Goal: Information Seeking & Learning: Learn about a topic

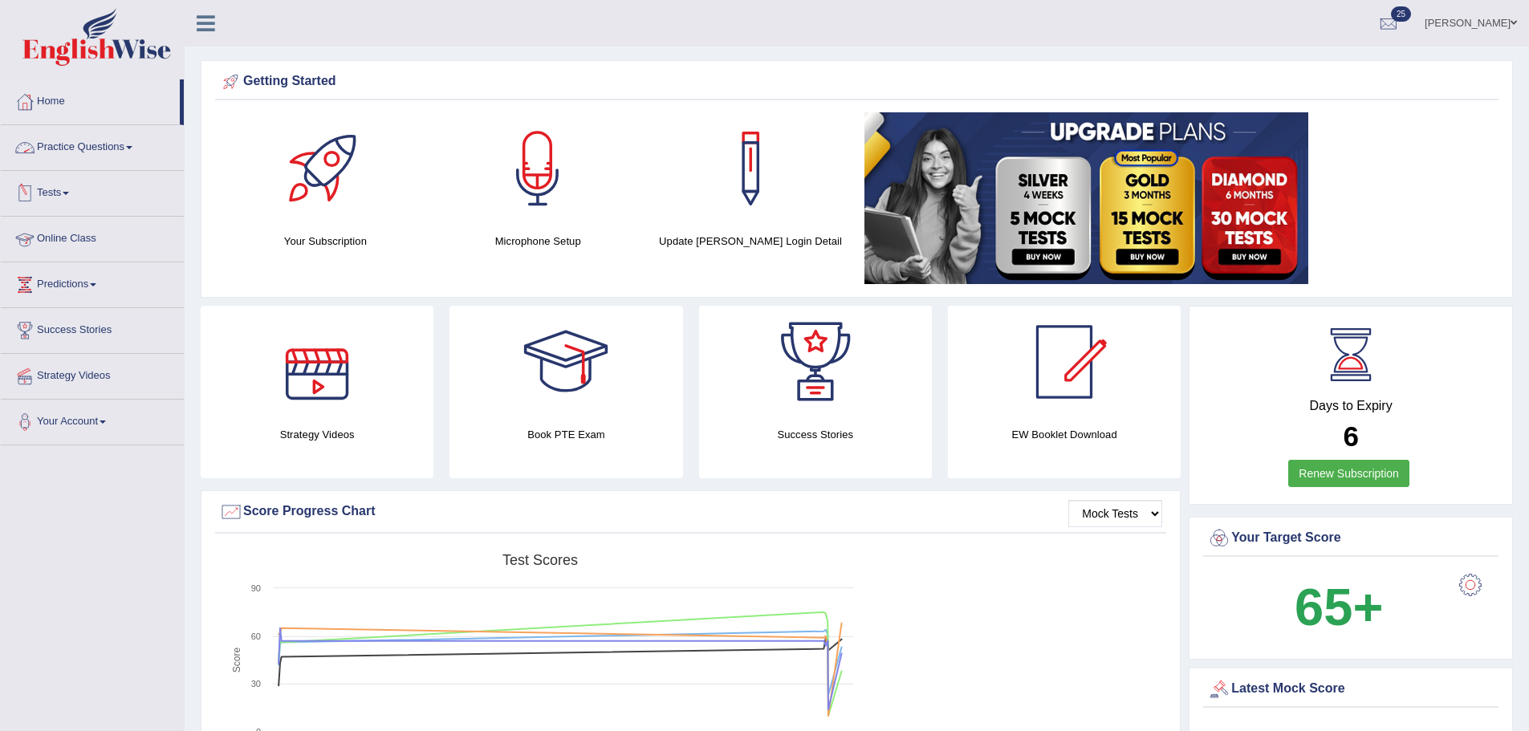
click at [110, 151] on link "Practice Questions" at bounding box center [92, 145] width 183 height 40
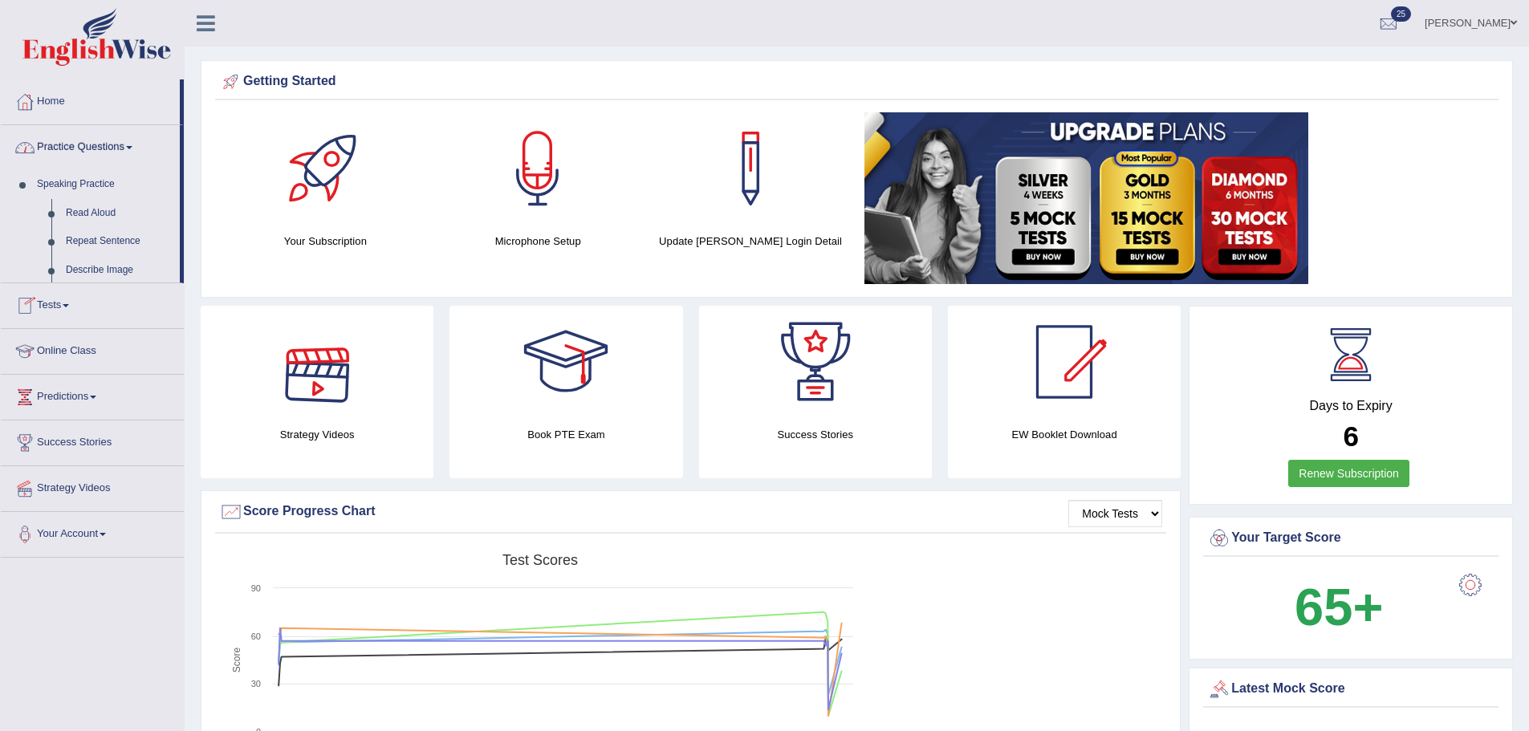
click at [109, 155] on link "Practice Questions" at bounding box center [90, 145] width 179 height 40
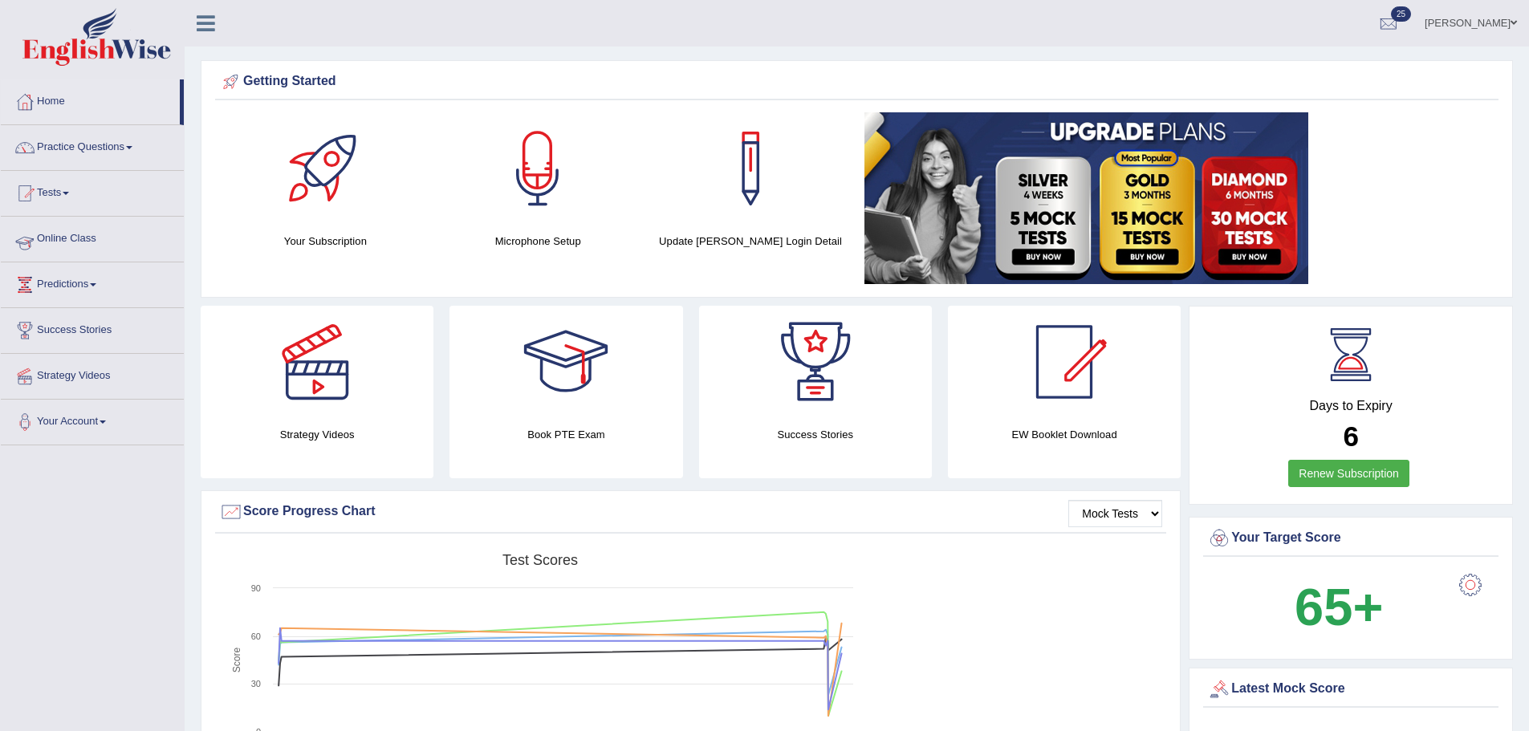
click at [64, 203] on link "Tests" at bounding box center [92, 191] width 183 height 40
click at [102, 227] on link "Take Practice Sectional Test" at bounding box center [105, 230] width 150 height 29
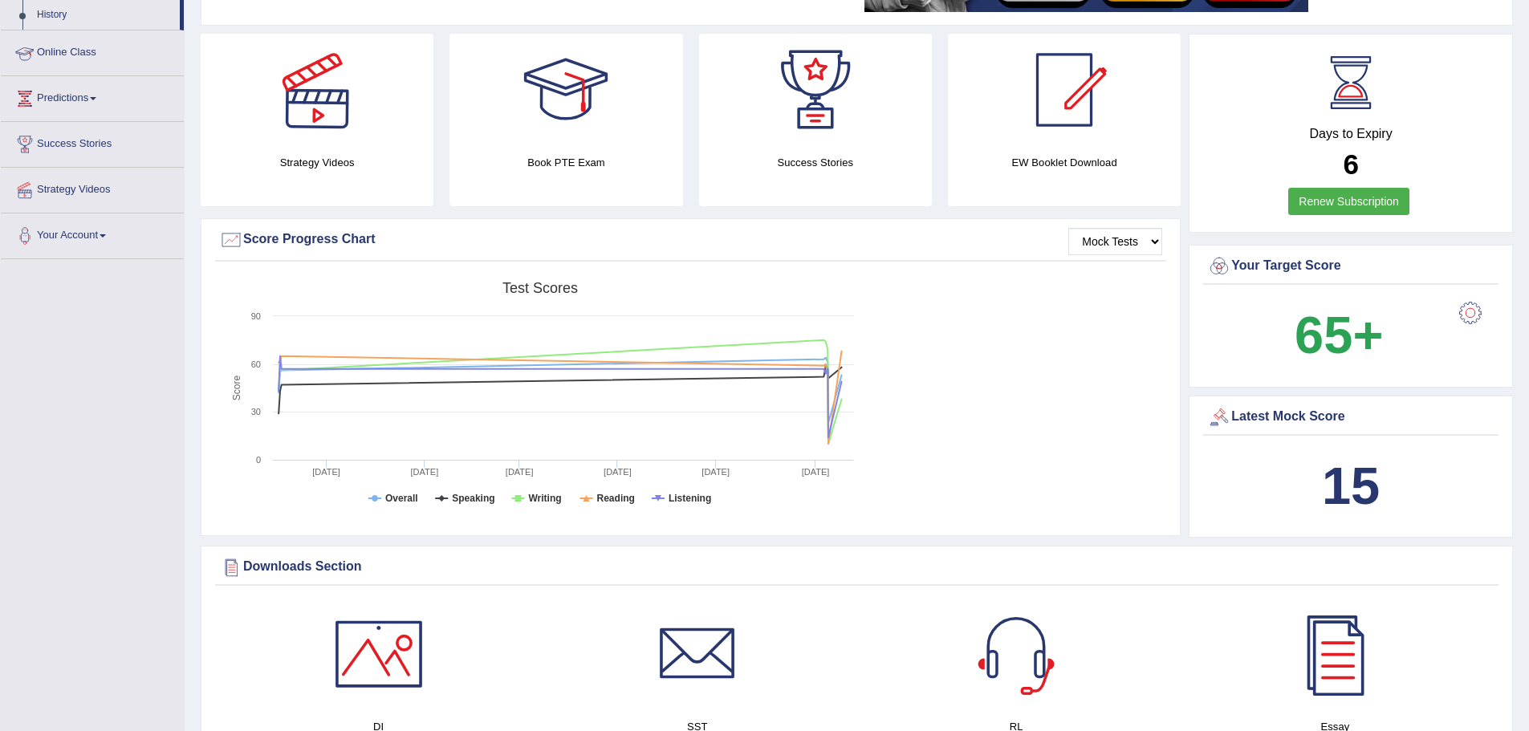
scroll to position [642, 0]
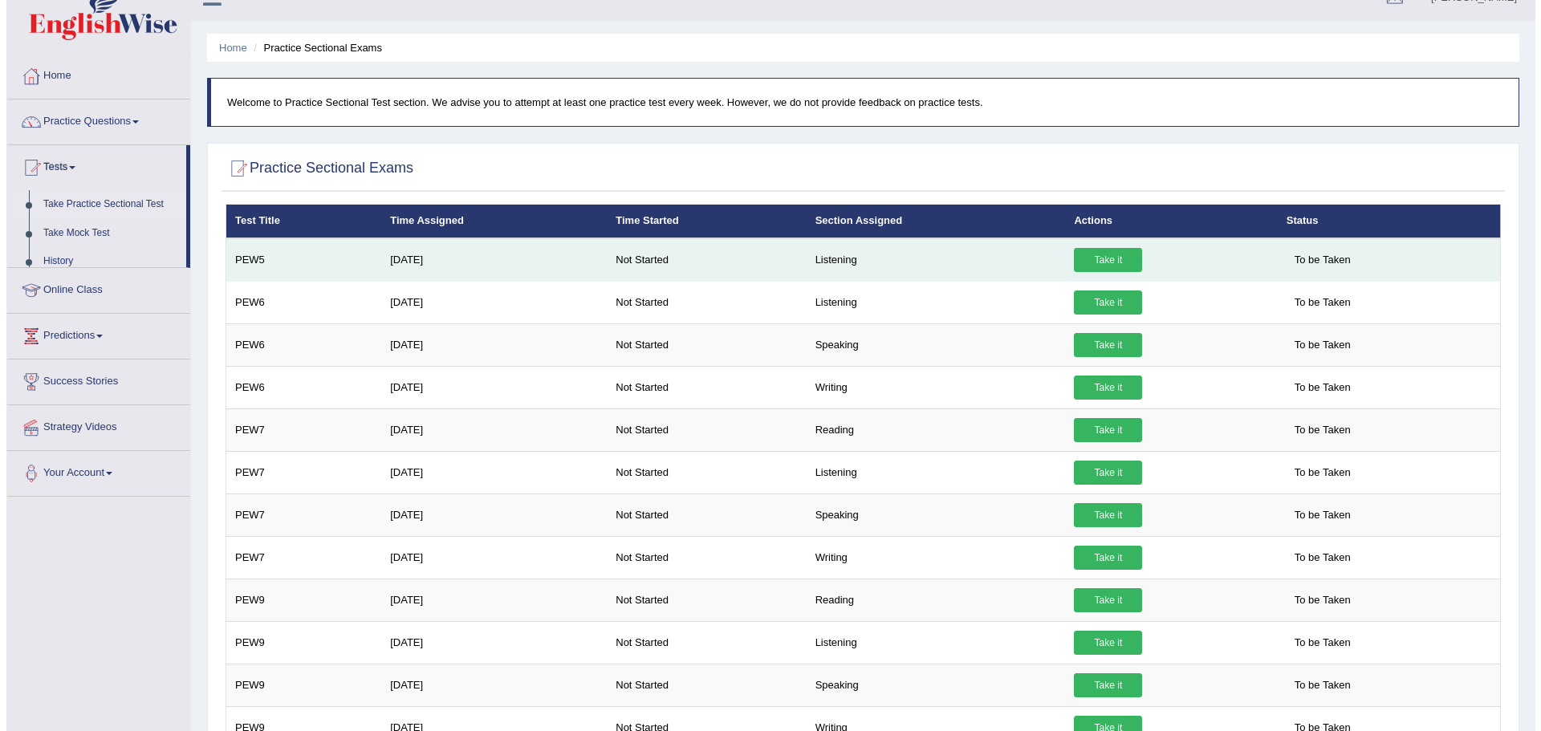
scroll to position [2, 0]
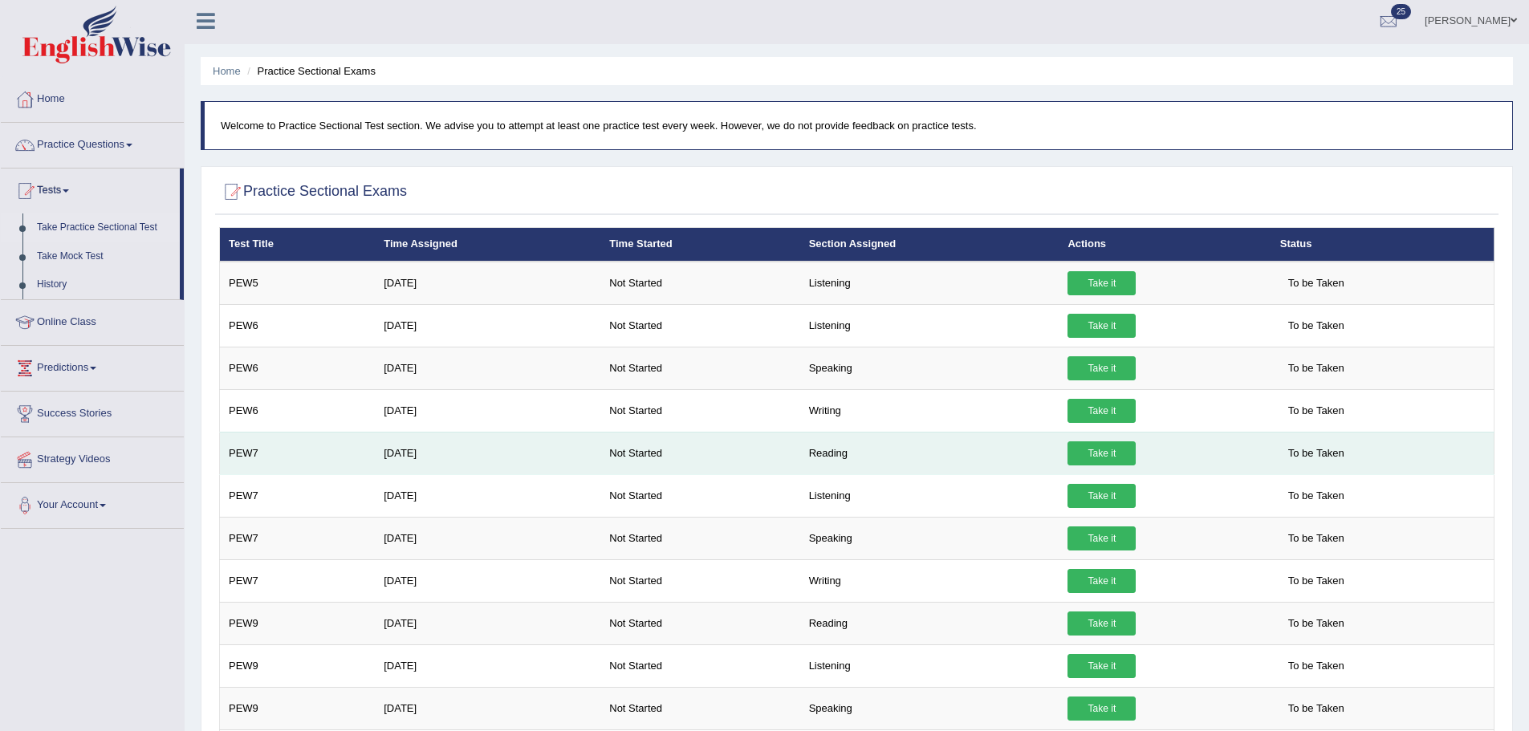
click at [1087, 457] on link "Take it" at bounding box center [1101, 453] width 68 height 24
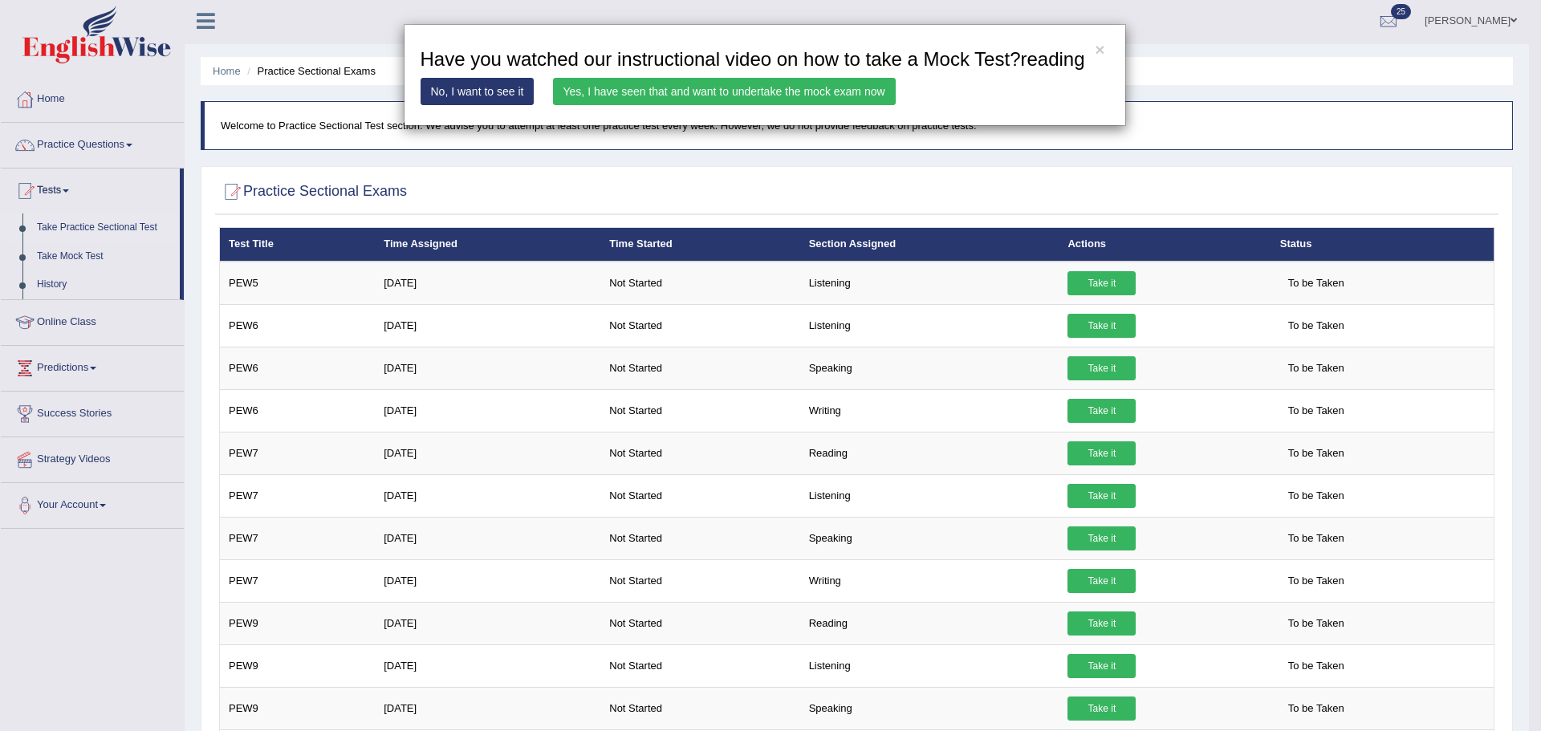
click at [706, 91] on link "Yes, I have seen that and want to undertake the mock exam now" at bounding box center [724, 91] width 343 height 27
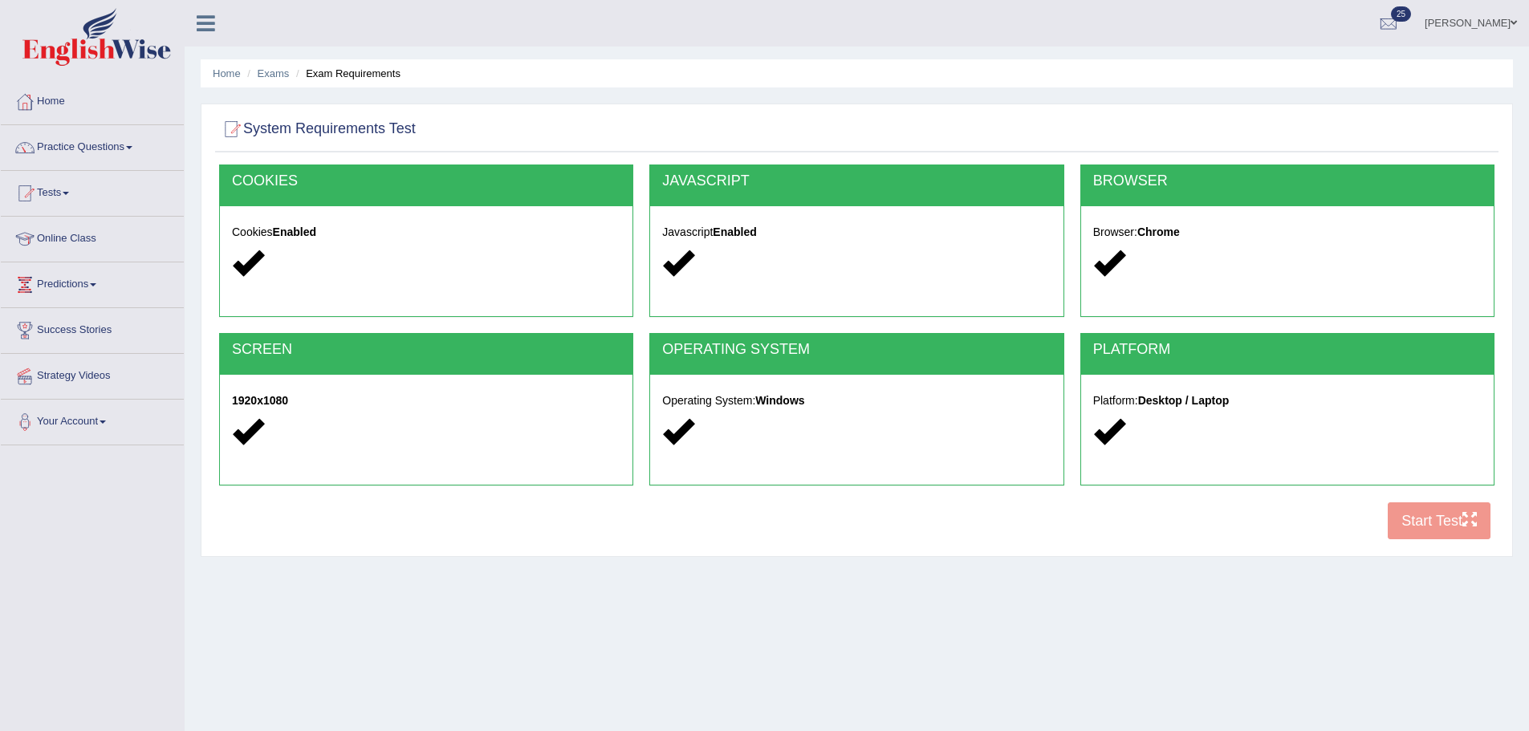
click at [1428, 522] on button "Start Test" at bounding box center [1438, 520] width 103 height 37
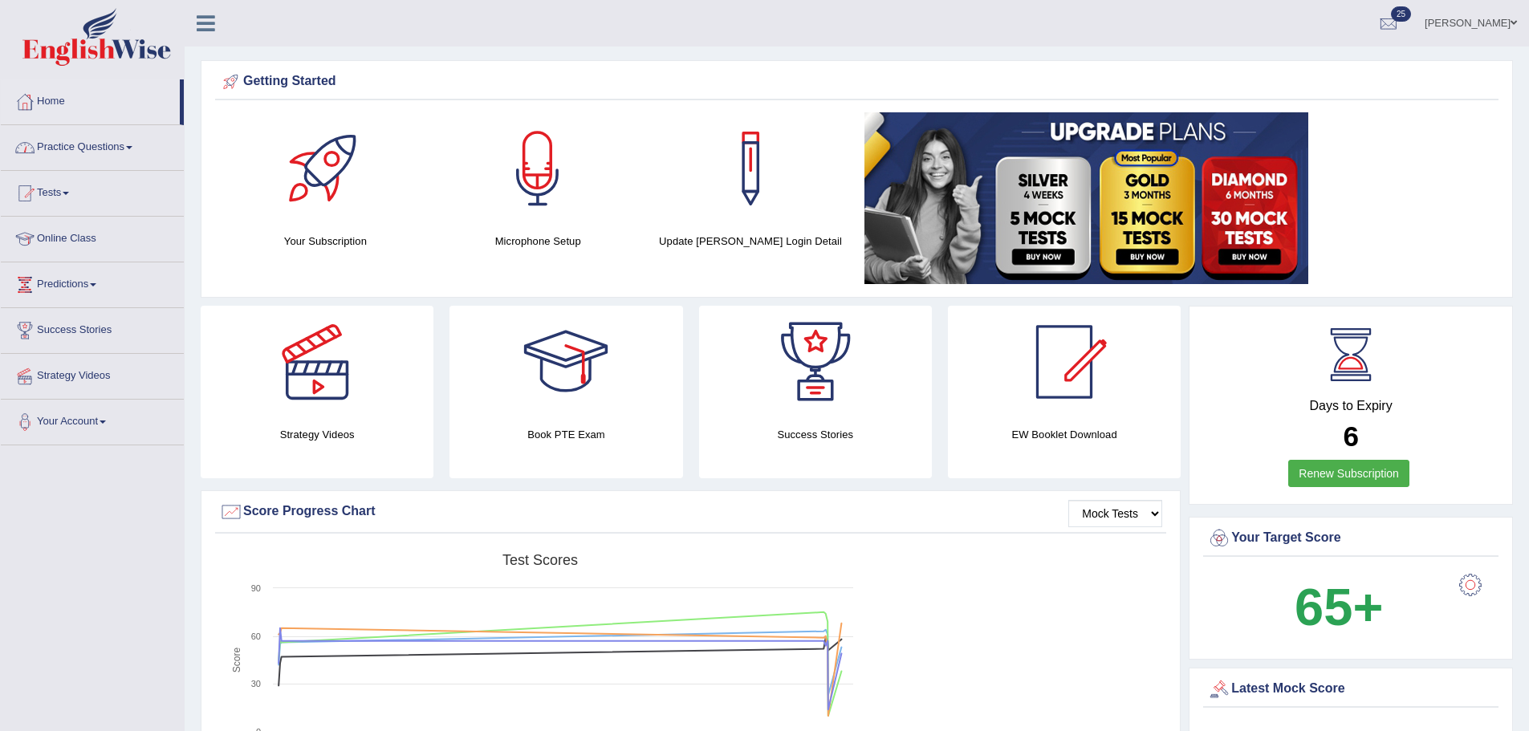
click at [108, 145] on link "Practice Questions" at bounding box center [92, 145] width 183 height 40
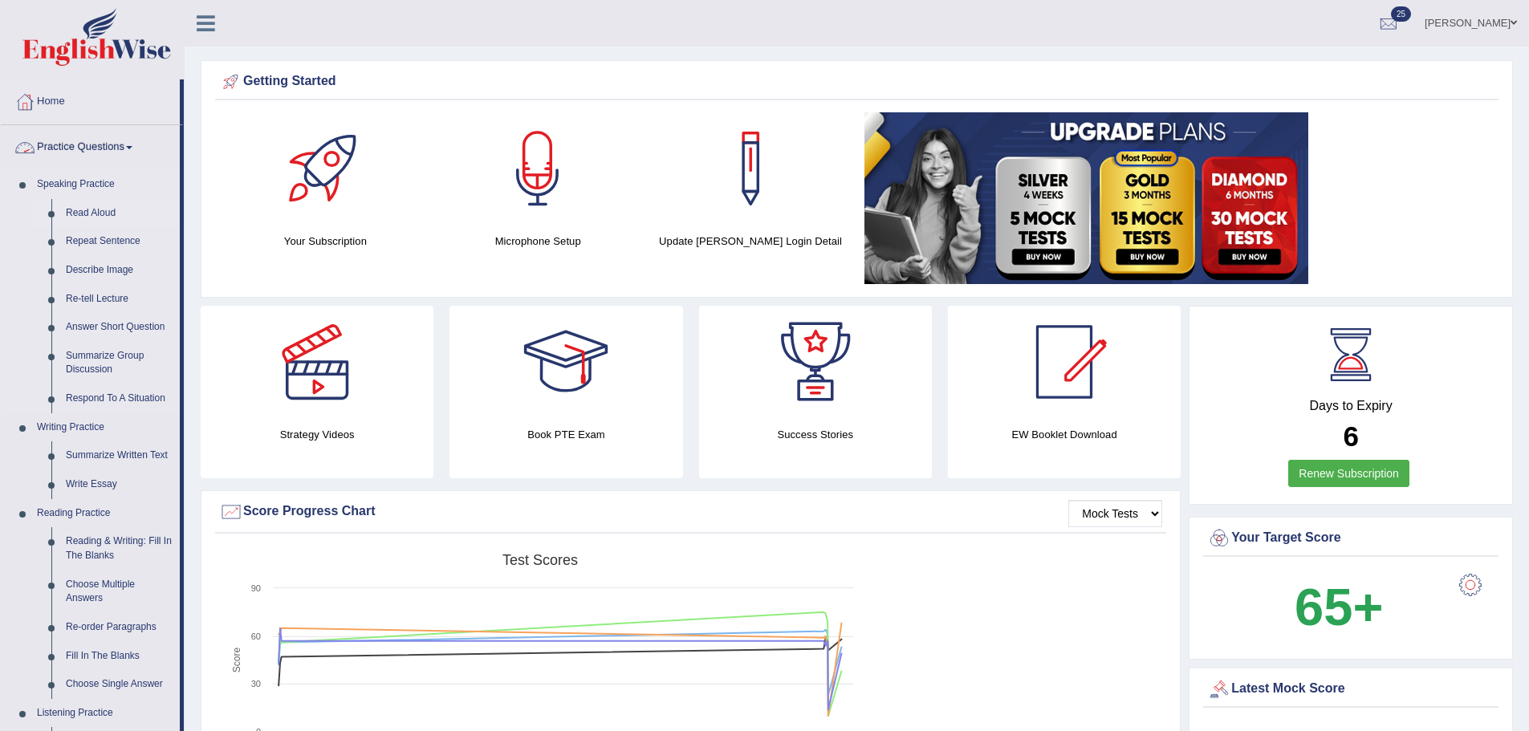
click at [91, 208] on link "Read Aloud" at bounding box center [119, 213] width 121 height 29
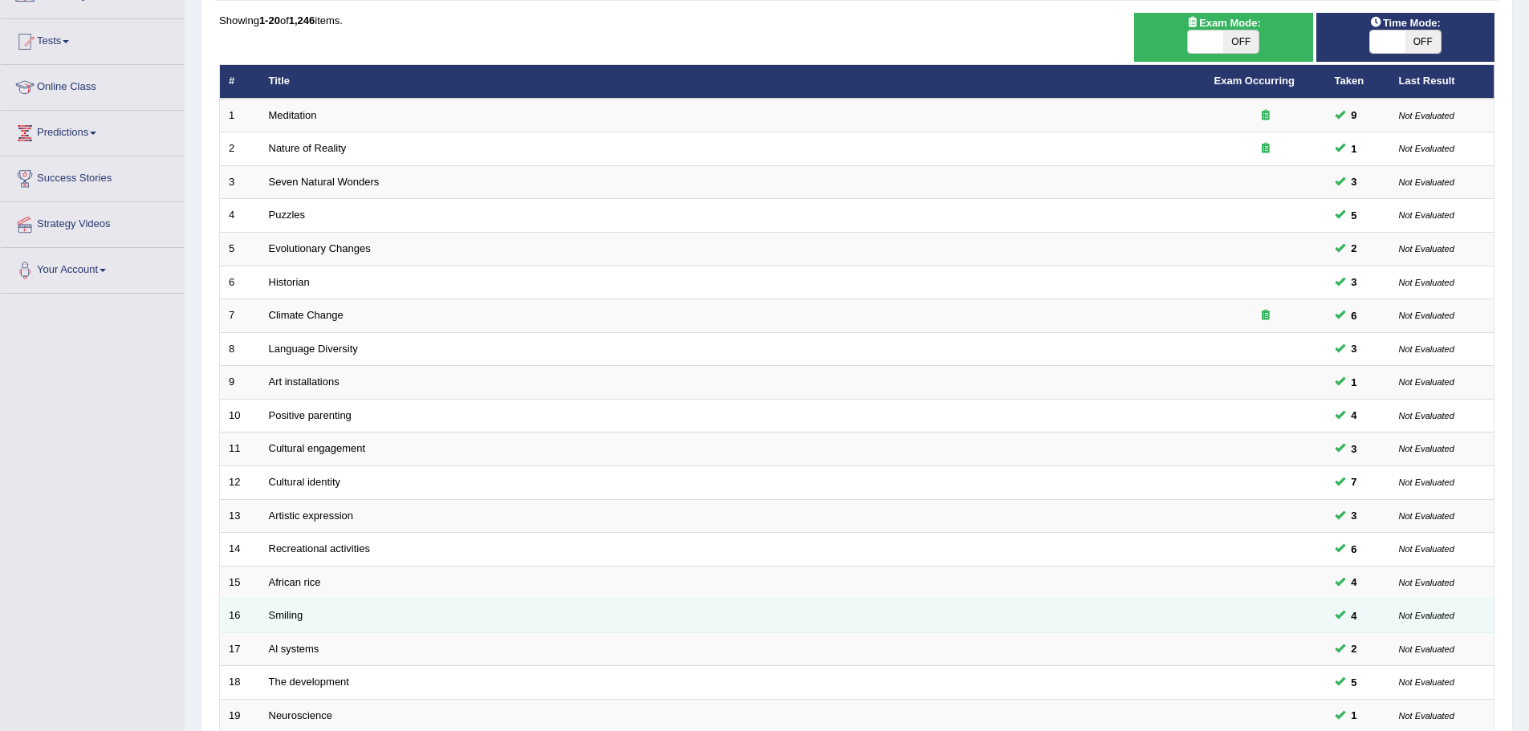
scroll to position [331, 0]
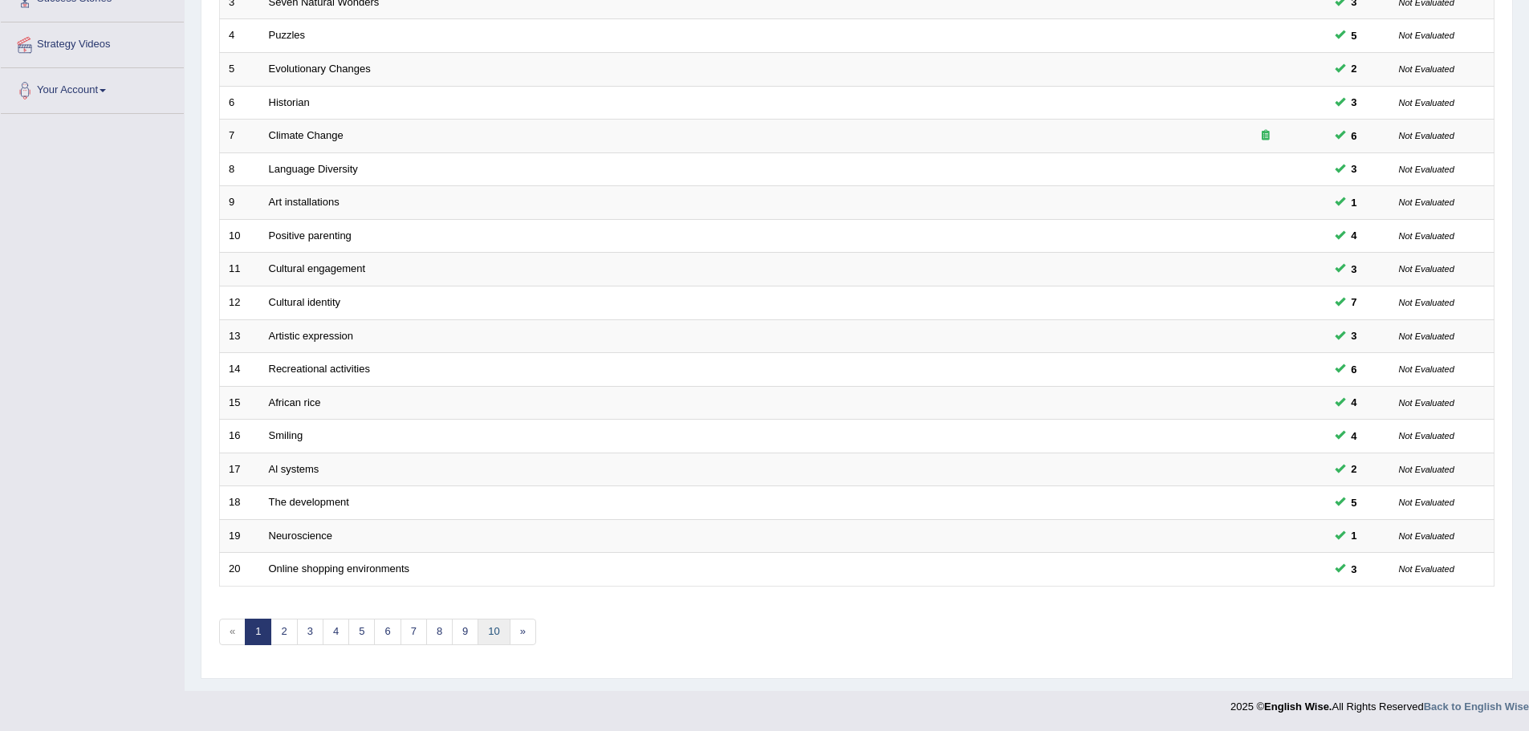
click at [504, 627] on link "10" at bounding box center [493, 632] width 32 height 26
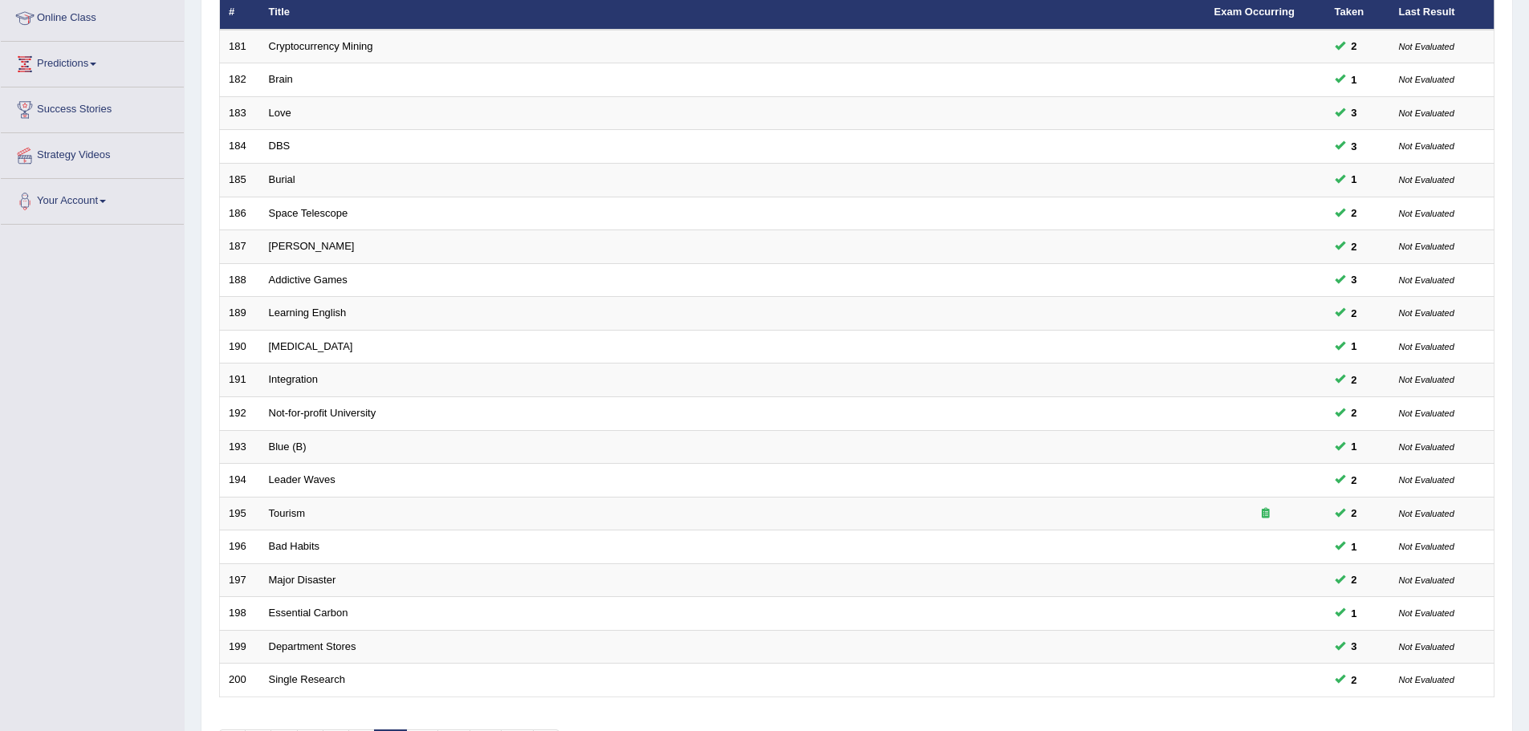
scroll to position [331, 0]
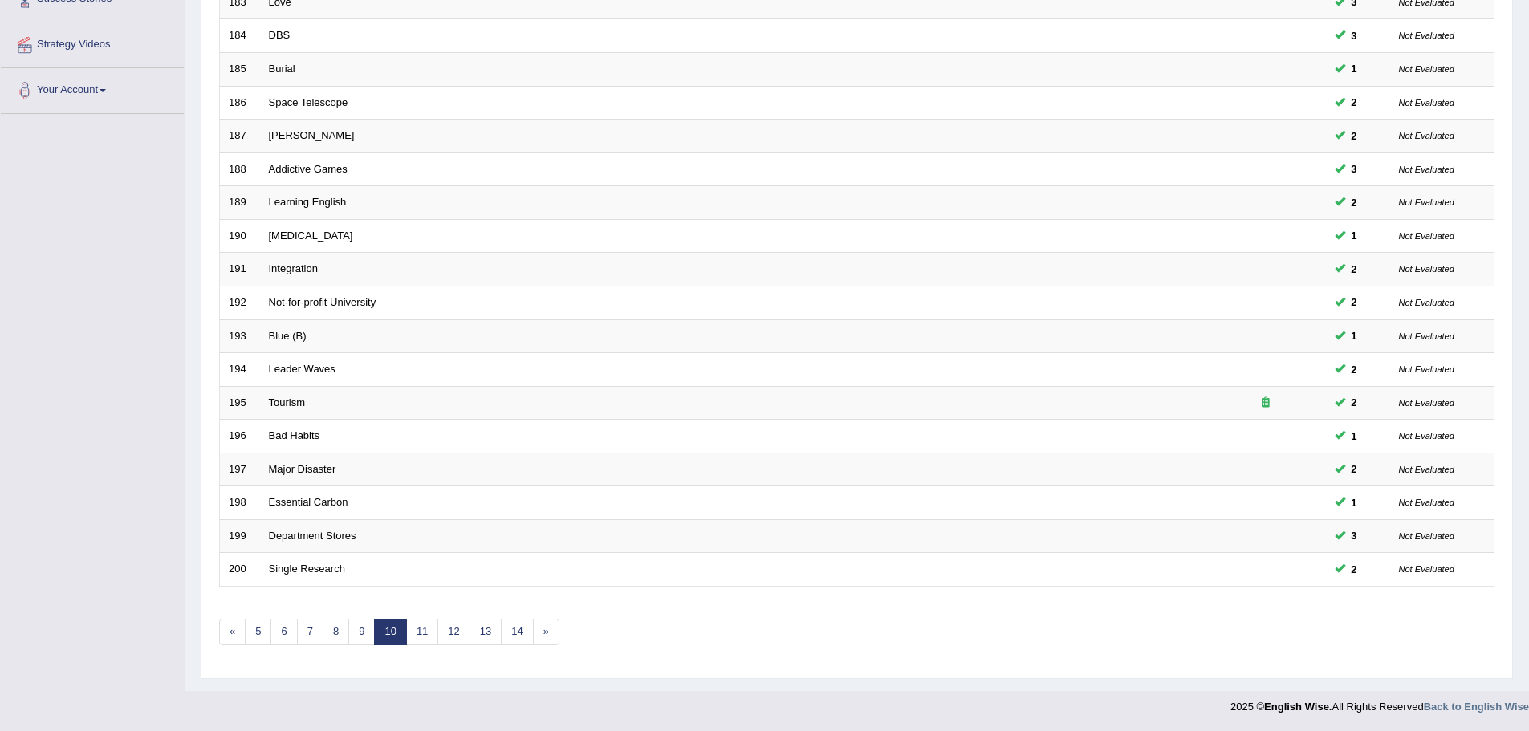
click at [514, 649] on div "Showing 181-200 of 1,246 items. # Title Exam Occurring Taken Last Result 181 Cr…" at bounding box center [856, 249] width 1275 height 832
click at [513, 635] on link "14" at bounding box center [517, 632] width 32 height 26
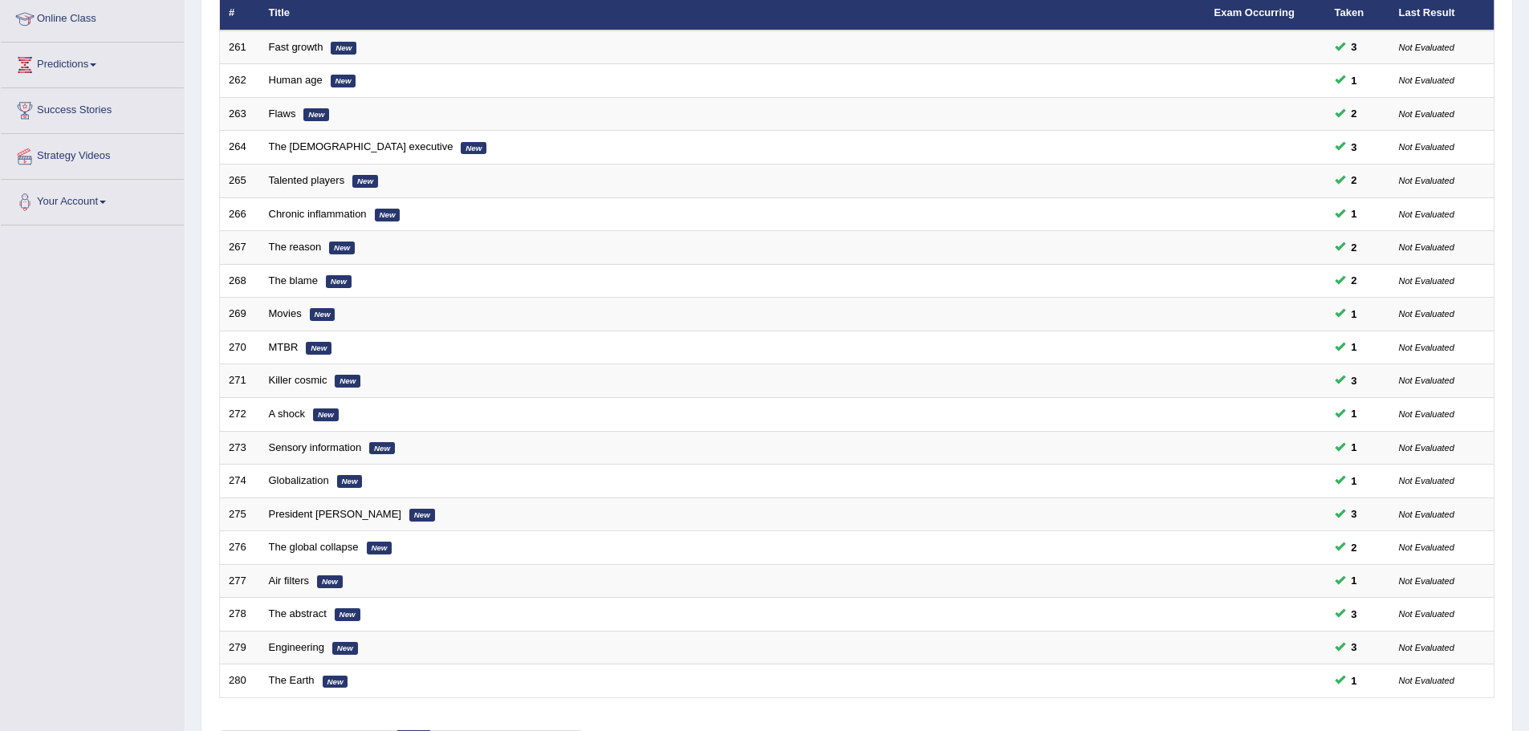
scroll to position [331, 0]
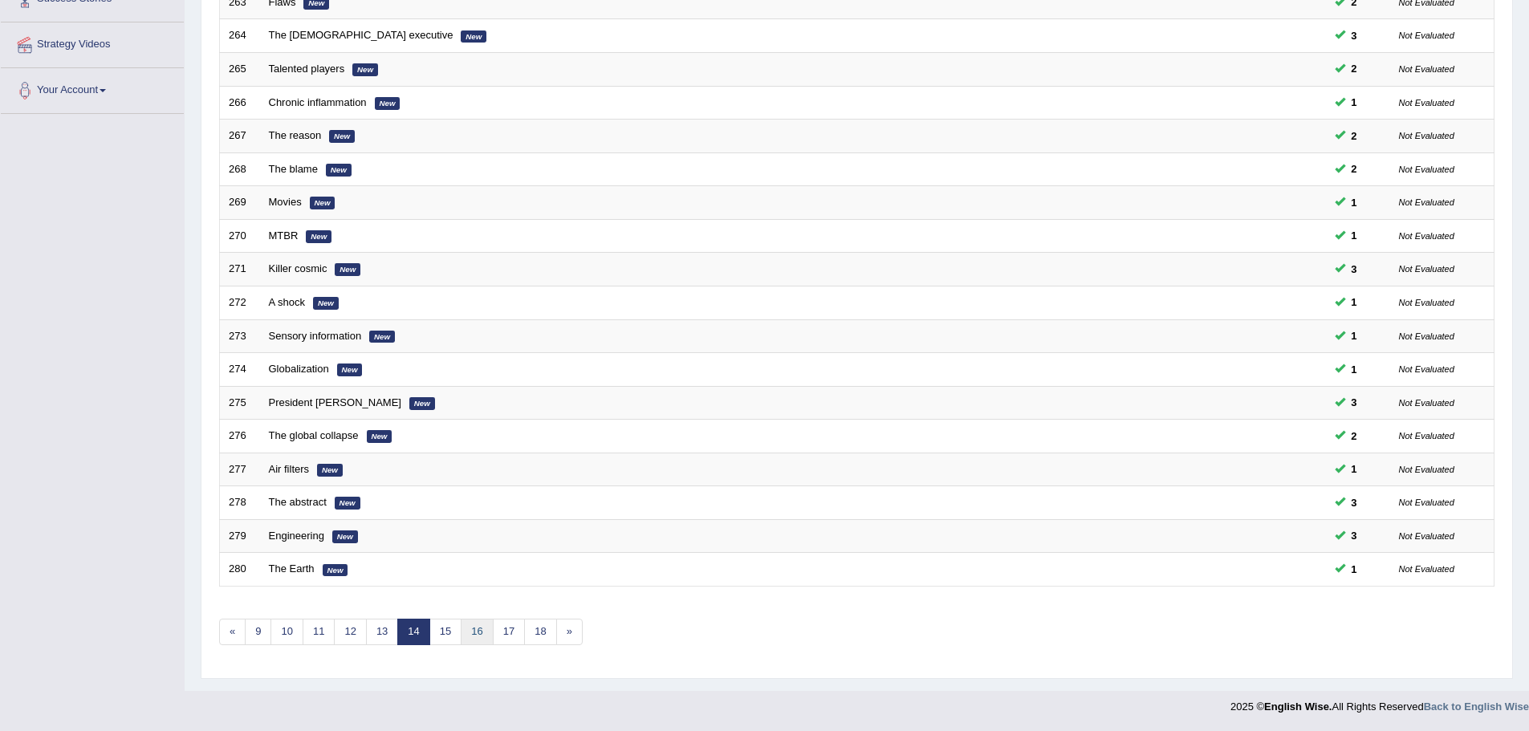
click at [485, 632] on link "16" at bounding box center [477, 632] width 32 height 26
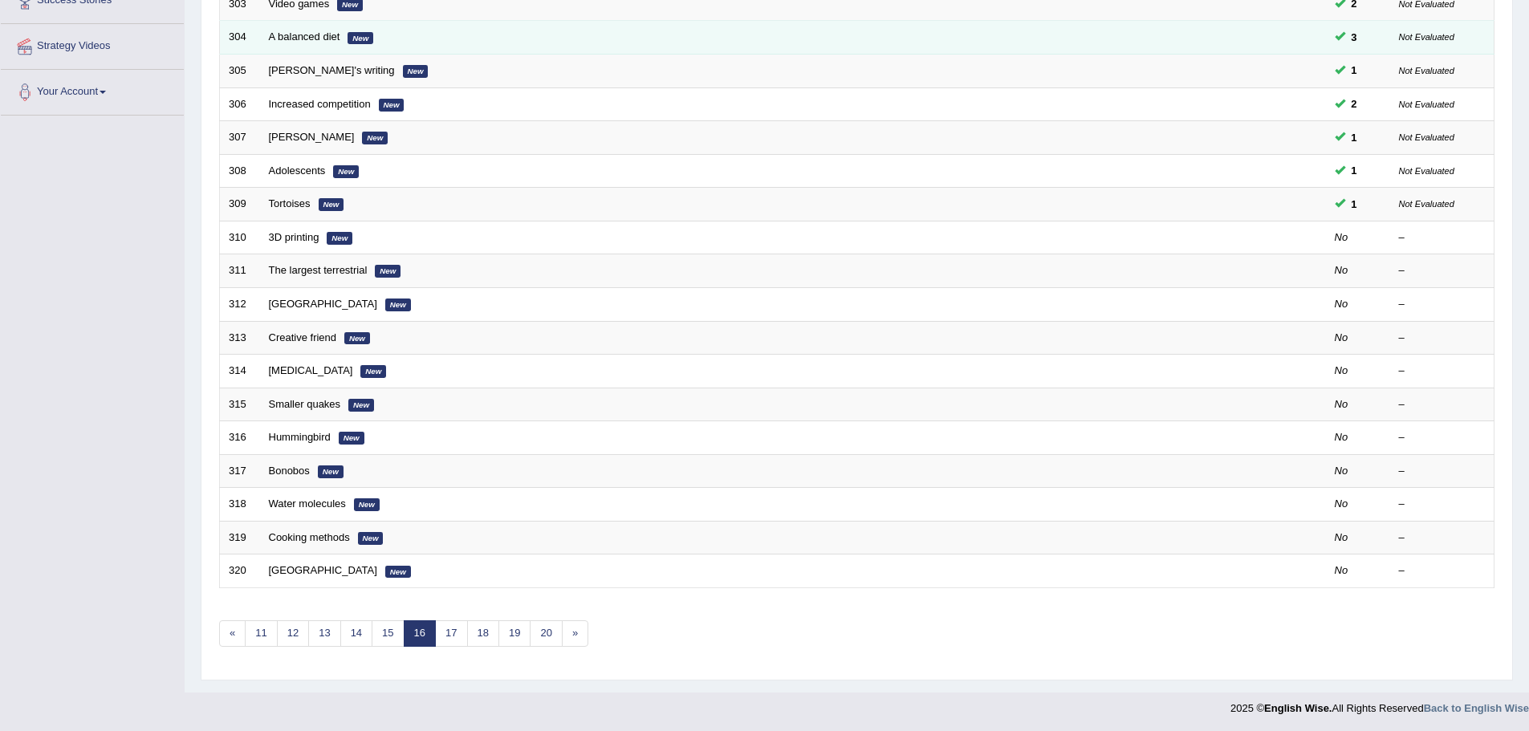
scroll to position [331, 0]
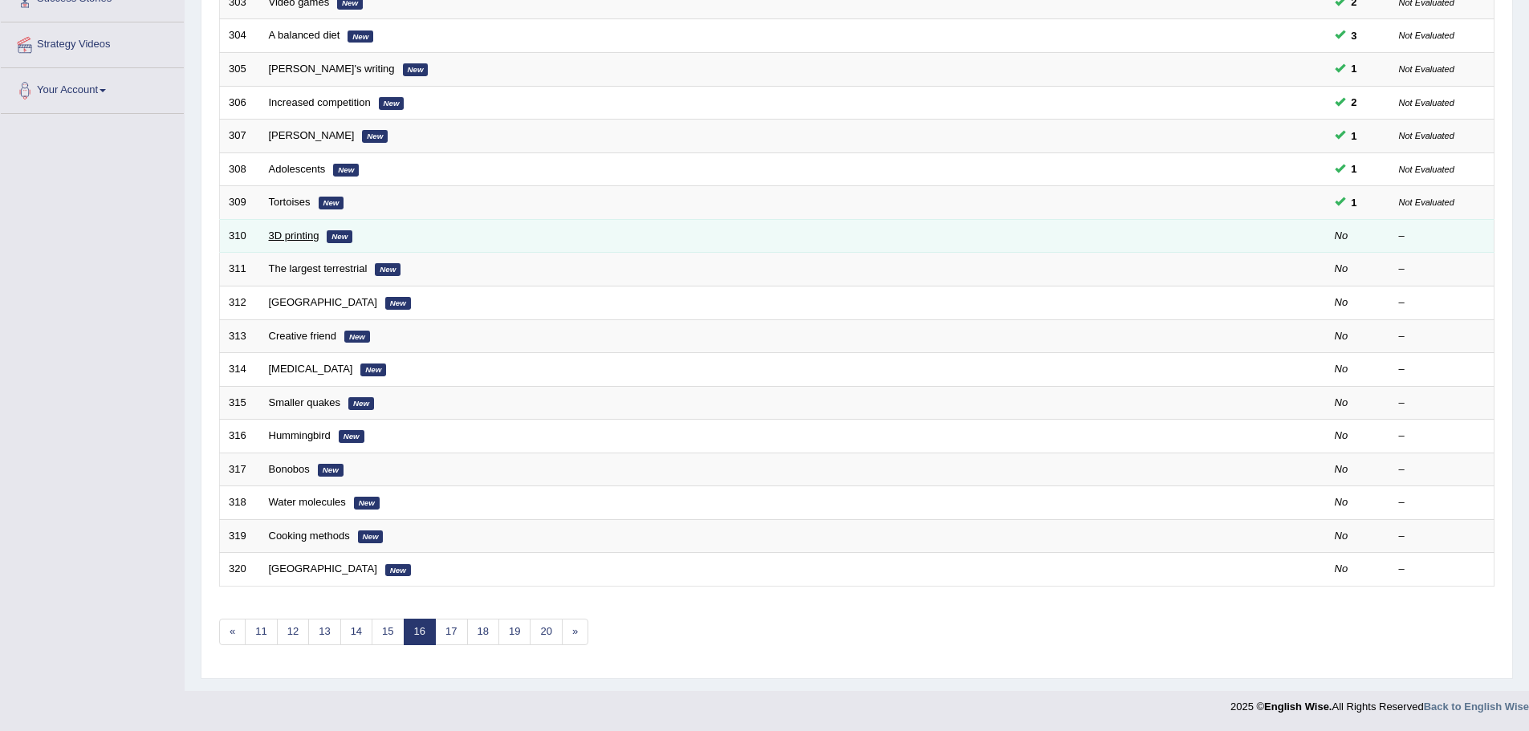
click at [312, 241] on link "3D printing" at bounding box center [294, 235] width 51 height 12
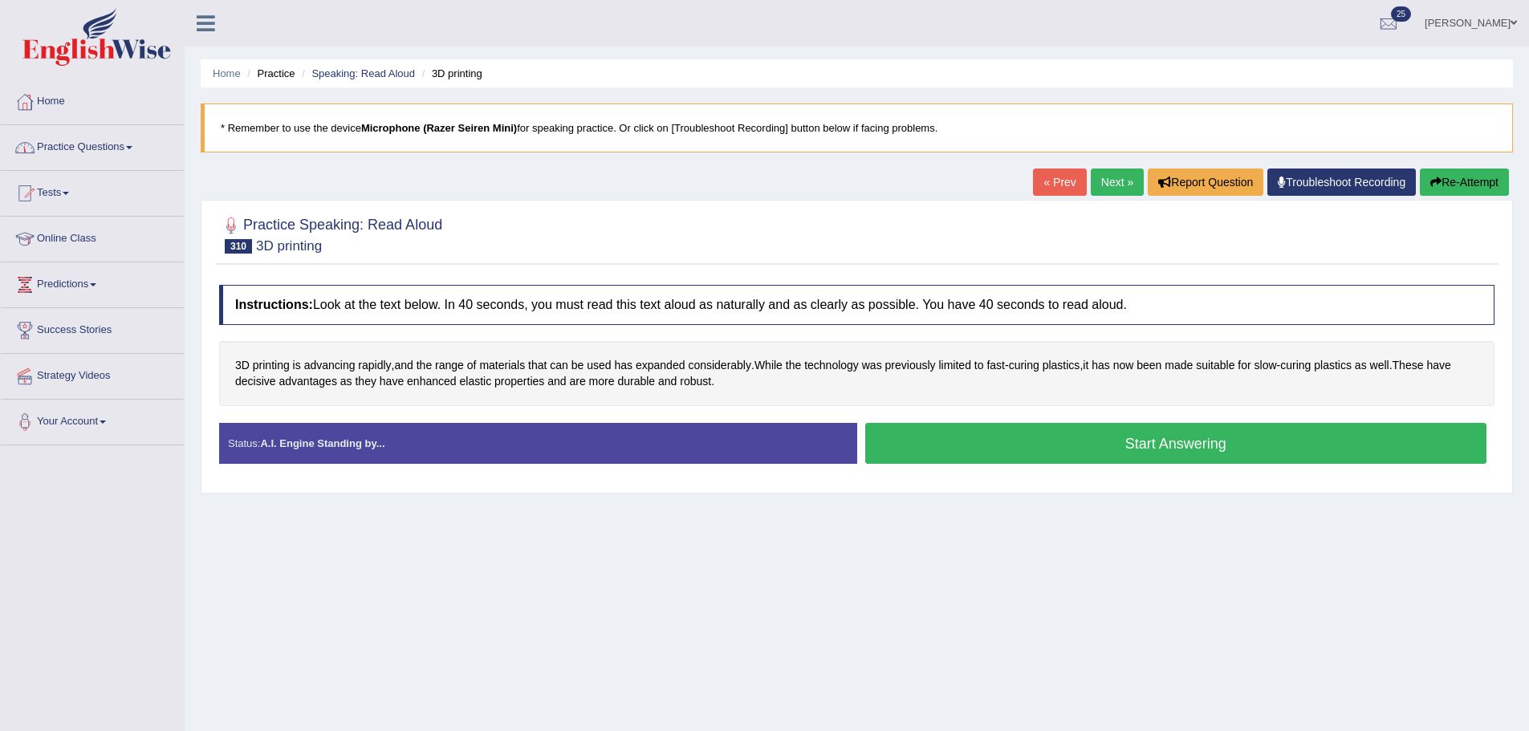
click at [932, 445] on button "Start Answering" at bounding box center [1176, 443] width 622 height 41
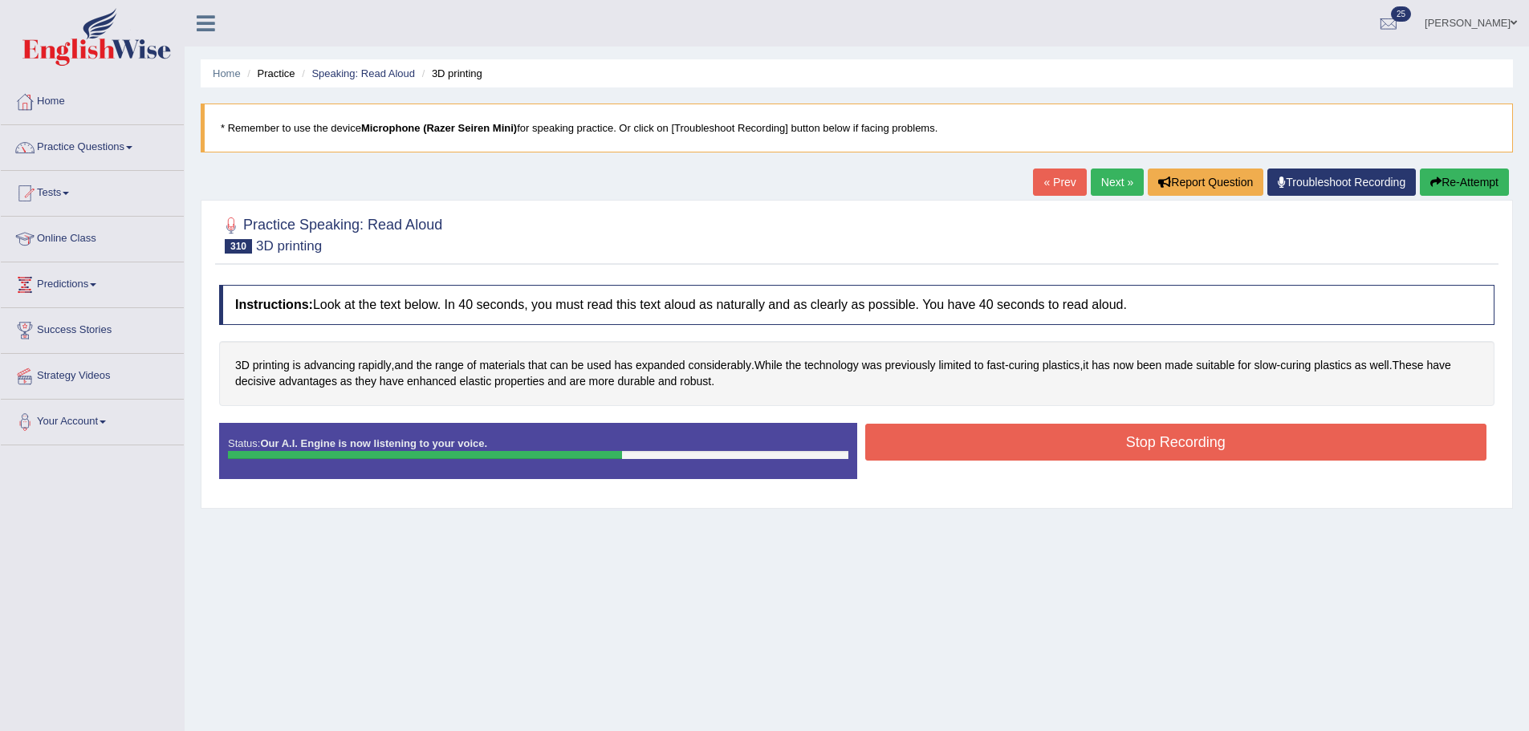
click at [993, 449] on button "Stop Recording" at bounding box center [1176, 442] width 622 height 37
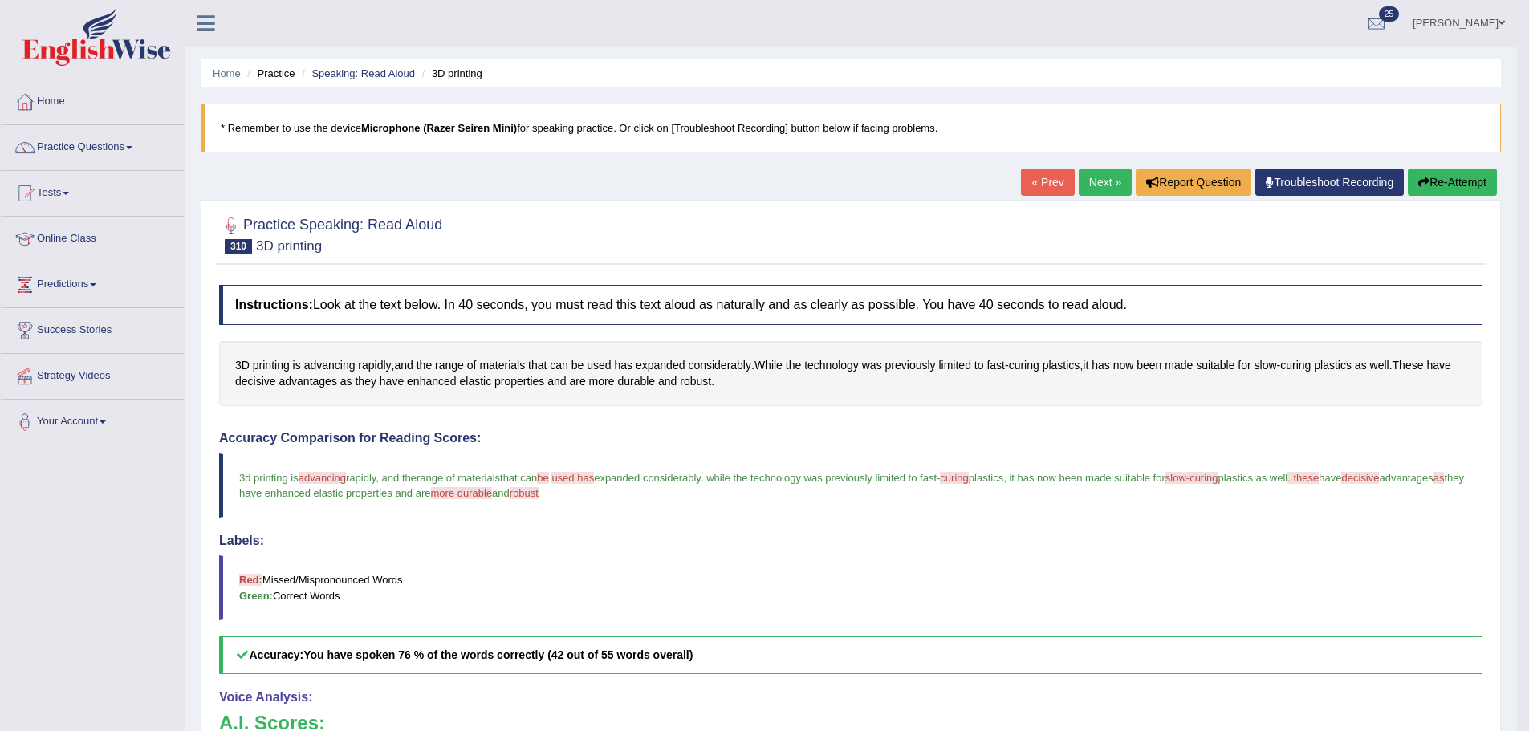
click at [1468, 182] on button "Re-Attempt" at bounding box center [1451, 182] width 89 height 27
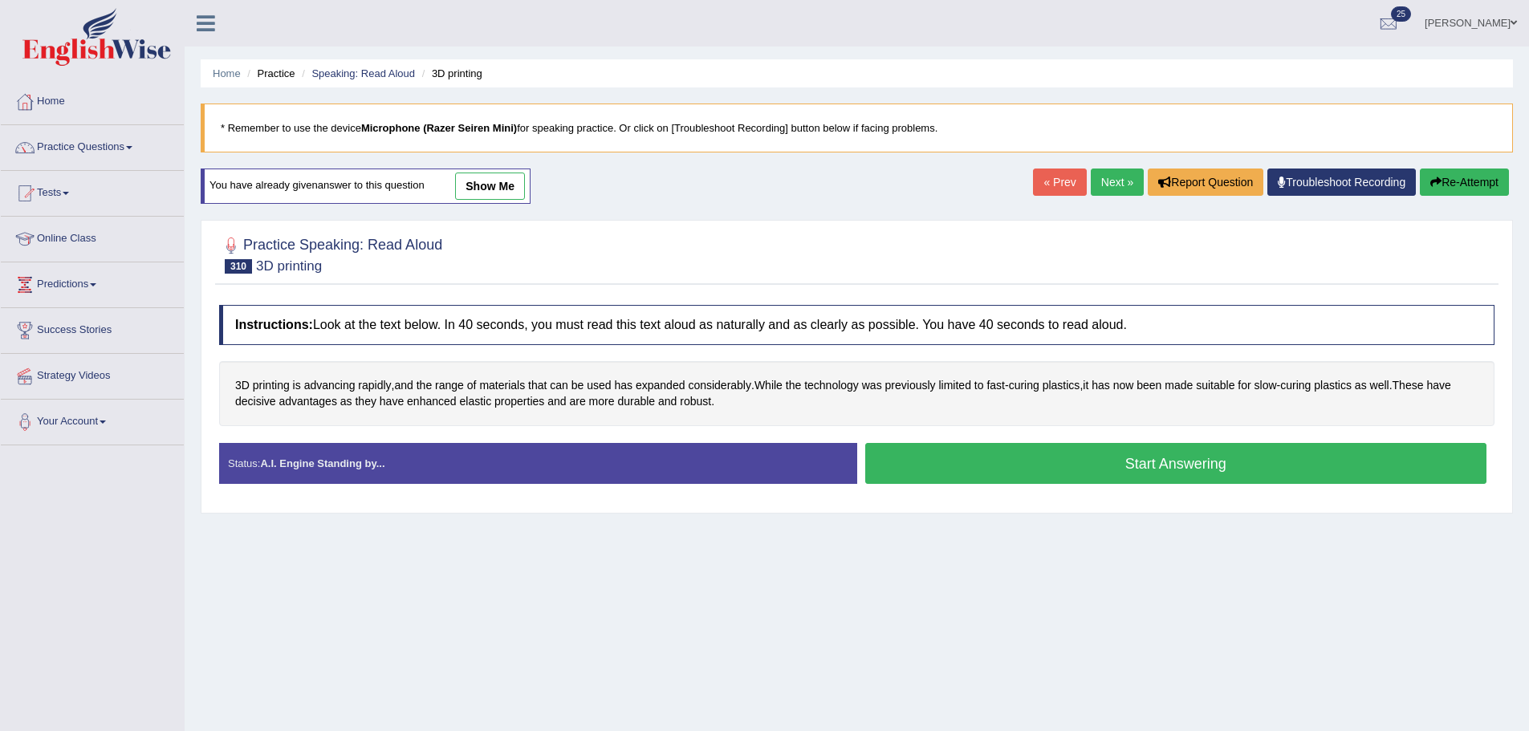
click at [1070, 469] on button "Start Answering" at bounding box center [1176, 463] width 622 height 41
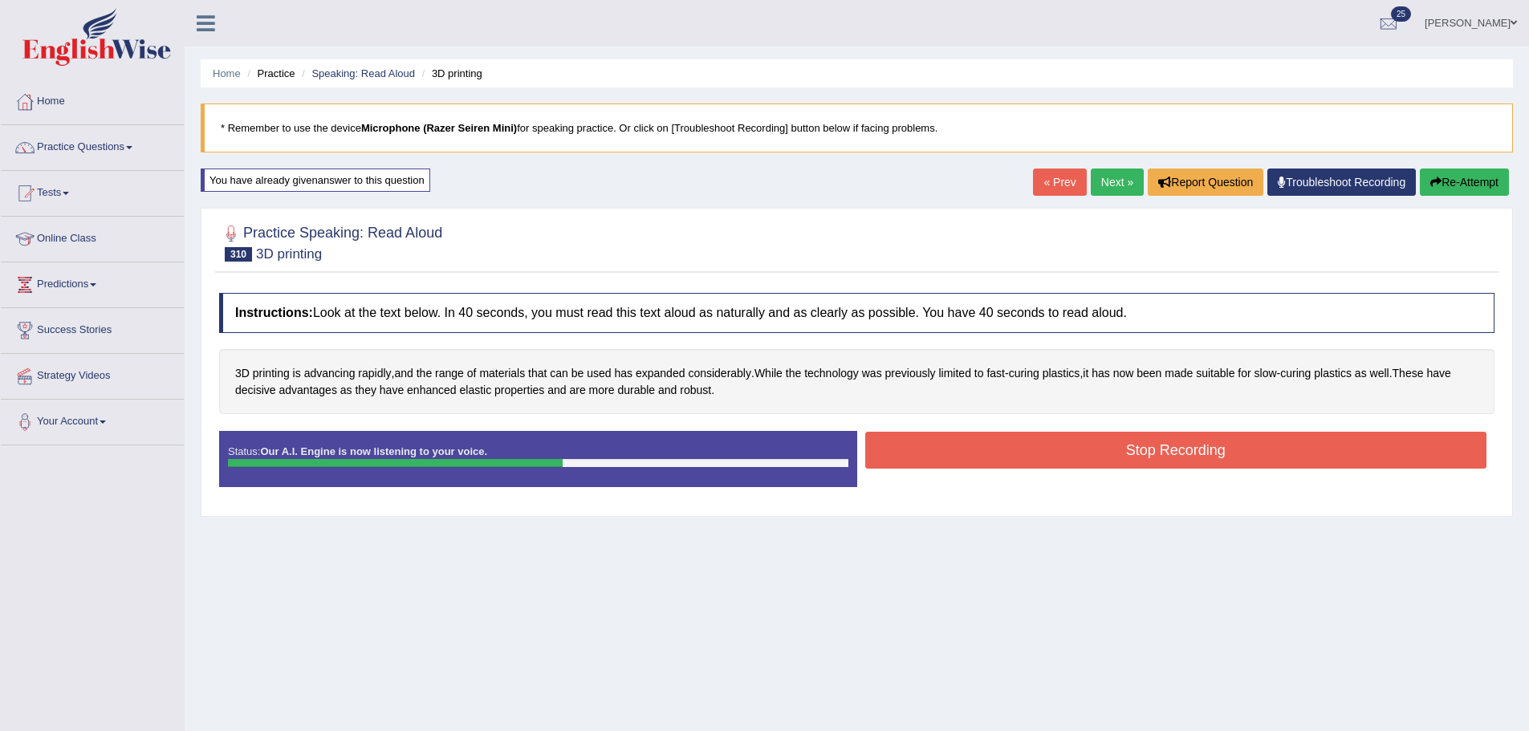
click at [1011, 447] on button "Stop Recording" at bounding box center [1176, 450] width 622 height 37
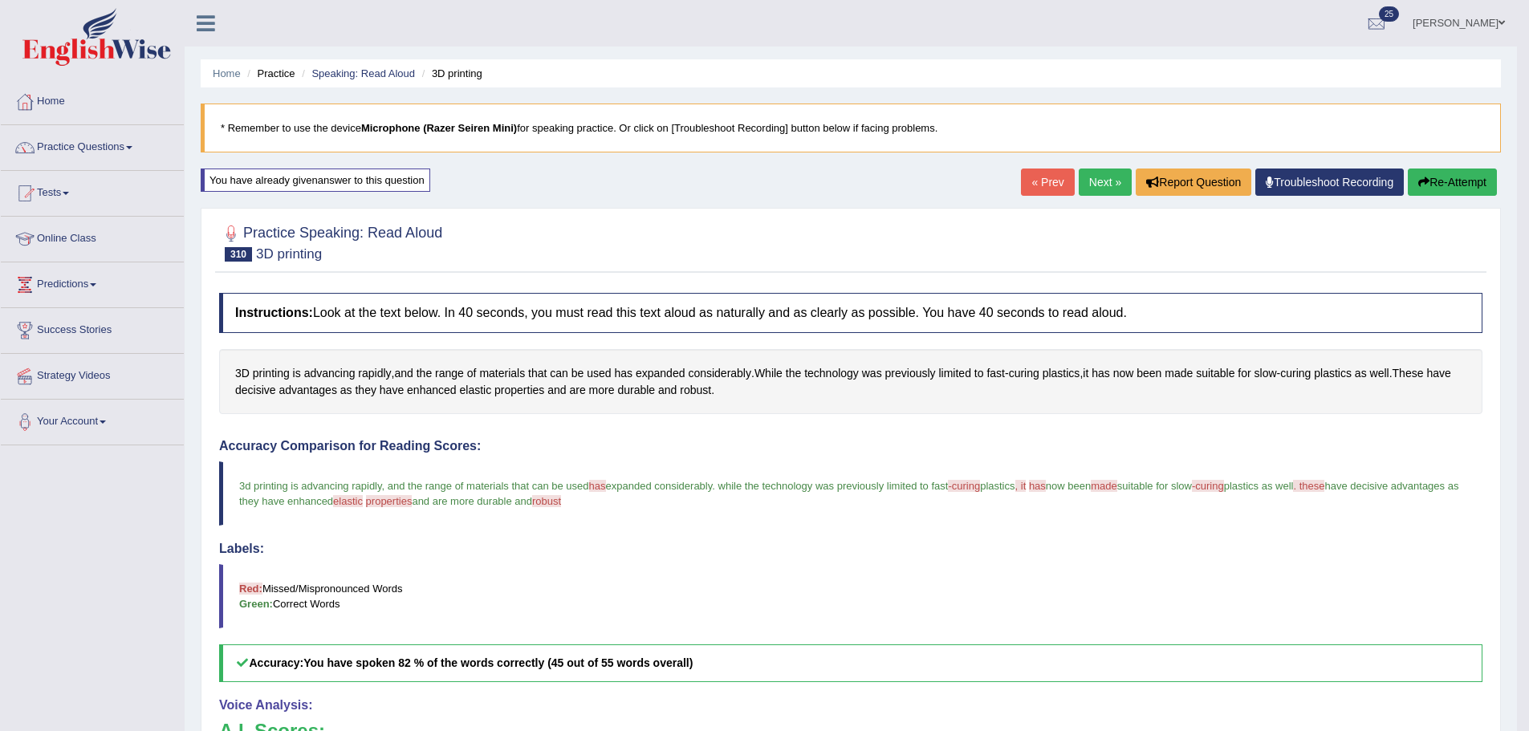
drag, startPoint x: 1083, startPoint y: 196, endPoint x: 1074, endPoint y: 187, distance: 12.5
click at [1085, 195] on link "Next »" at bounding box center [1104, 182] width 53 height 27
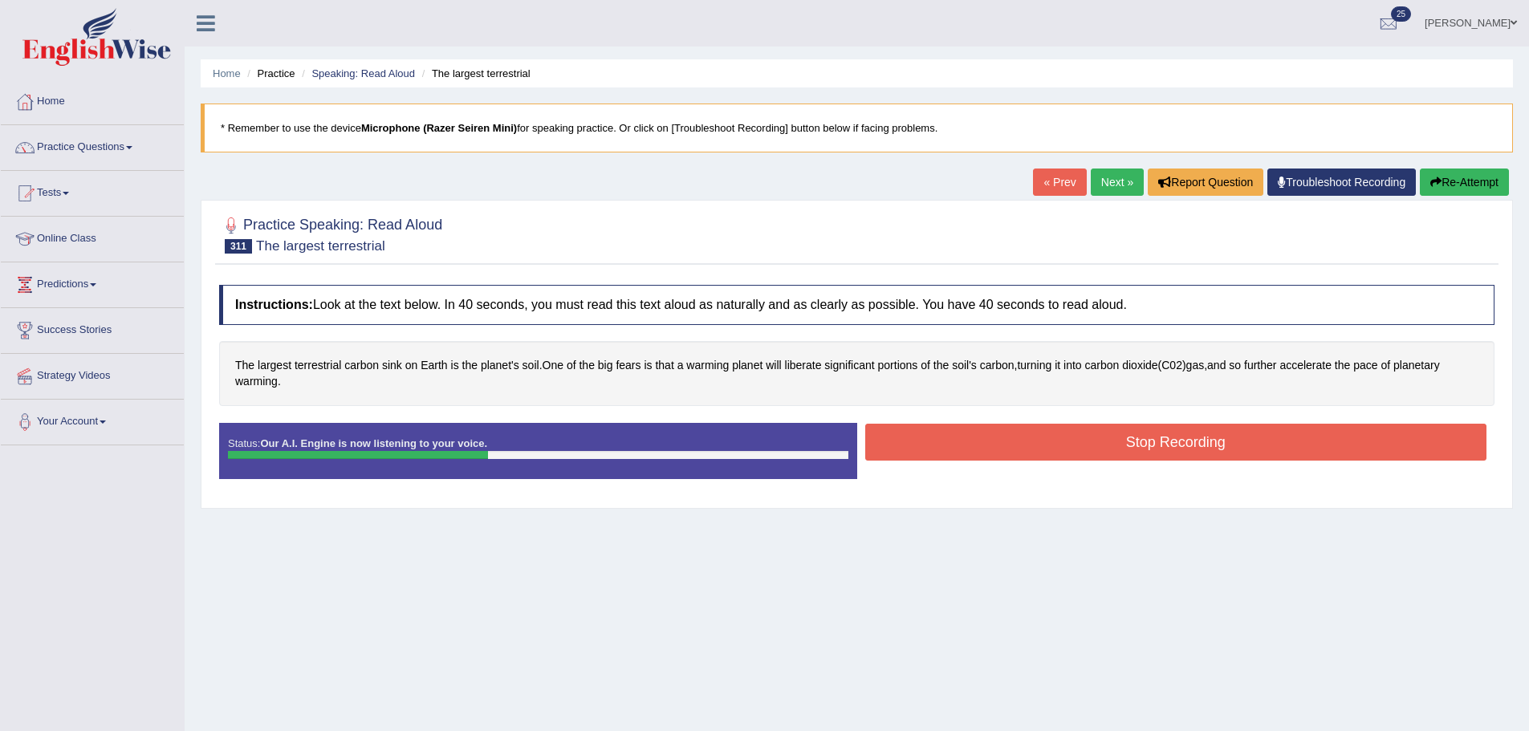
click at [1037, 449] on button "Stop Recording" at bounding box center [1176, 442] width 622 height 37
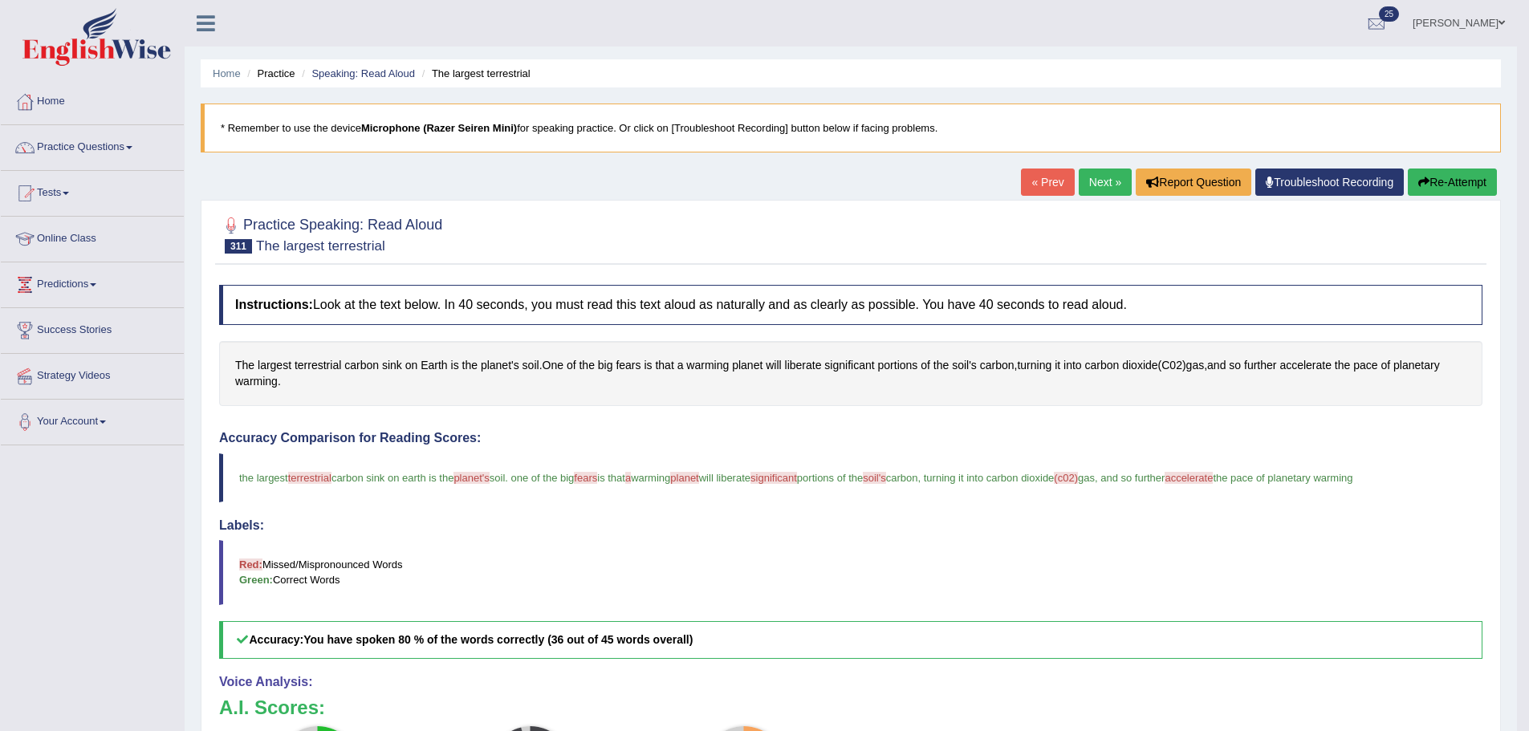
click at [1433, 185] on button "Re-Attempt" at bounding box center [1451, 182] width 89 height 27
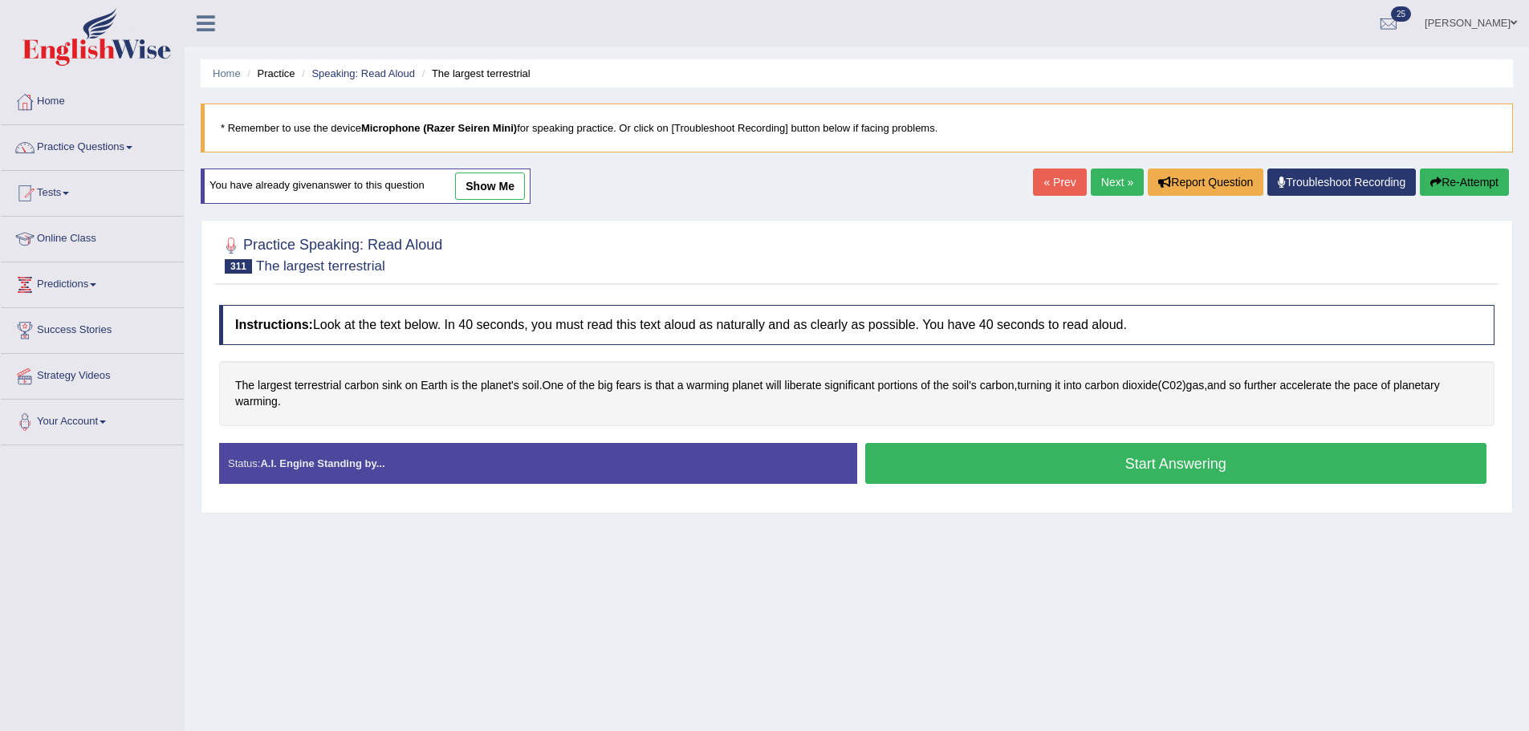
click at [1120, 189] on link "Next »" at bounding box center [1116, 182] width 53 height 27
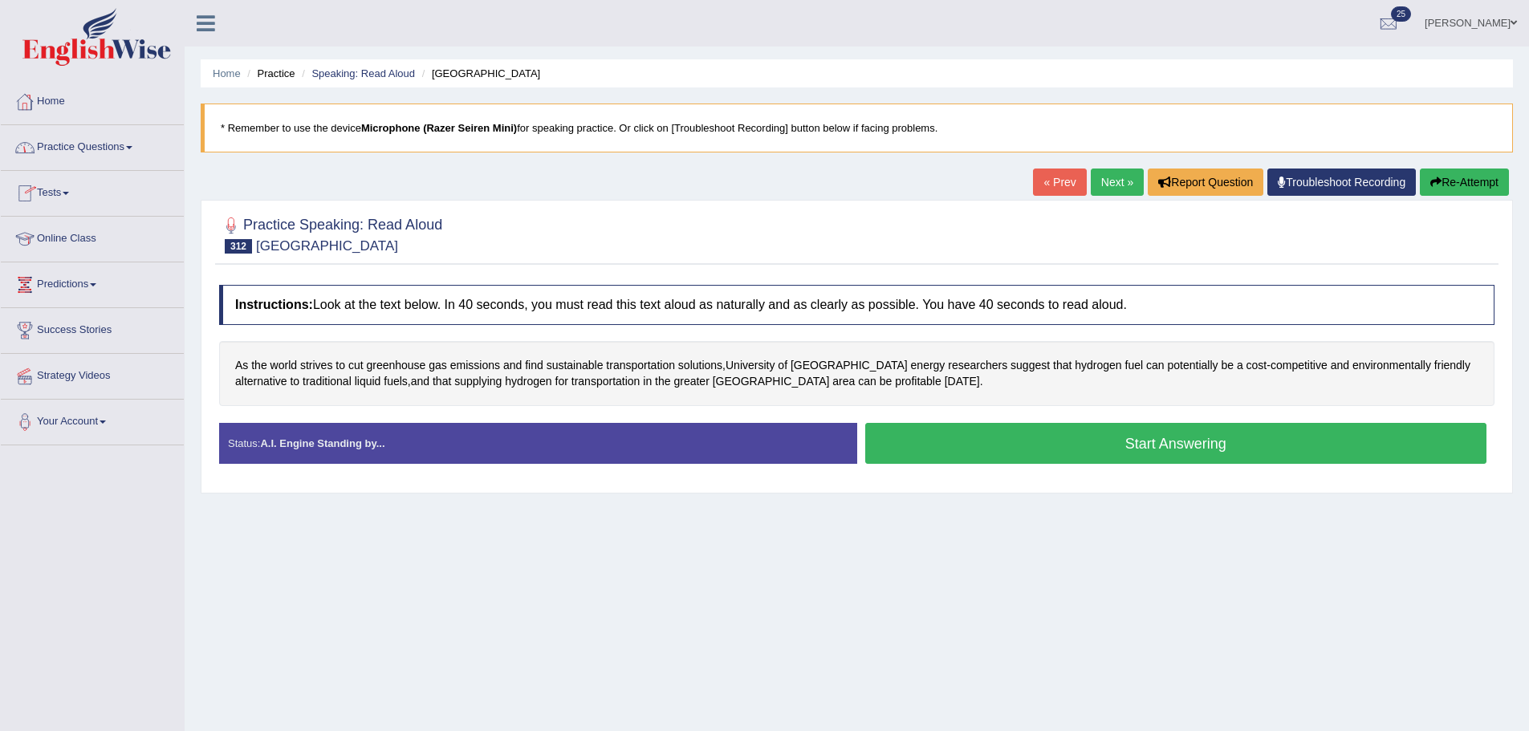
click at [87, 109] on link "Home" at bounding box center [92, 99] width 183 height 40
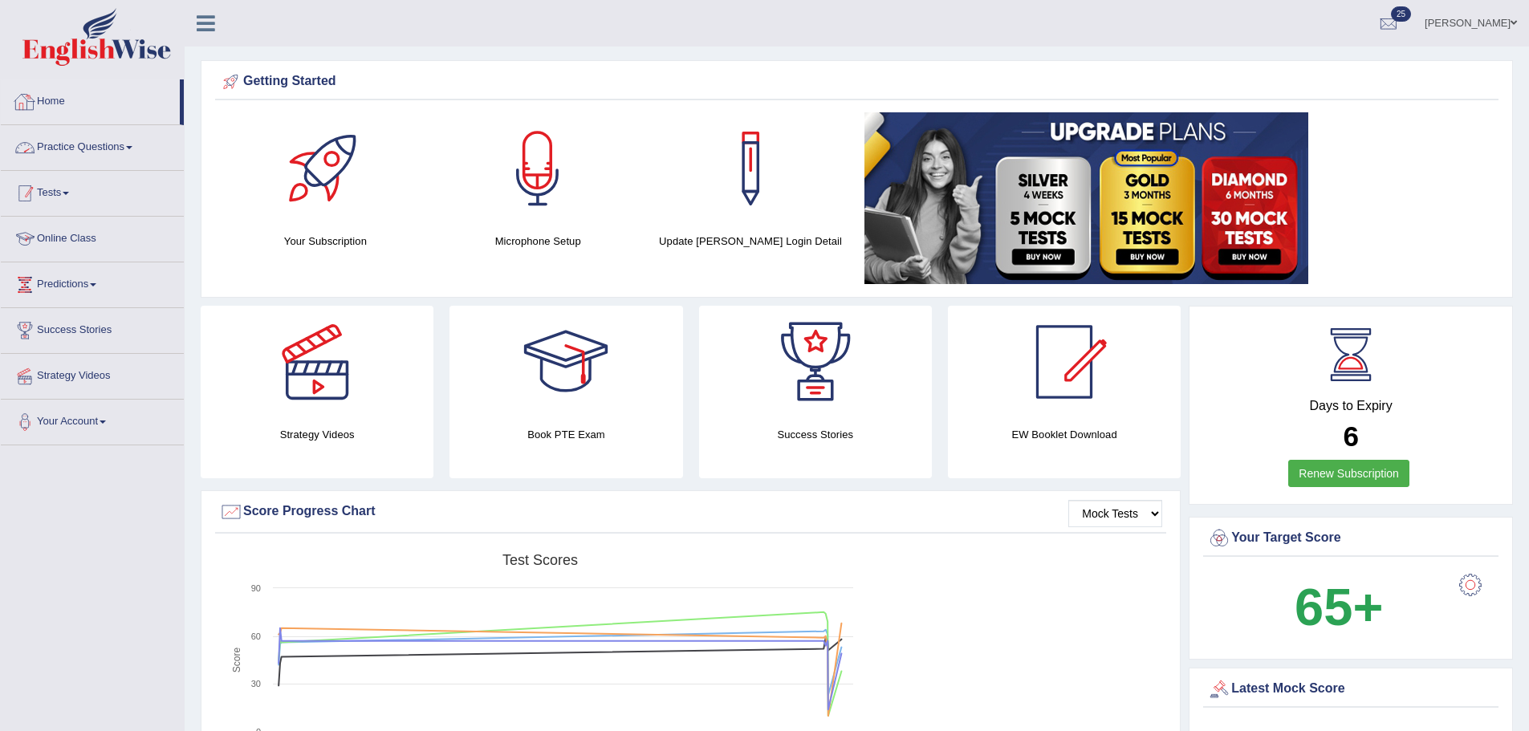
click at [74, 184] on link "Tests" at bounding box center [92, 191] width 183 height 40
click at [67, 289] on link "History" at bounding box center [105, 287] width 150 height 29
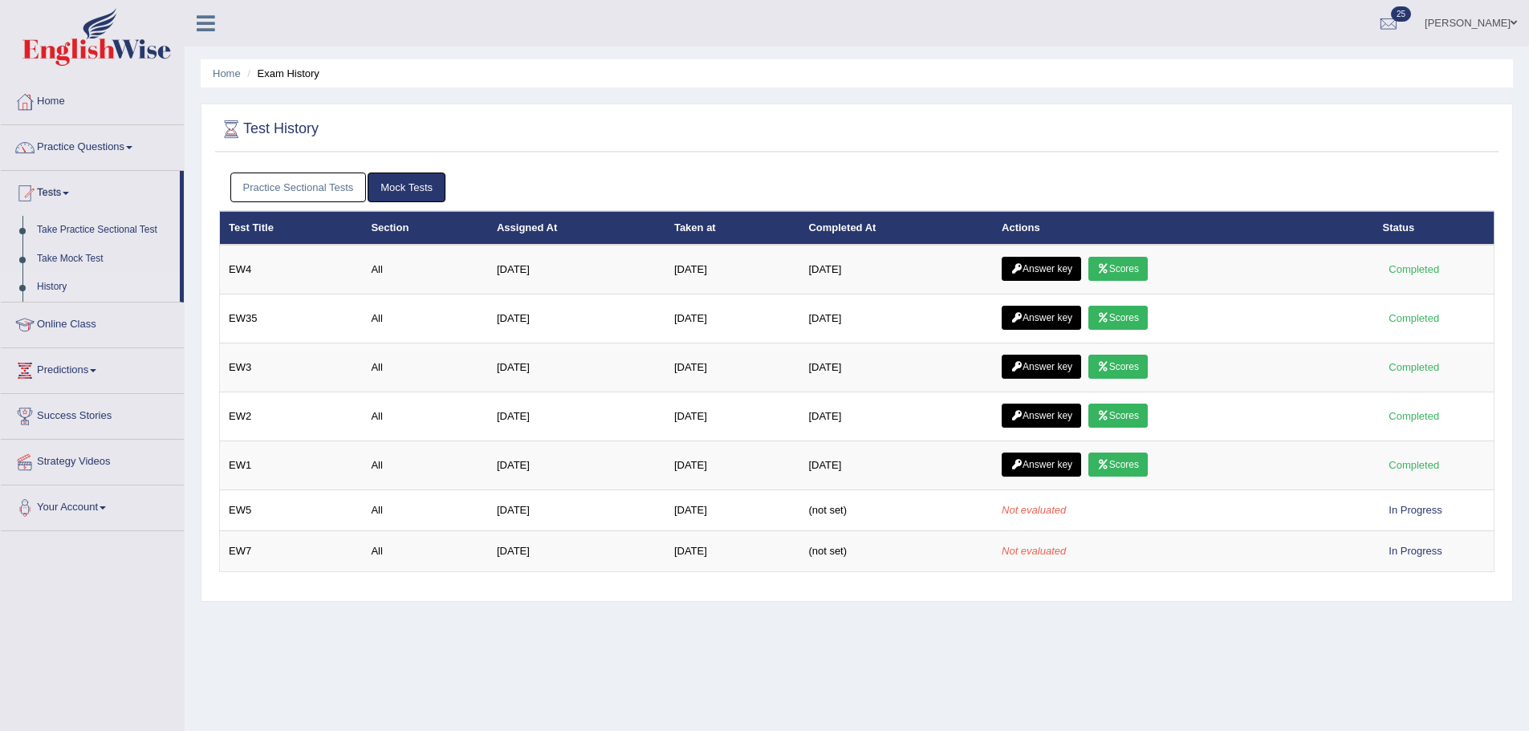
click at [347, 182] on link "Practice Sectional Tests" at bounding box center [298, 188] width 136 height 30
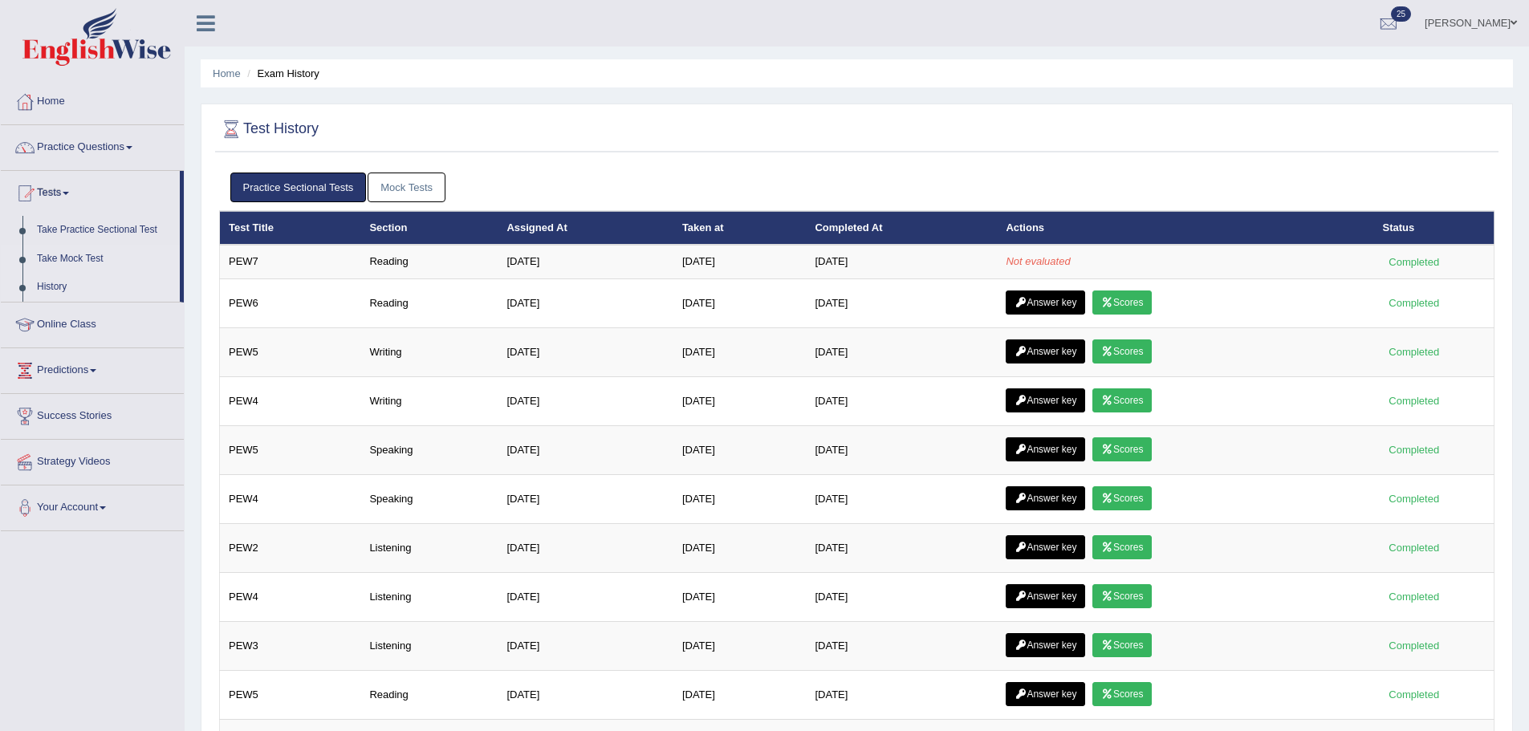
click at [81, 252] on link "Take Mock Test" at bounding box center [105, 259] width 150 height 29
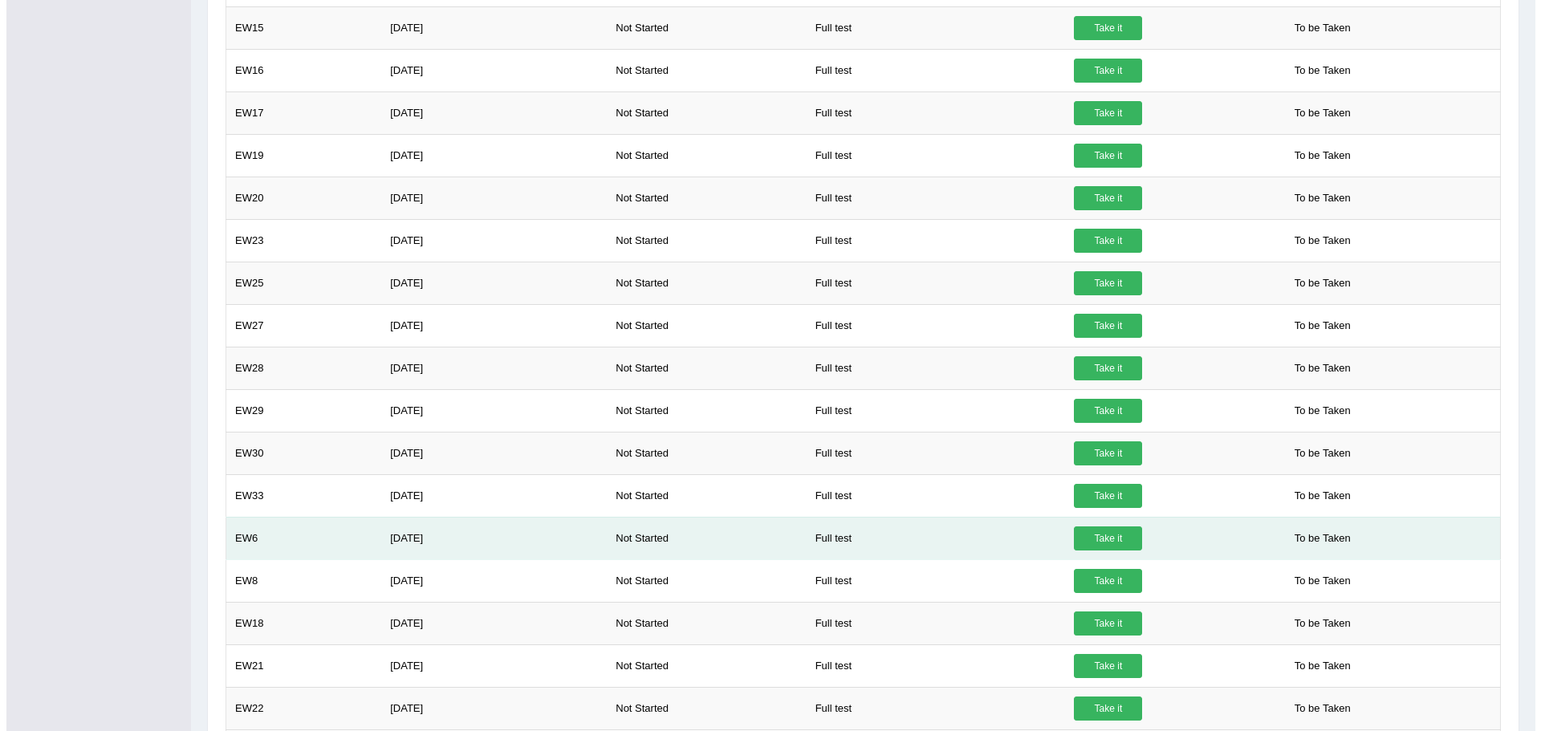
scroll to position [802, 0]
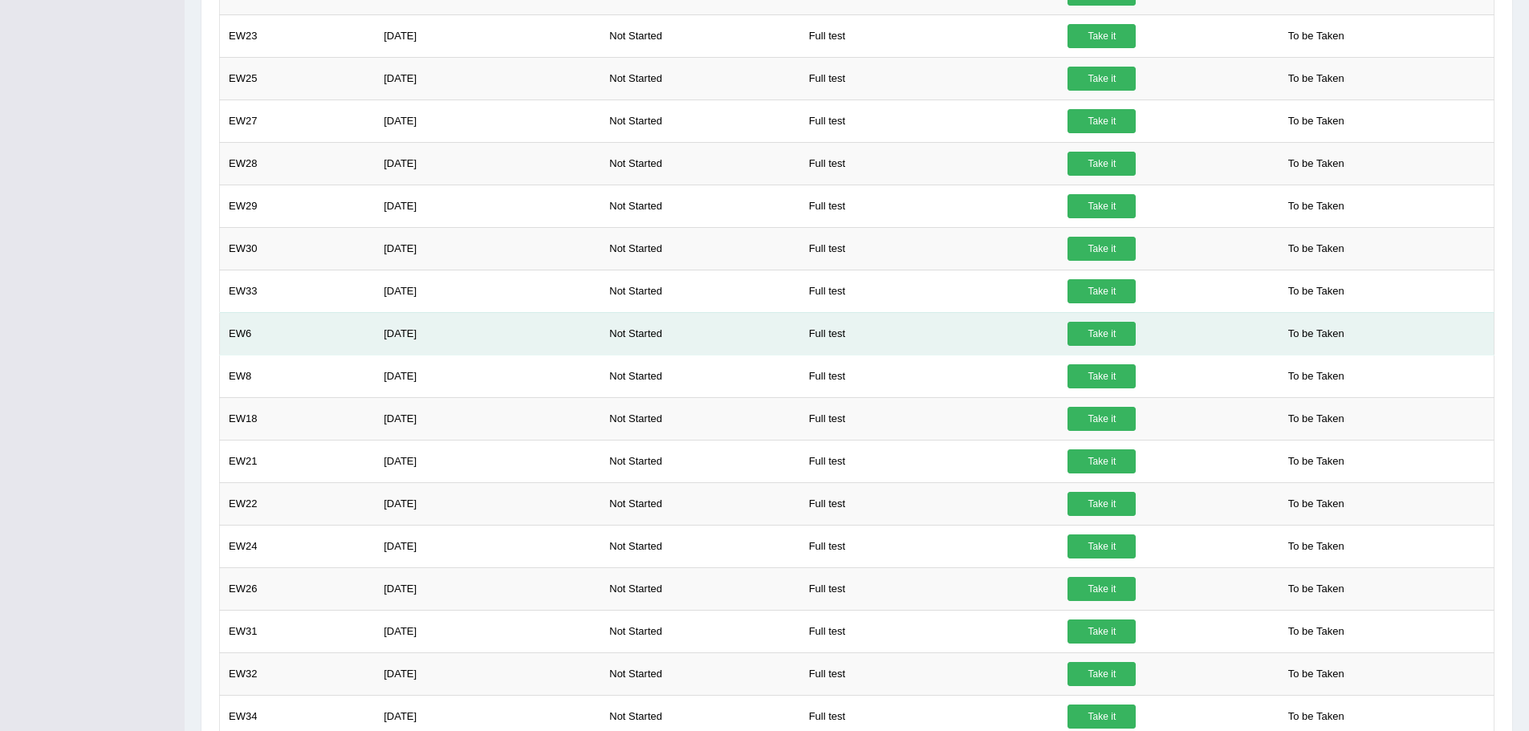
click at [1103, 324] on link "Take it" at bounding box center [1101, 334] width 68 height 24
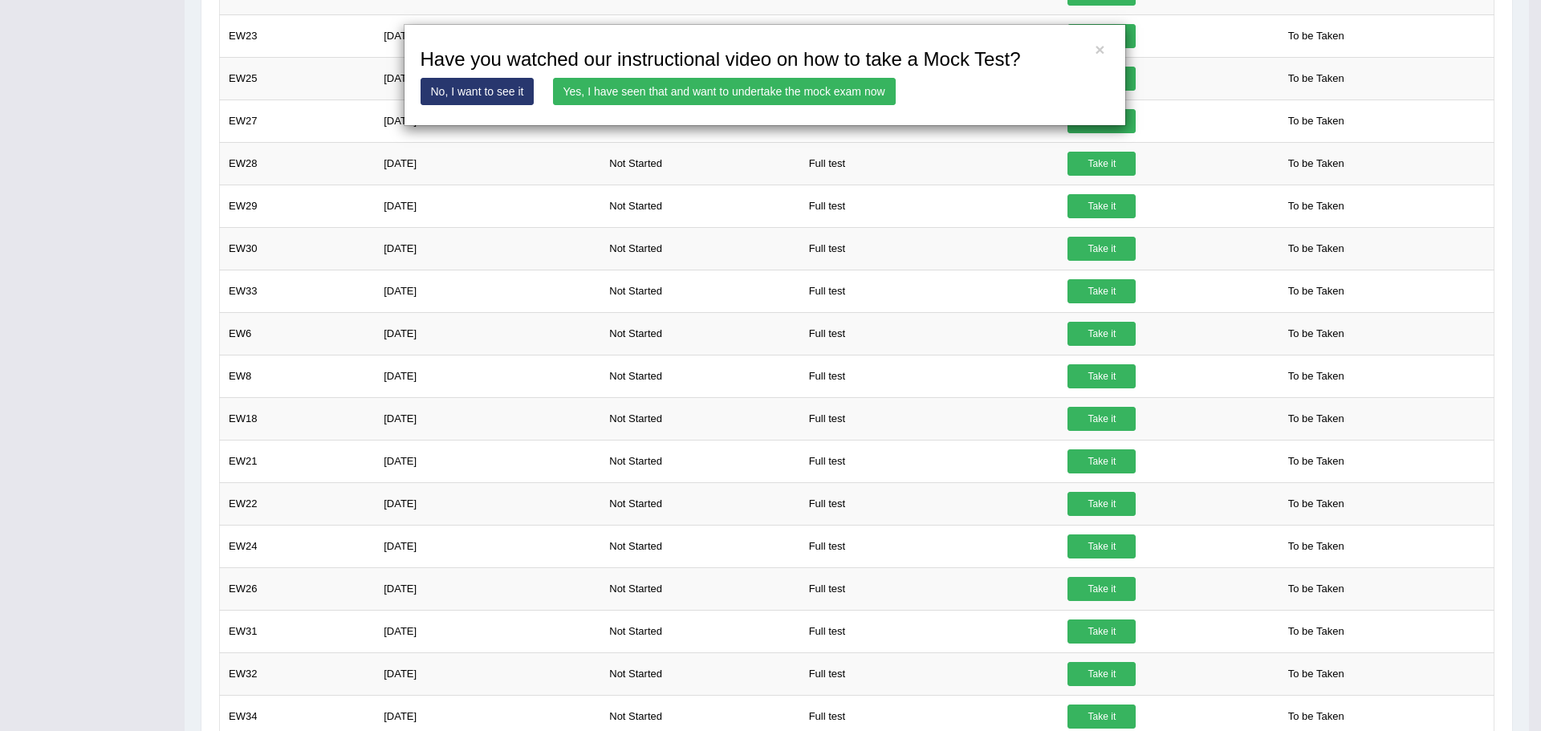
click at [806, 95] on link "Yes, I have seen that and want to undertake the mock exam now" at bounding box center [724, 91] width 343 height 27
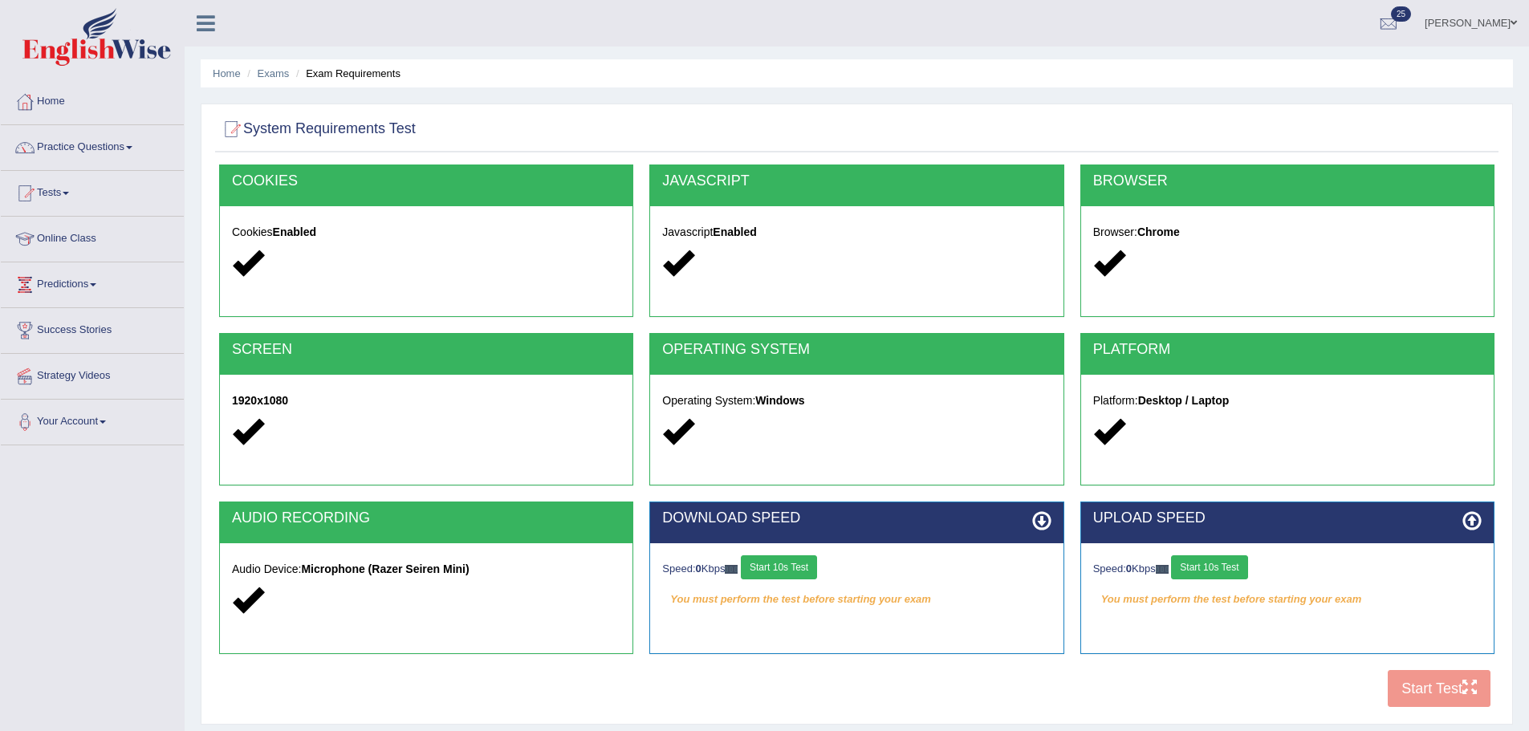
click at [797, 576] on button "Start 10s Test" at bounding box center [779, 567] width 76 height 24
click at [1199, 573] on div "Speed: 0 Kbps Start 10s Test" at bounding box center [1287, 569] width 388 height 28
click at [1208, 567] on button "Start 10s Test" at bounding box center [1209, 567] width 76 height 24
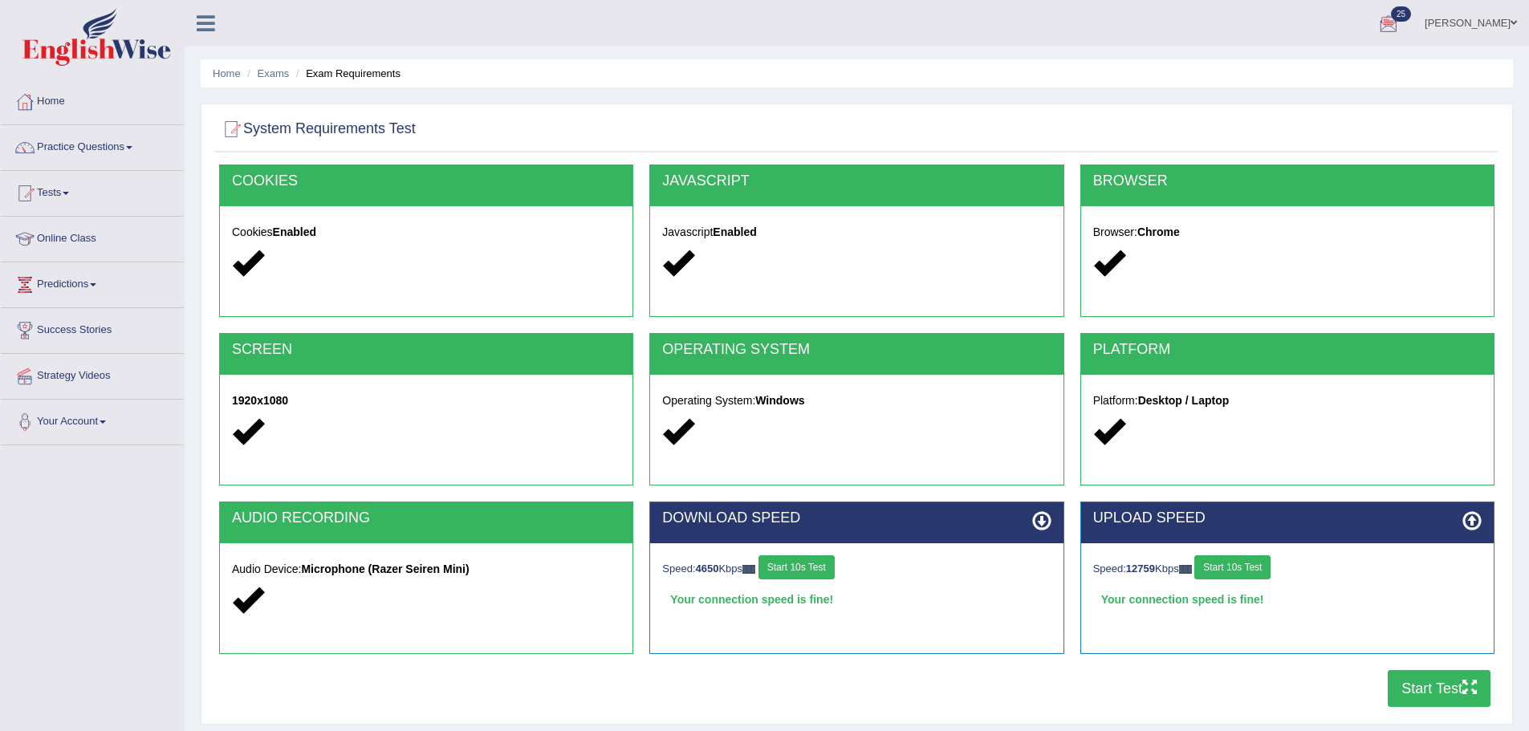
click at [1441, 708] on div "COOKIES Cookies Enabled JAVASCRIPT Javascript Enabled BROWSER Browser: Chrome S…" at bounding box center [856, 439] width 1283 height 551
click at [1447, 698] on button "Start Test" at bounding box center [1438, 688] width 103 height 37
click at [1446, 678] on button "Start Test" at bounding box center [1438, 688] width 103 height 37
click at [67, 142] on link "Practice Questions" at bounding box center [92, 145] width 183 height 40
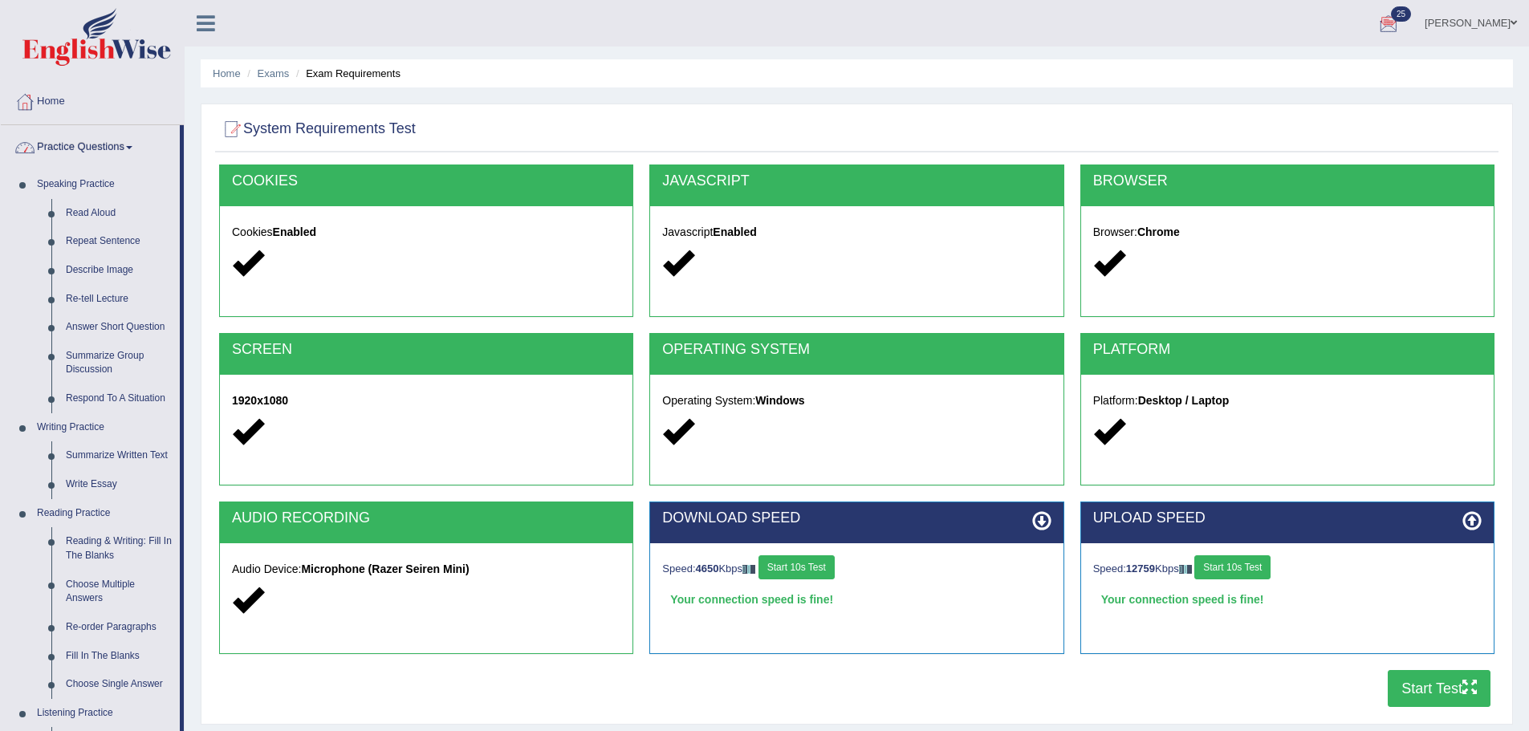
click at [83, 145] on link "Practice Questions" at bounding box center [90, 145] width 179 height 40
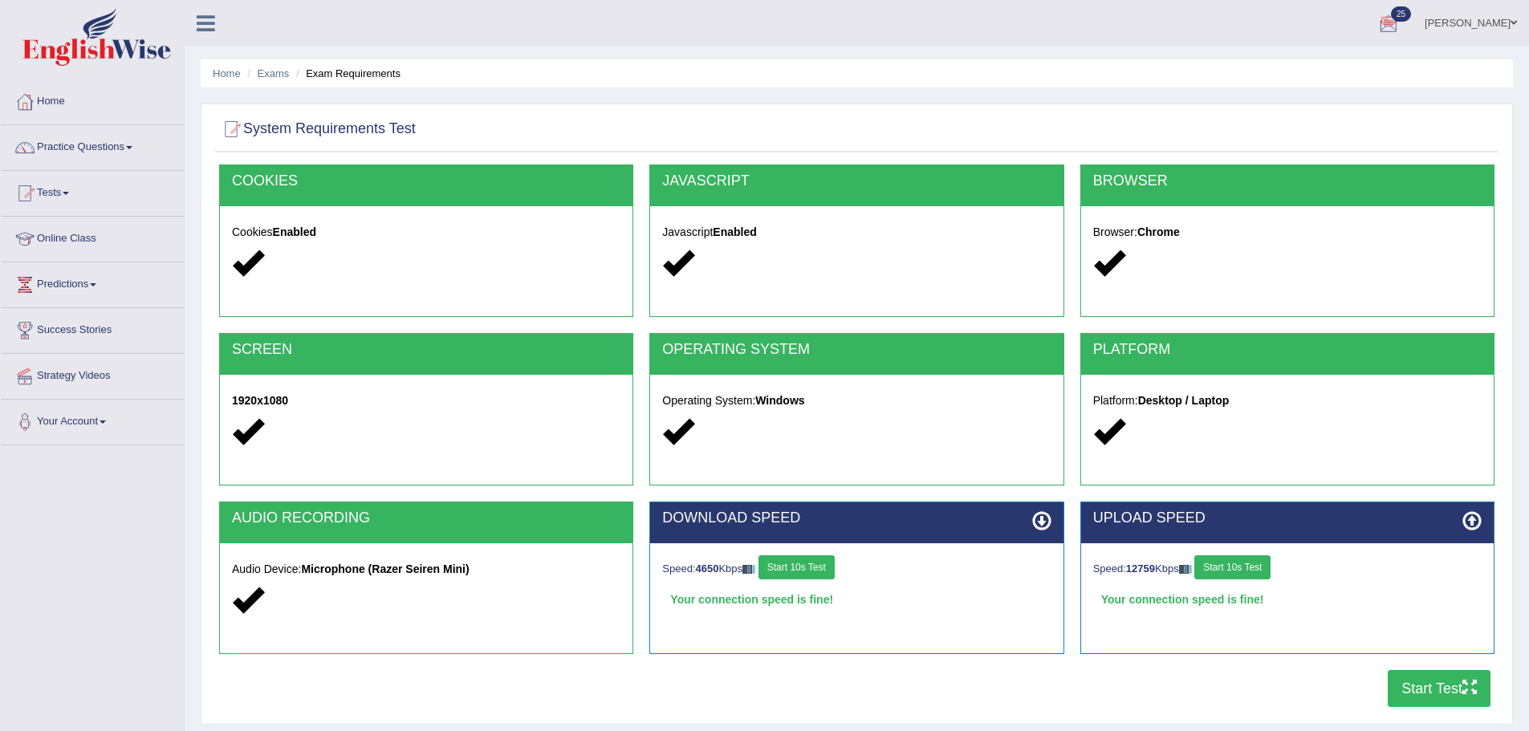
click at [91, 214] on li "Tests Take Practice Sectional Test Take Mock Test History" at bounding box center [92, 194] width 183 height 46
click at [79, 254] on link "Take Mock Test" at bounding box center [105, 259] width 150 height 29
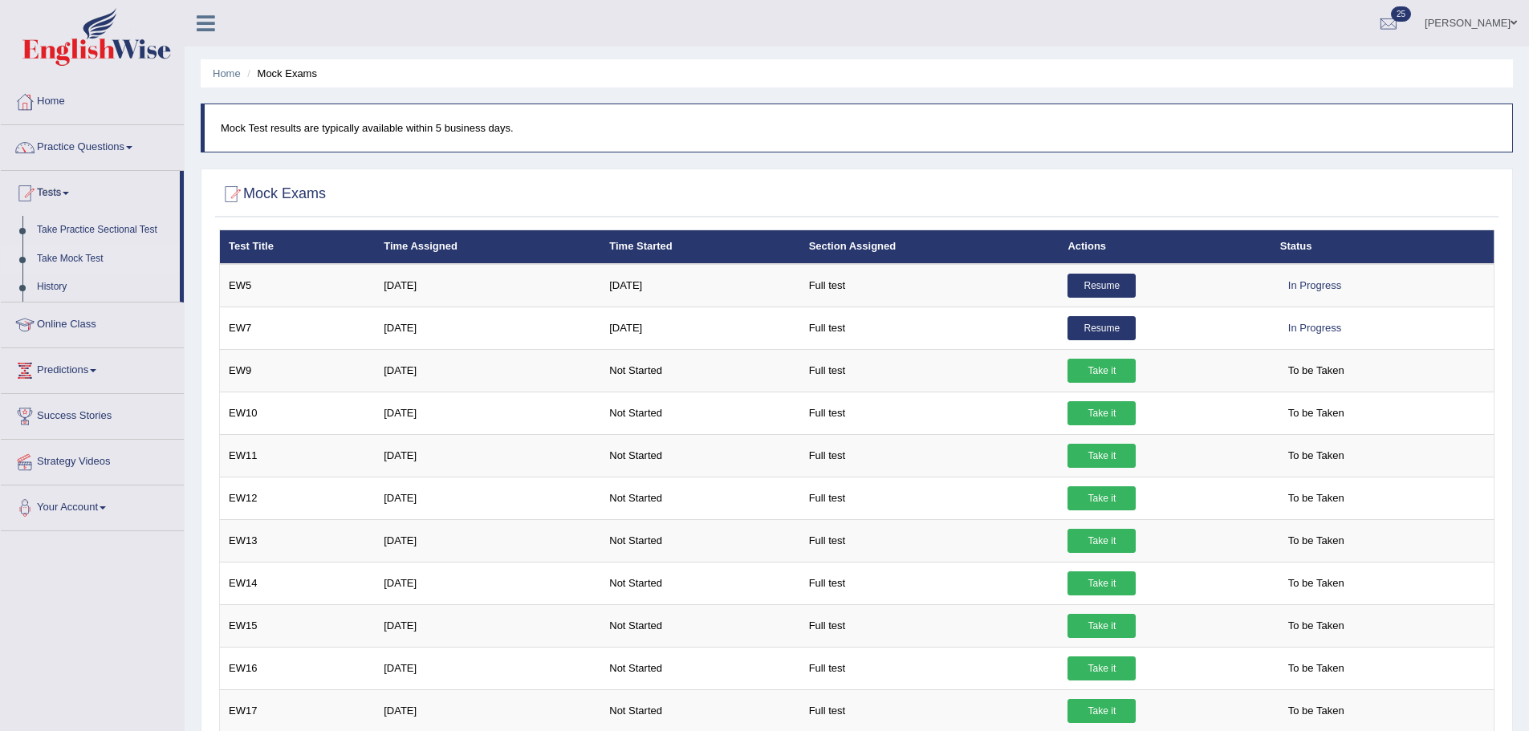
click at [225, 59] on ul "Home Mock Exams" at bounding box center [857, 73] width 1312 height 28
click at [63, 281] on link "History" at bounding box center [105, 287] width 150 height 29
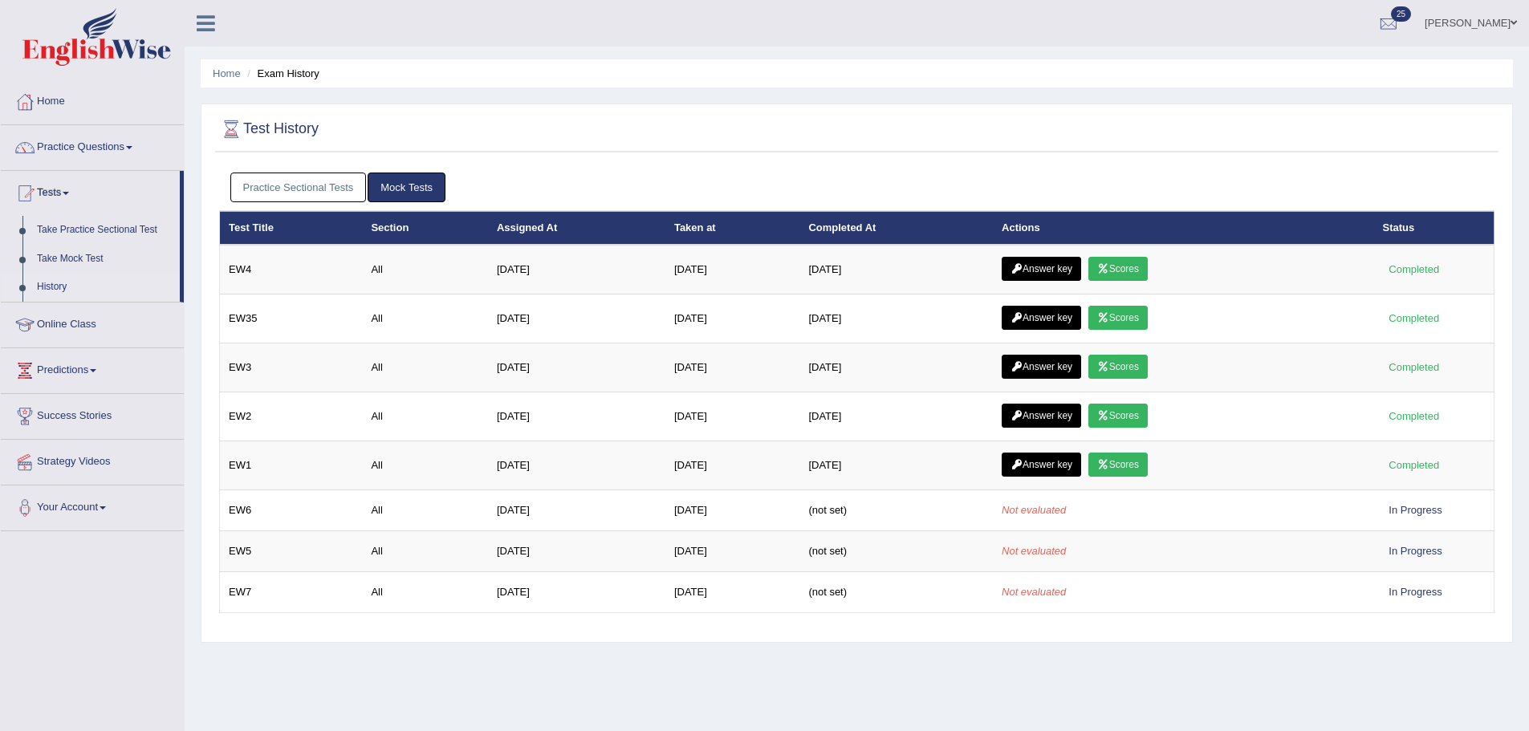
click at [319, 187] on link "Practice Sectional Tests" at bounding box center [298, 188] width 136 height 30
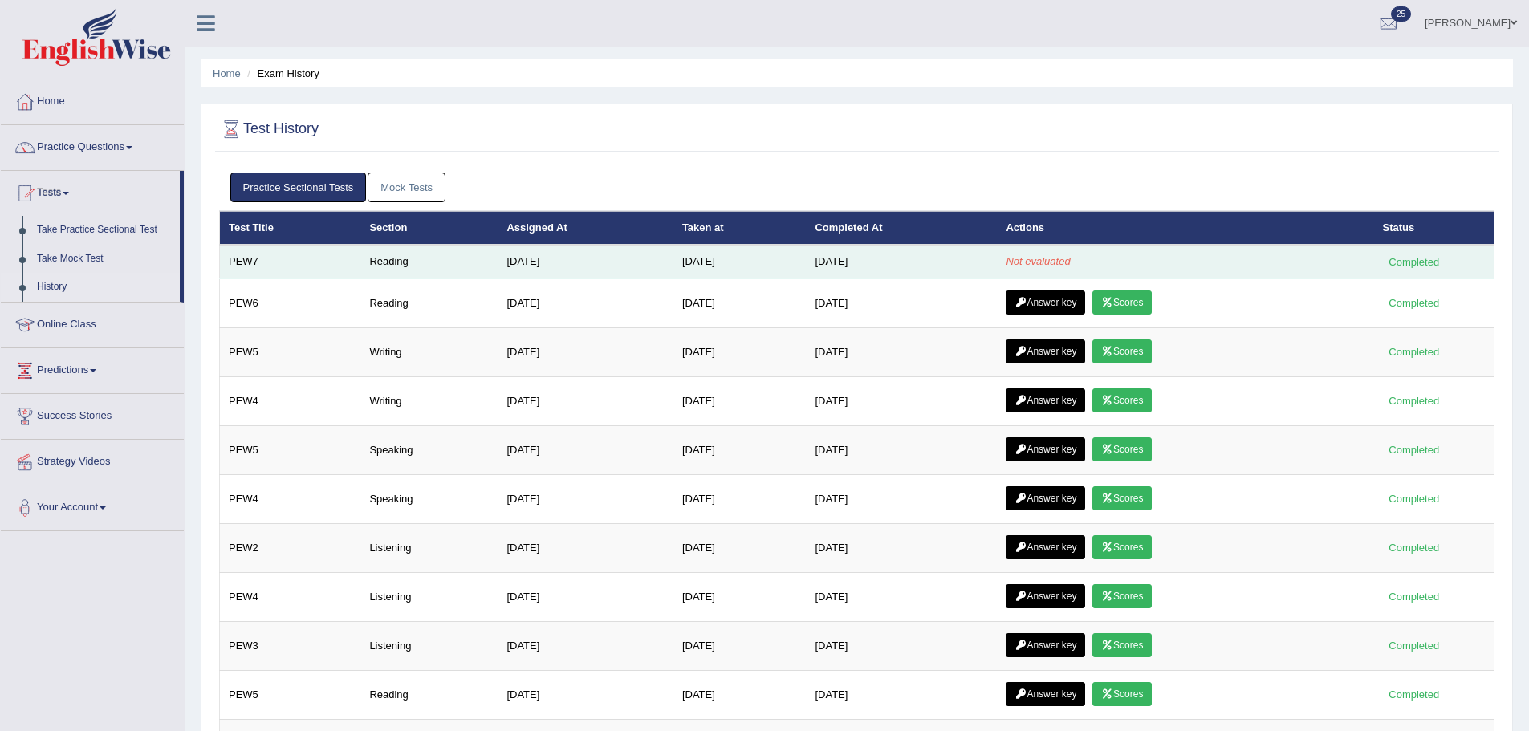
click at [914, 250] on td "[DATE]" at bounding box center [901, 262] width 191 height 34
click at [913, 250] on td "[DATE]" at bounding box center [901, 262] width 191 height 34
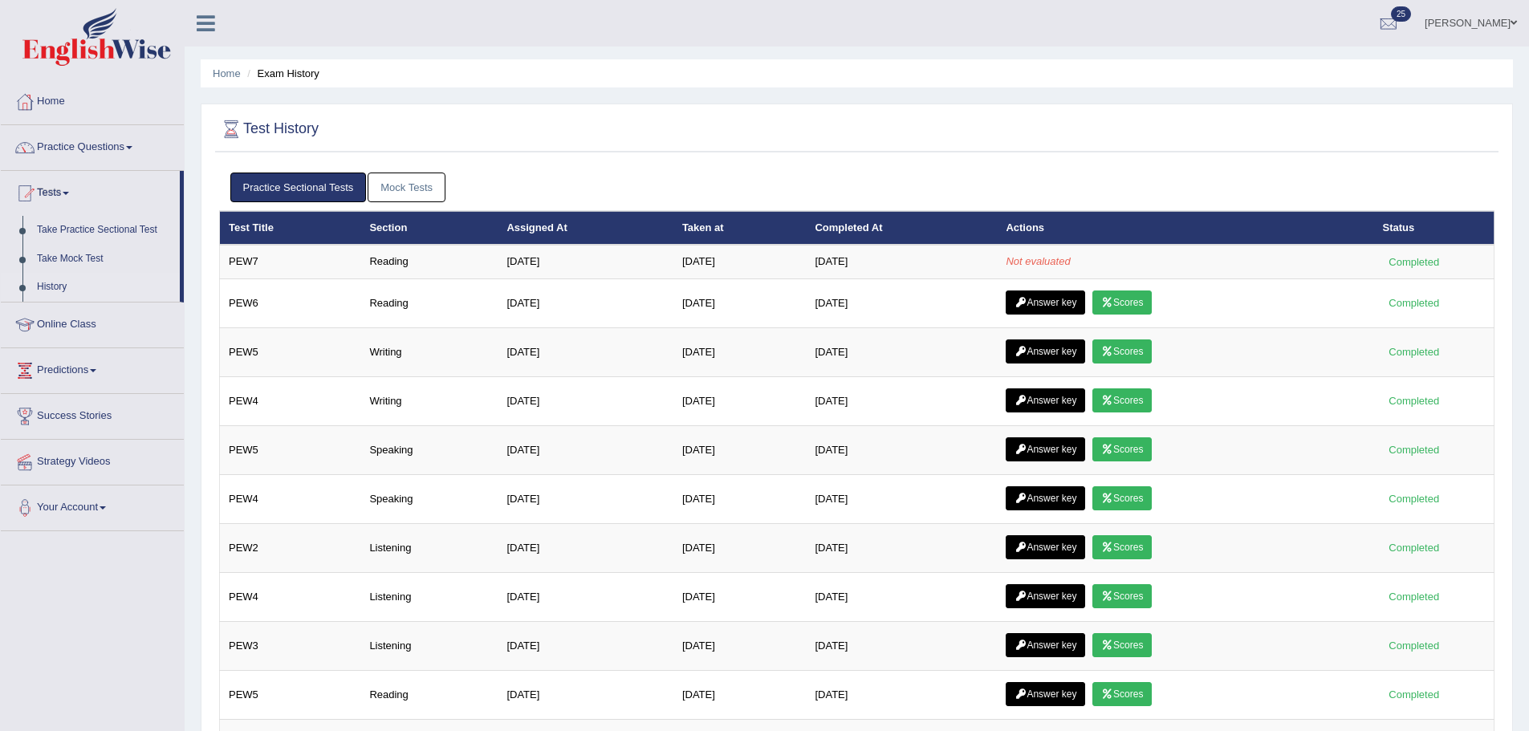
click at [594, 225] on th "Assigned At" at bounding box center [584, 228] width 175 height 34
click at [87, 151] on link "Practice Questions" at bounding box center [92, 145] width 183 height 40
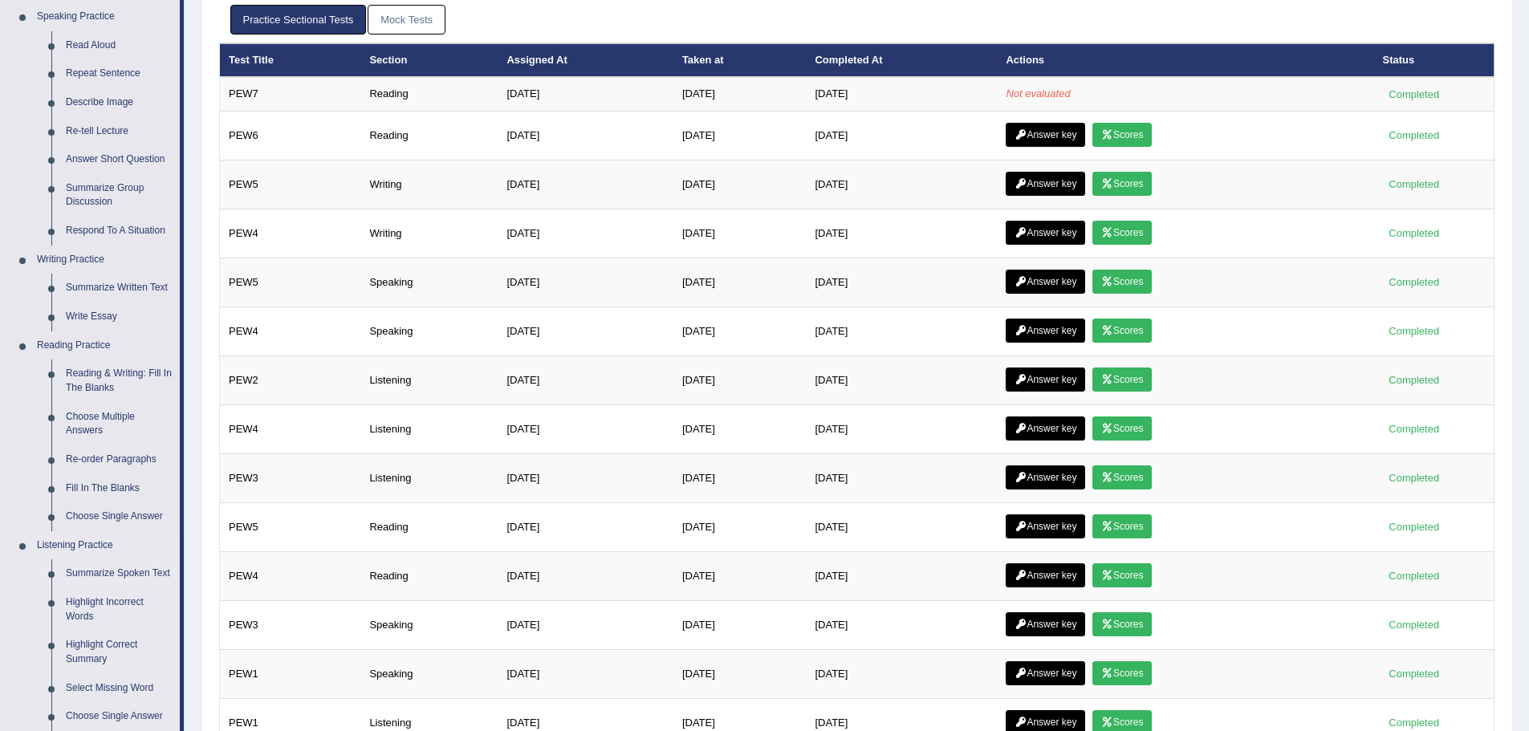
scroll to position [401, 0]
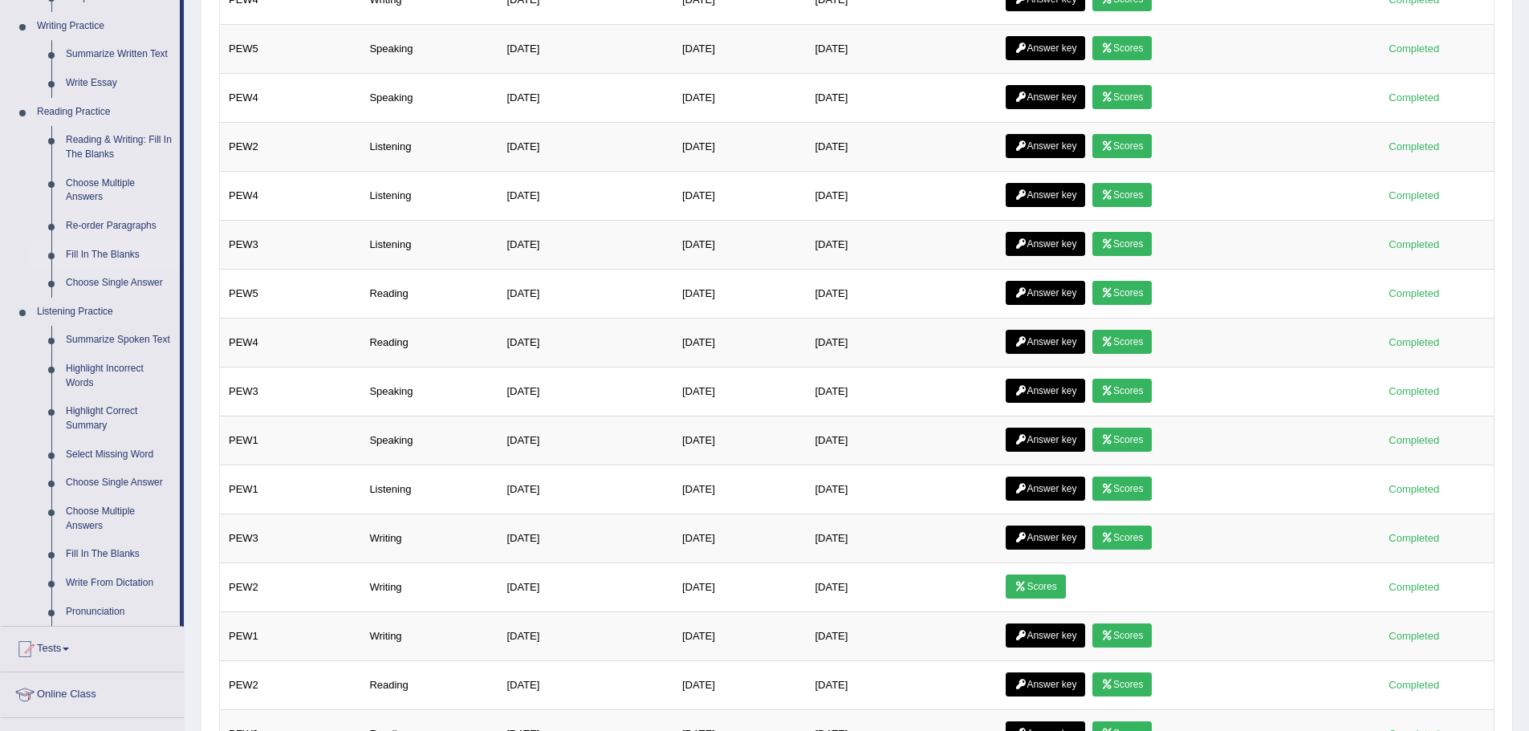
click at [105, 256] on link "Fill In The Blanks" at bounding box center [119, 255] width 121 height 29
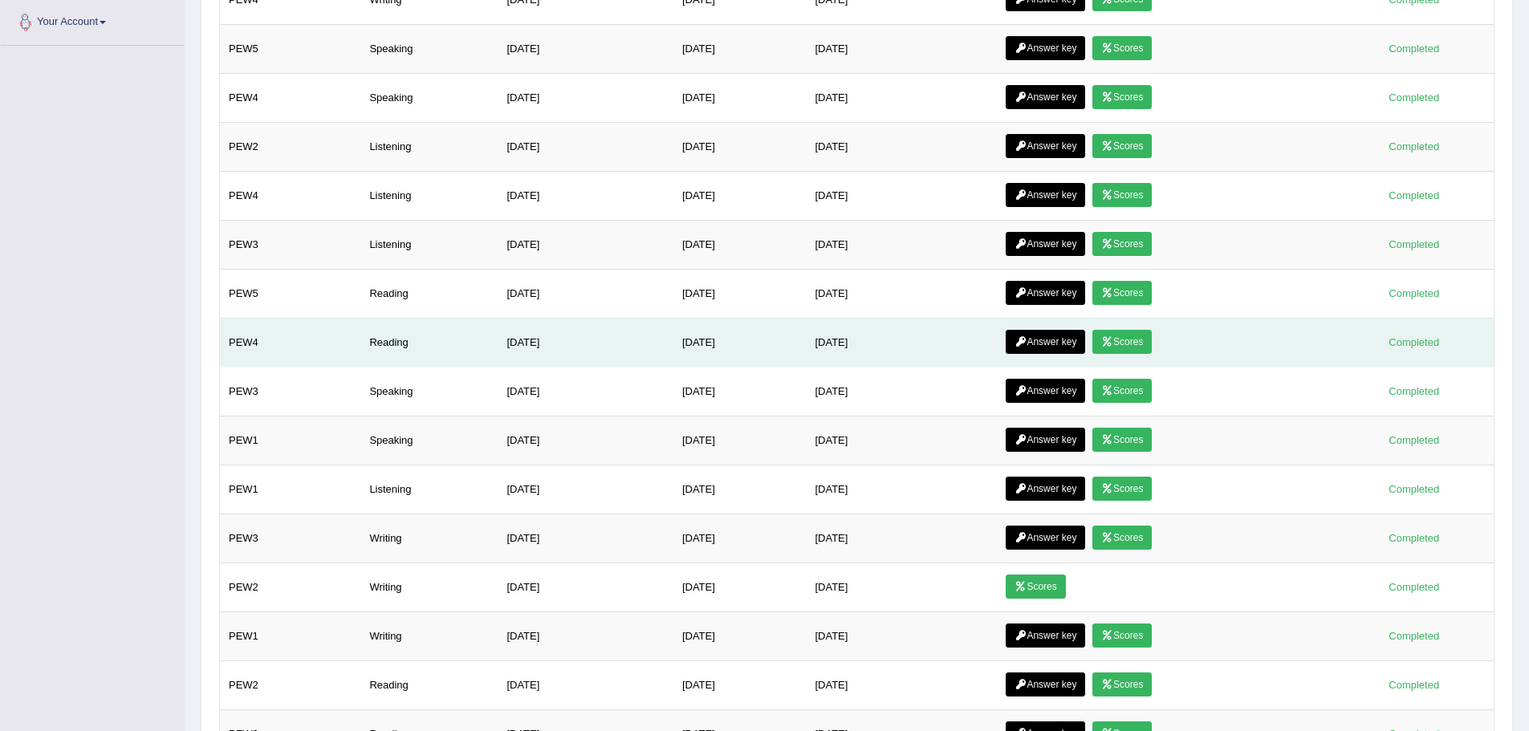
scroll to position [418, 0]
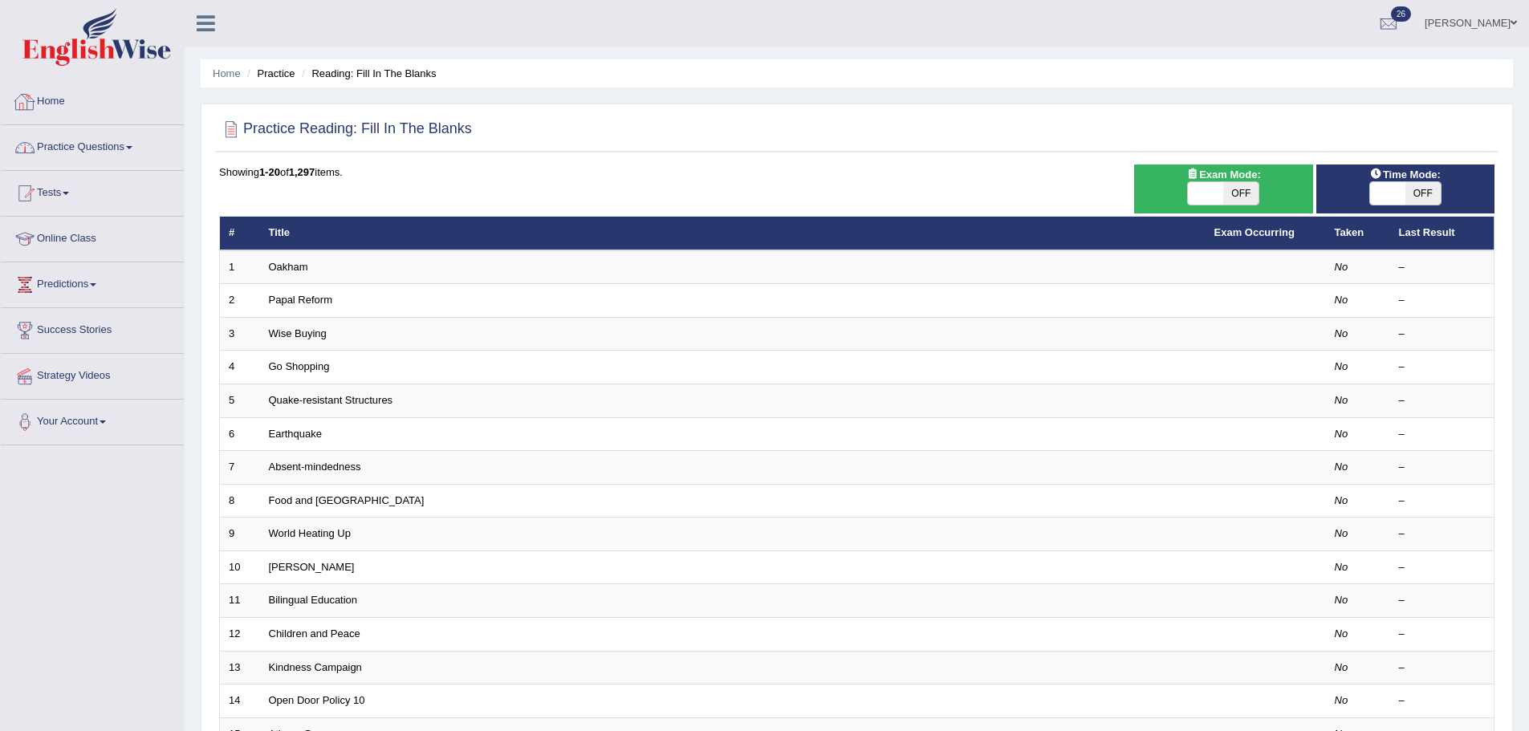
click at [83, 140] on link "Practice Questions" at bounding box center [92, 145] width 183 height 40
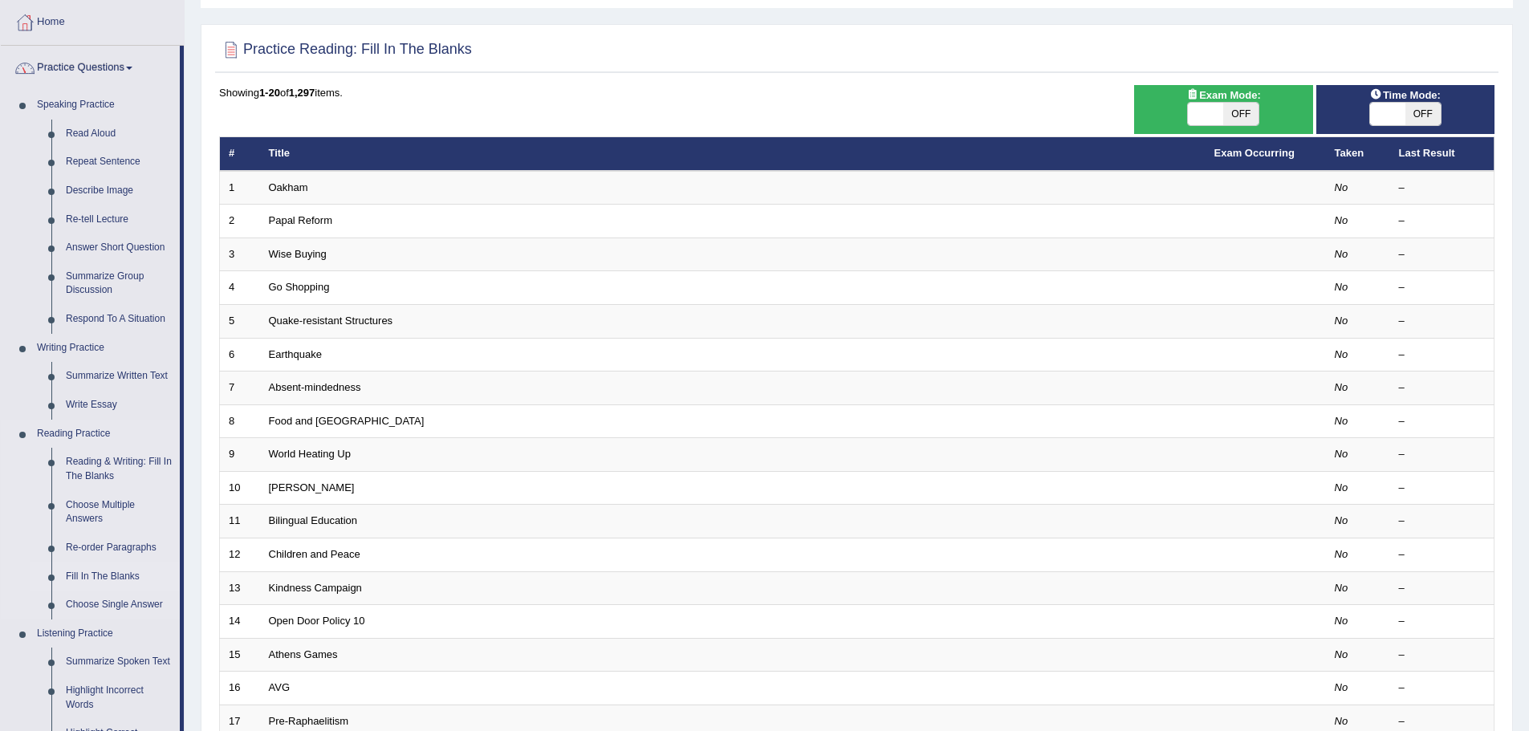
scroll to position [80, 0]
click at [152, 462] on link "Reading & Writing: Fill In The Blanks" at bounding box center [119, 468] width 121 height 43
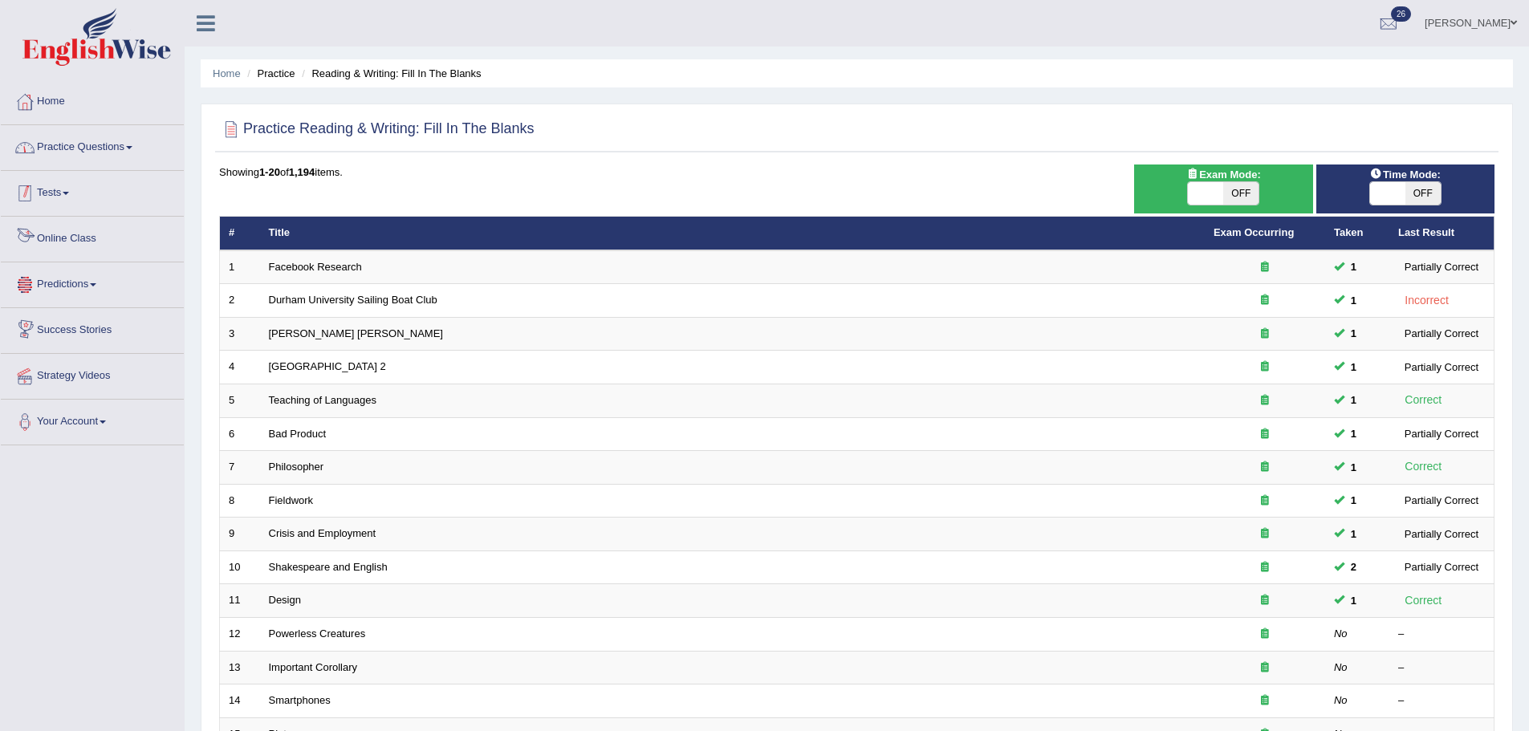
click at [118, 138] on link "Practice Questions" at bounding box center [92, 145] width 183 height 40
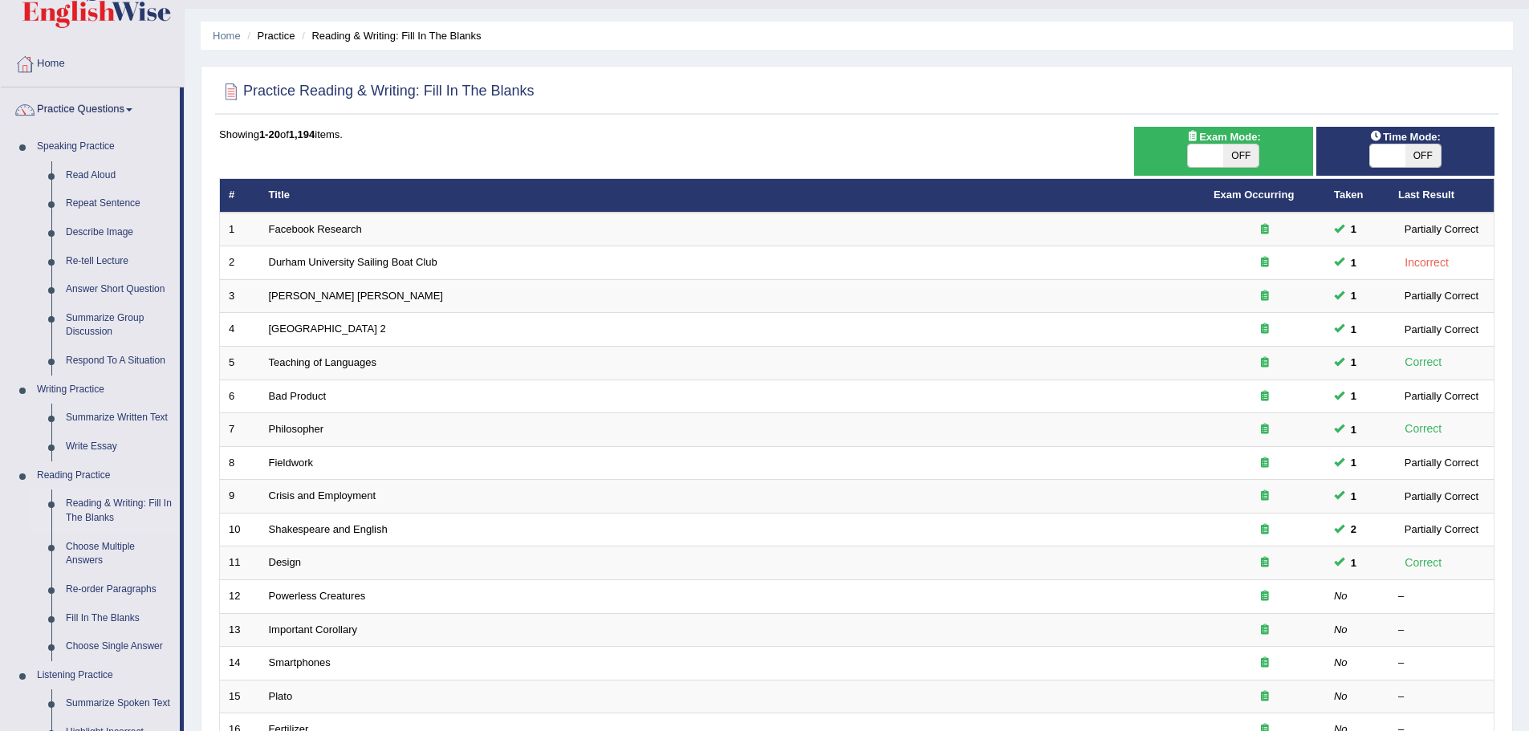
scroll to position [572, 0]
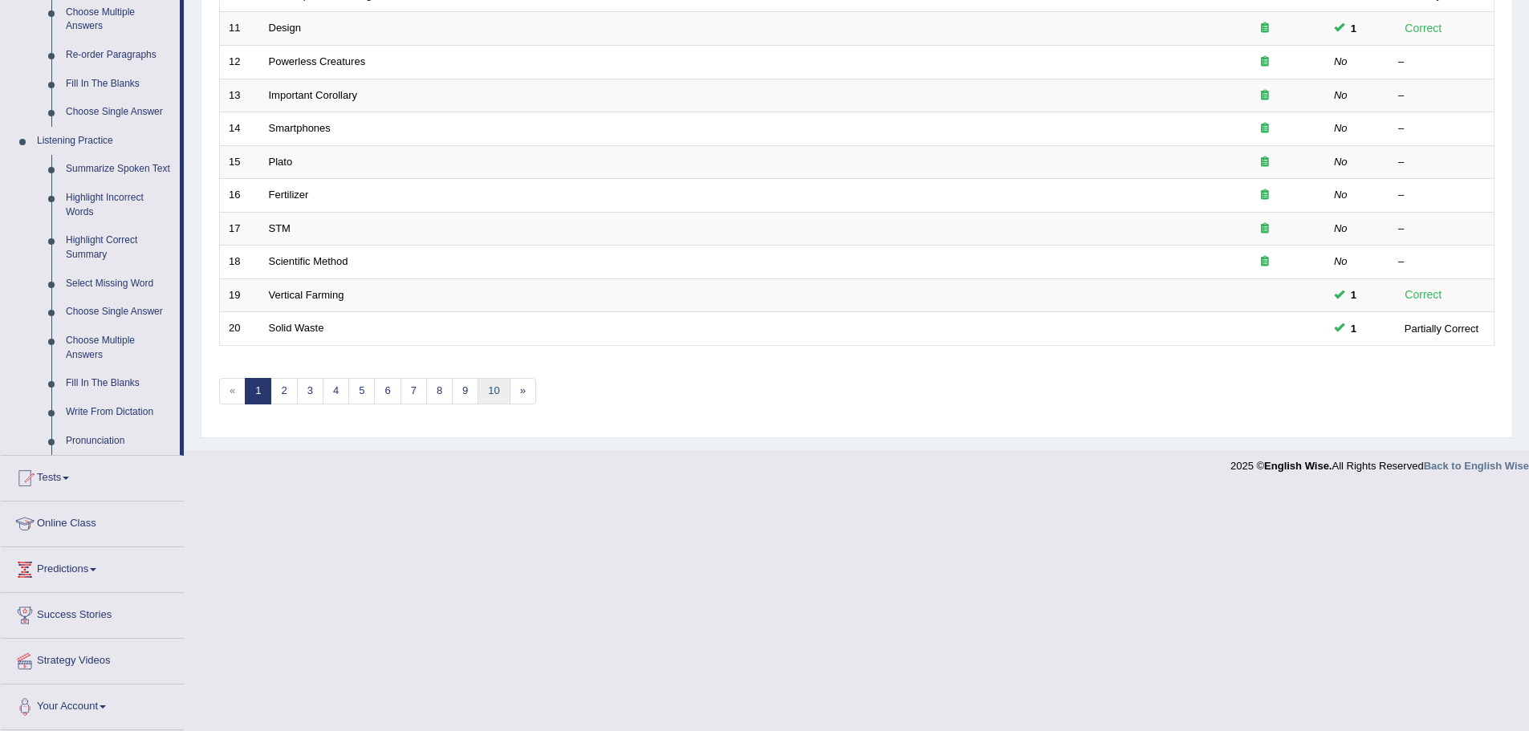
click at [494, 399] on link "10" at bounding box center [493, 391] width 32 height 26
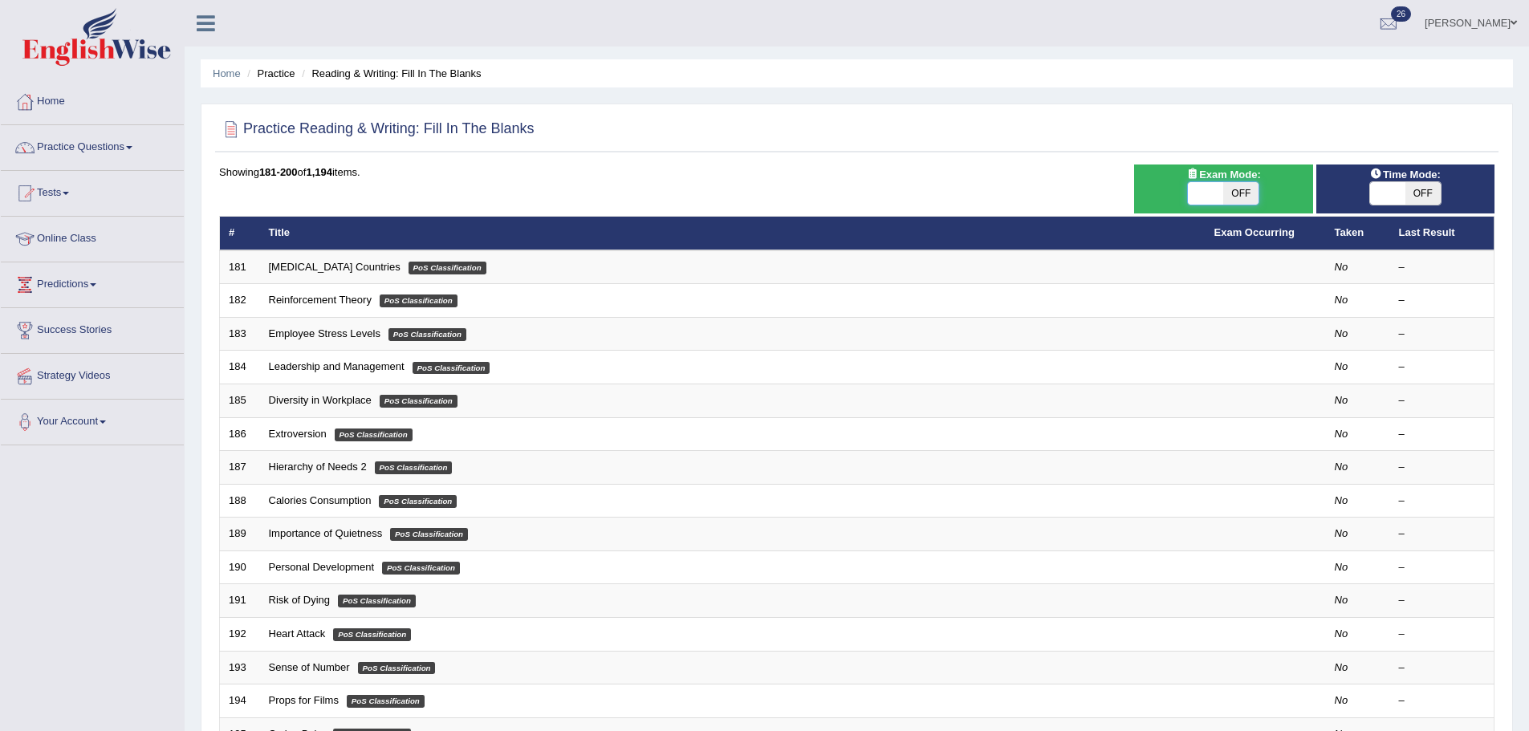
click at [1220, 184] on span at bounding box center [1205, 193] width 35 height 22
click at [1249, 187] on span "OFF" at bounding box center [1240, 193] width 35 height 22
checkbox input "true"
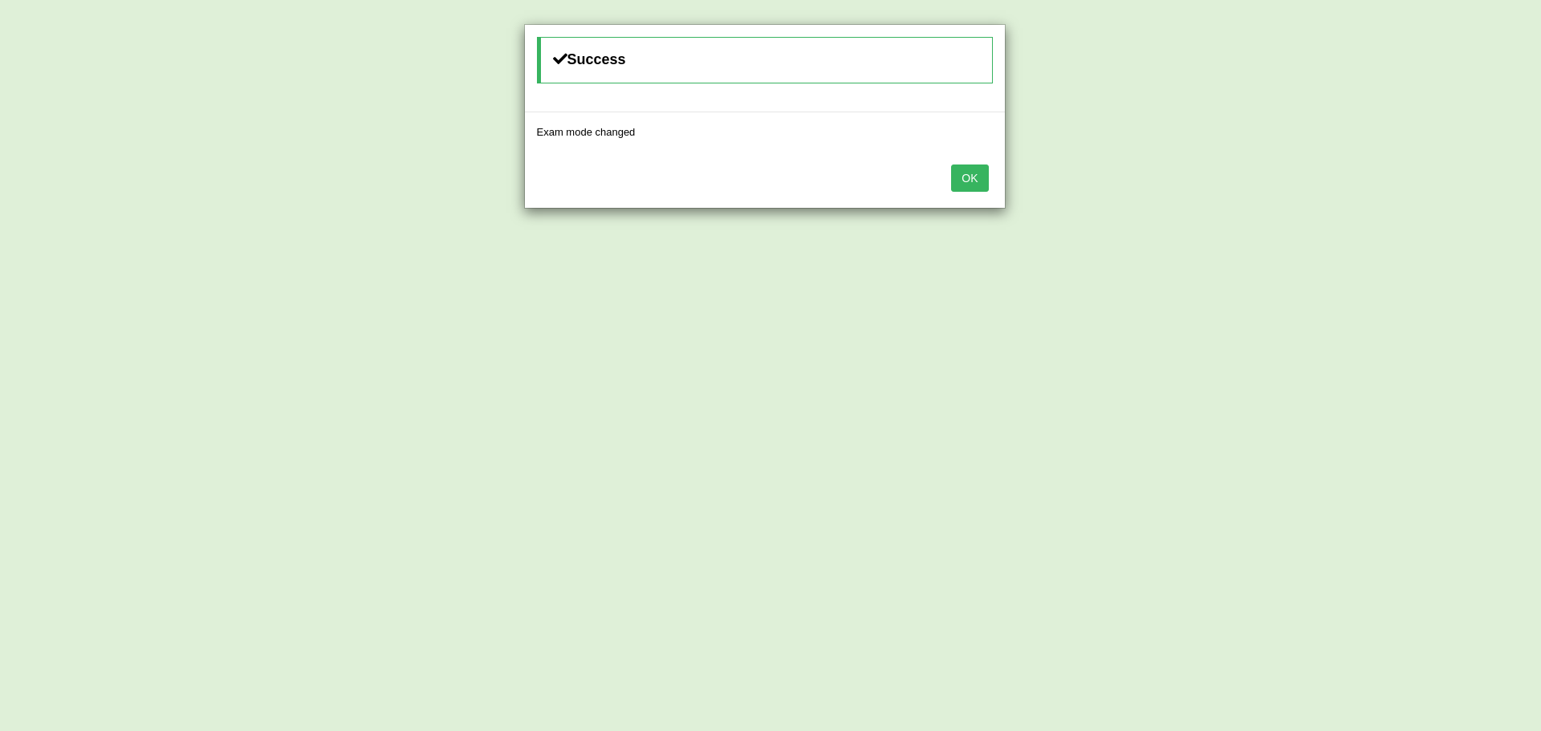
click at [952, 169] on button "OK" at bounding box center [969, 177] width 37 height 27
click at [973, 182] on button "OK" at bounding box center [969, 177] width 37 height 27
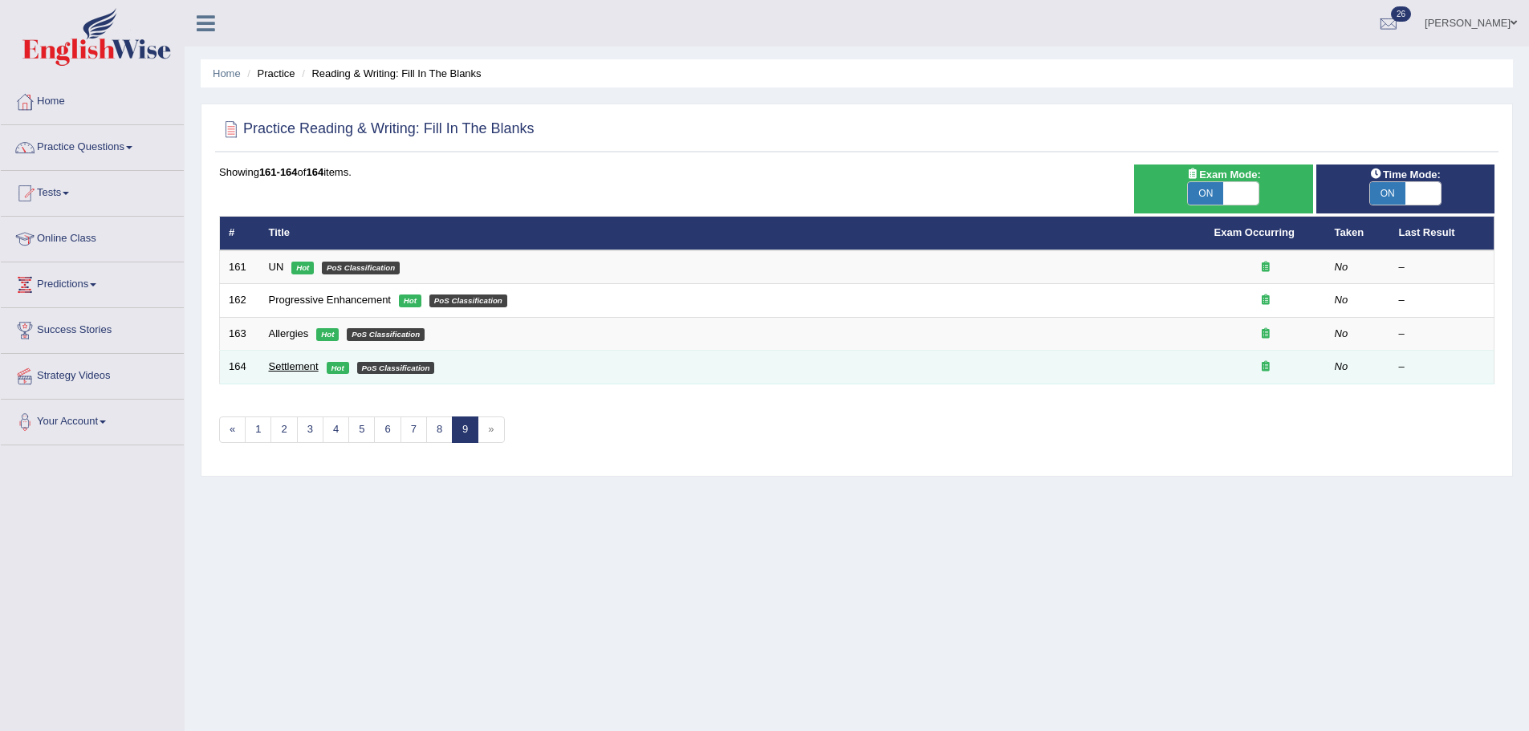
click at [279, 368] on link "Settlement" at bounding box center [294, 366] width 50 height 12
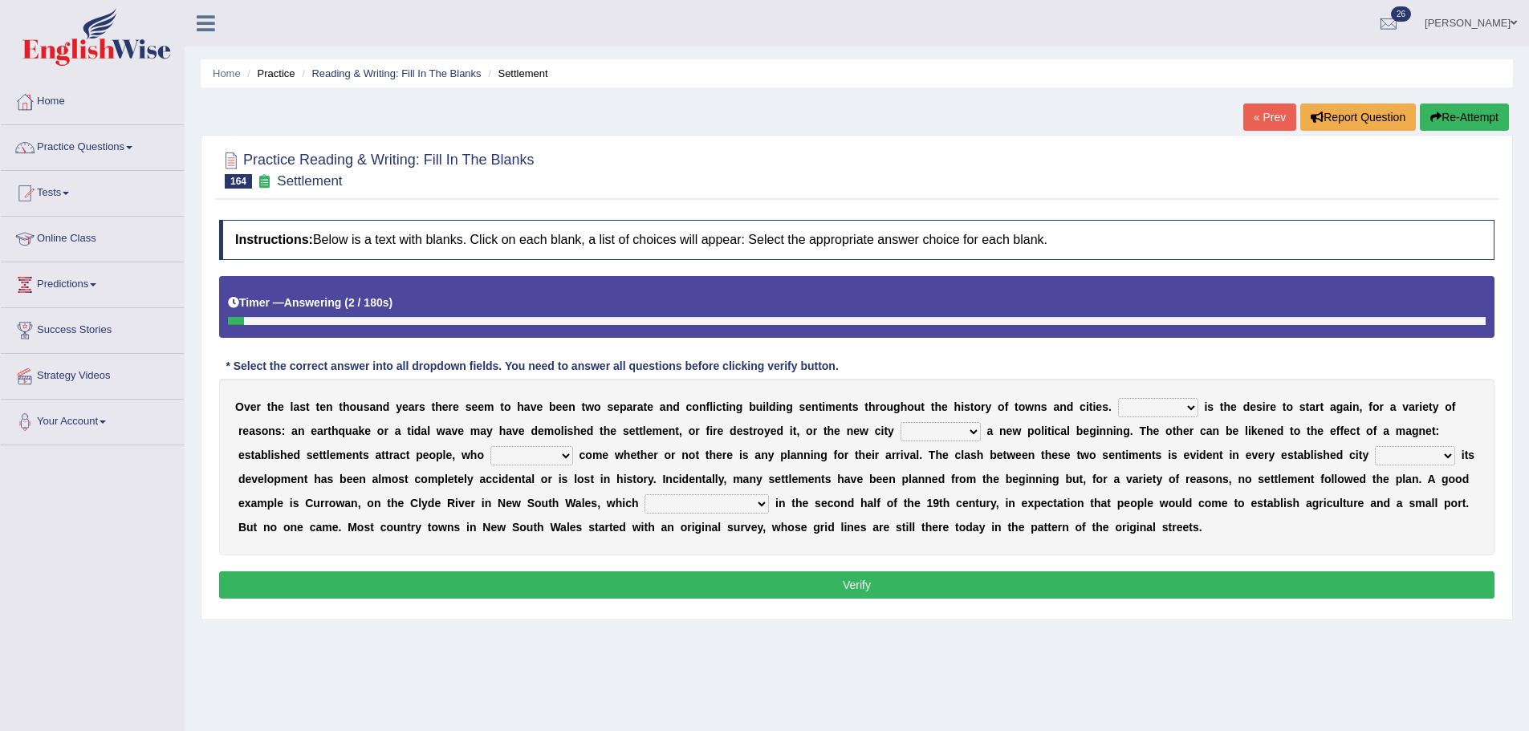
click at [1164, 411] on select "One It What This" at bounding box center [1158, 407] width 80 height 19
click at [753, 379] on div "Instructions: Below is a text with blanks. Click on each blank, a list of choic…" at bounding box center [856, 412] width 1283 height 400
click at [1167, 408] on select "One It What This" at bounding box center [1158, 407] width 80 height 19
select select "What"
click at [1118, 398] on select "One It What This" at bounding box center [1158, 407] width 80 height 19
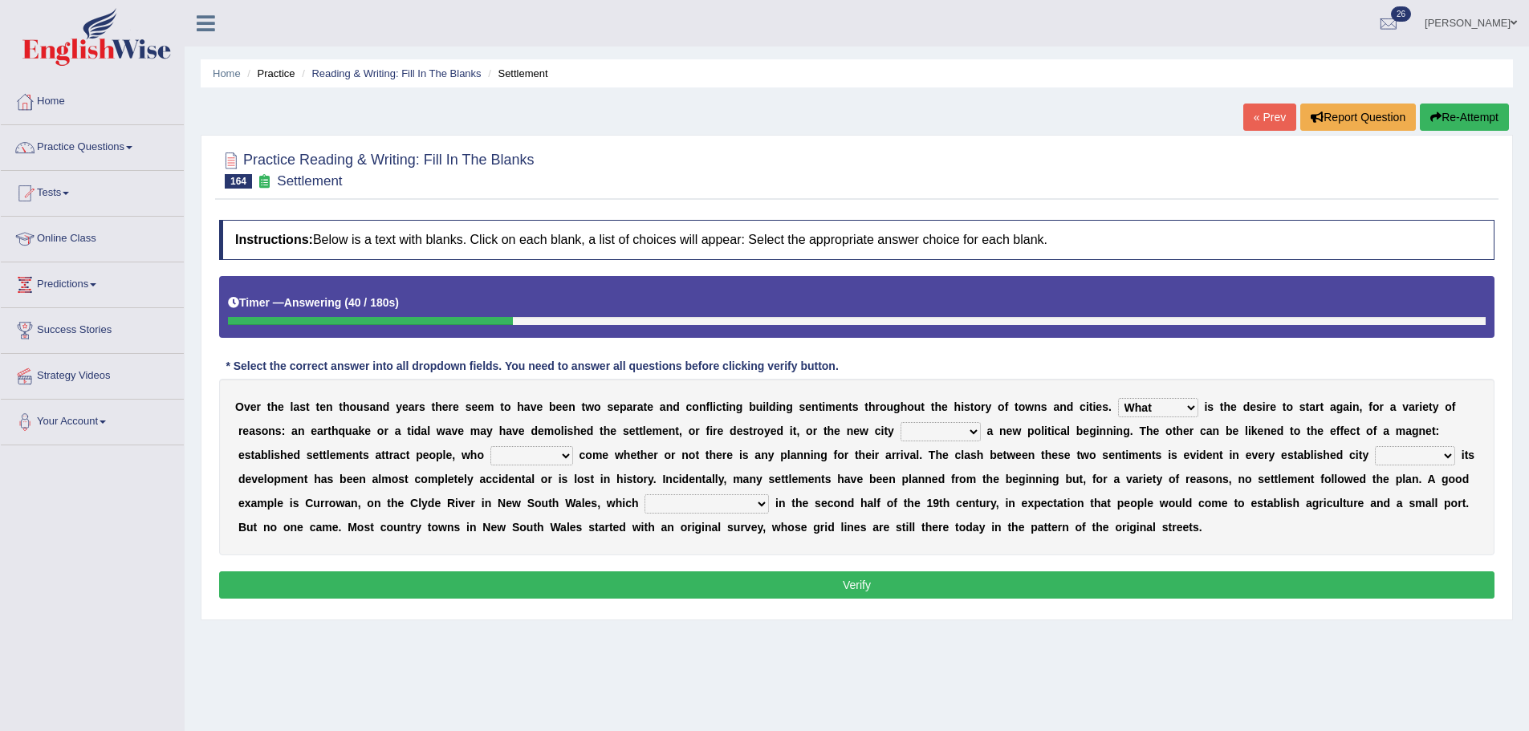
drag, startPoint x: 952, startPoint y: 430, endPoint x: 931, endPoint y: 433, distance: 21.8
click at [952, 430] on select "does marks is causes" at bounding box center [940, 431] width 80 height 19
select select "causes"
click at [900, 422] on select "does marks is causes" at bounding box center [940, 431] width 80 height 19
click at [502, 460] on select "tend to are used to ought to had to" at bounding box center [531, 455] width 83 height 19
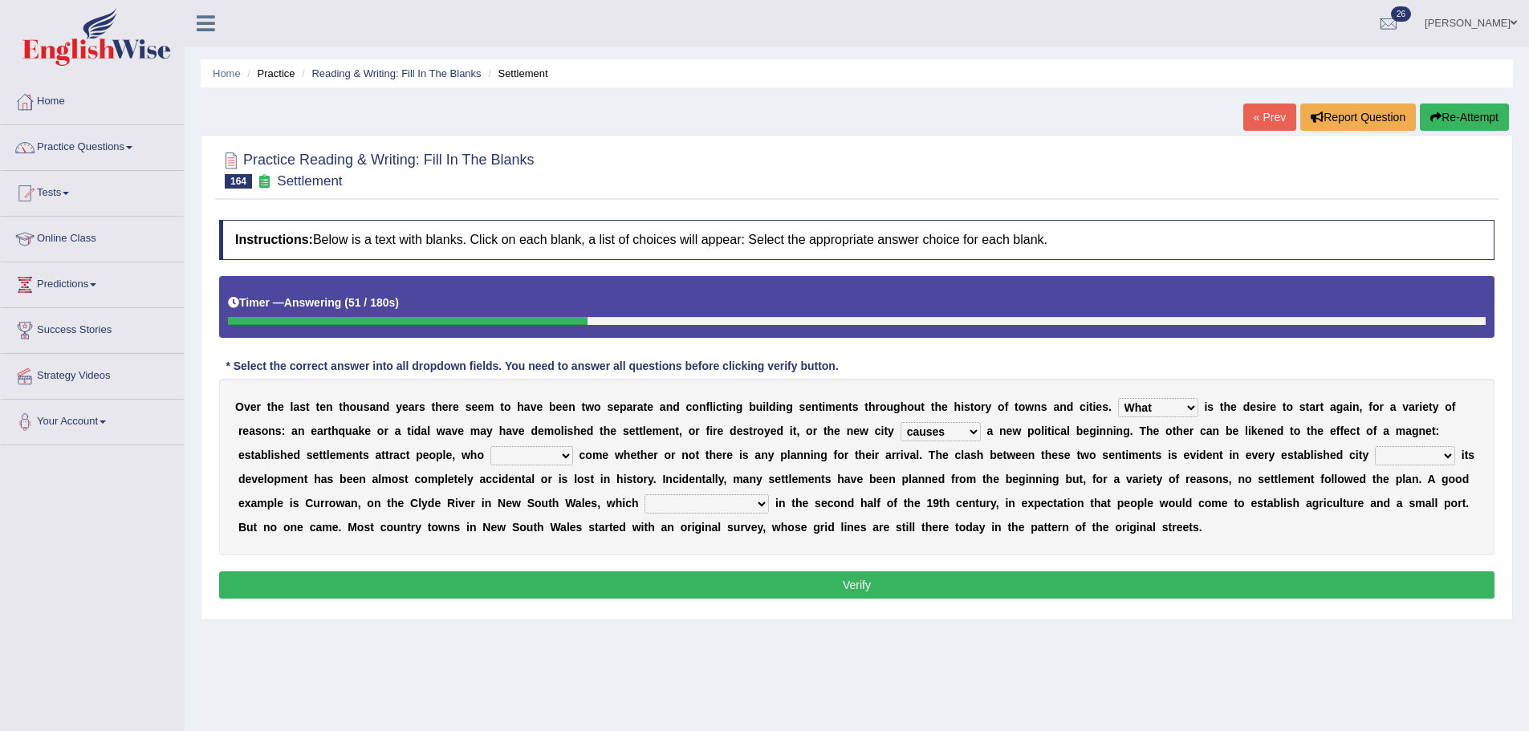
select select "ought to"
click at [490, 446] on select "tend to are used to ought to had to" at bounding box center [531, 455] width 83 height 19
drag, startPoint x: 1392, startPoint y: 457, endPoint x: 1363, endPoint y: 458, distance: 29.7
click at [1392, 456] on select "unless whenever whereas until" at bounding box center [1415, 455] width 80 height 19
click at [1196, 472] on div "O v e r t h e l a s t t e n t h o u s a n d y e a r s t h e r e s e e m t o h a…" at bounding box center [856, 467] width 1275 height 177
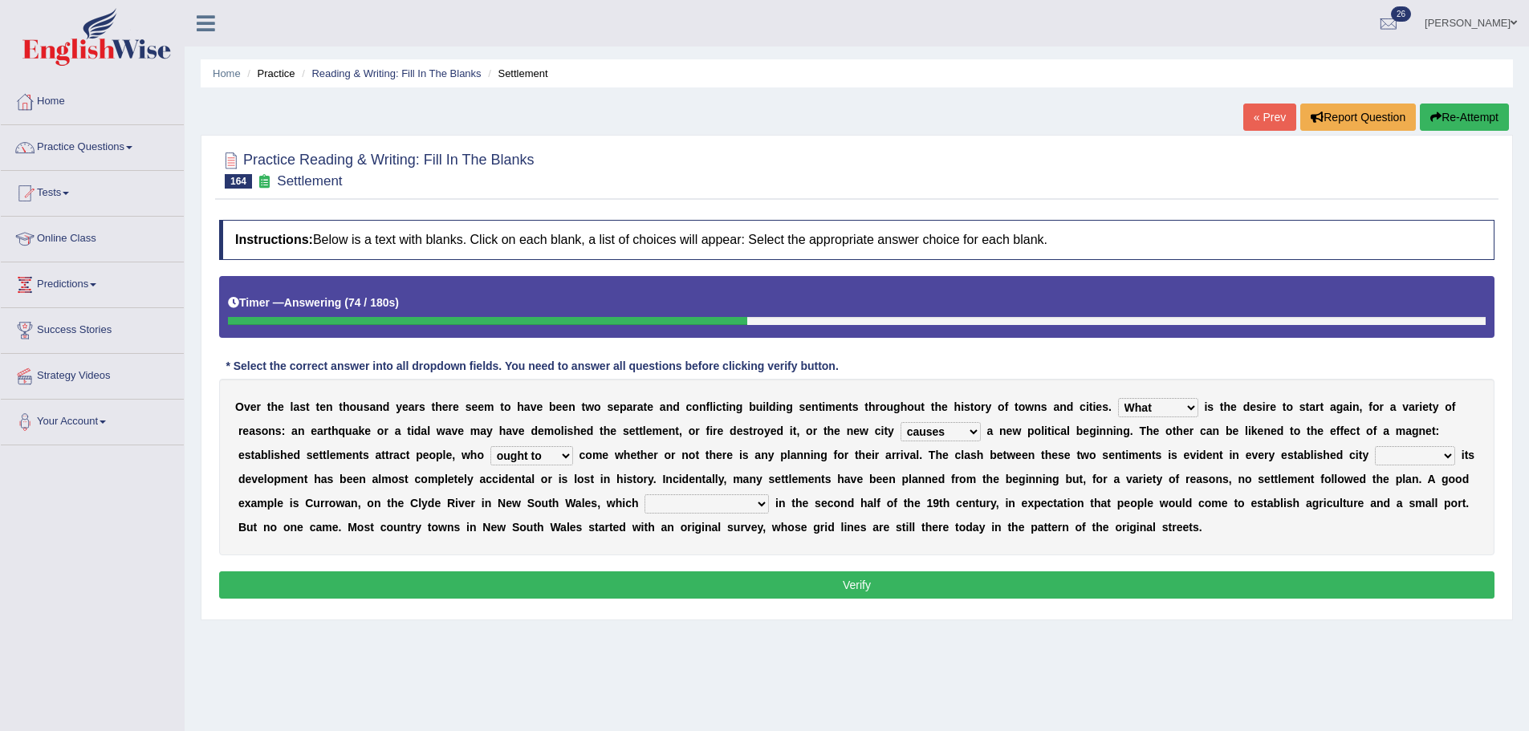
click at [1415, 463] on select "unless whenever whereas until" at bounding box center [1415, 455] width 80 height 19
click at [1455, 420] on div "O v e r t h e l a s t t e n t h o u s a n d y e a r s t h e r e s e e m t o h a…" at bounding box center [856, 467] width 1275 height 177
click at [1388, 455] on select "unless whenever whereas until" at bounding box center [1415, 455] width 80 height 19
select select "unless"
click at [1375, 446] on select "unless whenever whereas until" at bounding box center [1415, 455] width 80 height 19
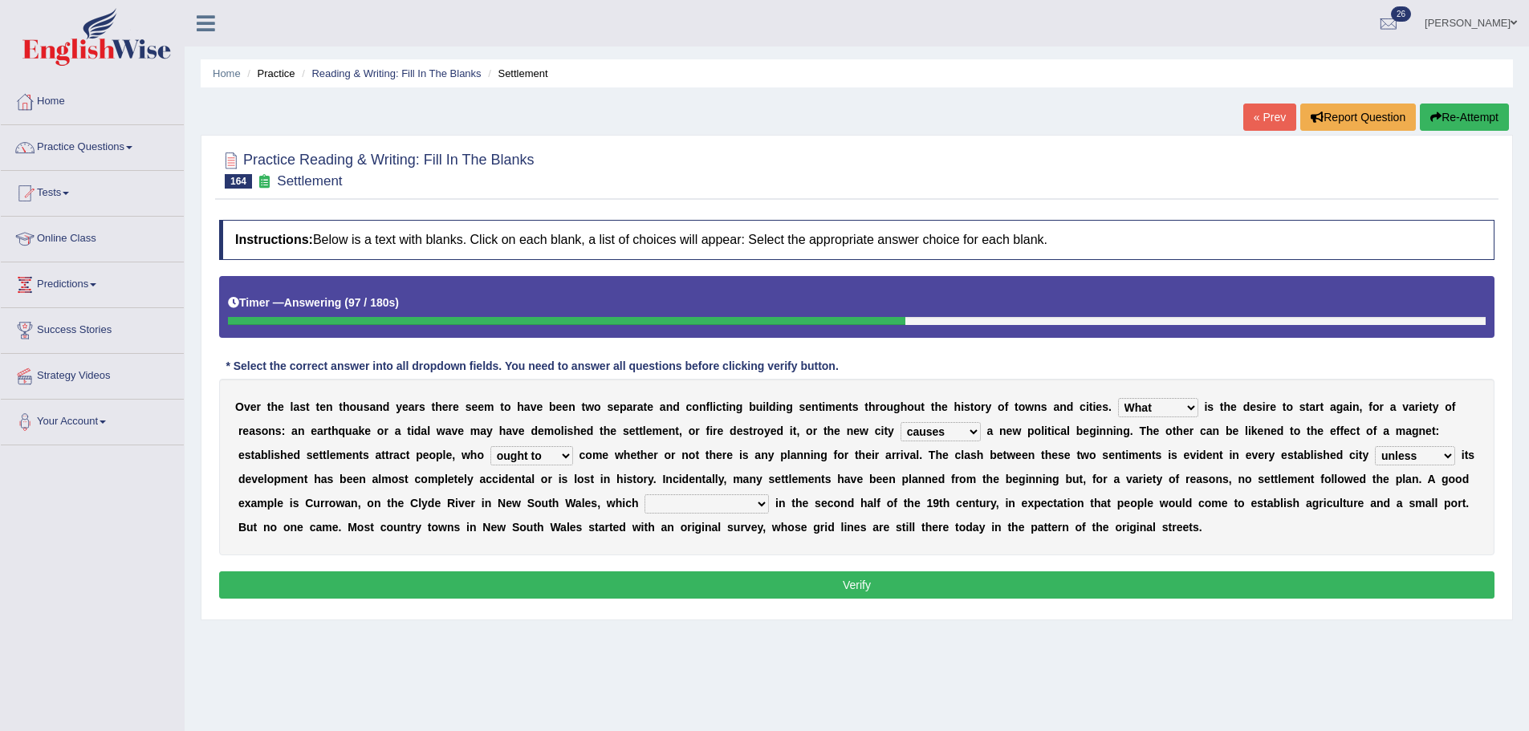
click at [660, 497] on select "has been surveyed was surveyed could be surveyed had surveyed" at bounding box center [706, 503] width 124 height 19
drag, startPoint x: 879, startPoint y: 501, endPoint x: 887, endPoint y: 507, distance: 10.9
click at [881, 503] on div "O v e r t h e l a s t t e n t h o u s a n d y e a r s t h e r e s e e m t o h a…" at bounding box center [856, 467] width 1275 height 177
click at [723, 509] on select "has been surveyed was surveyed could be surveyed had surveyed" at bounding box center [706, 503] width 124 height 19
click at [825, 481] on b "s" at bounding box center [828, 479] width 6 height 13
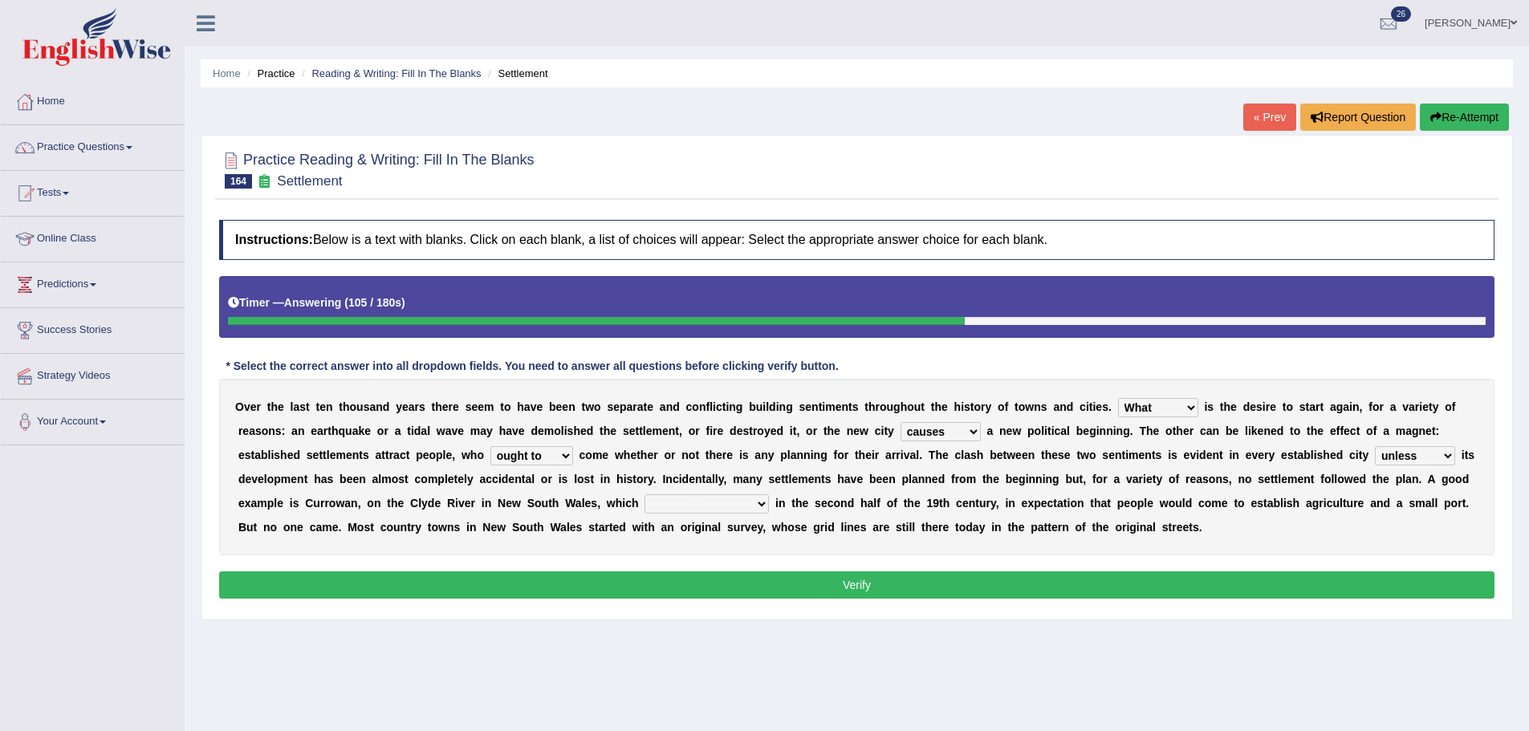
click at [681, 506] on select "has been surveyed was surveyed could be surveyed had surveyed" at bounding box center [706, 503] width 124 height 19
click at [644, 494] on select "has been surveyed was surveyed could be surveyed had surveyed" at bounding box center [706, 503] width 124 height 19
click at [734, 510] on select "has been surveyed was surveyed could be surveyed had surveyed" at bounding box center [706, 503] width 124 height 19
select select "had surveyed"
click at [644, 494] on select "has been surveyed was surveyed could be surveyed had surveyed" at bounding box center [706, 503] width 124 height 19
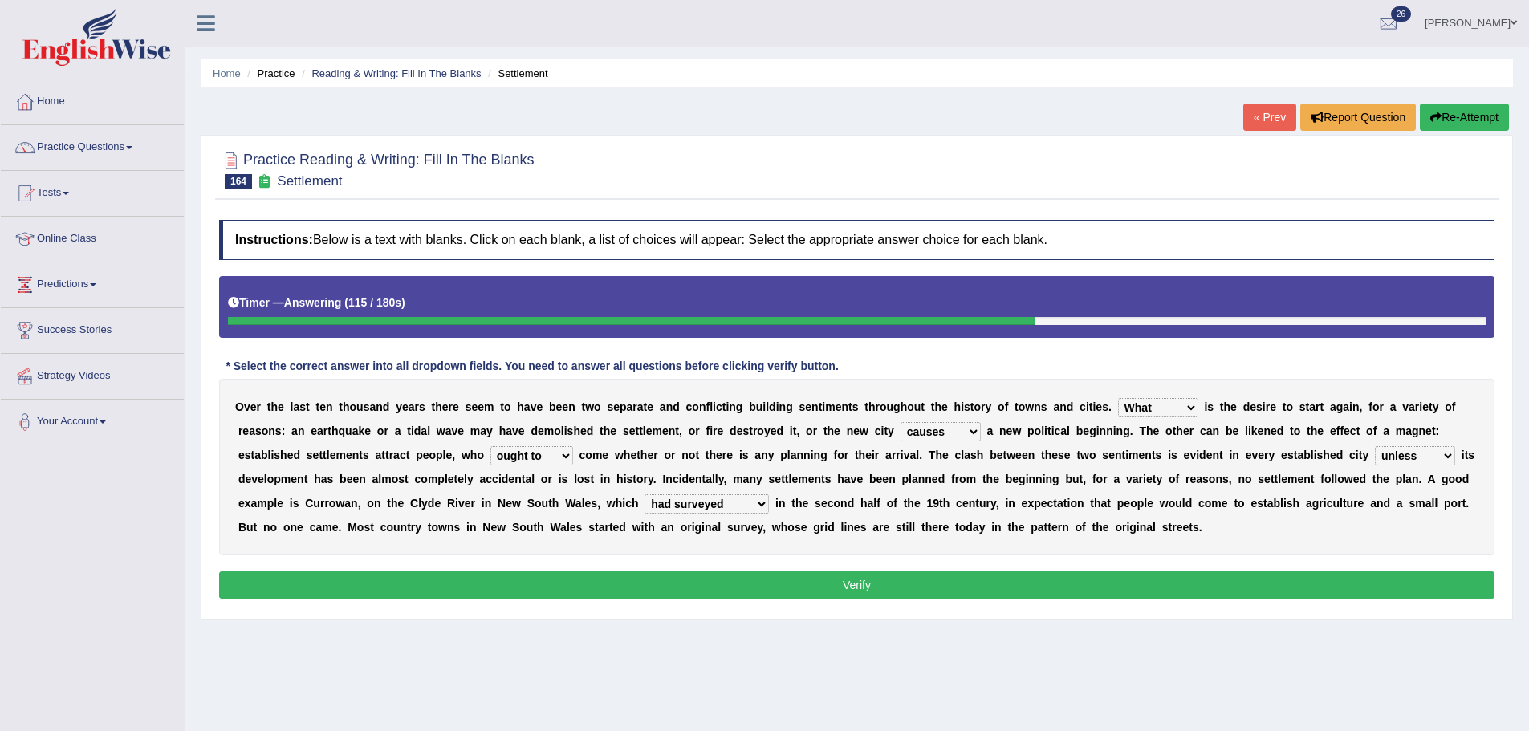
click at [729, 576] on button "Verify" at bounding box center [856, 584] width 1275 height 27
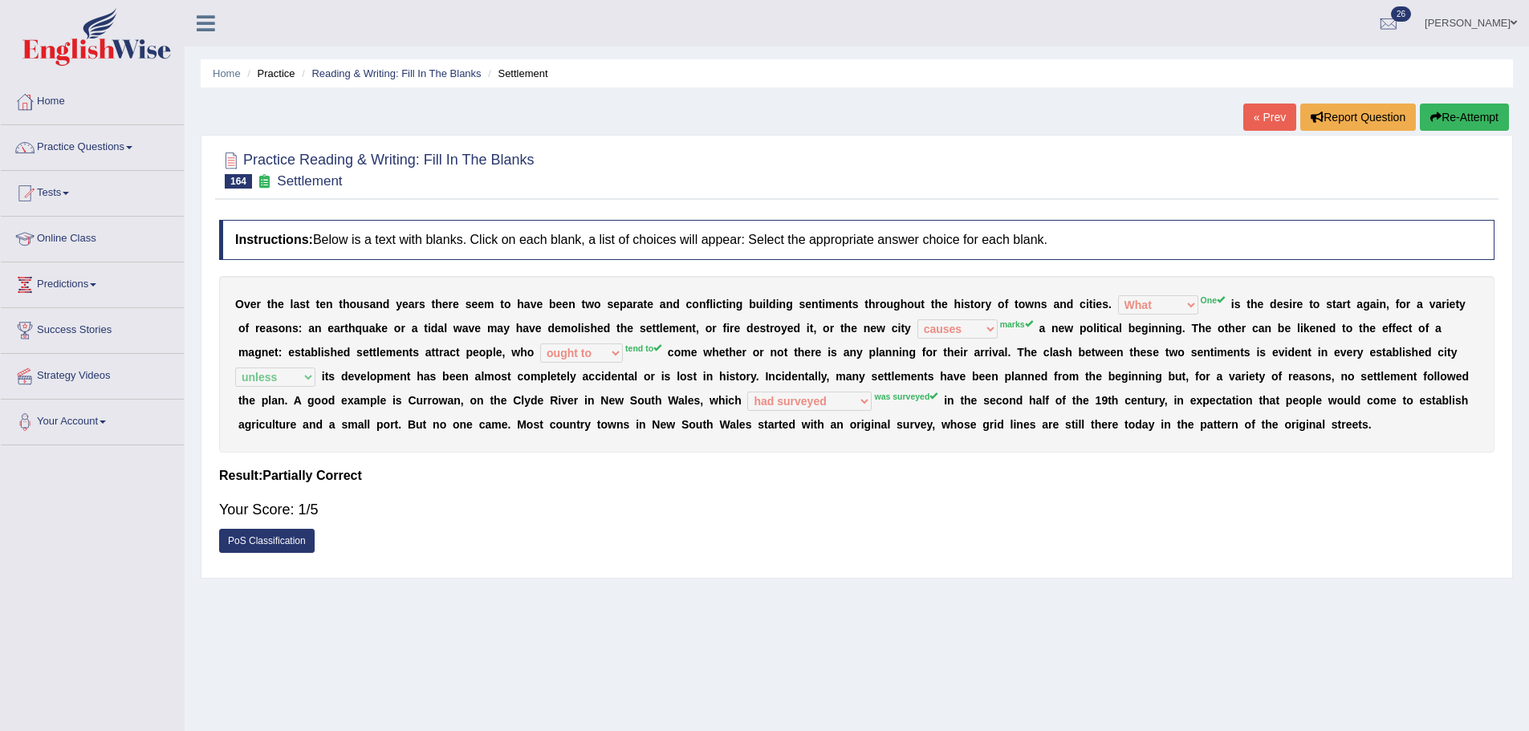
drag, startPoint x: 771, startPoint y: 420, endPoint x: 664, endPoint y: 463, distance: 114.9
click at [111, 155] on link "Practice Questions" at bounding box center [92, 145] width 183 height 40
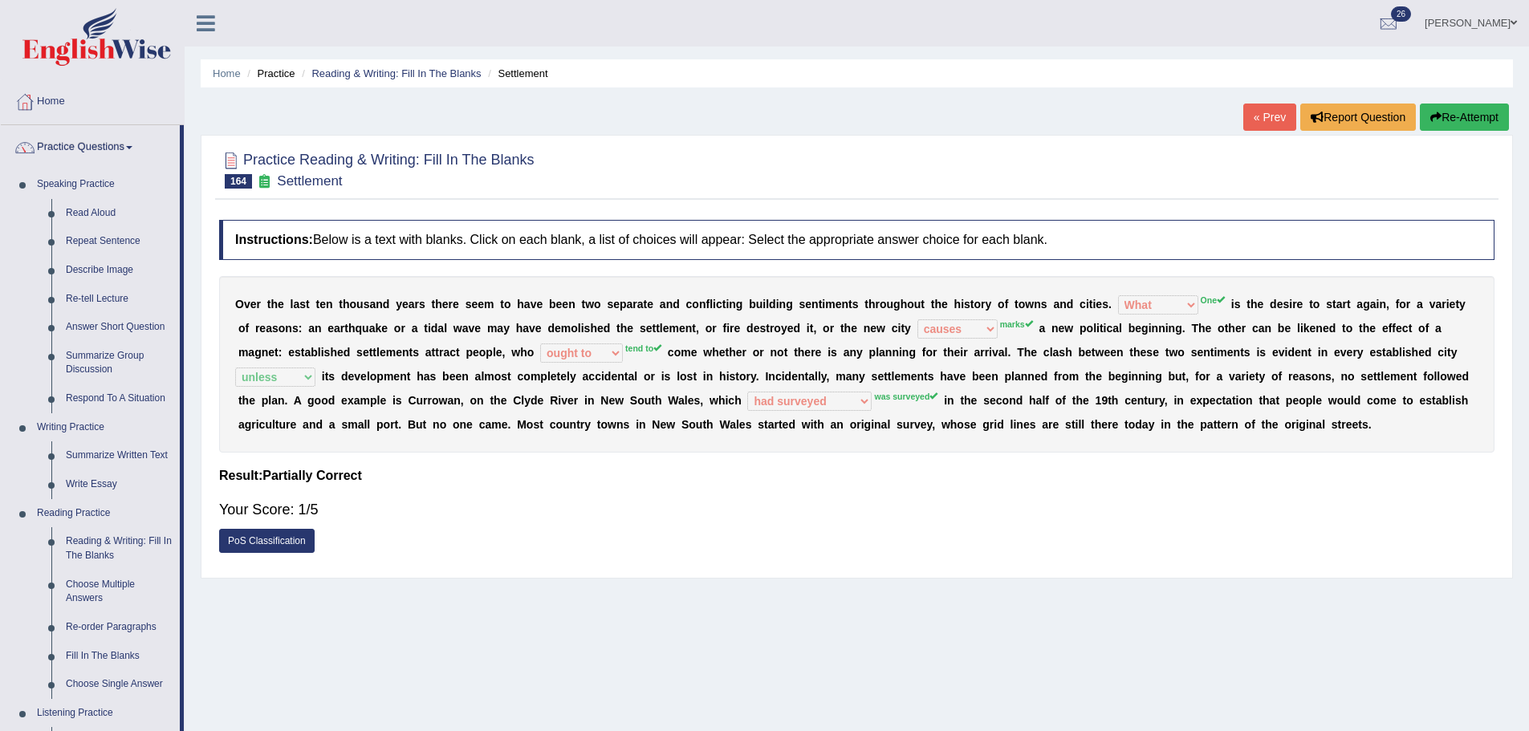
click at [1250, 122] on link "« Prev" at bounding box center [1269, 117] width 53 height 27
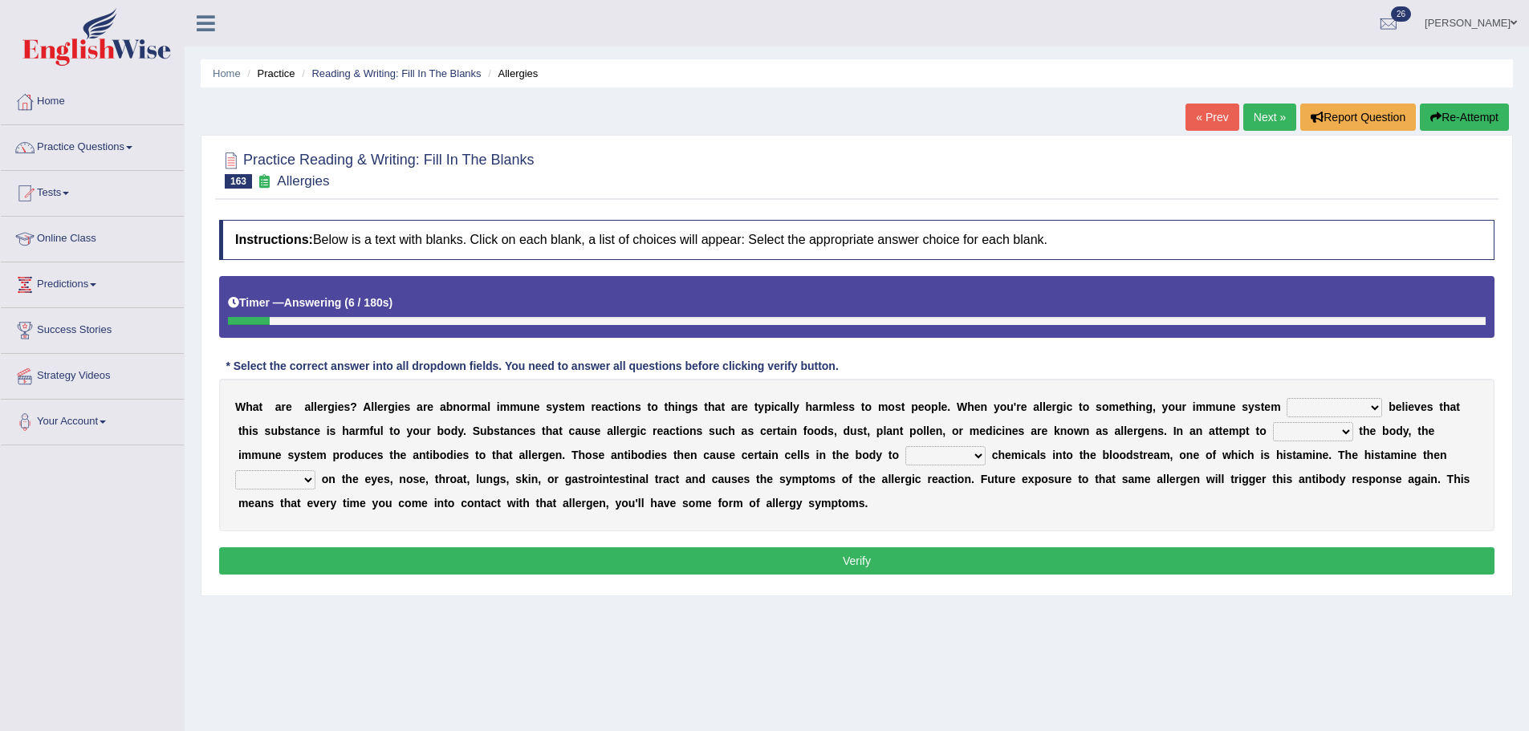
click at [1315, 397] on div "W h a t a r e a l l e r g i e s ? A l l e r g i e s a r e a b n o r m a l i m m…" at bounding box center [856, 455] width 1275 height 152
click at [1322, 407] on select "completely consequently mistakenly definitely" at bounding box center [1333, 407] width 95 height 19
click at [1362, 375] on div "Instructions: Below is a text with blanks. Click on each blank, a list of choic…" at bounding box center [856, 400] width 1283 height 376
click at [1335, 422] on select "preserve protect improve activate" at bounding box center [1313, 431] width 80 height 19
click at [1339, 411] on select "completely consequently mistakenly definitely" at bounding box center [1333, 407] width 95 height 19
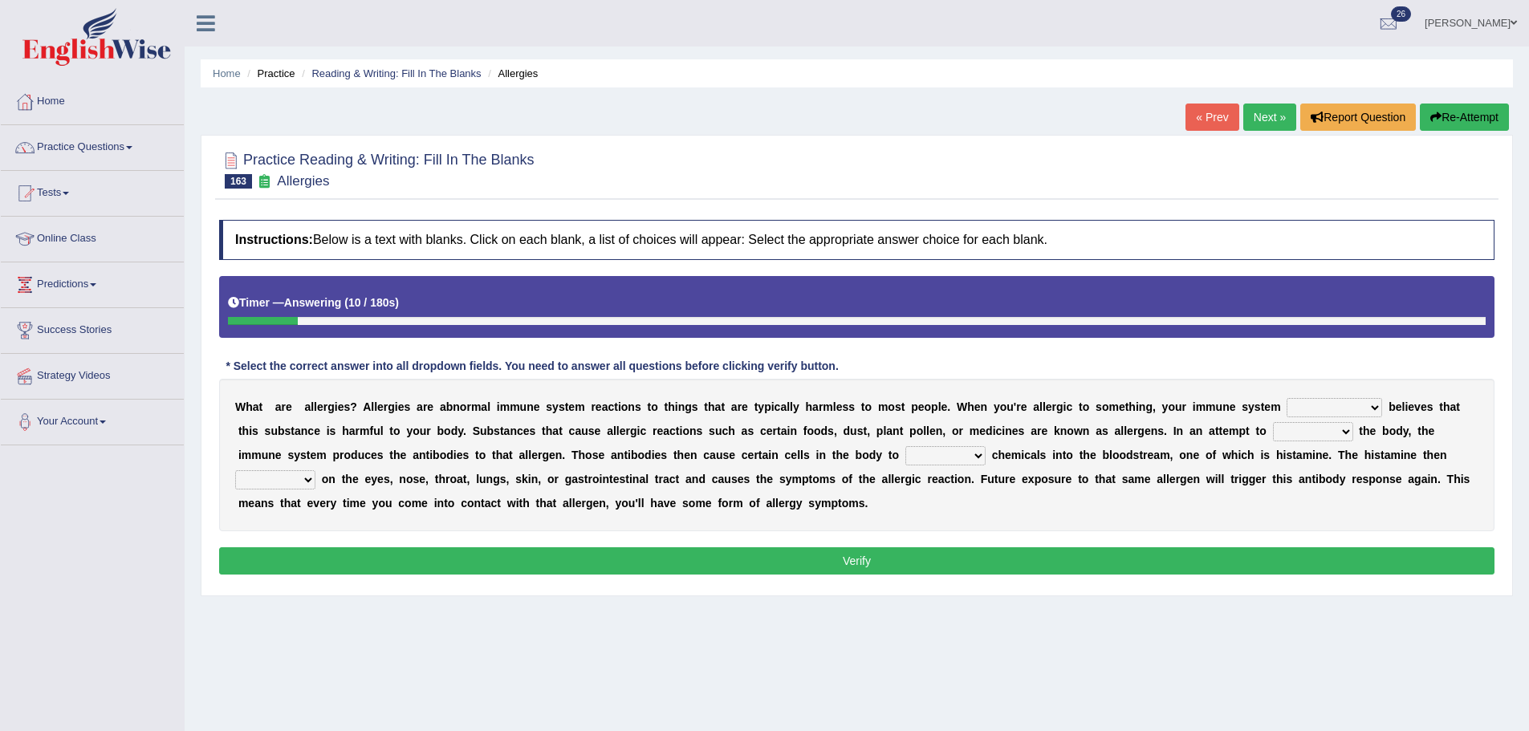
select select "mistakenly"
click at [1286, 398] on select "completely consequently mistakenly definitely" at bounding box center [1333, 407] width 95 height 19
click at [1293, 434] on select "preserve protect improve activate" at bounding box center [1313, 431] width 80 height 19
select select "protect"
click at [1273, 422] on select "preserve protect improve activate" at bounding box center [1313, 431] width 80 height 19
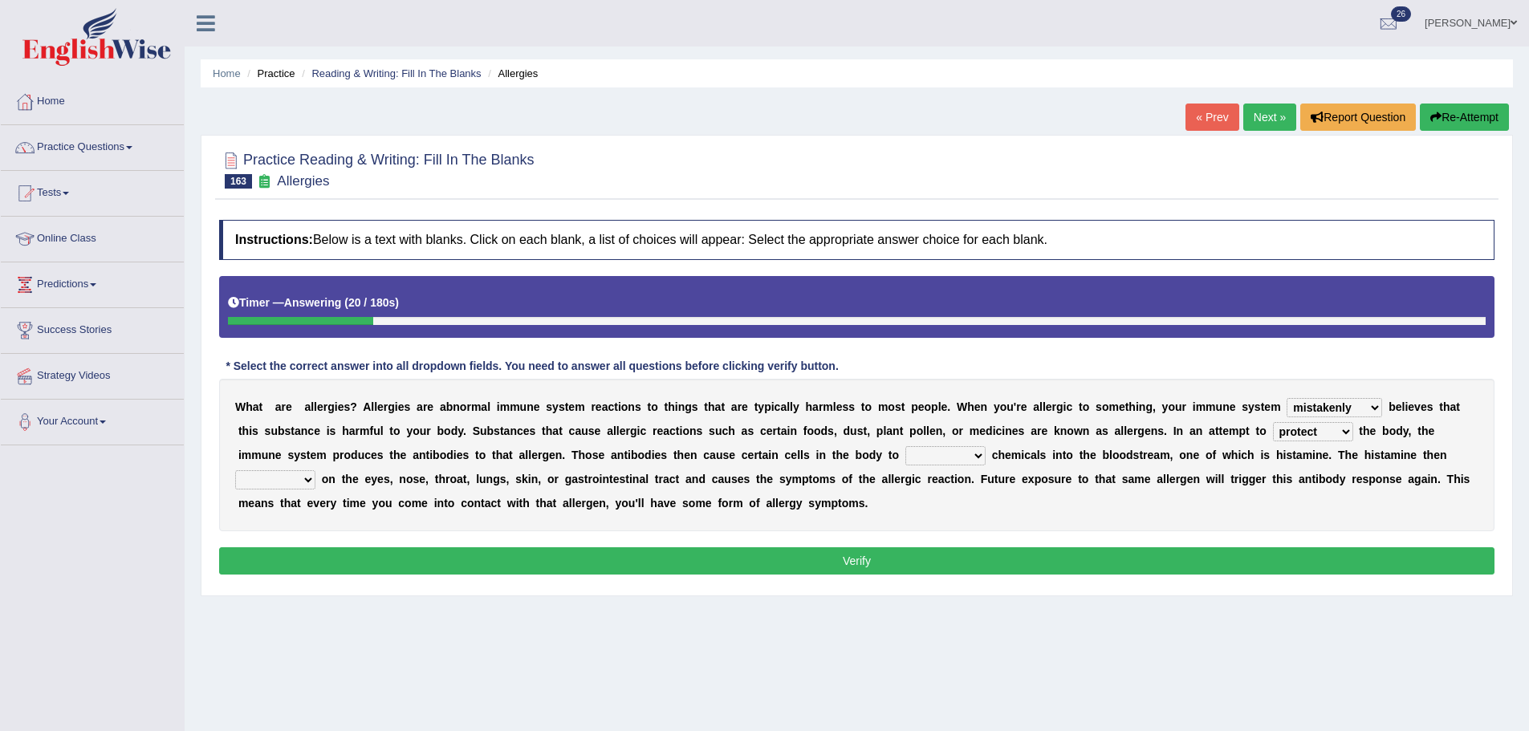
click at [930, 466] on div "W h a t a r e a l l e r g i e s ? A l l e r g i e s a r e a b n o r m a l i m m…" at bounding box center [856, 455] width 1275 height 152
click at [948, 451] on select "confiine release escape hold" at bounding box center [945, 455] width 80 height 19
select select "release"
click at [905, 446] on select "confiine release escape hold" at bounding box center [945, 455] width 80 height 19
click at [957, 455] on select "confiine release escape hold" at bounding box center [945, 455] width 80 height 19
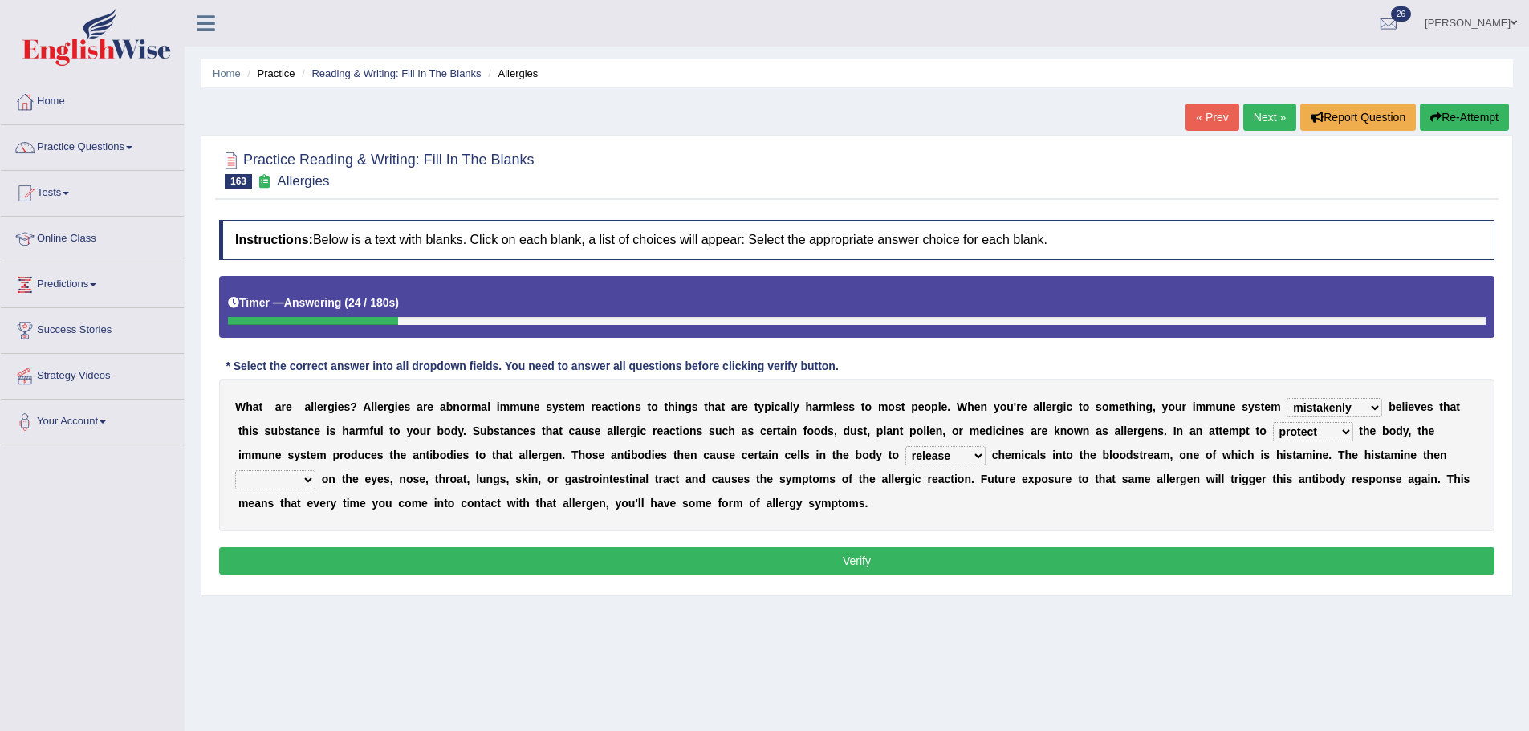
click at [905, 446] on select "confiine release escape hold" at bounding box center [945, 455] width 80 height 19
click at [294, 485] on select "acts performs targets focuses" at bounding box center [275, 479] width 80 height 19
click at [235, 470] on select "acts performs targets focuses" at bounding box center [275, 479] width 80 height 19
click at [295, 513] on div "W h a t a r e a l l e r g i e s ? A l l e r g i e s a r e a b n o r m a l i m m…" at bounding box center [856, 455] width 1275 height 152
click at [235, 470] on select "acts performs targets focuses" at bounding box center [275, 479] width 80 height 19
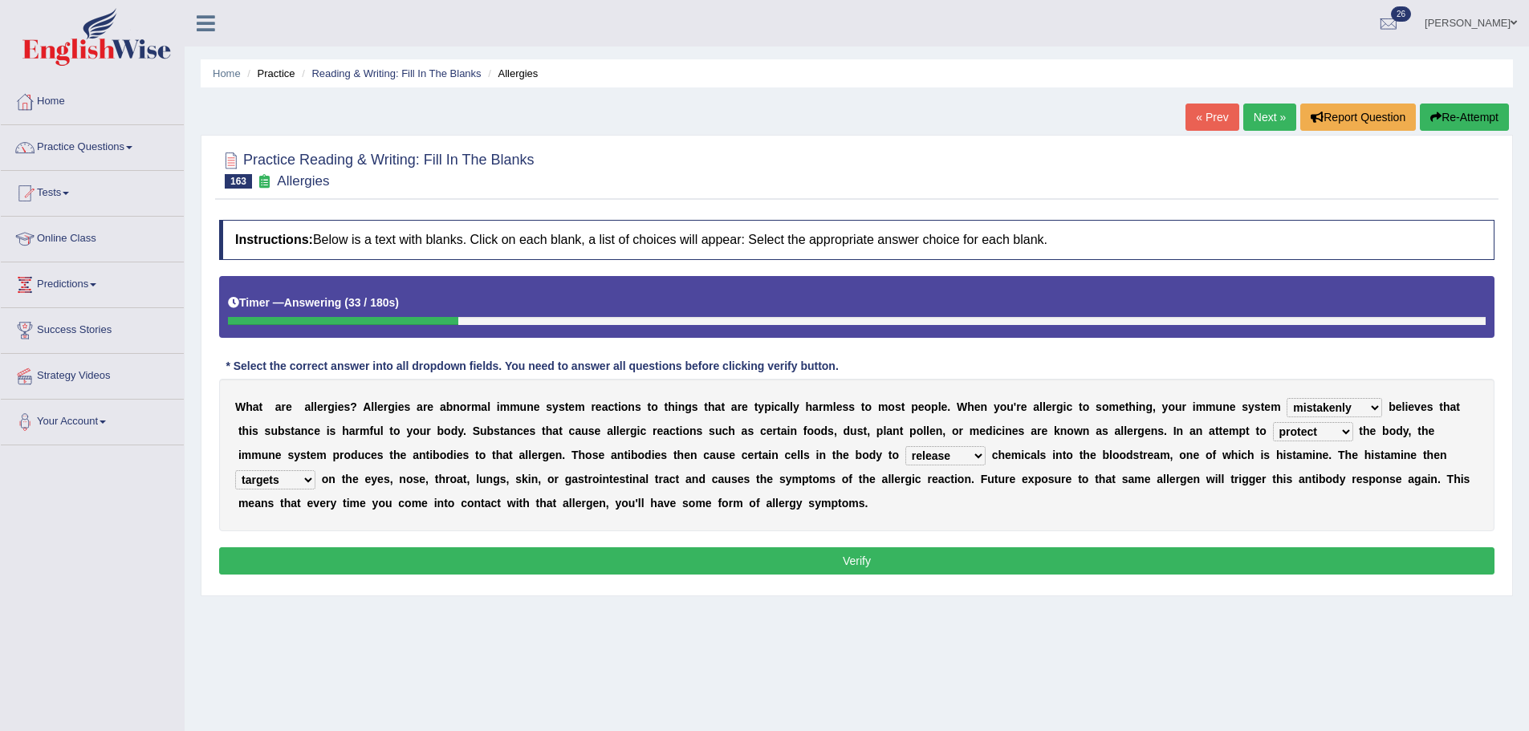
click at [300, 481] on select "acts performs targets focuses" at bounding box center [275, 479] width 80 height 19
select select "focuses"
click at [235, 470] on select "acts performs targets focuses" at bounding box center [275, 479] width 80 height 19
click at [302, 483] on select "acts performs targets focuses" at bounding box center [275, 479] width 80 height 19
click at [235, 470] on select "acts performs targets focuses" at bounding box center [275, 479] width 80 height 19
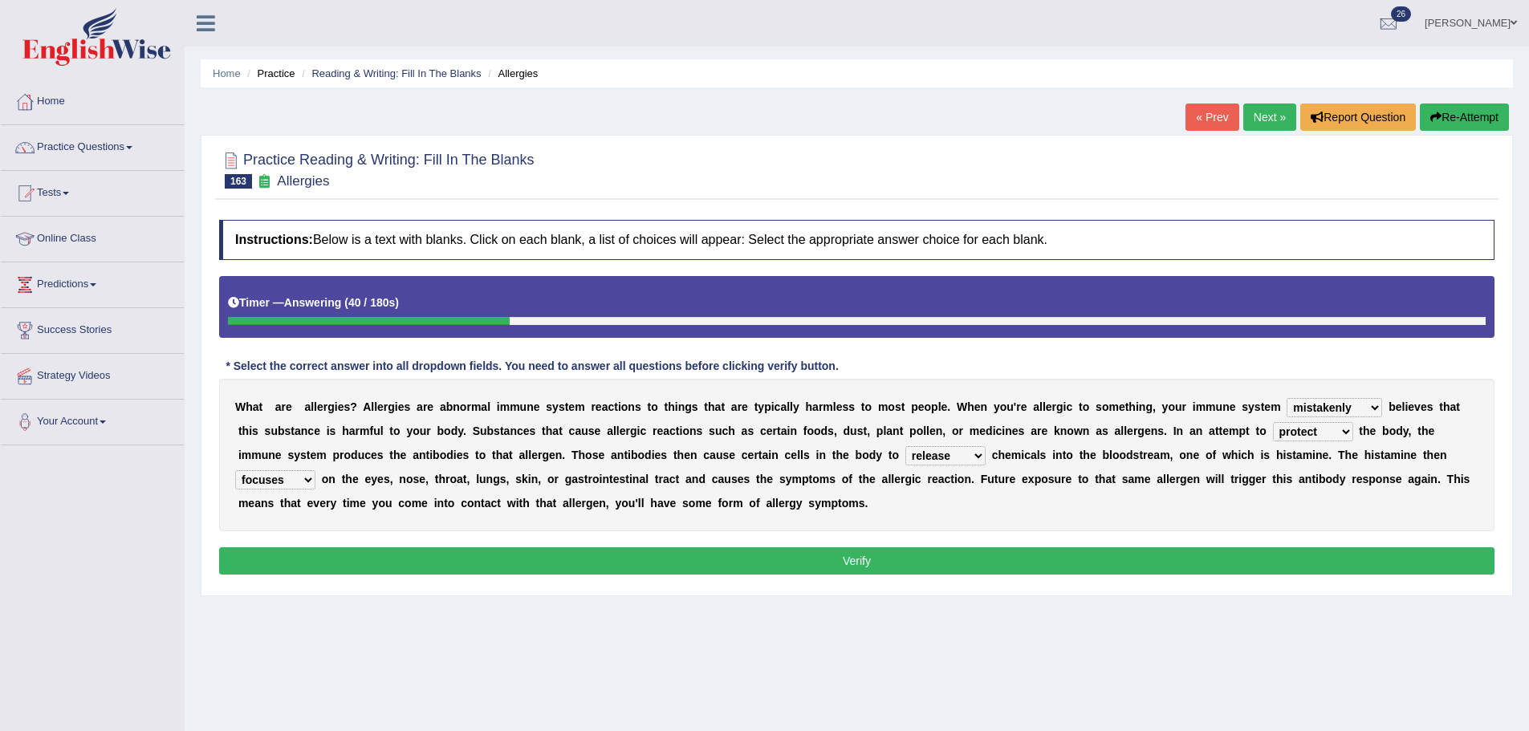
click at [314, 562] on button "Verify" at bounding box center [856, 560] width 1275 height 27
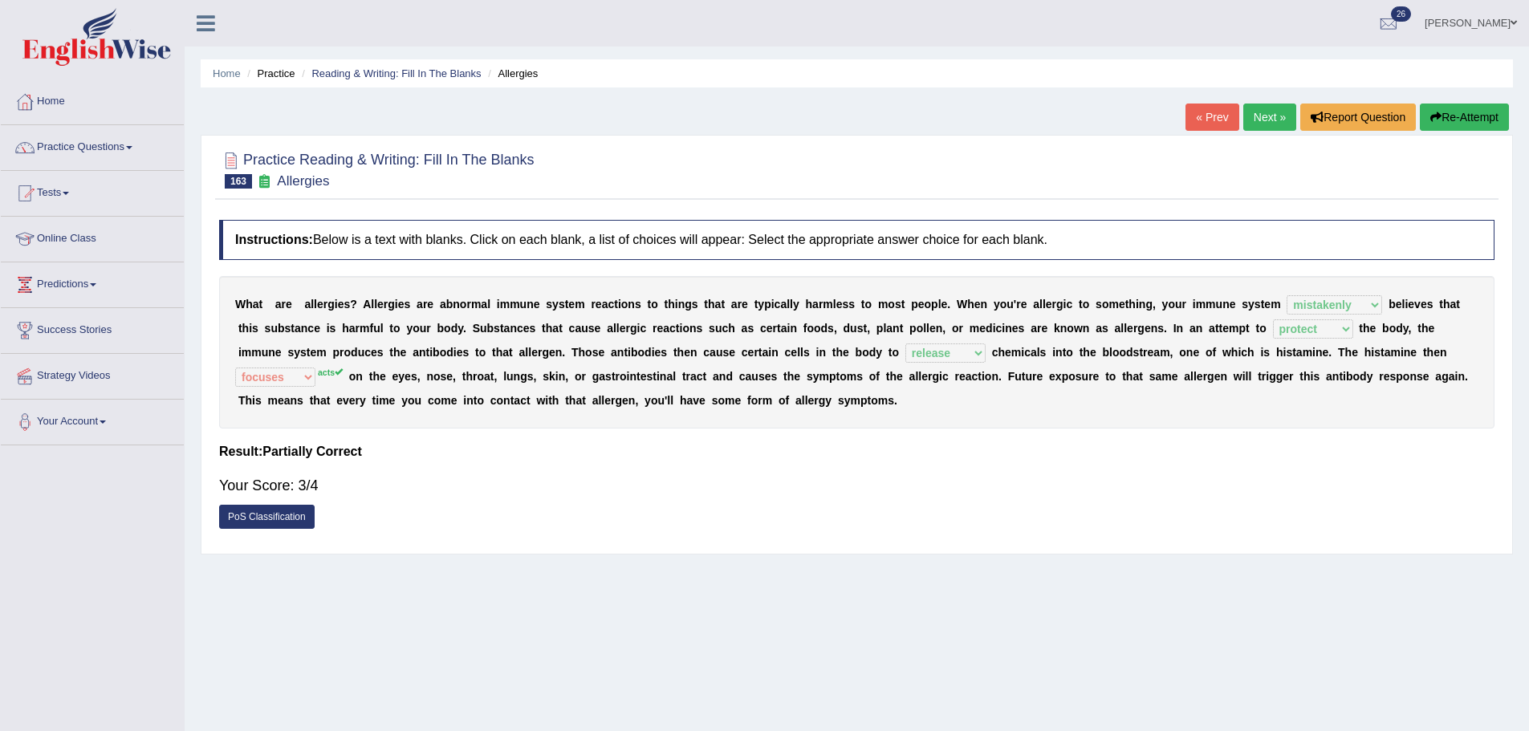
click at [1444, 112] on button "Re-Attempt" at bounding box center [1463, 117] width 89 height 27
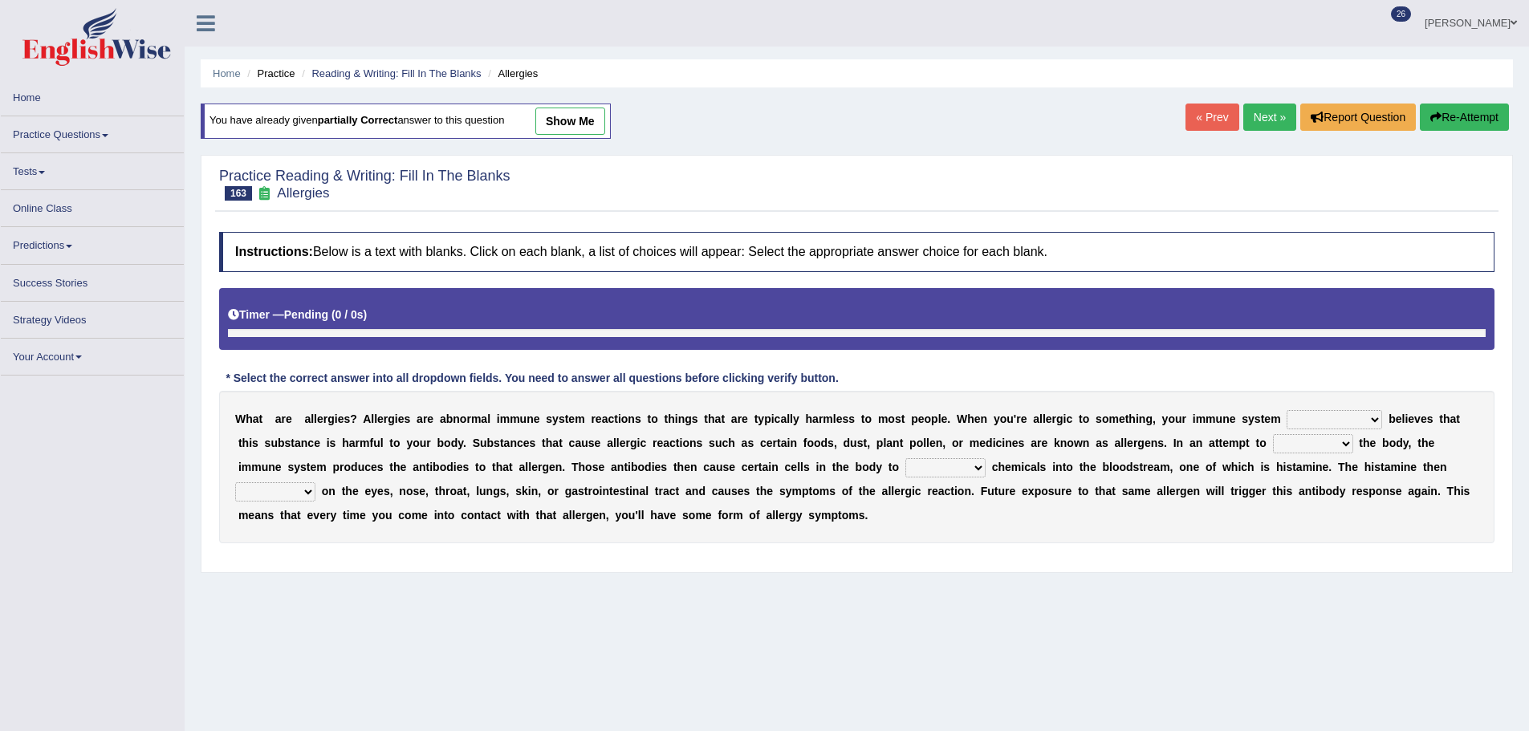
drag, startPoint x: 291, startPoint y: 492, endPoint x: 282, endPoint y: 509, distance: 19.0
click at [290, 492] on select "acts performs targets focuses" at bounding box center [275, 491] width 80 height 19
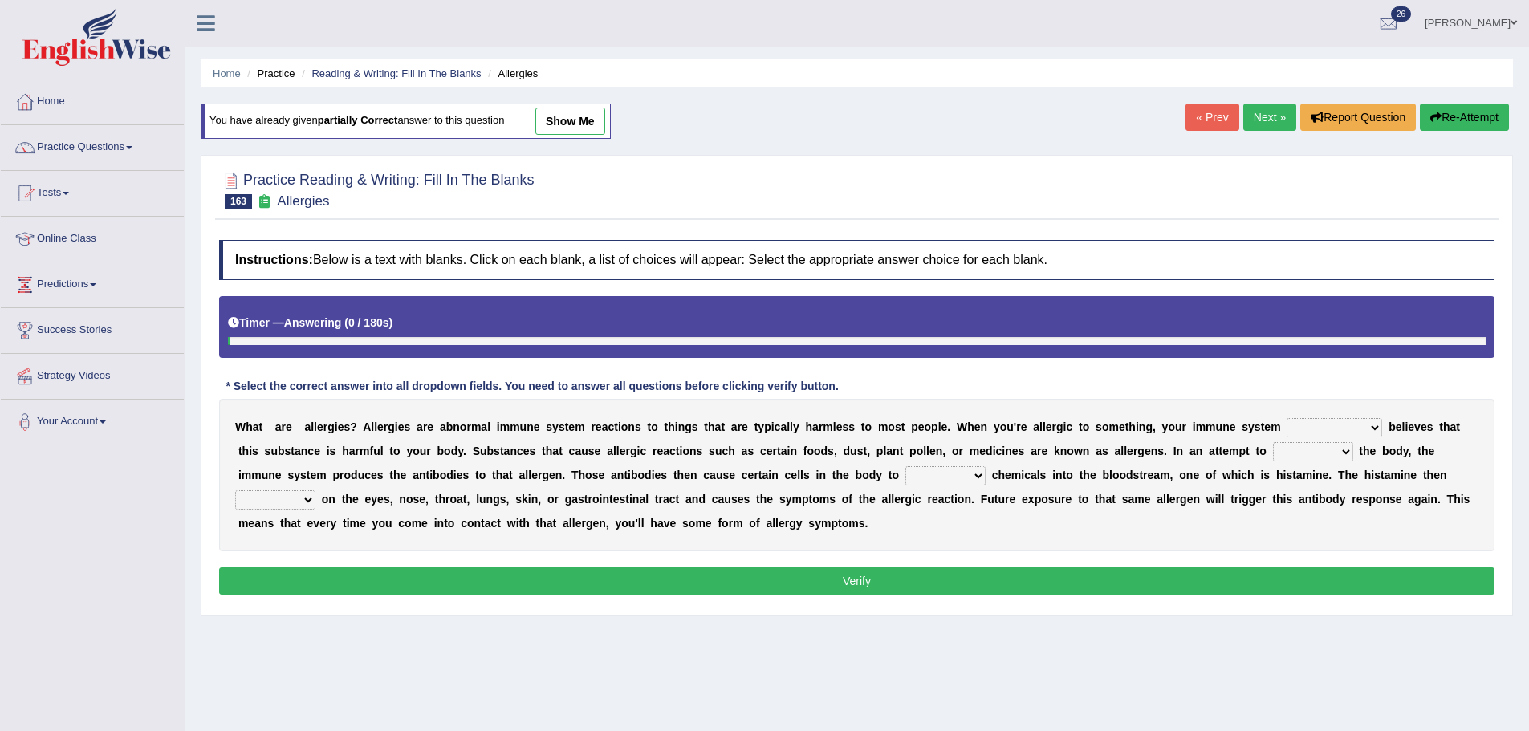
select select "acts"
click at [235, 490] on select "acts performs targets focuses" at bounding box center [275, 499] width 80 height 19
drag, startPoint x: 1320, startPoint y: 441, endPoint x: 1319, endPoint y: 456, distance: 14.5
click at [1321, 453] on div "W h a t a r e a l l e r g i e s ? A l l e r g i e s a r e a b n o r m a l i m m…" at bounding box center [856, 475] width 1275 height 152
click at [1318, 457] on select "preserve protect improve activate" at bounding box center [1313, 451] width 80 height 19
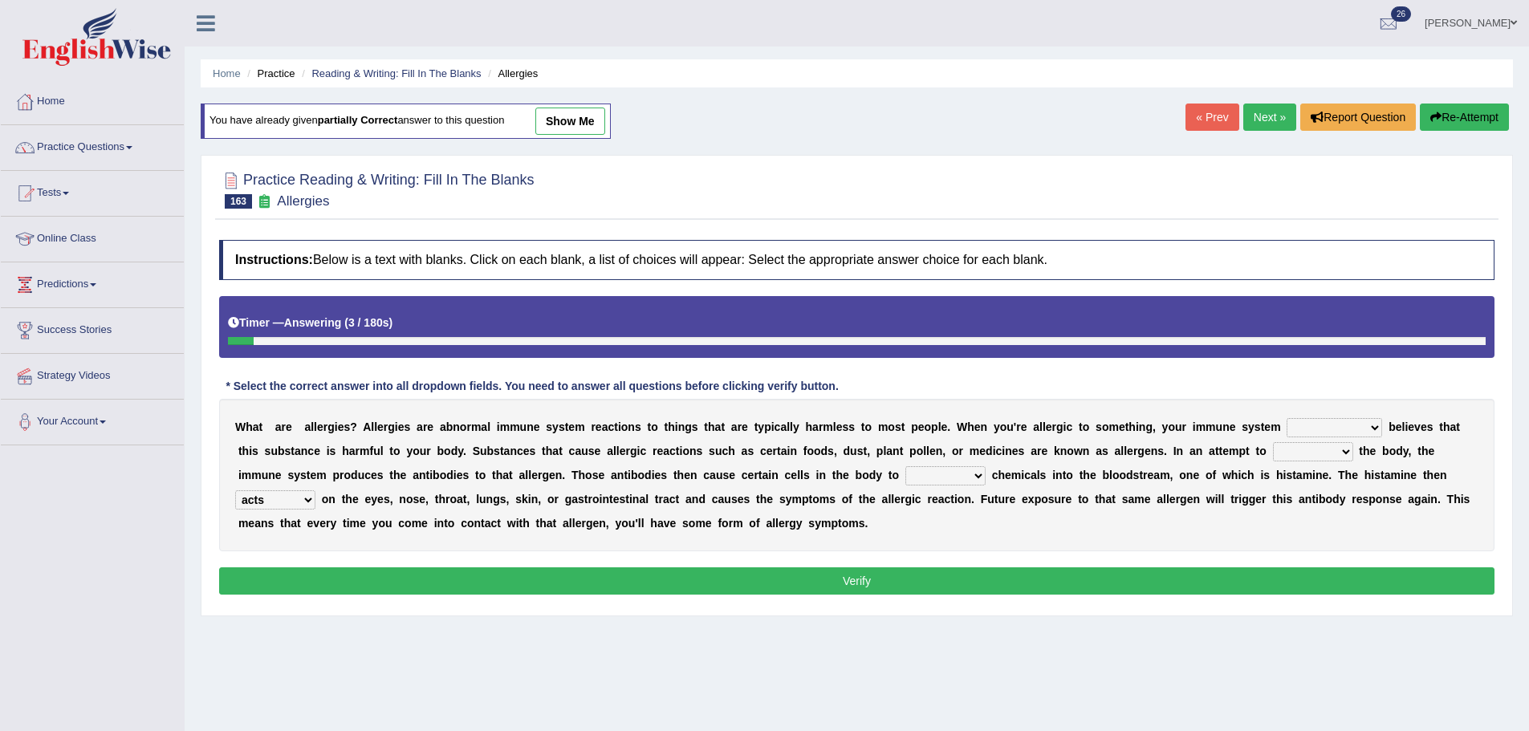
select select "protect"
click at [1273, 442] on select "preserve protect improve activate" at bounding box center [1313, 451] width 80 height 19
click at [1340, 434] on select "completely consequently mistakenly definitely" at bounding box center [1333, 427] width 95 height 19
select select "mistakenly"
click at [1286, 418] on select "completely consequently mistakenly definitely" at bounding box center [1333, 427] width 95 height 19
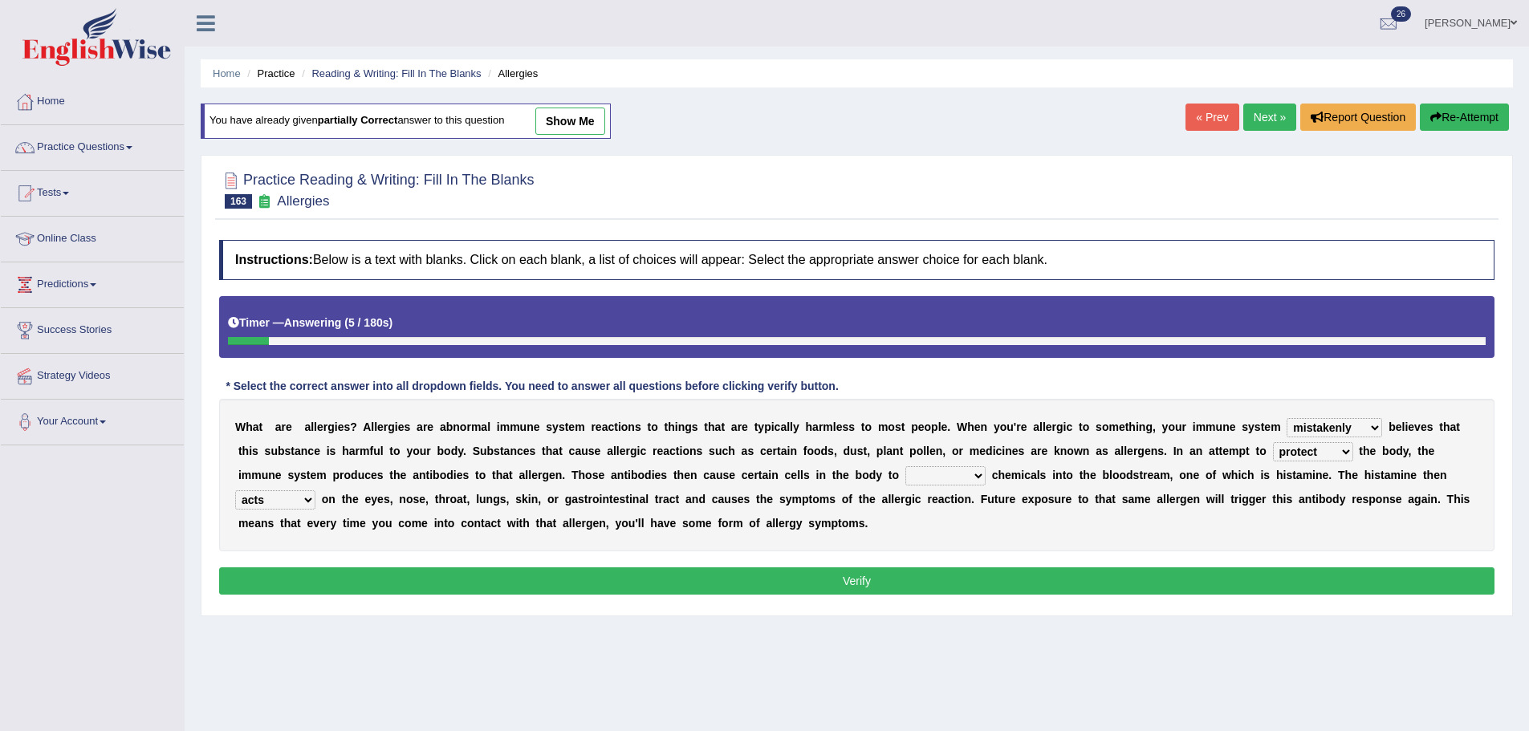
drag, startPoint x: 936, startPoint y: 469, endPoint x: 914, endPoint y: 469, distance: 21.7
click at [936, 469] on select "confiine release escape hold" at bounding box center [945, 475] width 80 height 19
select select "release"
click at [905, 466] on select "confiine release escape hold" at bounding box center [945, 475] width 80 height 19
click at [931, 584] on button "Verify" at bounding box center [856, 580] width 1275 height 27
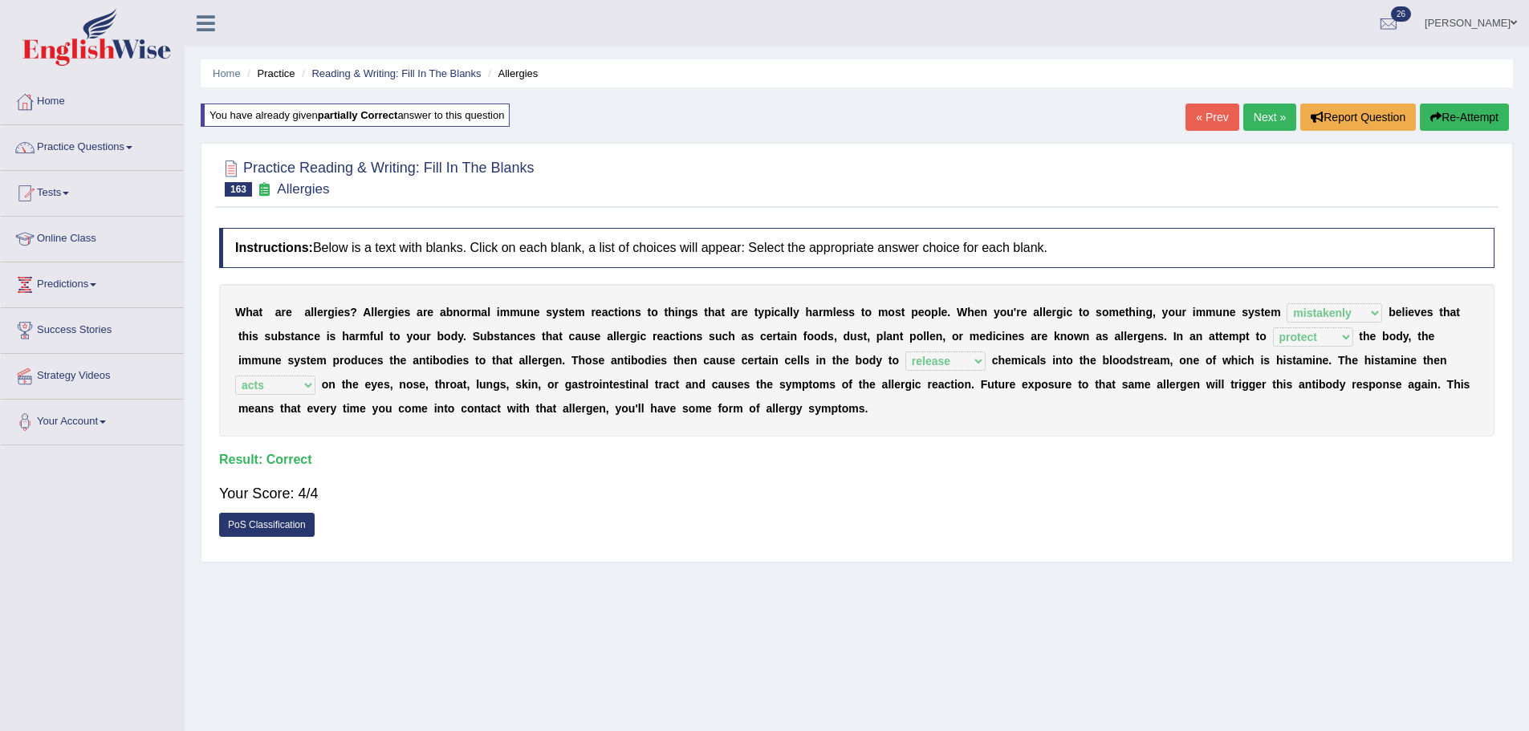
click at [1204, 124] on link "« Prev" at bounding box center [1211, 117] width 53 height 27
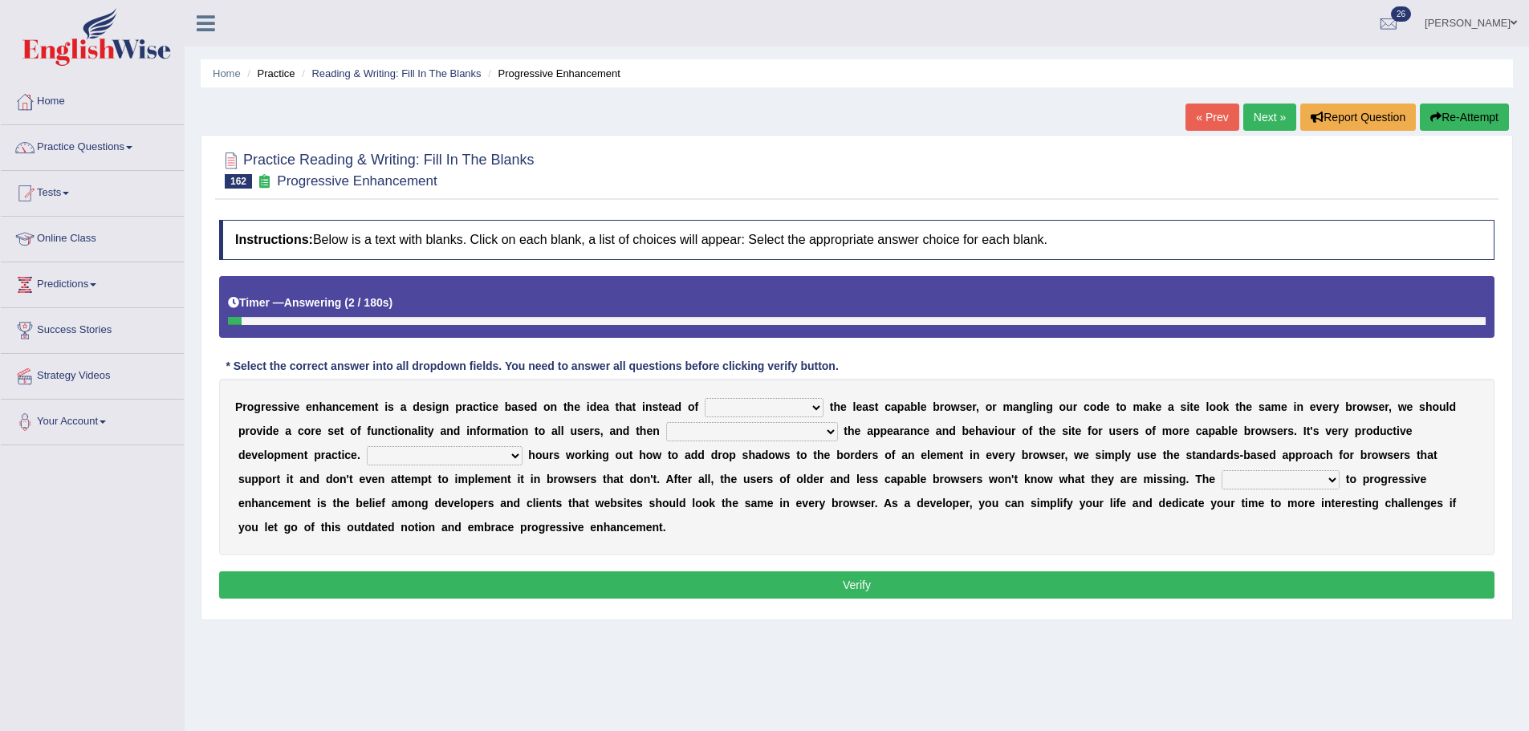
drag, startPoint x: 738, startPoint y: 402, endPoint x: 745, endPoint y: 408, distance: 9.7
click at [738, 402] on select "designing for have to design have designed for be designing" at bounding box center [764, 407] width 119 height 19
drag, startPoint x: 952, startPoint y: 379, endPoint x: 862, endPoint y: 396, distance: 91.6
click at [949, 379] on div "P r o g r e s s i v e e n h a n c e m e n t i s a d e s i g n p r a c t i c e b…" at bounding box center [856, 467] width 1275 height 177
click at [770, 411] on select "designing for have to design have designed for be designing" at bounding box center [764, 407] width 119 height 19
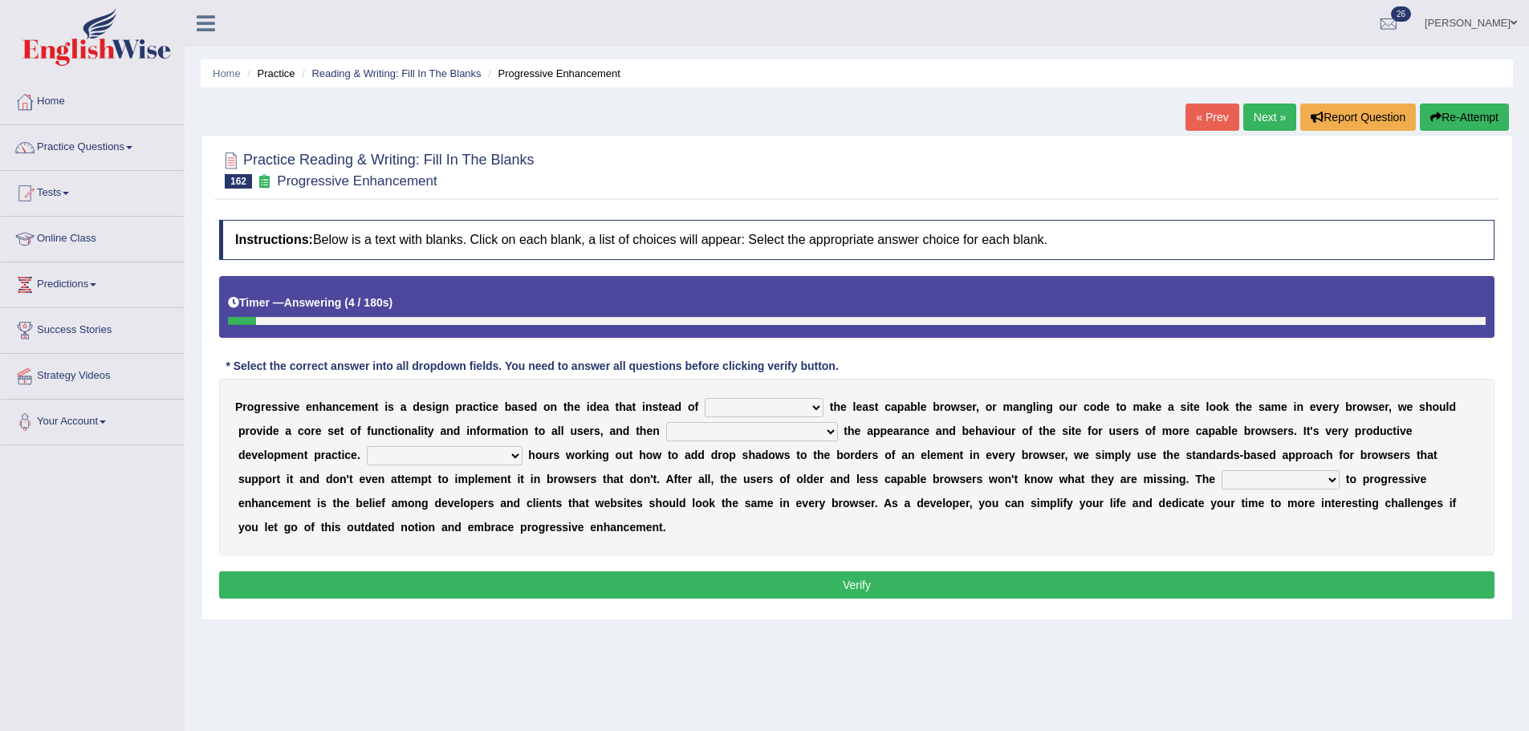
select select "designing for"
click at [705, 398] on select "designing for have to design have designed for be designing" at bounding box center [764, 407] width 119 height 19
click at [741, 400] on select "designing for have to design have designed for be designing" at bounding box center [764, 407] width 119 height 19
click at [821, 359] on div "Instructions: Below is a text with blanks. Click on each blank, a list of choic…" at bounding box center [856, 412] width 1283 height 400
click at [696, 426] on select "with progress enhancement progressively enhance progress so enhancing progress …" at bounding box center [752, 431] width 172 height 19
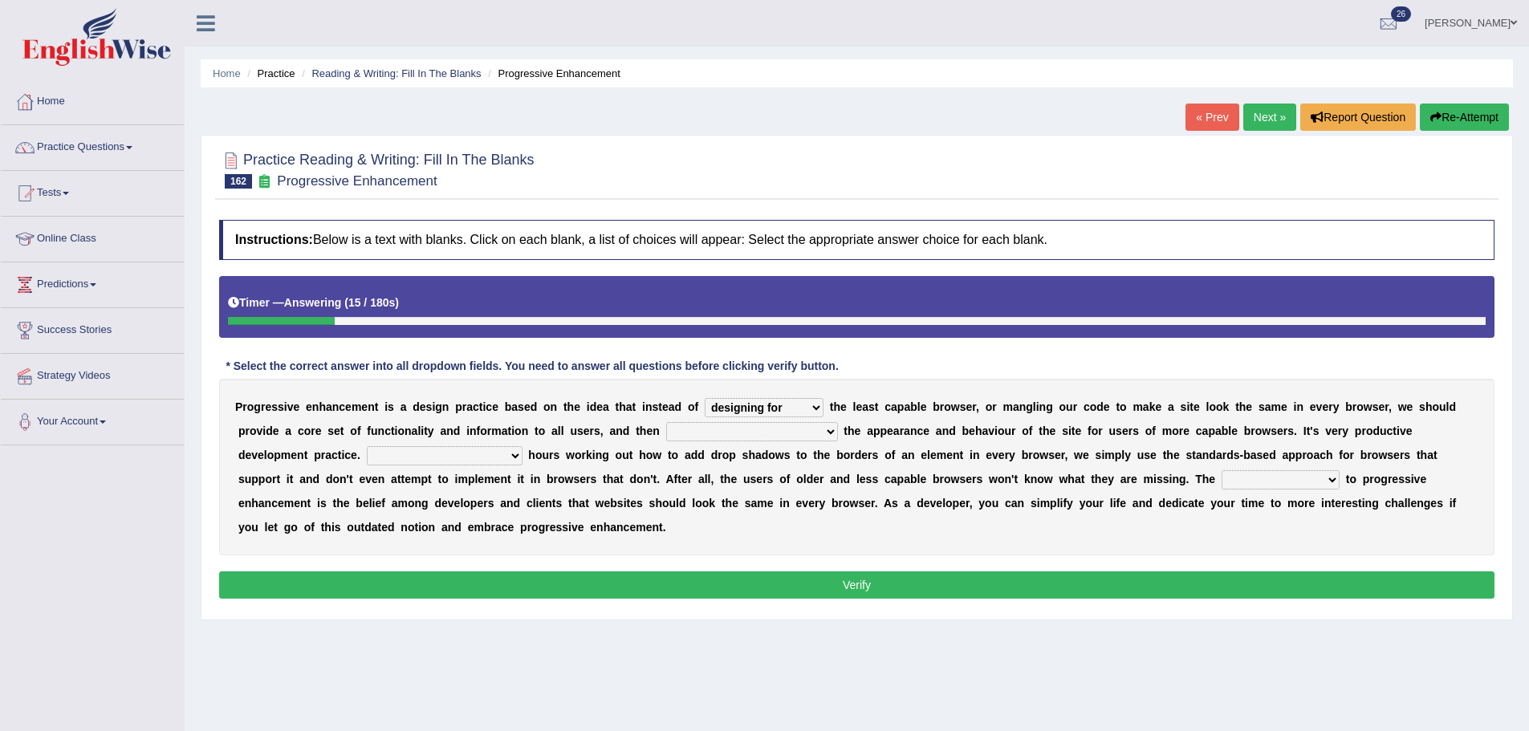
select select "progressively enhance"
click at [666, 422] on select "with progress enhancement progressively enhance progress so enhancing progress …" at bounding box center [752, 431] width 172 height 19
click at [781, 437] on select "with progress enhancement progressively enhance progress so enhancing progress …" at bounding box center [752, 431] width 172 height 19
click at [666, 422] on select "with progress enhancement progressively enhance progress so enhancing progress …" at bounding box center [752, 431] width 172 height 19
click at [790, 425] on select "with progress enhancement progressively enhance progress so enhancing progress …" at bounding box center [752, 431] width 172 height 19
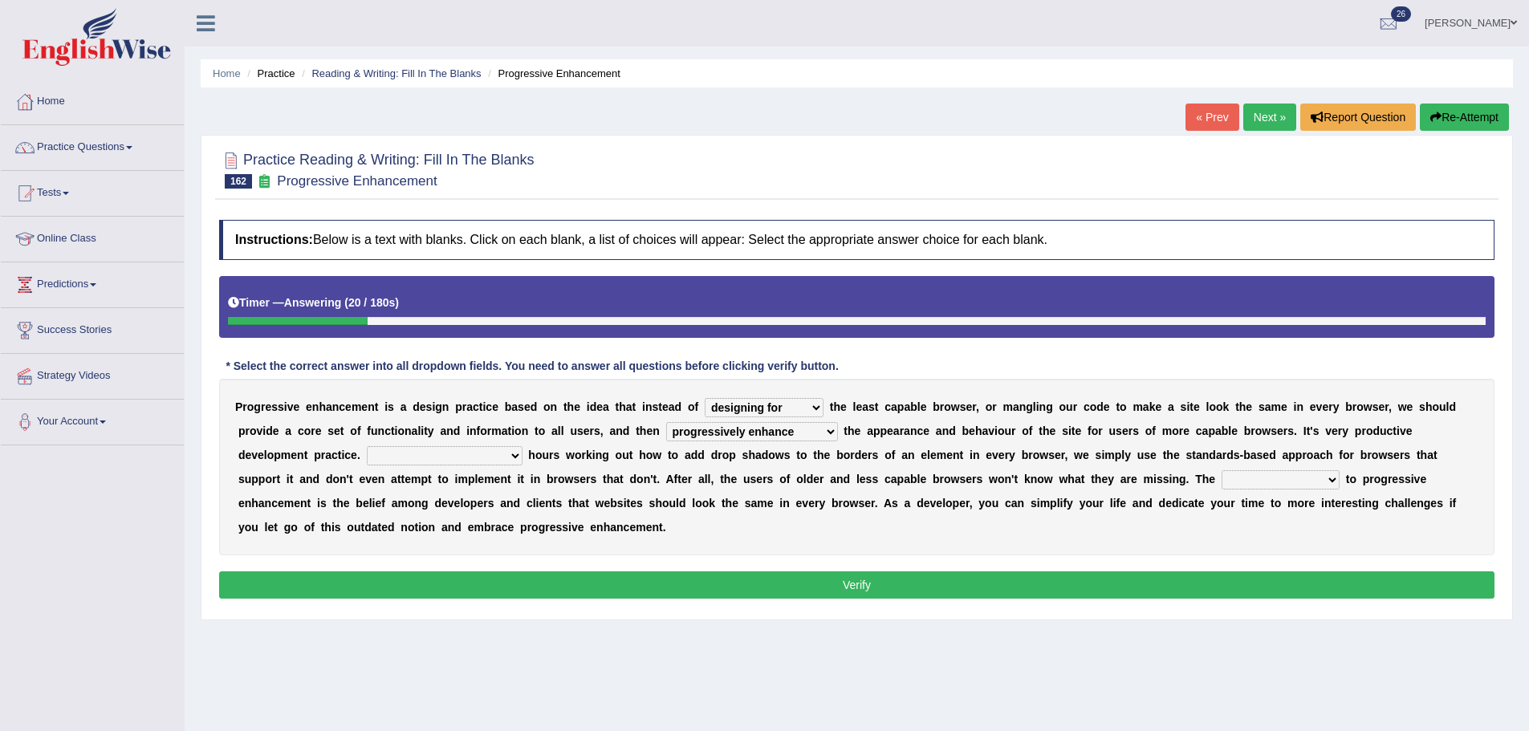
click at [666, 422] on select "with progress enhancement progressively enhance progress so enhancing progress …" at bounding box center [752, 431] width 172 height 19
click at [458, 457] on select "In addition to developing Beside adding Whereby eliminating Instead of spending" at bounding box center [445, 455] width 156 height 19
select select "Instead of spending"
click at [367, 446] on select "In addition to developing Beside adding Whereby eliminating Instead of spending" at bounding box center [445, 455] width 156 height 19
click at [1279, 479] on select "larger problem lesser benefit biggest challenge least assurance" at bounding box center [1280, 479] width 118 height 19
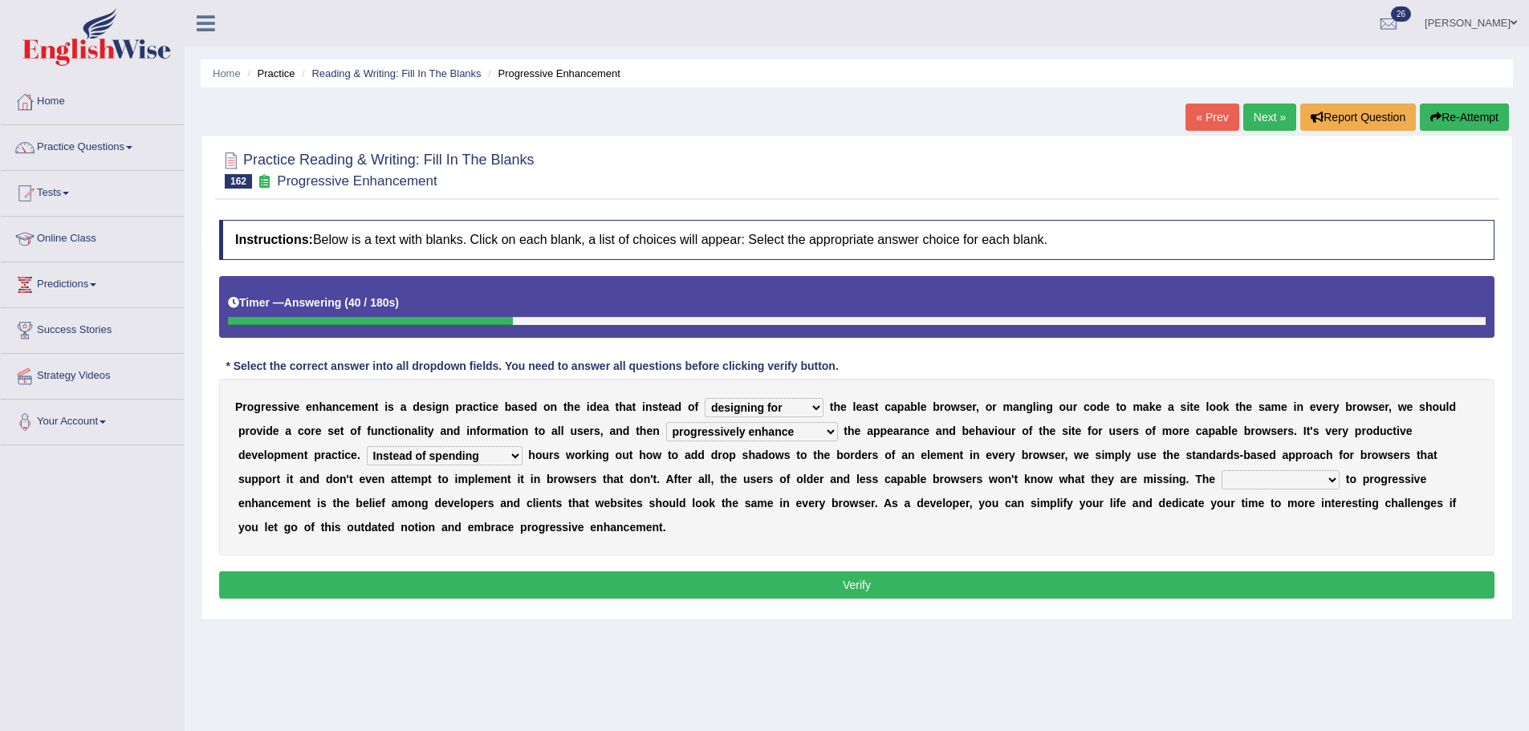
click at [1220, 509] on b "o" at bounding box center [1219, 503] width 7 height 13
click at [1253, 479] on select "larger problem lesser benefit biggest challenge least assurance" at bounding box center [1280, 479] width 118 height 19
select select "biggest challenge"
click at [1221, 470] on select "larger problem lesser benefit biggest challenge least assurance" at bounding box center [1280, 479] width 118 height 19
click at [1295, 469] on div "P r o g r e s s i v e e n h a n c e m e n t i s a d e s i g n p r a c t i c e b…" at bounding box center [856, 467] width 1275 height 177
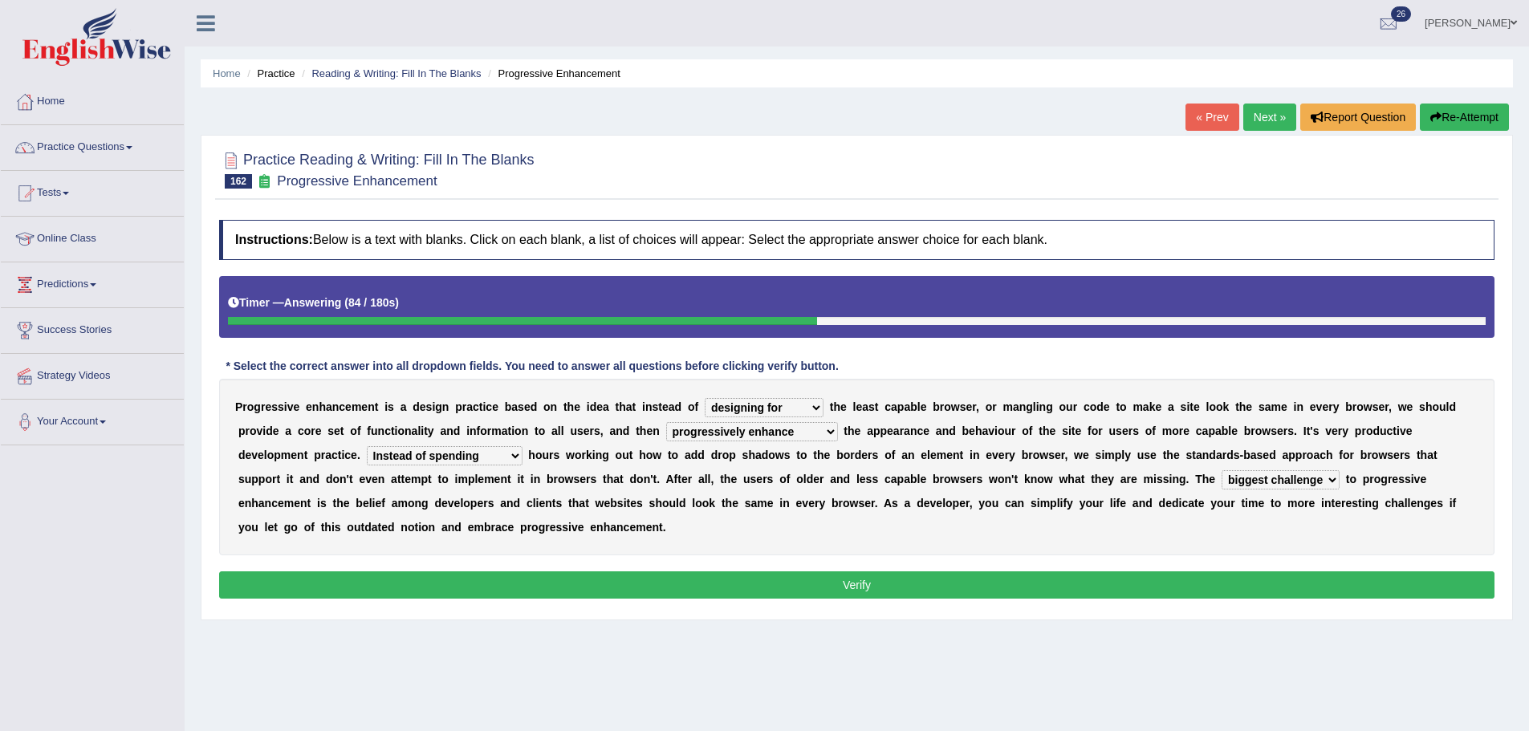
click at [1293, 486] on select "larger problem lesser benefit biggest challenge least assurance" at bounding box center [1280, 479] width 118 height 19
drag, startPoint x: 1379, startPoint y: 520, endPoint x: 1345, endPoint y: 515, distance: 34.8
click at [1355, 515] on div "P r o g r e s s i v e e n h a n c e m e n t i s a d e s i g n p r a c t i c e b…" at bounding box center [856, 467] width 1275 height 177
click at [1311, 481] on select "larger problem lesser benefit biggest challenge least assurance" at bounding box center [1280, 479] width 118 height 19
click at [1423, 563] on div "Instructions: Below is a text with blanks. Click on each blank, a list of choic…" at bounding box center [856, 412] width 1283 height 400
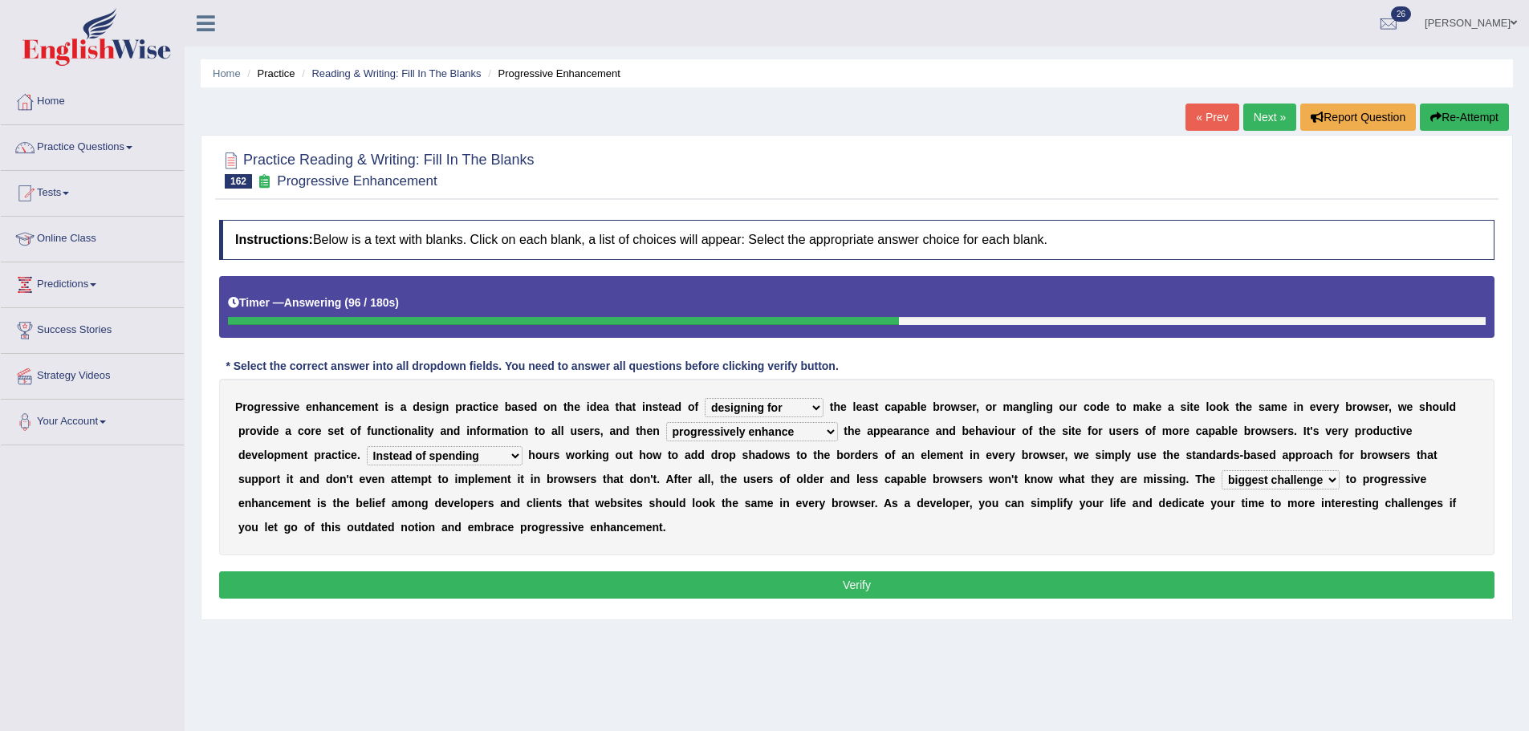
click at [1411, 596] on button "Verify" at bounding box center [856, 584] width 1275 height 27
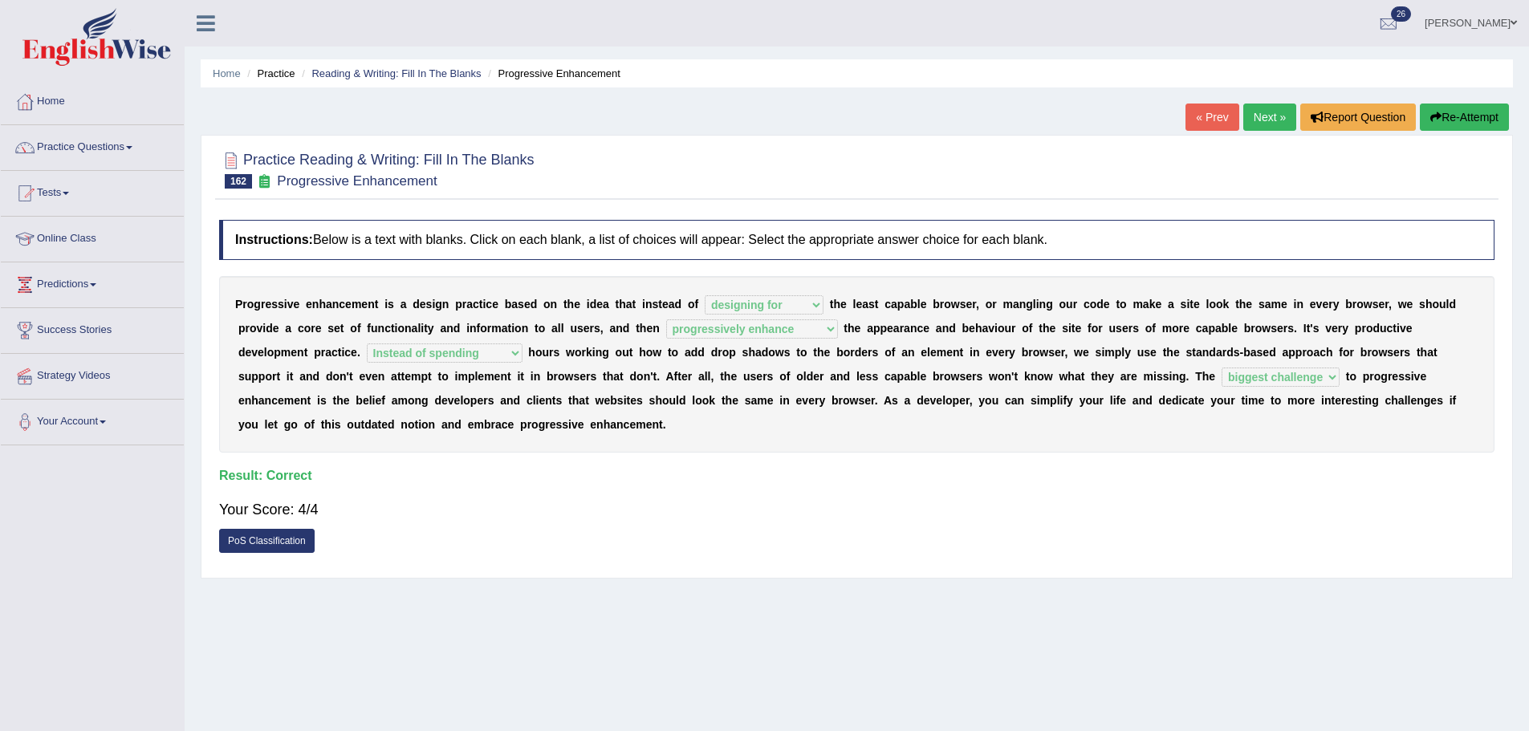
click at [1194, 112] on link "« Prev" at bounding box center [1211, 117] width 53 height 27
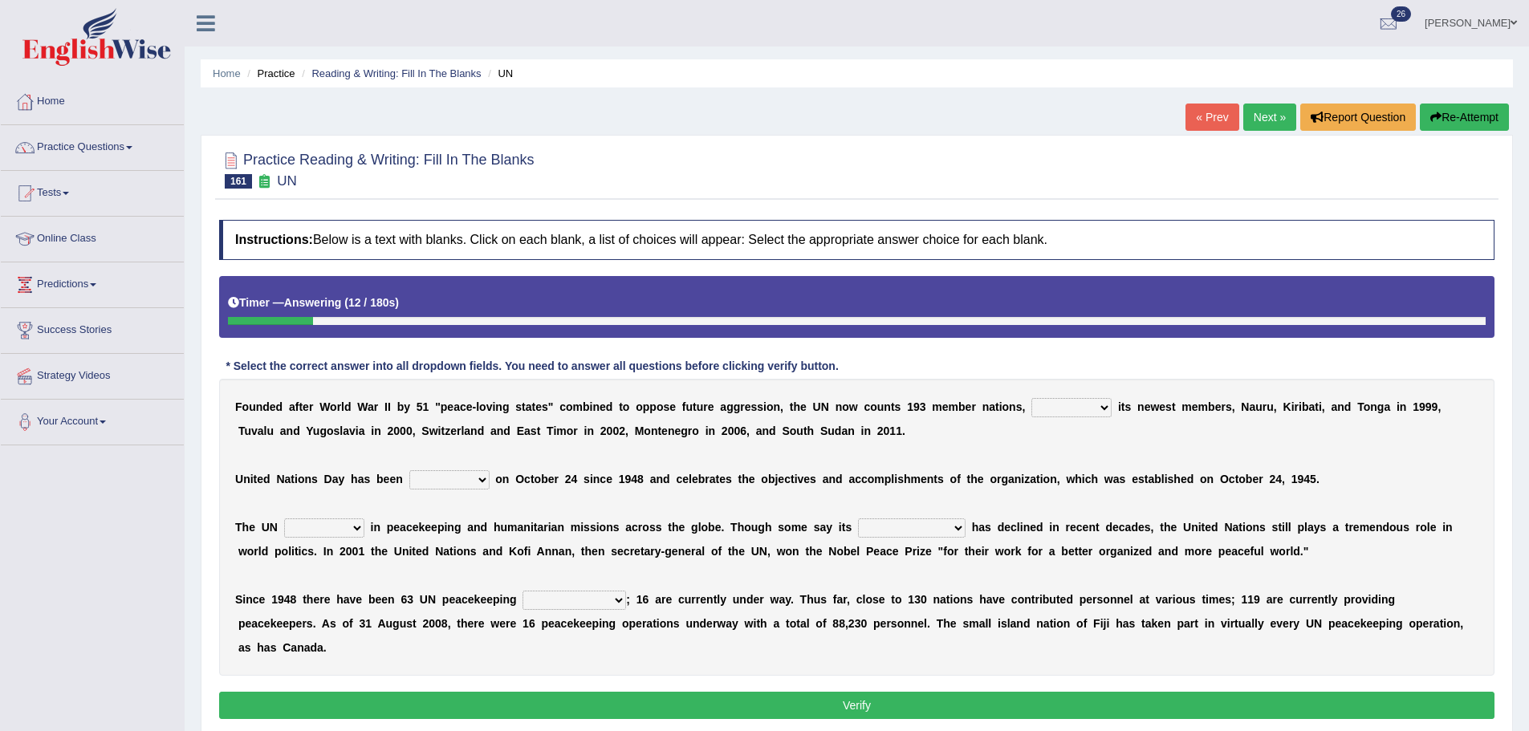
click at [1059, 409] on select "limiting possibly especially including" at bounding box center [1071, 407] width 80 height 19
select select "including"
click at [1031, 398] on select "limiting possibly especially including" at bounding box center [1071, 407] width 80 height 19
click at [453, 485] on select "observed watched monitored examined" at bounding box center [449, 479] width 80 height 19
click at [519, 506] on div "F o u n d e d a f t e r W o r l d W a r I I b y 5 1 " p e a c e - l o v i n g s…" at bounding box center [856, 527] width 1275 height 297
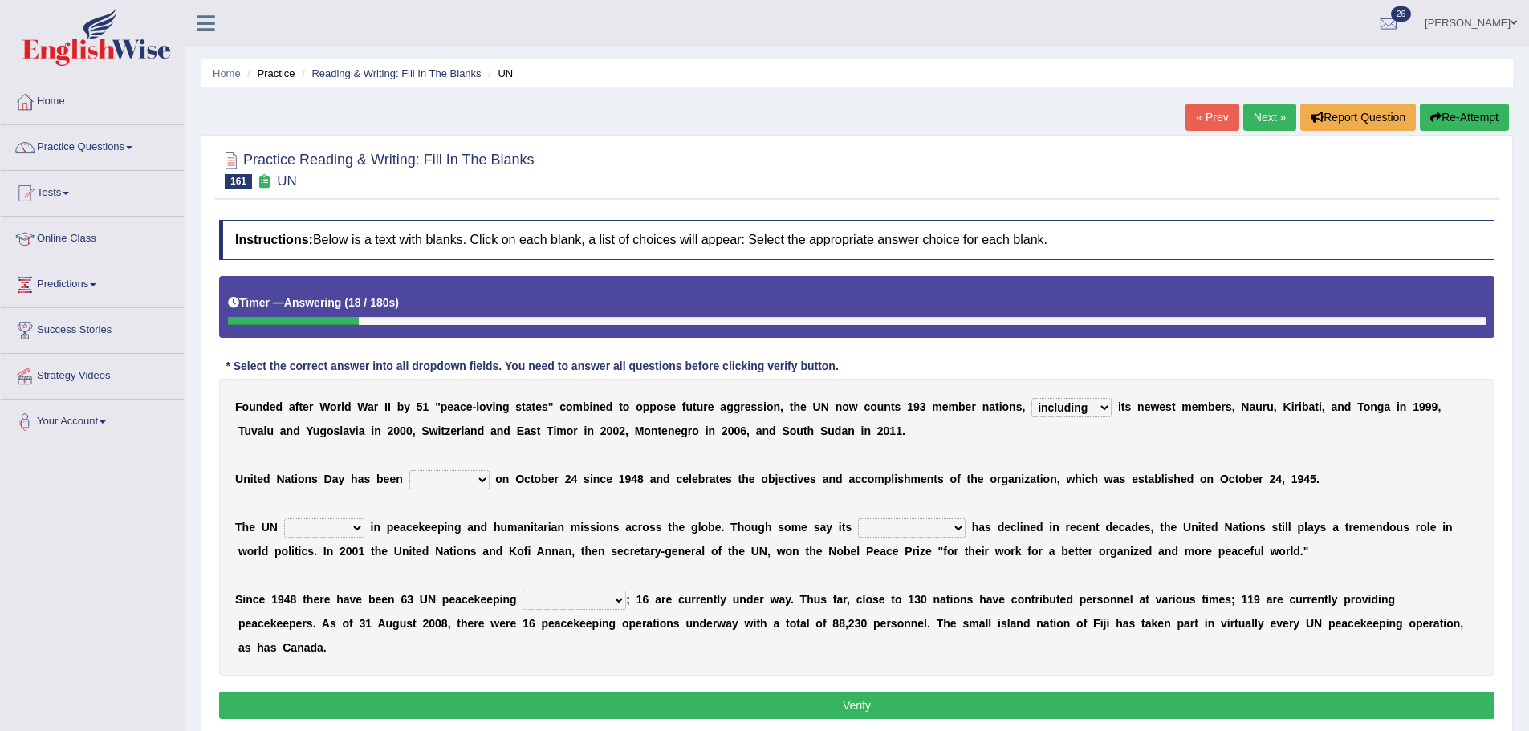
click at [498, 479] on b "o" at bounding box center [498, 479] width 7 height 13
drag, startPoint x: 494, startPoint y: 478, endPoint x: 477, endPoint y: 481, distance: 17.0
click at [489, 481] on b at bounding box center [492, 479] width 6 height 13
click at [477, 479] on select "observed watched monitored examined" at bounding box center [449, 479] width 80 height 19
click at [409, 470] on select "observed watched monitored examined" at bounding box center [449, 479] width 80 height 19
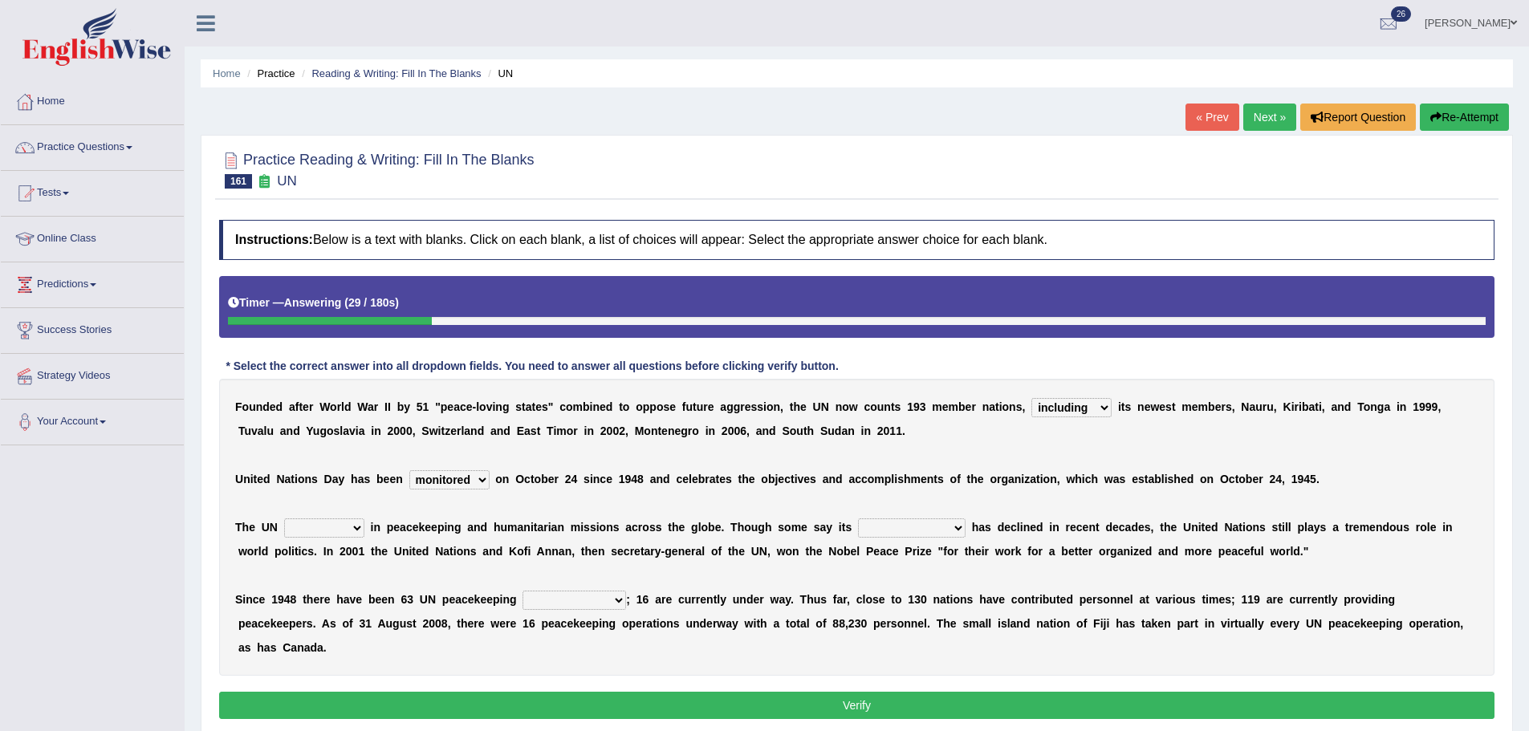
click at [456, 482] on select "observed watched monitored examined" at bounding box center [449, 479] width 80 height 19
click at [409, 470] on select "observed watched monitored examined" at bounding box center [449, 479] width 80 height 19
click at [448, 482] on select "observed watched monitored examined" at bounding box center [449, 479] width 80 height 19
click at [409, 470] on select "observed watched monitored examined" at bounding box center [449, 479] width 80 height 19
drag, startPoint x: 469, startPoint y: 477, endPoint x: 460, endPoint y: 486, distance: 13.1
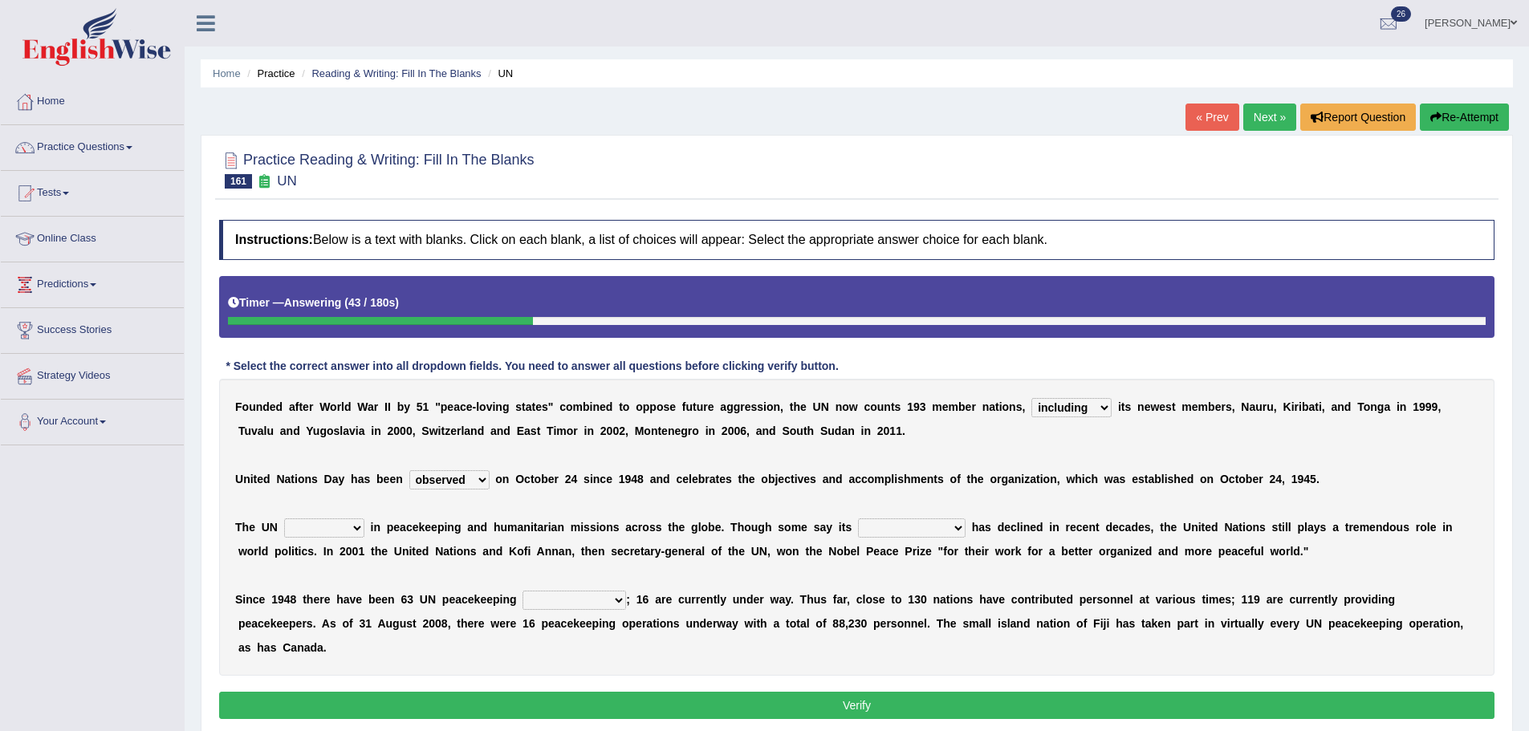
click at [460, 486] on select "observed watched monitored examined" at bounding box center [449, 479] width 80 height 19
select select "monitored"
click at [409, 470] on select "observed watched monitored examined" at bounding box center [449, 479] width 80 height 19
click at [338, 523] on select "appoints absorbs connects engages" at bounding box center [324, 527] width 80 height 19
select select "engages"
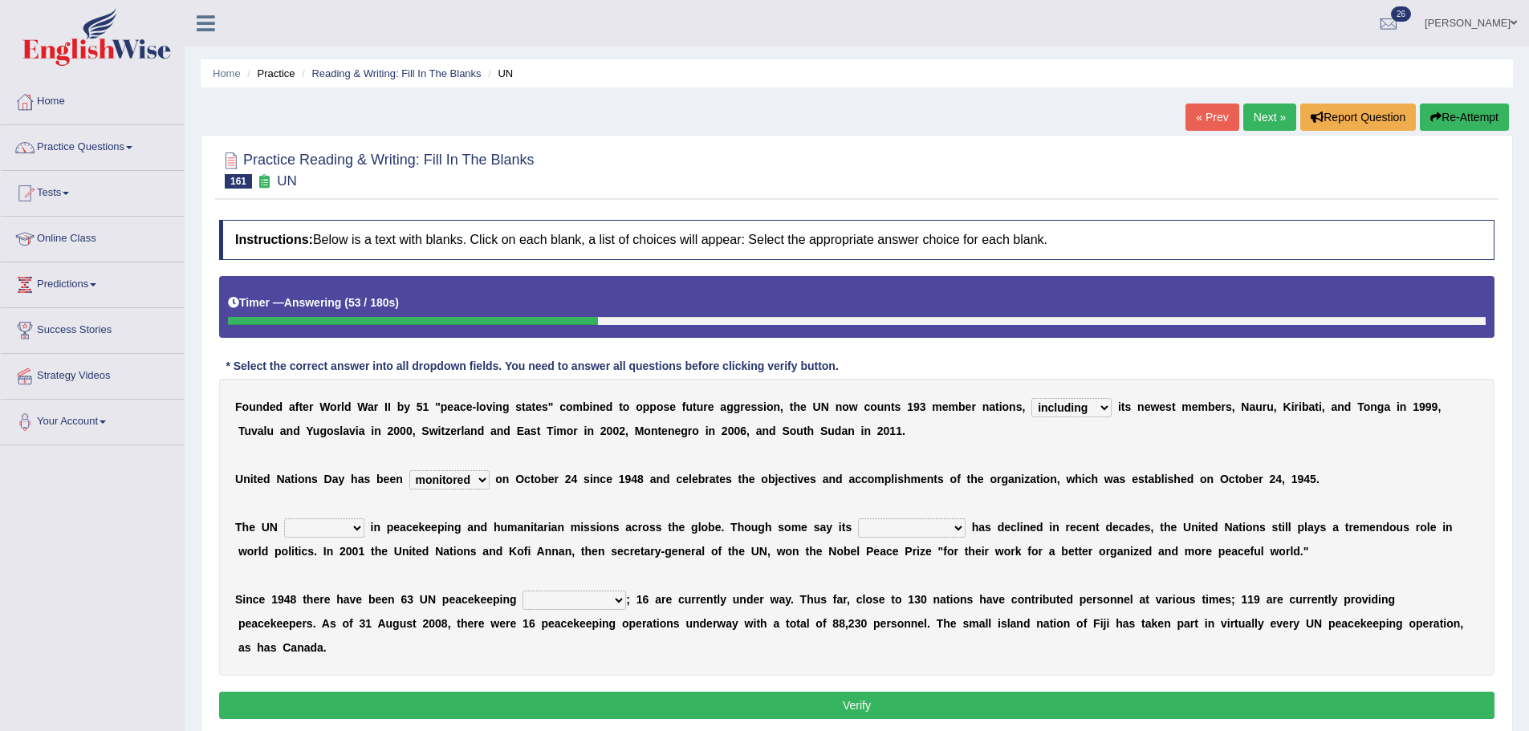
click at [284, 518] on select "appoints absorbs connects engages" at bounding box center [324, 527] width 80 height 19
click at [859, 530] on select "descriptiveness influence meaningless consequences" at bounding box center [912, 527] width 108 height 19
drag, startPoint x: 750, startPoint y: 550, endPoint x: 716, endPoint y: 554, distance: 34.7
click at [749, 552] on div "F o u n d e d a f t e r W o r l d W a r I I b y 5 1 " p e a c e - l o v i n g s…" at bounding box center [856, 527] width 1275 height 297
click at [935, 526] on select "descriptiveness influence meaningless consequences" at bounding box center [912, 527] width 108 height 19
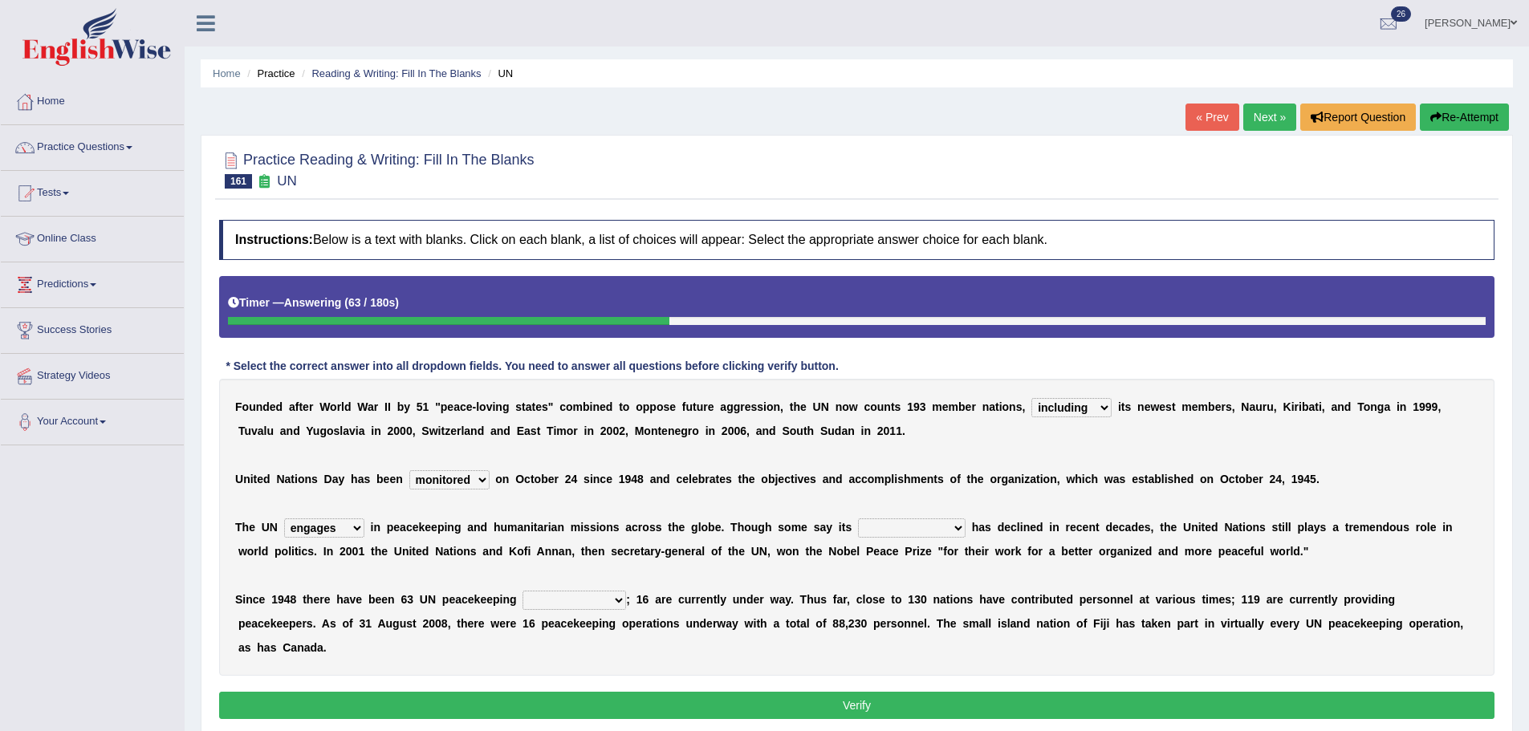
select select "influence"
click at [858, 518] on select "descriptiveness influence meaningless consequences" at bounding box center [912, 527] width 108 height 19
click at [931, 529] on select "descriptiveness influence meaningless consequences" at bounding box center [912, 527] width 108 height 19
click at [1072, 419] on div "F o u n d e d a f t e r W o r l d W a r I I b y 5 1 " p e a c e - l o v i n g s…" at bounding box center [856, 527] width 1275 height 297
click at [579, 595] on select "businesses processes transgressions operations" at bounding box center [574, 600] width 104 height 19
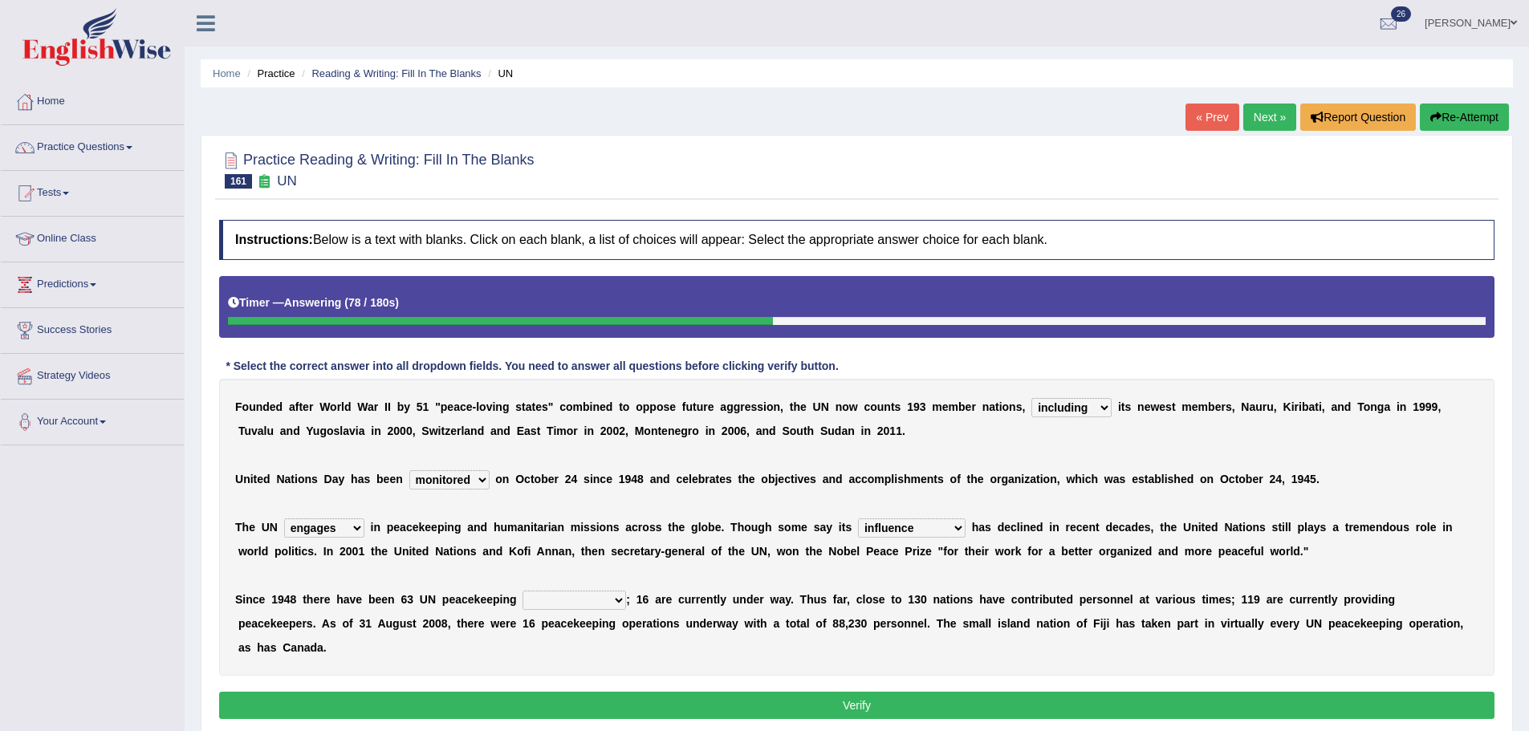
click at [613, 538] on div "F o u n d e d a f t e r W o r l d W a r I I b y 5 1 " p e a c e - l o v i n g s…" at bounding box center [856, 527] width 1275 height 297
click at [537, 595] on select "businesses processes transgressions operations" at bounding box center [574, 600] width 104 height 19
click at [522, 591] on select "businesses processes transgressions operations" at bounding box center [574, 600] width 104 height 19
click at [583, 607] on select "businesses processes transgressions operations" at bounding box center [574, 600] width 104 height 19
select select "operations"
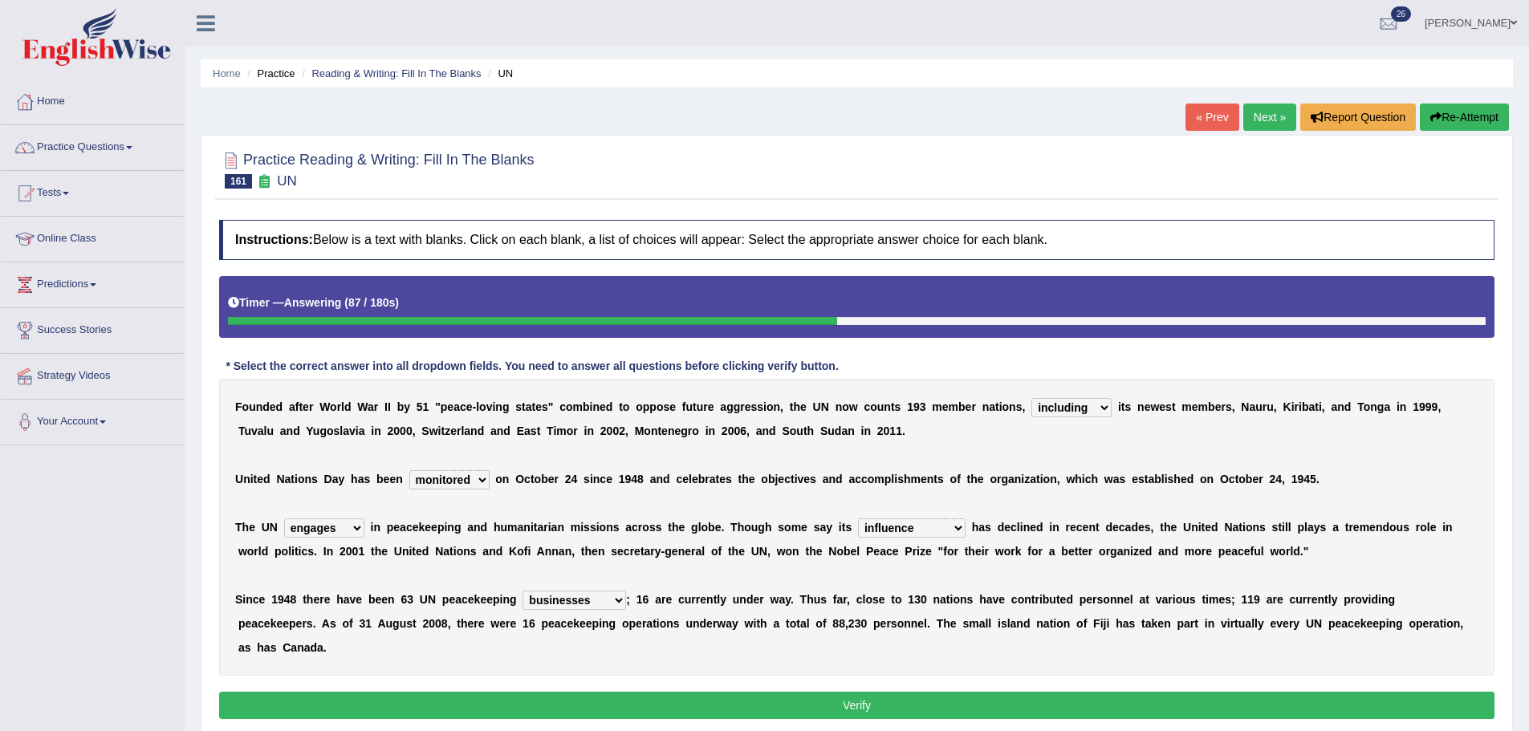
click at [522, 591] on select "businesses processes transgressions operations" at bounding box center [574, 600] width 104 height 19
click at [600, 609] on select "businesses processes transgressions operations" at bounding box center [574, 600] width 104 height 19
drag, startPoint x: 692, startPoint y: 633, endPoint x: 681, endPoint y: 676, distance: 44.0
click at [692, 640] on div "F o u n d e d a f t e r W o r l d W a r I I b y 5 1 " p e a c e - l o v i n g s…" at bounding box center [856, 527] width 1275 height 297
click at [679, 692] on button "Verify" at bounding box center [856, 705] width 1275 height 27
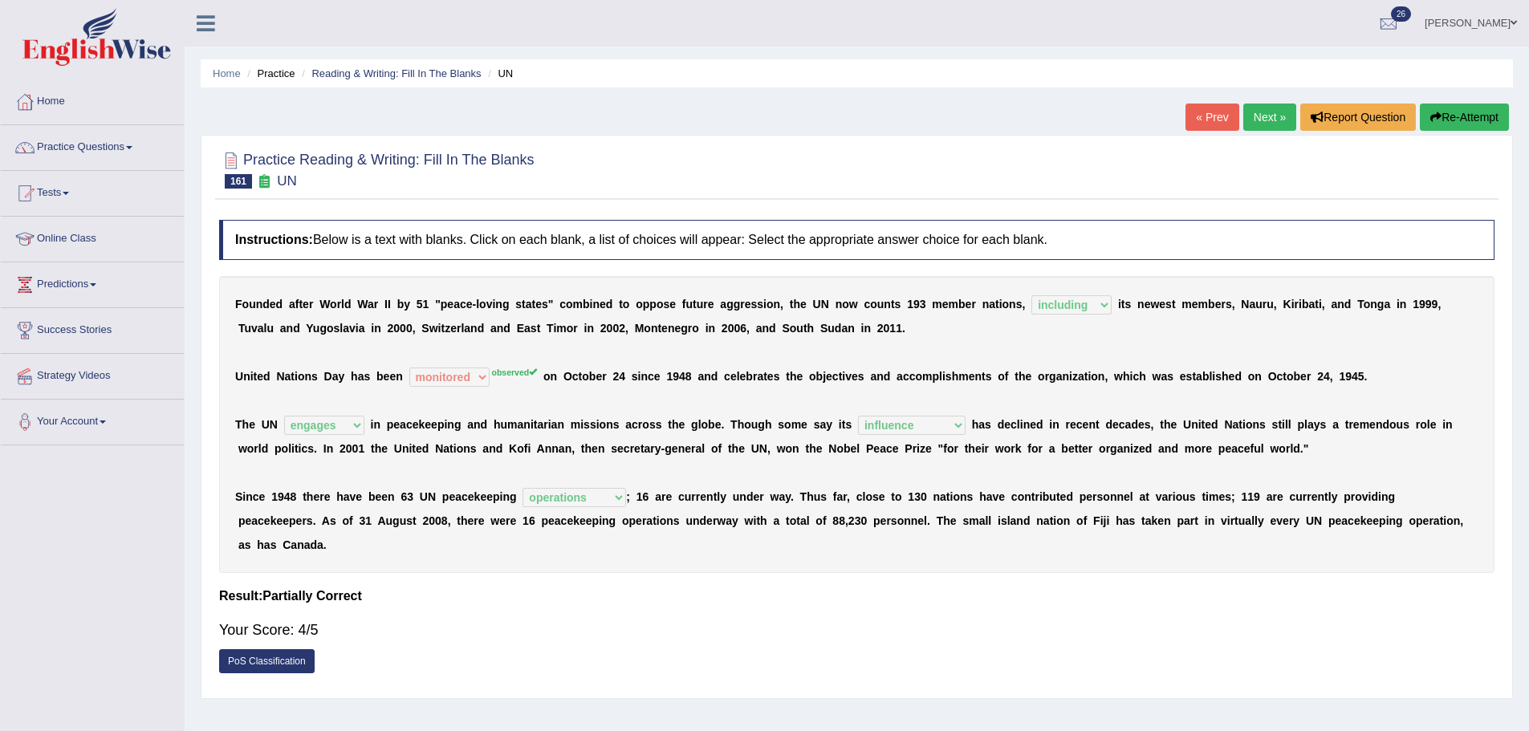
click at [1216, 117] on link "« Prev" at bounding box center [1211, 117] width 53 height 27
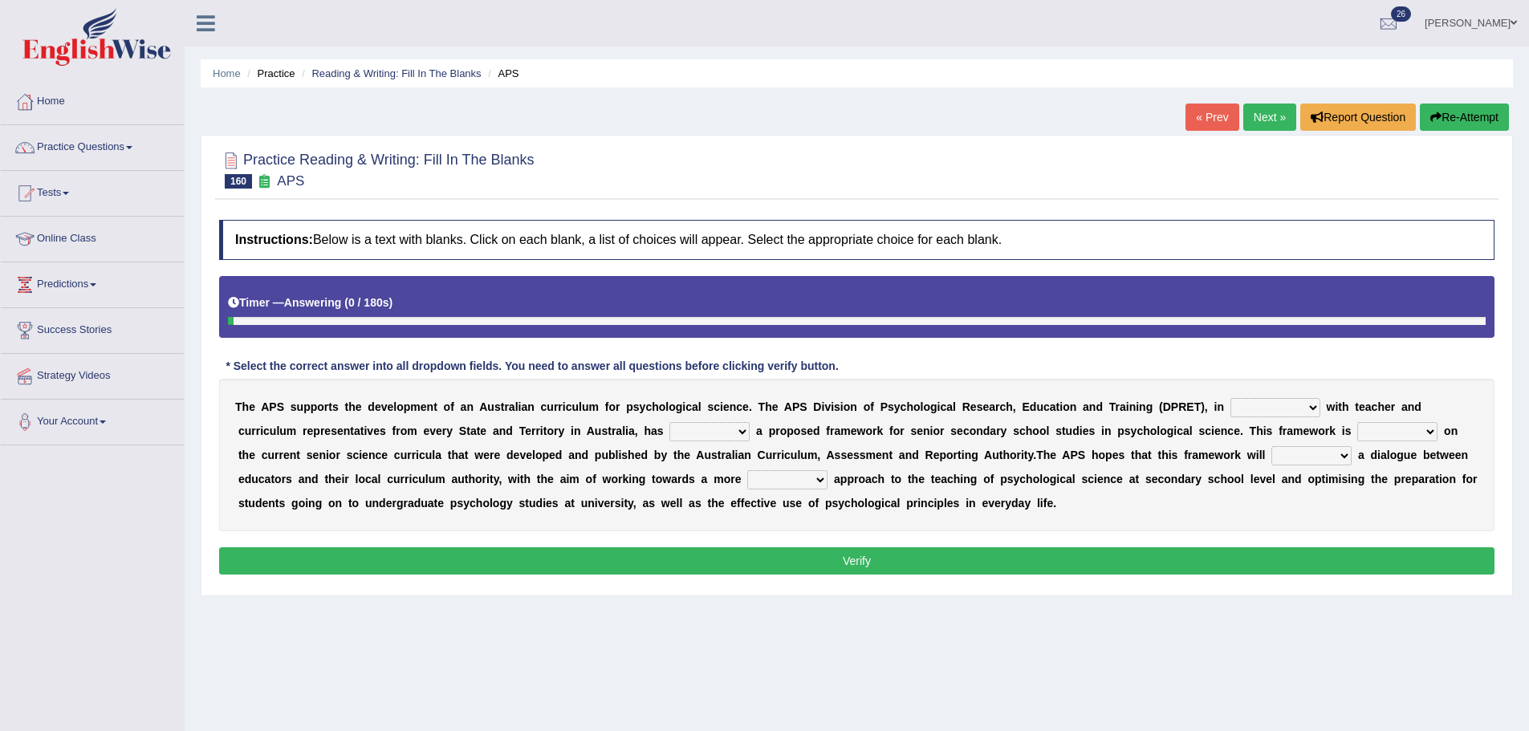
drag, startPoint x: 288, startPoint y: 404, endPoint x: 492, endPoint y: 380, distance: 205.2
click at [492, 380] on div "T h e A P S s u p p o r t s t h e d e v e l o p m e n t o f a n A u s t r a l i…" at bounding box center [856, 455] width 1275 height 152
drag, startPoint x: 801, startPoint y: 393, endPoint x: 938, endPoint y: 401, distance: 137.4
click at [948, 398] on div "T h e A P S s u p p o r t s t h e d e v e l o p m e n t o f a n A u s t r a l i…" at bounding box center [856, 455] width 1275 height 152
click at [1256, 412] on select "aspiration assumption consultation connotation" at bounding box center [1275, 407] width 90 height 19
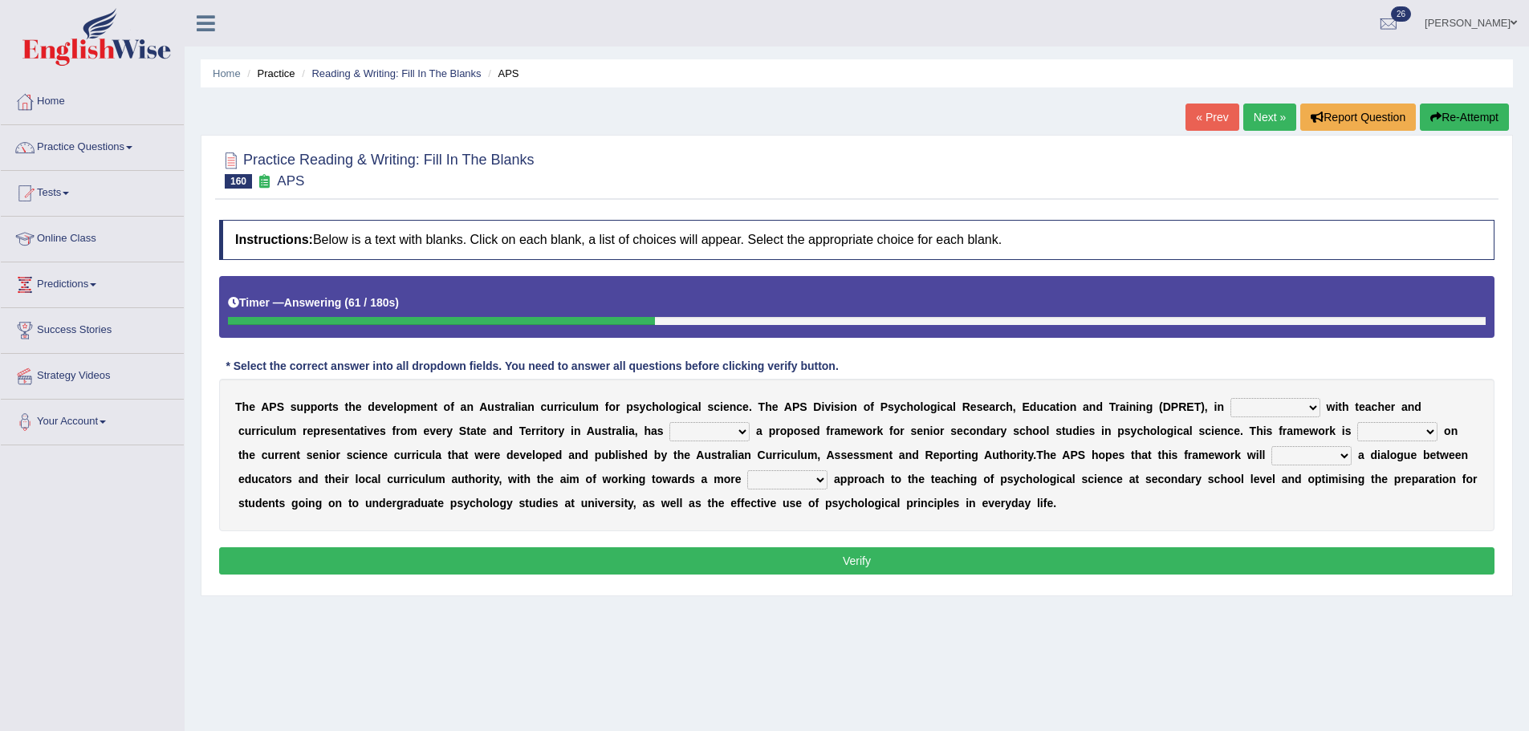
select select "consultation"
click at [1230, 398] on select "aspiration assumption consultation connotation" at bounding box center [1275, 407] width 90 height 19
drag, startPoint x: 703, startPoint y: 436, endPoint x: 704, endPoint y: 465, distance: 28.9
click at [704, 465] on div "T h e A P S s u p p o r t s t h e d e v e l o p m e n t o f a n A u s t r a l i…" at bounding box center [856, 455] width 1275 height 152
select select "developed"
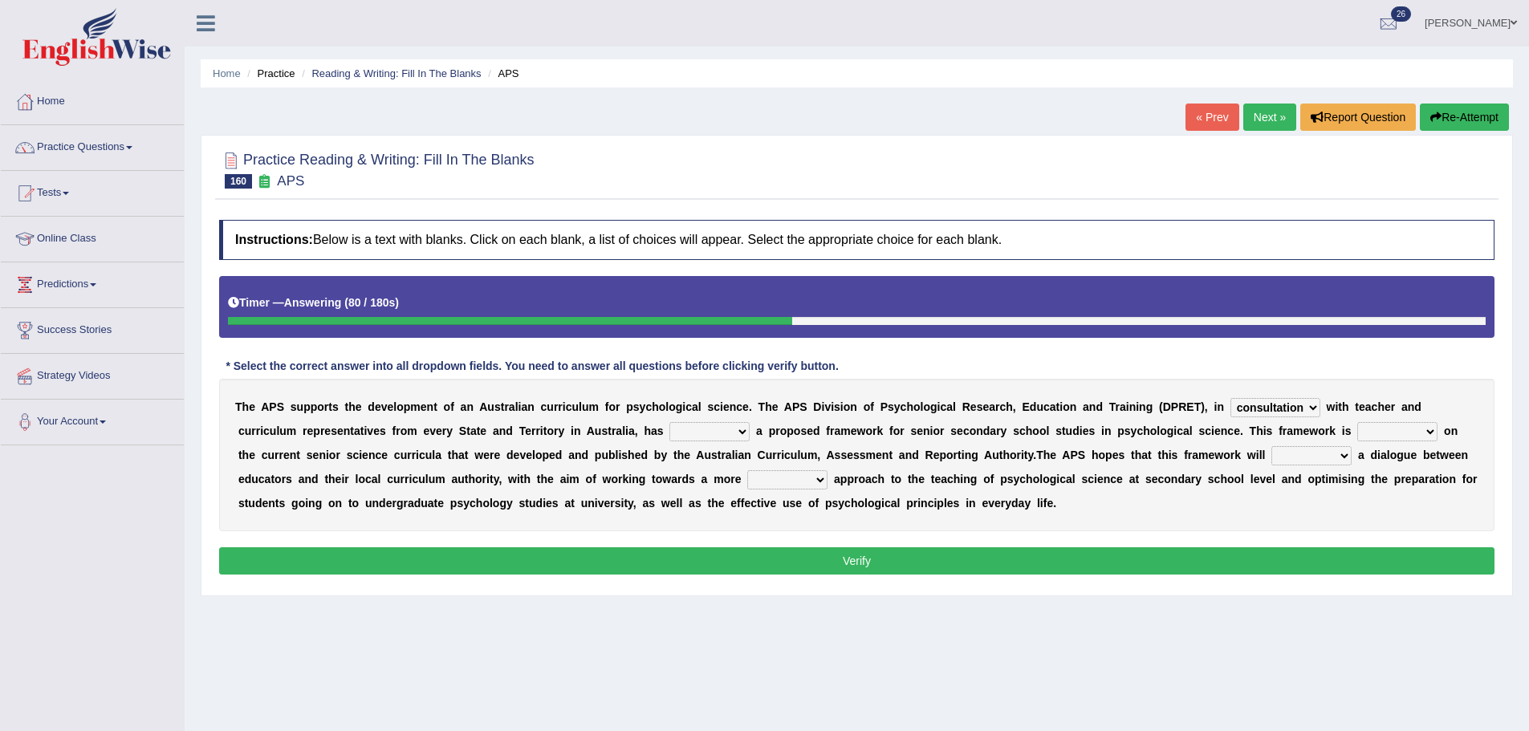
click at [669, 422] on select "deride denied demanded developed" at bounding box center [709, 431] width 80 height 19
click at [1397, 445] on div "T h e A P S s u p p o r t s t h e d e v e l o p m e n t o f a n A u s t r a l i…" at bounding box center [856, 455] width 1275 height 152
click at [1405, 437] on select "modelling meddling modelled meddled" at bounding box center [1397, 431] width 80 height 19
select select "meddled"
click at [1357, 422] on select "modelling meddling modelled meddled" at bounding box center [1397, 431] width 80 height 19
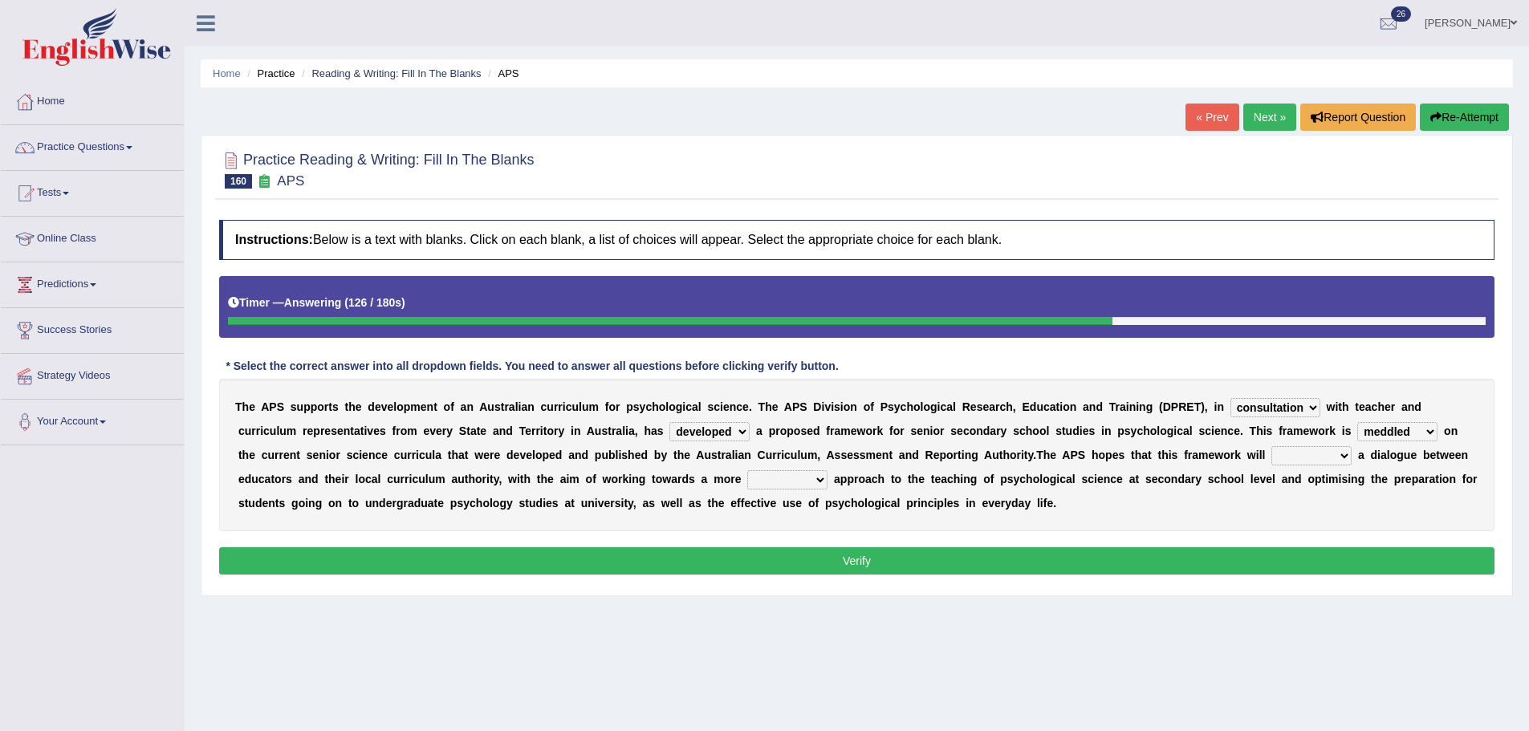
click at [1424, 437] on select "modelling meddling modelled meddled" at bounding box center [1397, 431] width 80 height 19
click at [1357, 422] on select "modelling meddling modelled meddled" at bounding box center [1397, 431] width 80 height 19
drag, startPoint x: 804, startPoint y: 480, endPoint x: 813, endPoint y: 477, distance: 9.1
click at [804, 480] on select "lenient abrasive consistent disruptive" at bounding box center [787, 479] width 80 height 19
click at [910, 499] on b "p" at bounding box center [909, 503] width 7 height 13
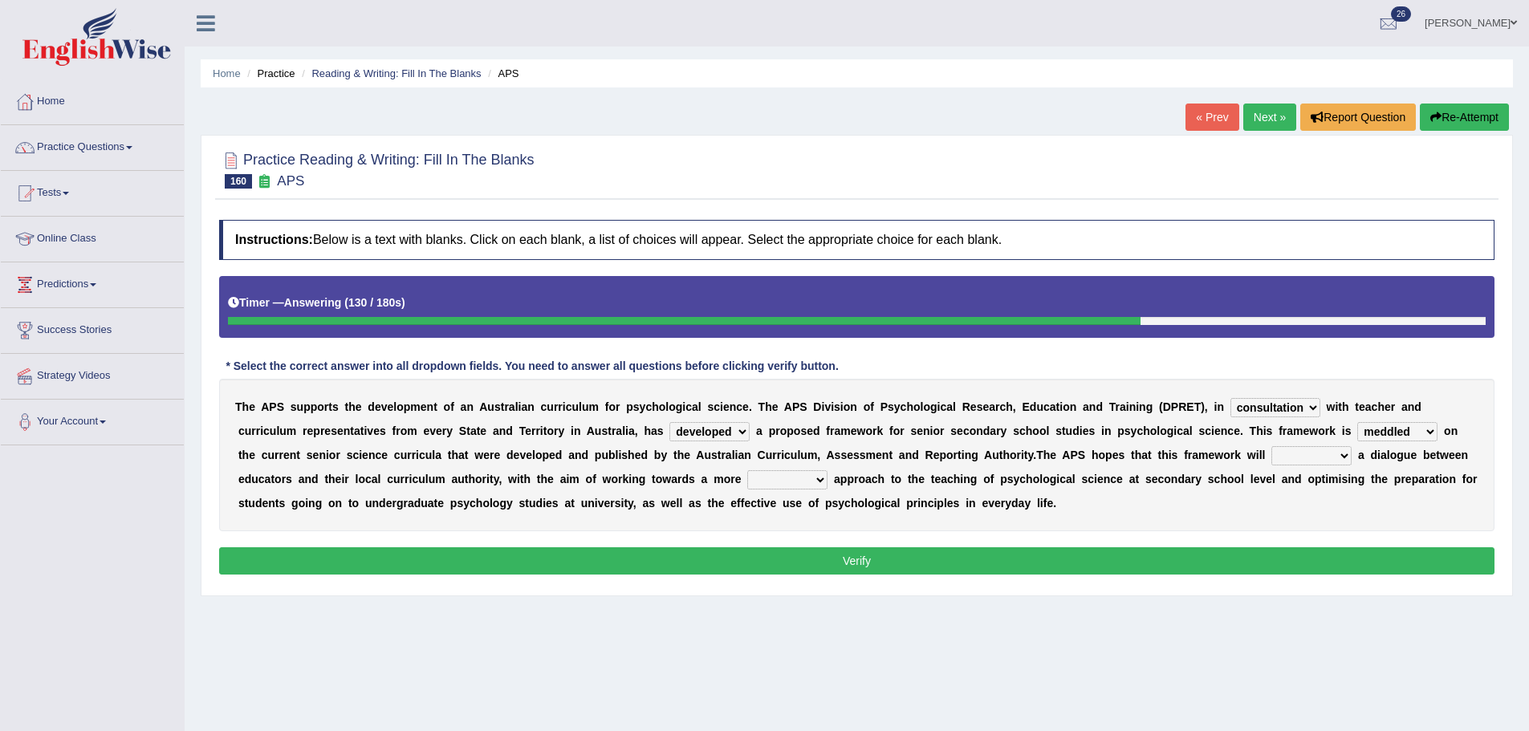
click at [806, 475] on select "lenient abrasive consistent disruptive" at bounding box center [787, 479] width 80 height 19
click at [1298, 460] on select "facilitate facilitates facilitating facilitated" at bounding box center [1311, 455] width 80 height 19
select select "facilitate"
click at [1271, 446] on select "facilitate facilitates facilitating facilitated" at bounding box center [1311, 455] width 80 height 19
click at [804, 477] on select "lenient abrasive consistent disruptive" at bounding box center [787, 479] width 80 height 19
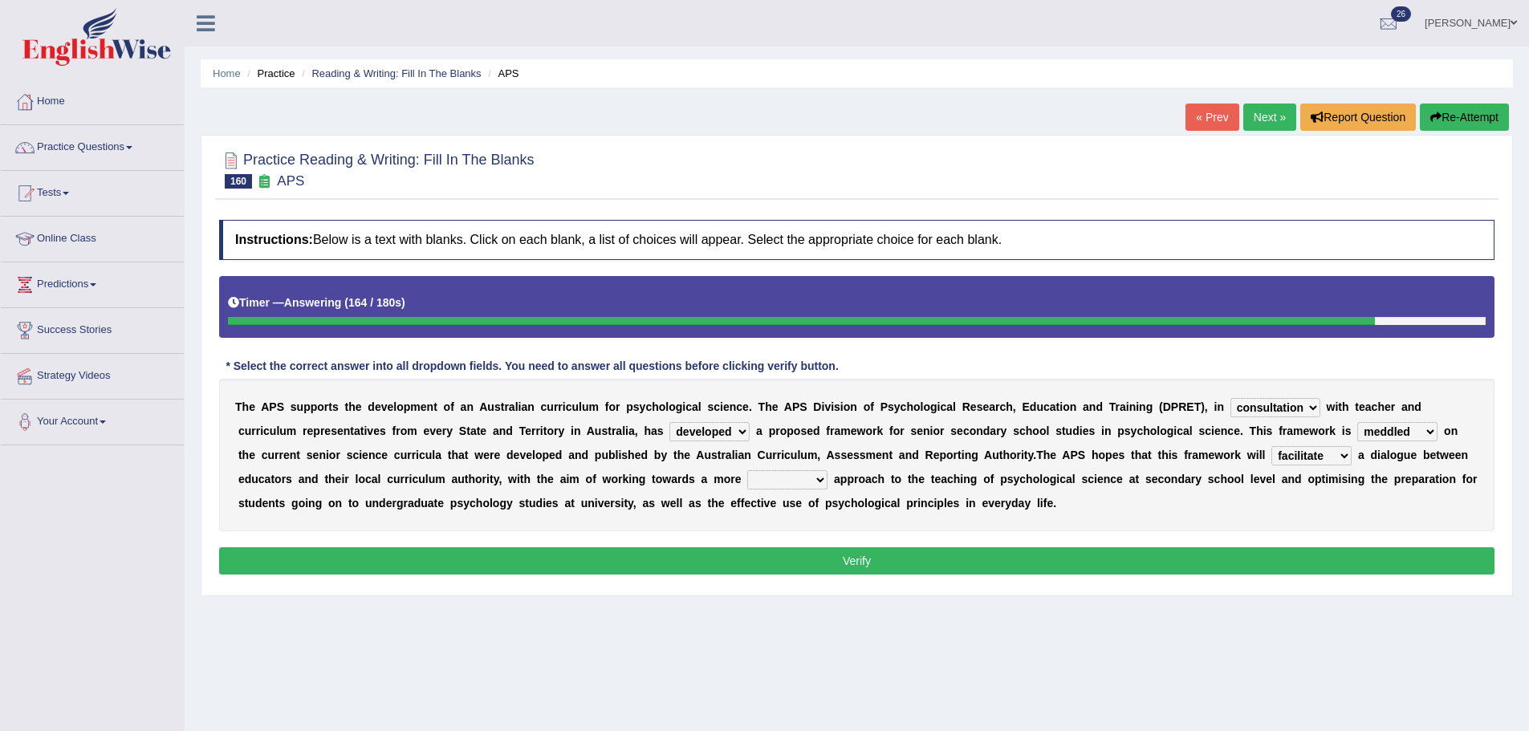
select select "abrasive"
click at [747, 470] on select "lenient abrasive consistent disruptive" at bounding box center [787, 479] width 80 height 19
click at [777, 481] on select "lenient abrasive consistent disruptive" at bounding box center [787, 479] width 80 height 19
click at [931, 514] on div "T h e A P S s u p p o r t s t h e d e v e l o p m e n t o f a n A u s t r a l i…" at bounding box center [856, 455] width 1275 height 152
click at [921, 556] on button "Verify" at bounding box center [856, 560] width 1275 height 27
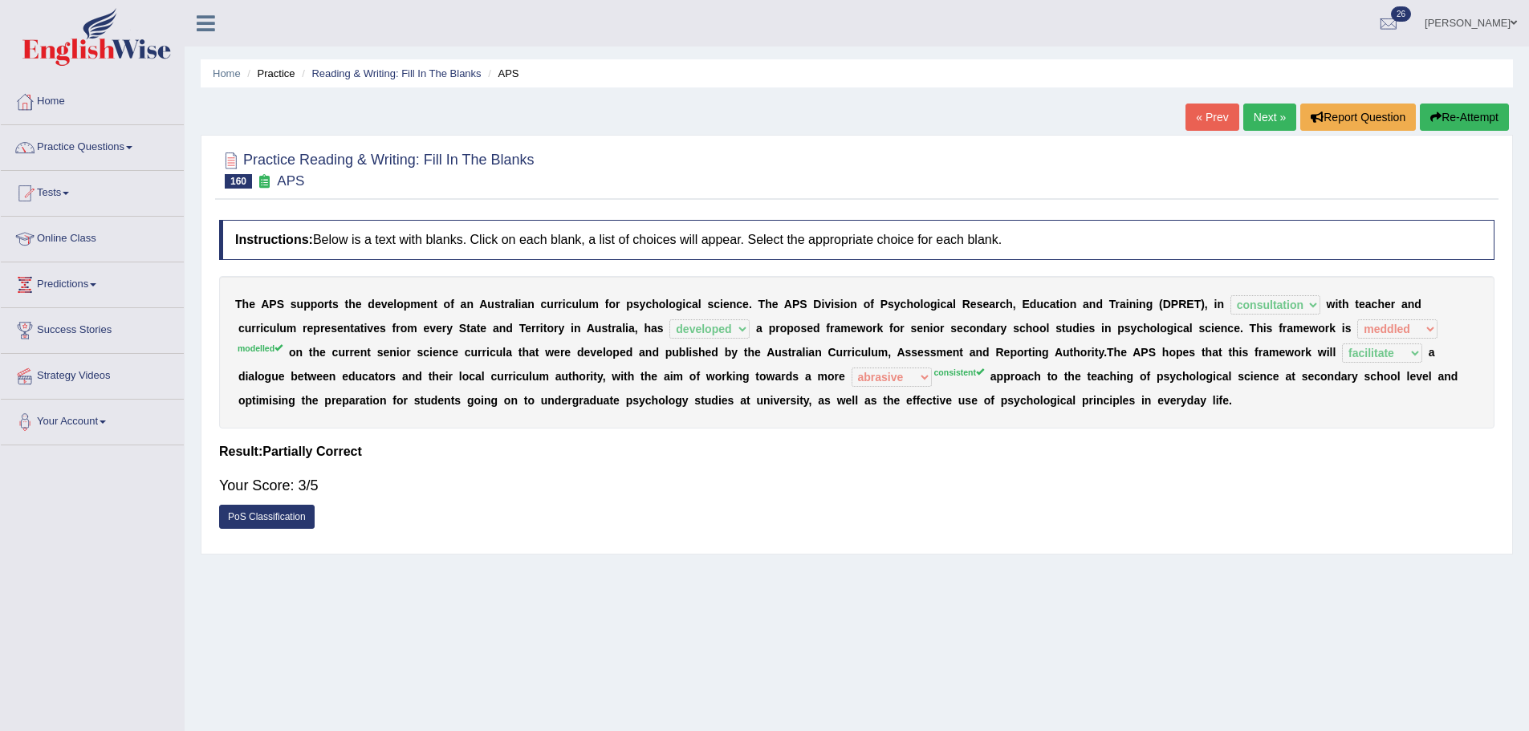
click at [902, 347] on b "A" at bounding box center [900, 352] width 8 height 13
click at [907, 349] on b "s" at bounding box center [908, 352] width 6 height 13
click at [1197, 90] on div "Home Practice Reading & Writing: Fill In The Blanks APS « Prev Next » Report Qu…" at bounding box center [857, 401] width 1344 height 802
click at [1205, 99] on div "Home Practice Reading & Writing: Fill In The Blanks APS « Prev Next » Report Qu…" at bounding box center [857, 401] width 1344 height 802
click at [1206, 108] on link "« Prev" at bounding box center [1211, 117] width 53 height 27
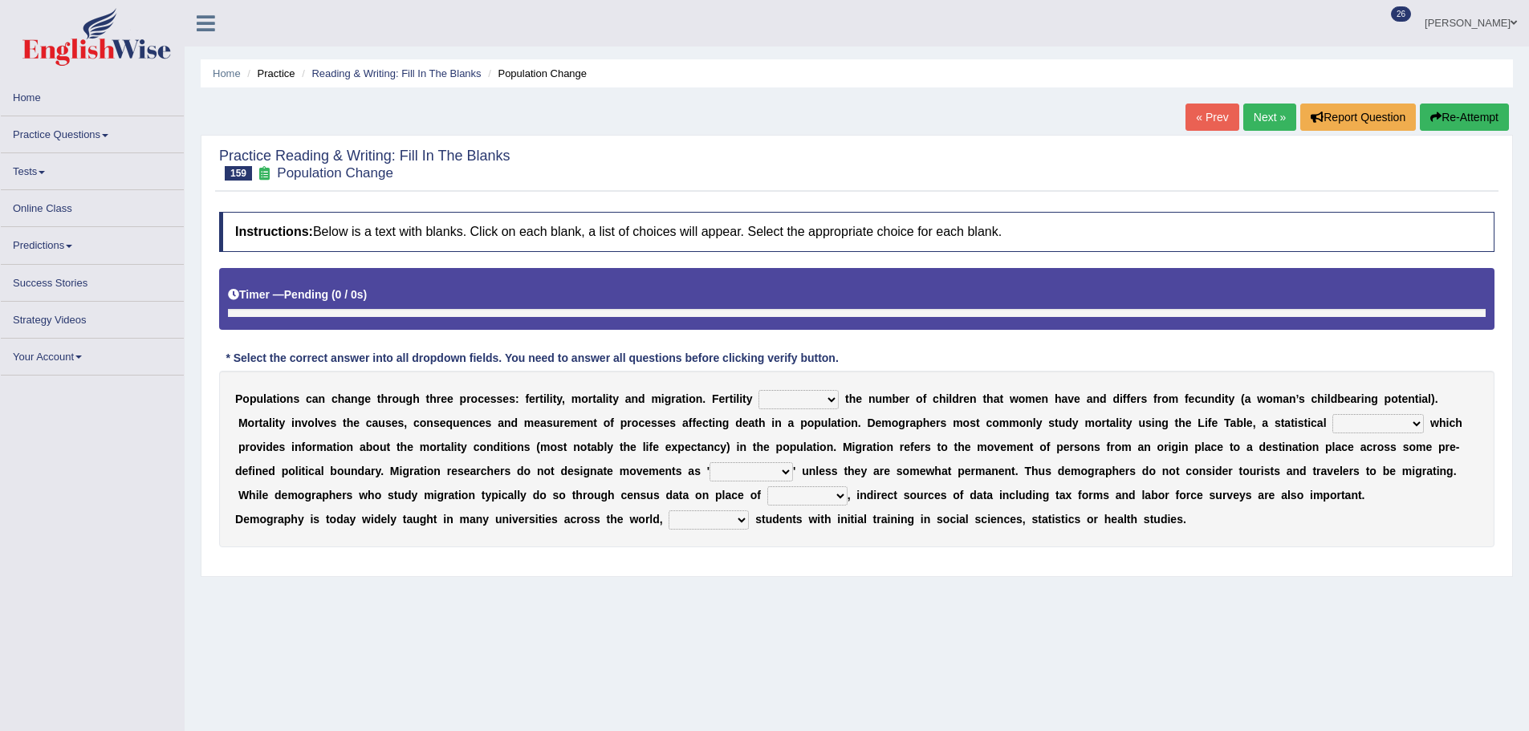
click at [801, 392] on select "invokes decides involves issues" at bounding box center [798, 399] width 80 height 19
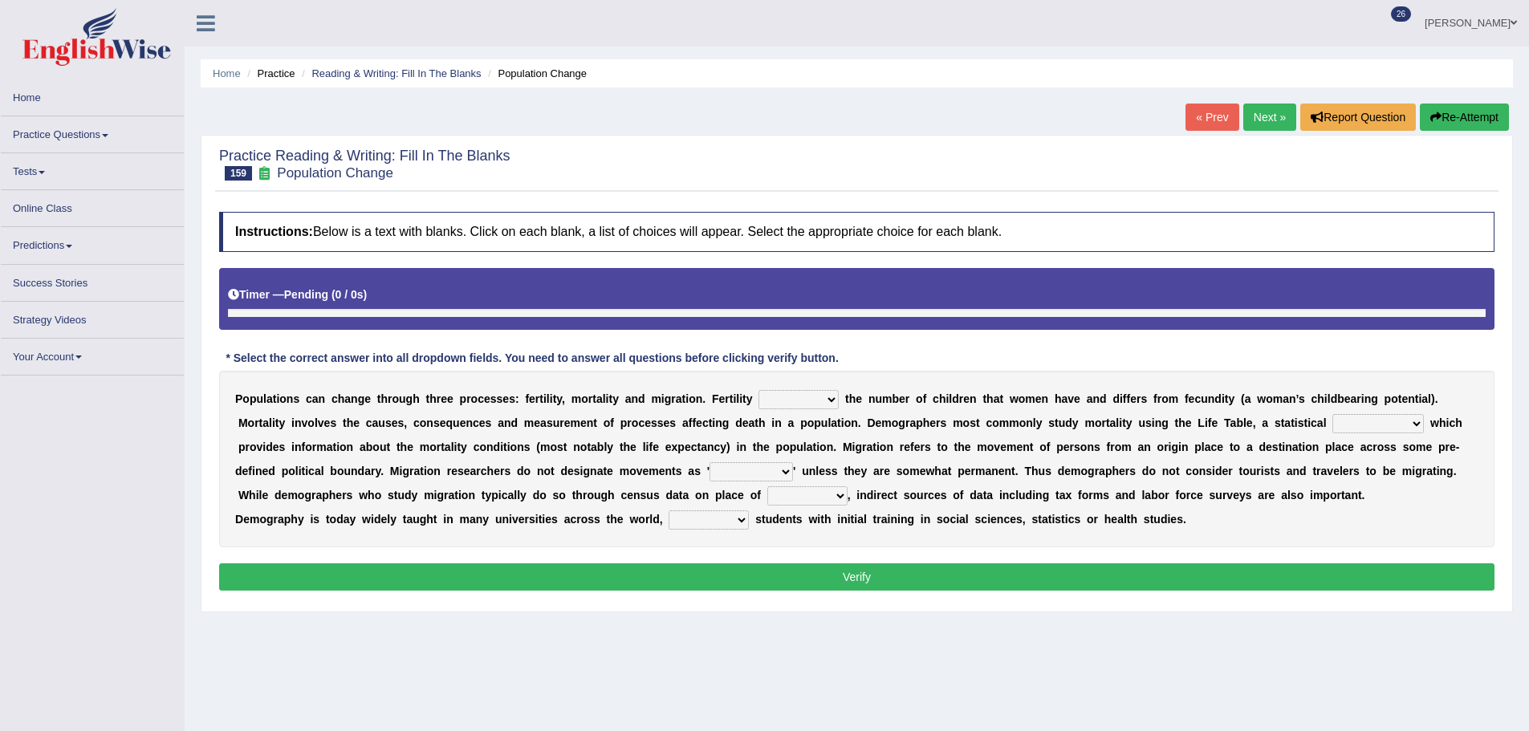
drag, startPoint x: 890, startPoint y: 357, endPoint x: 854, endPoint y: 395, distance: 52.2
click at [890, 357] on div "Instructions: Below is a text with blanks. Click on each blank, a list of choic…" at bounding box center [856, 404] width 1283 height 400
click at [809, 417] on b "o" at bounding box center [810, 422] width 7 height 13
click at [816, 405] on select "invokes decides involves issues" at bounding box center [798, 399] width 80 height 19
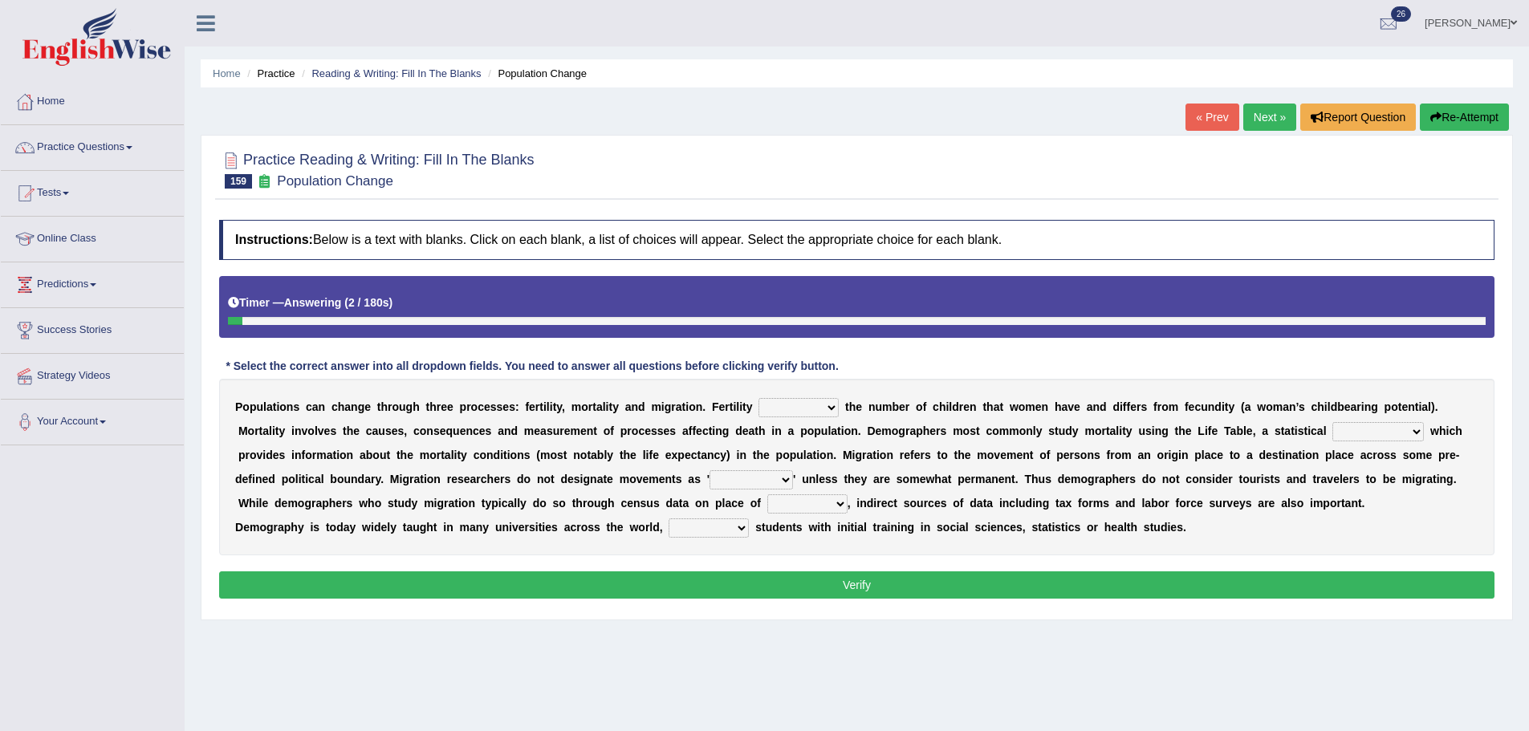
click at [869, 334] on div "Timer — Answering ( 2 / 180s ) Skip" at bounding box center [856, 307] width 1275 height 62
click at [790, 402] on select "invokes decides involves issues" at bounding box center [798, 407] width 80 height 19
click at [758, 398] on select "invokes decides involves issues" at bounding box center [798, 407] width 80 height 19
drag, startPoint x: 827, startPoint y: 408, endPoint x: 823, endPoint y: 416, distance: 9.7
click at [827, 408] on select "invokes decides involves issues" at bounding box center [798, 407] width 80 height 19
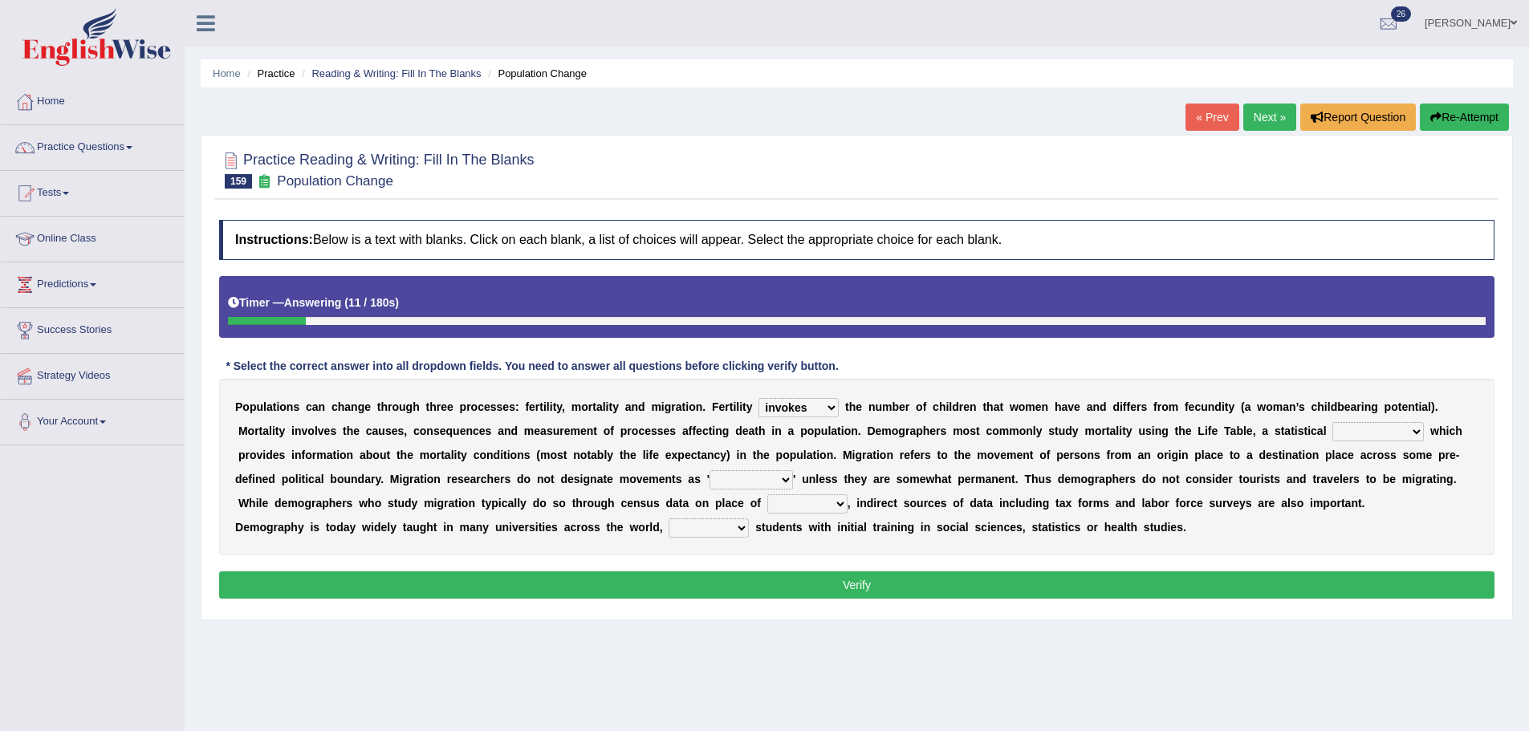
select select "involves"
click at [758, 398] on select "invokes decides involves issues" at bounding box center [798, 407] width 80 height 19
click at [815, 401] on select "invokes decides involves issues" at bounding box center [798, 407] width 80 height 19
click at [881, 347] on div "Instructions: Below is a text with blanks. Click on each blank, a list of choic…" at bounding box center [856, 412] width 1283 height 400
click at [1345, 439] on select "mathematics device subject theorem" at bounding box center [1377, 431] width 91 height 19
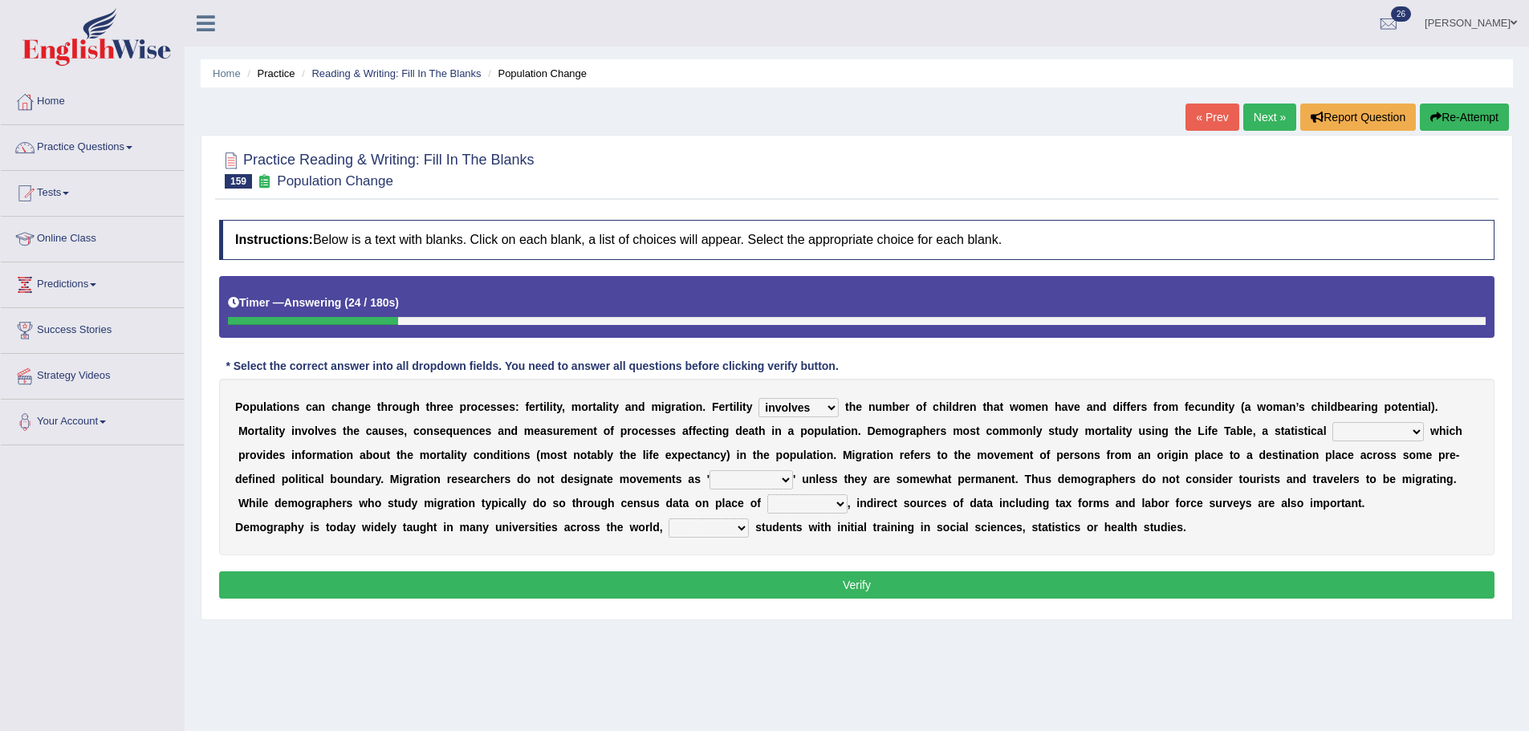
select select "theorem"
click at [1332, 422] on select "mathematics device subject theorem" at bounding box center [1377, 431] width 91 height 19
click at [1346, 438] on select "mathematics device subject theorem" at bounding box center [1377, 431] width 91 height 19
click at [1452, 363] on div "Instructions: Below is a text with blanks. Click on each blank, a list of choic…" at bounding box center [856, 412] width 1283 height 400
click at [735, 478] on select "relations functions migrations boundaries" at bounding box center [750, 479] width 83 height 19
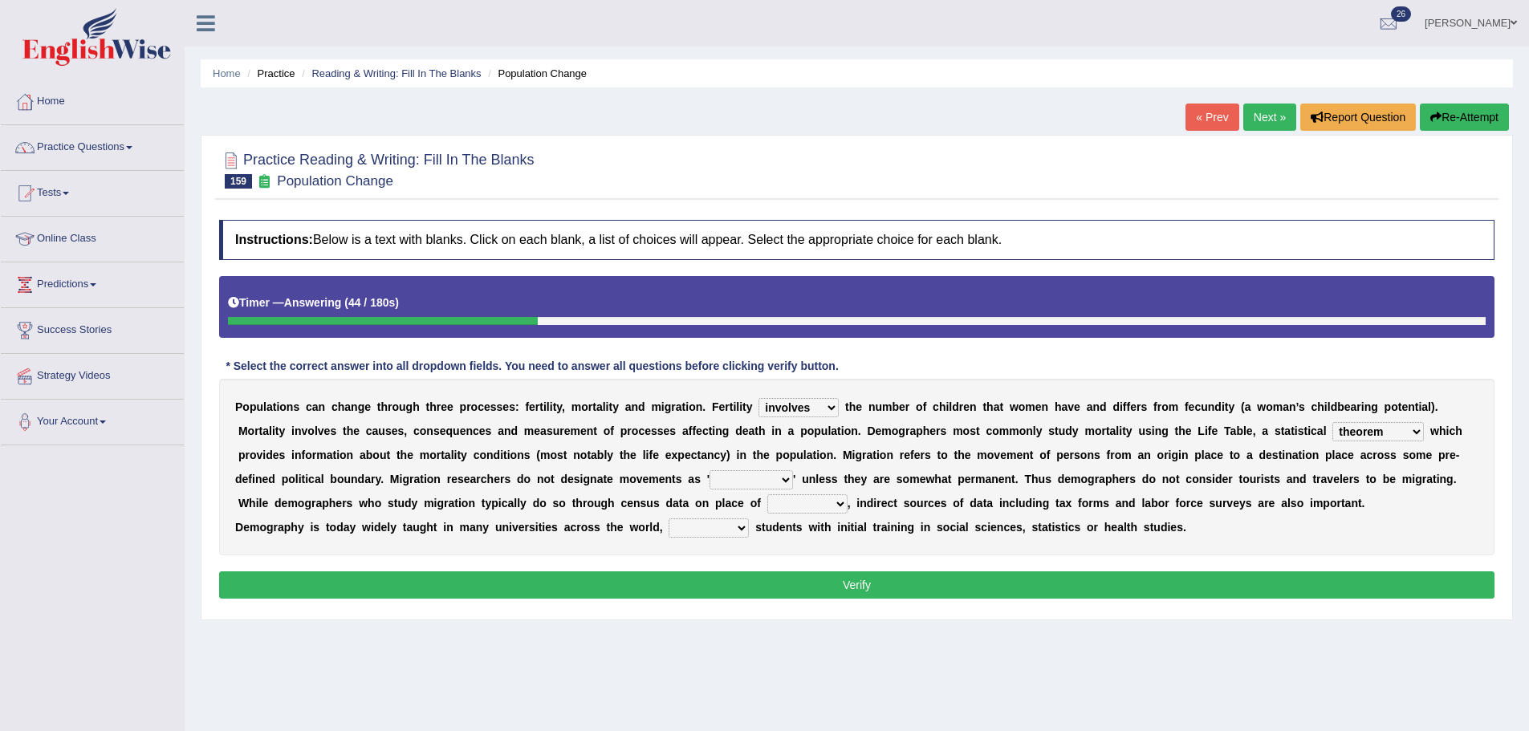
select select "migrations"
click at [709, 470] on select "relations functions migrations boundaries" at bounding box center [750, 479] width 83 height 19
click at [758, 477] on select "relations functions migrations boundaries" at bounding box center [750, 479] width 83 height 19
drag, startPoint x: 510, startPoint y: 502, endPoint x: 632, endPoint y: 514, distance: 123.3
click at [631, 514] on div "P o p u l a t i o n s c a n c h a n g e t h r o u g h t h r e e p r o c e s s e…" at bounding box center [856, 467] width 1275 height 177
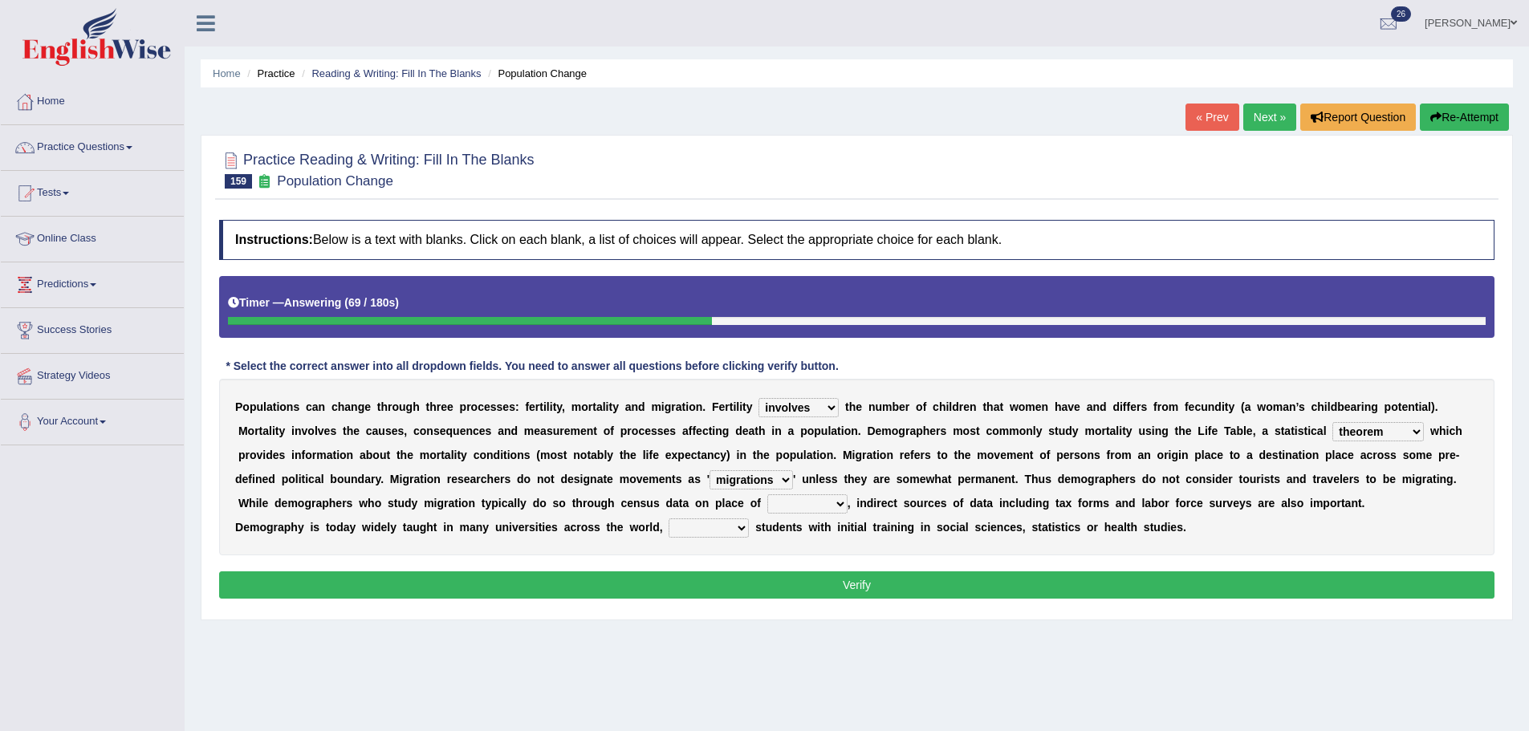
click at [769, 506] on select "eat pray residence work" at bounding box center [807, 503] width 80 height 19
drag, startPoint x: 1227, startPoint y: 463, endPoint x: 1209, endPoint y: 469, distance: 18.8
click at [1227, 463] on div "P o p u l a t i o n s c a n c h a n g e t h r o u g h t h r e e p r o c e s s e…" at bounding box center [856, 467] width 1275 height 177
click at [798, 502] on select "eat pray residence work" at bounding box center [807, 503] width 80 height 19
select select "work"
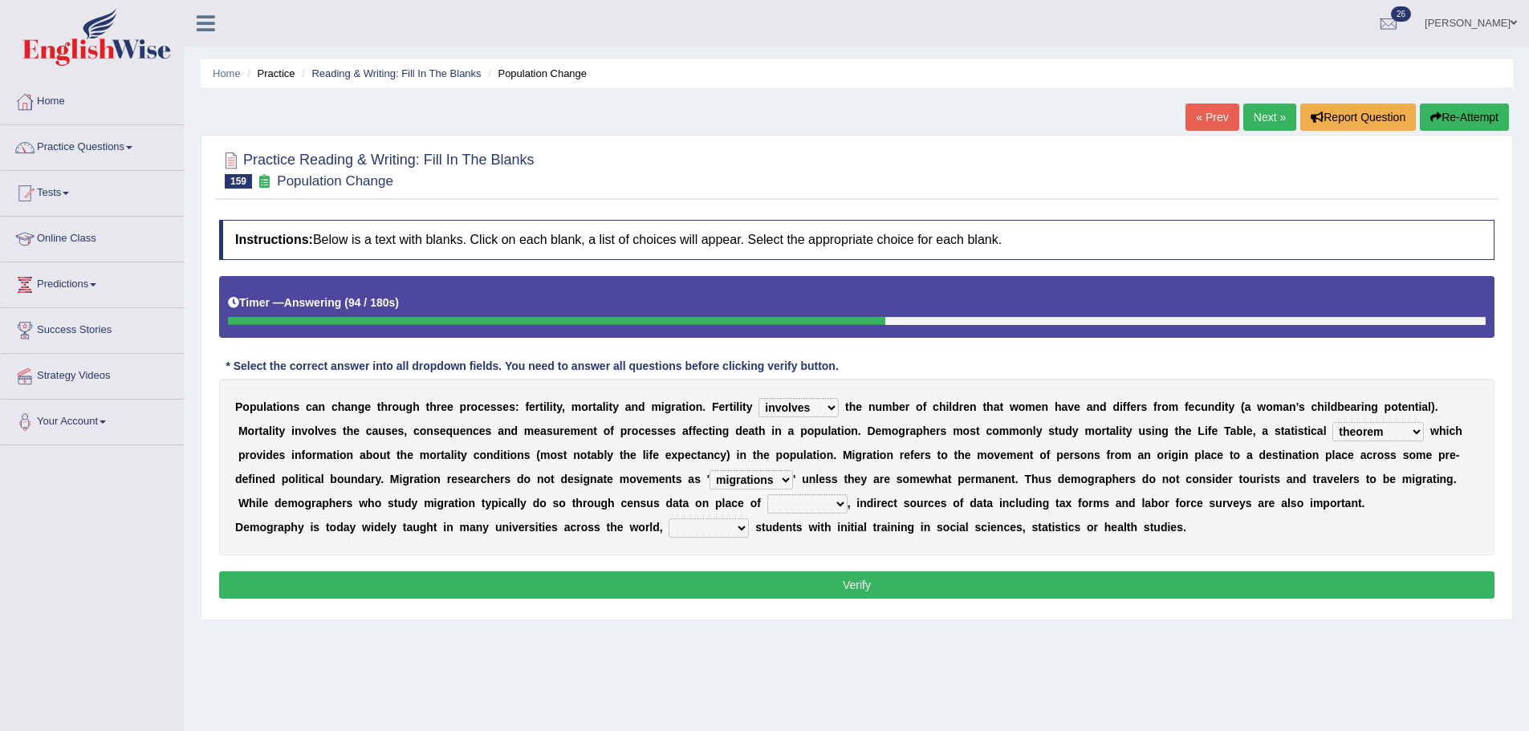
click at [767, 494] on select "eat pray residence work" at bounding box center [807, 503] width 80 height 19
click at [712, 526] on select "rejecting consulting attracting conspiring" at bounding box center [708, 527] width 80 height 19
drag, startPoint x: 860, startPoint y: 541, endPoint x: 819, endPoint y: 550, distance: 41.9
click at [860, 542] on div "P o p u l a t i o n s c a n c h a n g e t h r o u g h t h r e e p r o c e s s e…" at bounding box center [856, 467] width 1275 height 177
click at [721, 535] on select "rejecting consulting attracting conspiring" at bounding box center [708, 527] width 80 height 19
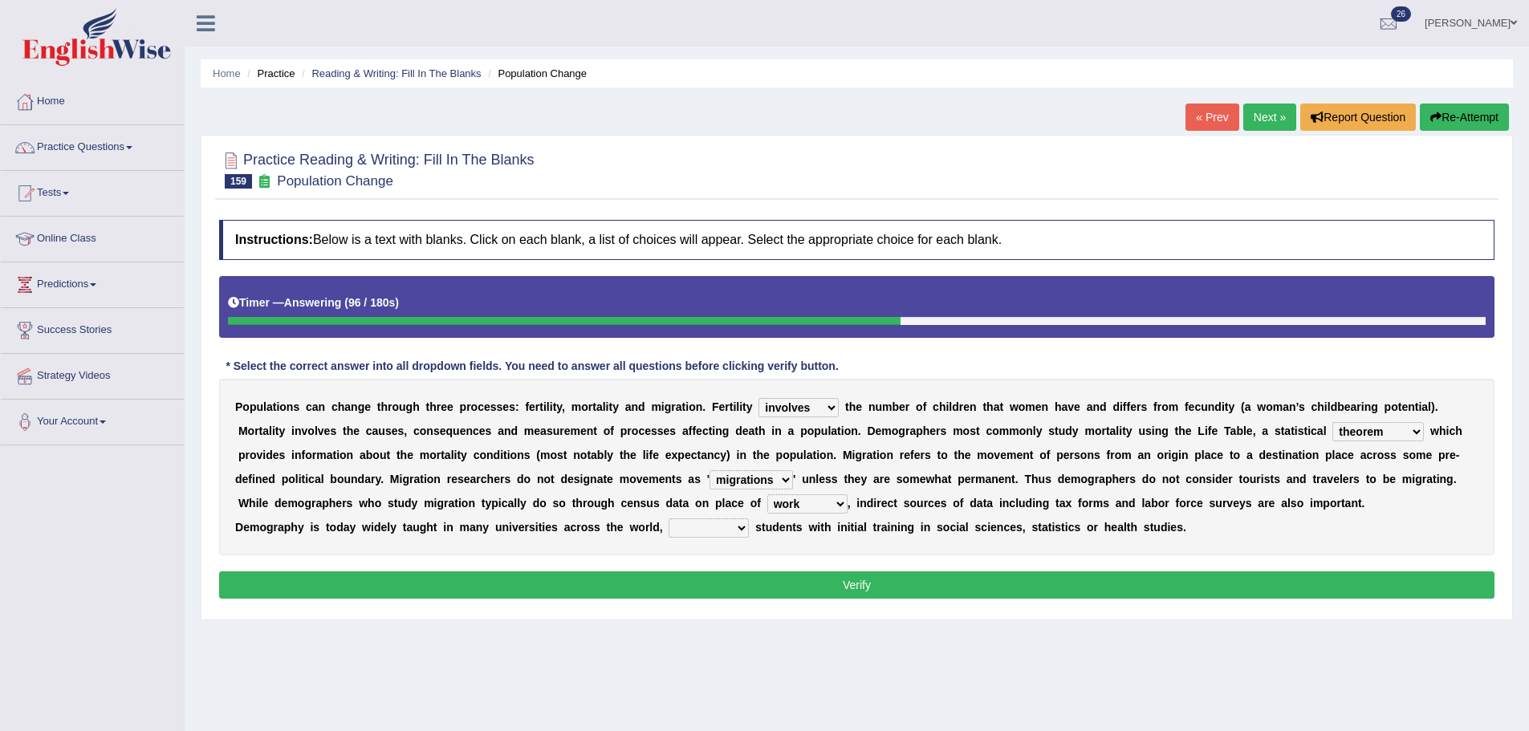
click at [806, 549] on div "P o p u l a t i o n s c a n c h a n g e t h r o u g h t h r e e p r o c e s s e…" at bounding box center [856, 467] width 1275 height 177
click at [705, 530] on select "rejecting consulting attracting conspiring" at bounding box center [708, 527] width 80 height 19
select select "attracting"
click at [668, 518] on select "rejecting consulting attracting conspiring" at bounding box center [708, 527] width 80 height 19
click at [713, 581] on button "Verify" at bounding box center [856, 584] width 1275 height 27
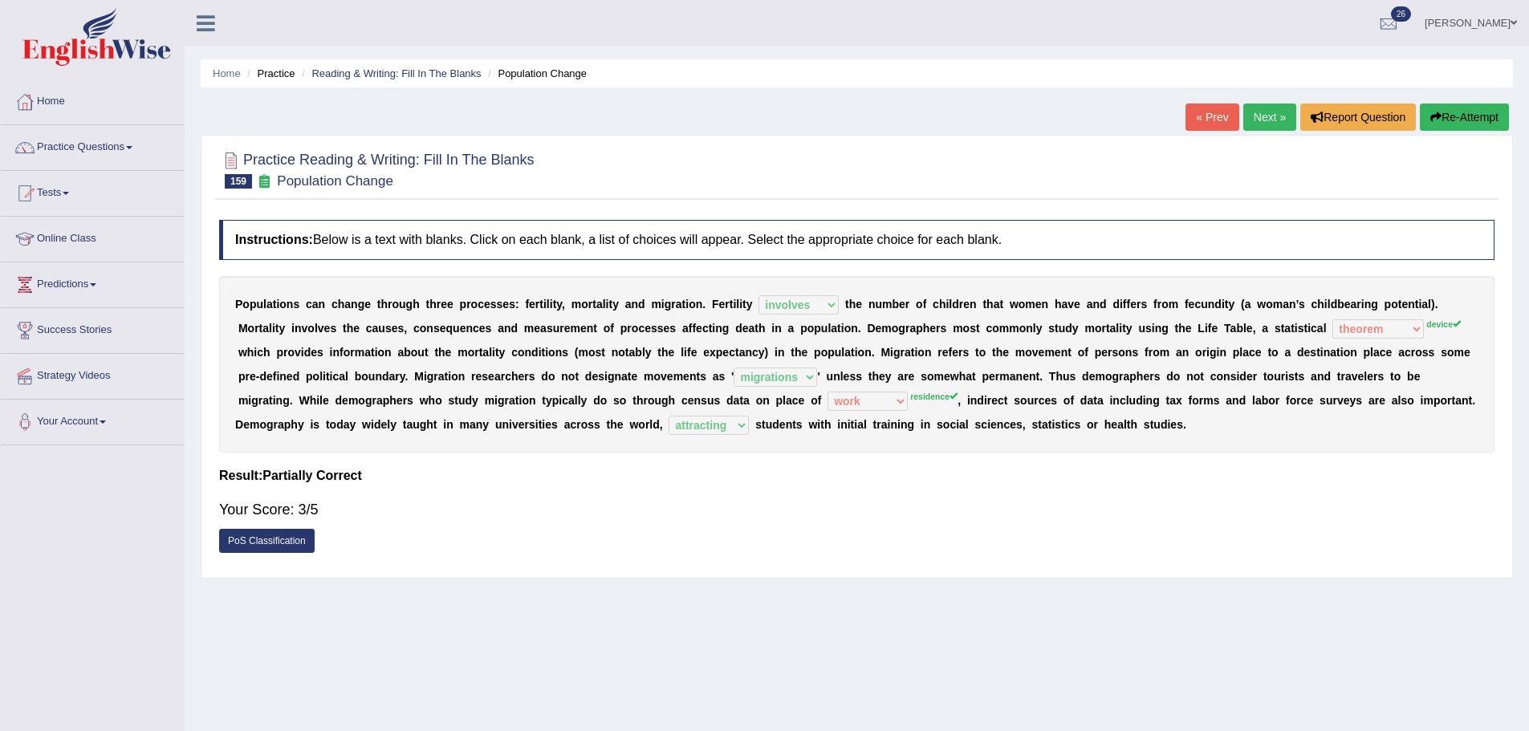
click at [866, 412] on div "P o p u l a t i o n s c a n c h a n g e t h r o u g h t h r e e p r o c e s s e…" at bounding box center [856, 364] width 1275 height 177
click at [1191, 114] on link "« Prev" at bounding box center [1211, 117] width 53 height 27
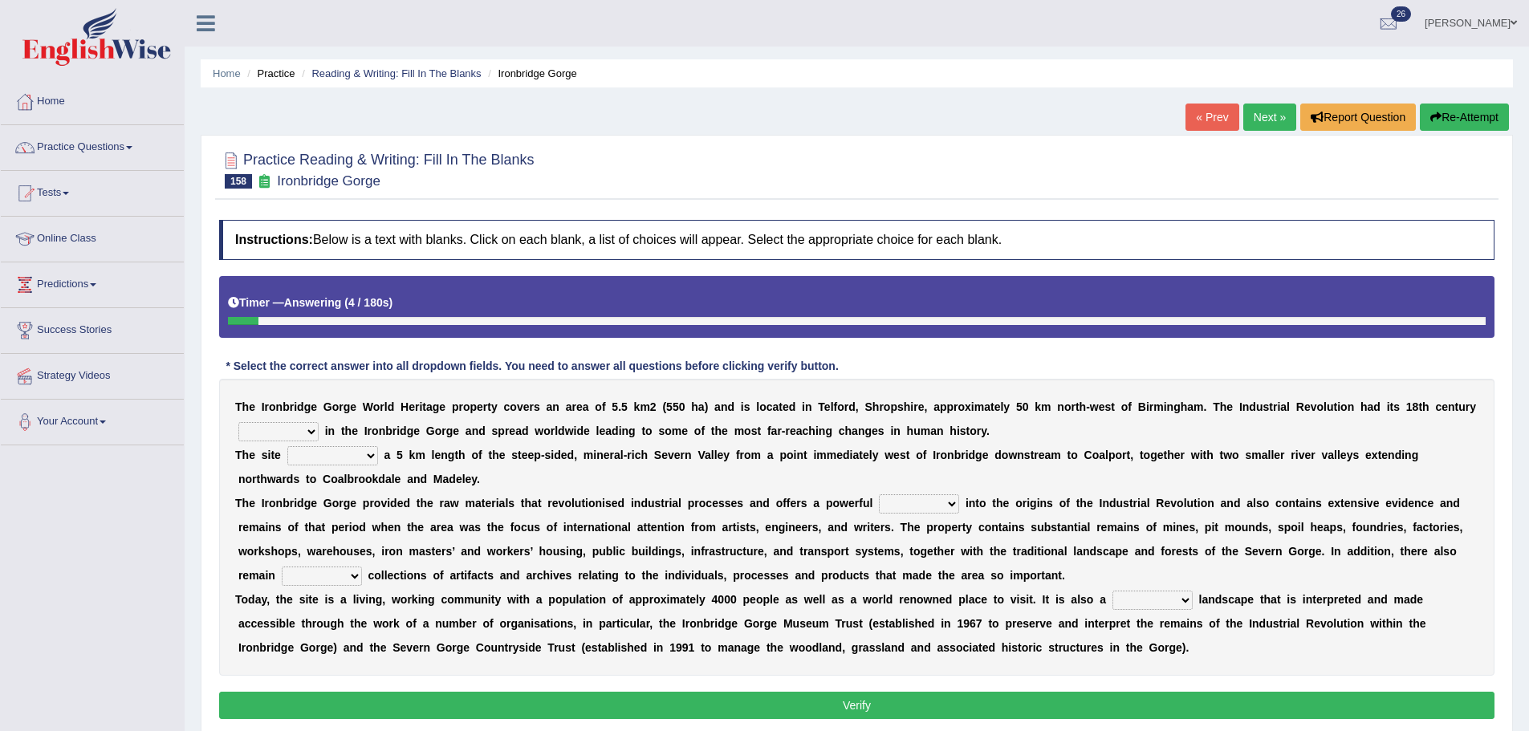
click at [1441, 109] on button "Re-Attempt" at bounding box center [1463, 117] width 89 height 27
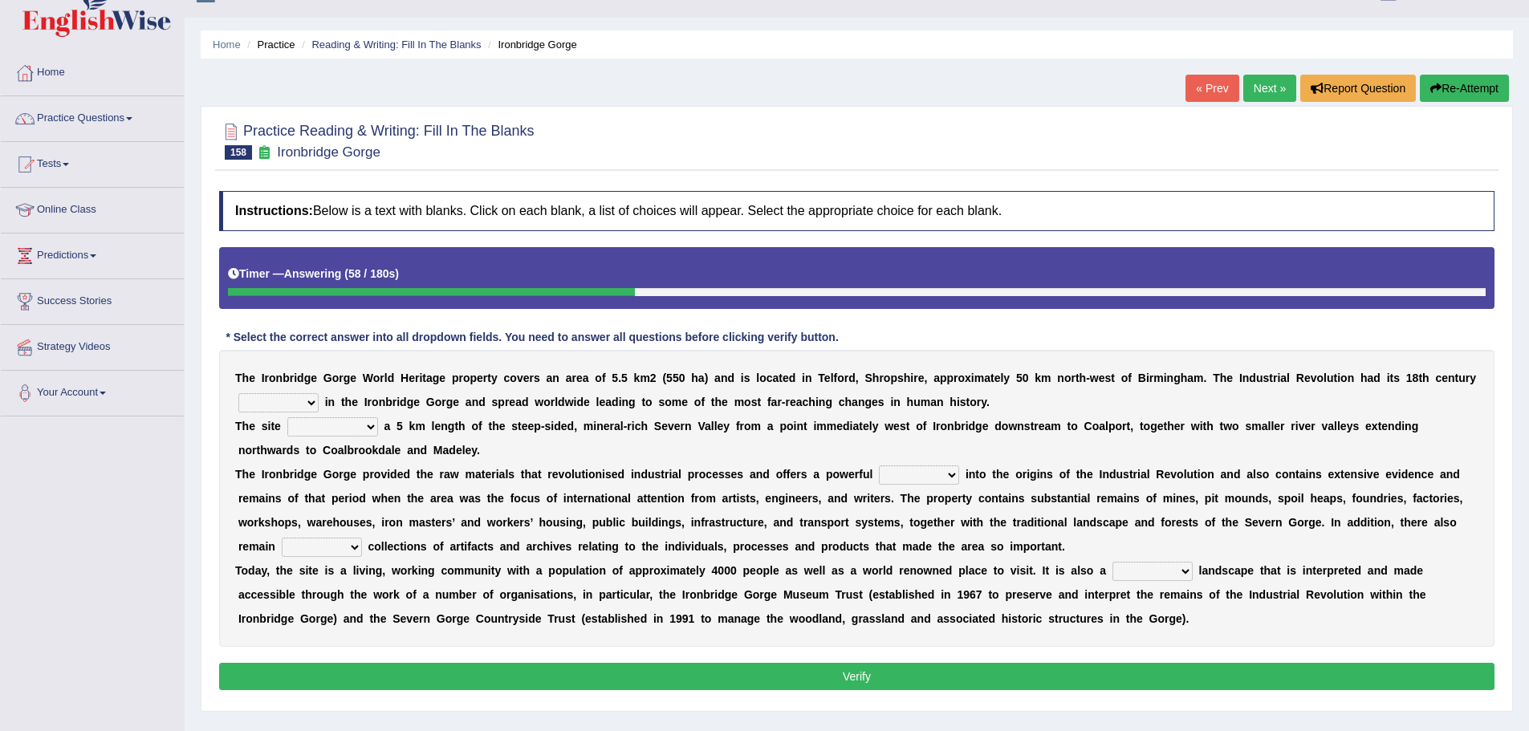
scroll to position [80, 0]
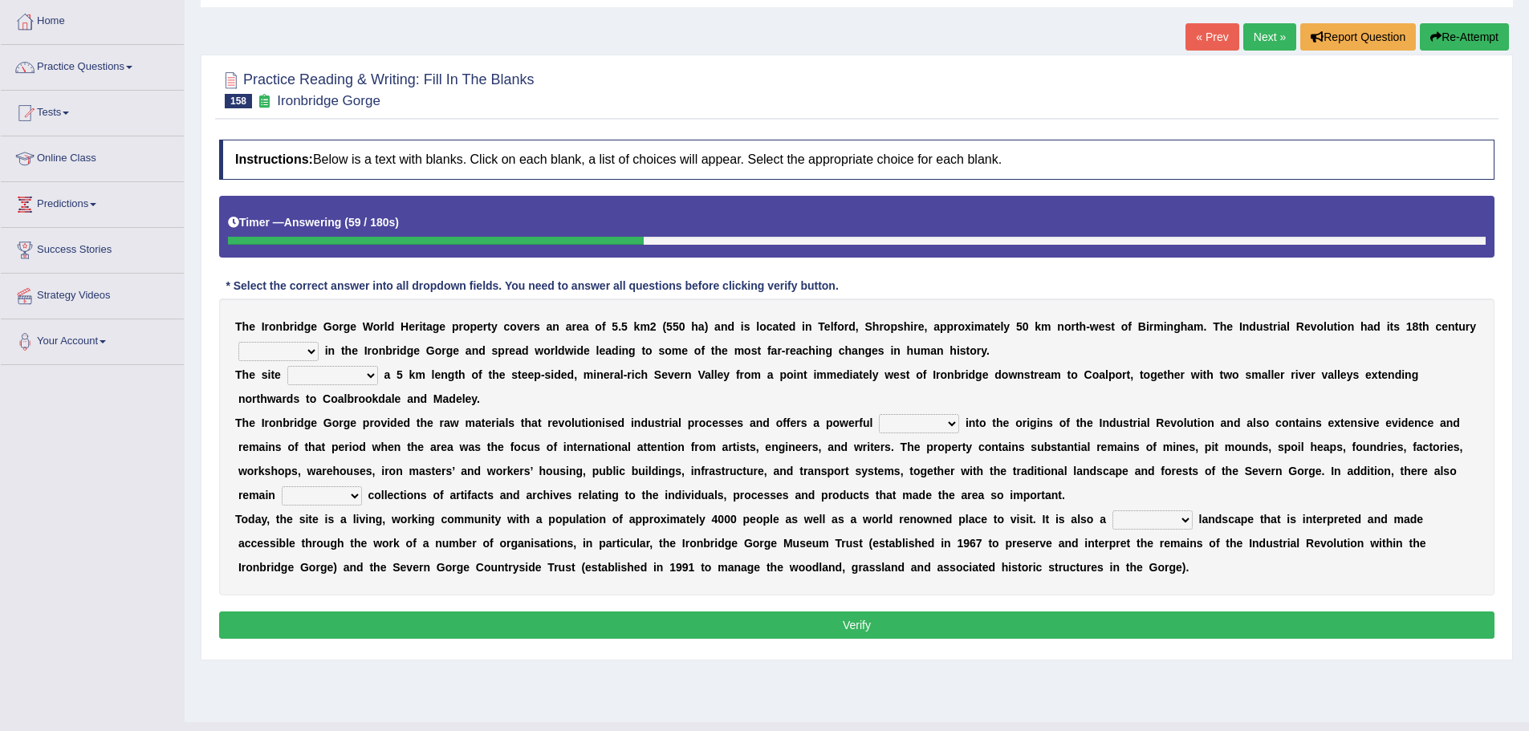
click at [304, 352] on select "reason silk roots wishes" at bounding box center [278, 351] width 80 height 19
click at [409, 364] on div "T h e I r o n b r i d g e G o r g e W o r l d H e r i t a g e p r o p e r t y c…" at bounding box center [856, 446] width 1275 height 297
click at [274, 351] on select "reason silk roots wishes" at bounding box center [278, 351] width 80 height 19
click at [258, 306] on div "T h e I r o n b r i d g e G o r g e W o r l d H e r i t a g e p r o p e r t y c…" at bounding box center [856, 446] width 1275 height 297
click at [298, 346] on select "reason silk roots wishes" at bounding box center [278, 351] width 80 height 19
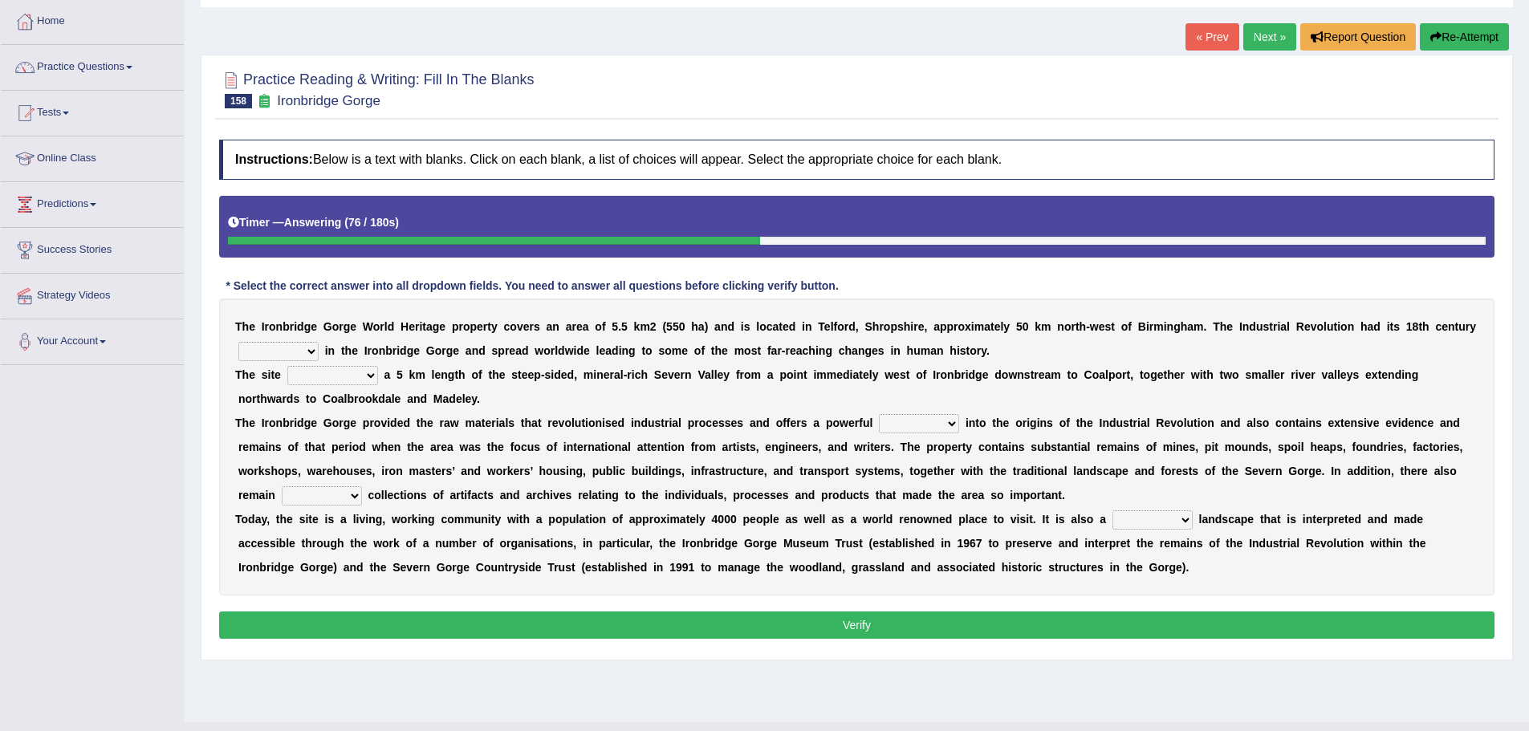
select select "roots"
click at [238, 342] on select "reason silk roots wishes" at bounding box center [278, 351] width 80 height 19
click at [294, 364] on div "T h e I r o n b r i d g e G o r g e W o r l d H e r i t a g e p r o p e r t y c…" at bounding box center [856, 446] width 1275 height 297
click at [297, 349] on select "reason silk roots wishes" at bounding box center [278, 351] width 80 height 19
click at [238, 342] on select "reason silk roots wishes" at bounding box center [278, 351] width 80 height 19
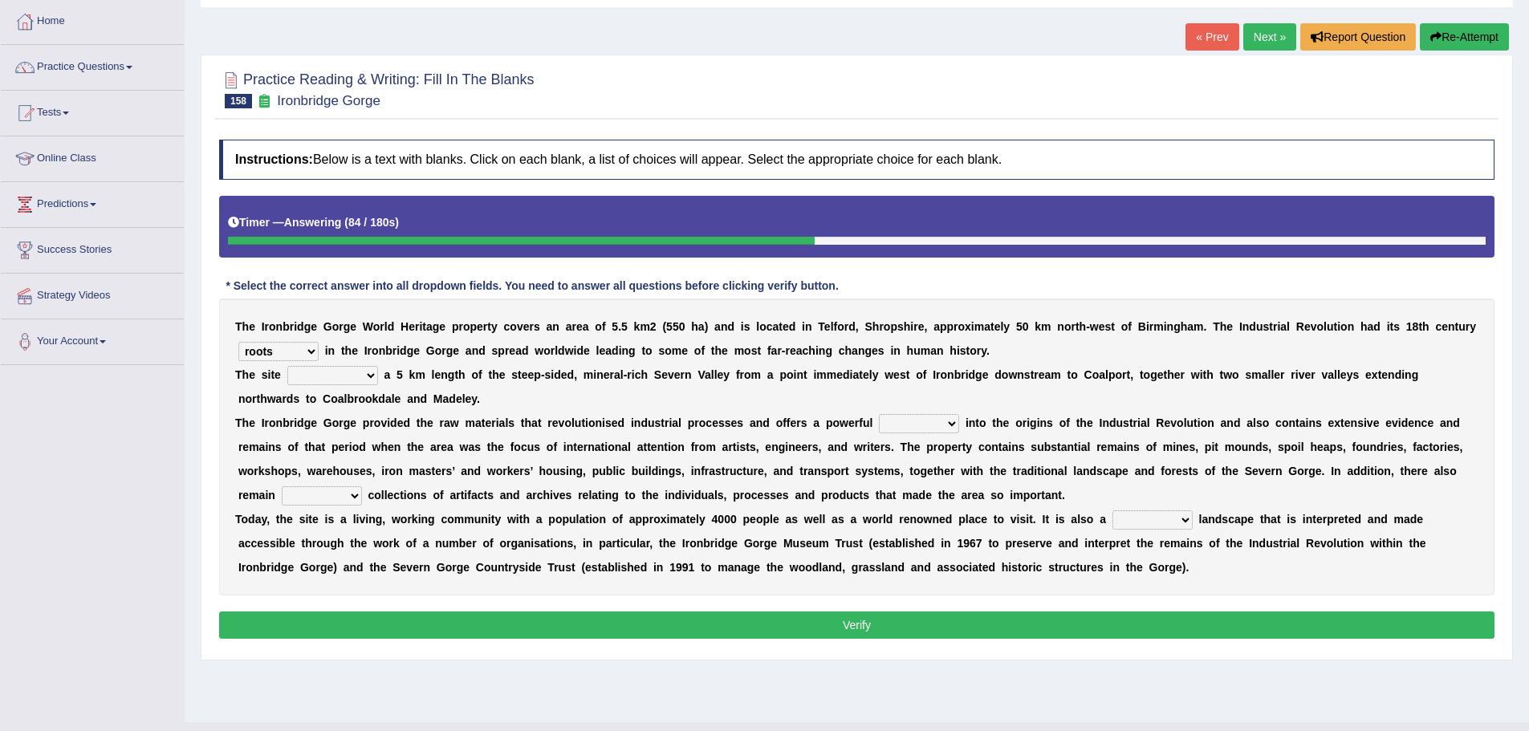
click at [369, 376] on select "incorporates assigns gets corporate" at bounding box center [332, 375] width 91 height 19
select select "gets"
click at [287, 366] on select "incorporates assigns gets corporate" at bounding box center [332, 375] width 91 height 19
click at [328, 382] on select "incorporates assigns gets corporate" at bounding box center [332, 375] width 91 height 19
click at [552, 403] on div "T h e I r o n b r i d g e G o r g e W o r l d H e r i t a g e p r o p e r t y c…" at bounding box center [856, 446] width 1275 height 297
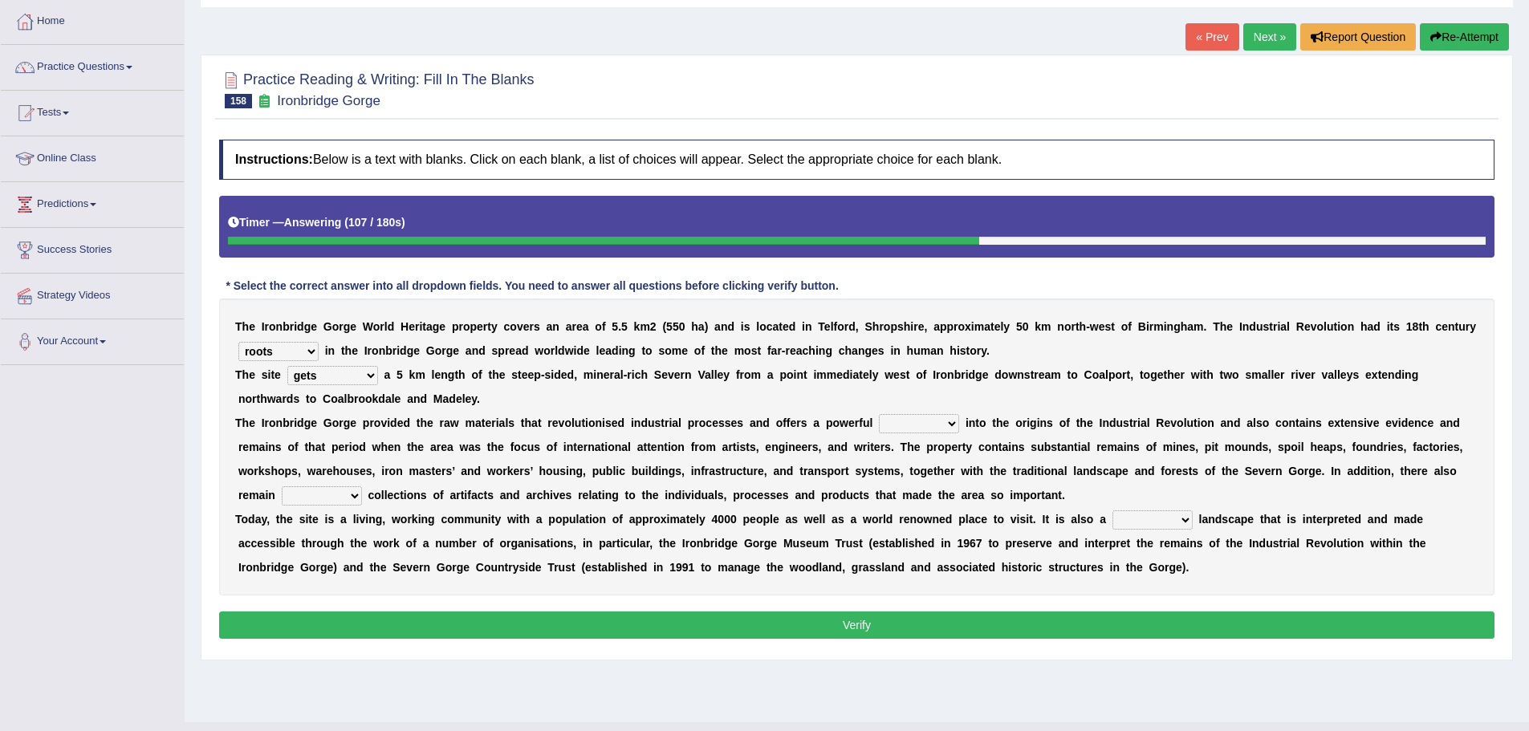
click at [885, 420] on select "vision insight strike work" at bounding box center [919, 423] width 80 height 19
select select "strike"
click at [879, 414] on select "vision insight strike work" at bounding box center [919, 423] width 80 height 19
click at [339, 487] on select "extensive expensive external example" at bounding box center [322, 495] width 80 height 19
select select "external"
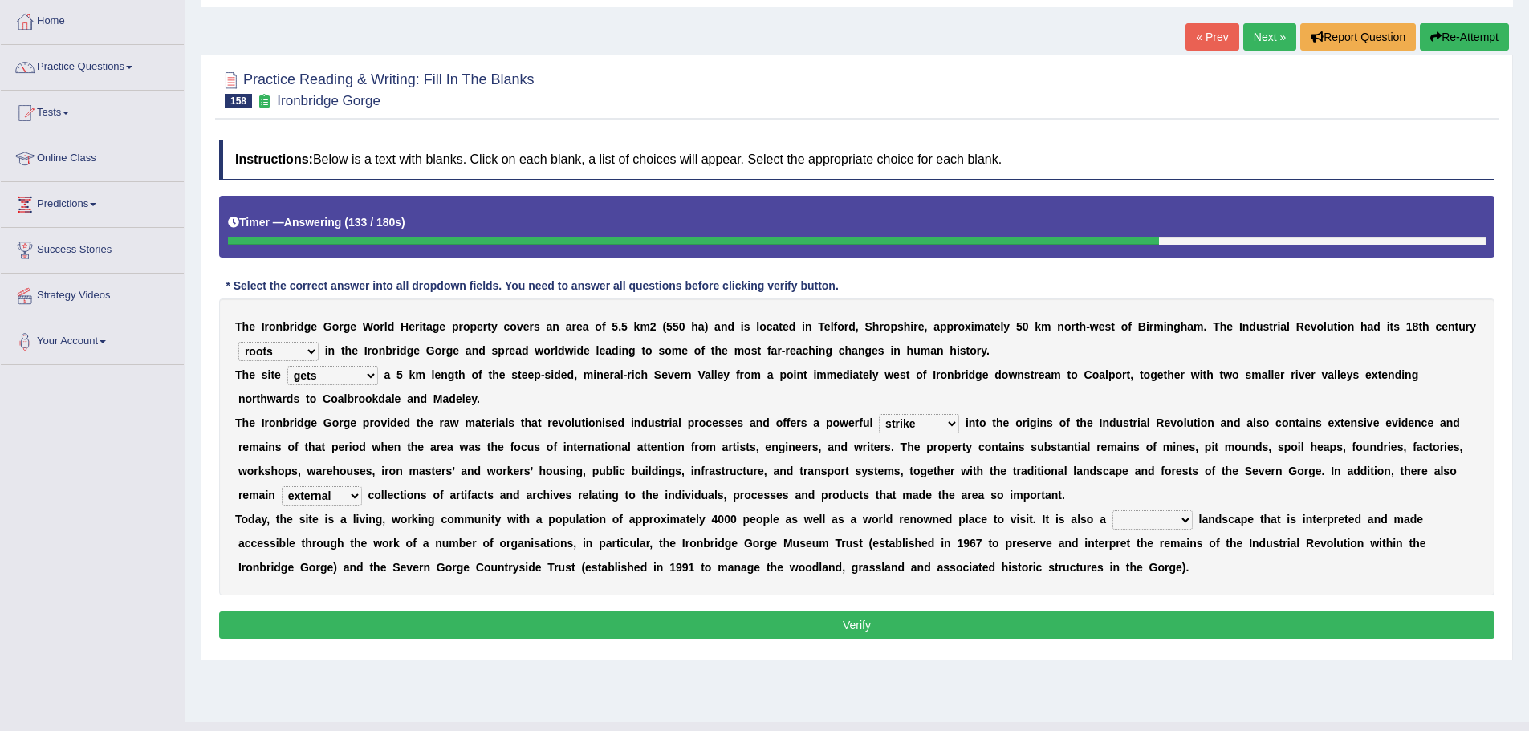
click at [282, 486] on select "extensive expensive external example" at bounding box center [322, 495] width 80 height 19
click at [1118, 530] on select "backward step historical collect" at bounding box center [1152, 519] width 80 height 19
select select "historical"
click at [1112, 510] on select "backward step historical collect" at bounding box center [1152, 519] width 80 height 19
click at [1194, 619] on button "Verify" at bounding box center [856, 624] width 1275 height 27
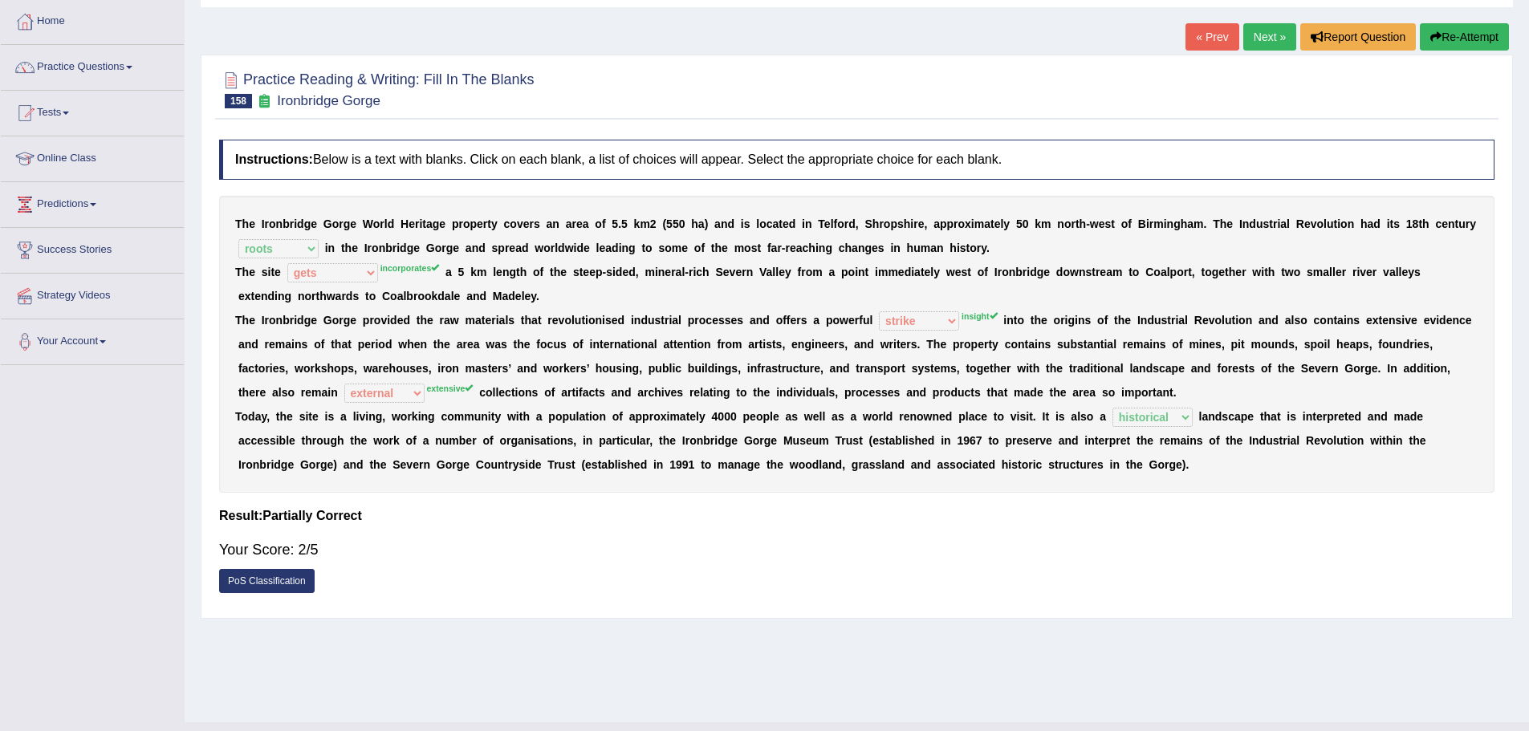
click at [1198, 34] on link "« Prev" at bounding box center [1211, 36] width 53 height 27
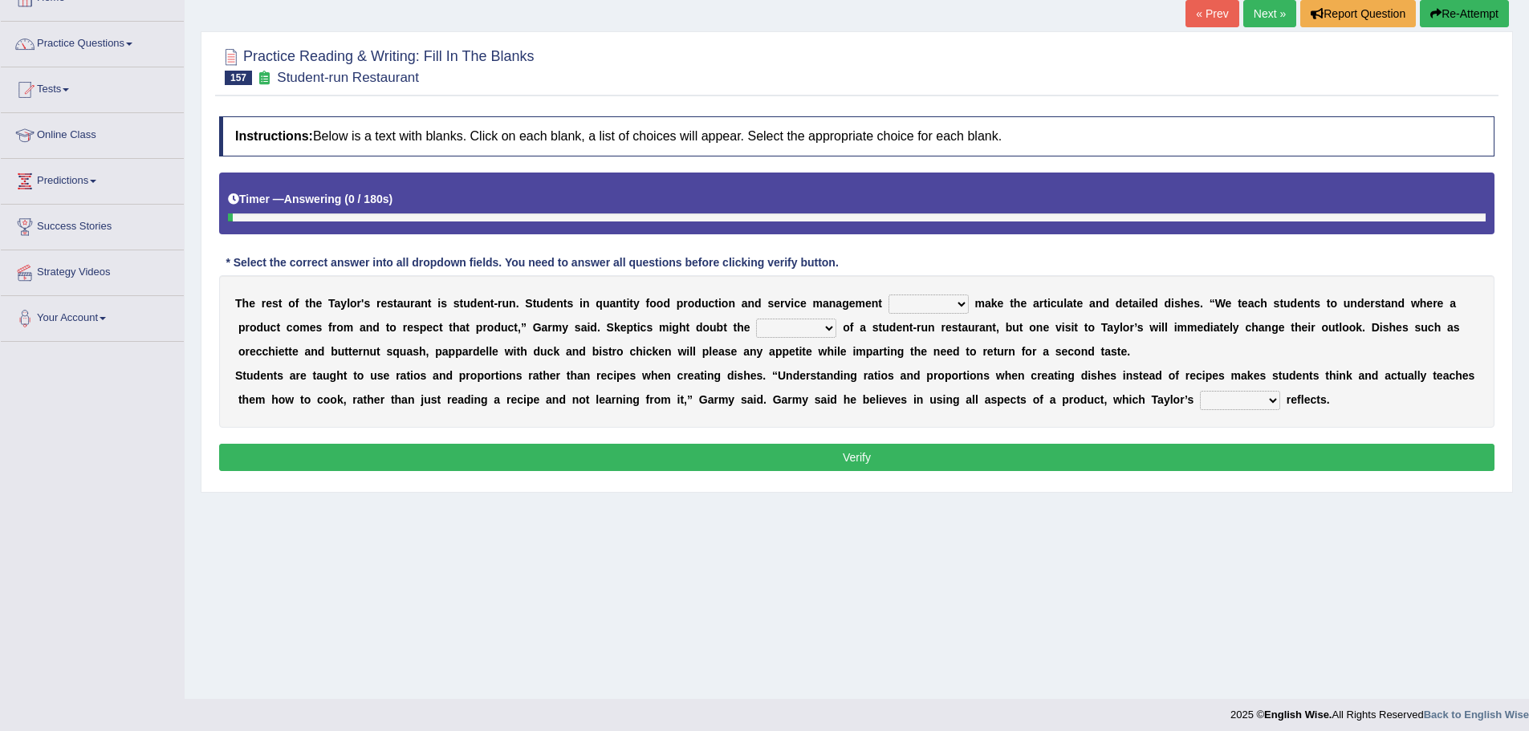
click at [594, 339] on div "T h e r e s t o f t h e T [PERSON_NAME] ' s r e s t a u r a n t i s s t u d e n…" at bounding box center [856, 351] width 1275 height 152
click at [913, 302] on select "issues handling classes decisions" at bounding box center [928, 303] width 80 height 19
click at [888, 294] on select "issues handling classes decisions" at bounding box center [928, 303] width 80 height 19
click at [924, 310] on select "issues handling classes decisions" at bounding box center [928, 303] width 80 height 19
click at [888, 294] on select "issues handling classes decisions" at bounding box center [928, 303] width 80 height 19
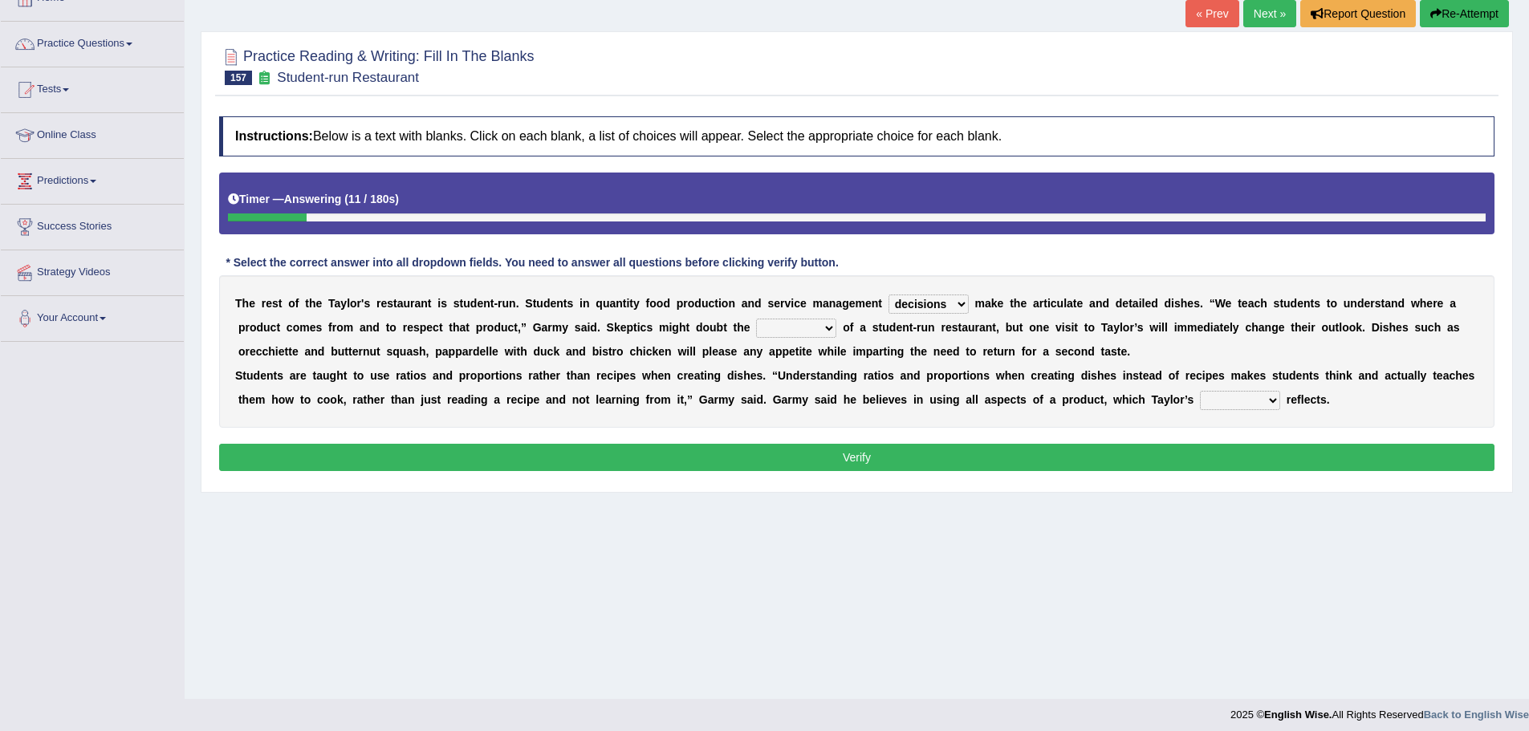
click at [924, 301] on select "issues handling classes decisions" at bounding box center [928, 303] width 80 height 19
click at [888, 294] on select "issues handling classes decisions" at bounding box center [928, 303] width 80 height 19
click at [945, 298] on select "issues handling classes decisions" at bounding box center [928, 303] width 80 height 19
click at [888, 294] on select "issues handling classes decisions" at bounding box center [928, 303] width 80 height 19
click at [948, 304] on select "issues handling classes decisions" at bounding box center [928, 303] width 80 height 19
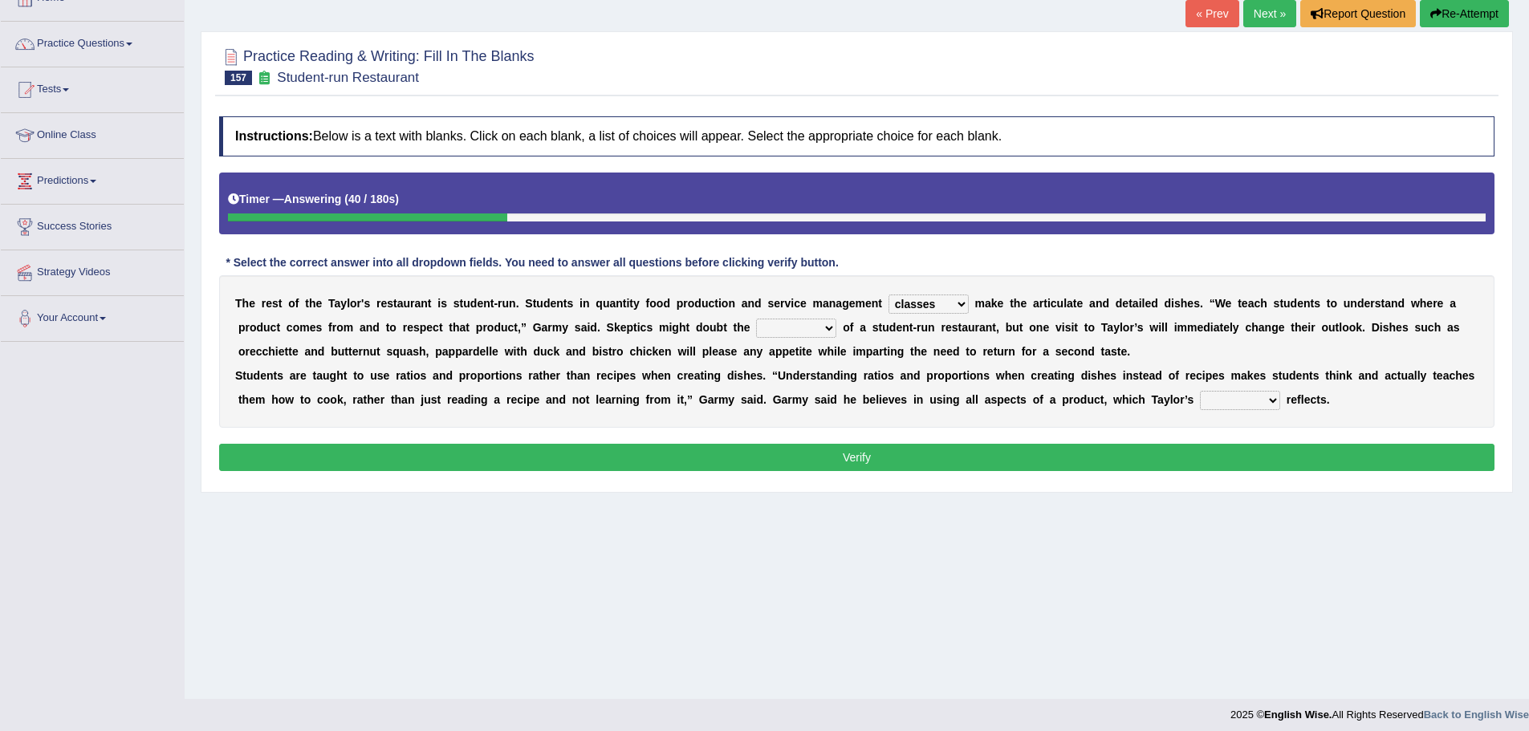
select select "decisions"
click at [888, 294] on select "issues handling classes decisions" at bounding box center [928, 303] width 80 height 19
click at [815, 323] on select "sanctity quality frailty futility" at bounding box center [796, 328] width 80 height 19
select select "futility"
click at [756, 319] on select "sanctity quality frailty futility" at bounding box center [796, 328] width 80 height 19
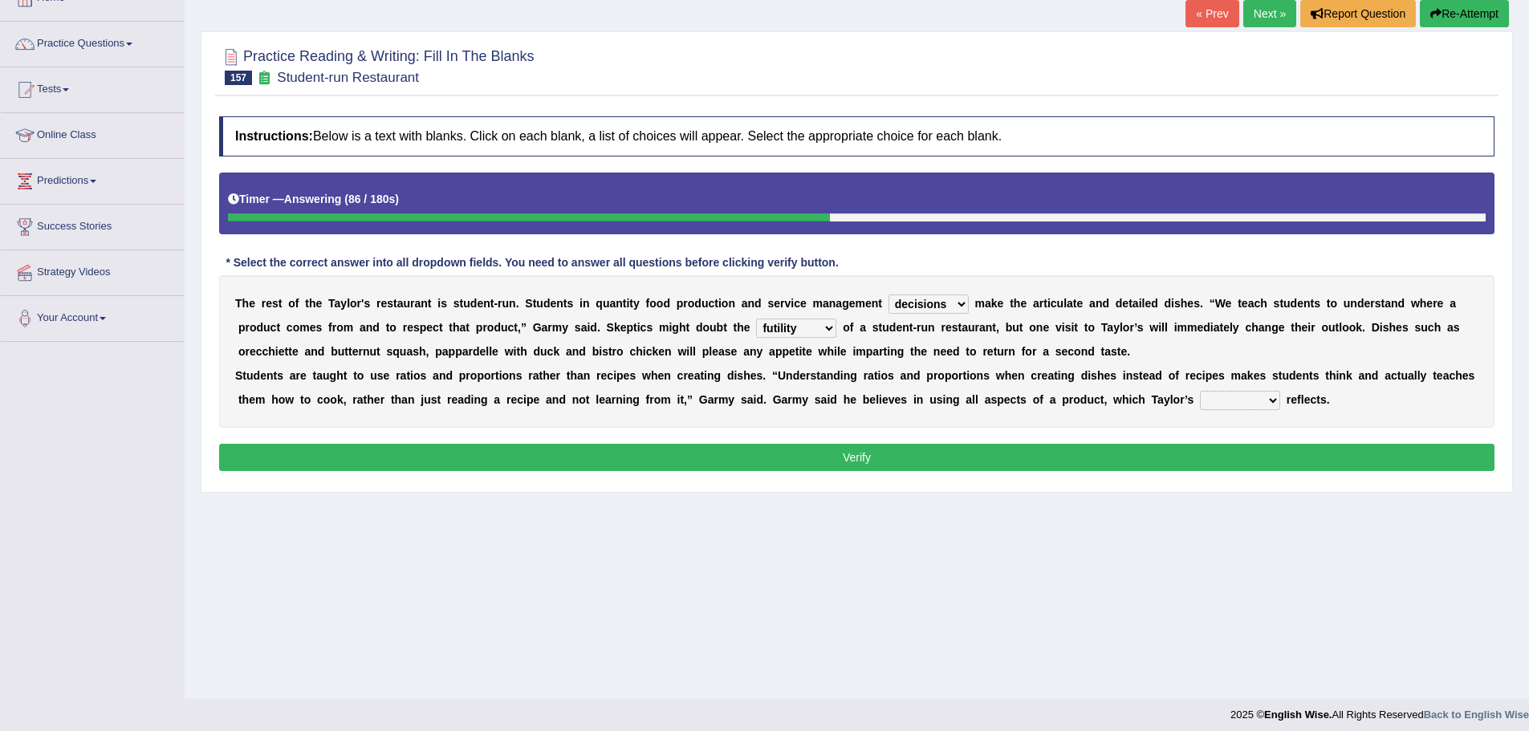
click at [1235, 397] on select "course opinion mirror menu" at bounding box center [1240, 400] width 80 height 19
select select "opinion"
click at [1200, 391] on select "course opinion mirror menu" at bounding box center [1240, 400] width 80 height 19
drag, startPoint x: 989, startPoint y: 430, endPoint x: 982, endPoint y: 461, distance: 31.3
click at [990, 430] on div "Instructions: Below is a text with blanks. Click on each blank, a list of choic…" at bounding box center [856, 296] width 1283 height 376
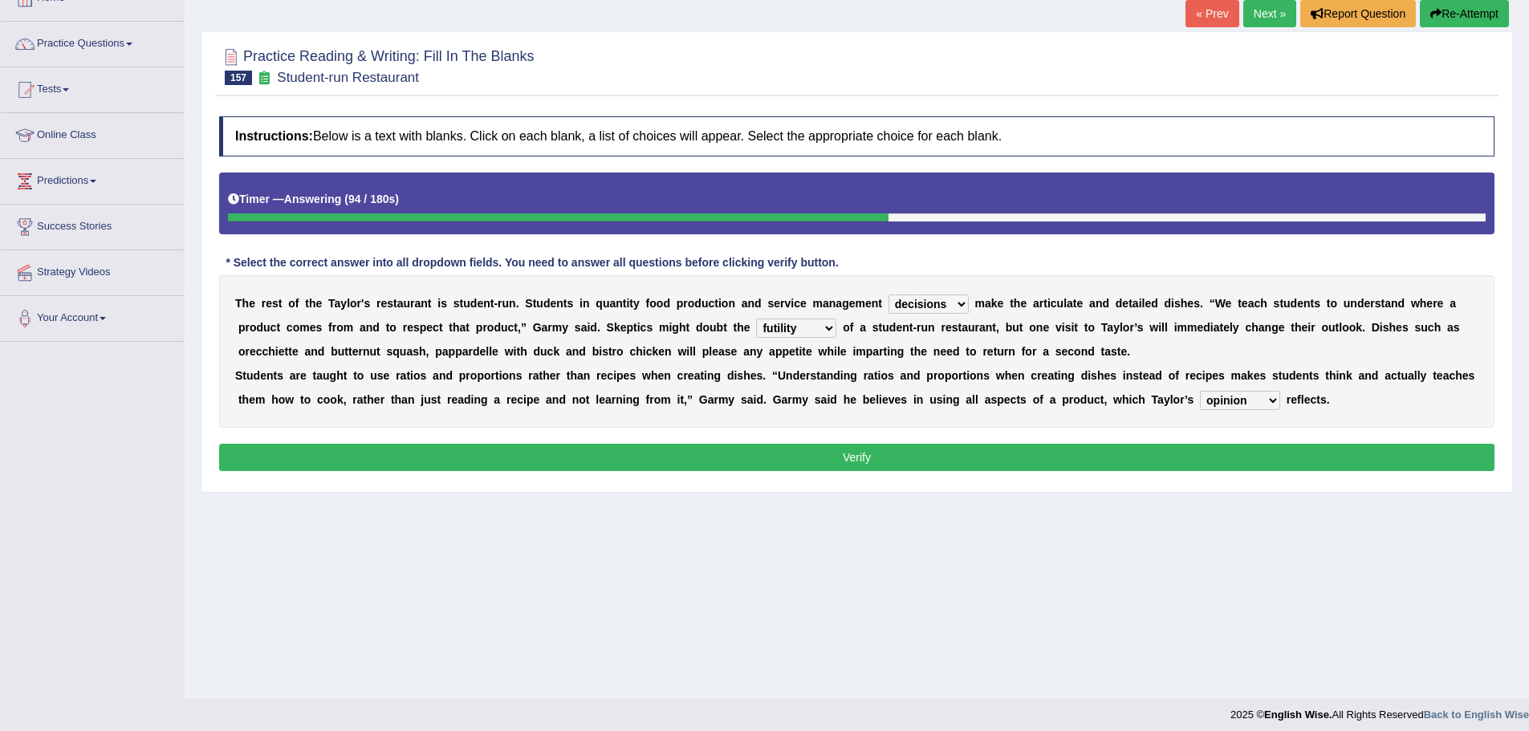
click at [982, 461] on button "Verify" at bounding box center [856, 457] width 1275 height 27
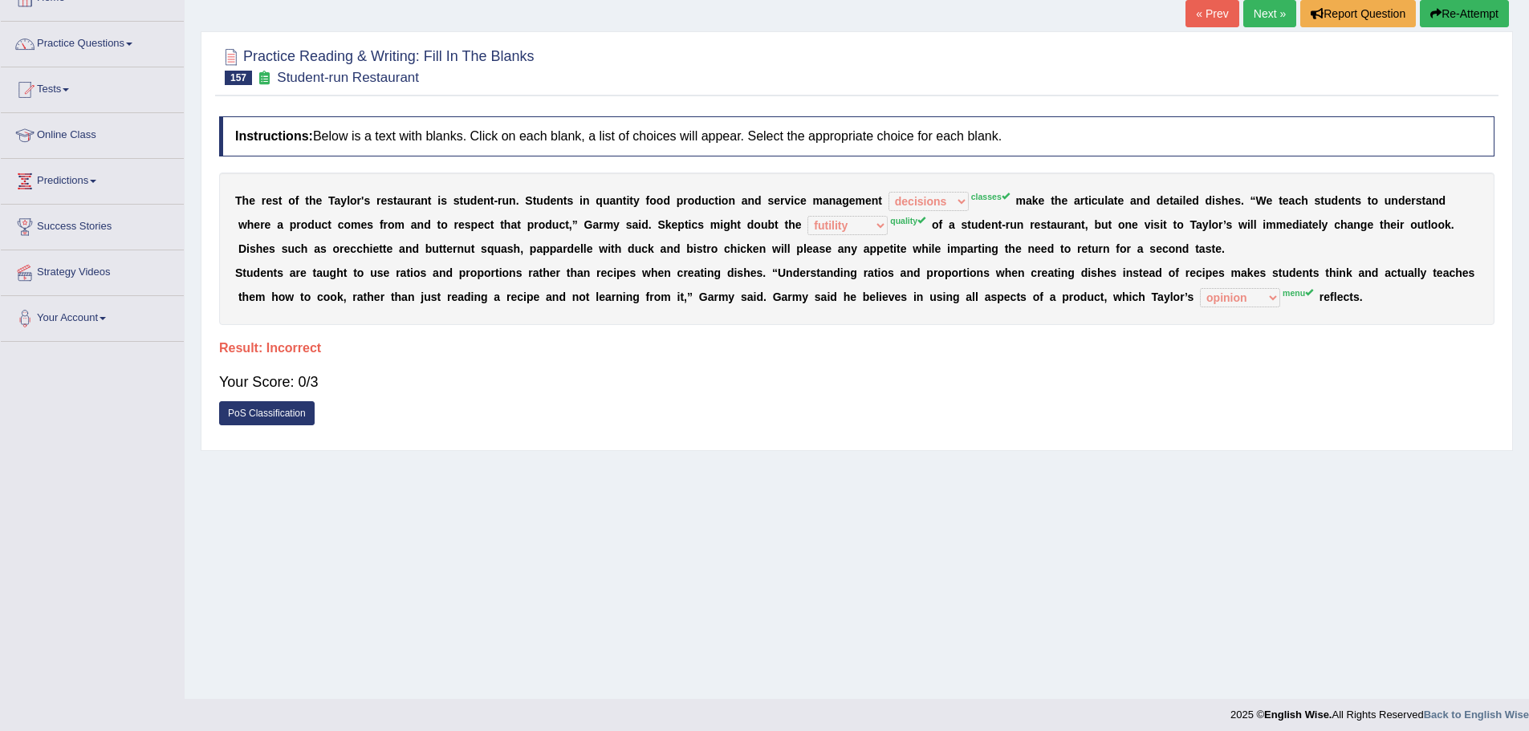
drag, startPoint x: 1266, startPoint y: 311, endPoint x: 1244, endPoint y: 309, distance: 22.6
click at [1265, 312] on div "T h e r e s t o f t h e T a y l o r ' s r e s t a u r a n t i s s t u d e n t -…" at bounding box center [856, 249] width 1275 height 152
click at [1244, 309] on div "T h e r e s t o f t h e T a y l o r ' s r e s t a u r a n t i s s t u d e n t -…" at bounding box center [856, 249] width 1275 height 152
drag, startPoint x: 1239, startPoint y: 309, endPoint x: 419, endPoint y: 271, distance: 820.9
click at [544, 256] on div "T h e r e s t o f t h e T a y l o r ' s r e s t a u r a n t i s s t u d e n t -…" at bounding box center [856, 249] width 1275 height 152
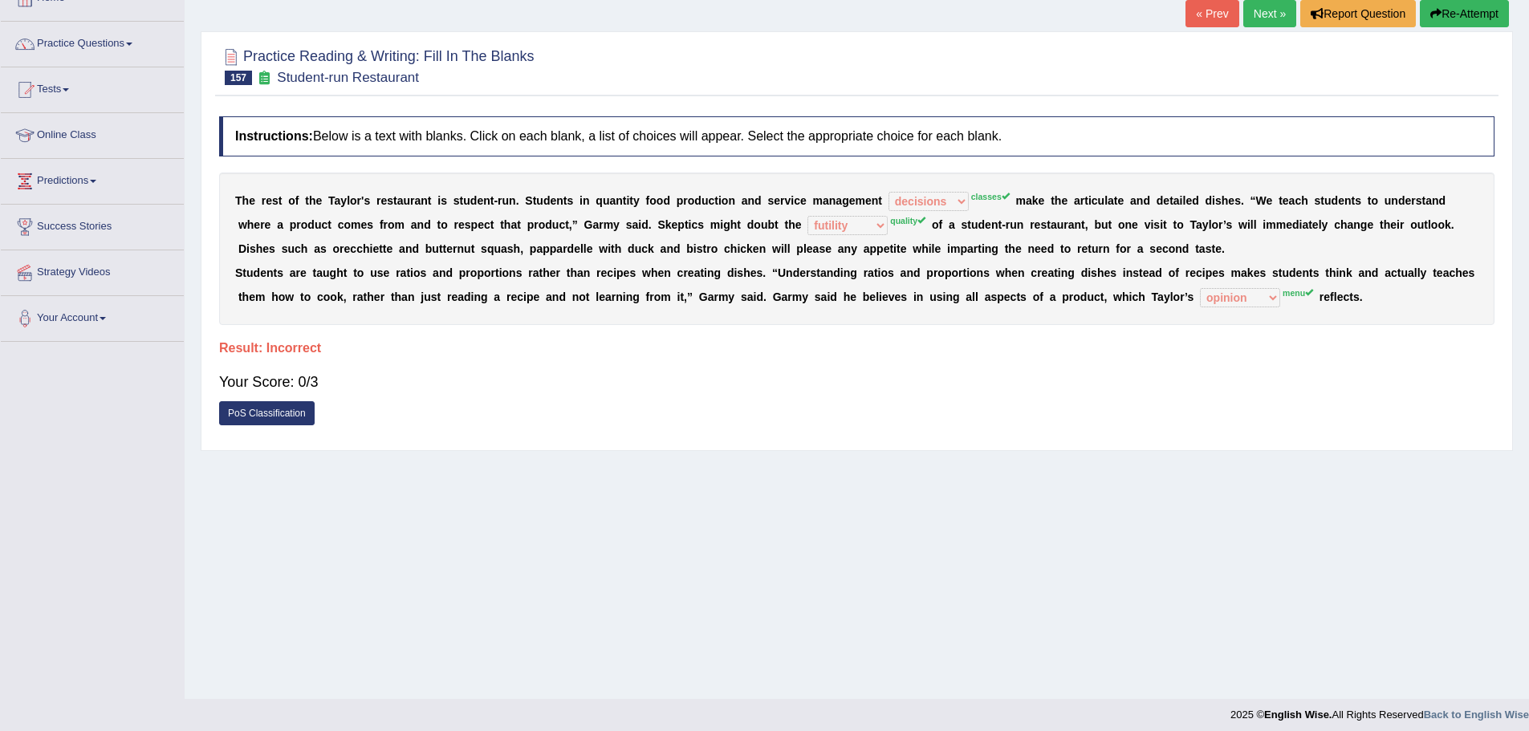
drag, startPoint x: 298, startPoint y: 361, endPoint x: 168, endPoint y: 319, distance: 136.5
click at [171, 328] on div "Toggle navigation Home Practice Questions Speaking Practice Read Aloud Repeat S…" at bounding box center [764, 313] width 1529 height 835
click at [267, 408] on link "PoS Classification" at bounding box center [266, 413] width 95 height 24
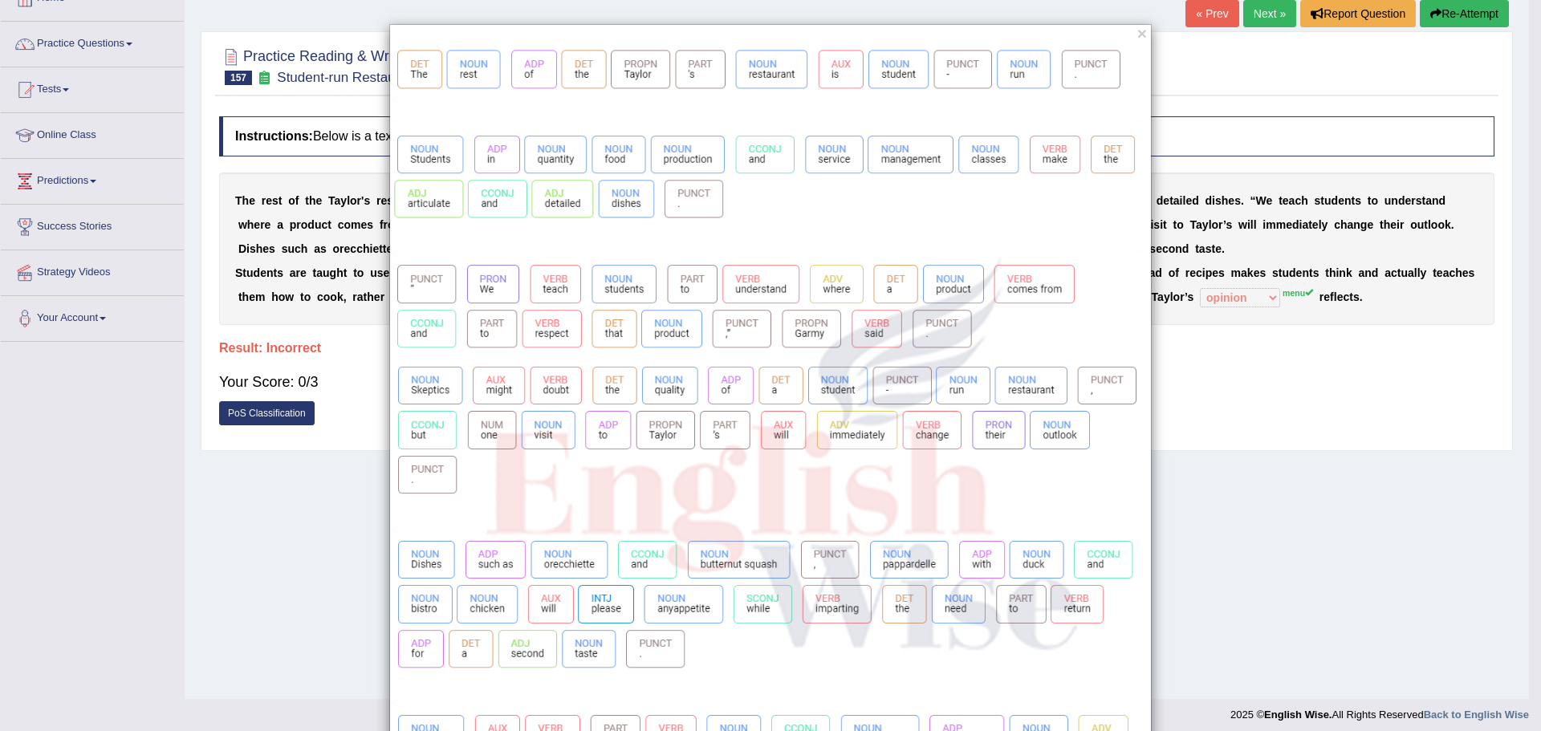
drag, startPoint x: 1493, startPoint y: 537, endPoint x: 1485, endPoint y: 542, distance: 9.4
click at [1492, 538] on div "×" at bounding box center [770, 575] width 1541 height 1103
click at [1139, 31] on button "×" at bounding box center [1142, 33] width 10 height 17
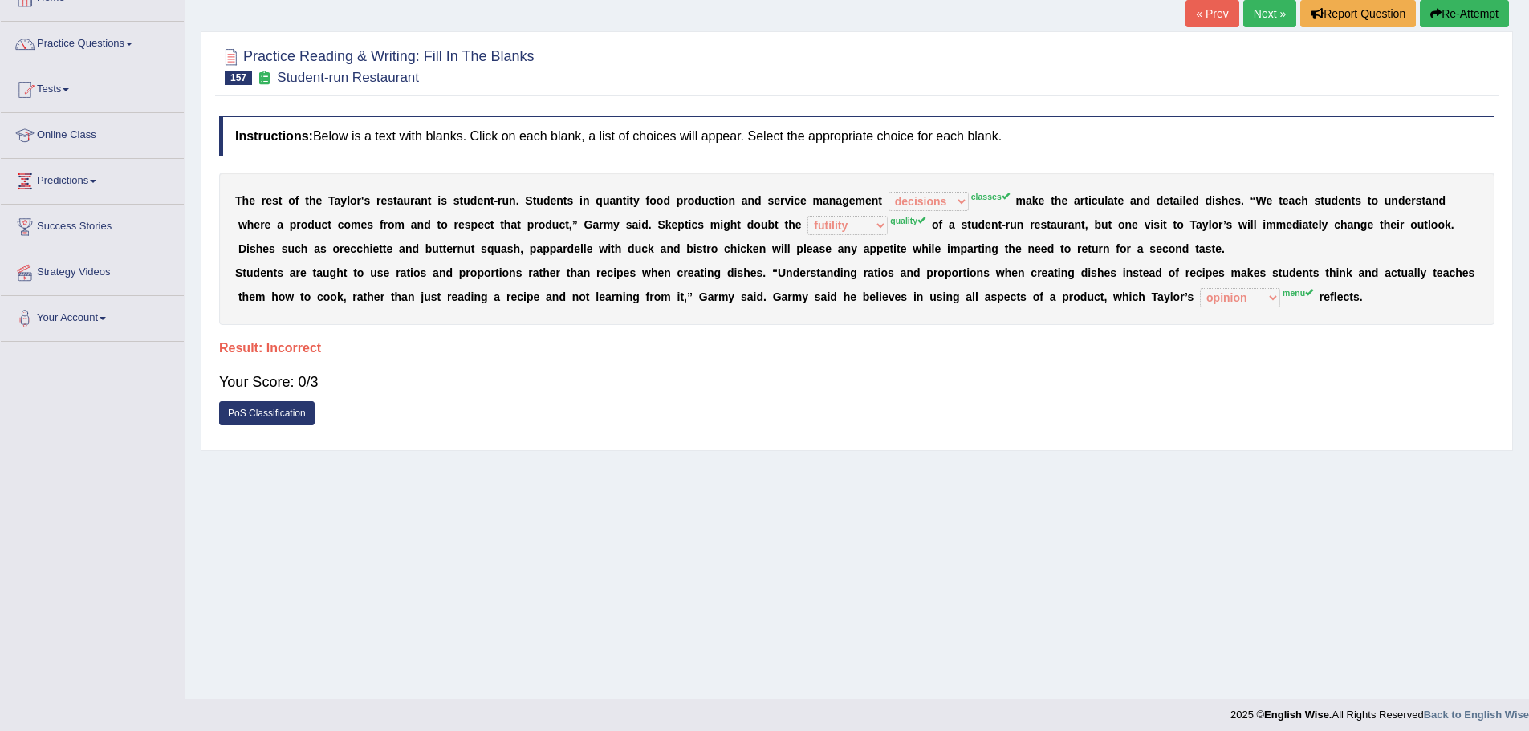
drag, startPoint x: 1010, startPoint y: 183, endPoint x: 1005, endPoint y: 197, distance: 15.5
click at [1009, 195] on div "T h e r e s t o f t h e T a y l o r ' s r e s t a u r a n t i s s t u d e n t -…" at bounding box center [856, 249] width 1275 height 152
drag, startPoint x: 999, startPoint y: 201, endPoint x: 1062, endPoint y: 161, distance: 74.6
click at [1000, 198] on sup "classes" at bounding box center [990, 197] width 39 height 10
drag, startPoint x: 1465, startPoint y: 19, endPoint x: 1338, endPoint y: 83, distance: 141.7
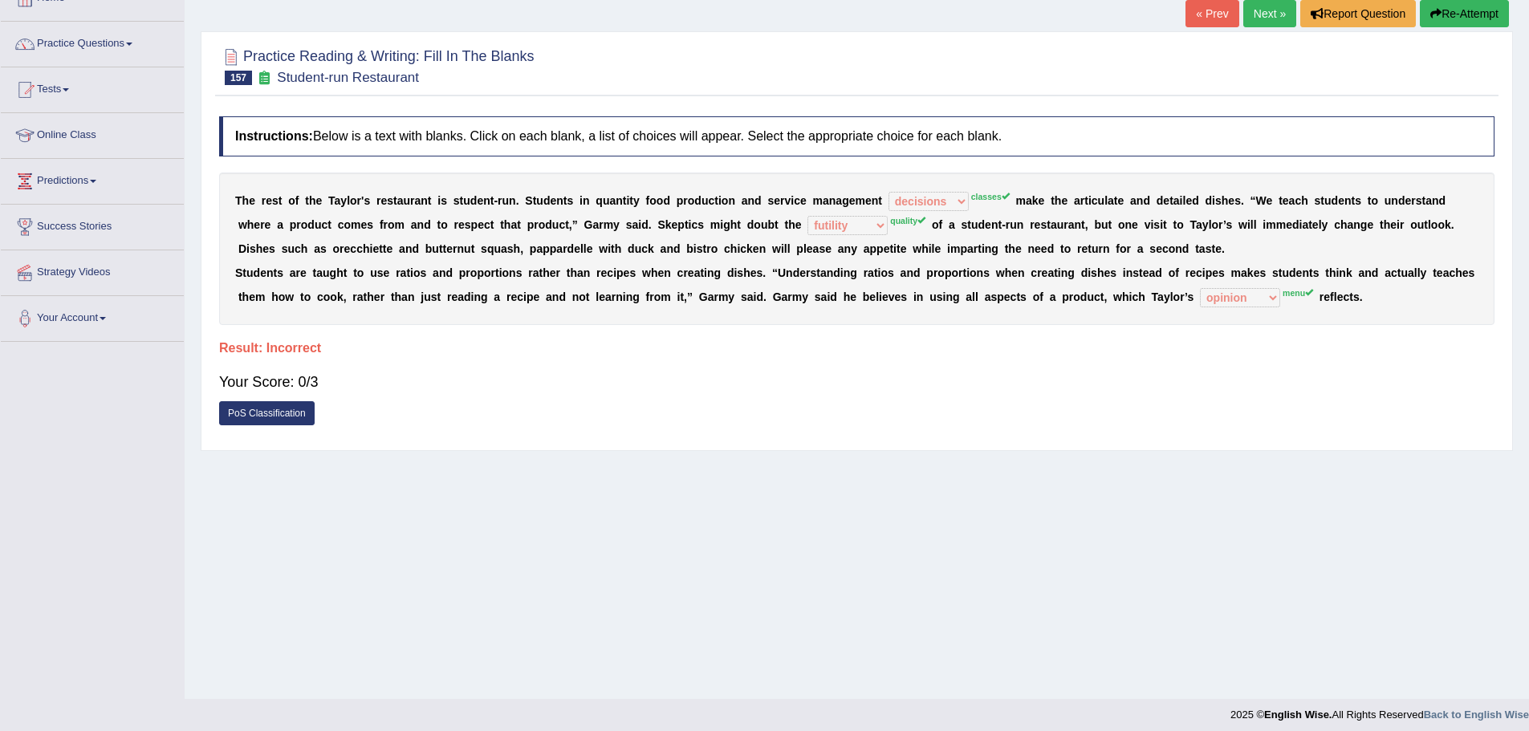
click at [1464, 19] on button "Re-Attempt" at bounding box center [1463, 13] width 89 height 27
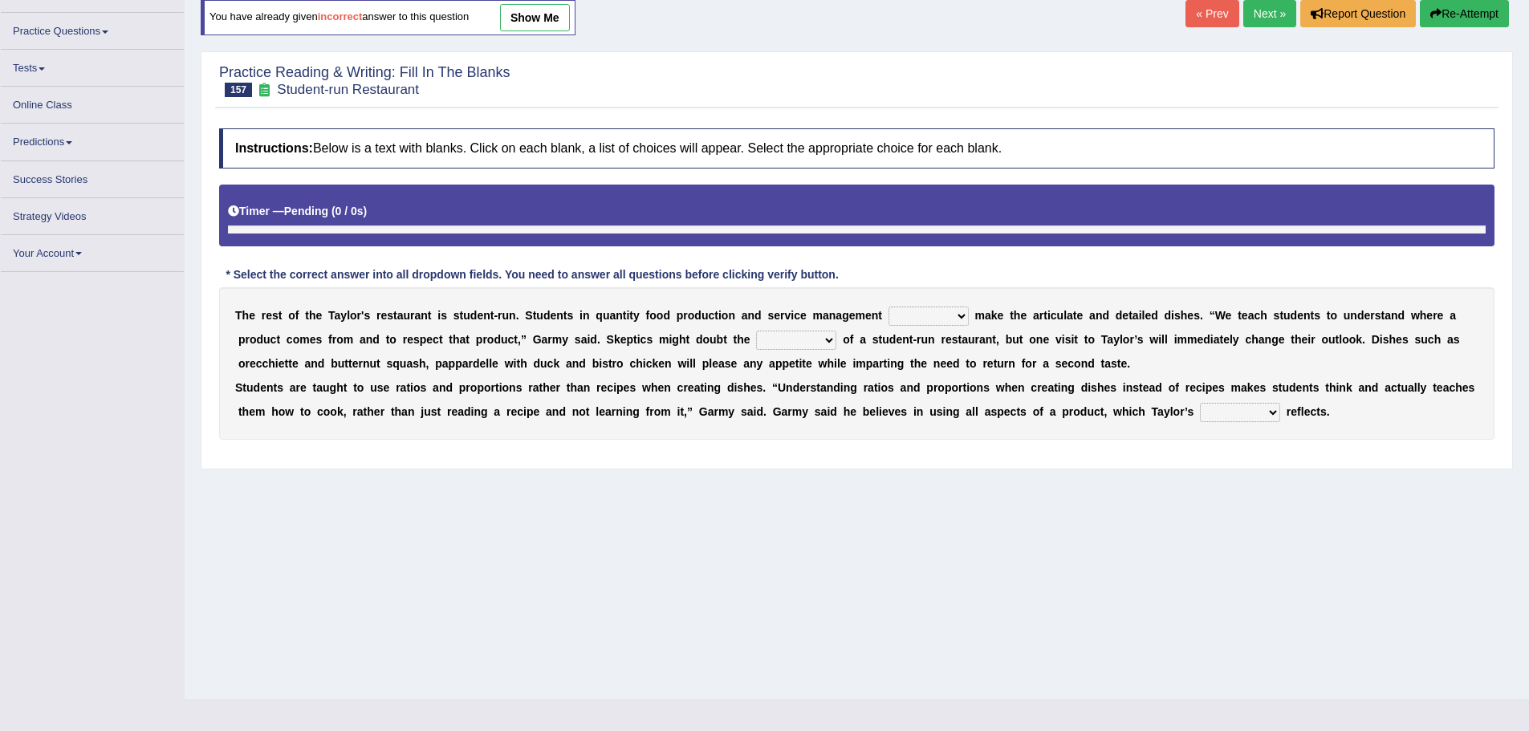
drag, startPoint x: 943, startPoint y: 311, endPoint x: 940, endPoint y: 319, distance: 8.6
click at [943, 311] on select "issues handling classes decisions" at bounding box center [928, 316] width 80 height 19
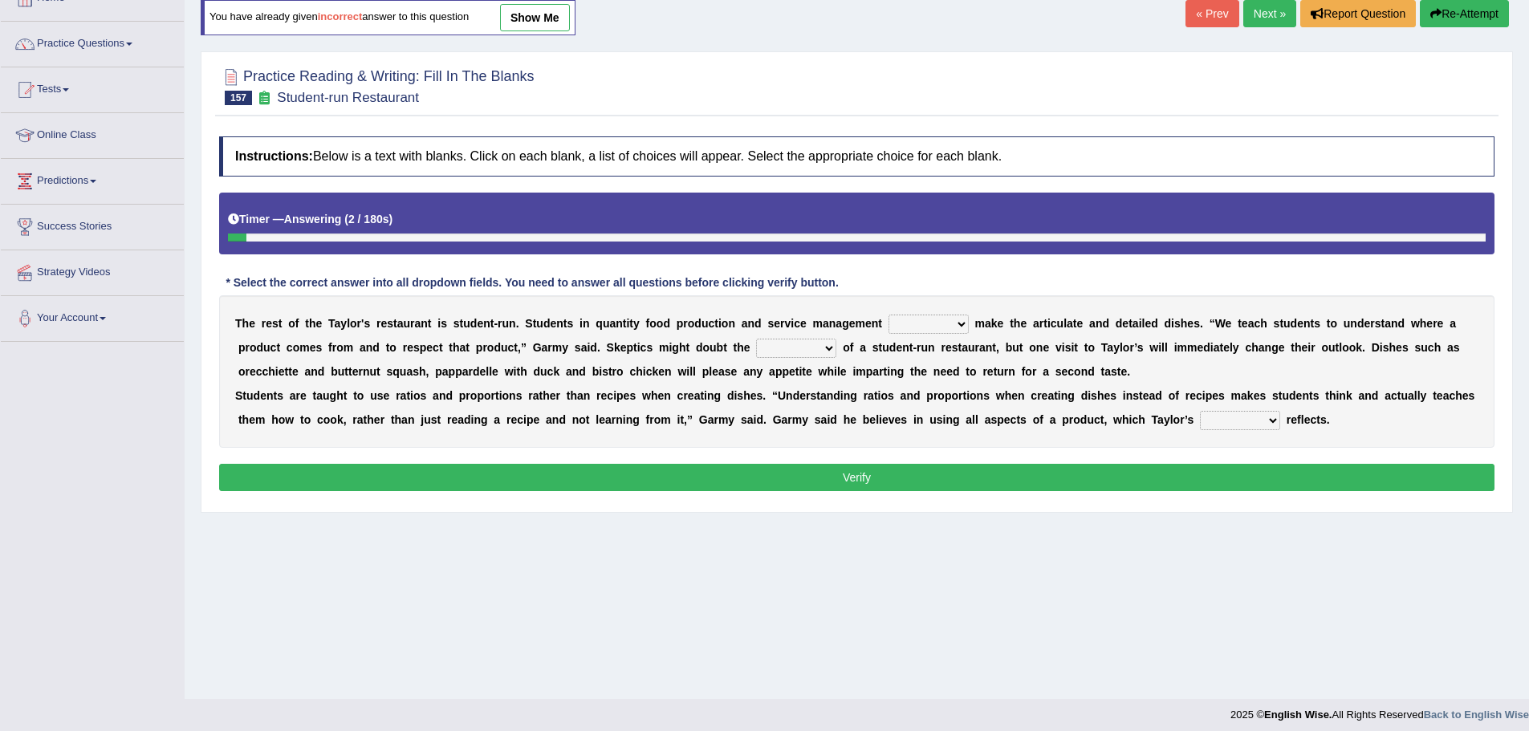
select select "classes"
click at [888, 315] on select "issues handling classes decisions" at bounding box center [928, 324] width 80 height 19
click at [805, 353] on select "sanctity quality frailty futility" at bounding box center [796, 348] width 80 height 19
select select "quality"
click at [756, 339] on select "sanctity quality frailty futility" at bounding box center [796, 348] width 80 height 19
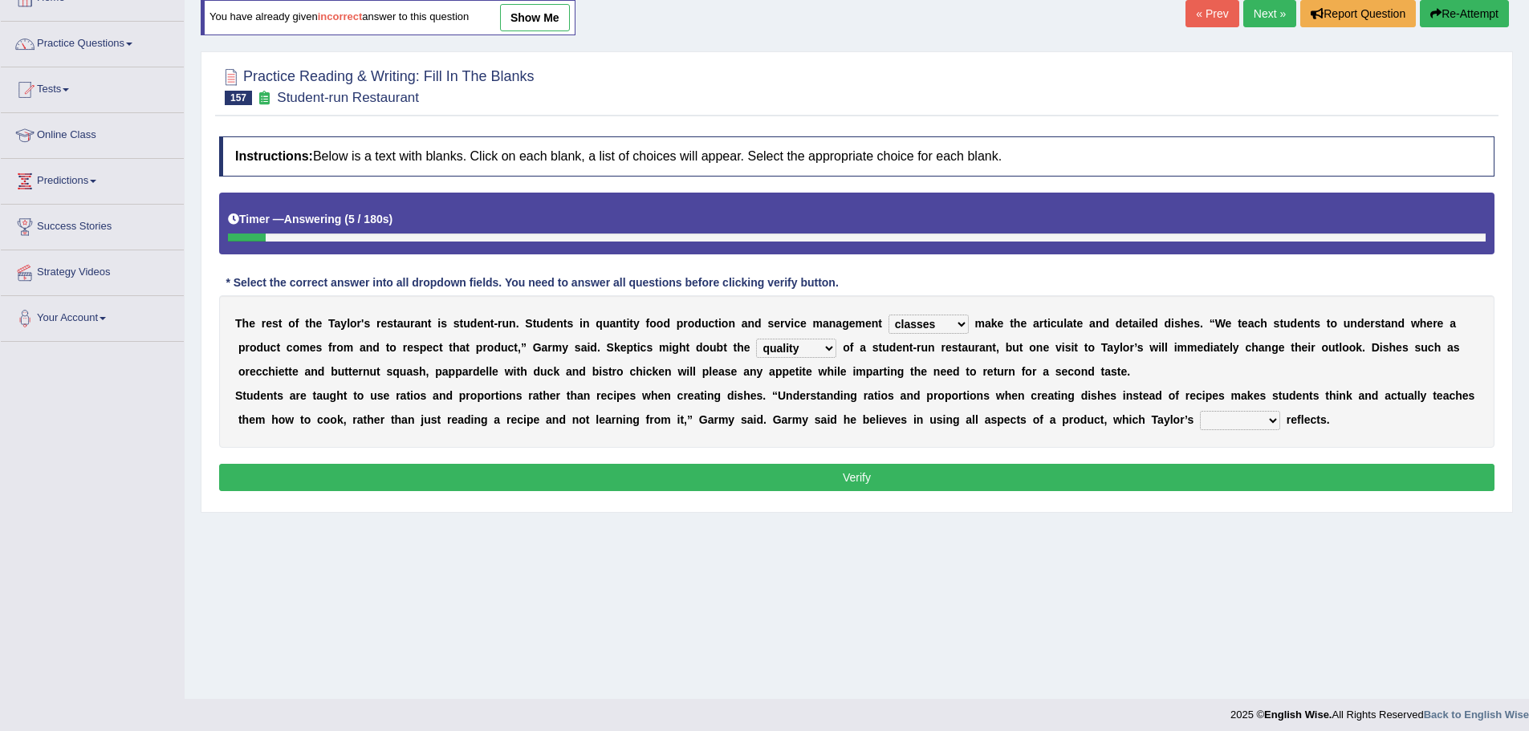
click at [1285, 412] on div "T h e r e s t o f t h e T [PERSON_NAME] ' s r e s t a u r a n t i s s t u d e n…" at bounding box center [856, 371] width 1275 height 152
click at [1209, 405] on div "T h e r e s t o f t h e T [PERSON_NAME] ' s r e s t a u r a n t i s s t u d e n…" at bounding box center [856, 371] width 1275 height 152
click at [1208, 412] on select "course opinion mirror menu" at bounding box center [1240, 420] width 80 height 19
select select "menu"
click at [1200, 411] on select "course opinion mirror menu" at bounding box center [1240, 420] width 80 height 19
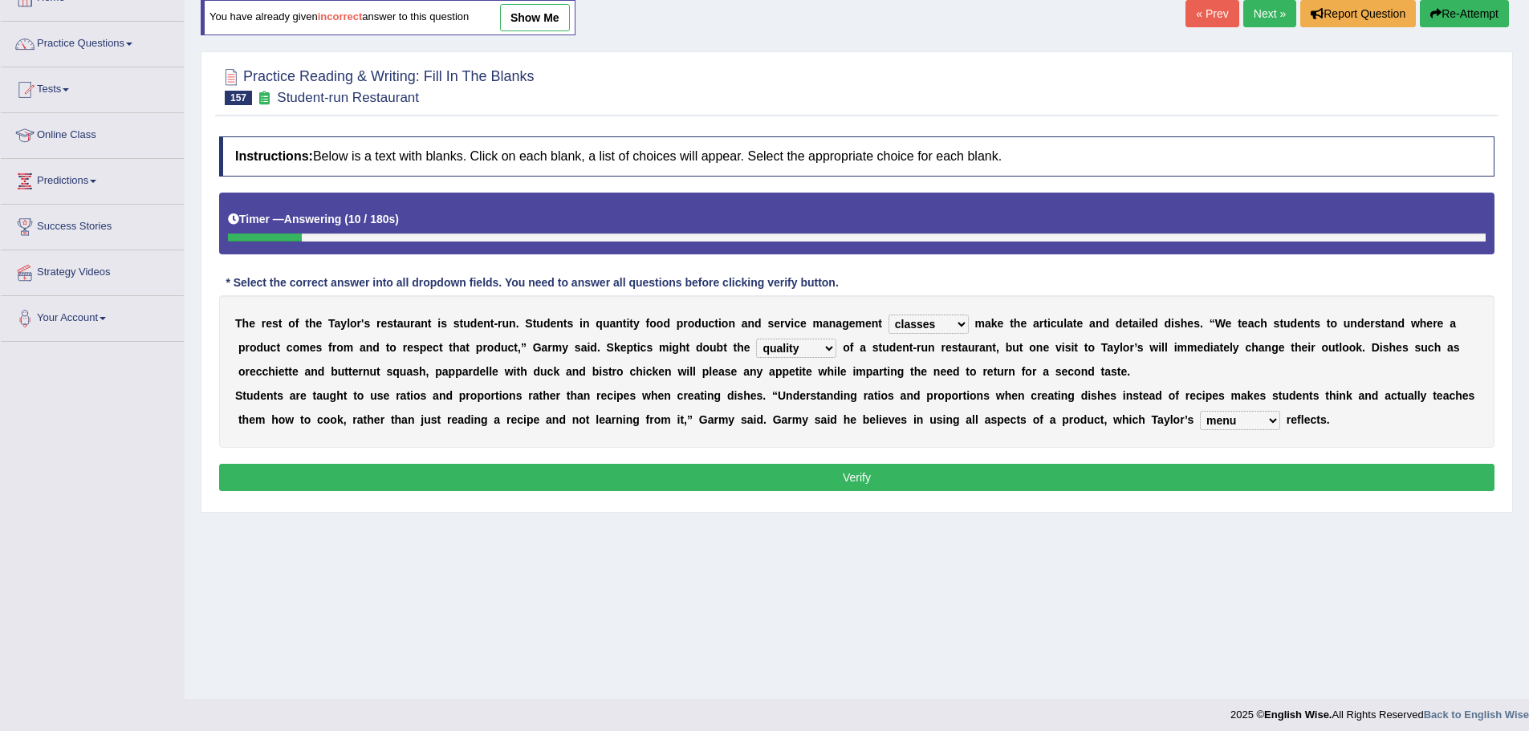
click at [1280, 476] on button "Verify" at bounding box center [856, 477] width 1275 height 27
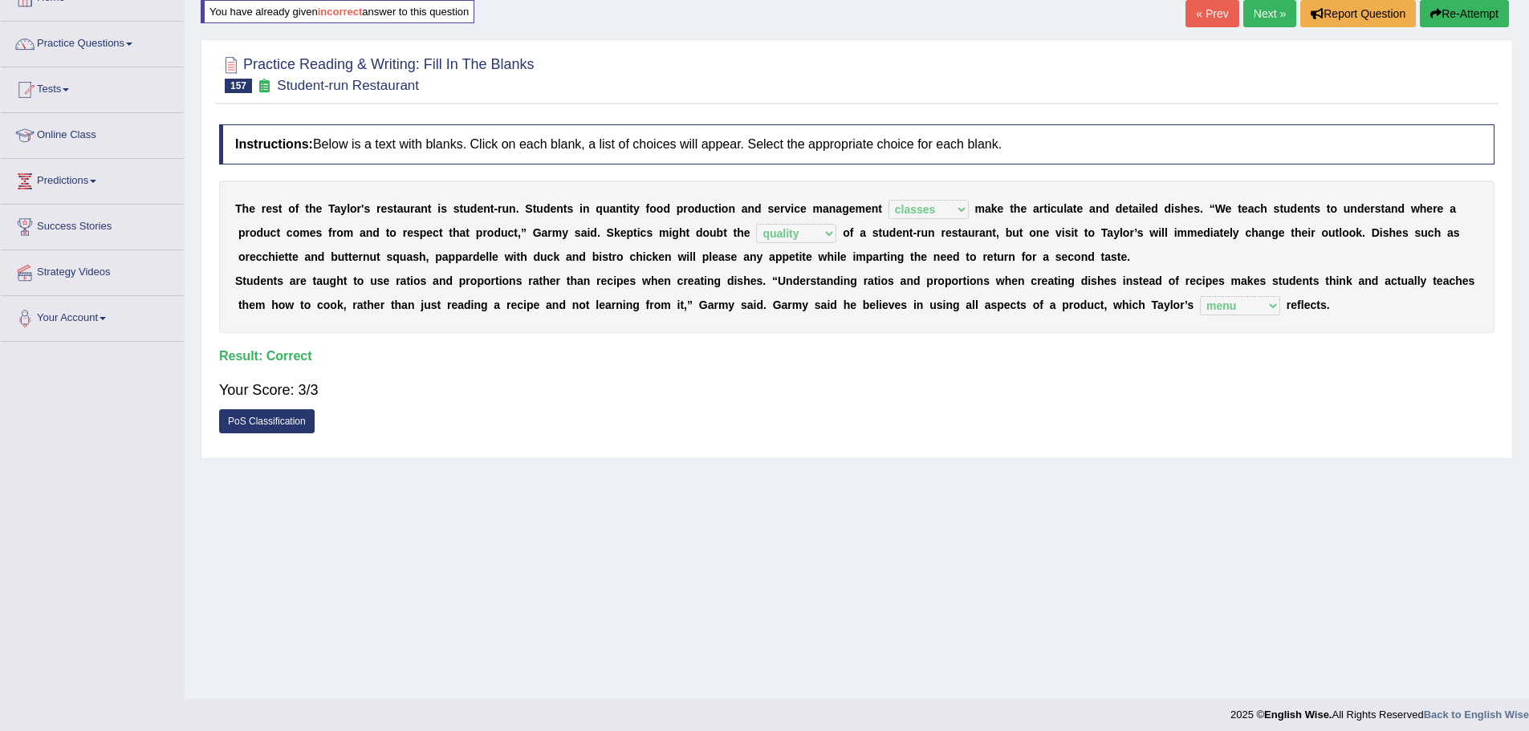
click at [1220, 25] on link "« Prev" at bounding box center [1211, 13] width 53 height 27
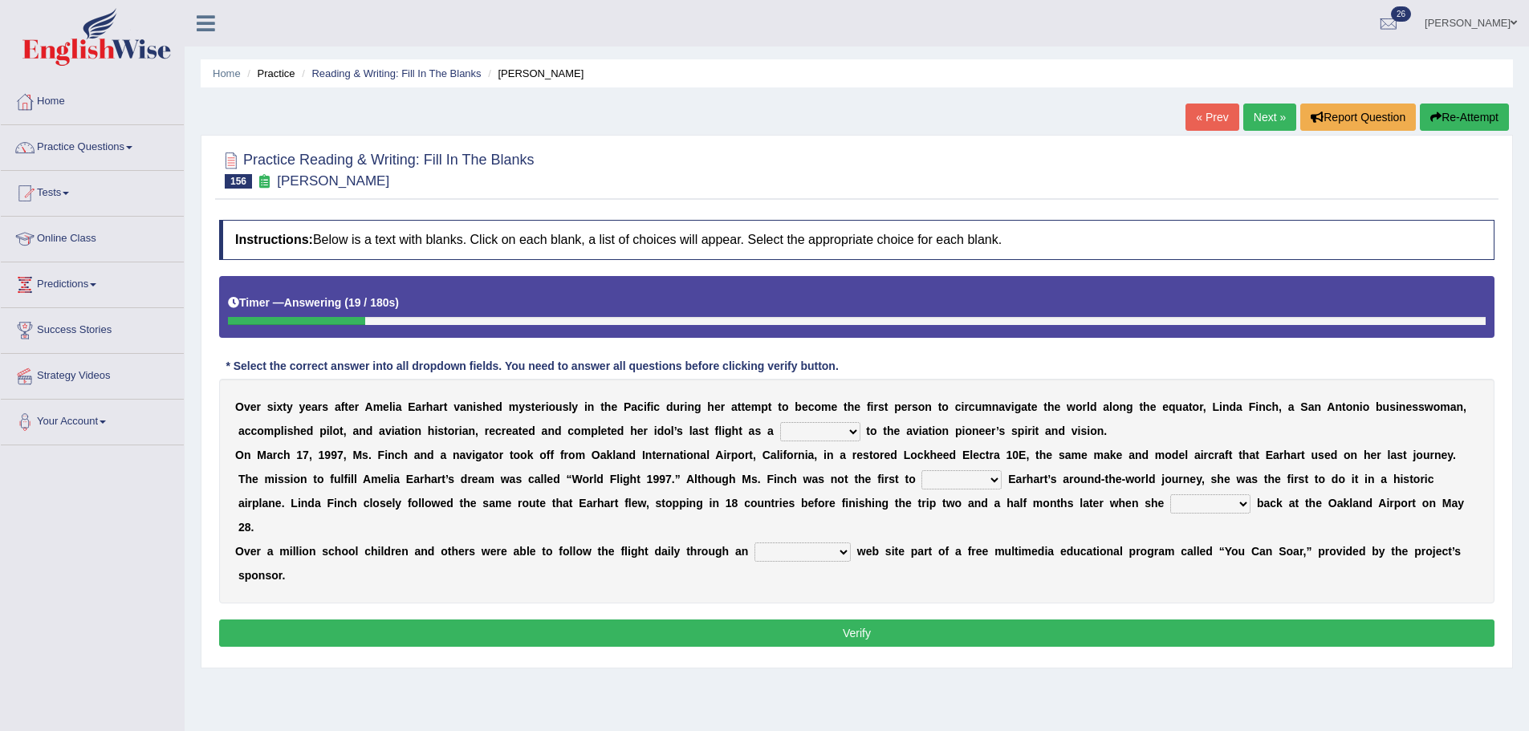
click at [794, 433] on select "taunt delay tribute sample" at bounding box center [820, 431] width 80 height 19
click at [772, 420] on div "O v e r s i x t y y e a r s a f t e r A [PERSON_NAME] v a n i s h e d m y s t e…" at bounding box center [856, 491] width 1275 height 225
click at [802, 437] on select "taunt delay tribute sample" at bounding box center [820, 431] width 80 height 19
click at [780, 422] on select "taunt delay tribute sample" at bounding box center [820, 431] width 80 height 19
drag, startPoint x: 805, startPoint y: 427, endPoint x: 812, endPoint y: 441, distance: 15.4
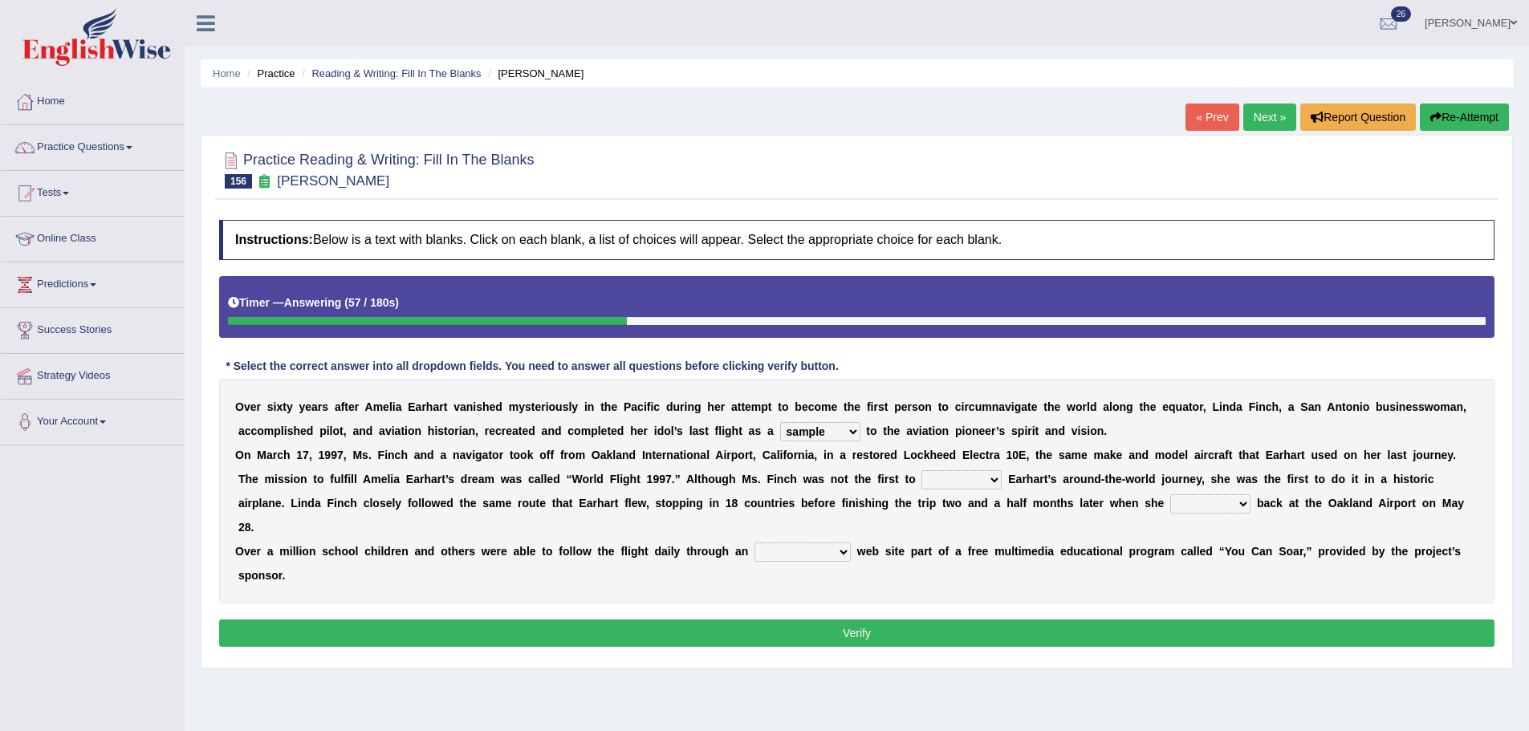
click at [806, 430] on select "taunt delay tribute sample" at bounding box center [820, 431] width 80 height 19
select select "taunt"
click at [780, 422] on select "taunt delay tribute sample" at bounding box center [820, 431] width 80 height 19
click at [794, 423] on select "taunt delay tribute sample" at bounding box center [820, 431] width 80 height 19
click at [780, 422] on select "taunt delay tribute sample" at bounding box center [820, 431] width 80 height 19
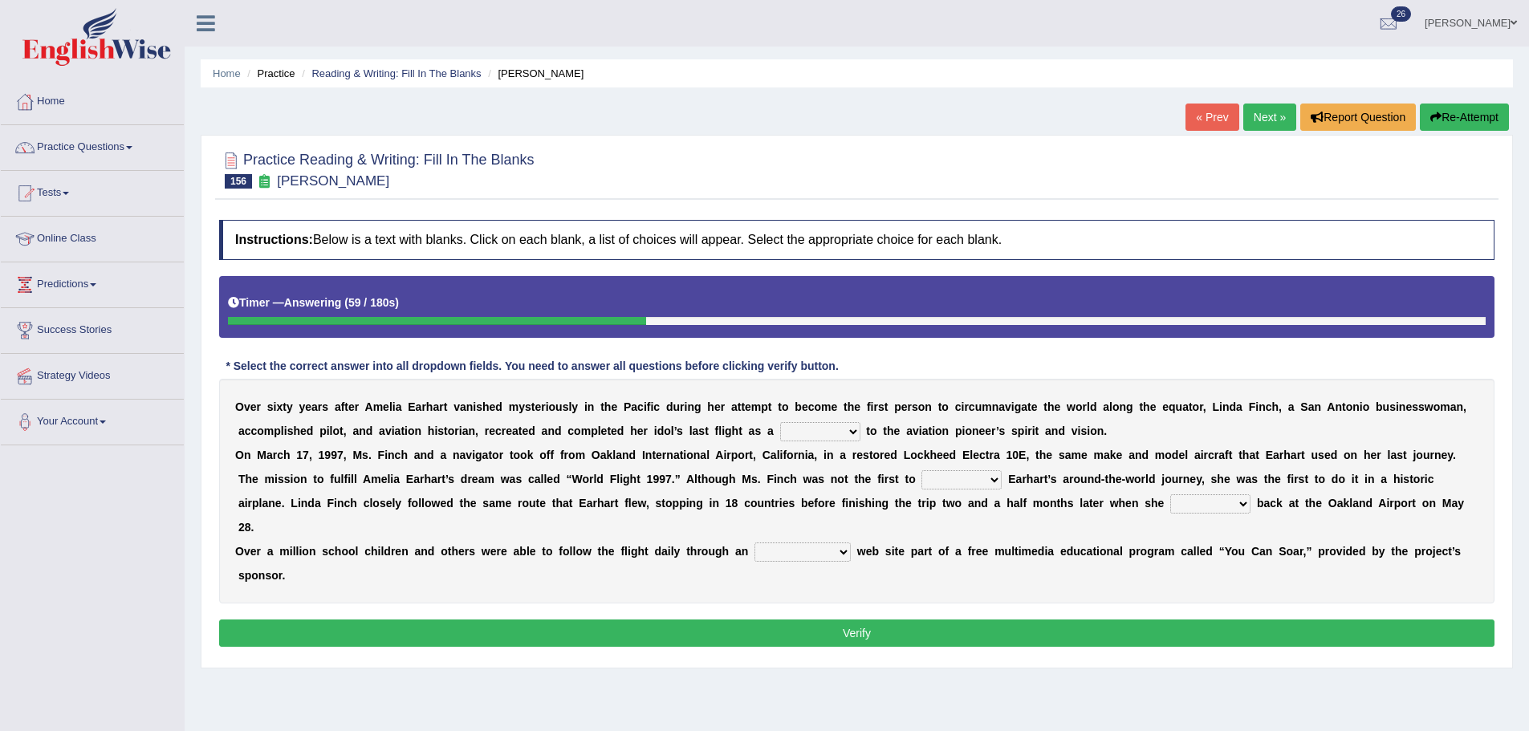
click at [826, 437] on select "taunt delay tribute sample" at bounding box center [820, 431] width 80 height 19
click at [780, 422] on select "taunt delay tribute sample" at bounding box center [820, 431] width 80 height 19
click at [822, 424] on select "taunt delay tribute sample" at bounding box center [820, 431] width 80 height 19
click at [780, 422] on select "taunt delay tribute sample" at bounding box center [820, 431] width 80 height 19
click at [814, 472] on div "O v e r s i x t y y e a r s a f t e r A m e l i a E a r h a r t v a n i s h e d…" at bounding box center [856, 491] width 1275 height 225
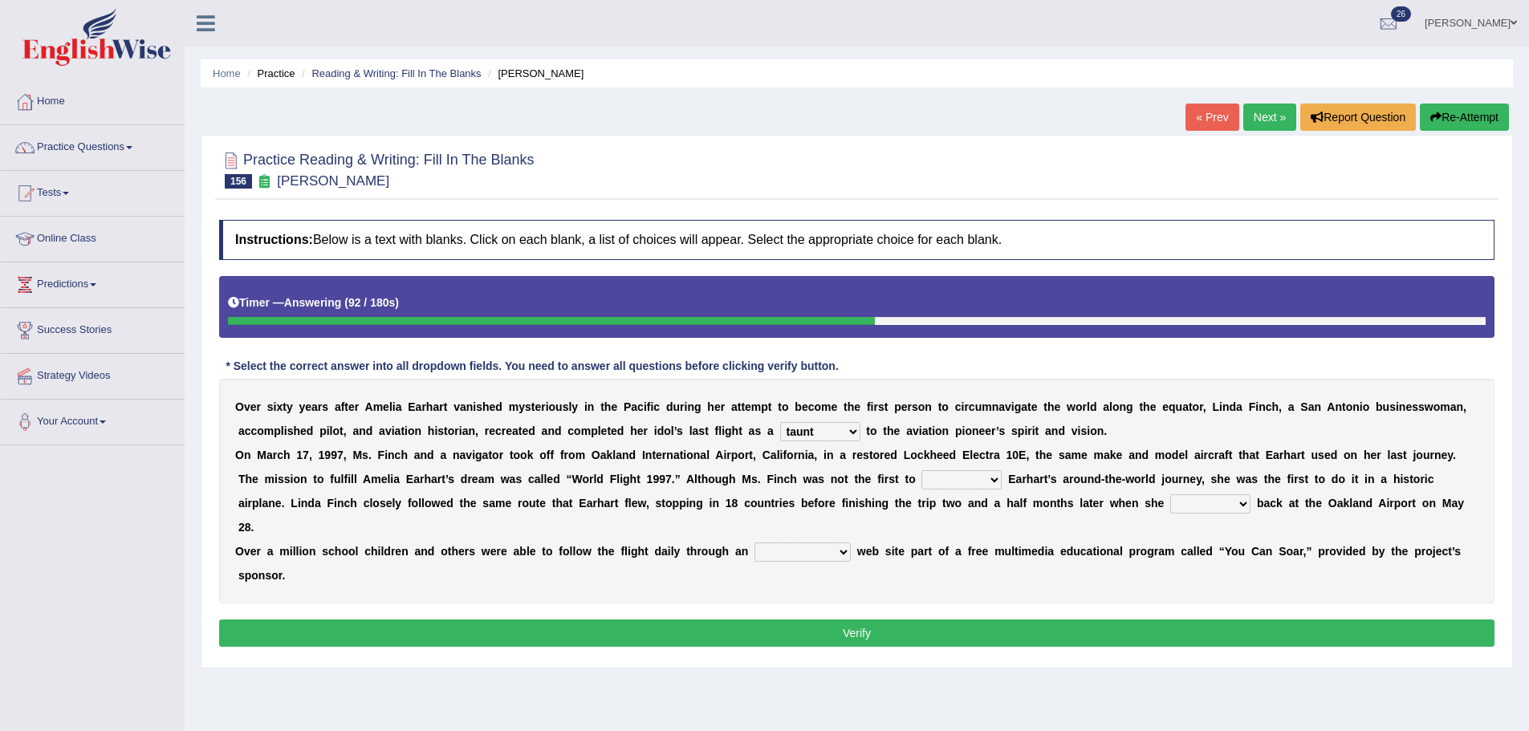
click at [805, 420] on div "O v e r s i x t y y e a r s a f t e r A m e l i a E a r h a r t v a n i s h e d…" at bounding box center [856, 491] width 1275 height 225
click at [818, 439] on select "taunt delay tribute sample" at bounding box center [820, 431] width 80 height 19
select select "sample"
click at [780, 422] on select "taunt delay tribute sample" at bounding box center [820, 431] width 80 height 19
click at [826, 441] on select "taunt delay tribute sample" at bounding box center [820, 431] width 80 height 19
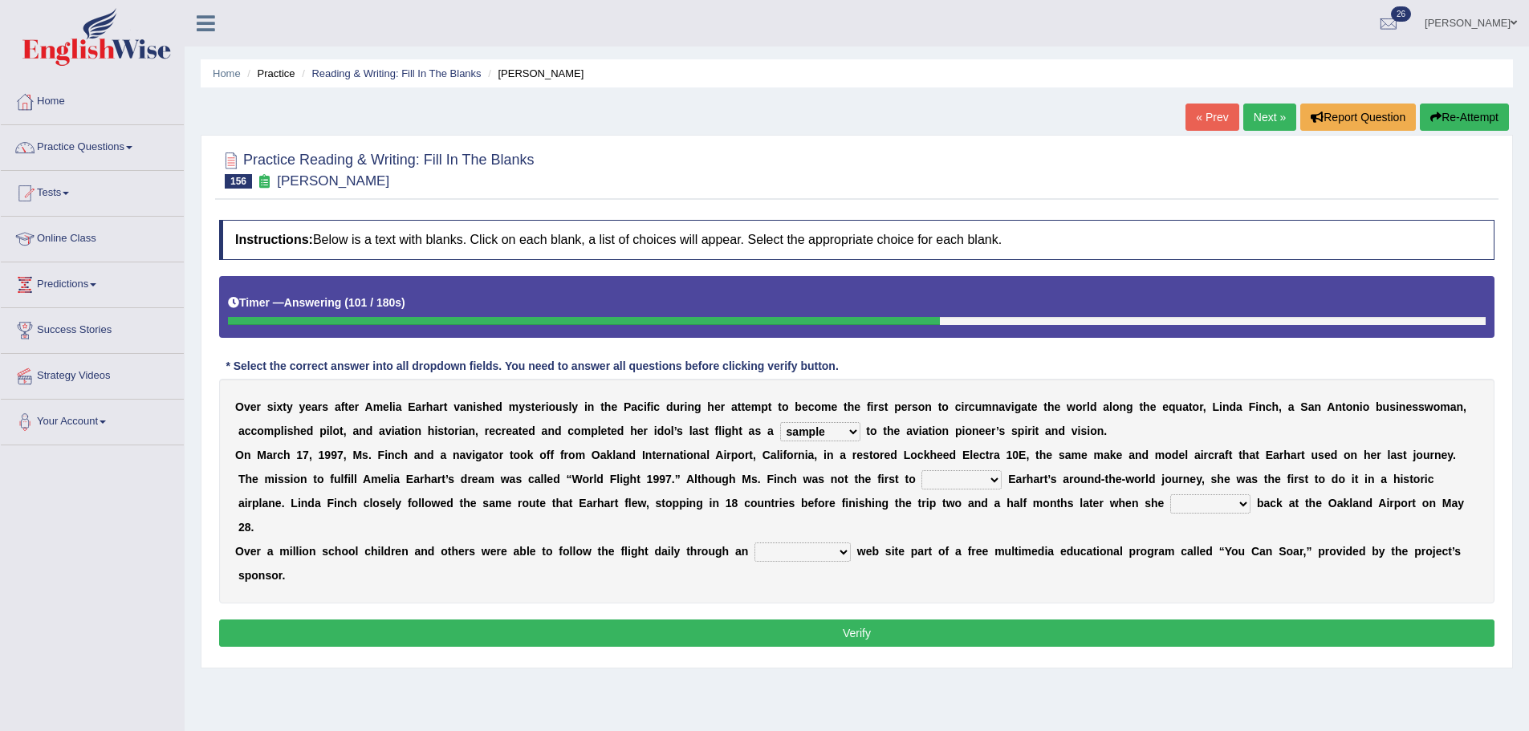
click at [780, 422] on select "taunt delay tribute sample" at bounding box center [820, 431] width 80 height 19
click at [948, 482] on select "hear qualify sabotage attempt" at bounding box center [961, 479] width 80 height 19
select select "attempt"
click at [921, 470] on select "hear qualify sabotage attempt" at bounding box center [961, 479] width 80 height 19
click at [959, 480] on select "hear qualify sabotage attempt" at bounding box center [961, 479] width 80 height 19
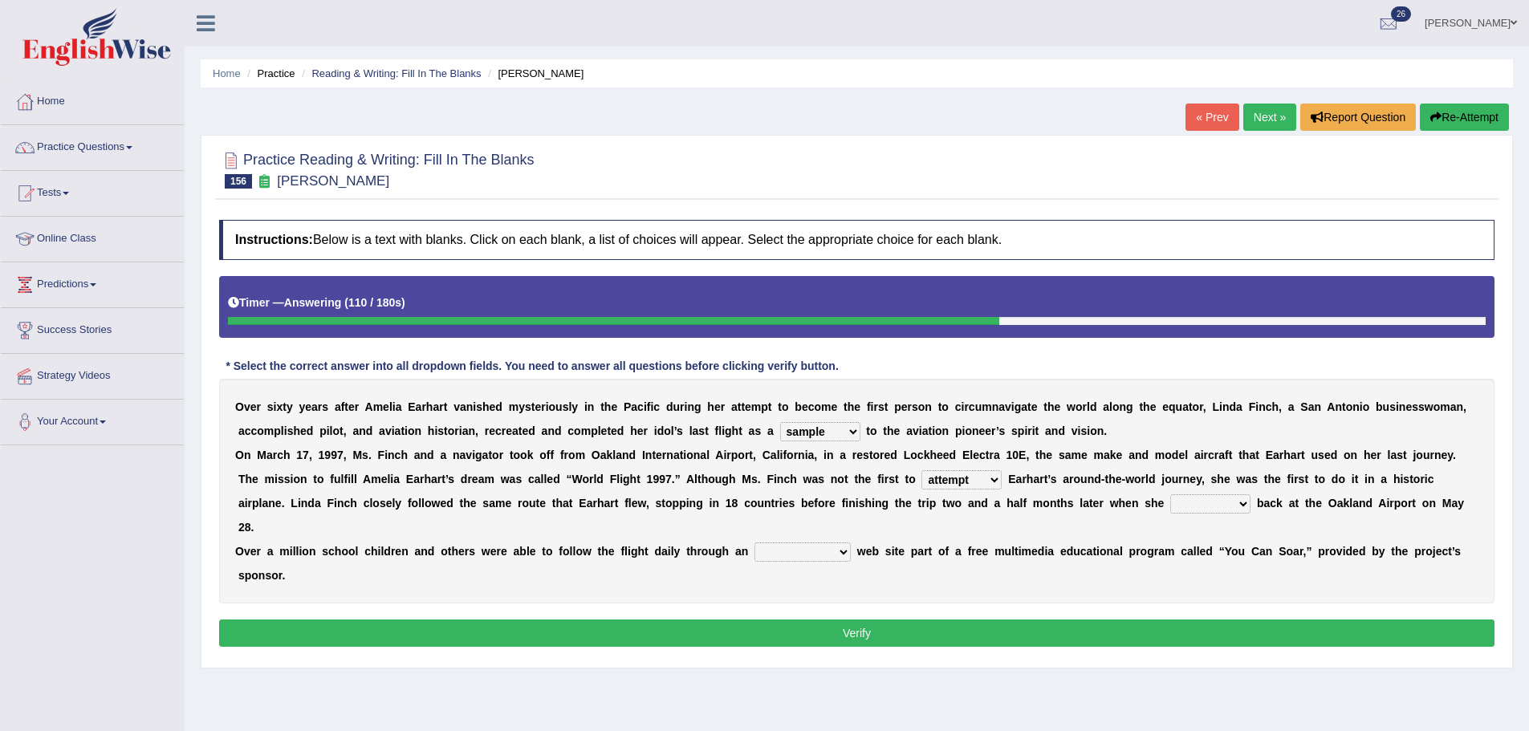
click at [1124, 426] on div "O v e r s i x t y y e a r s a f t e r A m e l i a E a r h a r t v a n i s h e d…" at bounding box center [856, 491] width 1275 height 225
click at [1182, 522] on div "O v e r s i x t y y e a r s a f t e r A m e l i a E a r h a r t v a n i s h e d…" at bounding box center [856, 491] width 1275 height 225
click at [1181, 505] on select "sailed landed walked looked" at bounding box center [1210, 503] width 80 height 19
select select "landed"
click at [1170, 494] on select "sailed landed walked looked" at bounding box center [1210, 503] width 80 height 19
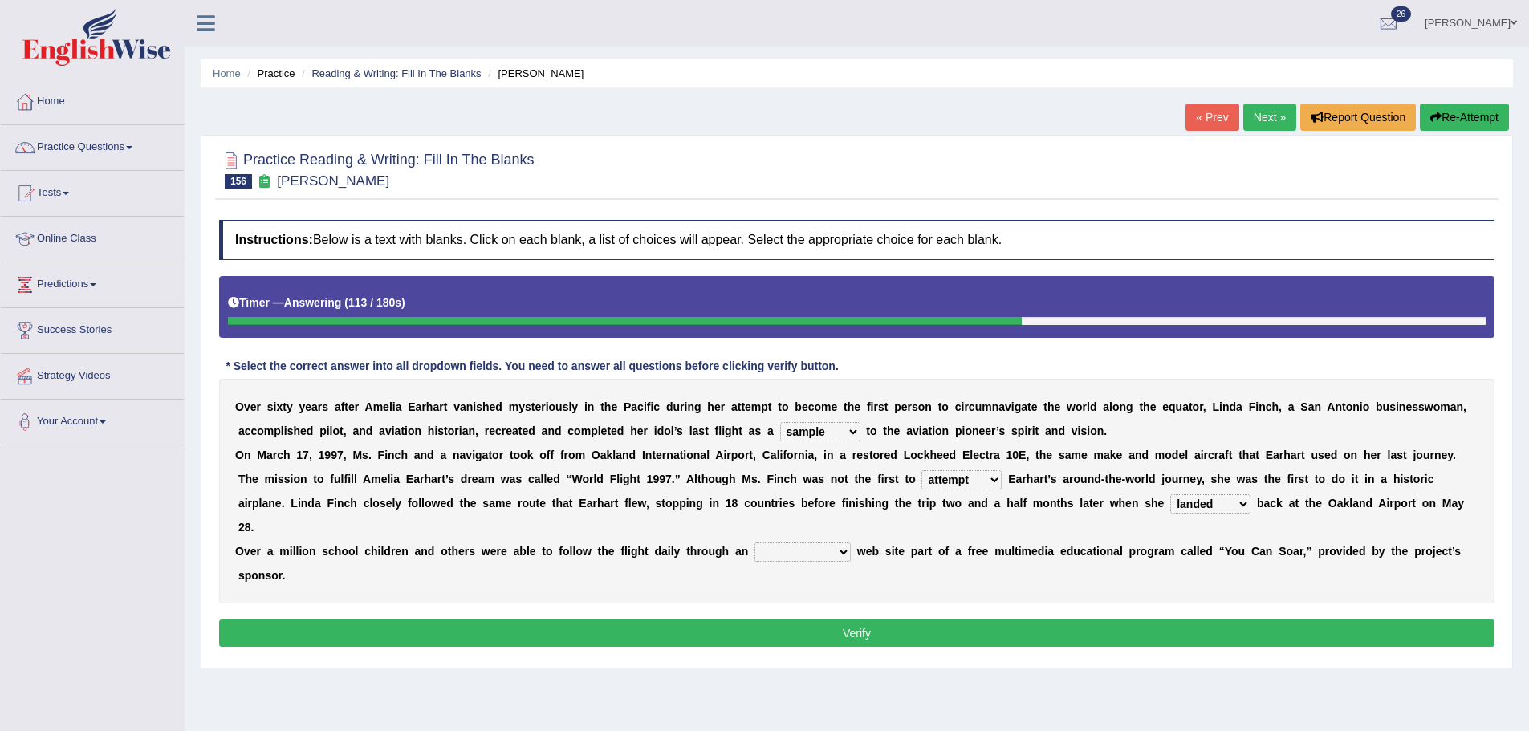
click at [1197, 492] on div "O v e r s i x t y y e a r s a f t e r A m e l i a E a r h a r t v a n i s h e d…" at bounding box center [856, 491] width 1275 height 225
click at [1197, 501] on select "sailed landed walked looked" at bounding box center [1210, 503] width 80 height 19
click at [1087, 460] on b at bounding box center [1090, 455] width 6 height 13
drag, startPoint x: 810, startPoint y: 559, endPoint x: 782, endPoint y: 549, distance: 30.7
click at [804, 559] on select "simple superior unresponsive interactive" at bounding box center [802, 551] width 96 height 19
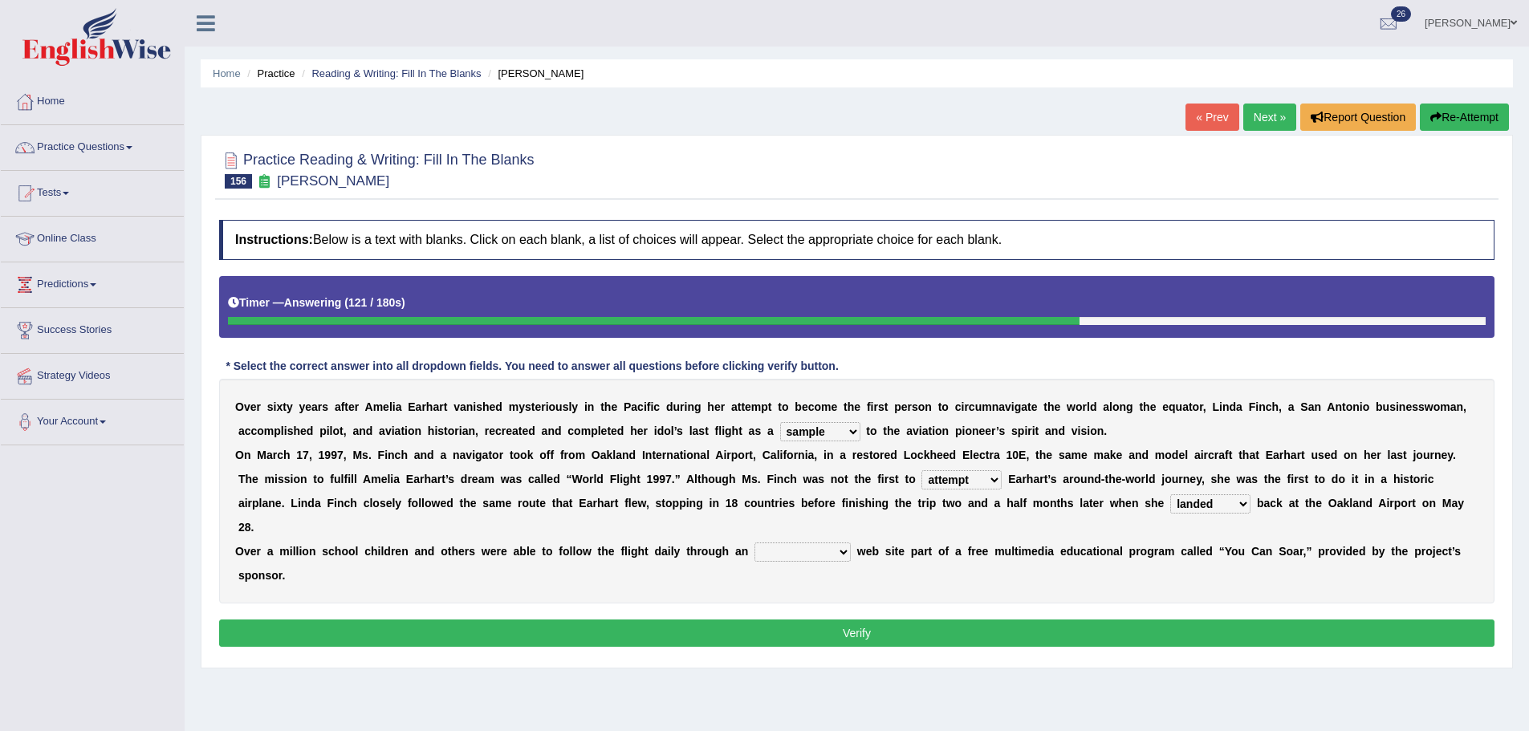
select select "interactive"
click at [754, 542] on select "simple superior unresponsive interactive" at bounding box center [802, 551] width 96 height 19
click at [832, 632] on button "Verify" at bounding box center [856, 632] width 1275 height 27
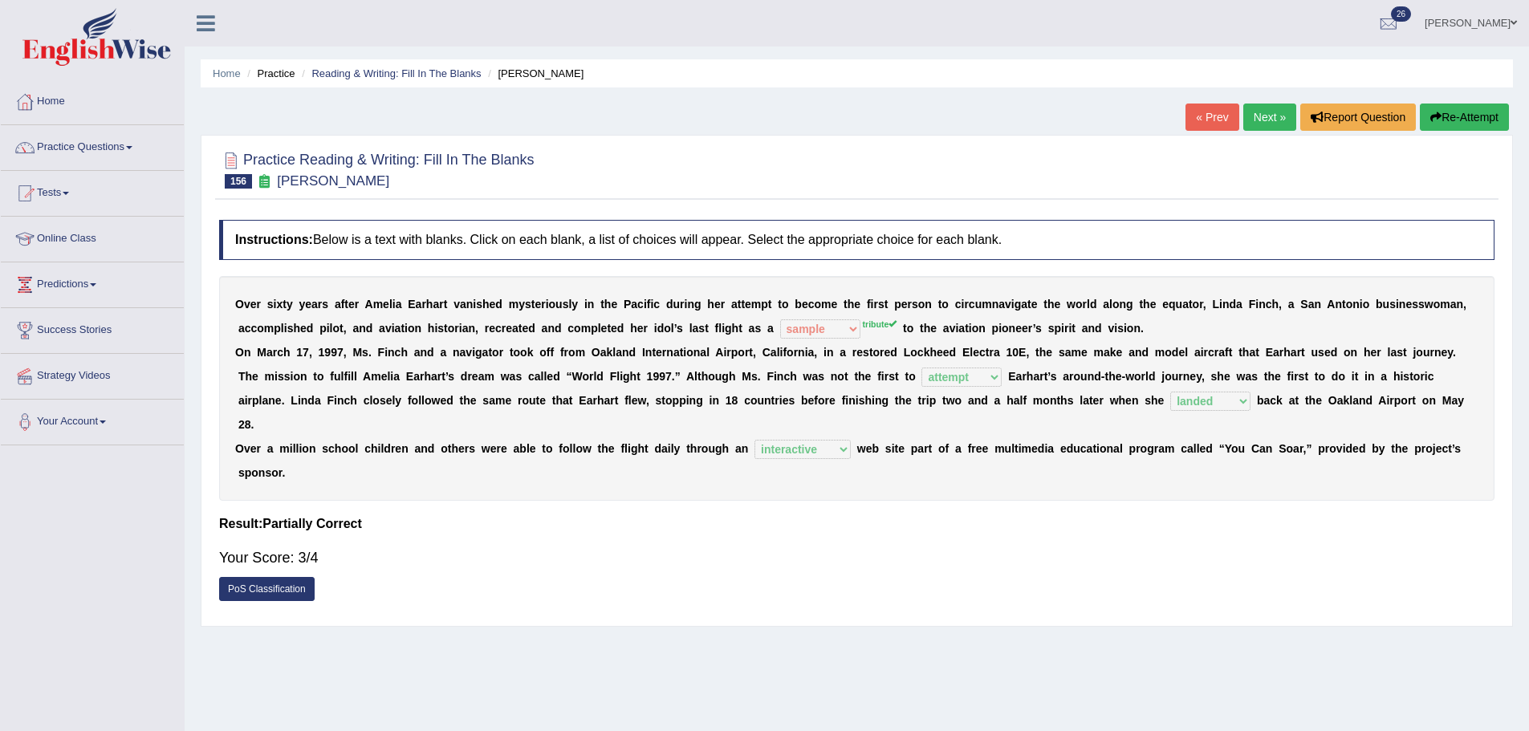
click at [1204, 124] on link "« Prev" at bounding box center [1211, 117] width 53 height 27
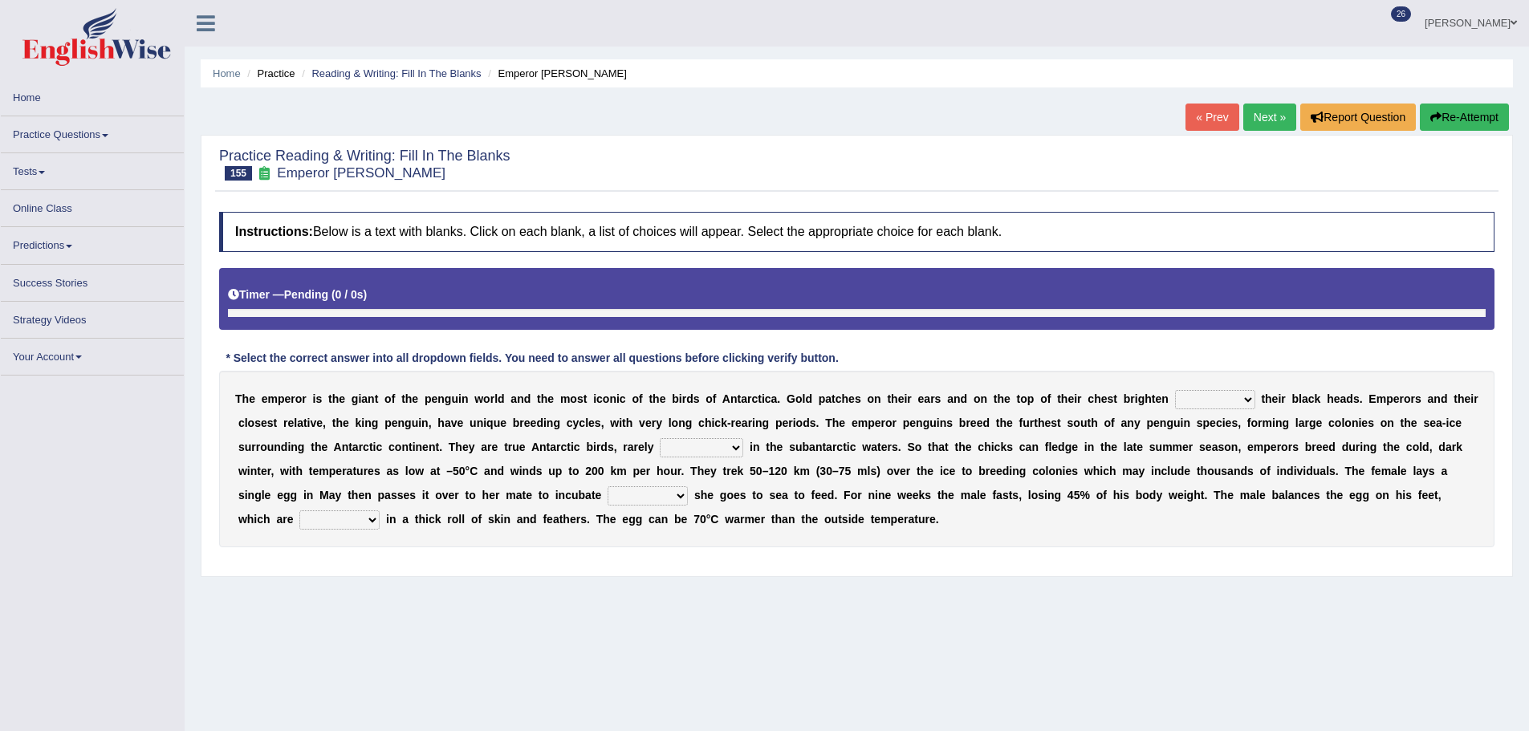
drag, startPoint x: 1191, startPoint y: 394, endPoint x: 1194, endPoint y: 408, distance: 14.0
click at [1191, 394] on div "T h e e m p e r o r i s t h e g i a n t o f t h e p e n g u i n w o r l d a n d…" at bounding box center [856, 459] width 1275 height 177
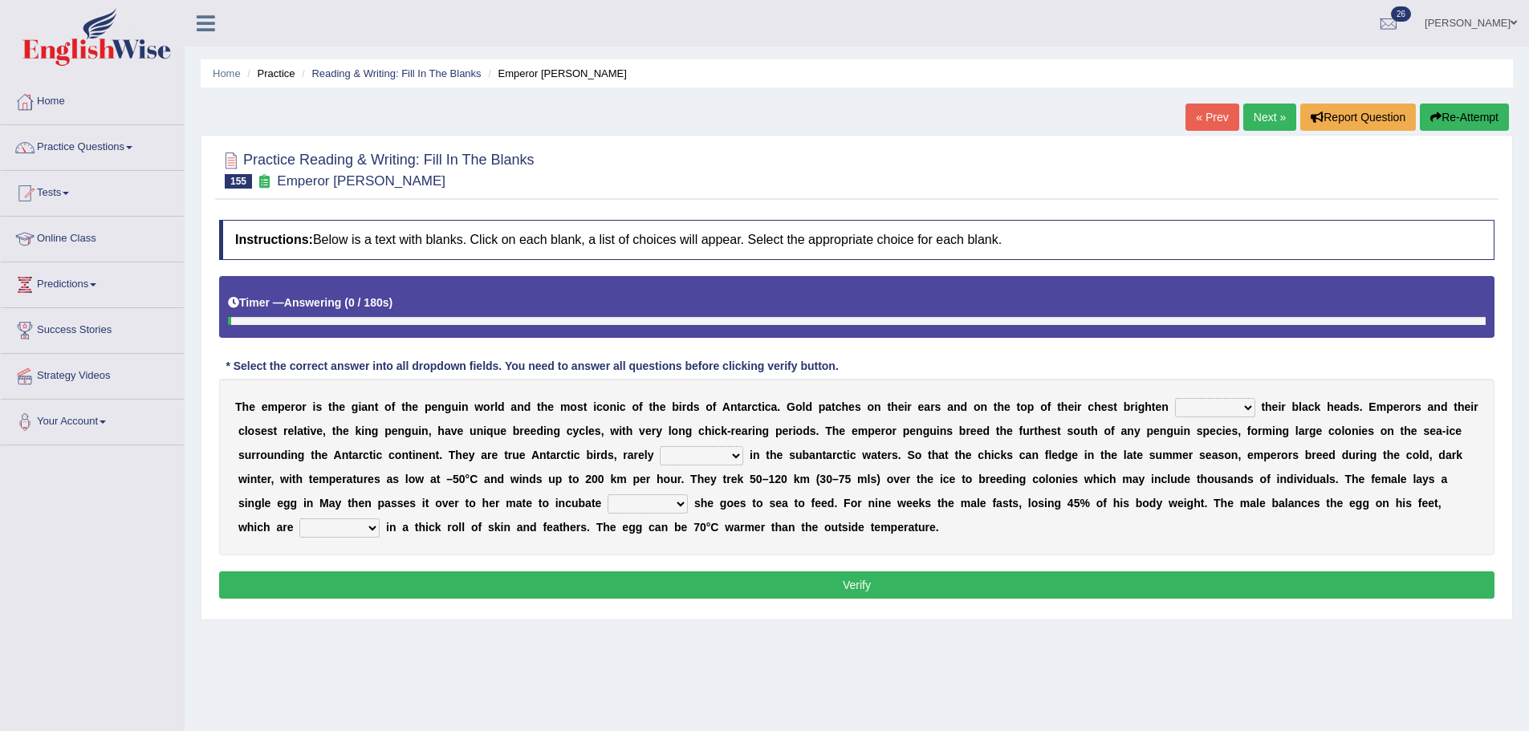
click at [1220, 349] on div "Instructions: Below is a text with blanks. Click on each blank, a list of choic…" at bounding box center [856, 412] width 1283 height 400
click at [1204, 420] on div "T h e e m p e r o r i s t h e g i a n t o f t h e p e n g u i n w o r l d a n d…" at bounding box center [856, 467] width 1275 height 177
click at [1208, 411] on select "down glow up on" at bounding box center [1215, 407] width 80 height 19
click at [1175, 398] on select "down glow up on" at bounding box center [1215, 407] width 80 height 19
click at [1210, 401] on select "down glow up on" at bounding box center [1215, 407] width 80 height 19
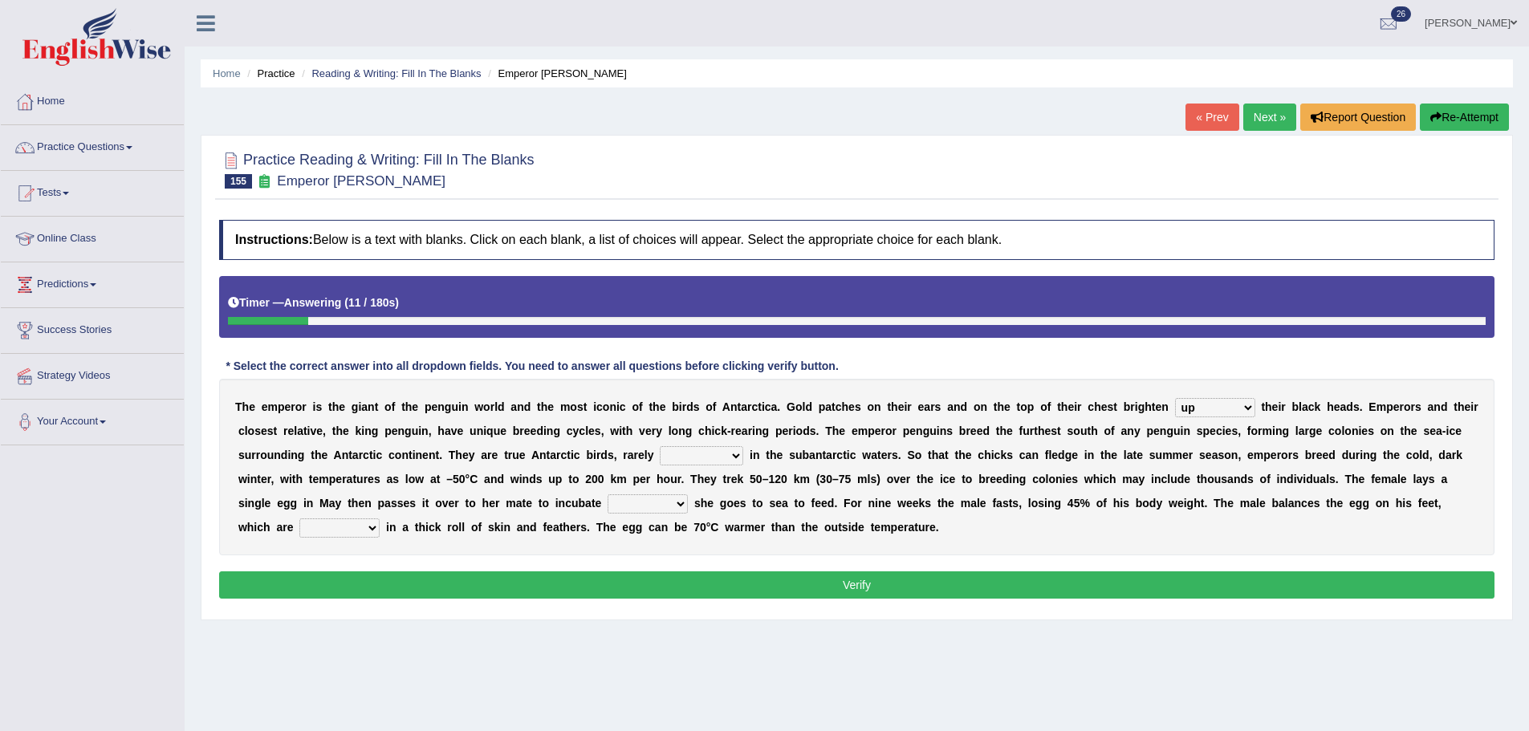
click at [1175, 398] on select "down glow up on" at bounding box center [1215, 407] width 80 height 19
click at [1226, 412] on select "down glow up on" at bounding box center [1215, 407] width 80 height 19
click at [1175, 398] on select "down glow up on" at bounding box center [1215, 407] width 80 height 19
click at [1240, 412] on select "down glow up on" at bounding box center [1215, 407] width 80 height 19
select select "up"
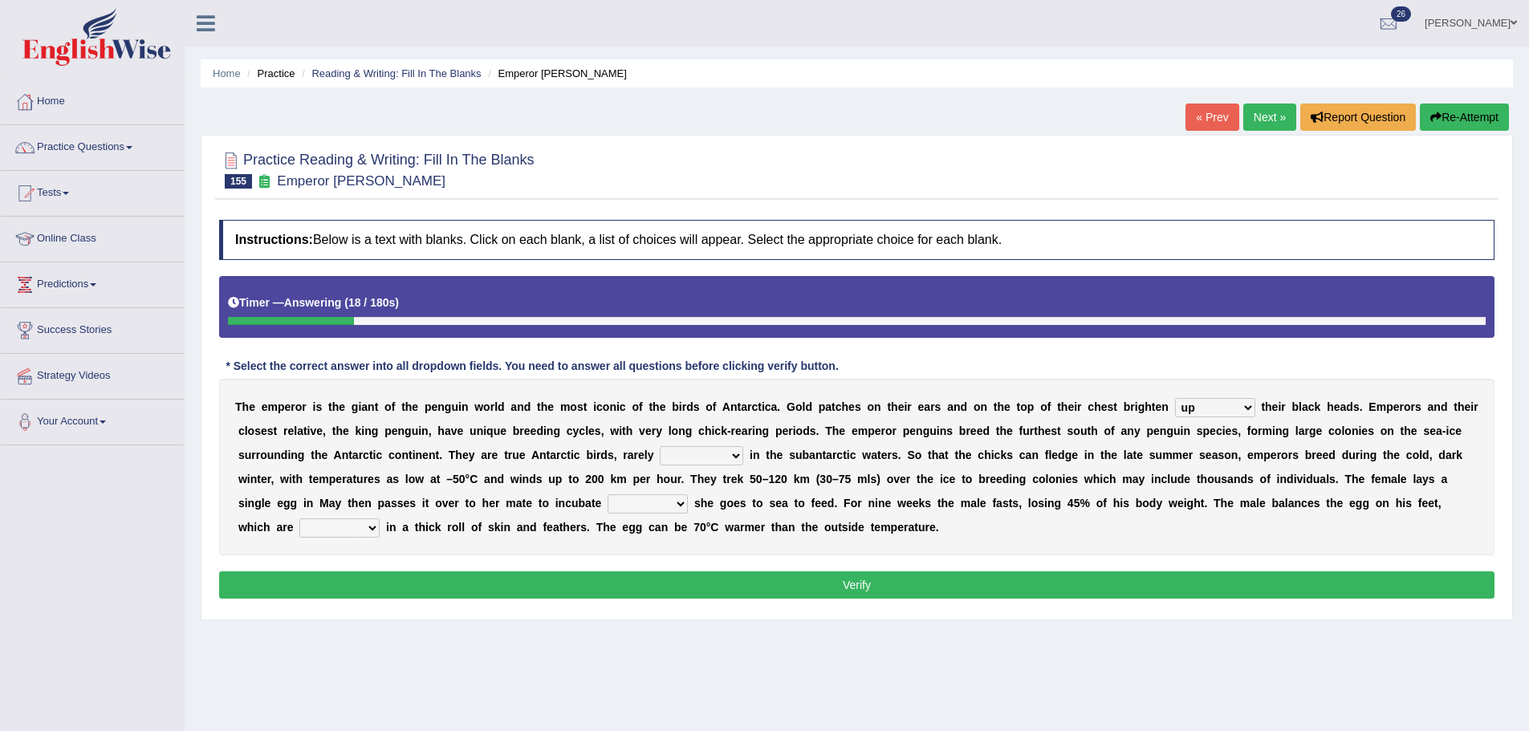
click at [1175, 398] on select "down glow up on" at bounding box center [1215, 407] width 80 height 19
click at [1220, 399] on select "down glow up on" at bounding box center [1215, 407] width 80 height 19
click at [1240, 342] on div "Instructions: Below is a text with blanks. Click on each blank, a list of choic…" at bounding box center [856, 412] width 1283 height 400
click at [685, 456] on select "swim seen submerged floating" at bounding box center [701, 455] width 83 height 19
select select "swim"
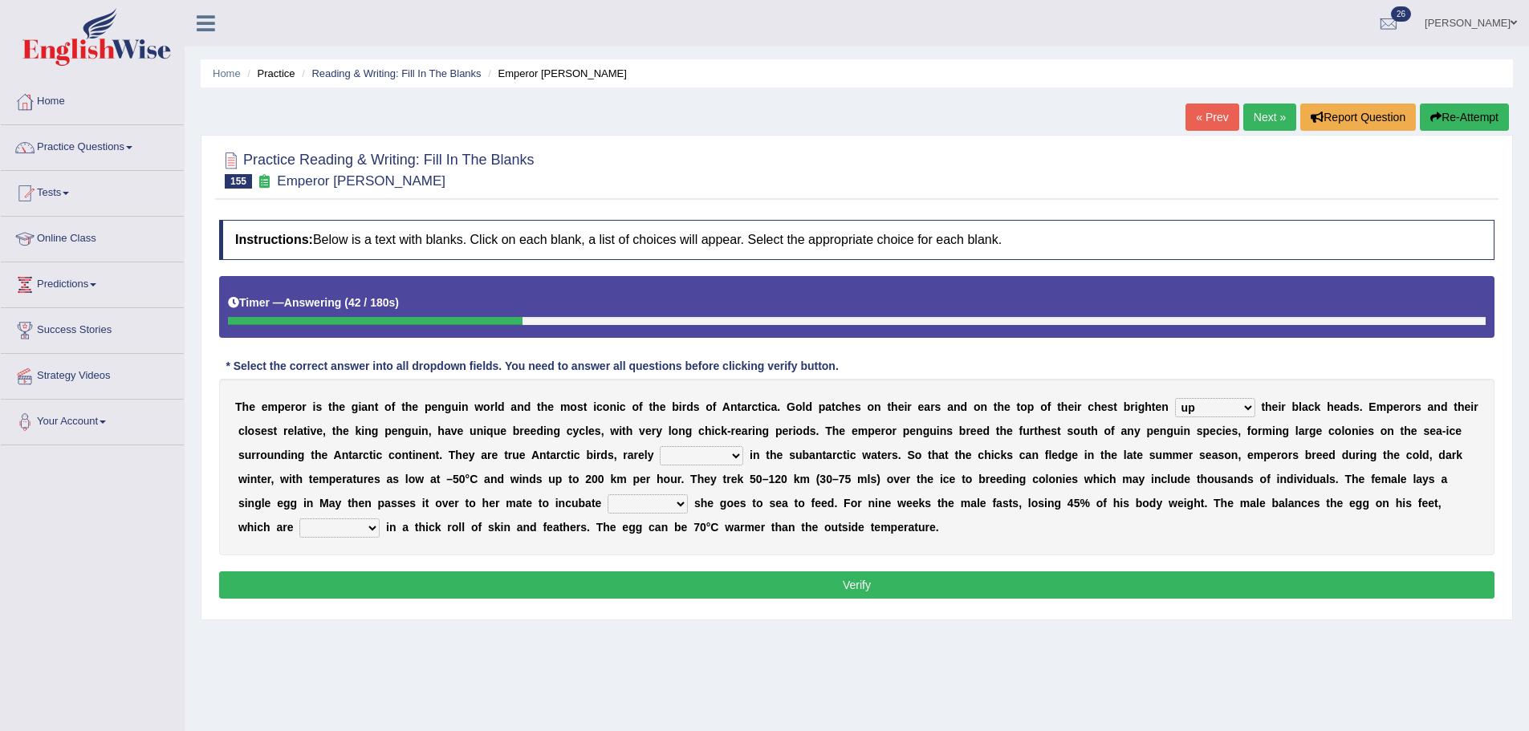
click at [660, 446] on select "swim seen submerged floating" at bounding box center [701, 455] width 83 height 19
click at [659, 506] on select "whilst rather however though" at bounding box center [647, 503] width 80 height 19
click at [741, 510] on div "T h e e m p e r o r i s t h e g i a n t o f t h e p e n g u i n w o r l d a n d…" at bounding box center [856, 467] width 1275 height 177
click at [662, 502] on select "whilst rather however though" at bounding box center [647, 503] width 80 height 19
click at [743, 479] on b at bounding box center [746, 479] width 6 height 13
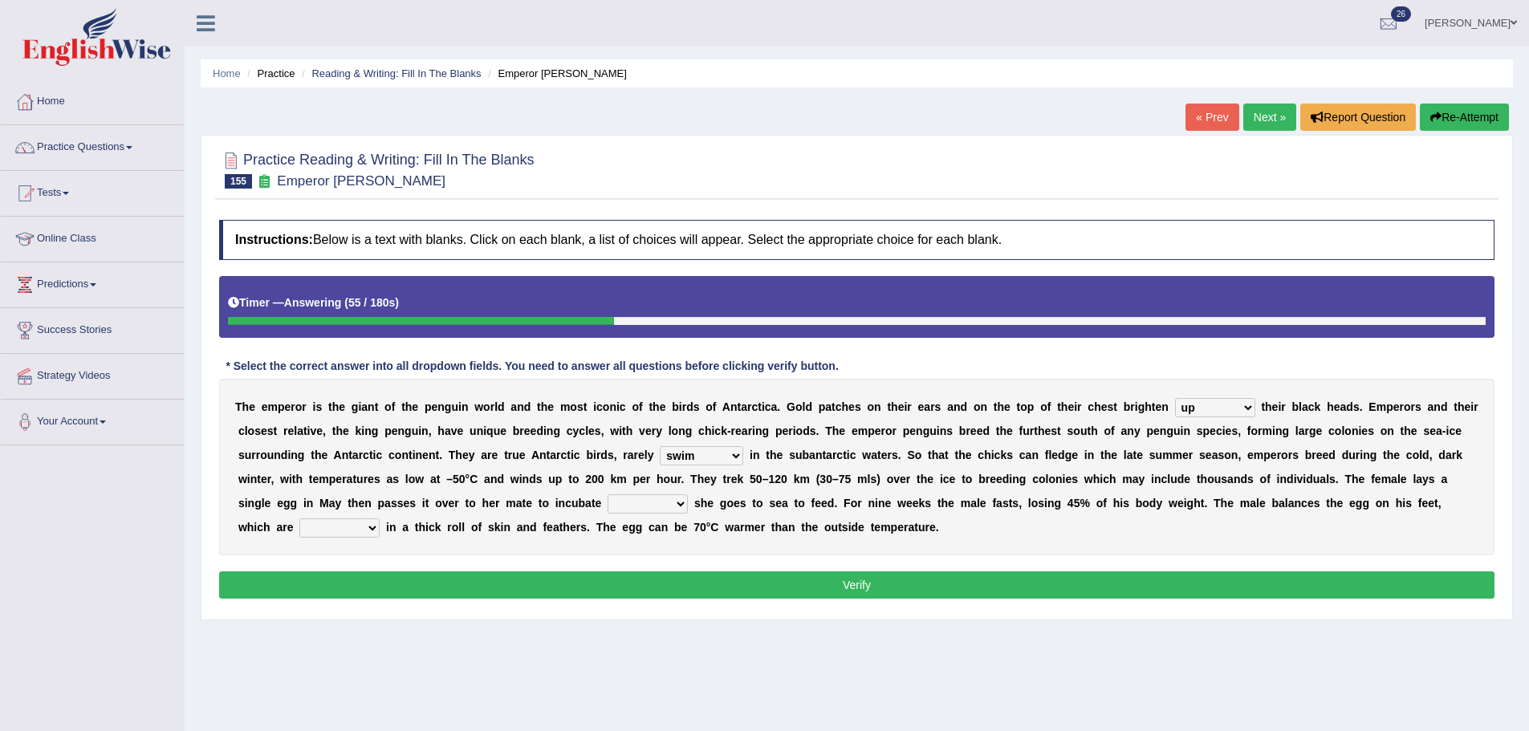
click at [636, 501] on select "whilst rather however though" at bounding box center [647, 503] width 80 height 19
select select "whilst"
click at [607, 494] on select "whilst rather however though" at bounding box center [647, 503] width 80 height 19
click at [655, 502] on select "whilst rather however though" at bounding box center [647, 503] width 80 height 19
click at [534, 550] on div "T h e e m p e r o r i s t h e g i a n t o f t h e p e n g u i n w o r l d a n d…" at bounding box center [856, 467] width 1275 height 177
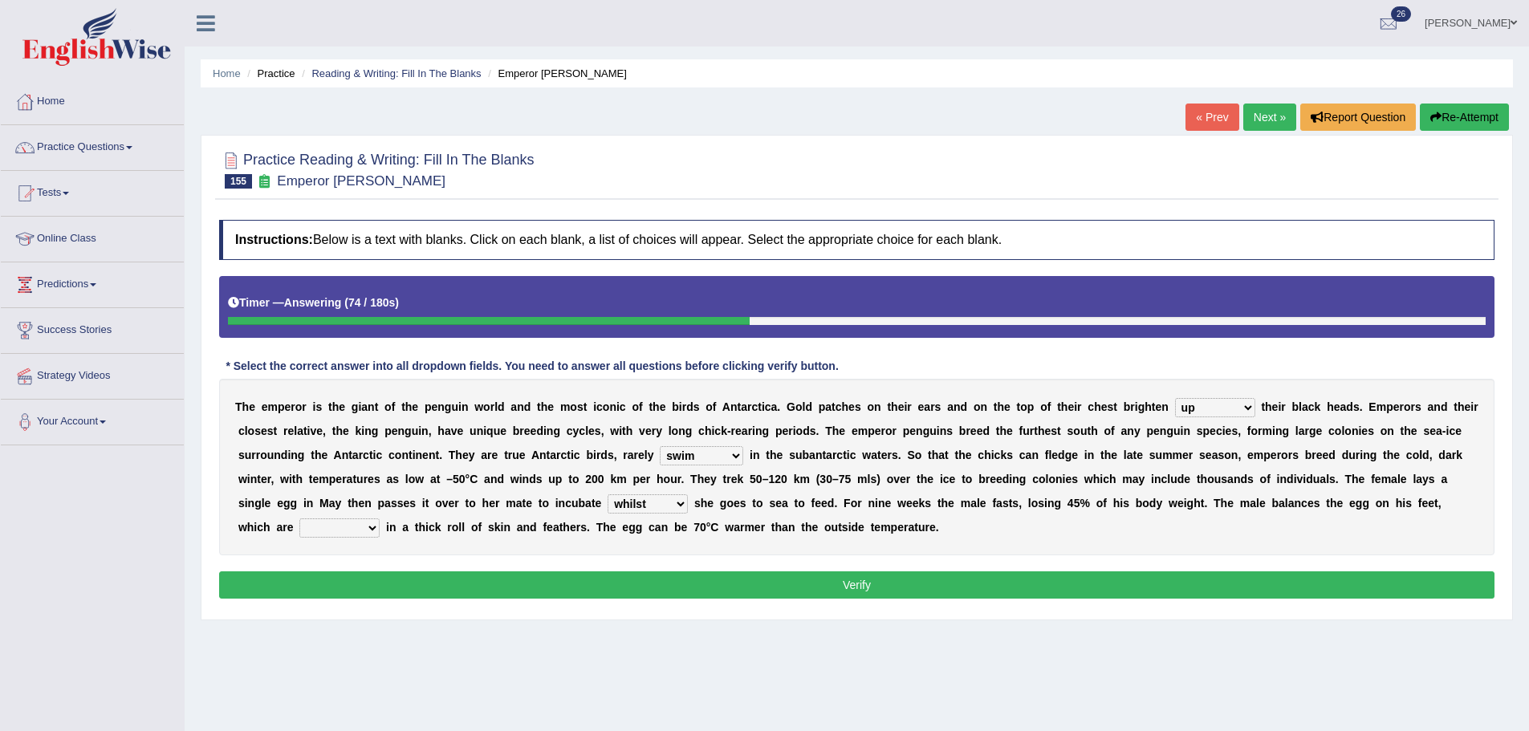
click at [333, 527] on select "powered caved carved covered" at bounding box center [339, 527] width 80 height 19
select select "covered"
click at [299, 518] on select "powered caved carved covered" at bounding box center [339, 527] width 80 height 19
click at [371, 579] on button "Verify" at bounding box center [856, 584] width 1275 height 27
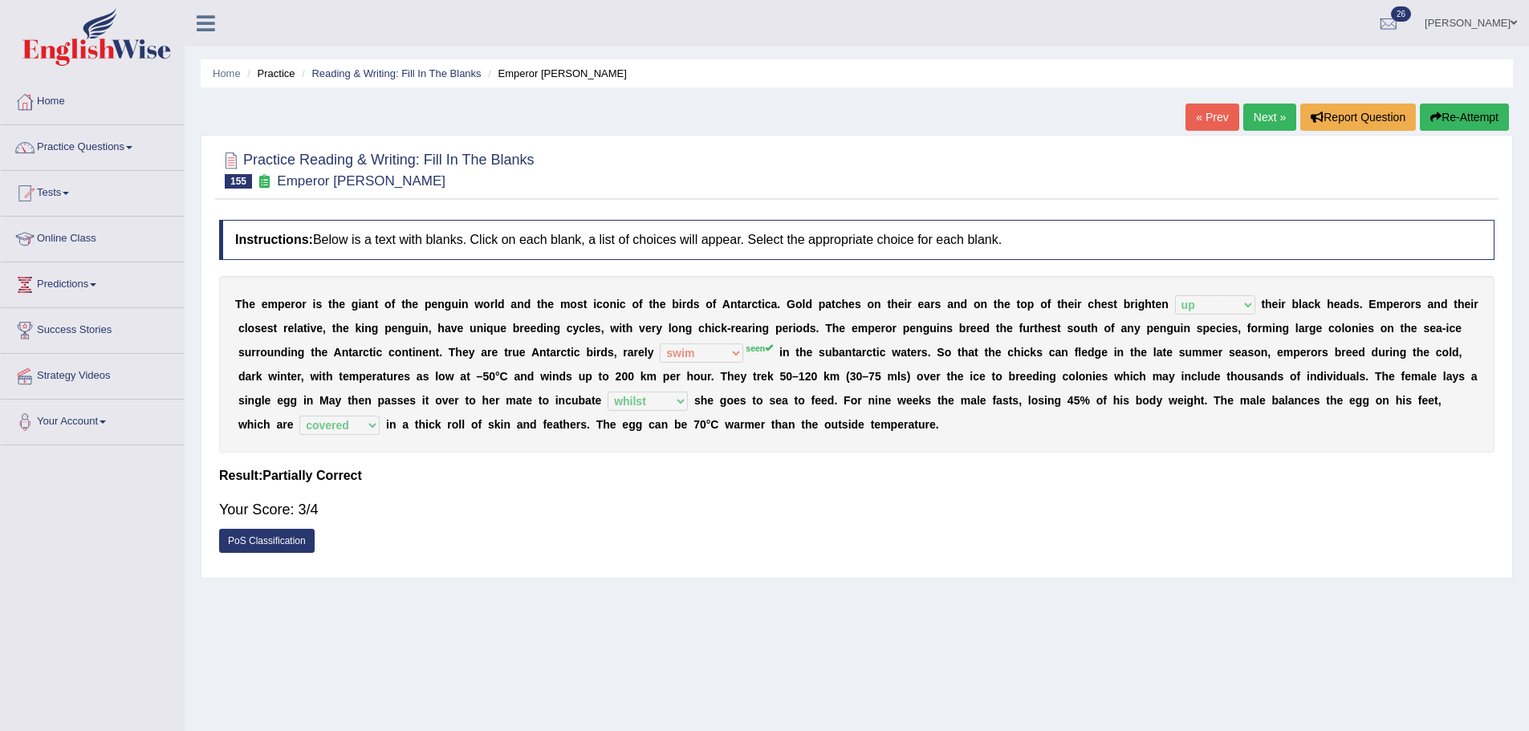
drag, startPoint x: 708, startPoint y: 456, endPoint x: 476, endPoint y: 359, distance: 251.4
click at [532, 338] on div "Instructions: Below is a text with blanks. Click on each blank, a list of choic…" at bounding box center [856, 391] width 1283 height 358
click at [1196, 120] on link "« Prev" at bounding box center [1211, 117] width 53 height 27
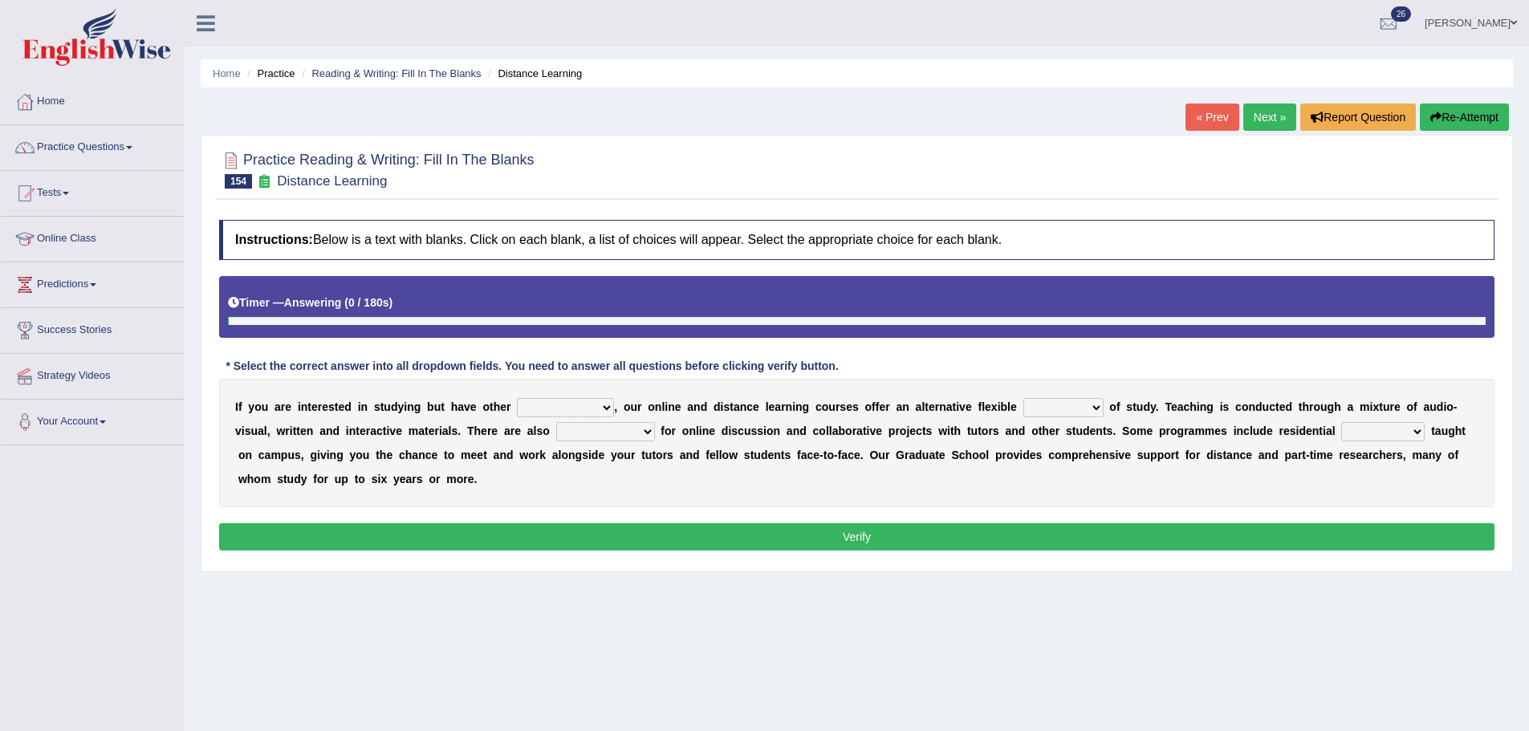
click at [613, 408] on select "inclinations presumptions commitments assumptions" at bounding box center [565, 407] width 97 height 19
drag, startPoint x: 600, startPoint y: 347, endPoint x: 554, endPoint y: 360, distance: 48.3
click at [603, 363] on div "Instructions: Below is a text with blanks. Click on each blank, a list of choic…" at bounding box center [856, 387] width 1283 height 351
click at [543, 408] on select "inclinations presumptions commitments assumptions" at bounding box center [565, 407] width 97 height 19
click at [1034, 415] on select "partition plan mission mode" at bounding box center [1063, 407] width 80 height 19
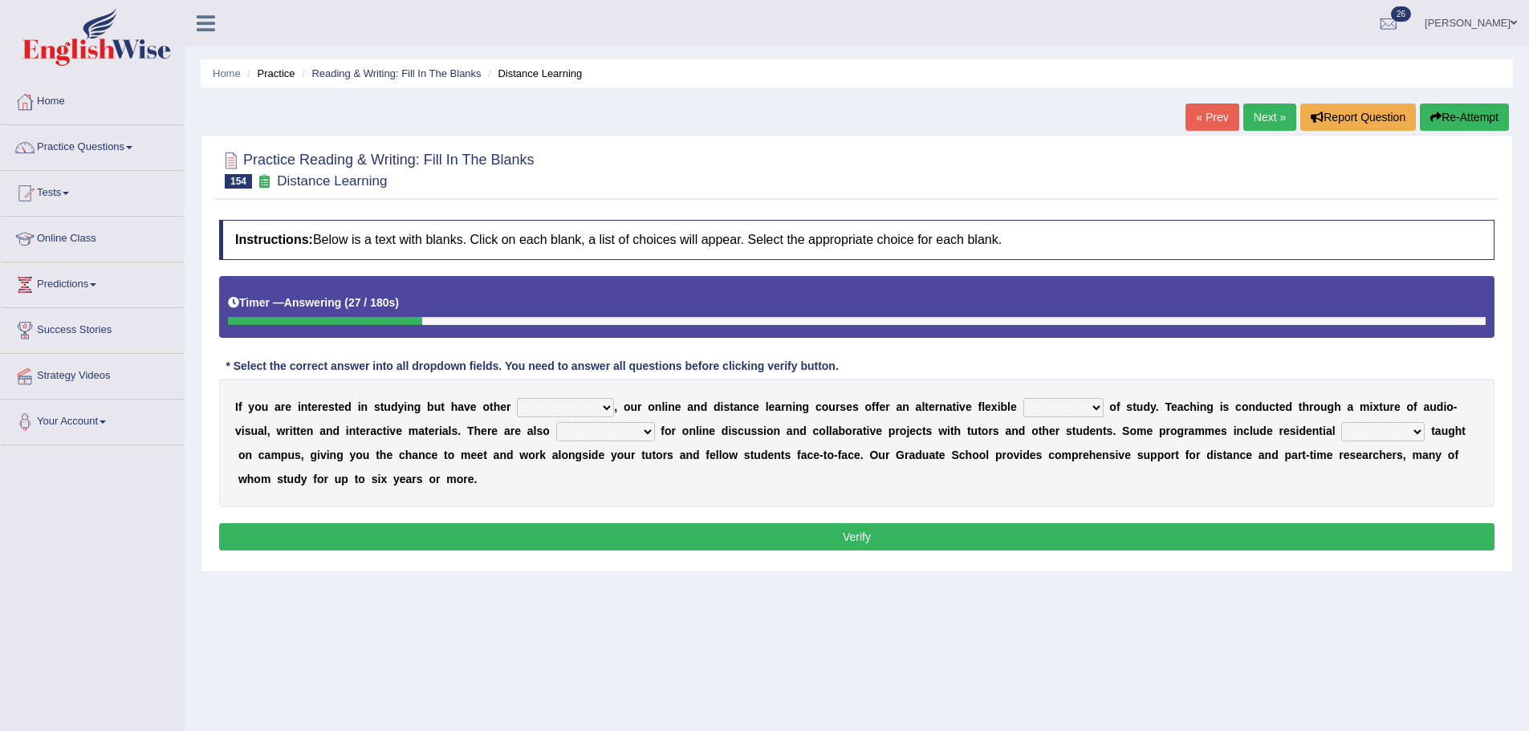
click at [1036, 414] on select "partition plan mission mode" at bounding box center [1063, 407] width 80 height 19
click at [1043, 416] on select "partition plan mission mode" at bounding box center [1063, 407] width 80 height 19
select select "mode"
click at [1023, 398] on select "partition plan mission mode" at bounding box center [1063, 407] width 80 height 19
drag, startPoint x: 599, startPoint y: 430, endPoint x: 564, endPoint y: 428, distance: 34.5
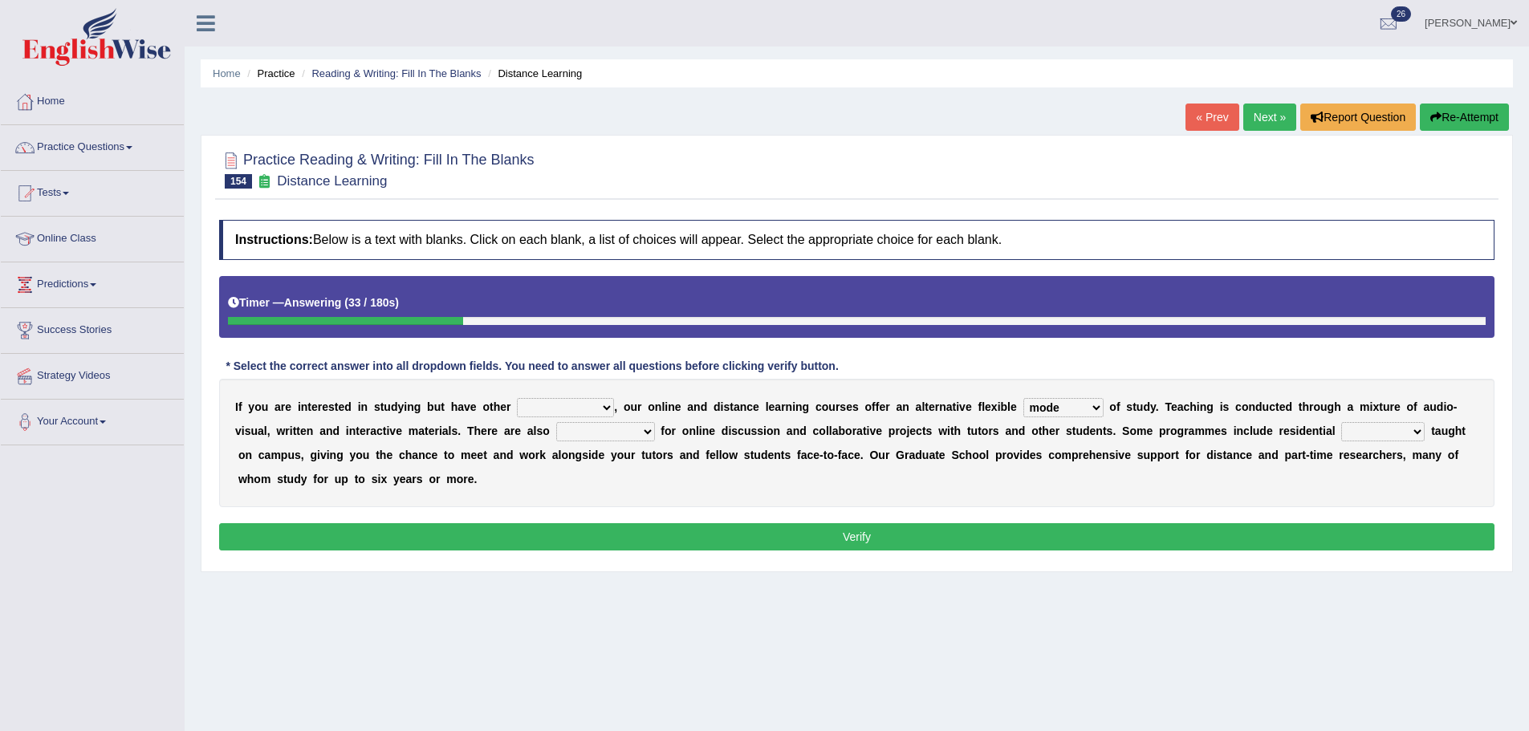
click at [599, 429] on select "opportunities occasions needs contingencies" at bounding box center [605, 431] width 99 height 19
select select "opportunities"
click at [556, 422] on select "opportunities occasions needs contingencies" at bounding box center [605, 431] width 99 height 19
drag, startPoint x: 1326, startPoint y: 445, endPoint x: 1344, endPoint y: 446, distance: 17.7
click at [1342, 446] on div "I f y o u a r e i n t e r e s t e d i n s t u d y i n g b u t h a v e o t h e r…" at bounding box center [856, 443] width 1275 height 128
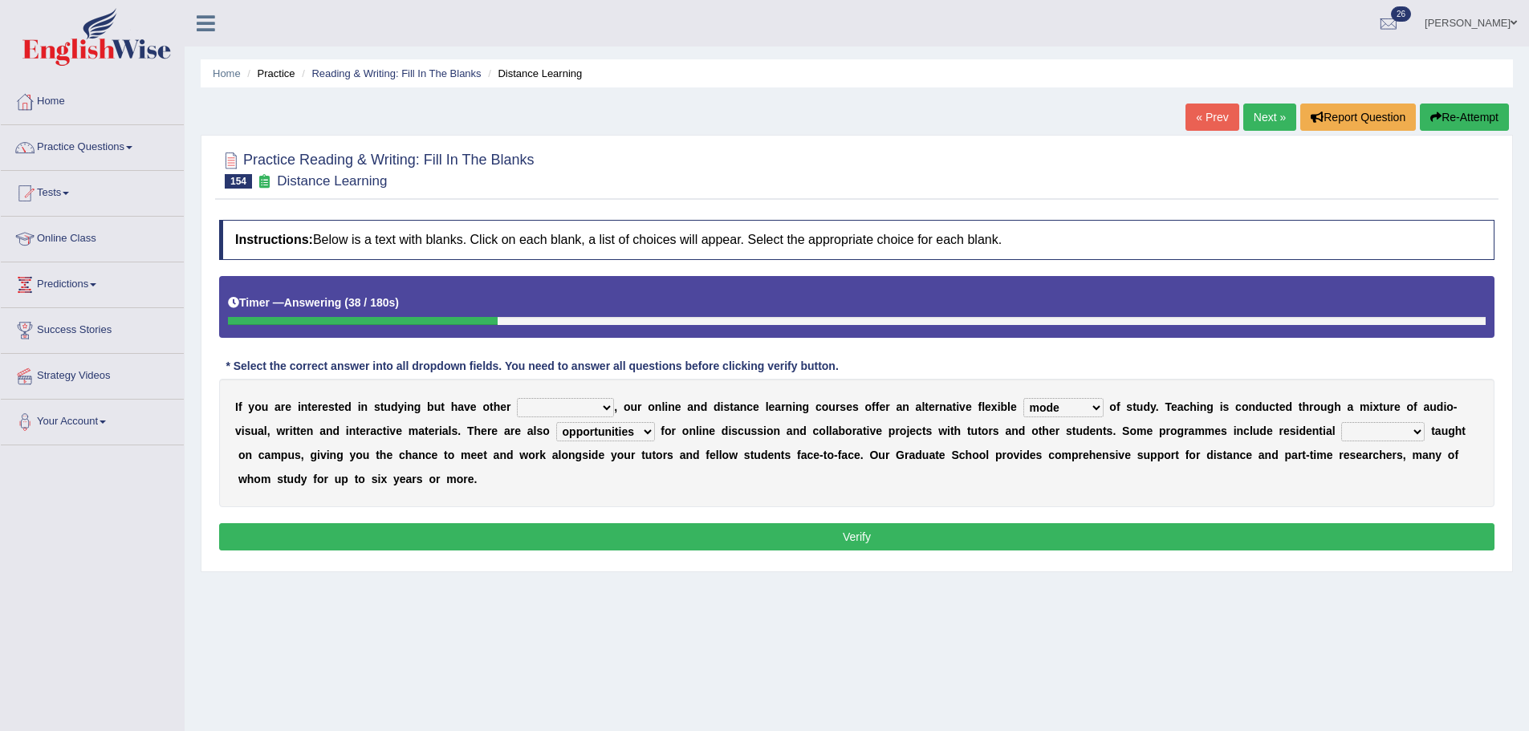
click at [1352, 441] on select "apartments modules techniques finesse" at bounding box center [1382, 431] width 83 height 19
click at [623, 424] on select "opportunities occasions needs contingencies" at bounding box center [605, 431] width 99 height 19
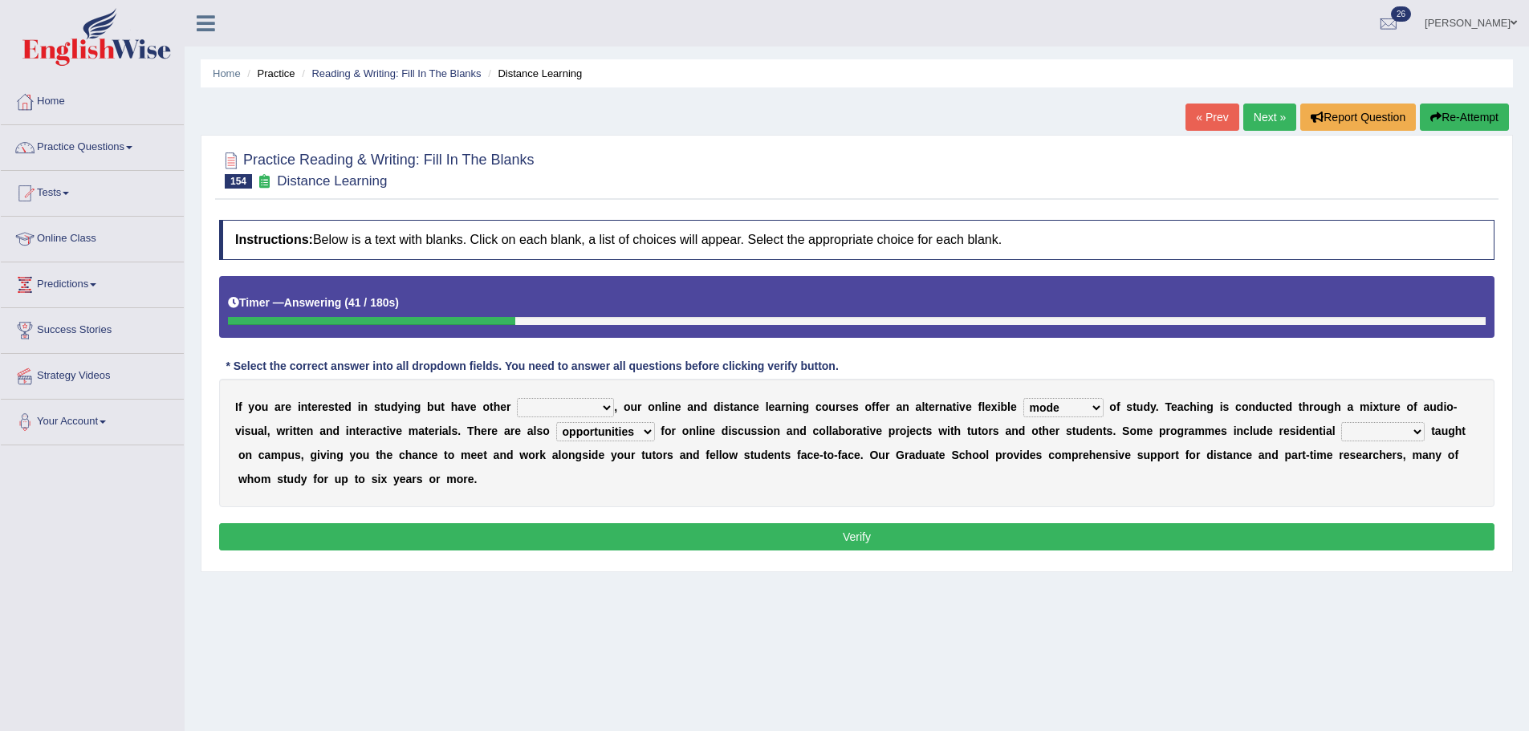
click at [1346, 442] on div "I f y o u a r e i n t e r e s t e d i n s t u d y i n g b u t h a v e o t h e r…" at bounding box center [856, 443] width 1275 height 128
click at [1350, 440] on select "apartments modules techniques finesse" at bounding box center [1382, 431] width 83 height 19
select select "modules"
click at [1341, 422] on select "apartments modules techniques finesse" at bounding box center [1382, 431] width 83 height 19
click at [530, 400] on select "inclinations presumptions commitments assumptions" at bounding box center [565, 407] width 97 height 19
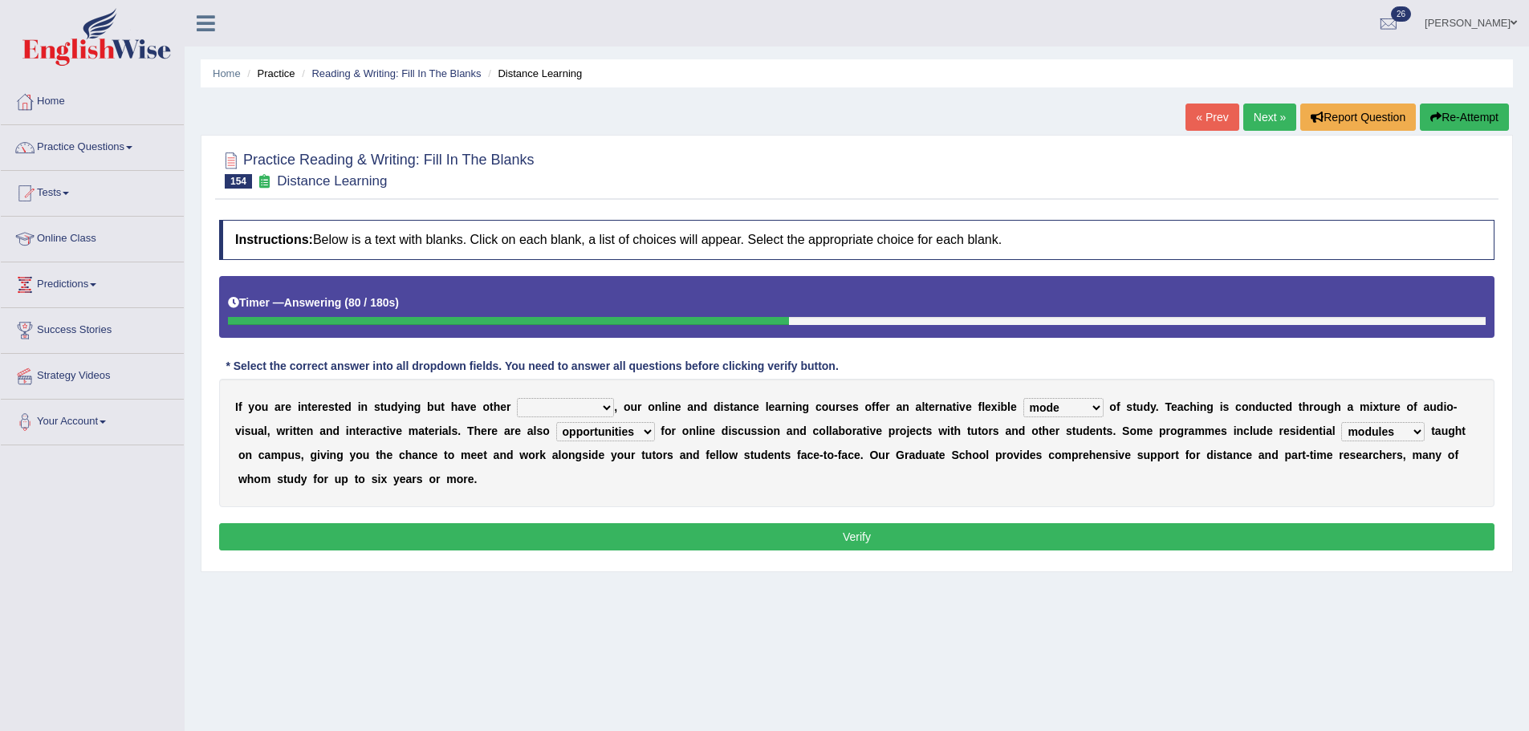
click at [517, 398] on select "inclinations presumptions commitments assumptions" at bounding box center [565, 407] width 97 height 19
click at [592, 412] on select "inclinations presumptions commitments assumptions" at bounding box center [565, 407] width 97 height 19
select select "assumptions"
click at [517, 398] on select "inclinations presumptions commitments assumptions" at bounding box center [565, 407] width 97 height 19
click at [599, 533] on button "Verify" at bounding box center [856, 536] width 1275 height 27
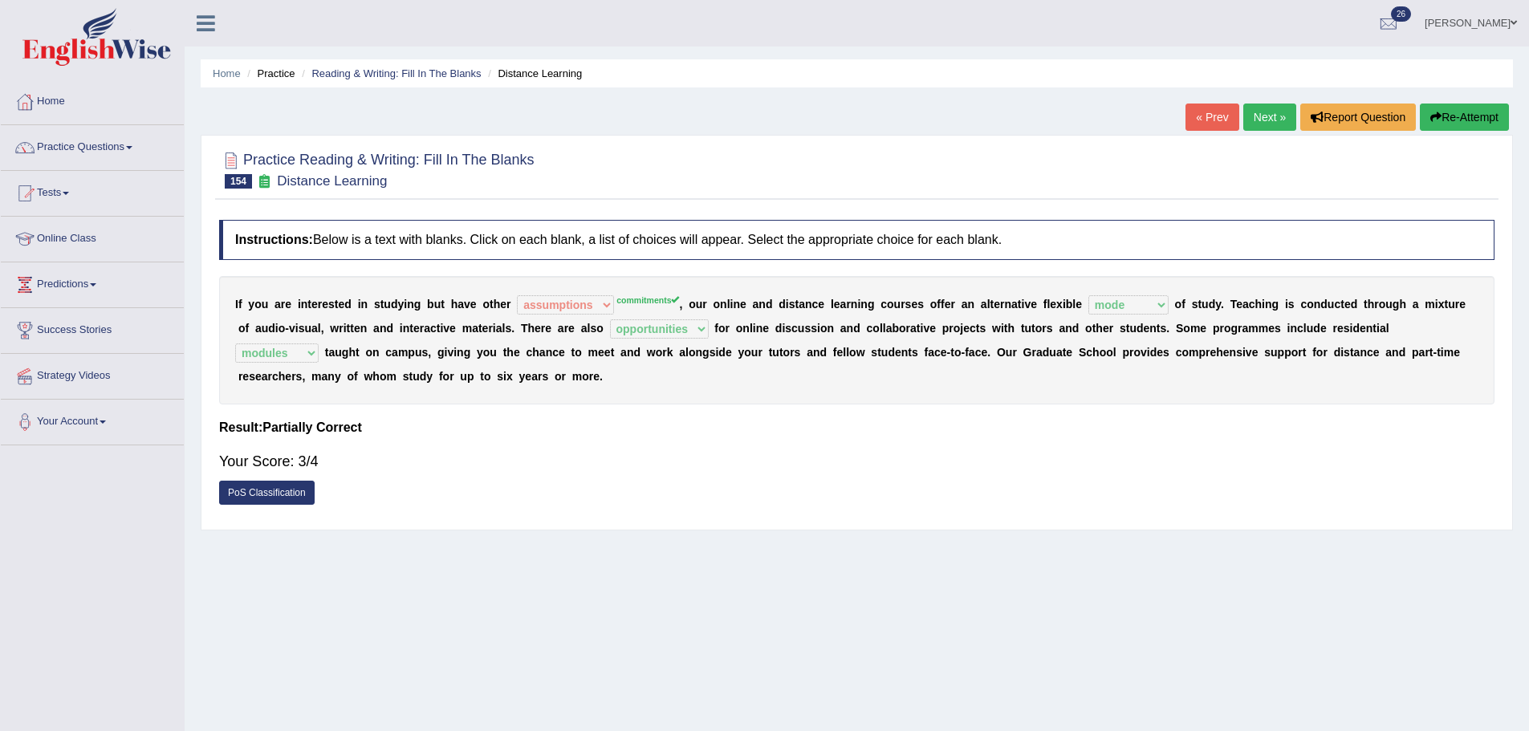
click at [454, 297] on div "I f y o u a r e i n t e r e s t e d i n s t u d y i n g b u t h a v e o t h e r…" at bounding box center [856, 340] width 1275 height 128
click at [622, 283] on div "I f y o u a r e i n t e r e s t e d i n s t u d y i n g b u t h a v e o t h e r…" at bounding box center [856, 340] width 1275 height 128
click at [640, 298] on sup "commitments" at bounding box center [647, 300] width 63 height 10
click at [639, 298] on sup "commitments" at bounding box center [647, 300] width 63 height 10
click at [1196, 124] on link "« Prev" at bounding box center [1211, 117] width 53 height 27
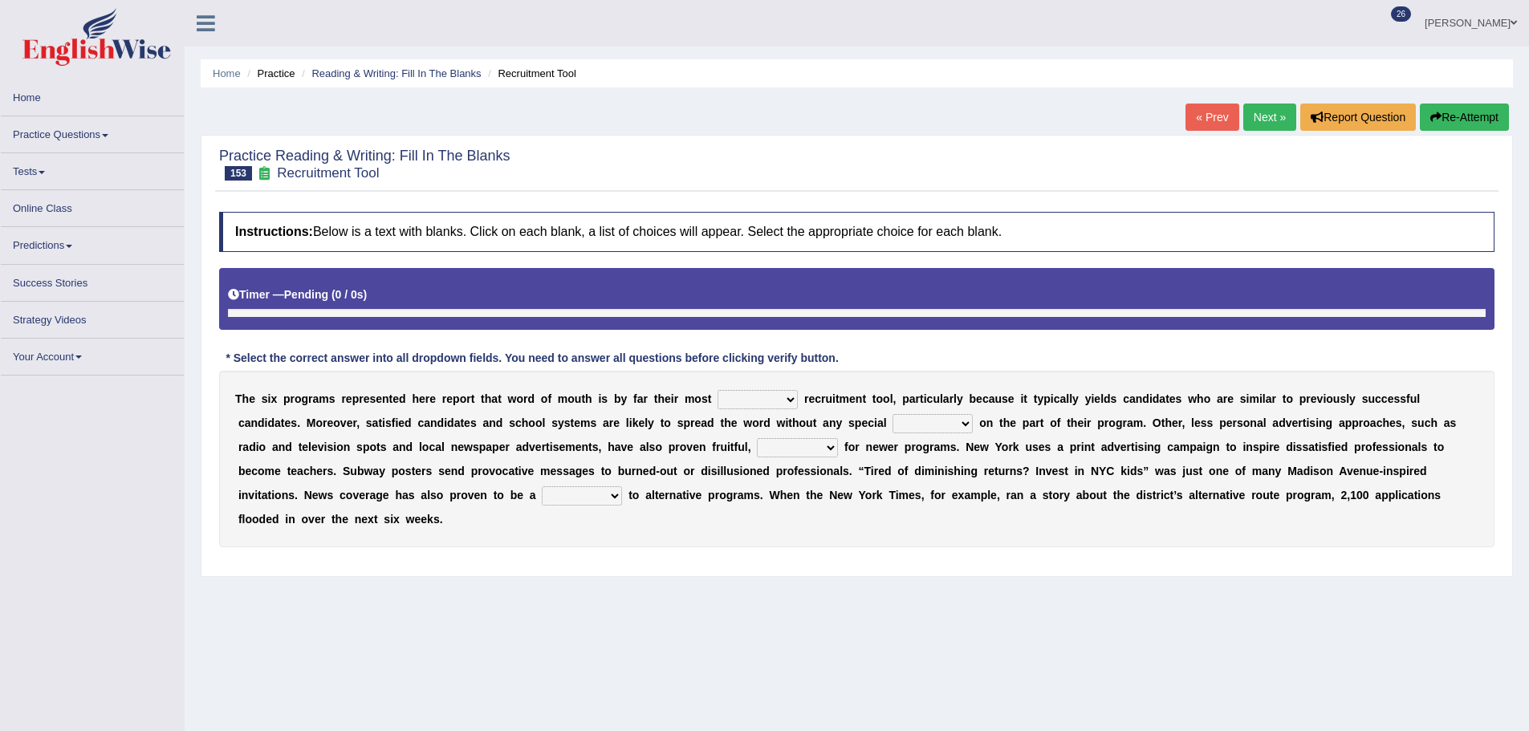
drag, startPoint x: 757, startPoint y: 236, endPoint x: 726, endPoint y: 278, distance: 52.8
click at [757, 236] on h4 "Instructions: Below is a text with blanks. Click on each blank, a list of choic…" at bounding box center [856, 232] width 1275 height 40
click at [754, 403] on select "affected forcible effective coherent" at bounding box center [757, 399] width 80 height 19
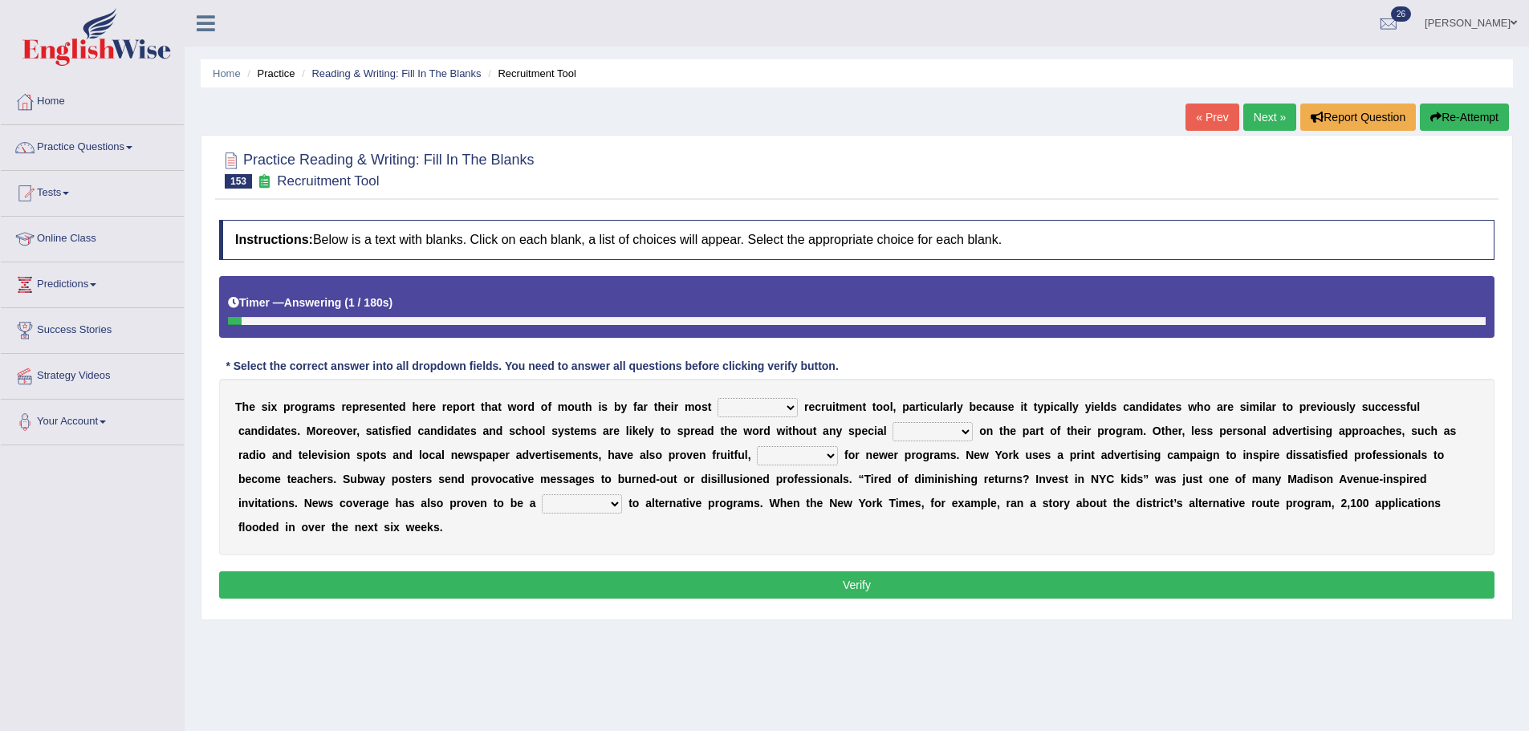
select select "effective"
click at [717, 398] on select "affected forcible effective coherent" at bounding box center [757, 407] width 80 height 19
drag, startPoint x: 777, startPoint y: 408, endPoint x: 795, endPoint y: 400, distance: 20.5
click at [777, 408] on select "affected forcible effective coherent" at bounding box center [757, 407] width 80 height 19
click at [717, 398] on select "affected forcible effective coherent" at bounding box center [757, 407] width 80 height 19
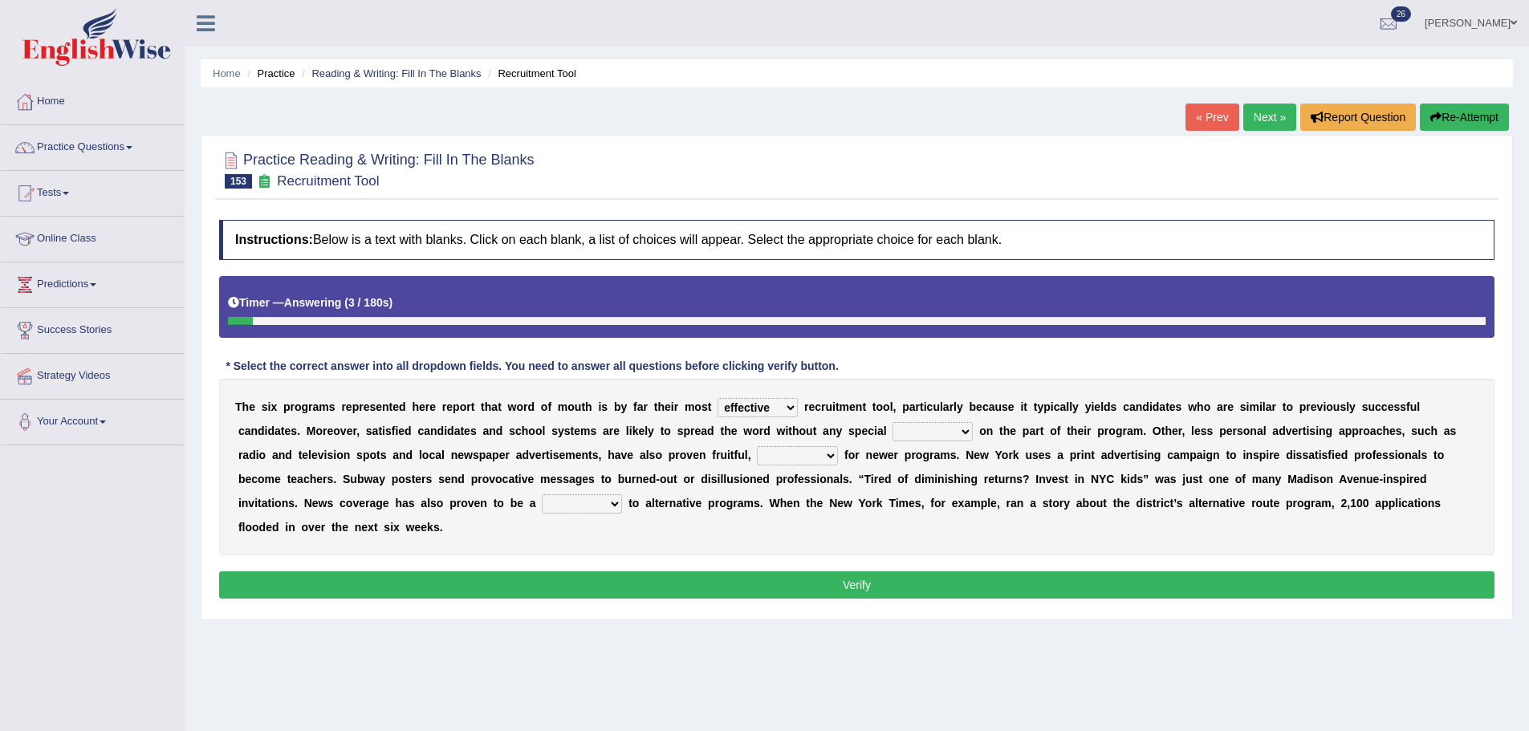
click at [744, 393] on div "T h e s i x p r o g r a m s r e p r e s e n t e d h e r e r e p o r t t h a t w…" at bounding box center [856, 467] width 1275 height 177
click at [749, 398] on select "affected forcible effective coherent" at bounding box center [757, 407] width 80 height 19
click at [983, 306] on div "Timer — Answering ( 18 / 180s ) Skip" at bounding box center [856, 303] width 1257 height 28
drag, startPoint x: 921, startPoint y: 443, endPoint x: 931, endPoint y: 434, distance: 13.1
click at [922, 443] on div "T h e s i x p r o g r a m s r e p r e s e n t e d h e r e r e p o r t t h a t w…" at bounding box center [856, 467] width 1275 height 177
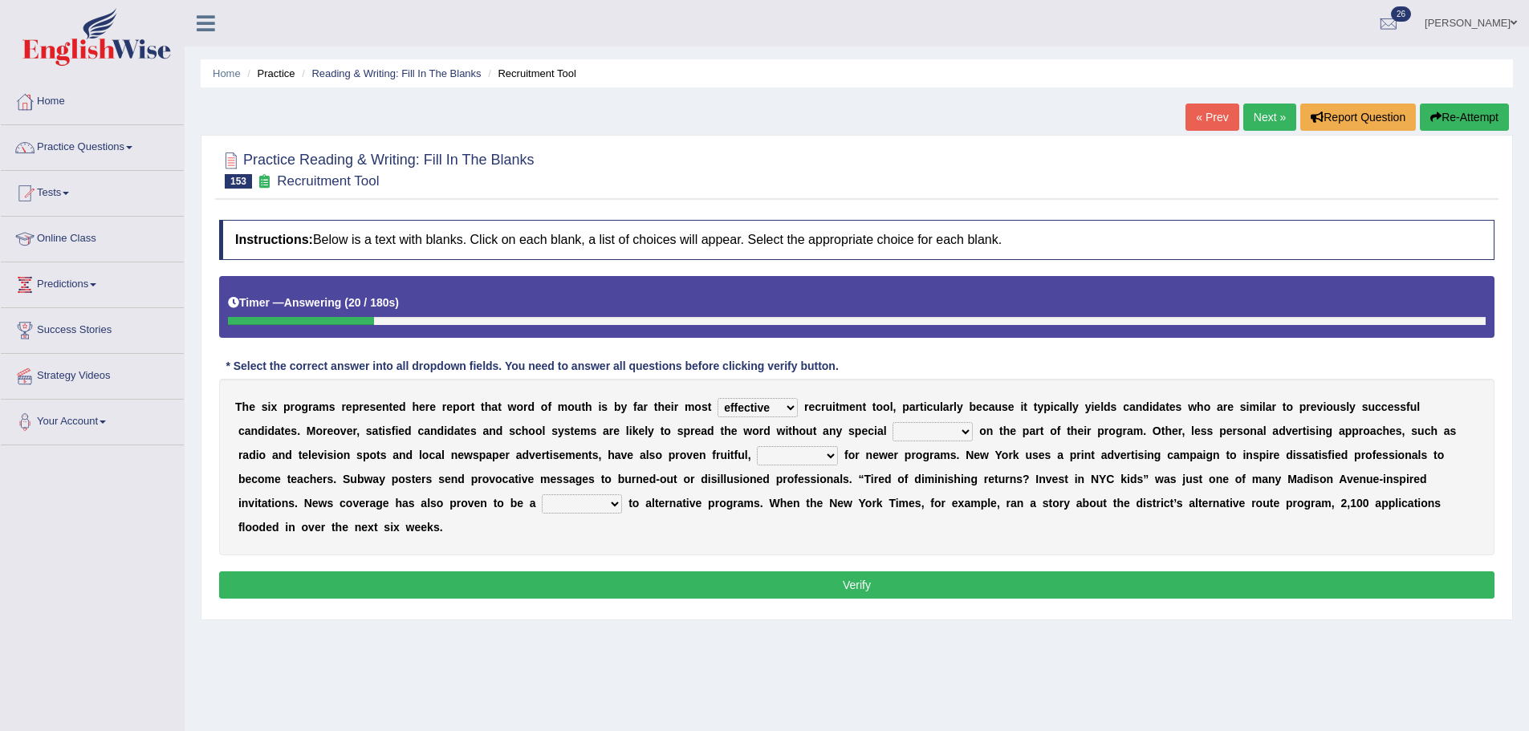
click at [931, 434] on select "logic effort validity force" at bounding box center [932, 431] width 80 height 19
drag, startPoint x: 1036, startPoint y: 456, endPoint x: 758, endPoint y: 438, distance: 278.2
click at [1033, 456] on b "s" at bounding box center [1035, 455] width 6 height 13
drag, startPoint x: 409, startPoint y: 436, endPoint x: 506, endPoint y: 449, distance: 97.9
click at [507, 449] on div "T h e s i x p r o g r a m s r e p r e s e n t e d h e r e r e p o r t t h a t w…" at bounding box center [856, 467] width 1275 height 177
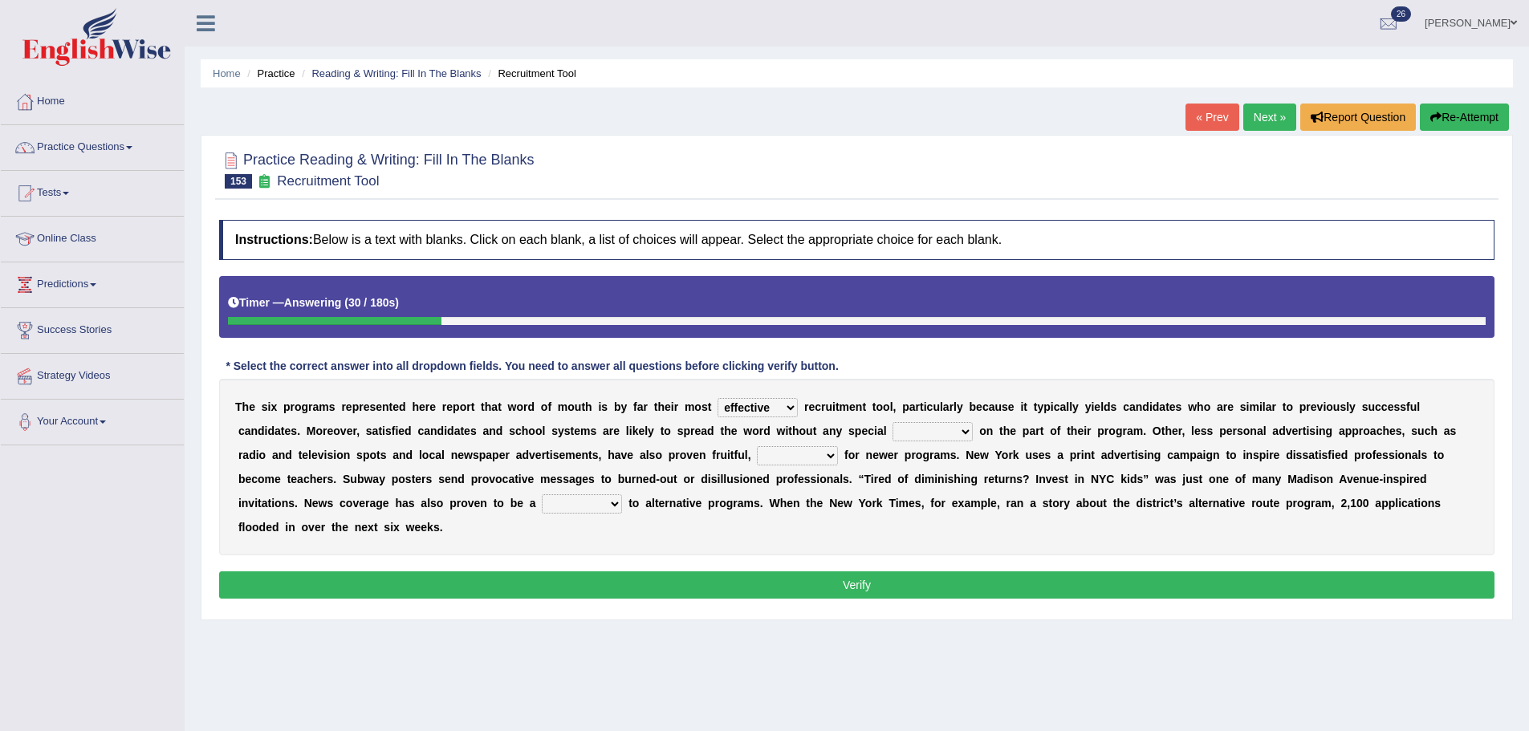
click at [921, 419] on div "T h e s i x p r o g r a m s r e p r e s e n t e d h e r e r e p o r t t h a t w…" at bounding box center [856, 467] width 1275 height 177
click at [919, 435] on select "logic effort validity force" at bounding box center [932, 431] width 80 height 19
select select "validity"
click at [892, 422] on select "logic effort validity force" at bounding box center [932, 431] width 80 height 19
click at [827, 465] on select "conclusive credibly irresistibly especially" at bounding box center [797, 455] width 81 height 19
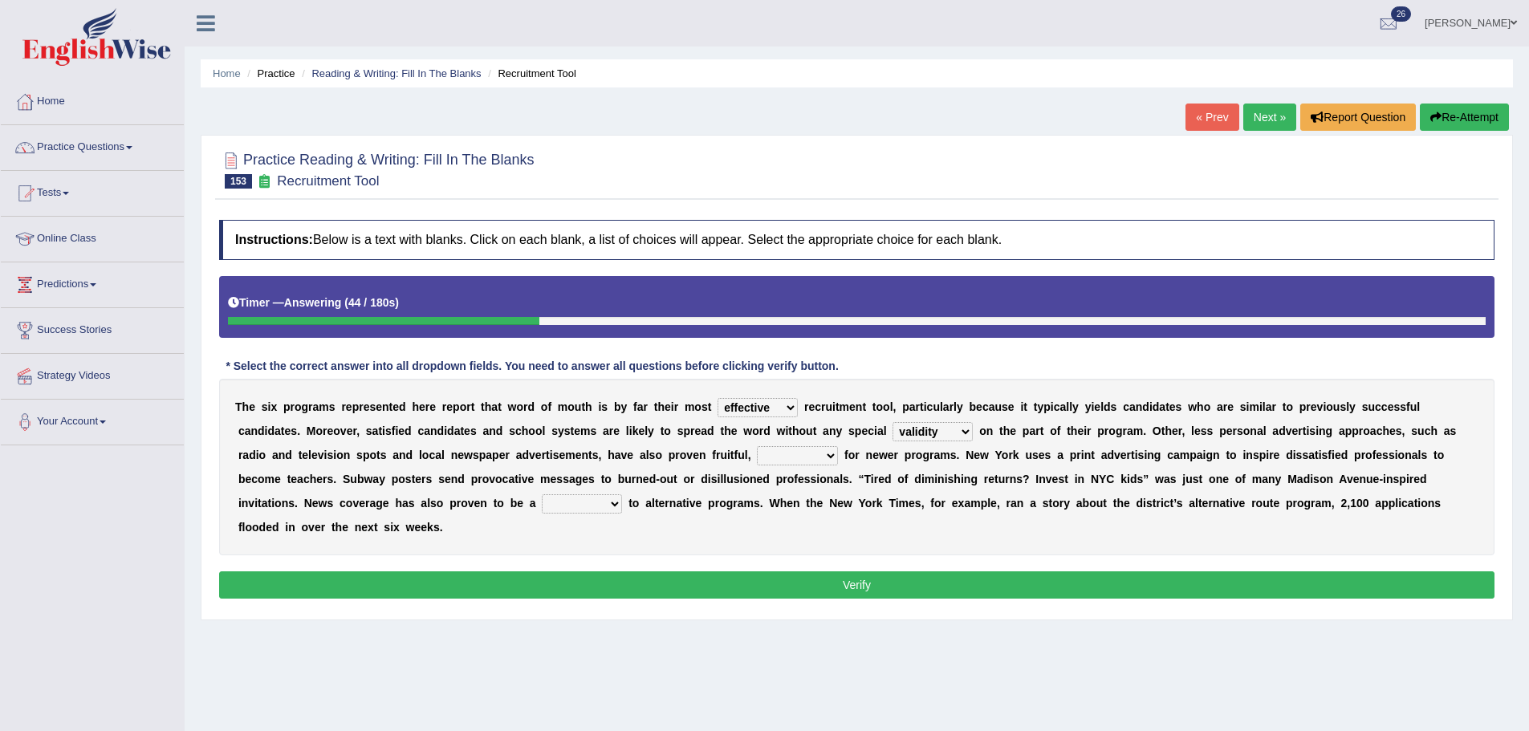
drag, startPoint x: 688, startPoint y: 438, endPoint x: 757, endPoint y: 459, distance: 72.1
click at [706, 441] on div "T h e s i x p r o g r a m s r e p r e s e n t e d h e r e r e p o r t t h a t w…" at bounding box center [856, 467] width 1275 height 177
click at [826, 470] on div "T h e s i x p r o g r a m s r e p r e s e n t e d h e r e r e p o r t t h a t w…" at bounding box center [856, 467] width 1275 height 177
click at [822, 455] on select "conclusive credibly irresistibly especially" at bounding box center [797, 455] width 81 height 19
click at [952, 490] on div "T h e s i x p r o g r a m s r e p r e s e n t e d h e r e r e p o r t t h a t w…" at bounding box center [856, 467] width 1275 height 177
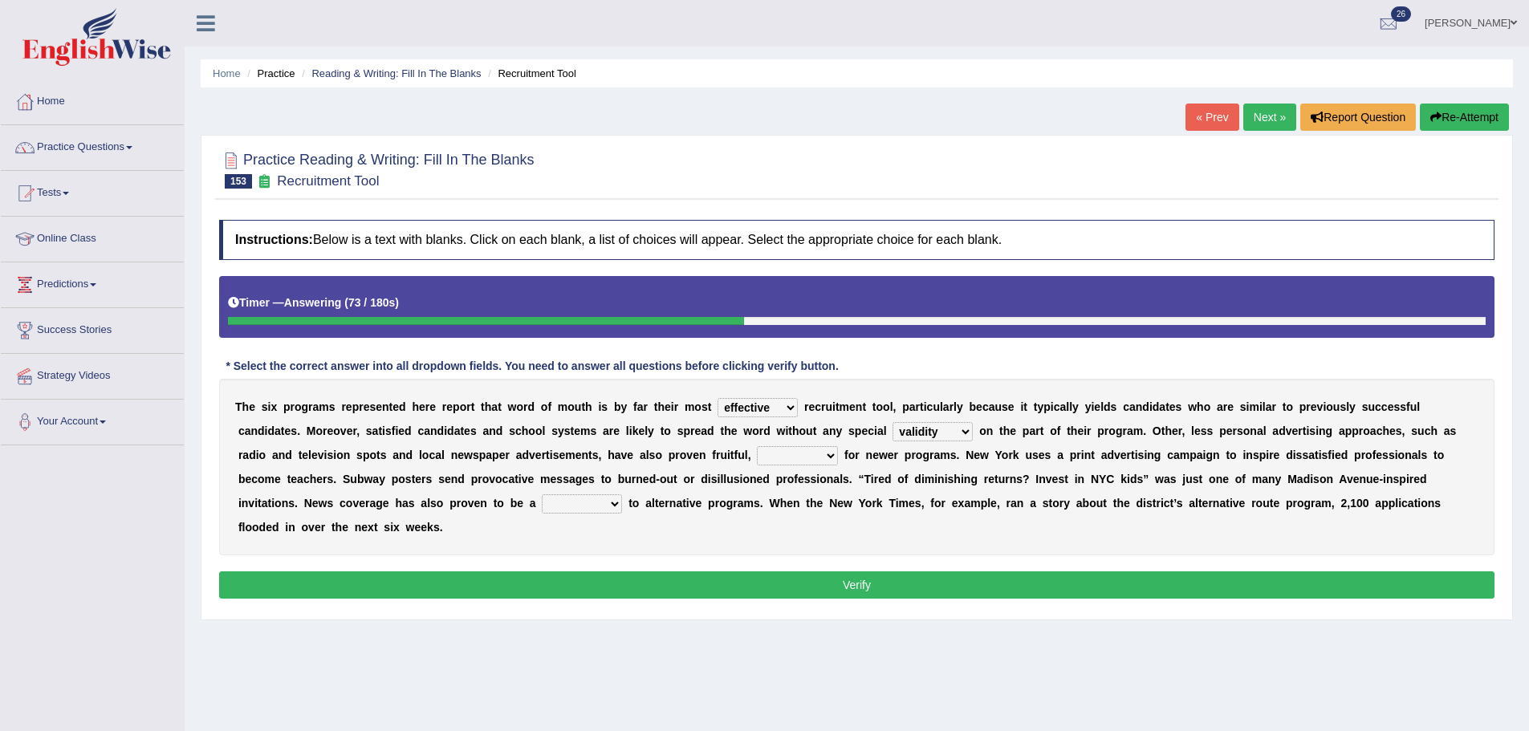
click at [841, 467] on div "T h e s i x p r o g r a m s r e p r e s e n t e d h e r e r e p o r t t h a t w…" at bounding box center [856, 467] width 1275 height 177
click at [817, 462] on select "conclusive credibly irresistibly especially" at bounding box center [797, 455] width 81 height 19
click at [912, 470] on div "T h e s i x p r o g r a m s r e p r e s e n t e d h e r e r e p o r t t h a t w…" at bounding box center [856, 467] width 1275 height 177
click at [770, 458] on select "conclusive credibly irresistibly especially" at bounding box center [797, 455] width 81 height 19
select select "especially"
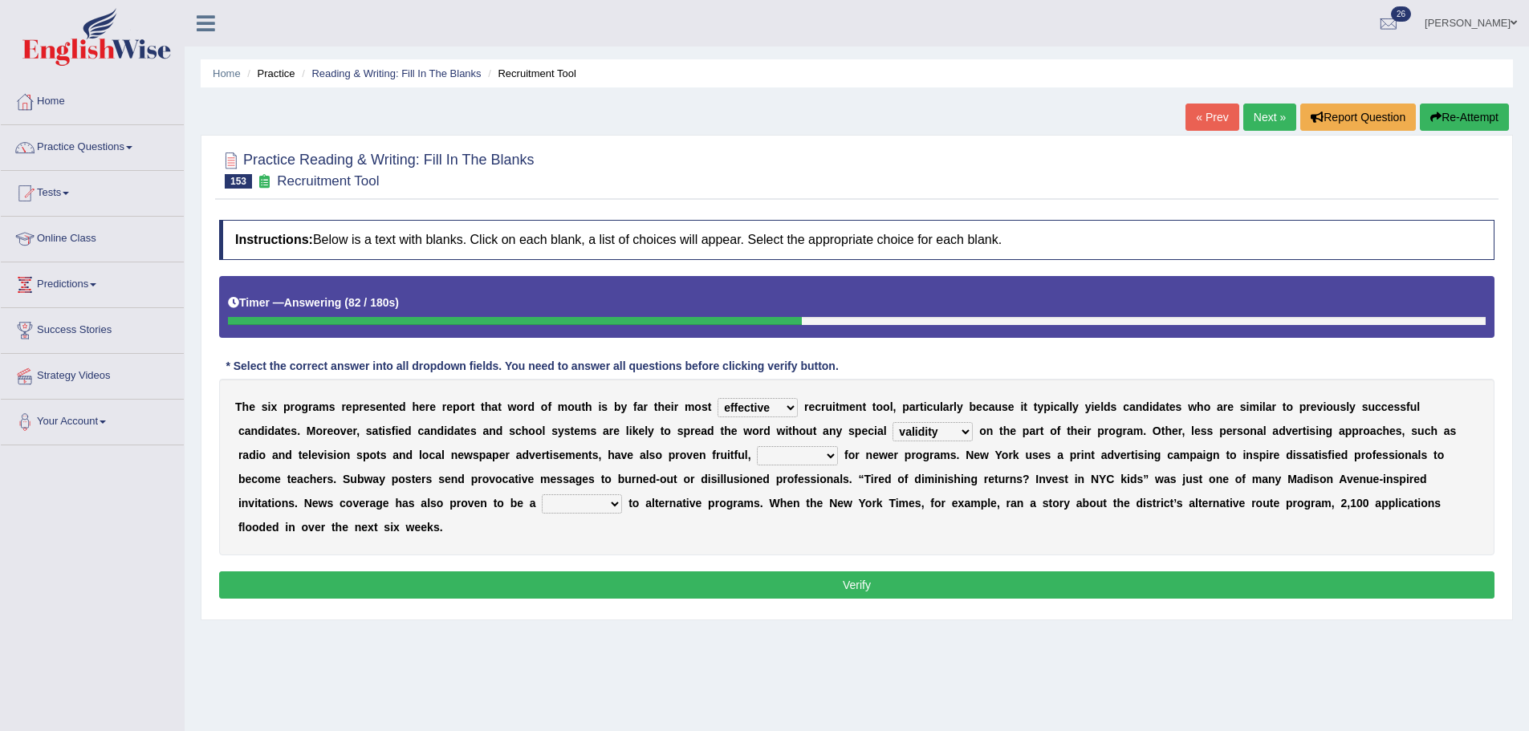
click at [757, 446] on select "conclusive credibly irresistibly especially" at bounding box center [797, 455] width 81 height 19
click at [564, 504] on select "boon gain luxury windfall" at bounding box center [582, 503] width 80 height 19
click at [660, 528] on div "T h e s i x p r o g r a m s r e p r e s e n t e d h e r e r e p o r t t h a t w…" at bounding box center [856, 467] width 1275 height 177
click at [575, 500] on select "boon gain luxury windfall" at bounding box center [582, 503] width 80 height 19
drag, startPoint x: 664, startPoint y: 530, endPoint x: 644, endPoint y: 526, distance: 20.6
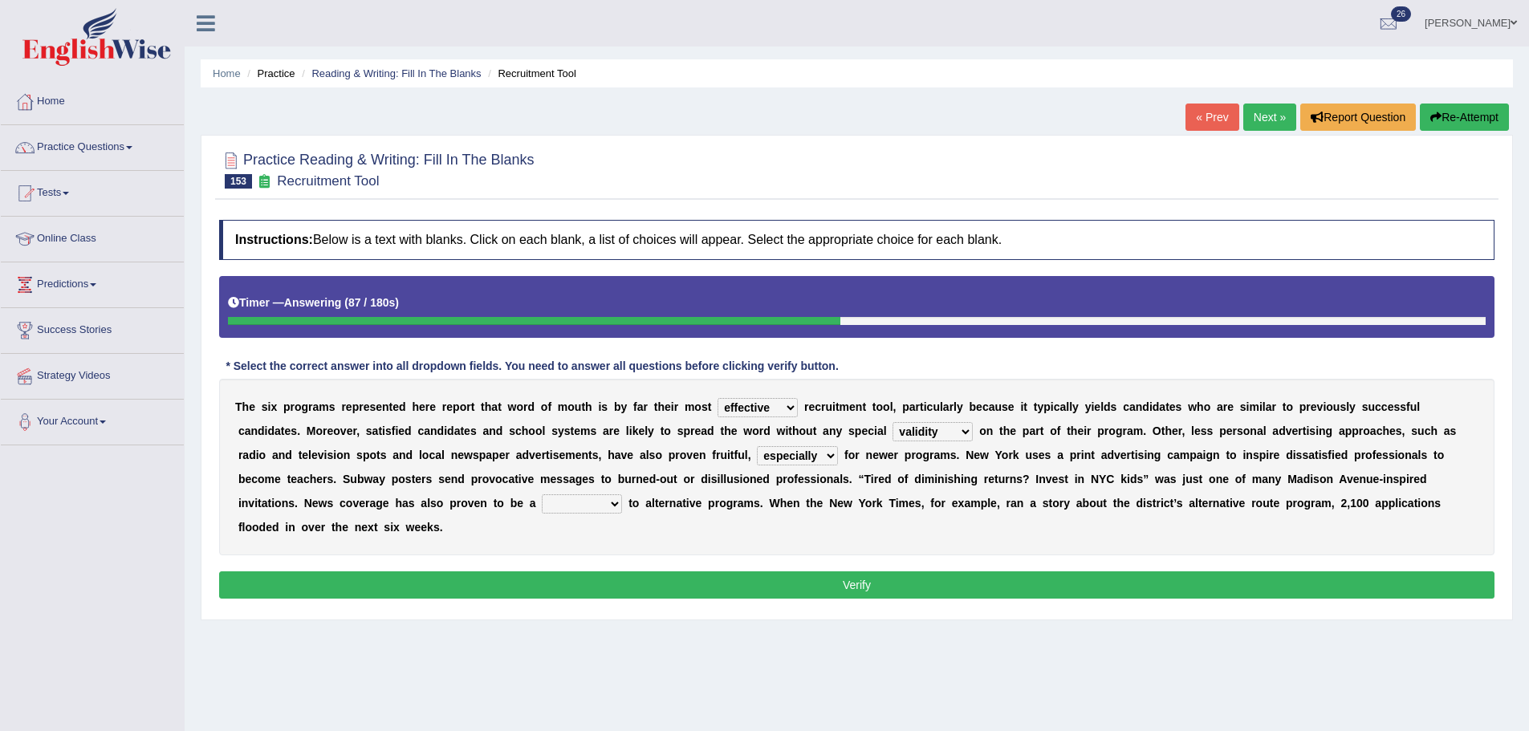
click at [664, 530] on div "T h e s i x p r o g r a m s r e p r e s e n t e d h e r e r e p o r t t h a t w…" at bounding box center [856, 467] width 1275 height 177
click at [611, 511] on select "boon gain luxury windfall" at bounding box center [582, 503] width 80 height 19
select select "boon"
click at [542, 494] on select "boon gain luxury windfall" at bounding box center [582, 503] width 80 height 19
click at [604, 515] on div "T h e s i x p r o g r a m s r e p r e s e n t e d h e r e r e p o r t t h a t w…" at bounding box center [856, 467] width 1275 height 177
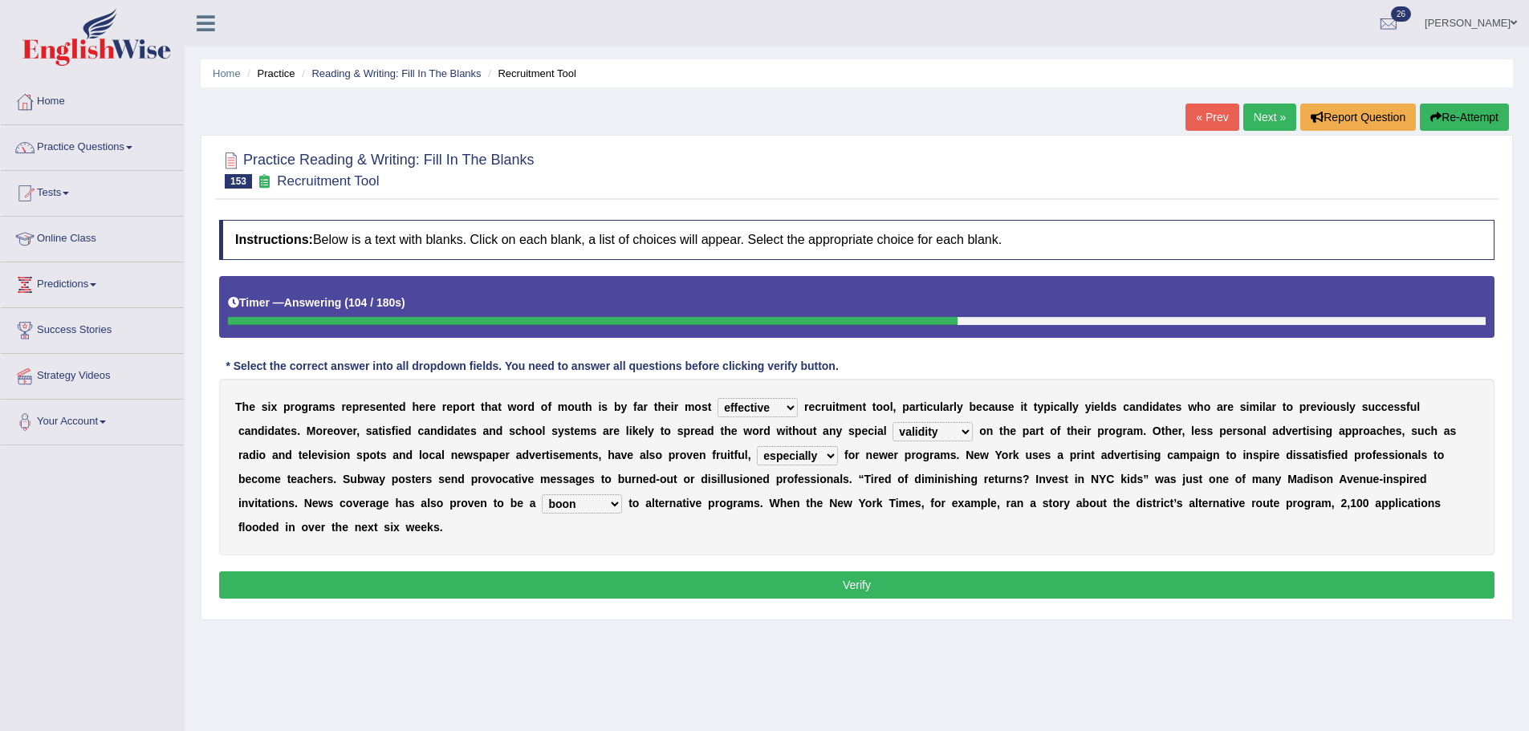
click at [607, 505] on select "boon gain luxury windfall" at bounding box center [582, 503] width 80 height 19
click at [542, 494] on select "boon gain luxury windfall" at bounding box center [582, 503] width 80 height 19
click at [626, 595] on button "Verify" at bounding box center [856, 584] width 1275 height 27
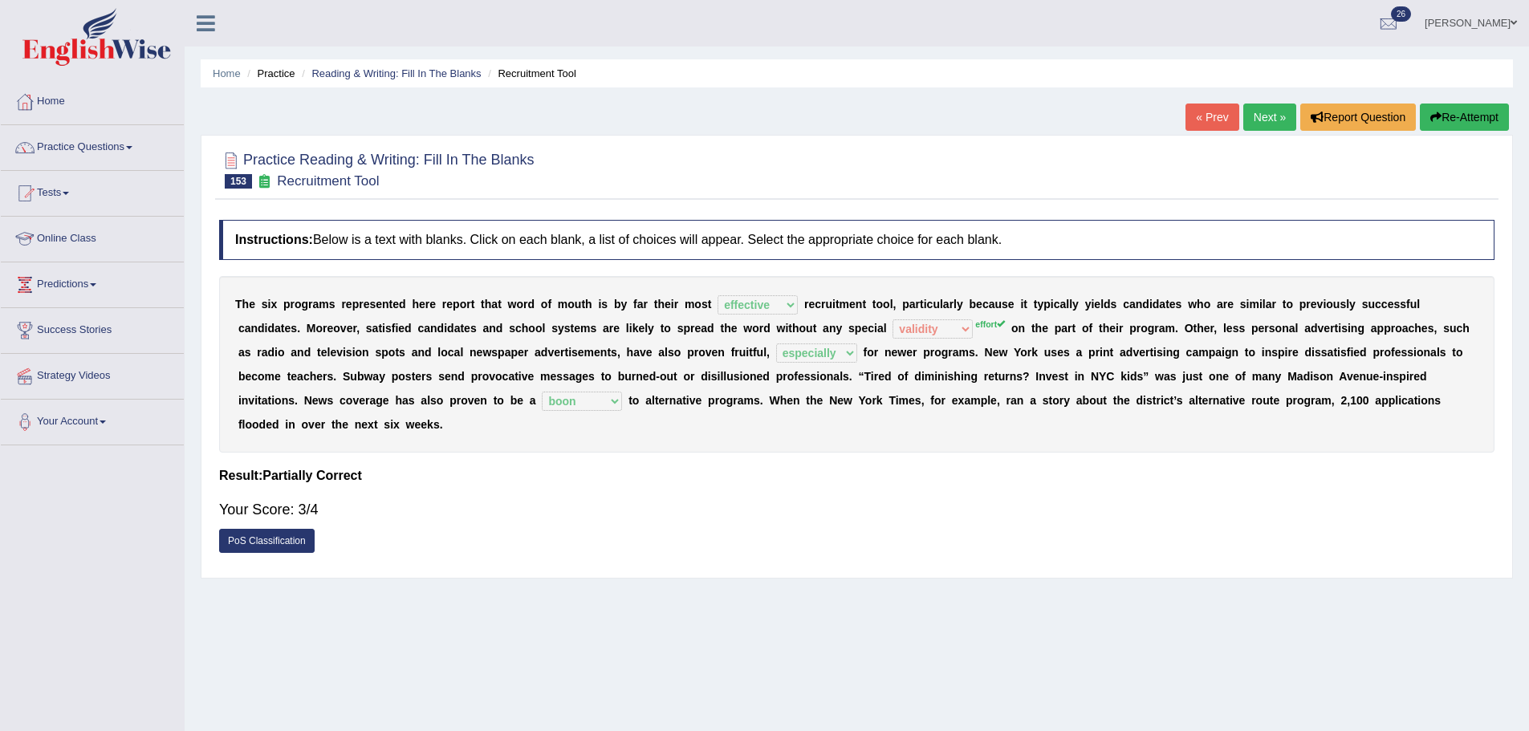
click at [1227, 120] on link "« Prev" at bounding box center [1211, 117] width 53 height 27
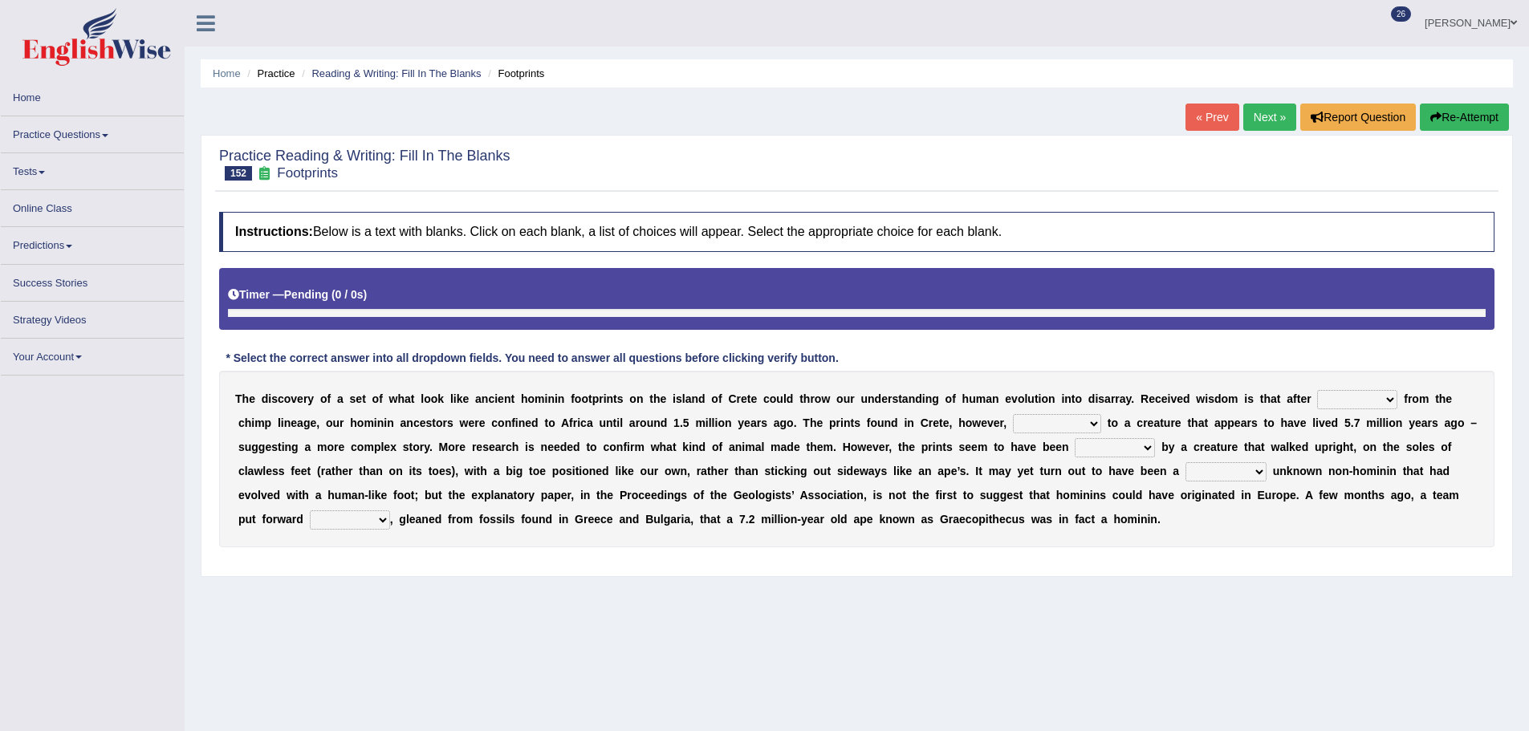
drag, startPoint x: 388, startPoint y: 413, endPoint x: 559, endPoint y: 423, distance: 171.2
click at [544, 422] on div "T h e d i s c o v e r y o f a s e t o f w h a t l o o k l i k e a n c i e n t h…" at bounding box center [856, 459] width 1275 height 177
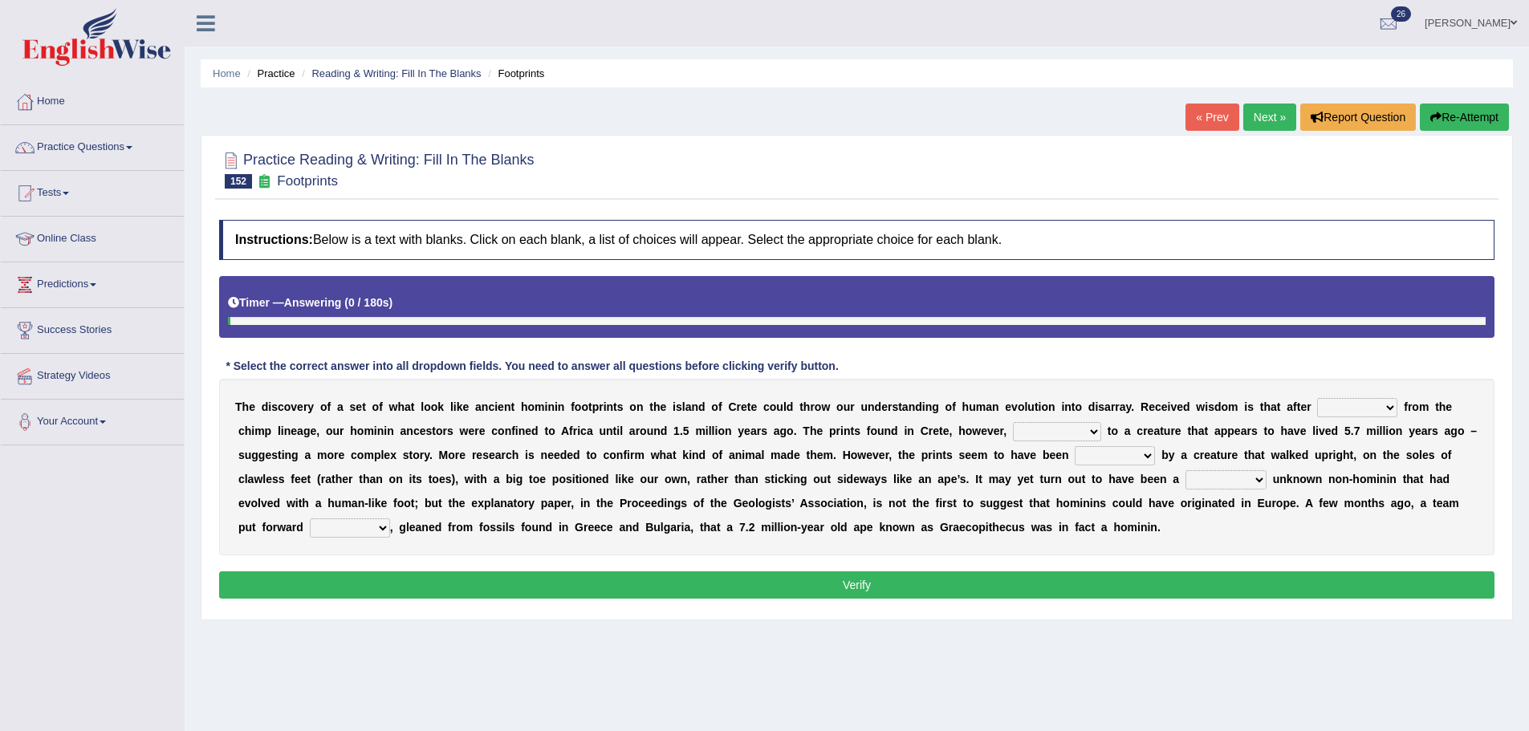
drag, startPoint x: 540, startPoint y: 424, endPoint x: 702, endPoint y: 426, distance: 162.1
click at [702, 426] on div "T h e d i s c o v e r y o f a s e t o f w h a t l o o k l i k e a n c i e n t h…" at bounding box center [856, 467] width 1275 height 177
click at [1315, 407] on b at bounding box center [1314, 406] width 6 height 13
click at [1339, 411] on select "spat splat spitting splitting" at bounding box center [1357, 407] width 80 height 19
click at [1412, 348] on div "Instructions: Below is a text with blanks. Click on each blank, a list of choic…" at bounding box center [856, 412] width 1283 height 400
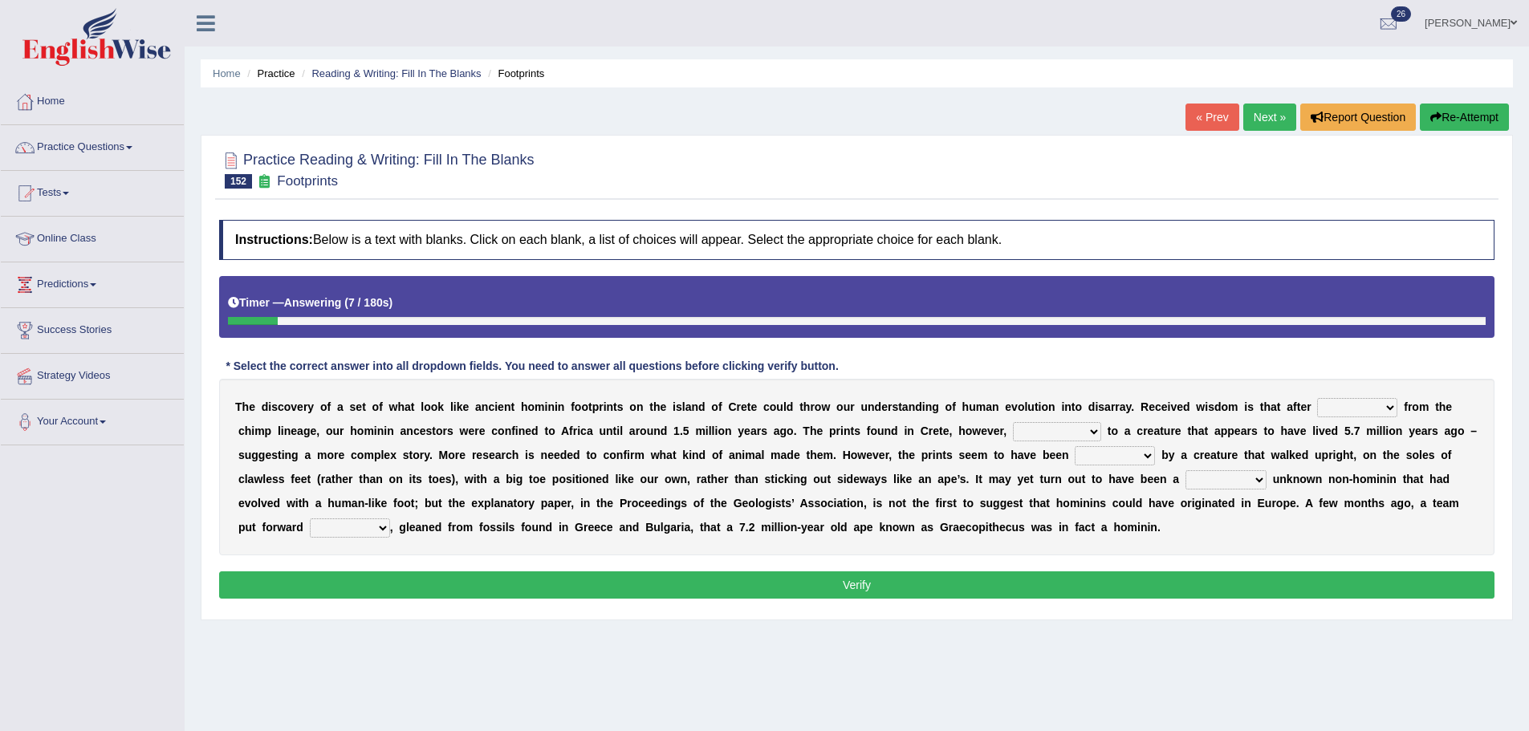
click at [1384, 409] on select "spat splat spitting splitting" at bounding box center [1357, 407] width 80 height 19
click at [1311, 373] on div "Instructions: Below is a text with blanks. Click on each blank, a list of choic…" at bounding box center [856, 412] width 1283 height 400
click at [1344, 416] on select "spat splat spitting splitting" at bounding box center [1357, 407] width 80 height 19
click at [1317, 398] on select "spat splat spitting splitting" at bounding box center [1357, 407] width 80 height 19
drag, startPoint x: 1368, startPoint y: 402, endPoint x: 1365, endPoint y: 411, distance: 9.4
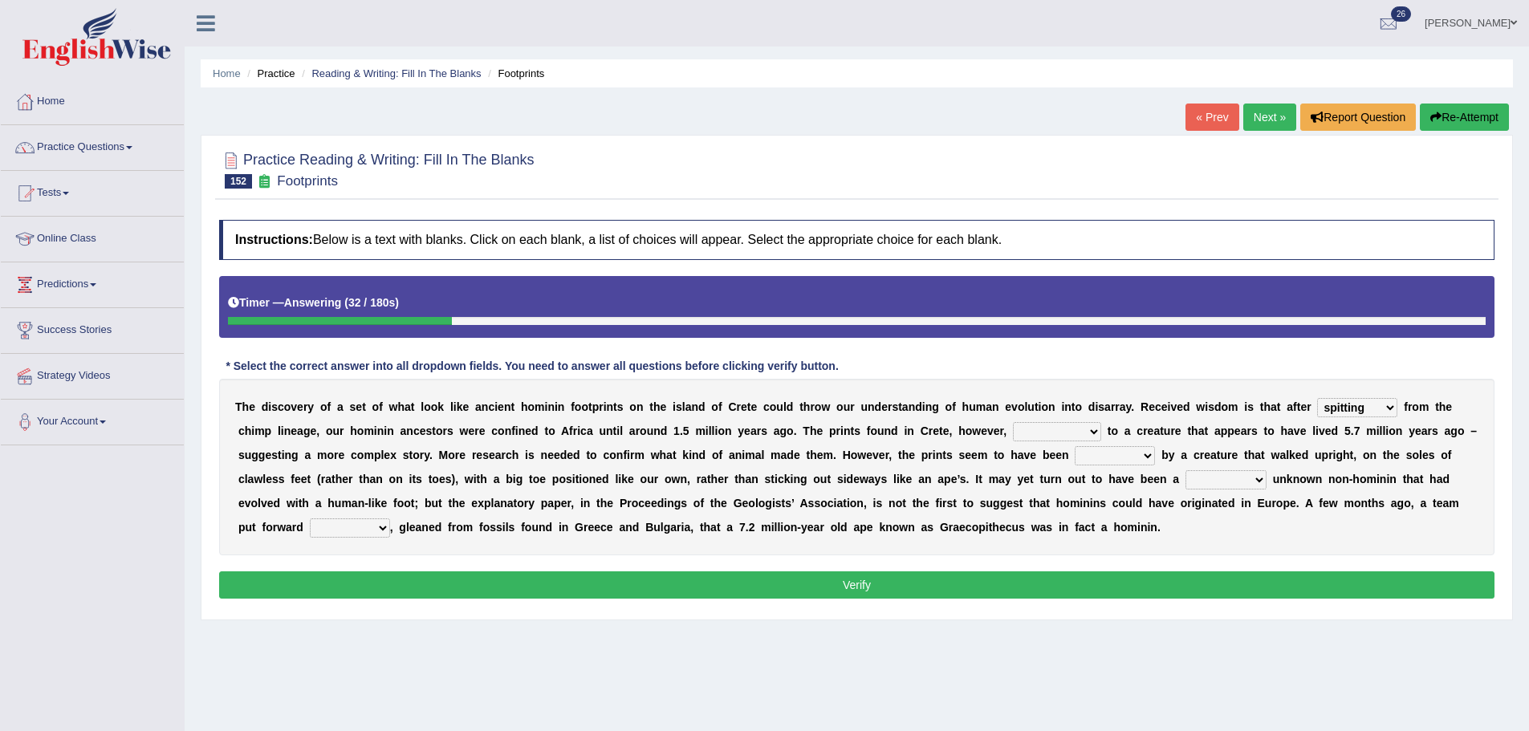
click at [1368, 402] on select "spat splat spitting splitting" at bounding box center [1357, 407] width 80 height 19
drag, startPoint x: 1345, startPoint y: 401, endPoint x: 1358, endPoint y: 407, distance: 14.8
click at [1345, 401] on select "spat splat spitting splitting" at bounding box center [1357, 407] width 80 height 19
select select "splitting"
click at [1317, 398] on select "spat splat spitting splitting" at bounding box center [1357, 407] width 80 height 19
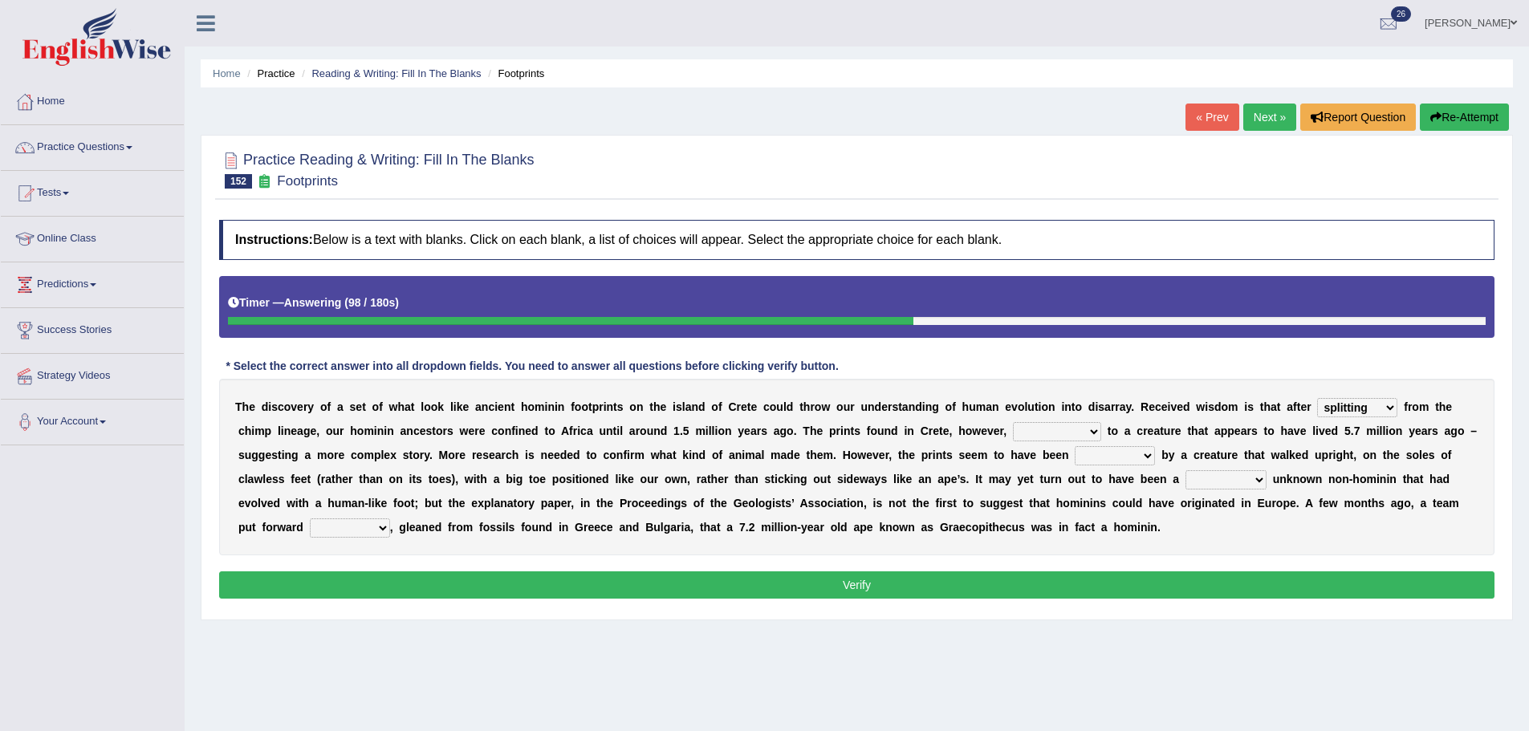
click at [1054, 440] on select "formed barraged belonged transfigured" at bounding box center [1057, 431] width 88 height 19
select select "barraged"
click at [1013, 422] on select "formed barraged belonged transfigured" at bounding box center [1057, 431] width 88 height 19
drag, startPoint x: 1203, startPoint y: 478, endPoint x: 1209, endPoint y: 487, distance: 10.9
click at [1204, 479] on select "famously wittingly previously hopelessly" at bounding box center [1225, 479] width 81 height 19
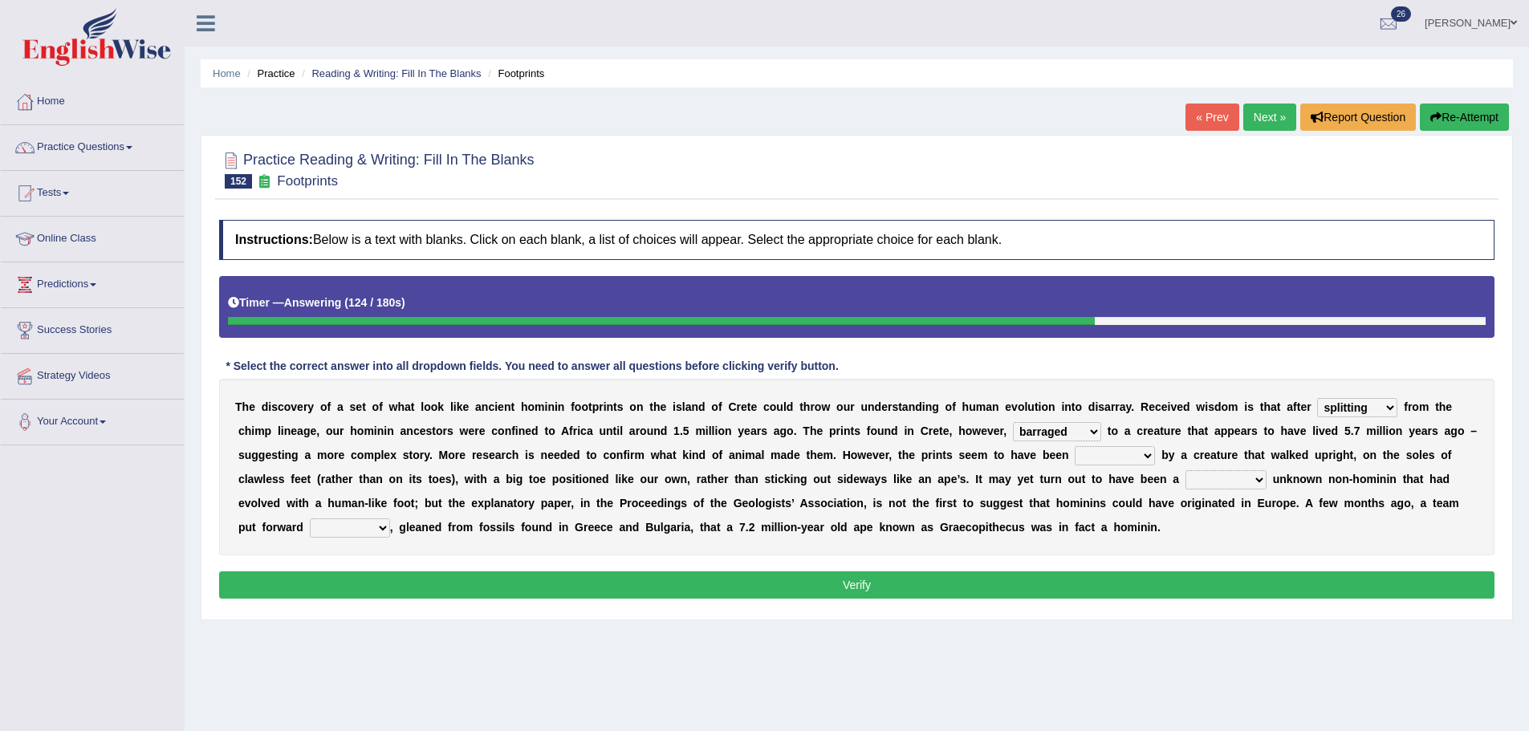
click at [1115, 456] on select "made laid curated sponsored" at bounding box center [1114, 455] width 80 height 19
select select "made"
click at [1074, 446] on select "made laid curated sponsored" at bounding box center [1114, 455] width 80 height 19
click at [1130, 463] on select "made laid curated sponsored" at bounding box center [1114, 455] width 80 height 19
click at [1074, 446] on select "made laid curated sponsored" at bounding box center [1114, 455] width 80 height 19
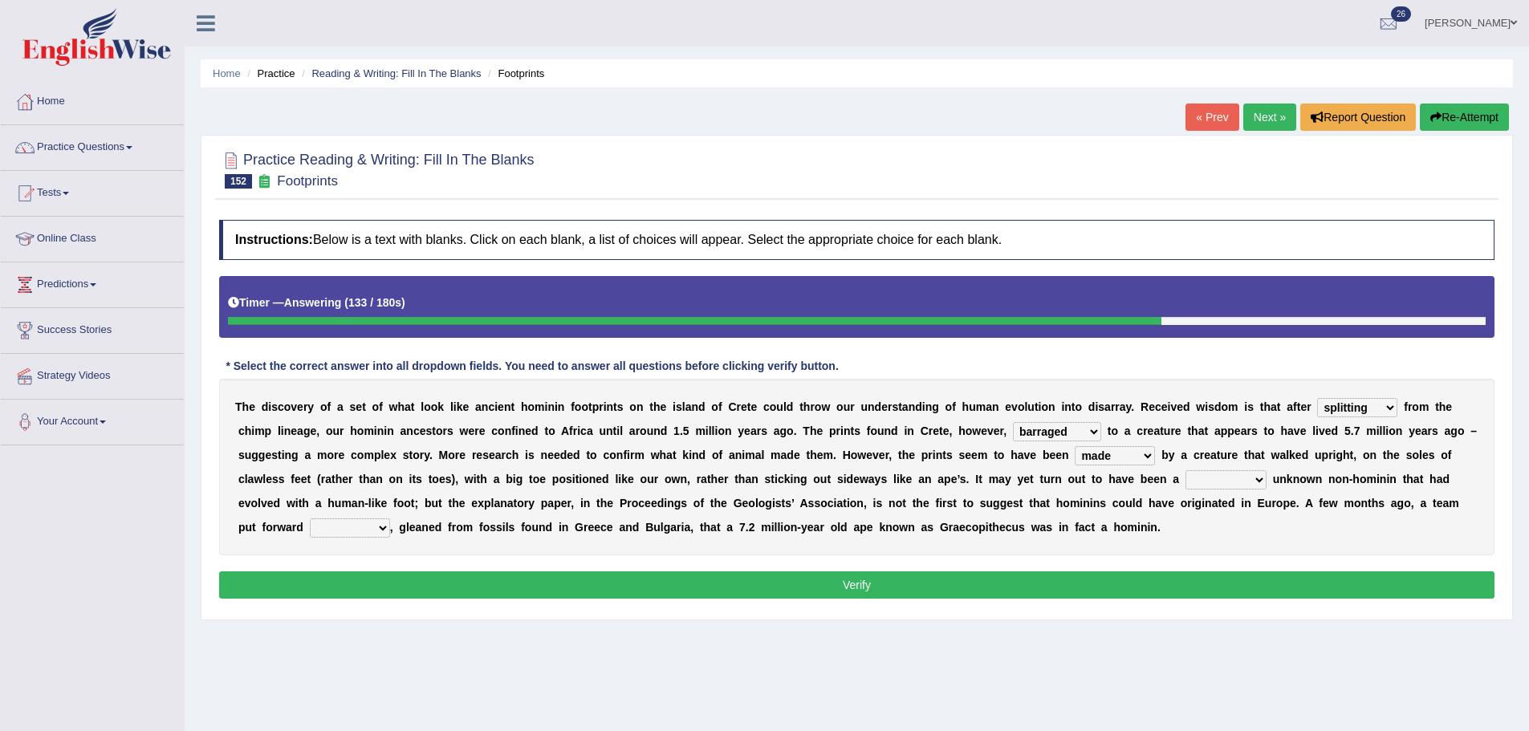
click at [1208, 476] on select "famously wittingly previously hopelessly" at bounding box center [1225, 479] width 81 height 19
select select "wittingly"
click at [1185, 470] on select "famously wittingly previously hopelessly" at bounding box center [1225, 479] width 81 height 19
click at [343, 528] on select "step circle proposal evidence" at bounding box center [350, 527] width 80 height 19
select select "evidence"
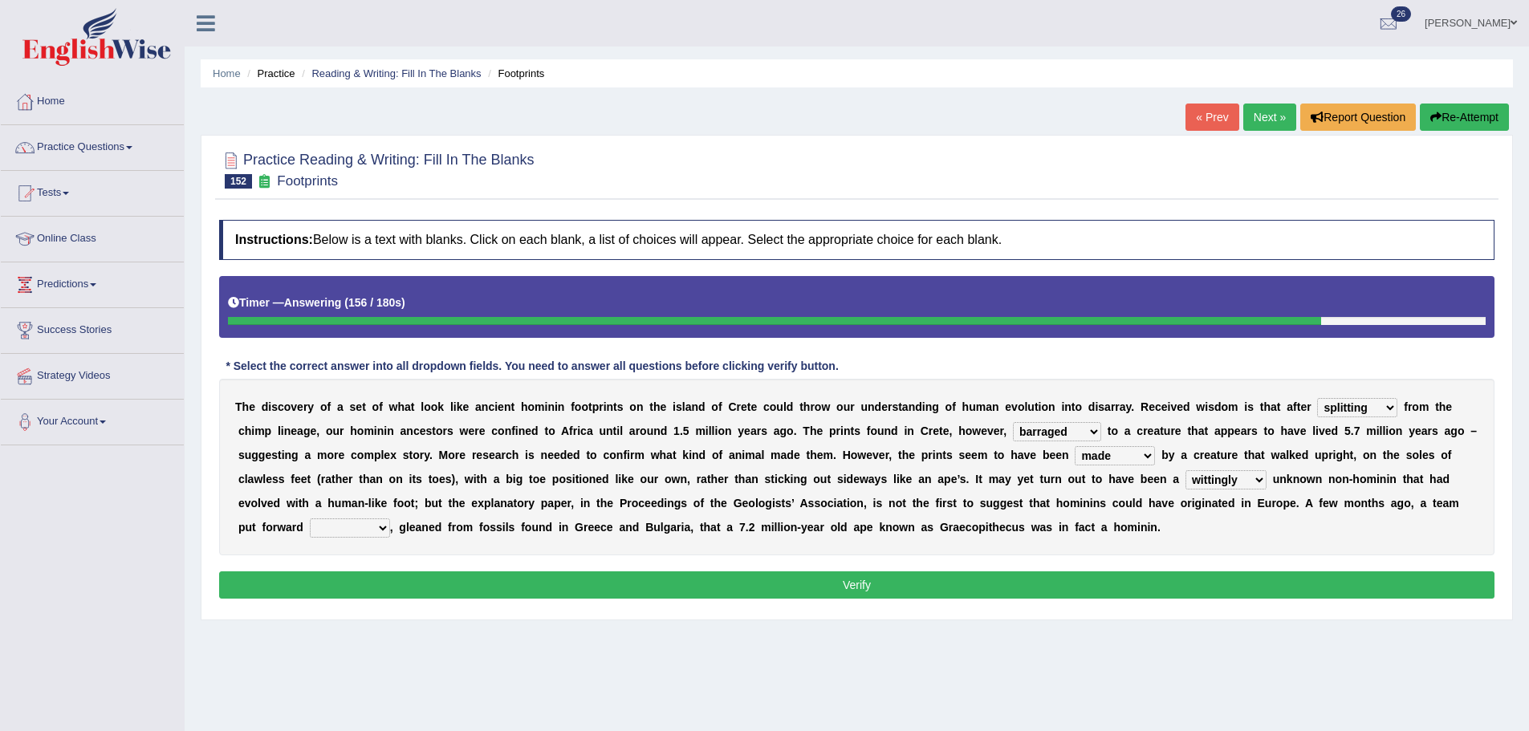
click at [310, 518] on select "step circle proposal evidence" at bounding box center [350, 527] width 80 height 19
click at [469, 579] on button "Verify" at bounding box center [856, 584] width 1275 height 27
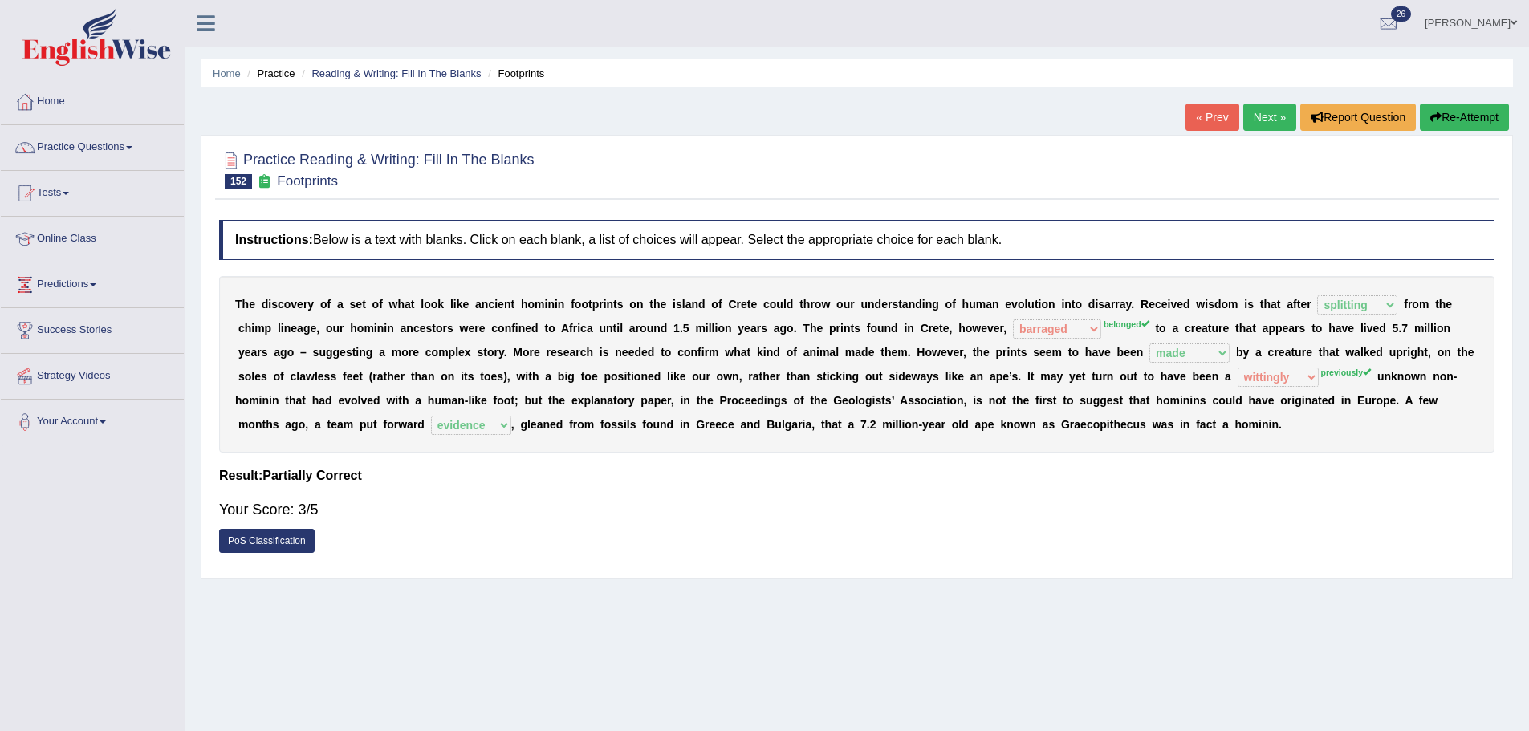
click at [1215, 127] on link "« Prev" at bounding box center [1211, 117] width 53 height 27
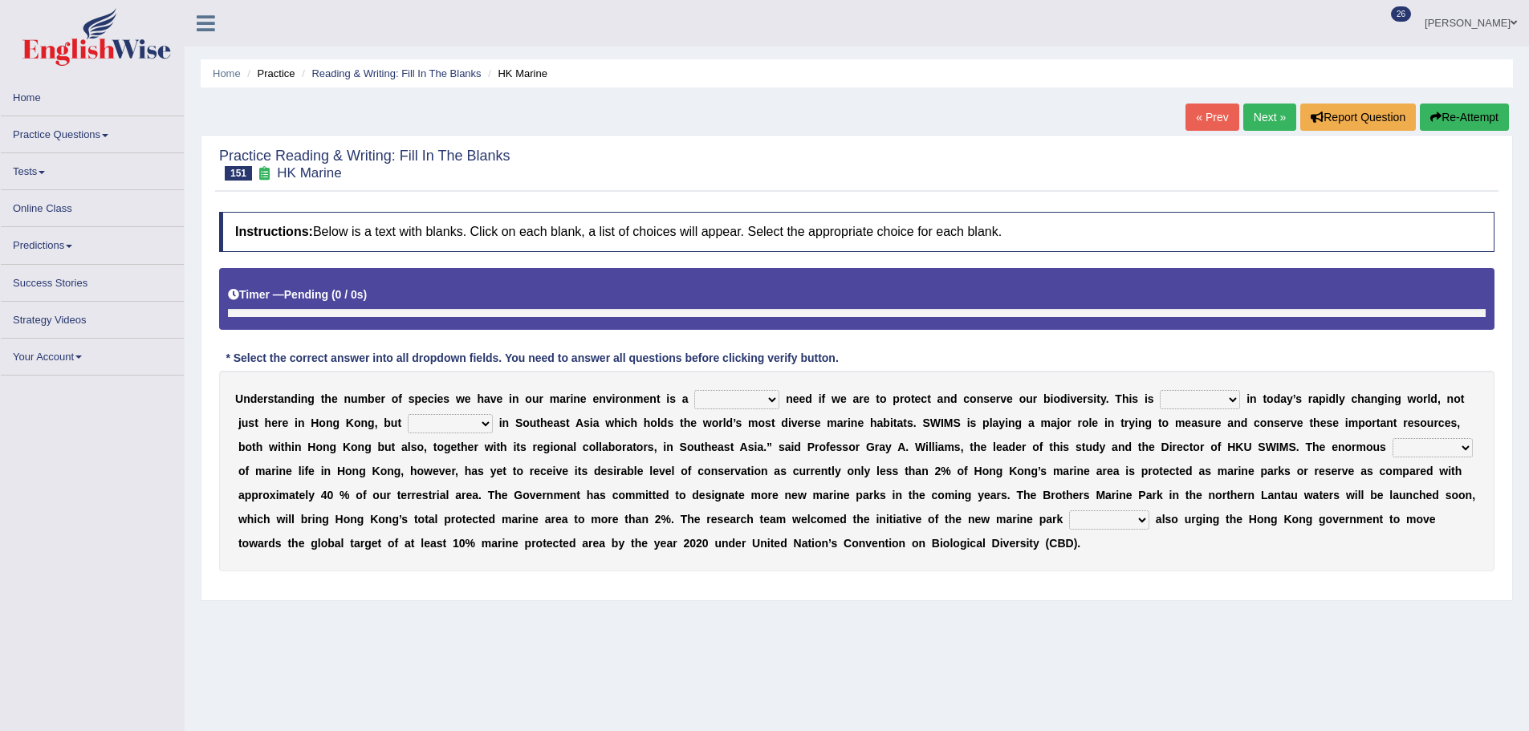
click at [708, 377] on div "U n d e r s t a n d i n g t h e n u m b e r o f s p e c i e s w e h a v e i n o…" at bounding box center [856, 471] width 1275 height 201
click at [713, 393] on div "U n d e r s t a n d i n g t h e n u m b e r o f s p e c i e s w e h a v e i n o…" at bounding box center [856, 471] width 1275 height 201
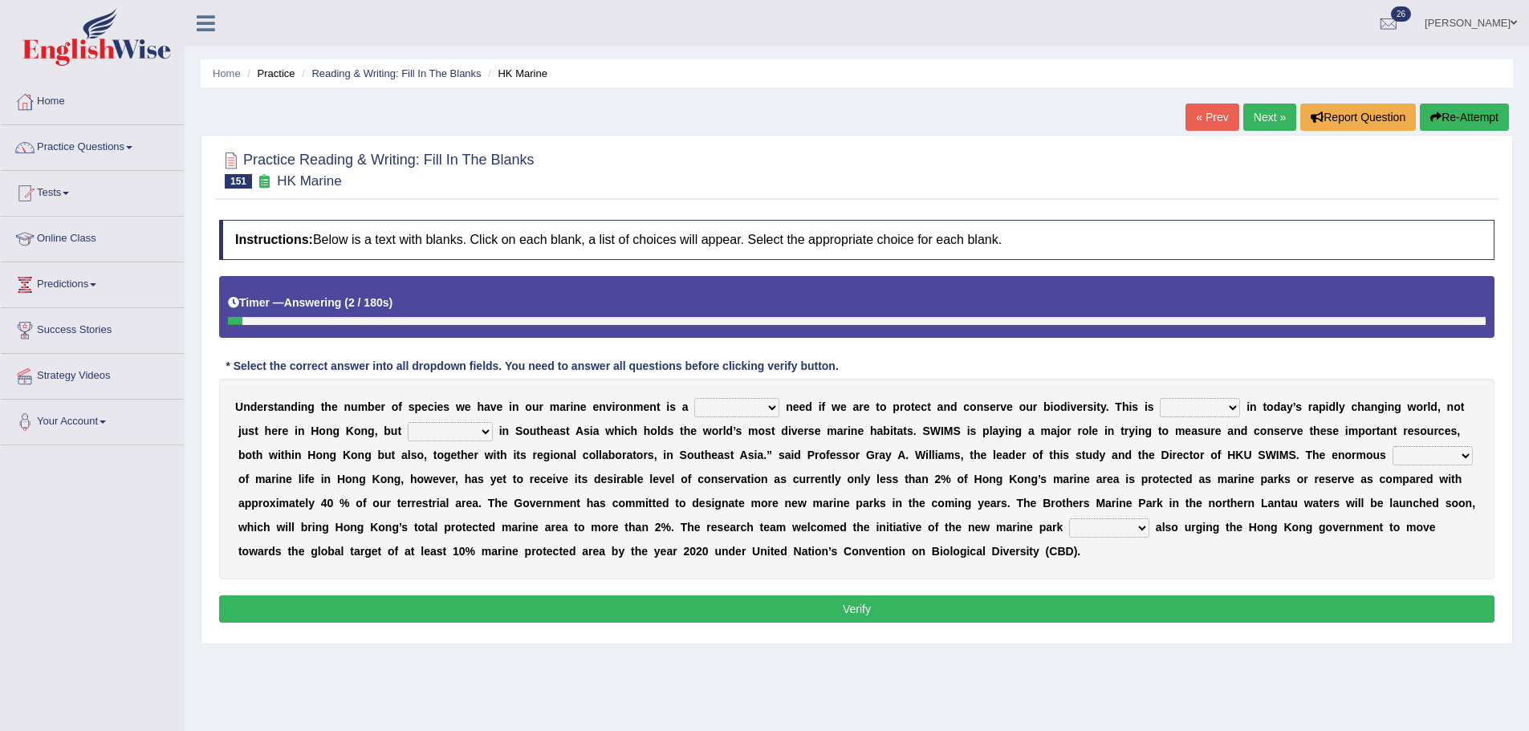
click at [744, 403] on select "supposed basic supposedly basically" at bounding box center [736, 407] width 85 height 19
select select "basic"
click at [694, 398] on select "supposed basic supposedly basically" at bounding box center [736, 407] width 85 height 19
drag, startPoint x: 522, startPoint y: 443, endPoint x: 450, endPoint y: 442, distance: 72.2
click at [515, 445] on div "U n d e r s t a n d i n g t h e n u m b e r o f s p e c i e s w e h a v e i n o…" at bounding box center [856, 479] width 1275 height 201
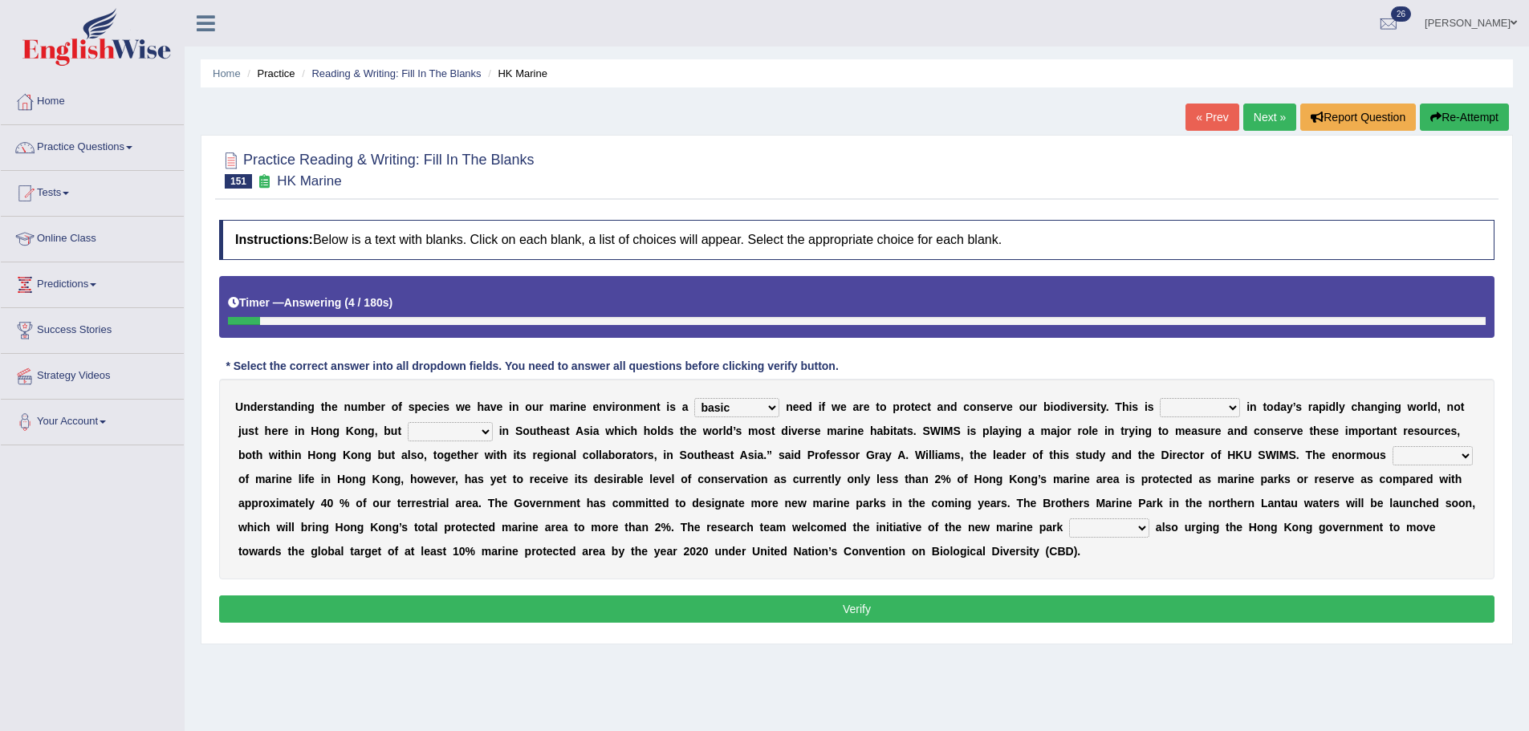
click at [440, 437] on select "forcefully unilaterally especially supposedly" at bounding box center [450, 431] width 85 height 19
click at [410, 409] on b "s" at bounding box center [411, 406] width 6 height 13
click at [441, 443] on div "U n d e r s t a n d i n g t h e n u m b e r o f s p e c i e s w e h a v e i n o…" at bounding box center [856, 479] width 1275 height 201
click at [506, 385] on div "U n d e r s t a n d i n g t h e n u m b e r o f s p e c i e s w e h a v e i n o…" at bounding box center [856, 479] width 1275 height 201
click at [1171, 406] on select "primal real fatal vital" at bounding box center [1199, 407] width 80 height 19
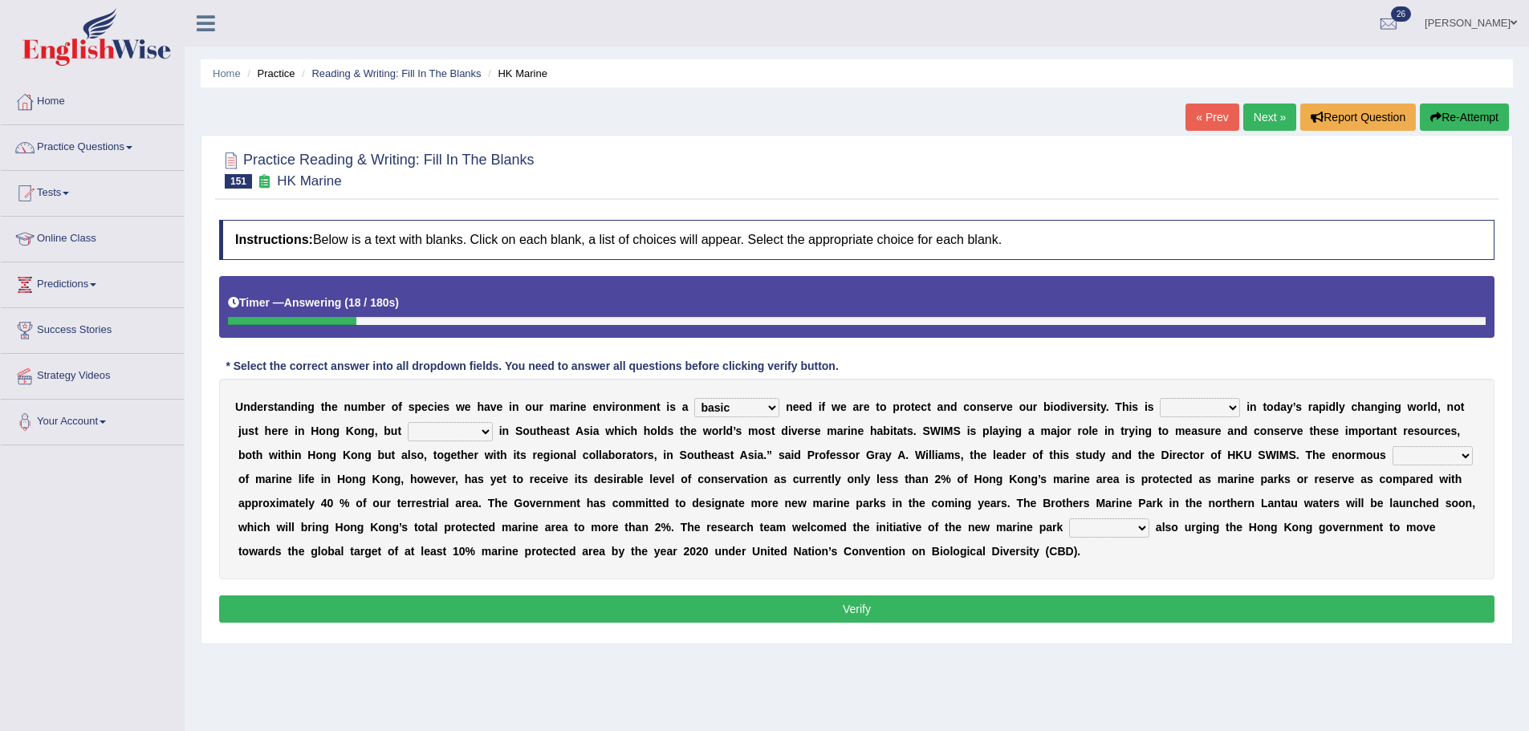
select select "vital"
click at [1159, 398] on select "primal real fatal vital" at bounding box center [1199, 407] width 80 height 19
click at [458, 416] on div "U n d e r s t a n d i n g t h e n u m b e r o f s p e c i e s w e h a v e i n o…" at bounding box center [856, 479] width 1275 height 201
click at [425, 446] on div "U n d e r s t a n d i n g t h e n u m b e r o f s p e c i e s w e h a v e i n o…" at bounding box center [856, 479] width 1275 height 201
click at [454, 441] on select "forcefully unilaterally especially supposedly" at bounding box center [450, 431] width 85 height 19
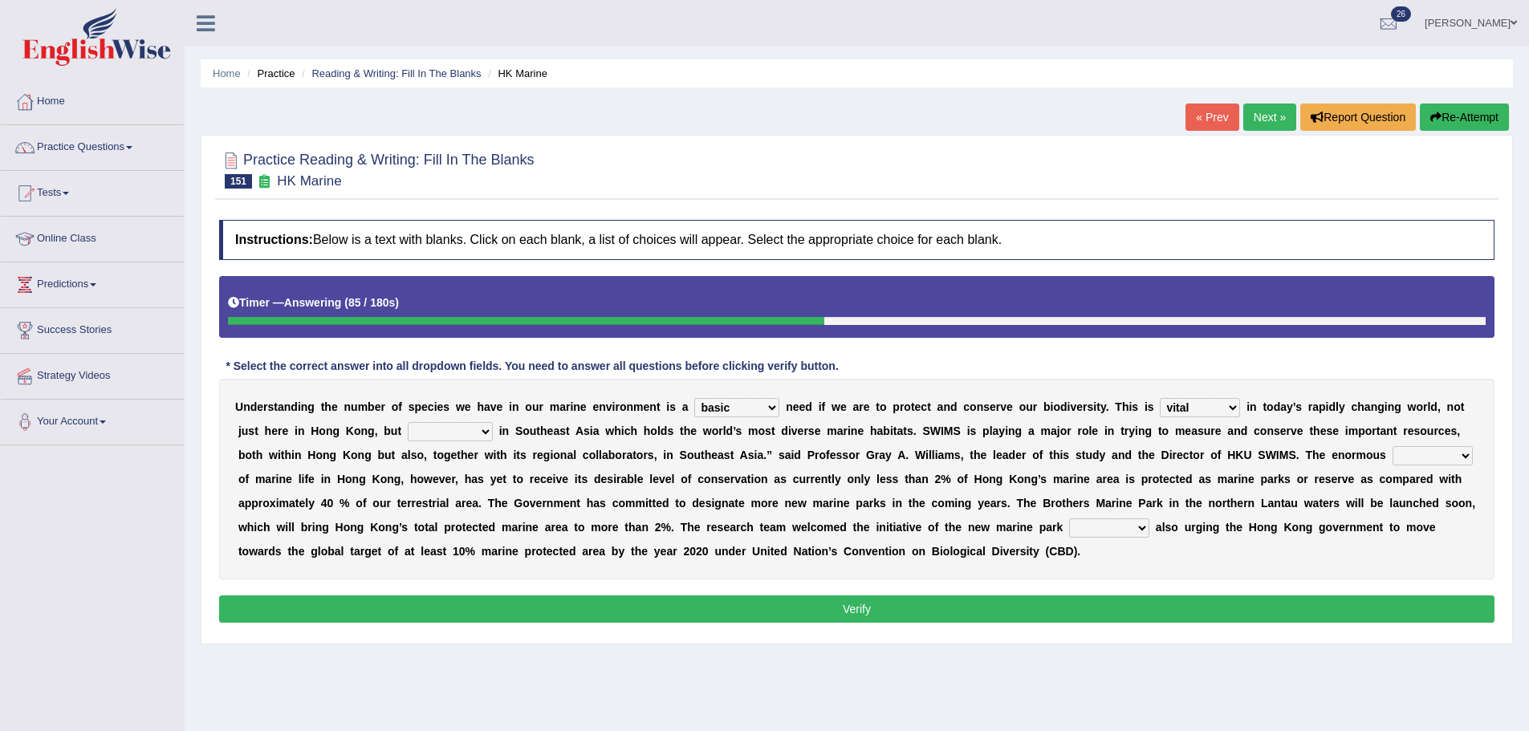
select select "especially"
click at [408, 422] on select "forcefully unilaterally especially supposedly" at bounding box center [450, 431] width 85 height 19
click at [453, 430] on select "forcefully unilaterally especially supposedly" at bounding box center [450, 431] width 85 height 19
click at [408, 422] on select "forcefully unilaterally especially supposedly" at bounding box center [450, 431] width 85 height 19
click at [1416, 473] on b "r" at bounding box center [1417, 479] width 4 height 13
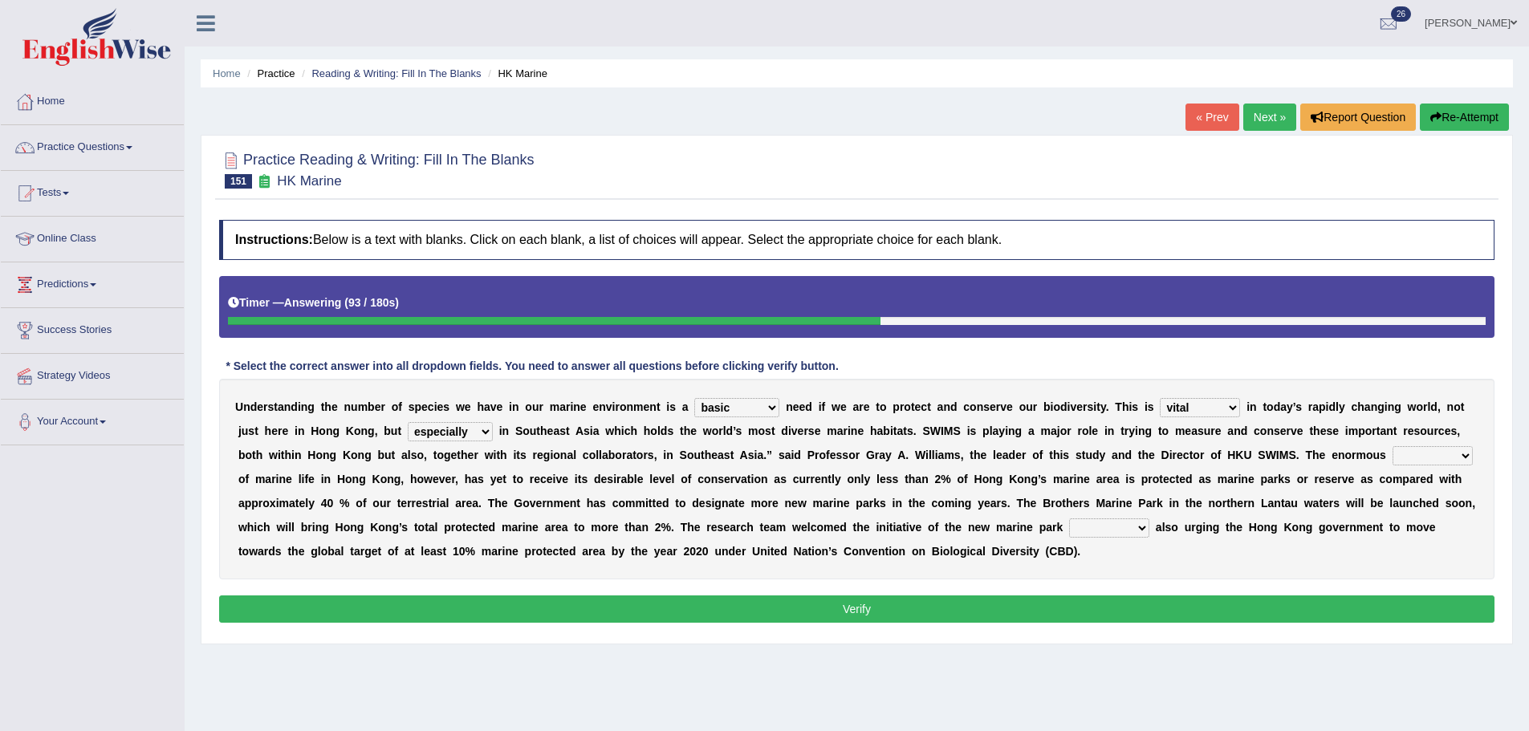
click at [1421, 462] on select "array shrine mess beseech" at bounding box center [1432, 455] width 80 height 19
select select "array"
click at [1392, 446] on select "array shrine mess beseech" at bounding box center [1432, 455] width 80 height 19
click at [1083, 526] on select "since there their while" at bounding box center [1109, 527] width 80 height 19
select select "while"
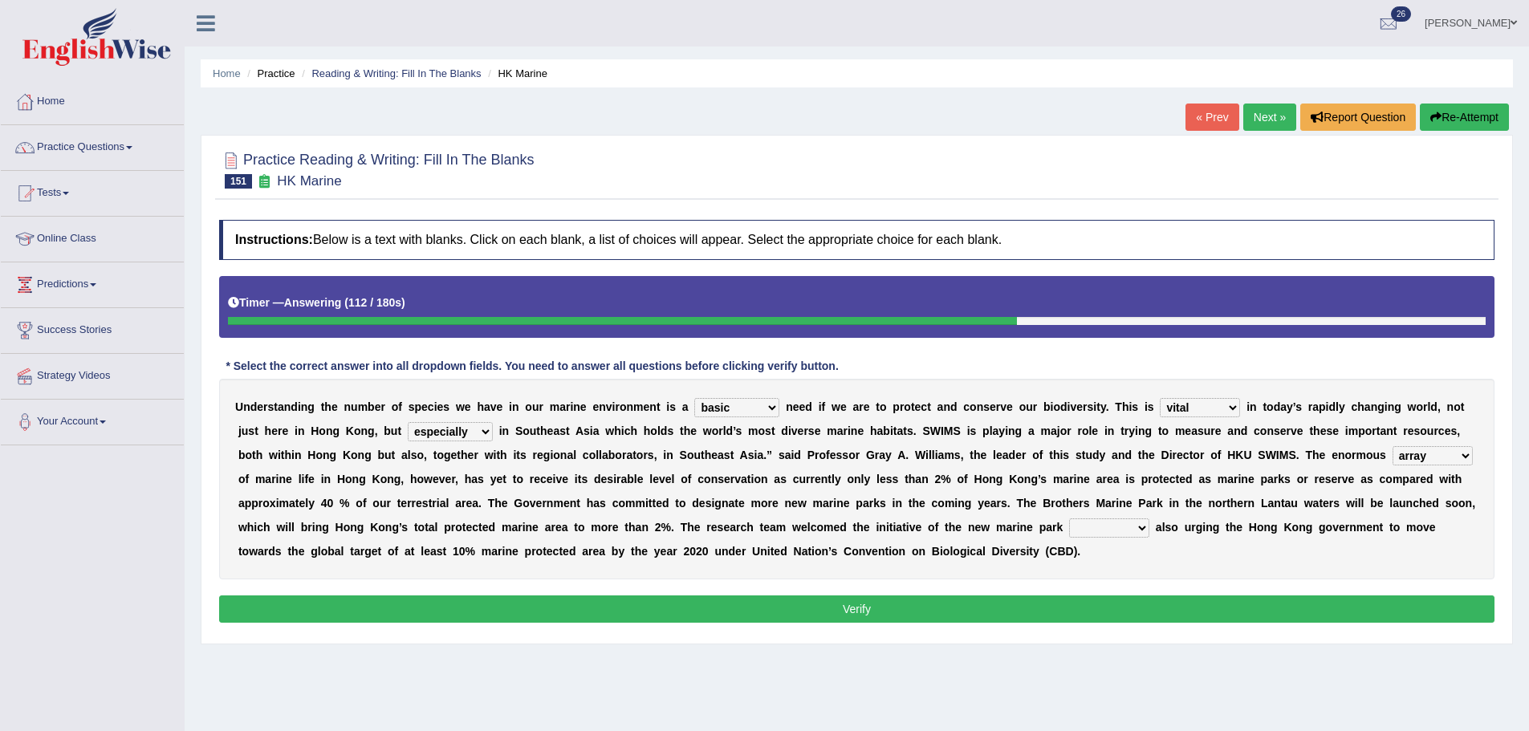
click at [1069, 518] on select "since there their while" at bounding box center [1109, 527] width 80 height 19
click at [1128, 616] on button "Verify" at bounding box center [856, 608] width 1275 height 27
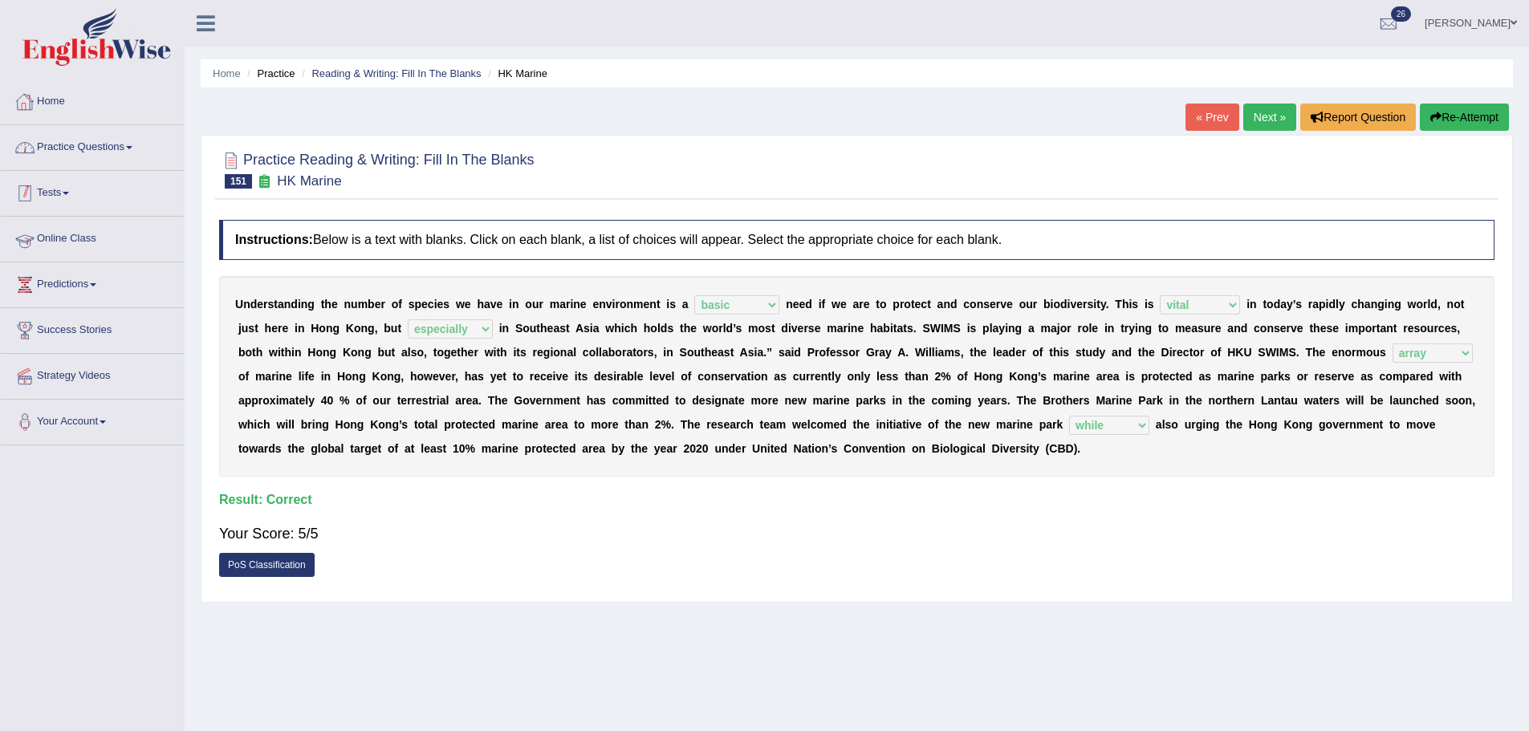
click at [106, 108] on link "Home" at bounding box center [92, 99] width 183 height 40
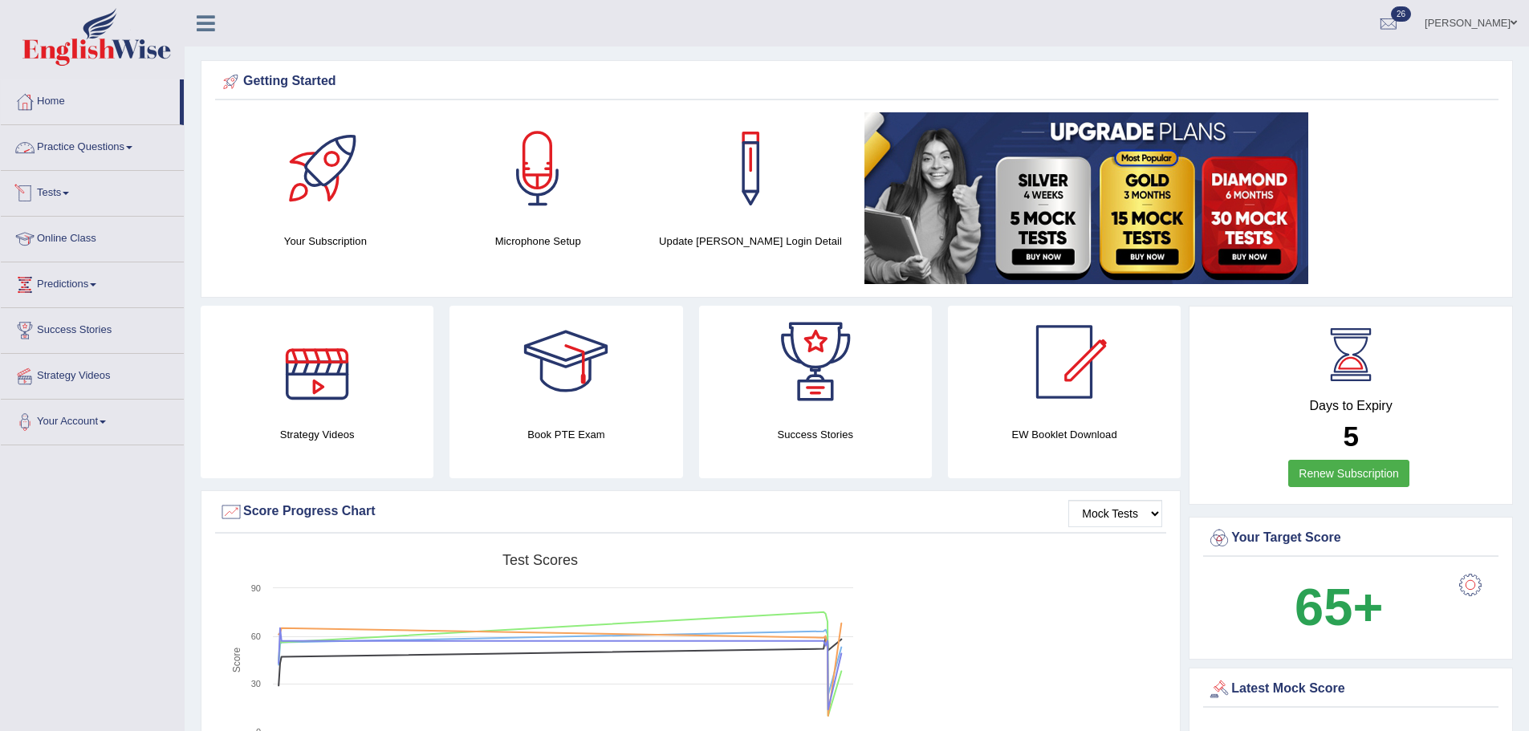
click at [90, 160] on link "Practice Questions" at bounding box center [92, 145] width 183 height 40
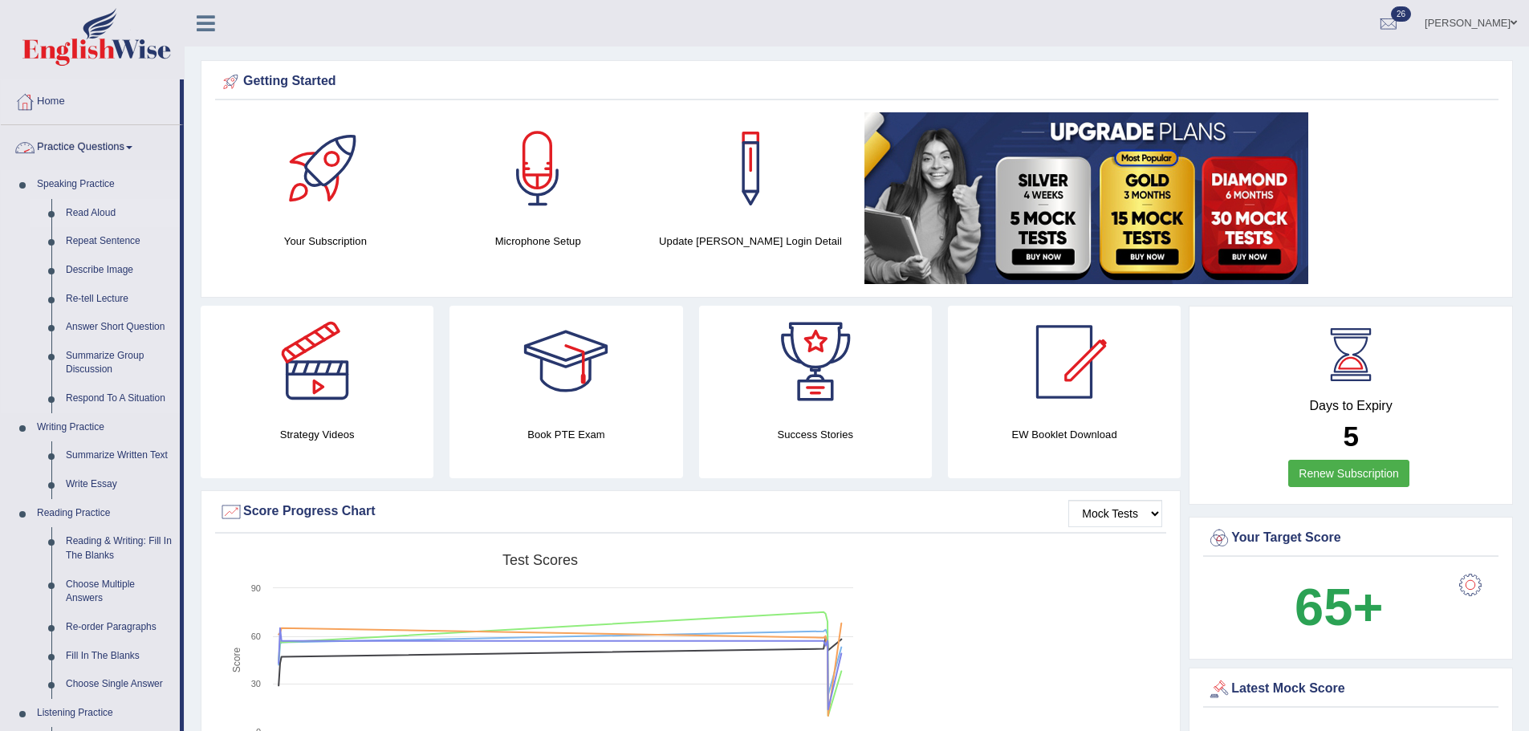
click at [99, 215] on link "Read Aloud" at bounding box center [119, 213] width 121 height 29
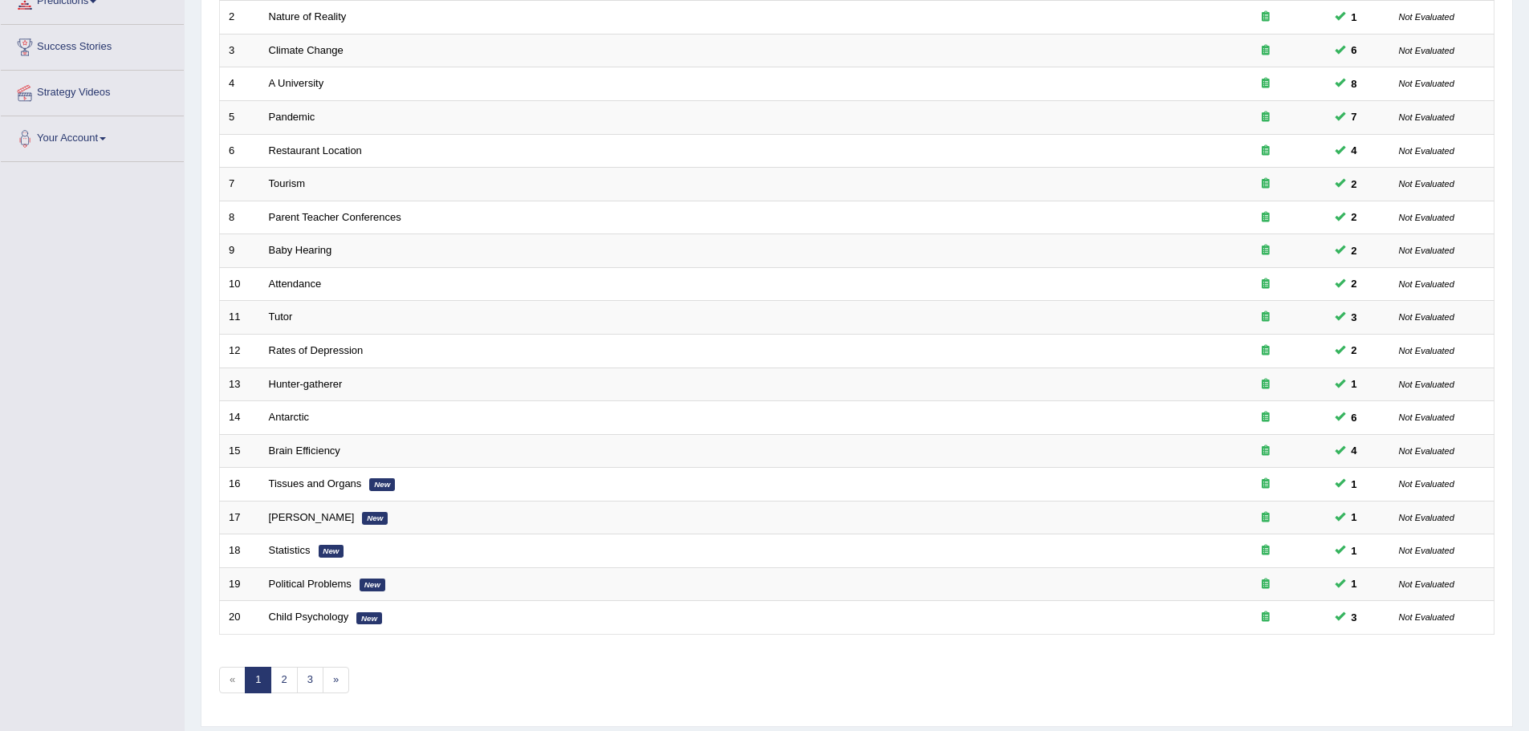
scroll to position [331, 0]
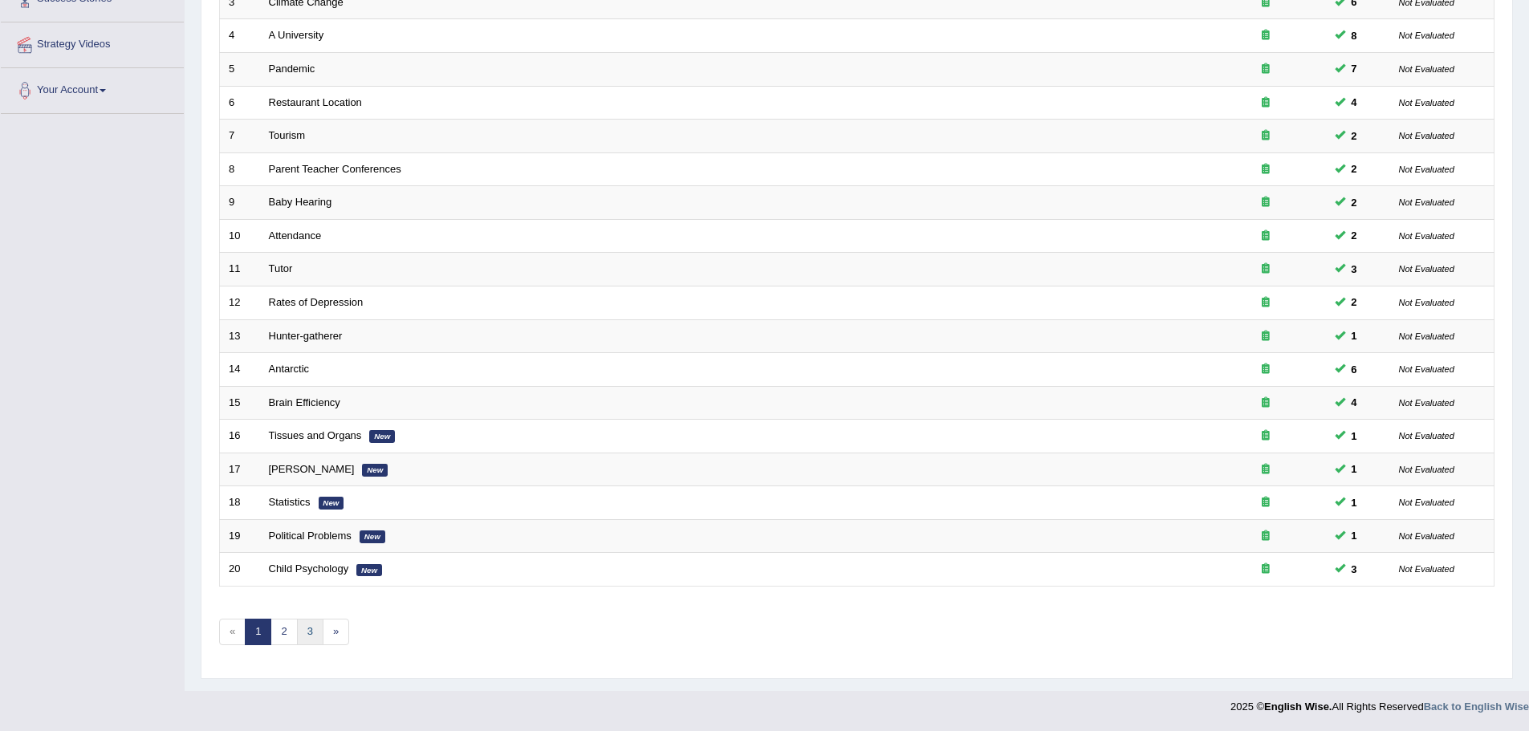
click at [314, 627] on link "3" at bounding box center [310, 632] width 26 height 26
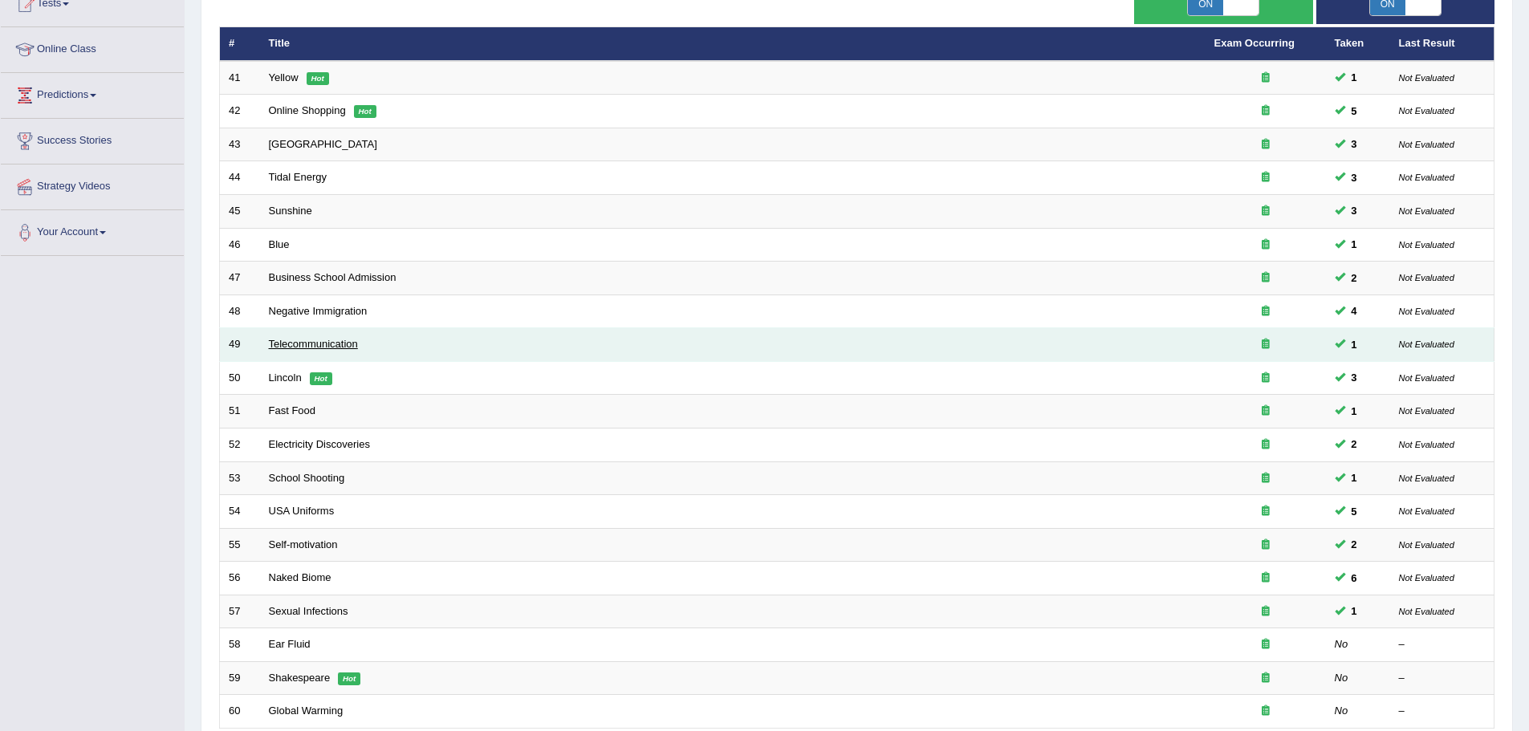
scroll to position [331, 0]
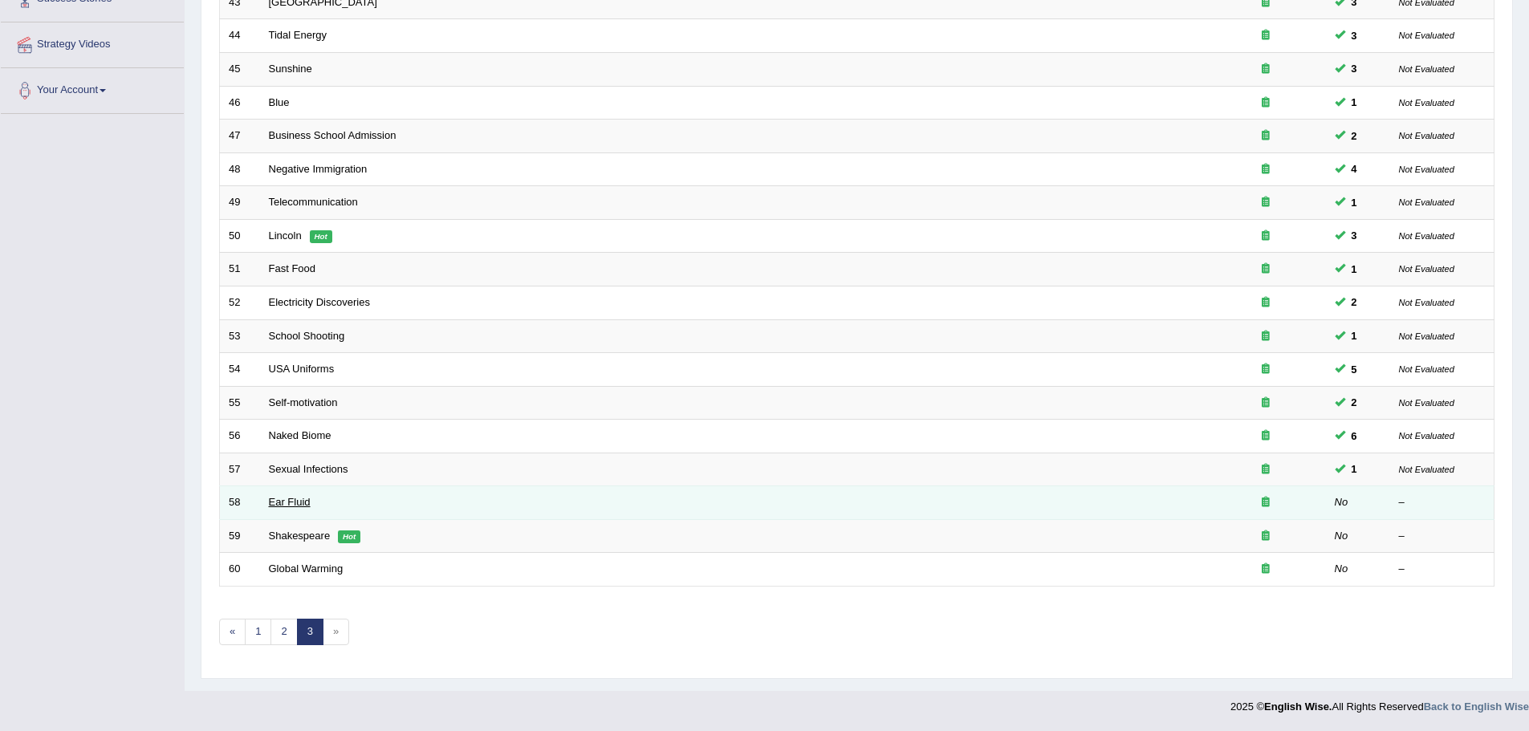
click at [294, 501] on link "Ear Fluid" at bounding box center [290, 502] width 42 height 12
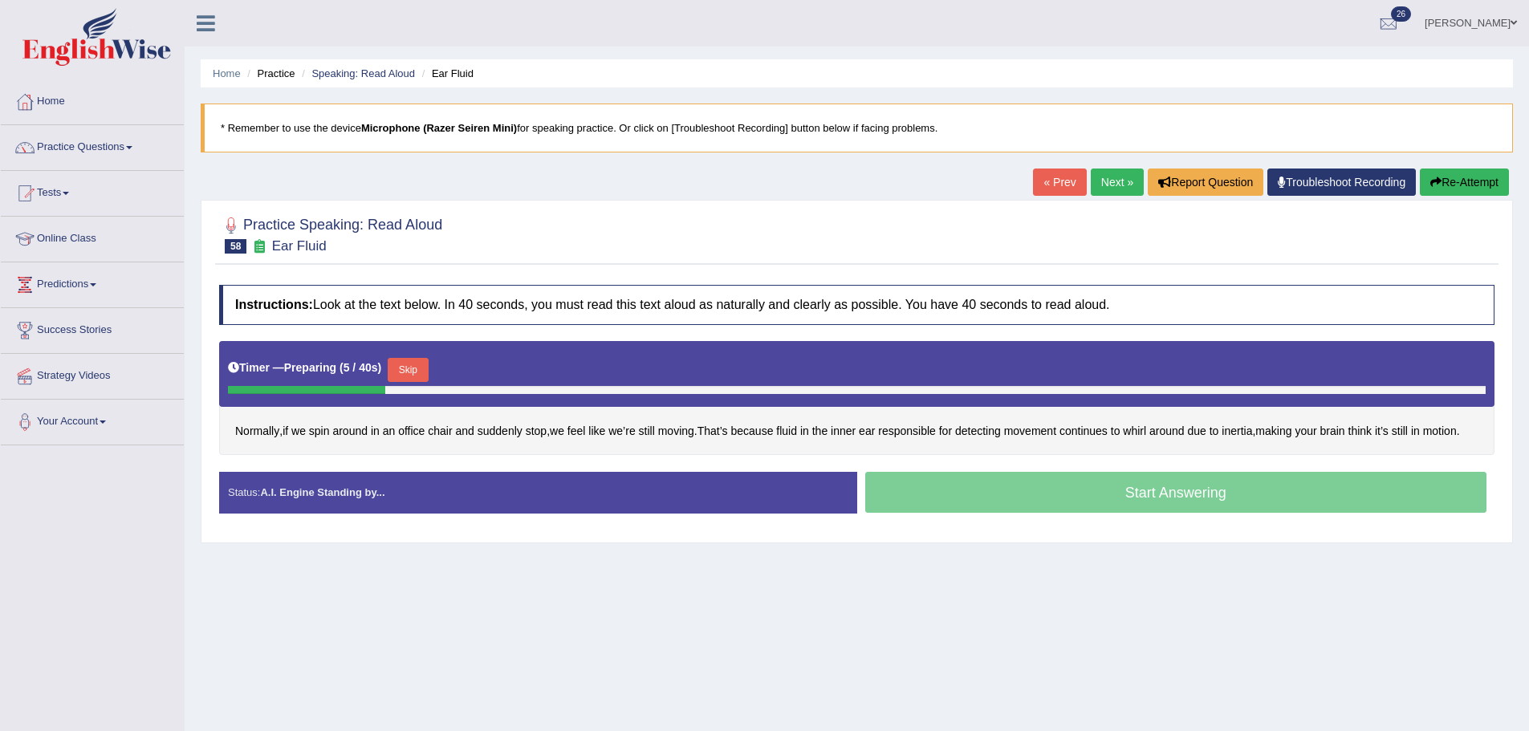
click at [403, 365] on button "Skip" at bounding box center [408, 370] width 40 height 24
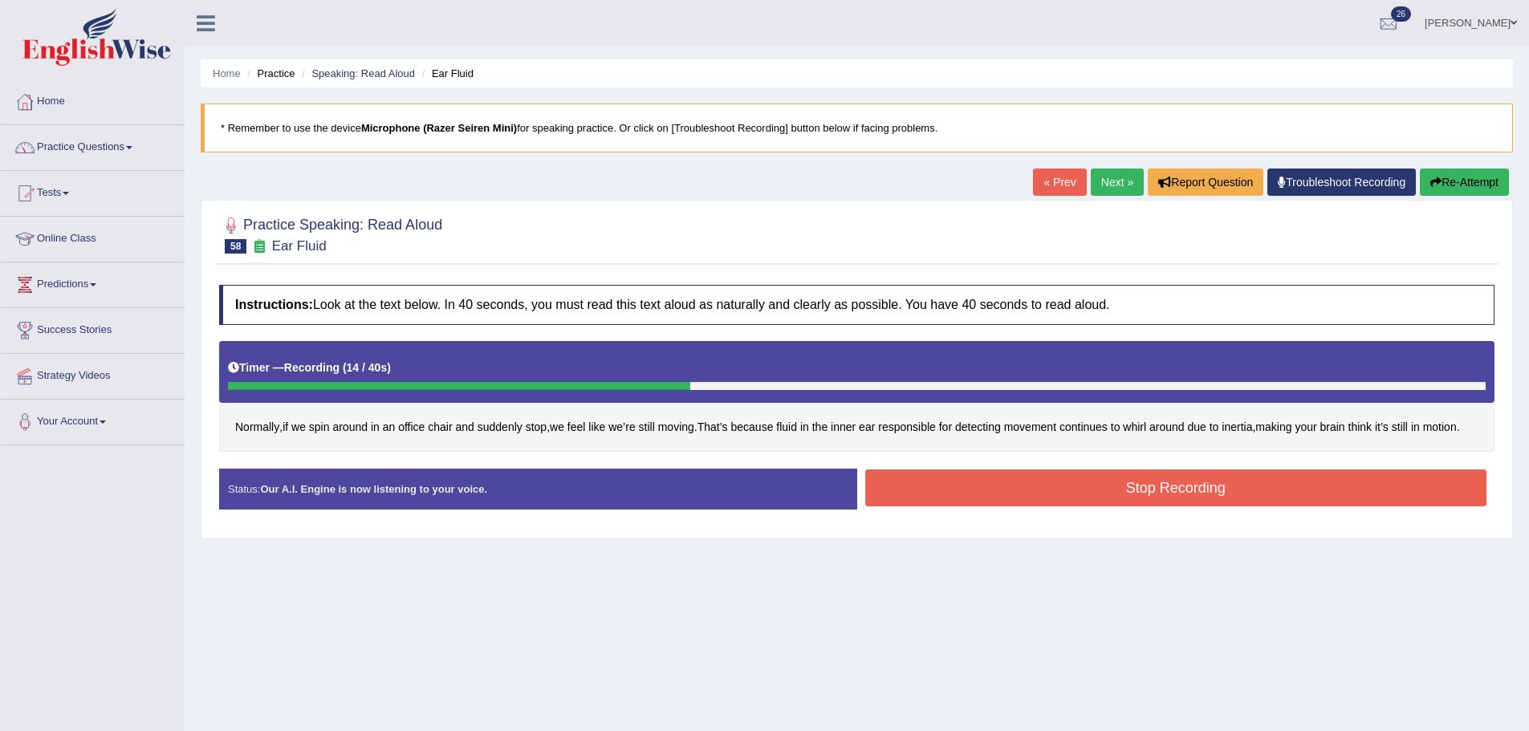
click at [1281, 485] on button "Stop Recording" at bounding box center [1176, 487] width 622 height 37
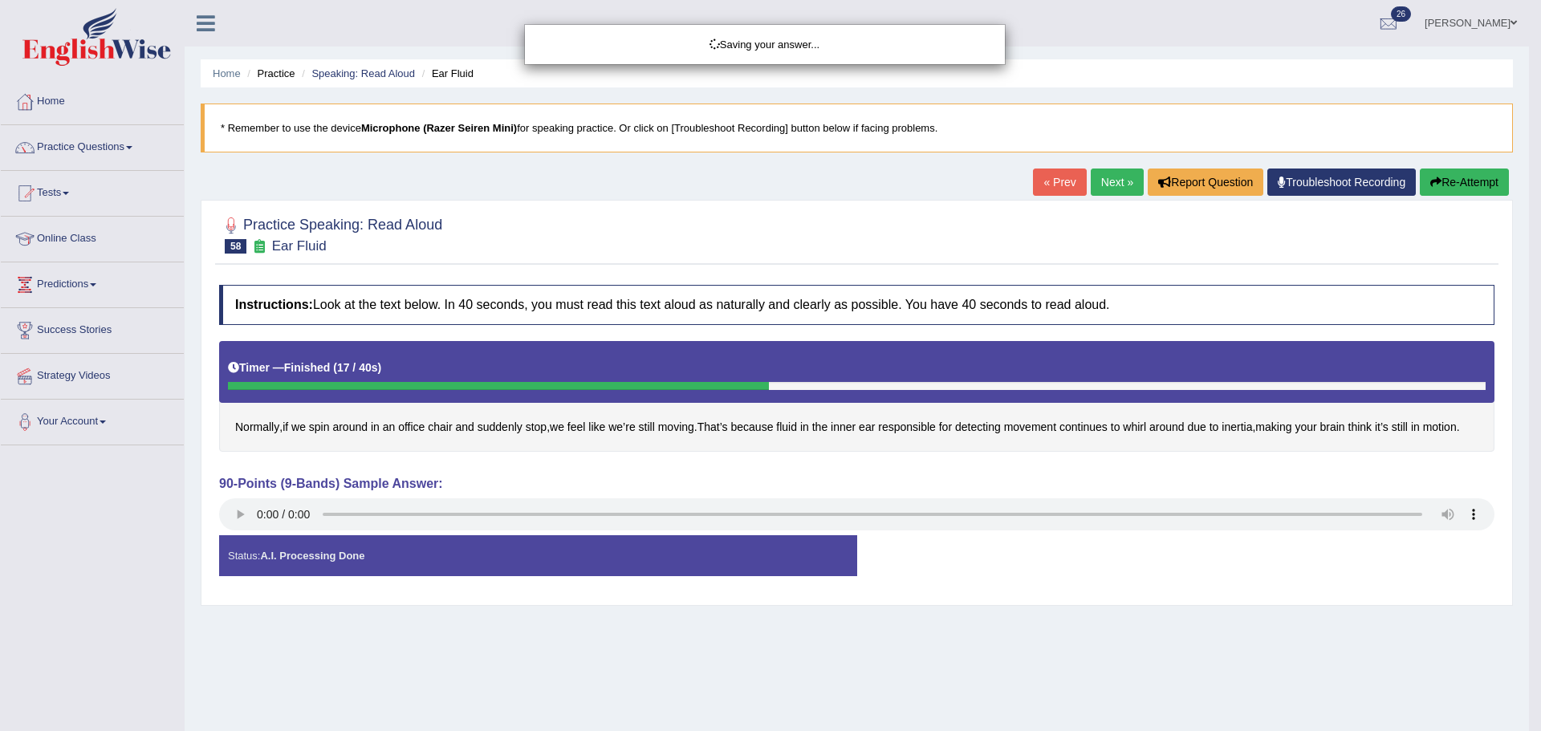
drag, startPoint x: 776, startPoint y: 372, endPoint x: 802, endPoint y: 134, distance: 238.9
click at [783, 384] on div "Saving your answer..." at bounding box center [770, 365] width 1541 height 731
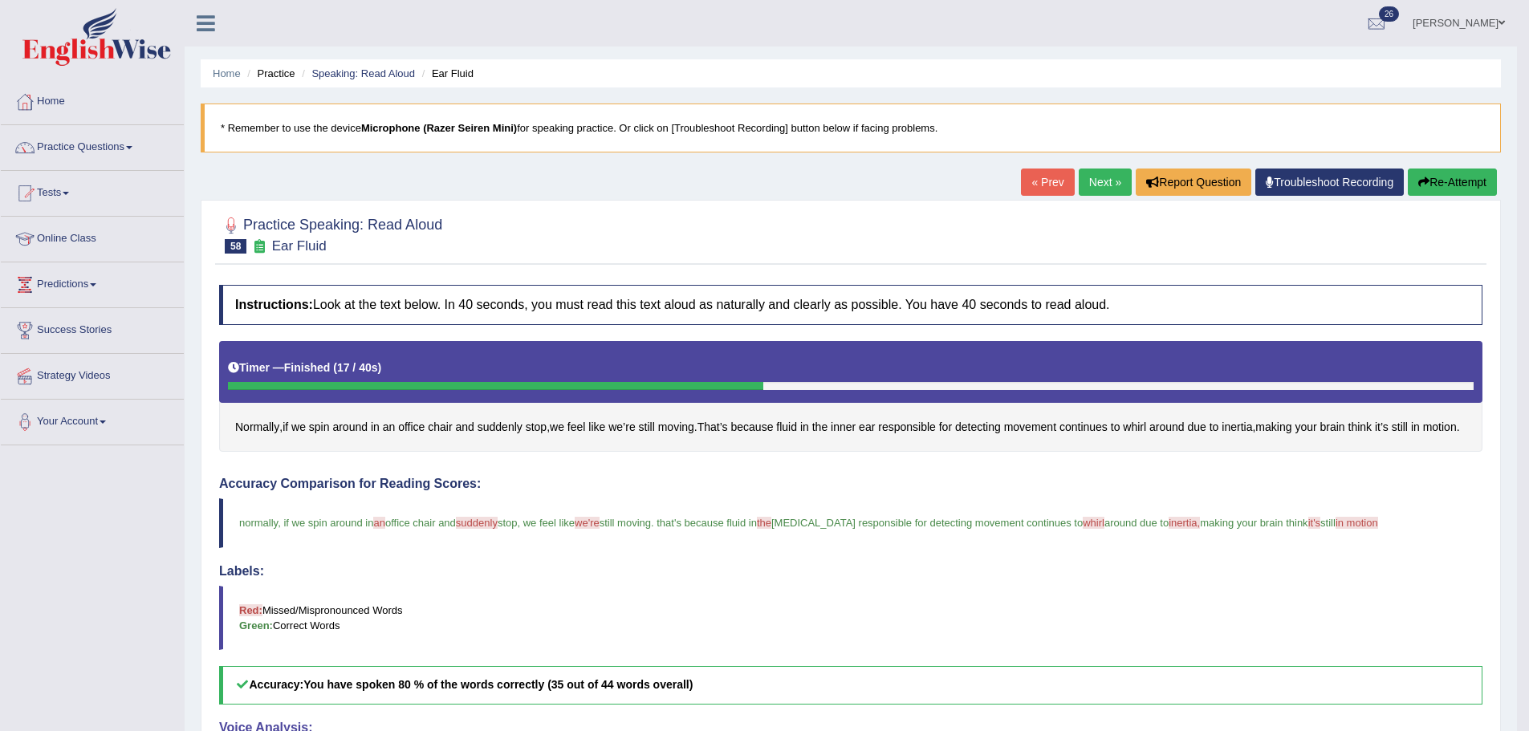
click at [1107, 180] on link "Next »" at bounding box center [1104, 182] width 53 height 27
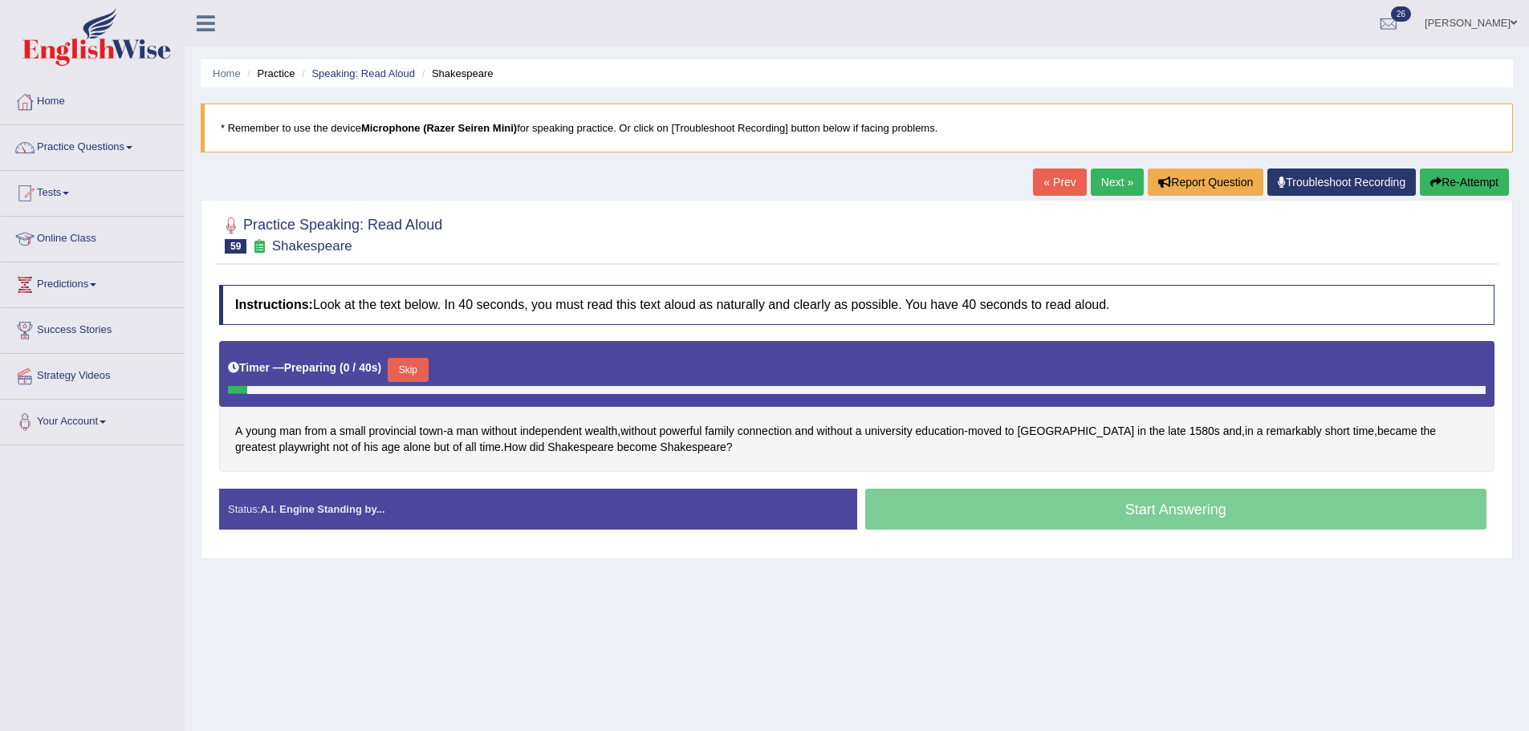
click at [403, 363] on button "Skip" at bounding box center [408, 370] width 40 height 24
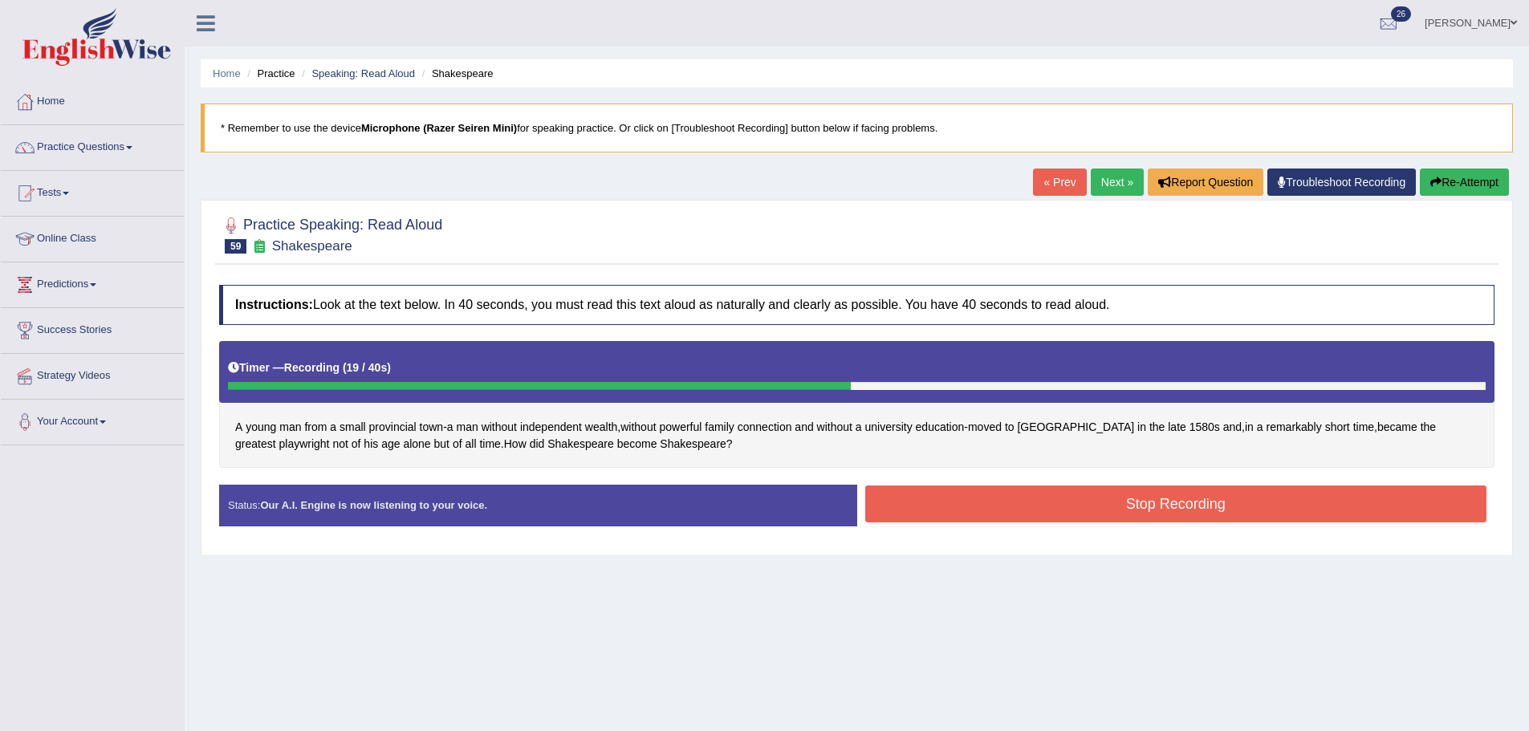
click at [941, 495] on button "Stop Recording" at bounding box center [1176, 503] width 622 height 37
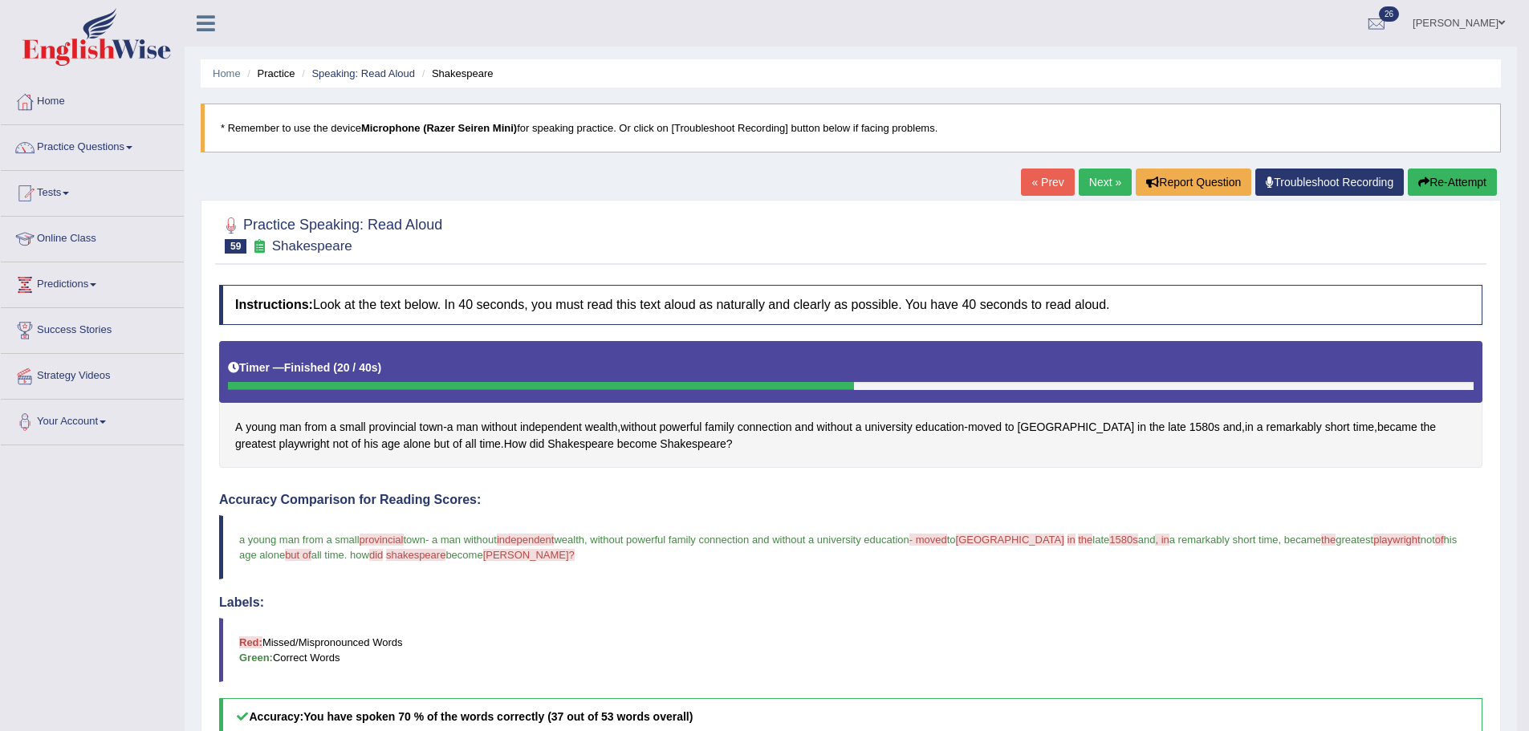
click at [1097, 173] on link "Next »" at bounding box center [1104, 182] width 53 height 27
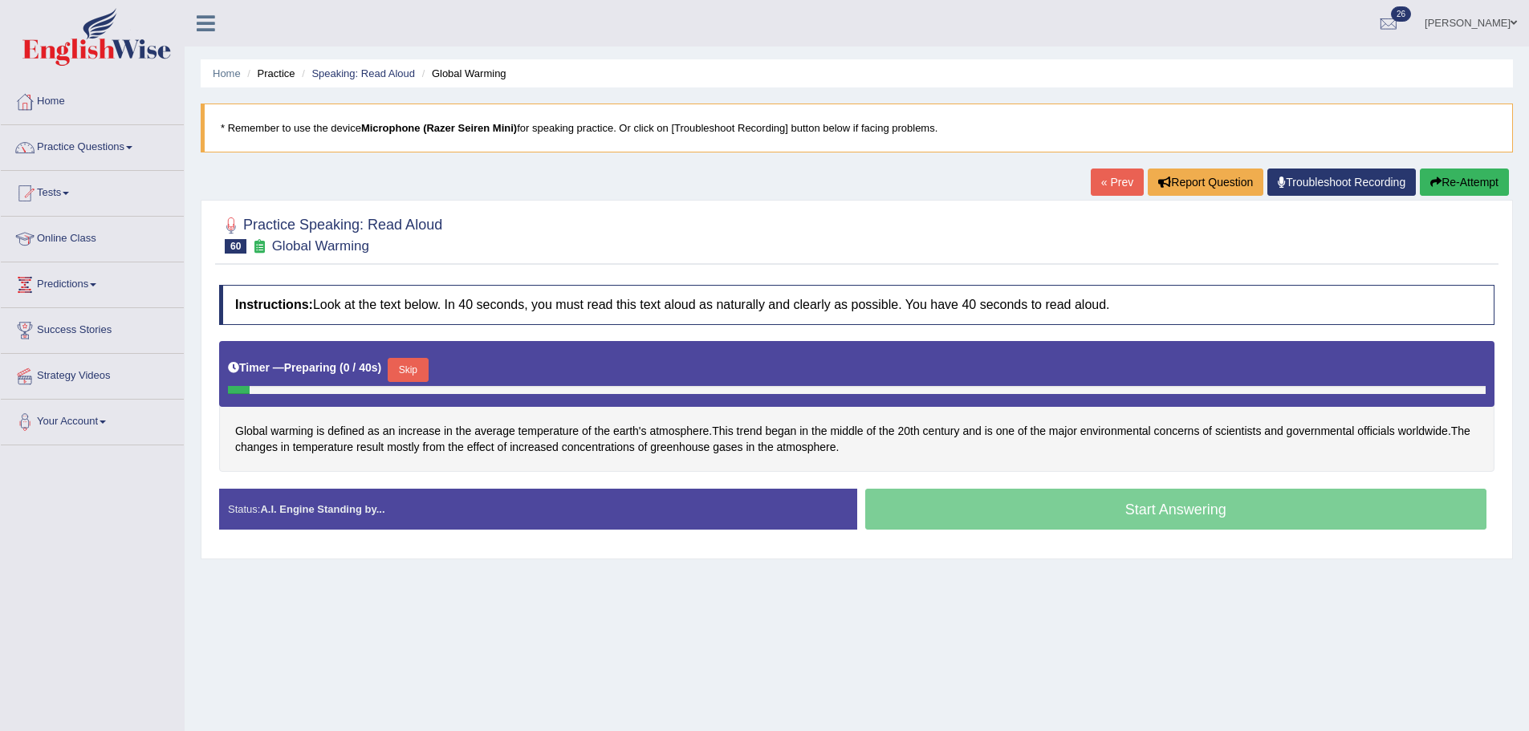
click at [415, 371] on button "Skip" at bounding box center [408, 370] width 40 height 24
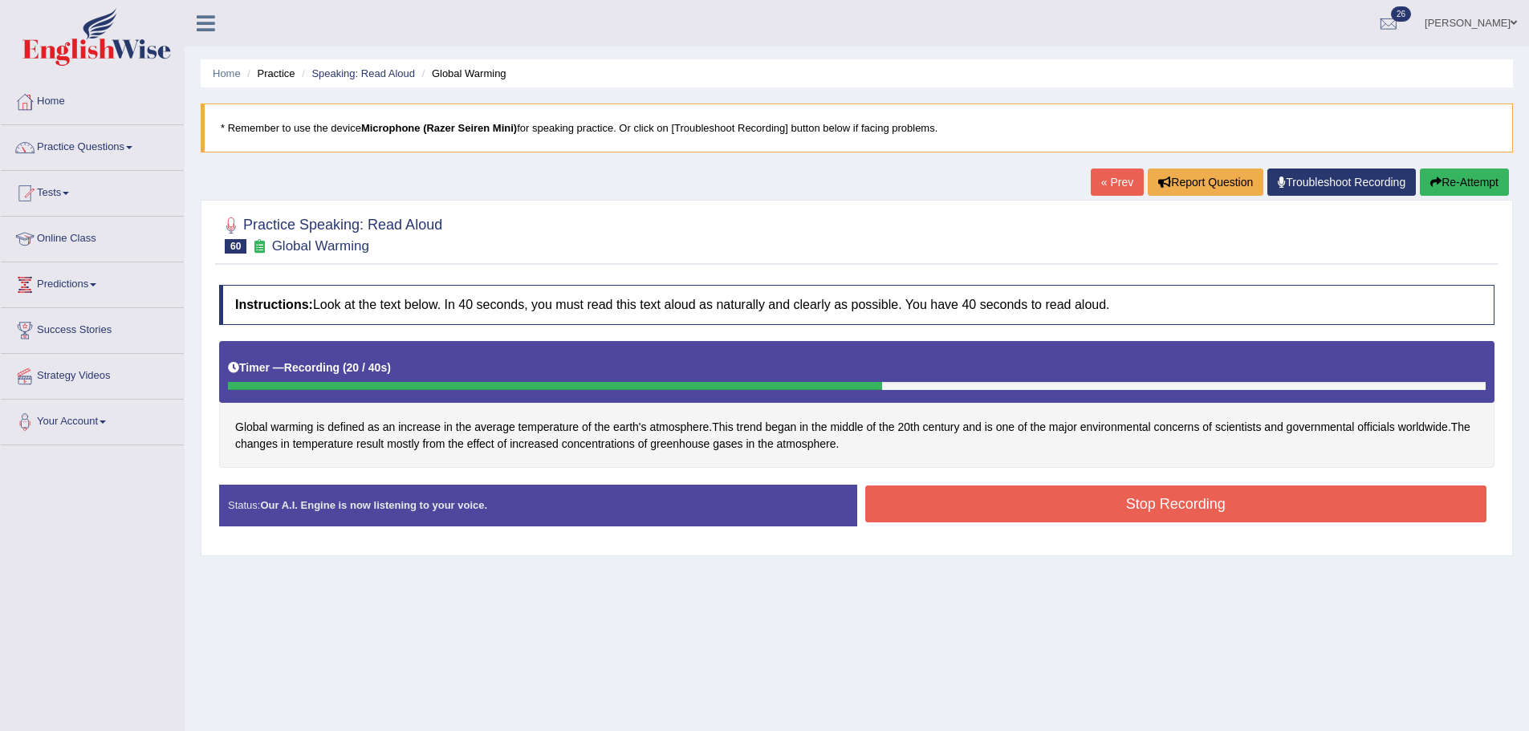
click at [964, 510] on button "Stop Recording" at bounding box center [1176, 503] width 622 height 37
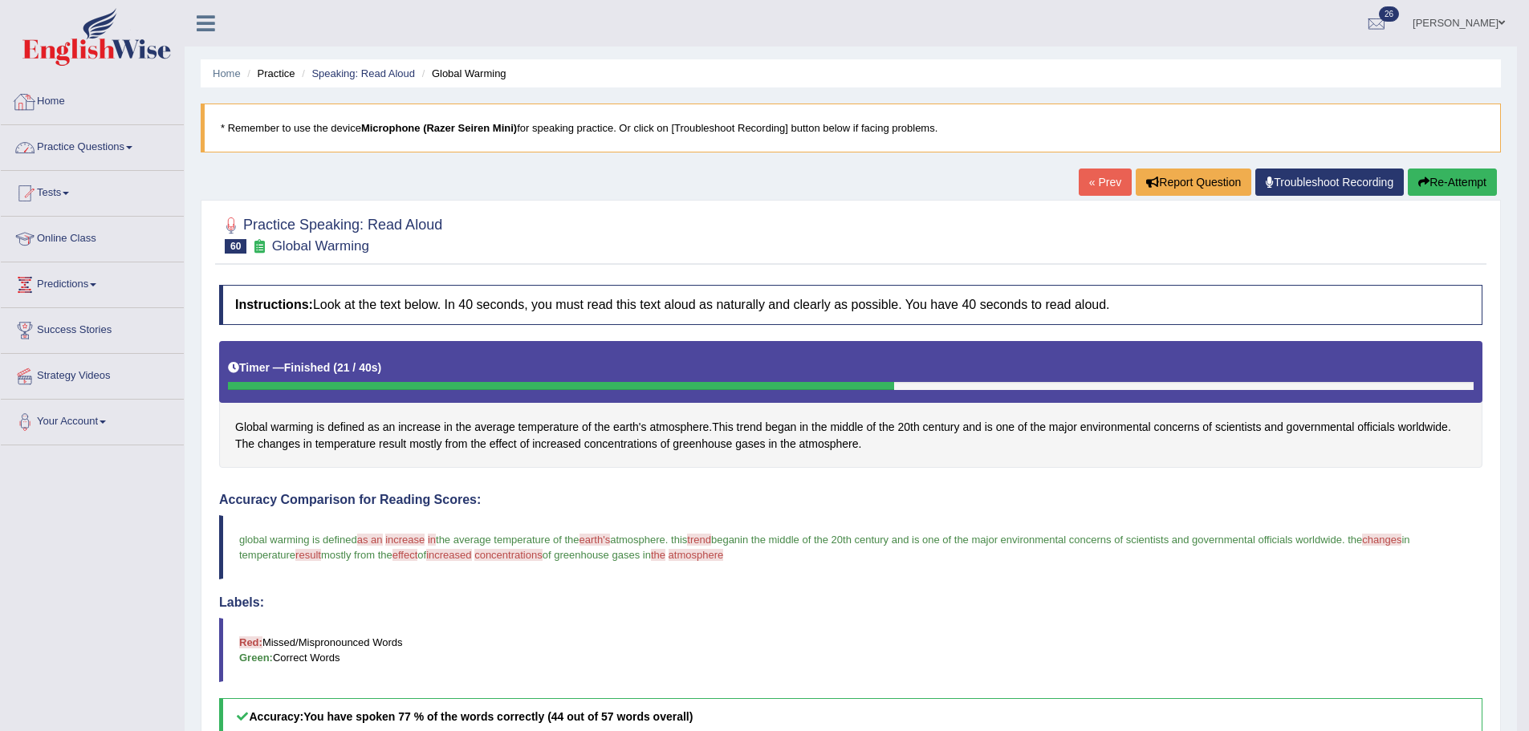
click at [71, 137] on link "Practice Questions" at bounding box center [92, 145] width 183 height 40
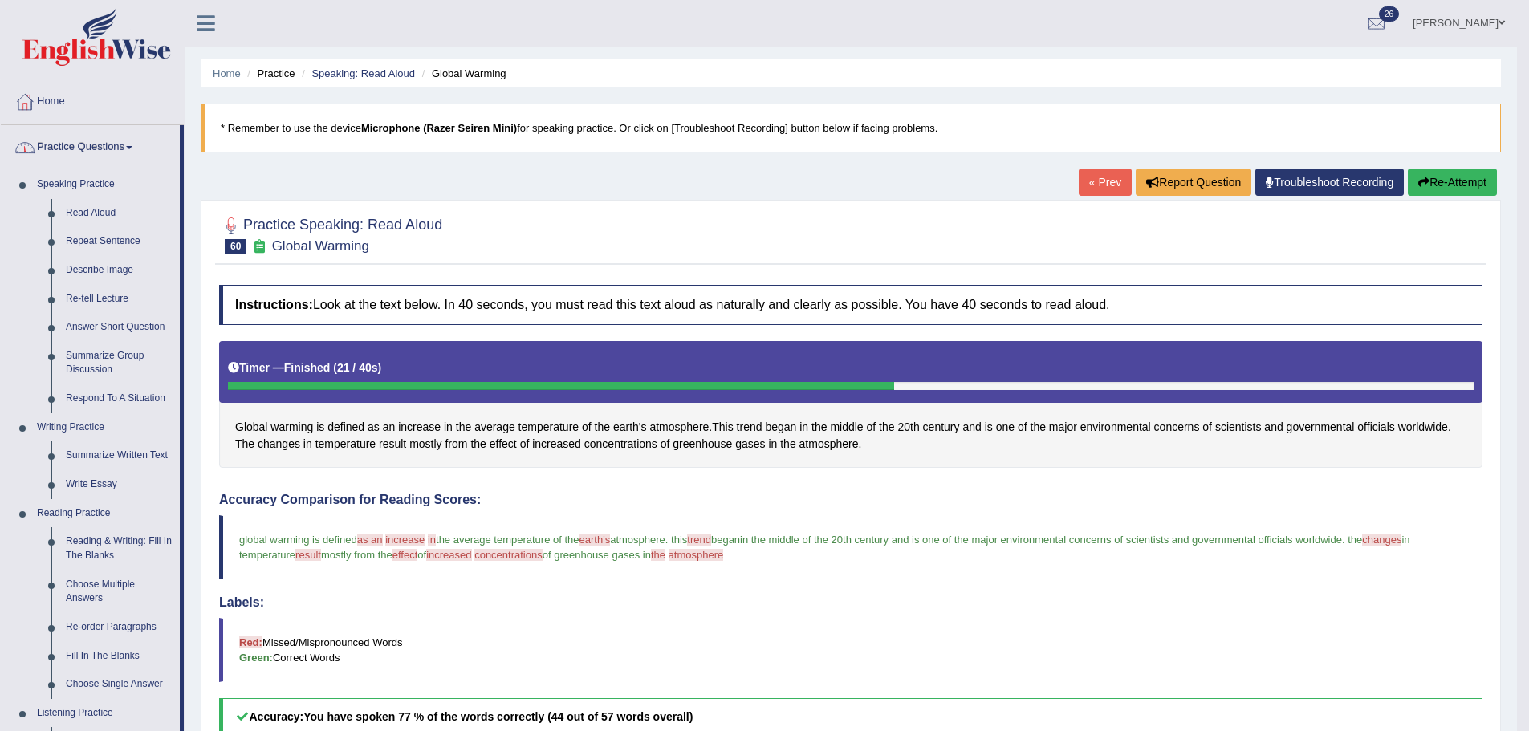
click at [97, 153] on link "Practice Questions" at bounding box center [90, 145] width 179 height 40
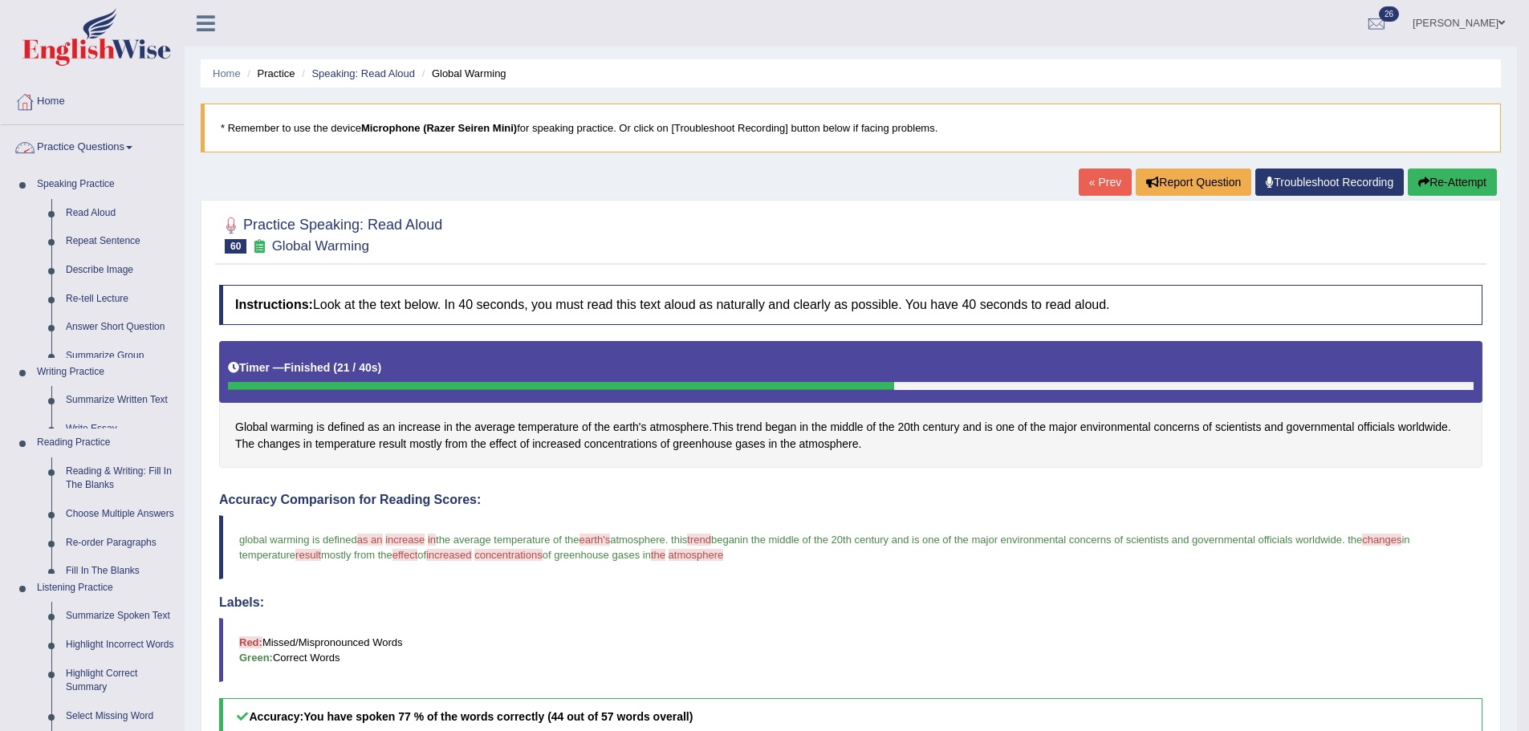
click at [95, 148] on link "Practice Questions" at bounding box center [92, 145] width 183 height 40
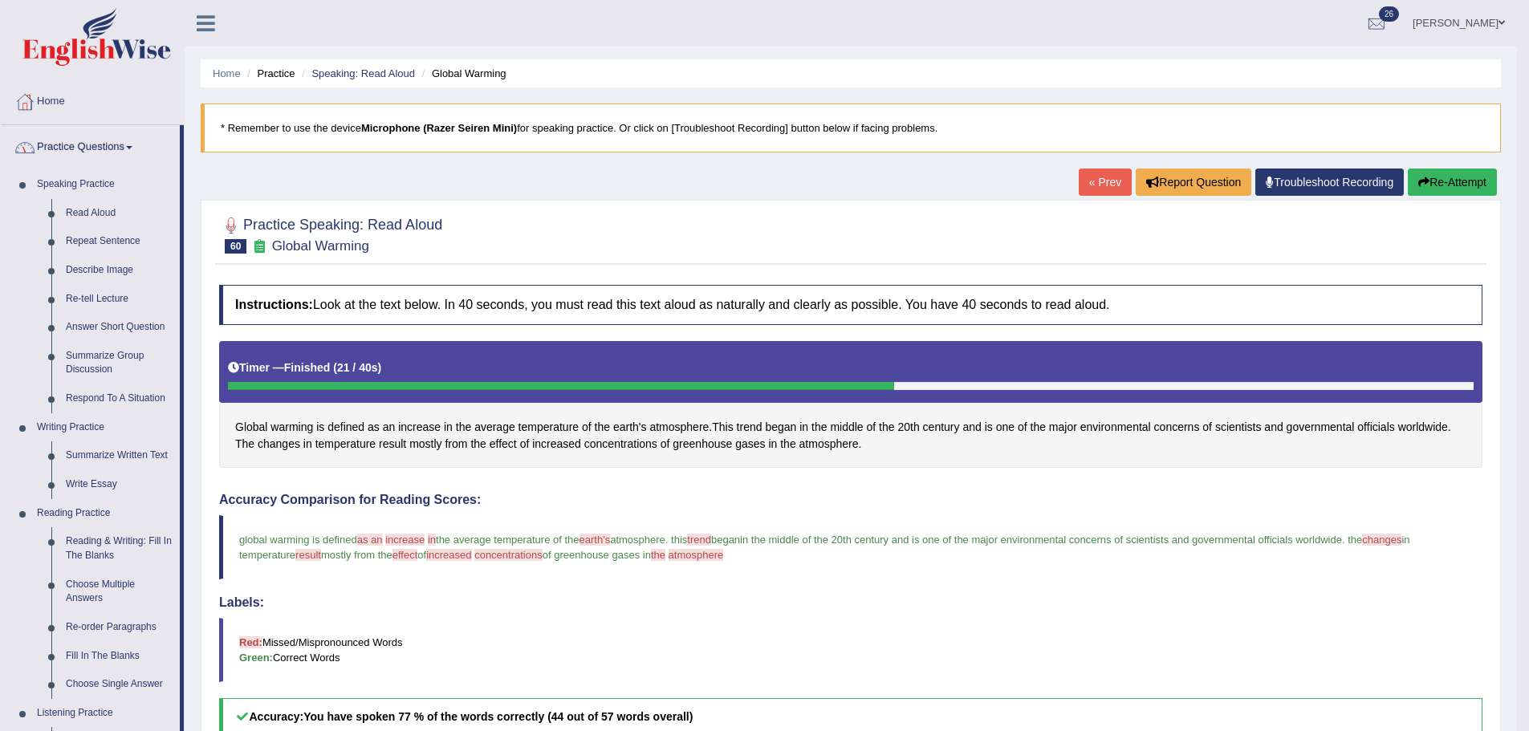
click at [108, 153] on link "Practice Questions" at bounding box center [90, 145] width 179 height 40
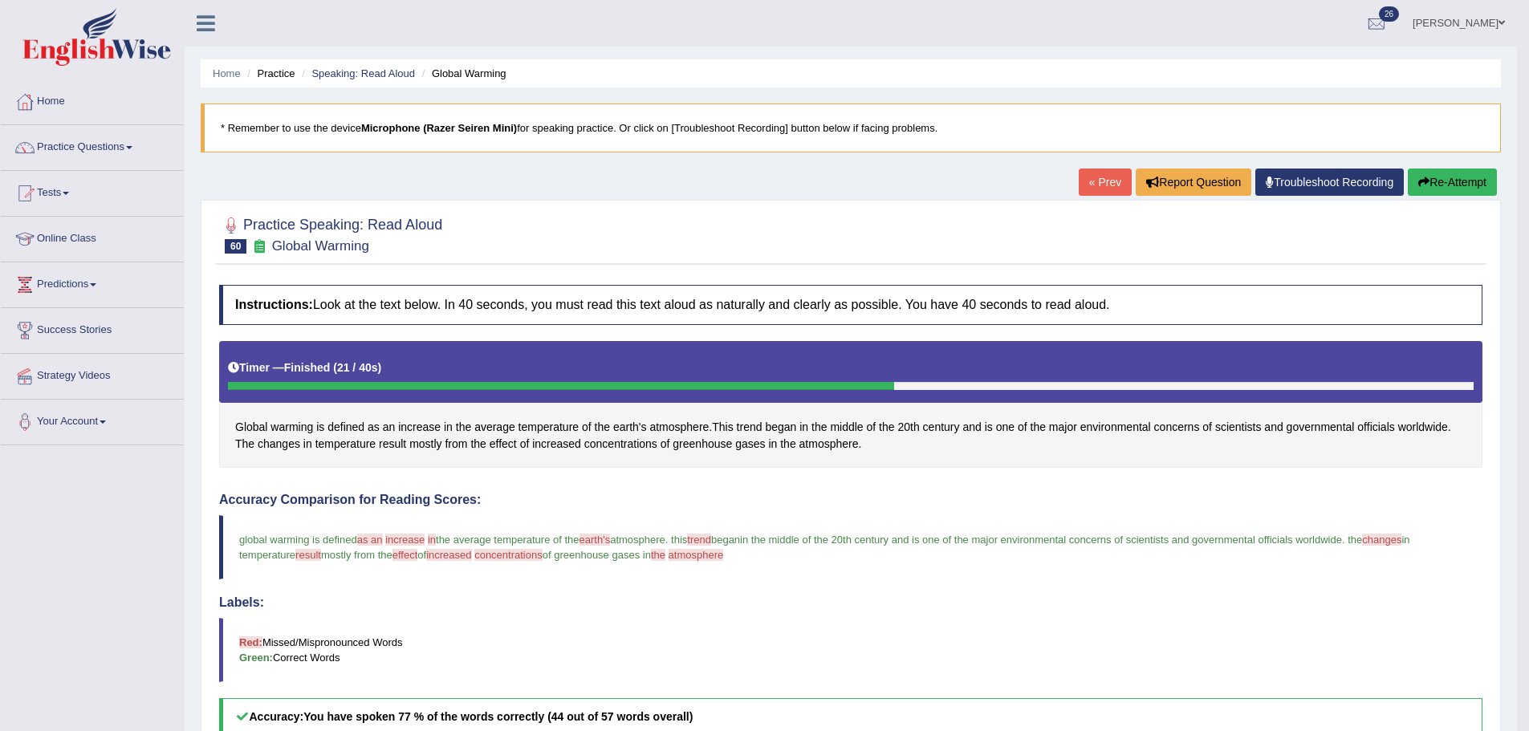
click at [140, 157] on link "Practice Questions" at bounding box center [92, 145] width 183 height 40
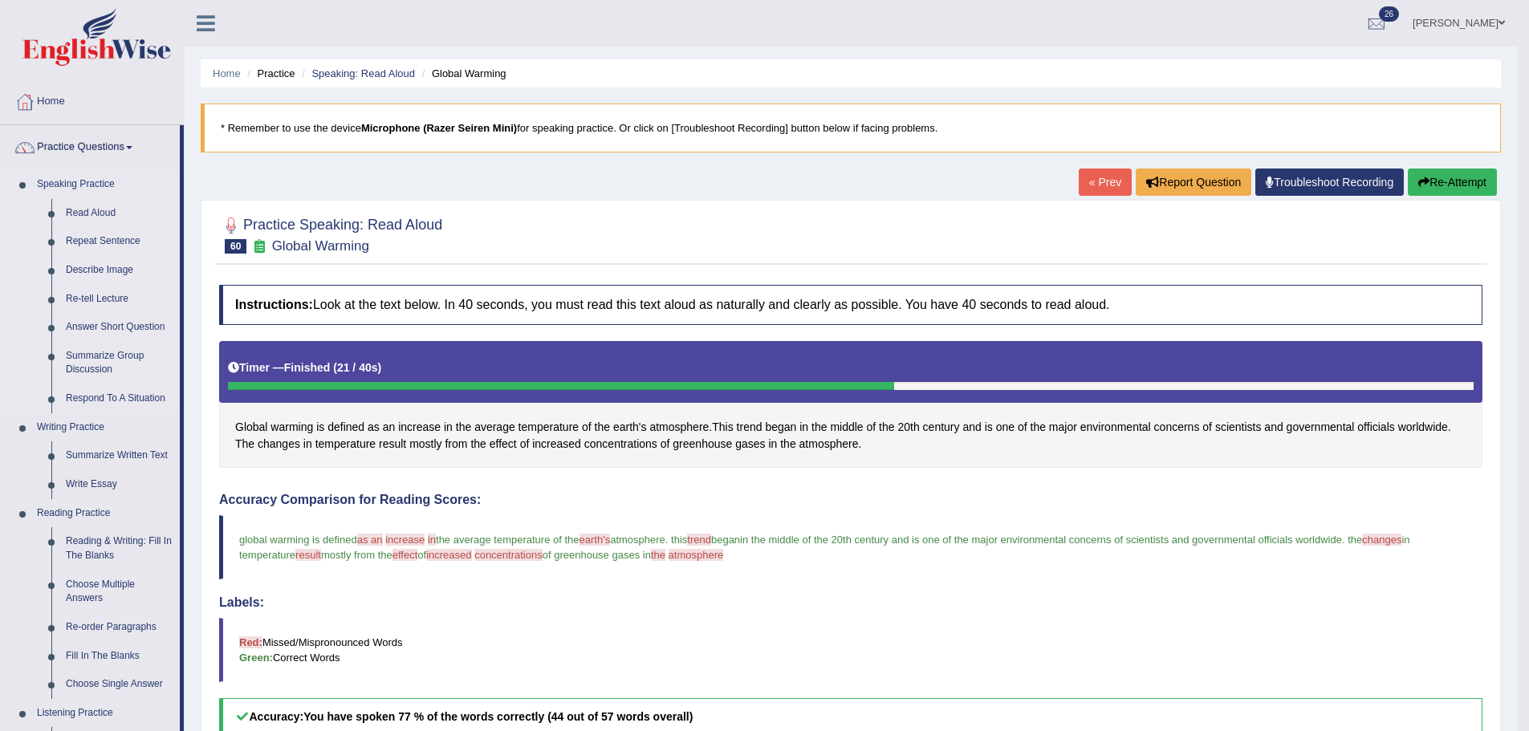
click at [120, 283] on link "Describe Image" at bounding box center [119, 270] width 121 height 29
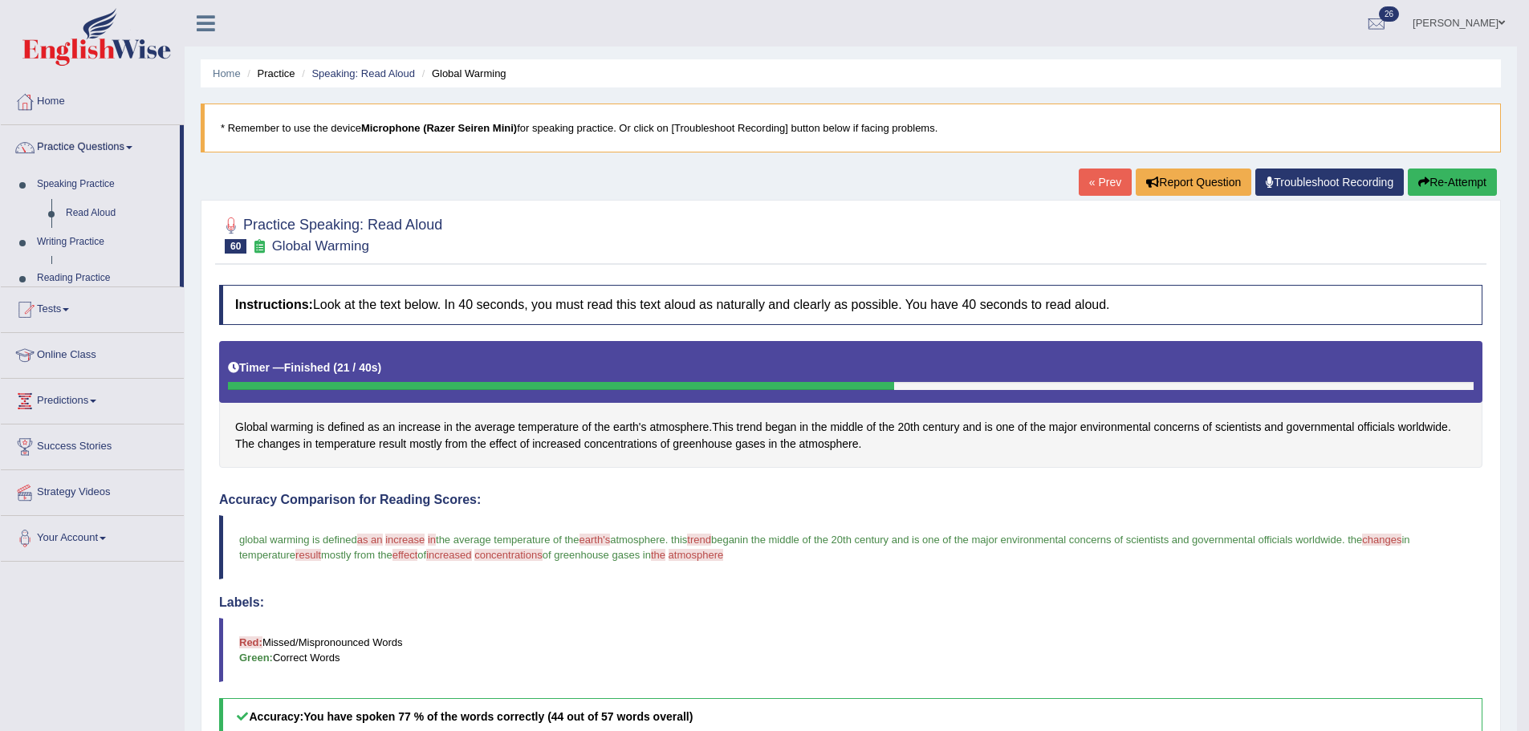
click at [120, 273] on ul "Home Practice Questions Speaking Practice Read Aloud Repeat Sentence Describe I…" at bounding box center [92, 320] width 183 height 482
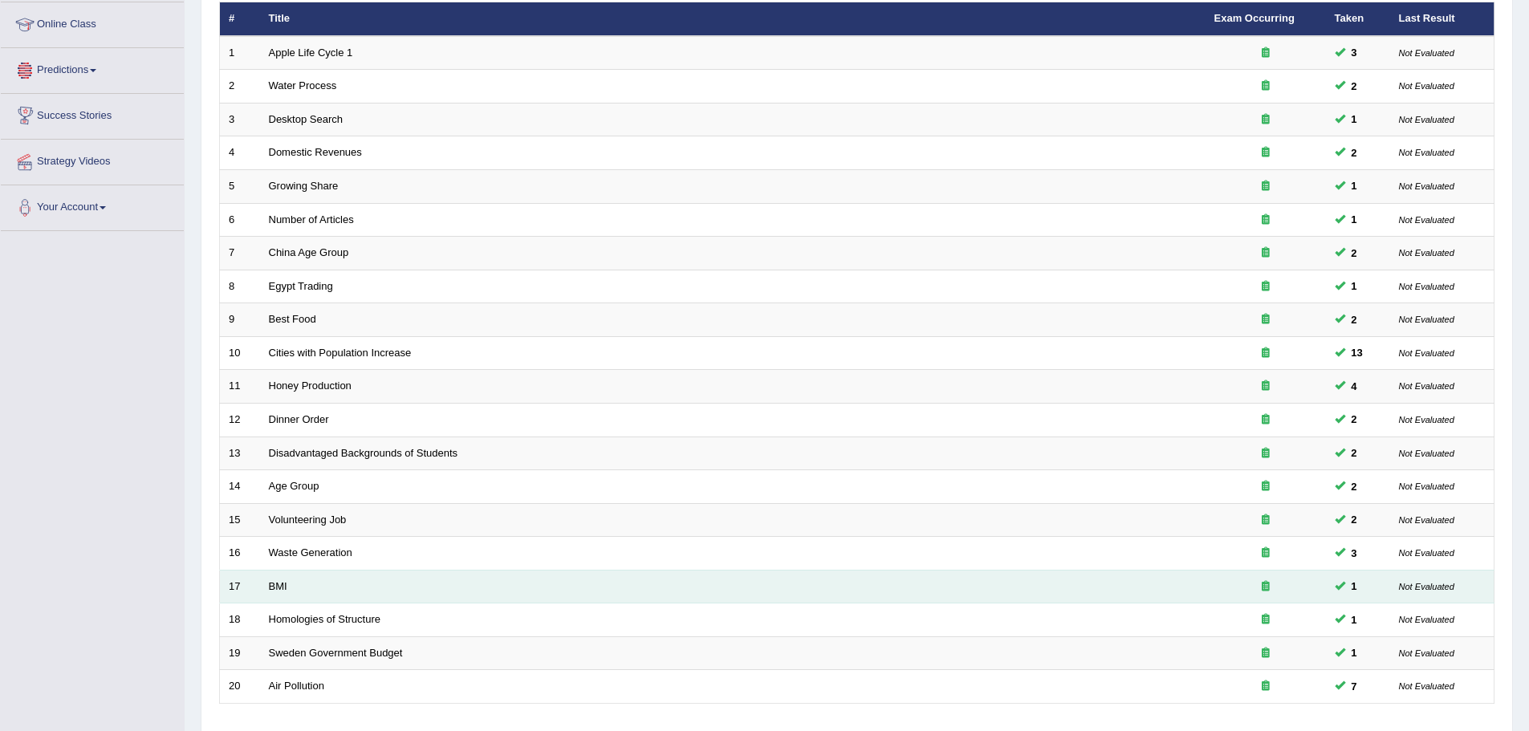
scroll to position [331, 0]
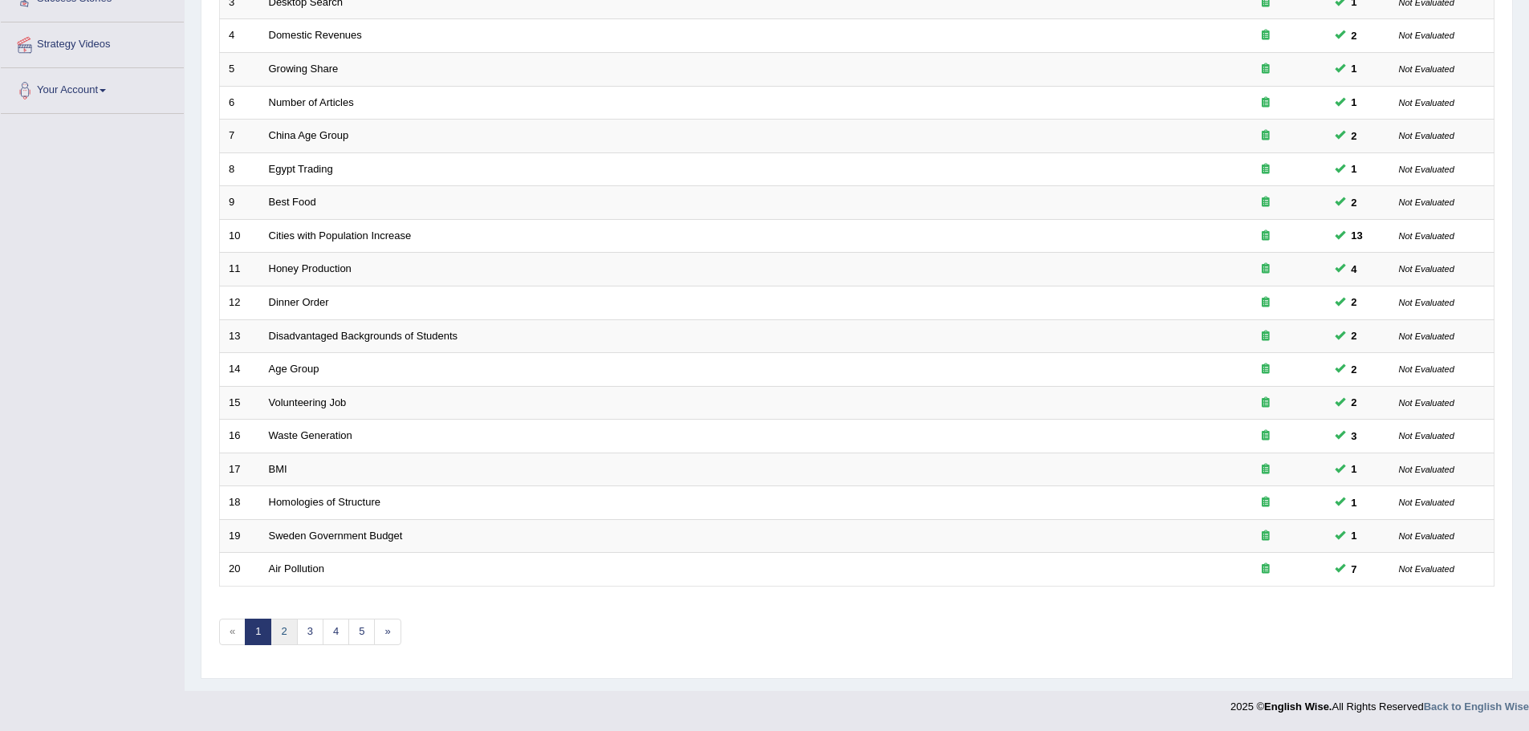
click at [286, 629] on link "2" at bounding box center [283, 632] width 26 height 26
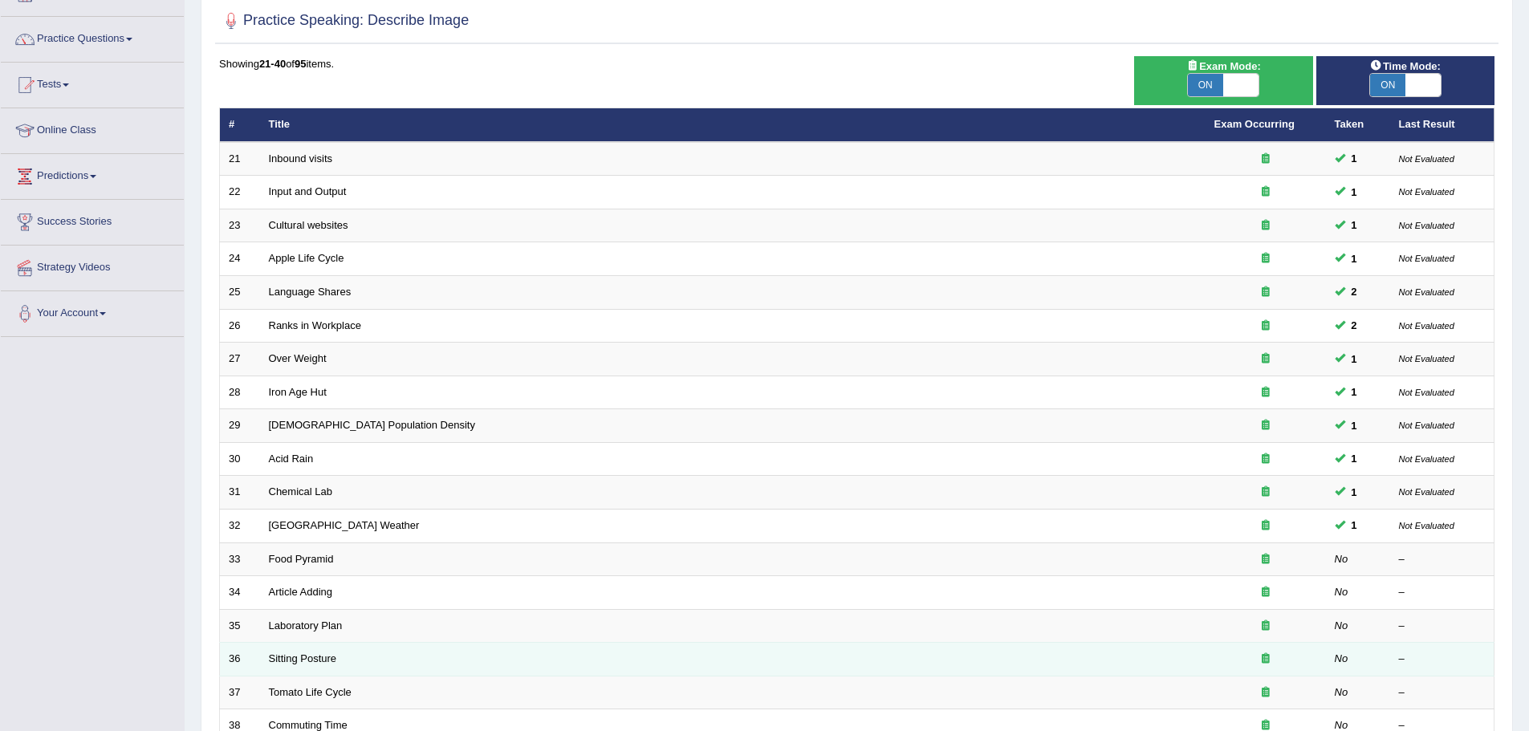
scroll to position [331, 0]
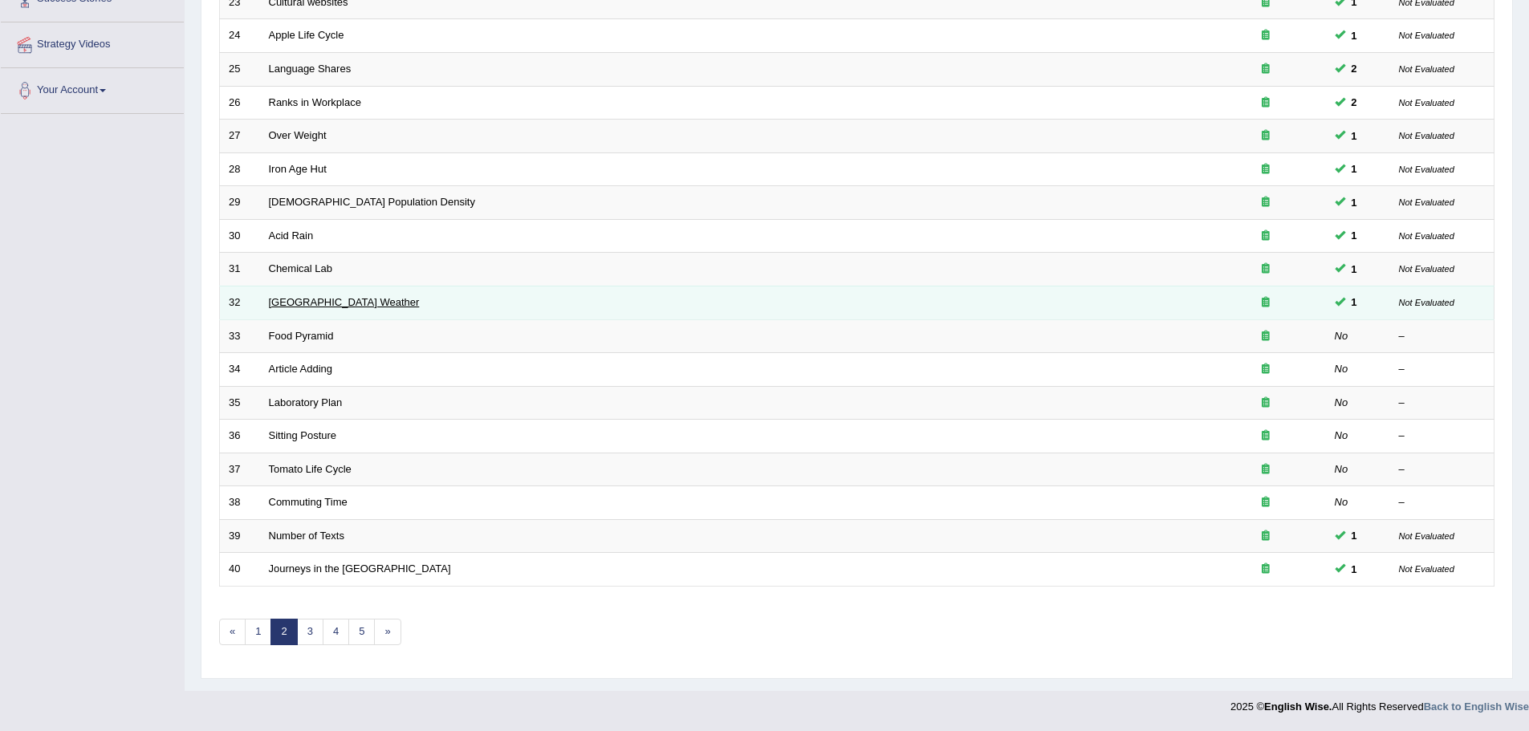
click at [311, 296] on link "[GEOGRAPHIC_DATA] Weather" at bounding box center [344, 302] width 151 height 12
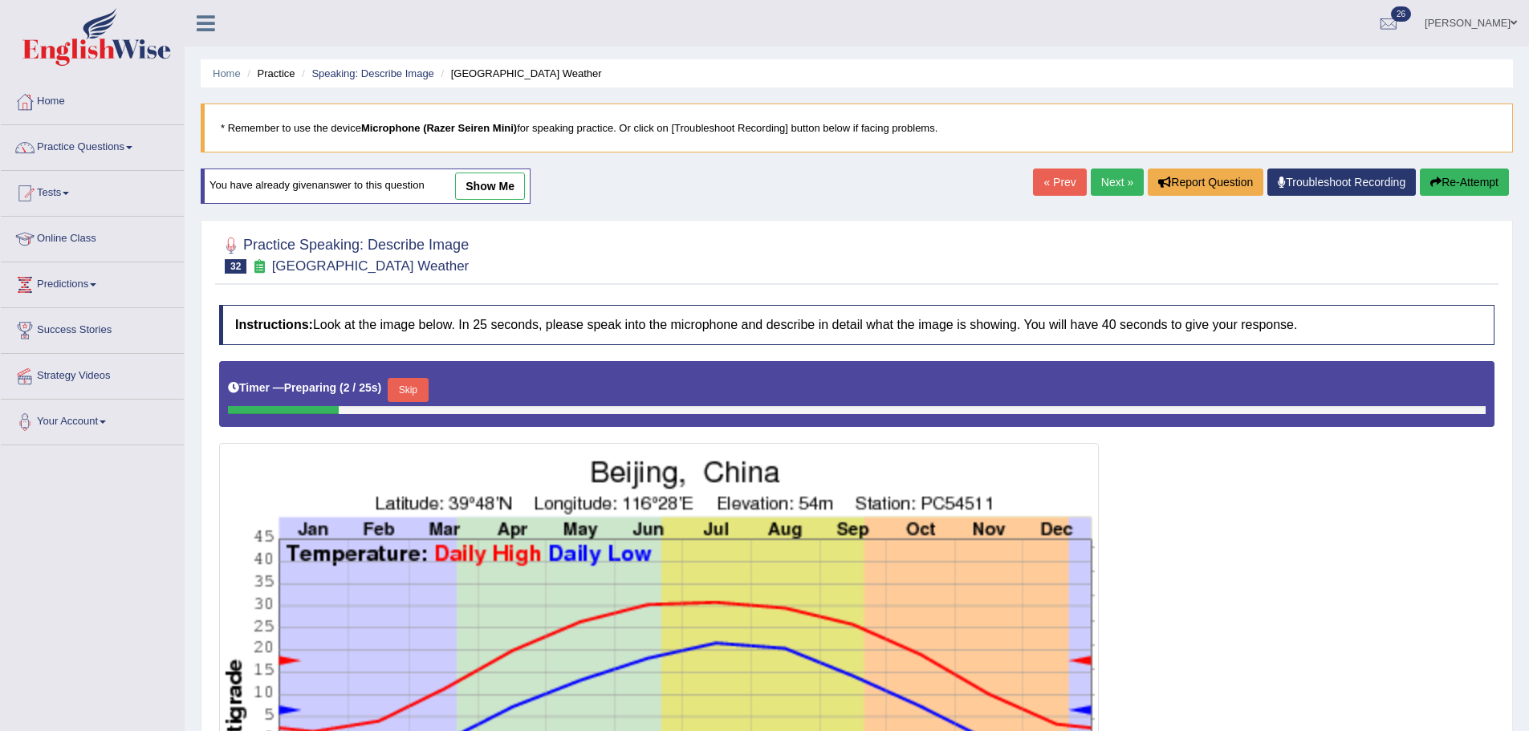
click at [1107, 190] on link "Next »" at bounding box center [1116, 182] width 53 height 27
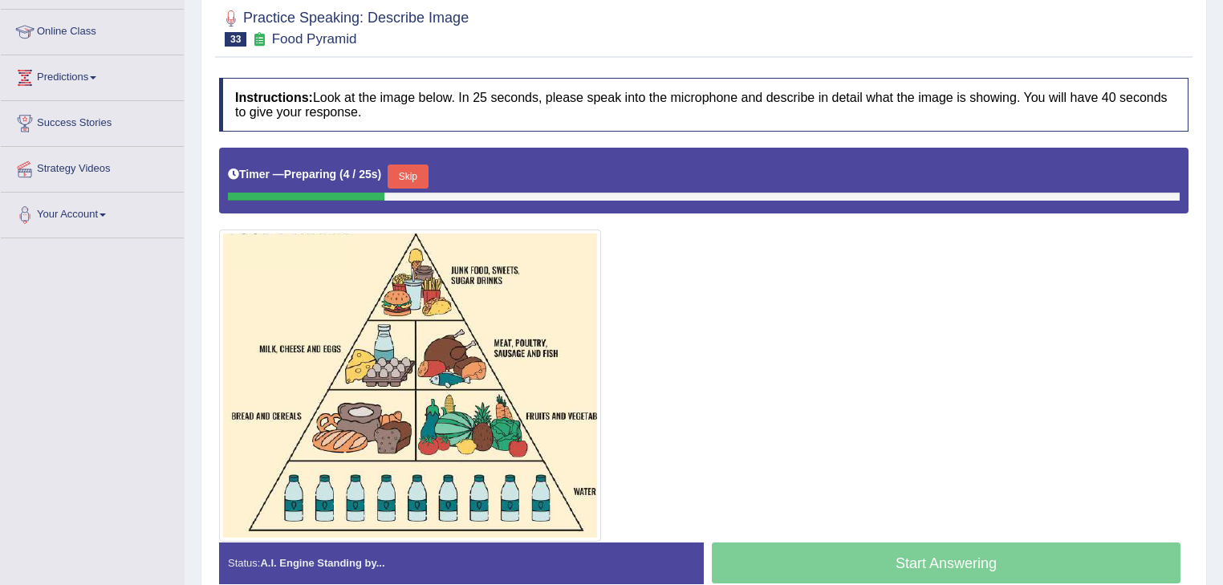
scroll to position [257, 0]
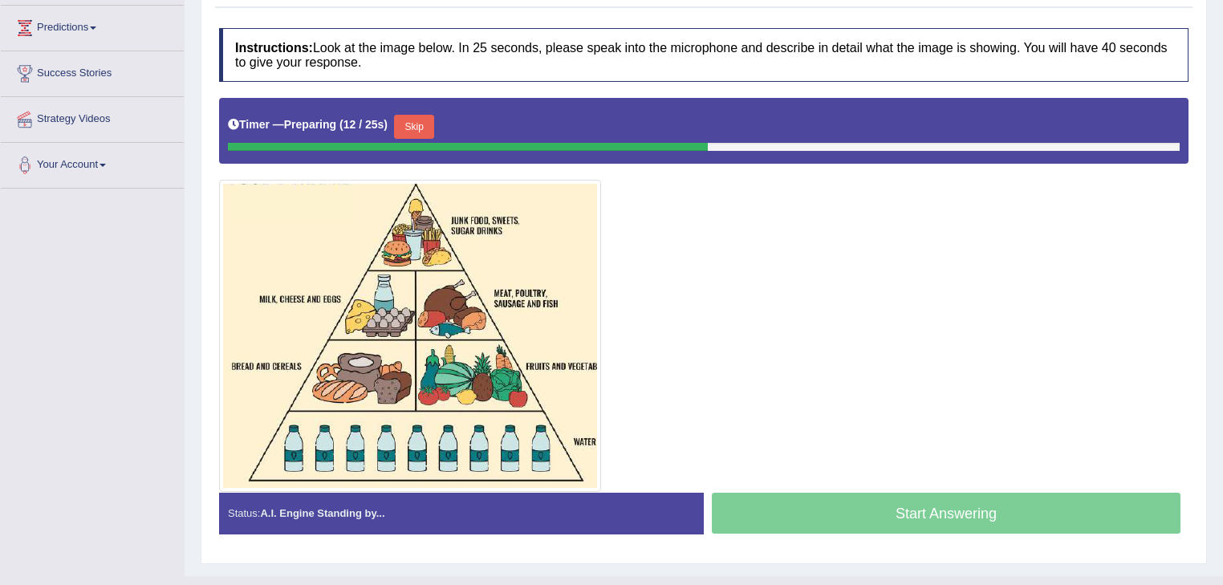
click at [416, 125] on button "Skip" at bounding box center [414, 127] width 40 height 24
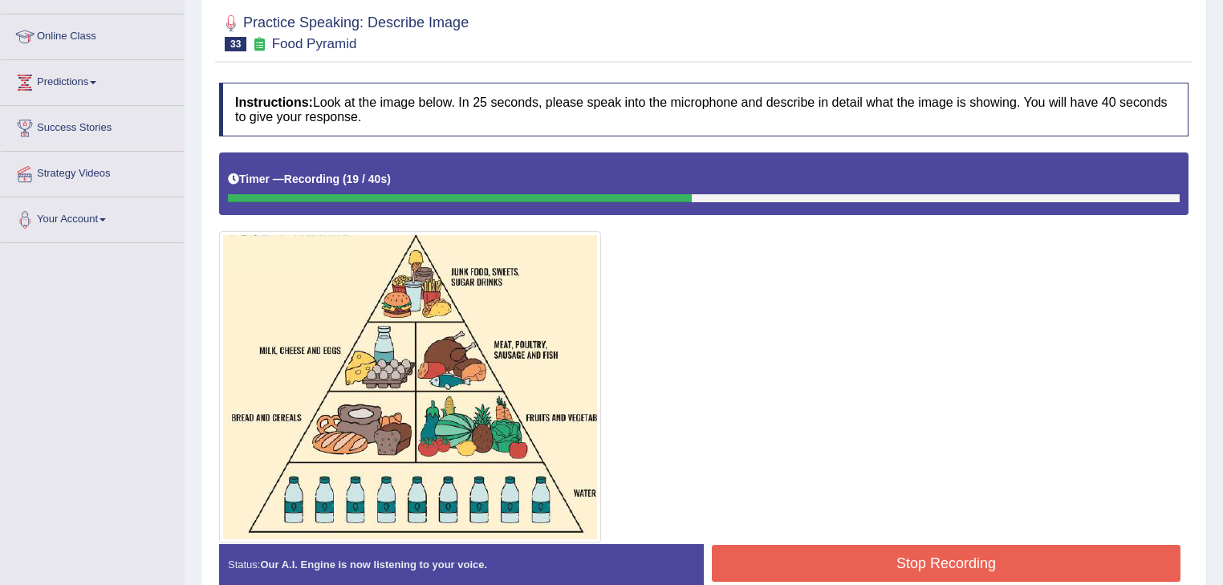
scroll to position [128, 0]
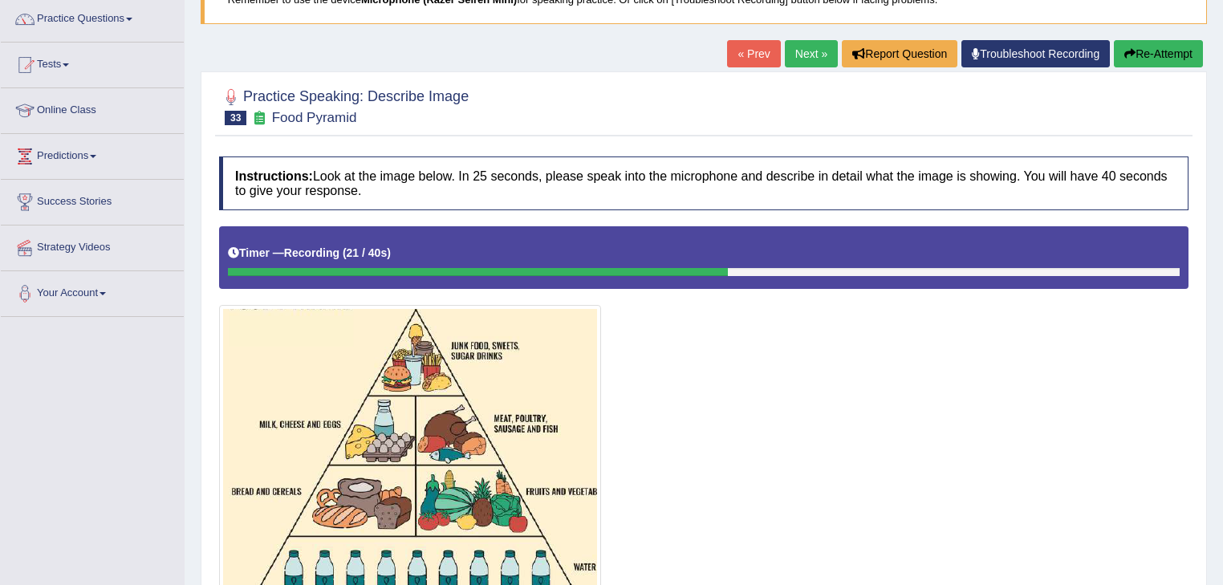
click at [1139, 51] on button "Re-Attempt" at bounding box center [1158, 53] width 89 height 27
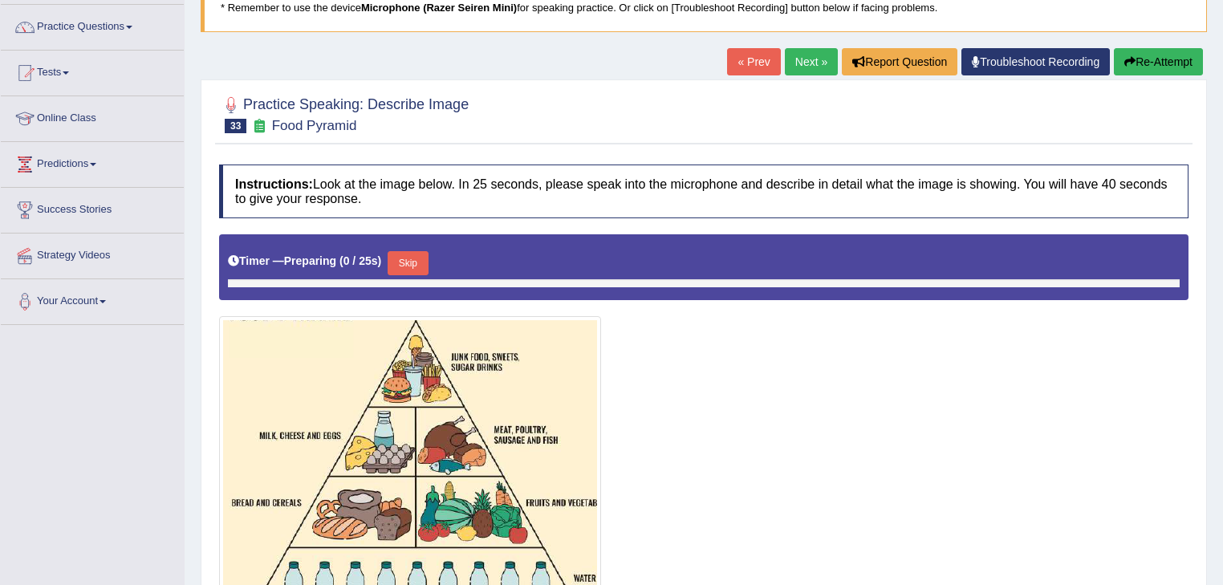
scroll to position [133, 0]
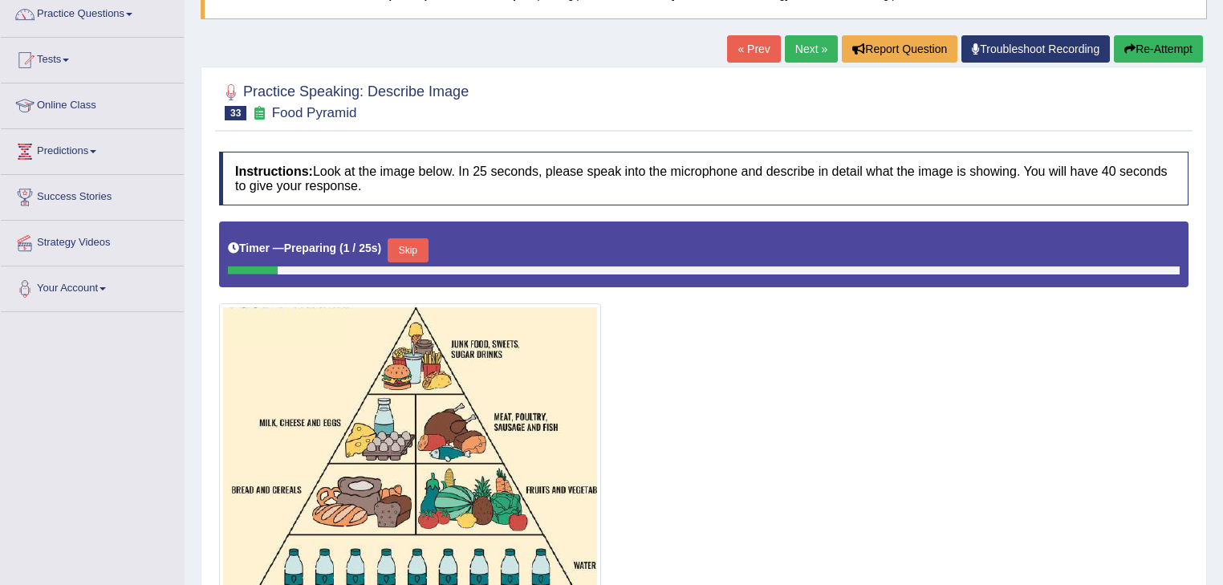
click at [410, 252] on button "Skip" at bounding box center [408, 250] width 40 height 24
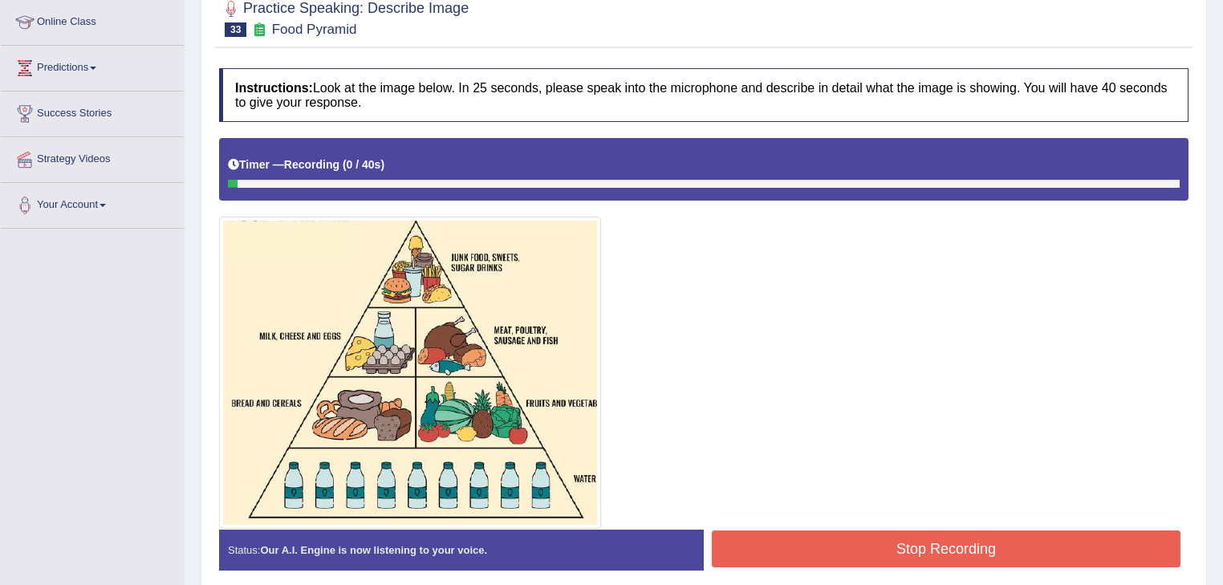
scroll to position [282, 0]
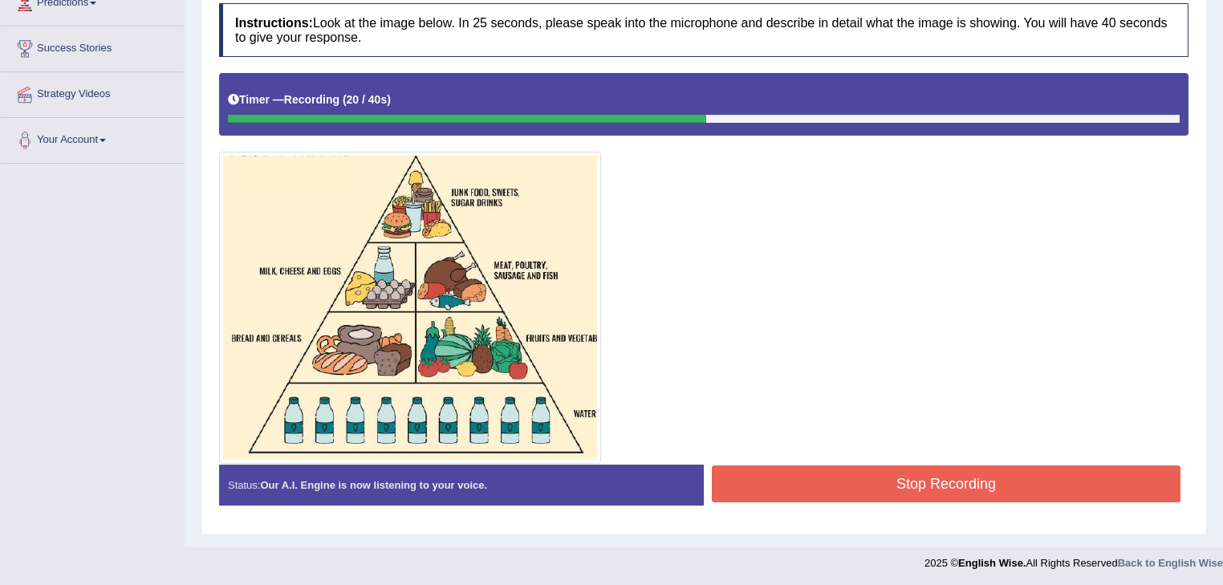
click at [814, 469] on button "Stop Recording" at bounding box center [946, 483] width 469 height 37
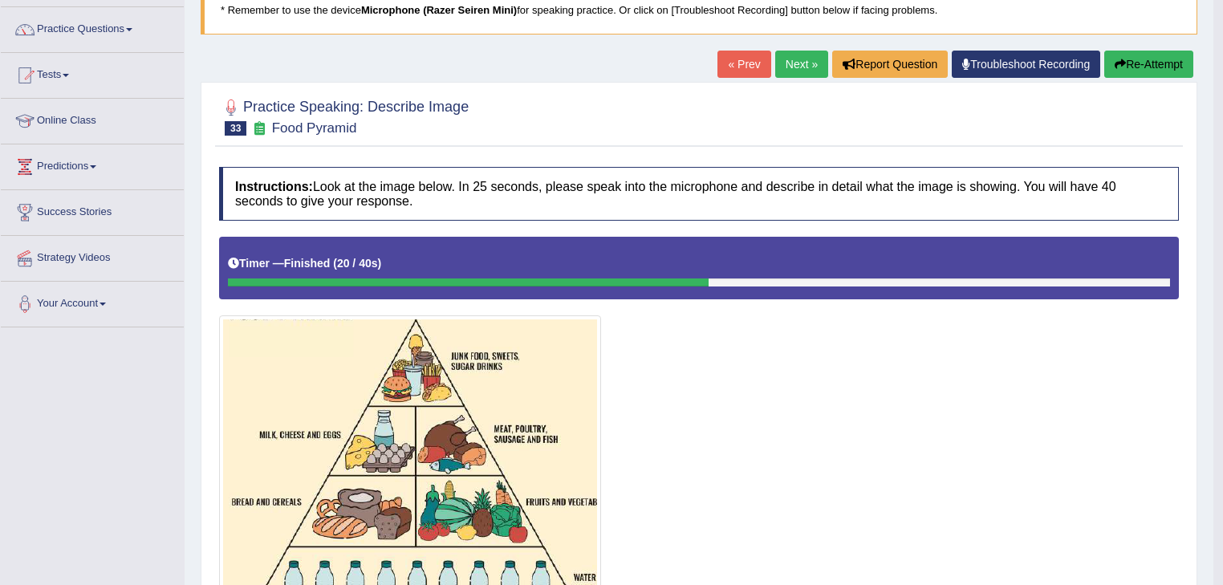
scroll to position [0, 0]
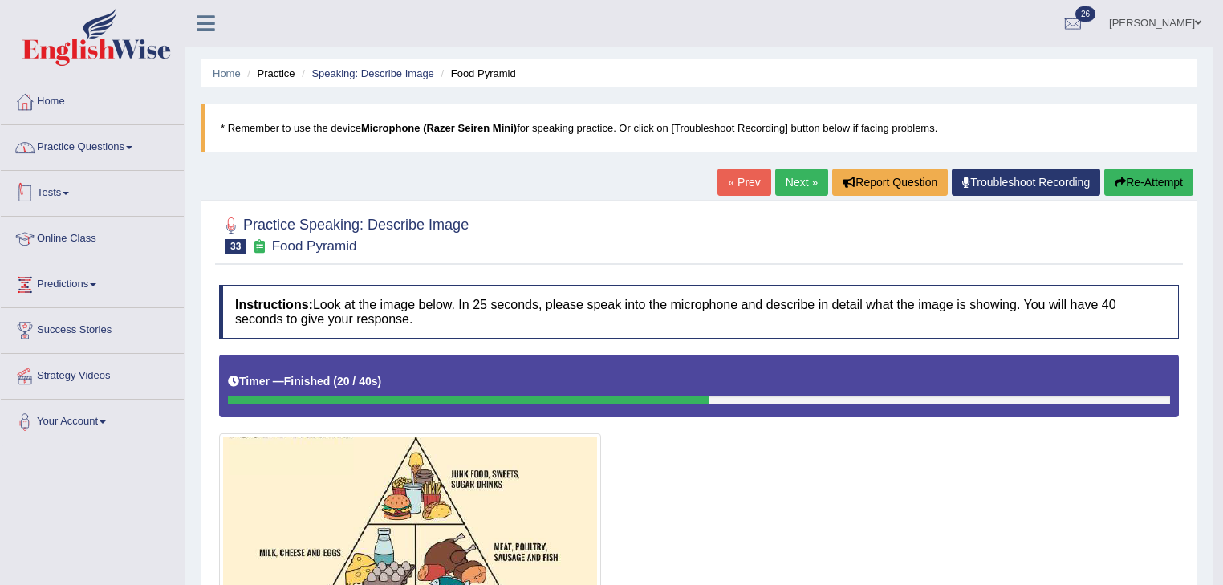
click at [127, 151] on link "Practice Questions" at bounding box center [92, 145] width 183 height 40
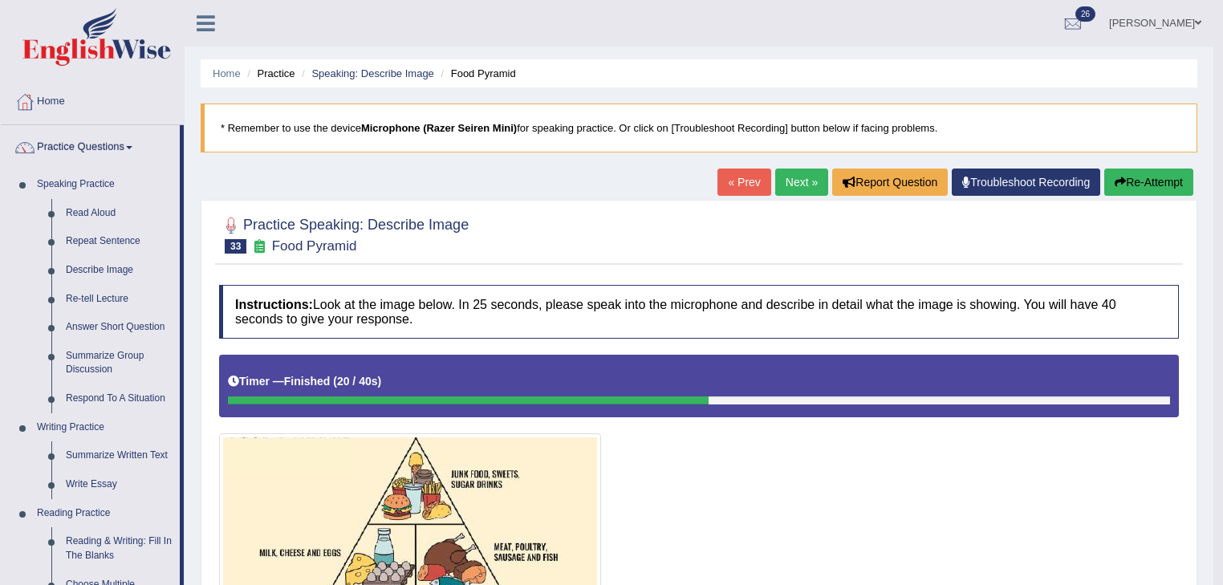
click at [783, 182] on link "Next »" at bounding box center [801, 182] width 53 height 27
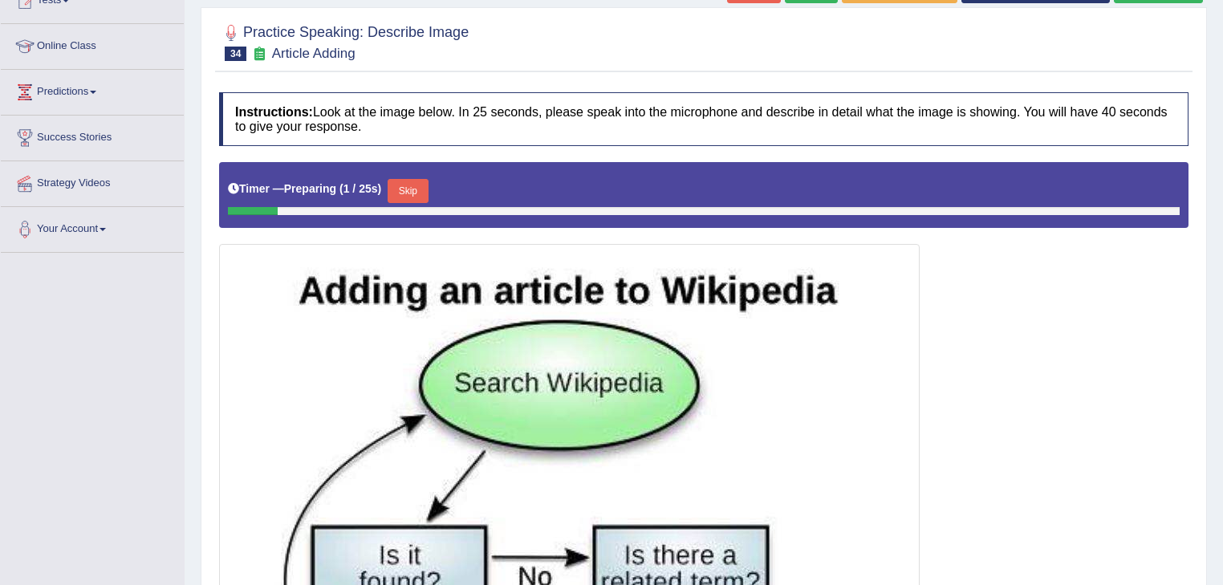
drag, startPoint x: 423, startPoint y: 189, endPoint x: 432, endPoint y: 184, distance: 10.1
click at [426, 185] on button "Skip" at bounding box center [408, 191] width 40 height 24
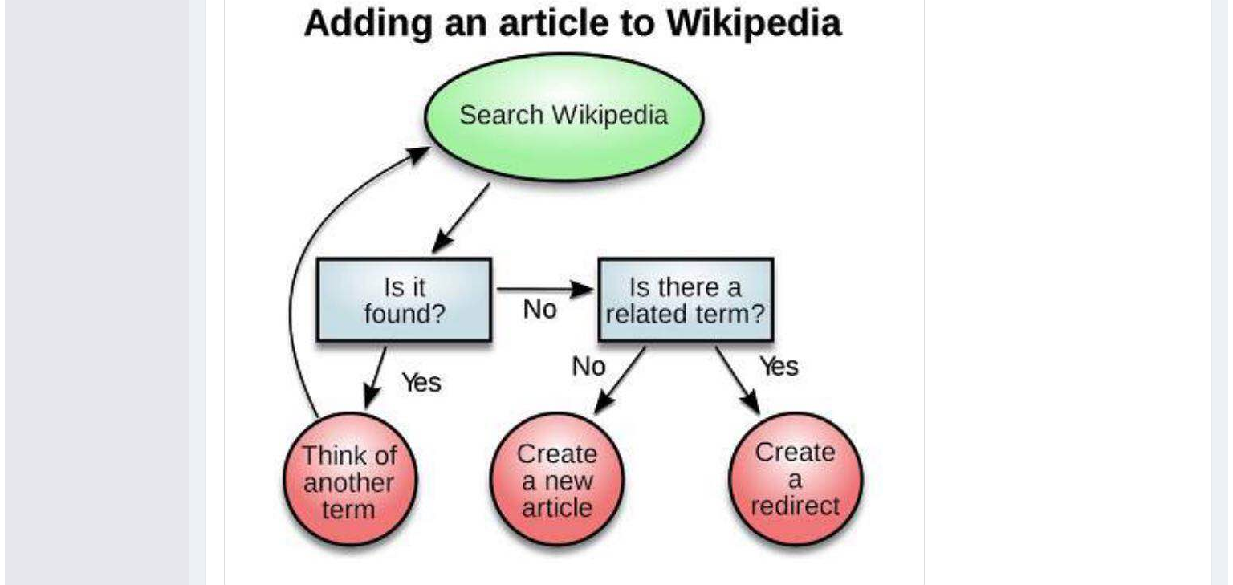
scroll to position [578, 0]
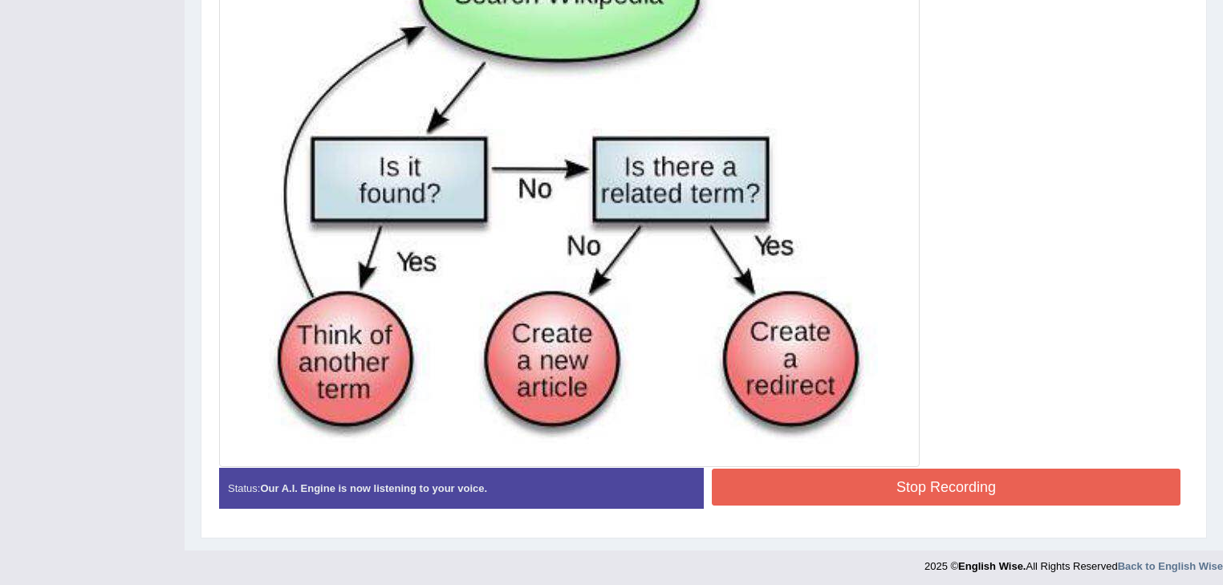
click at [1009, 489] on button "Stop Recording" at bounding box center [946, 487] width 469 height 37
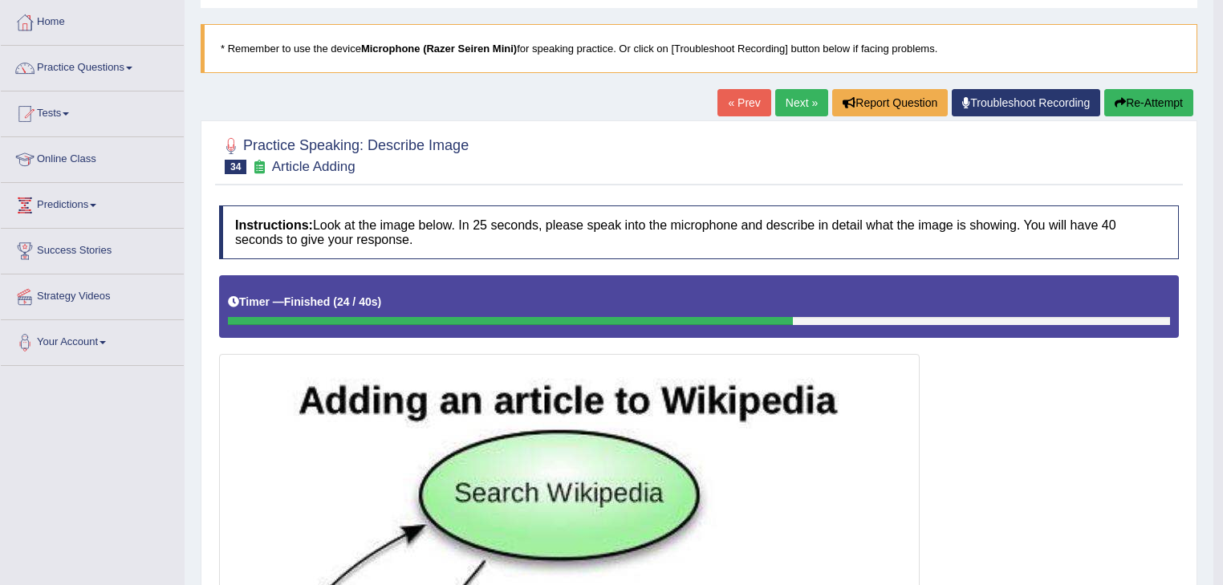
scroll to position [0, 0]
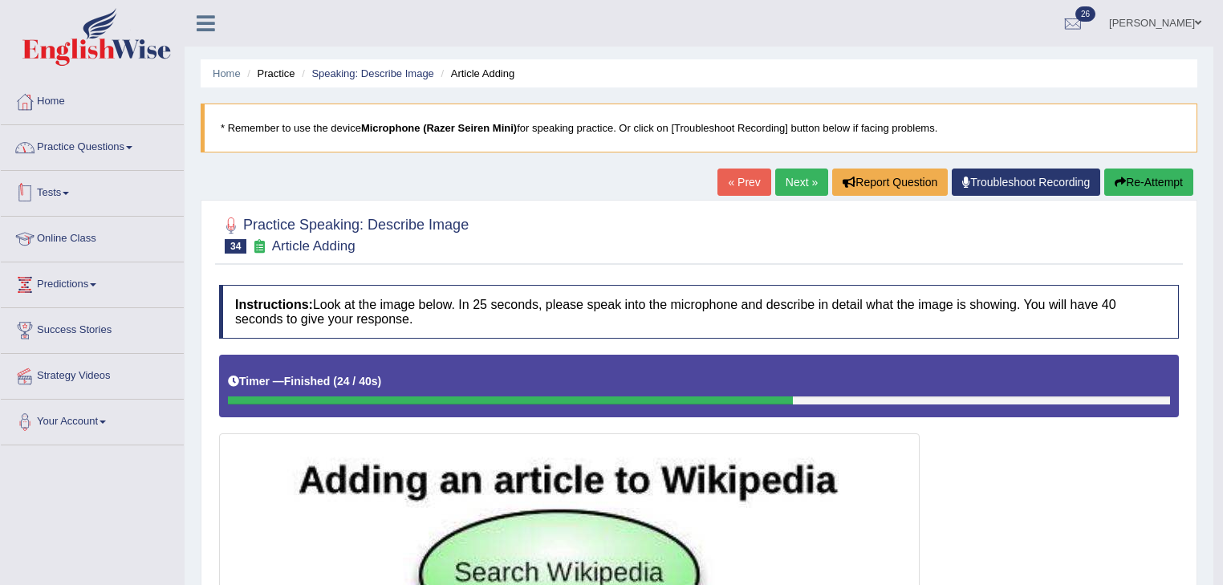
click at [136, 157] on link "Practice Questions" at bounding box center [92, 145] width 183 height 40
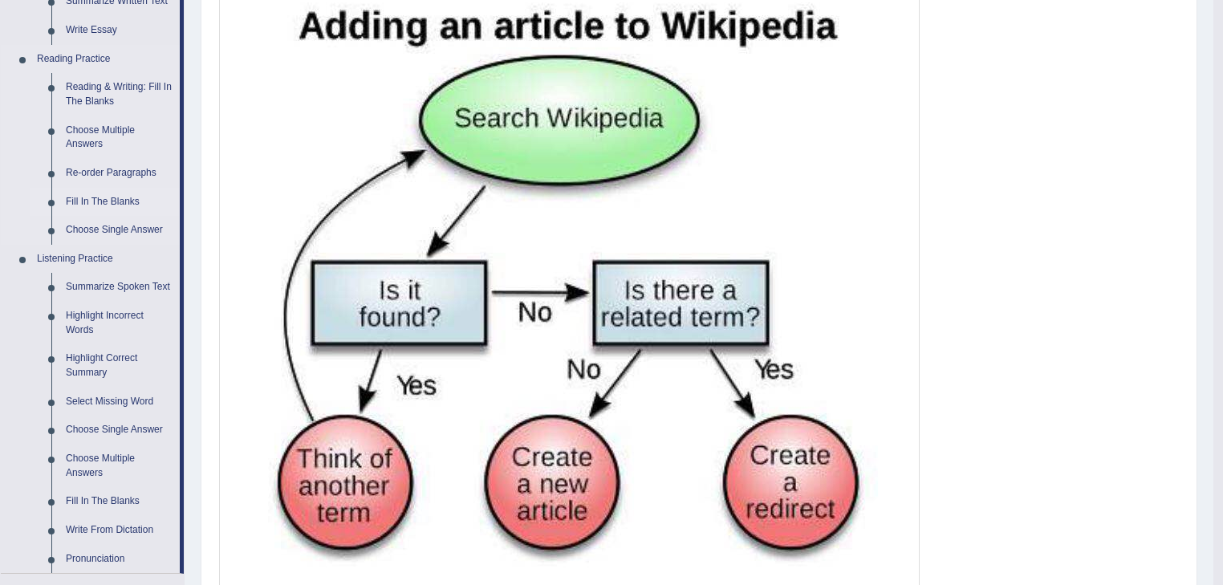
scroll to position [449, 0]
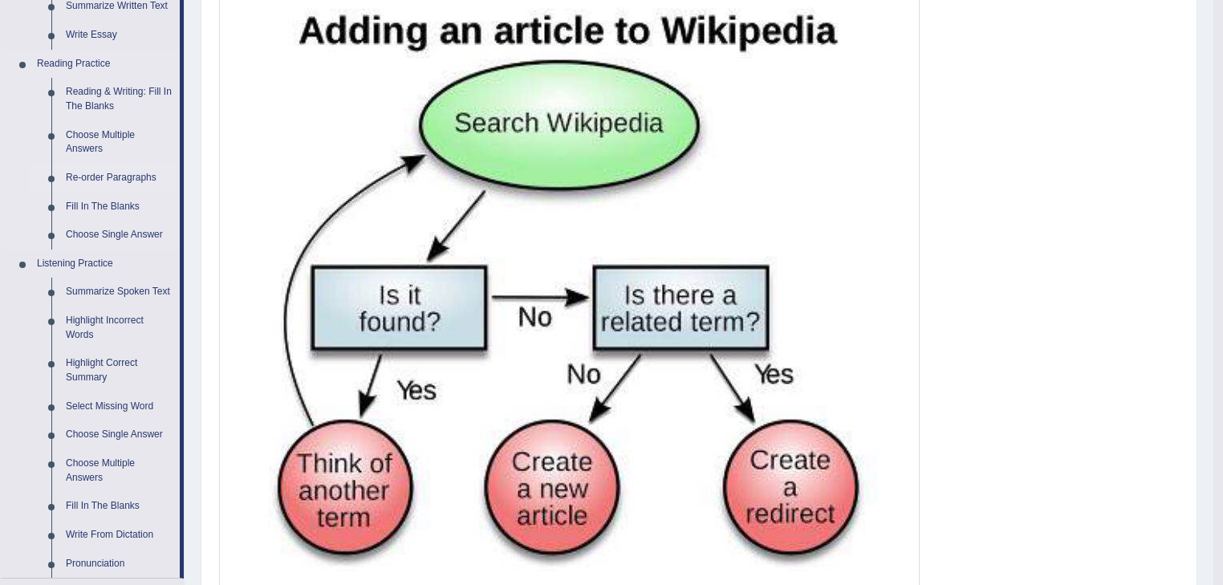
click at [116, 173] on link "Re-order Paragraphs" at bounding box center [119, 178] width 121 height 29
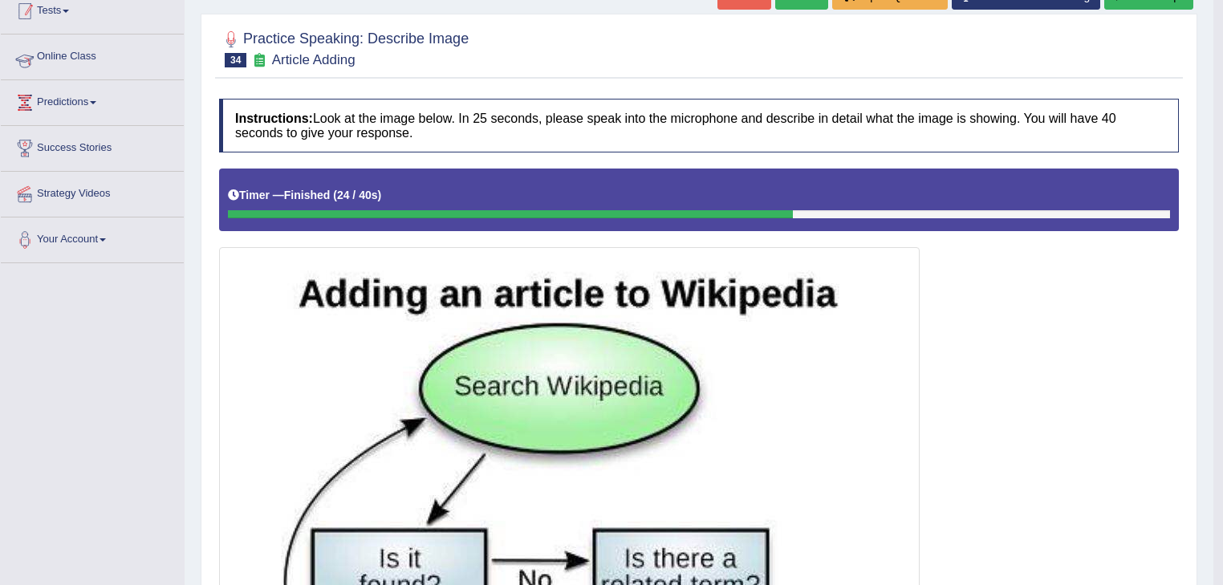
scroll to position [222, 0]
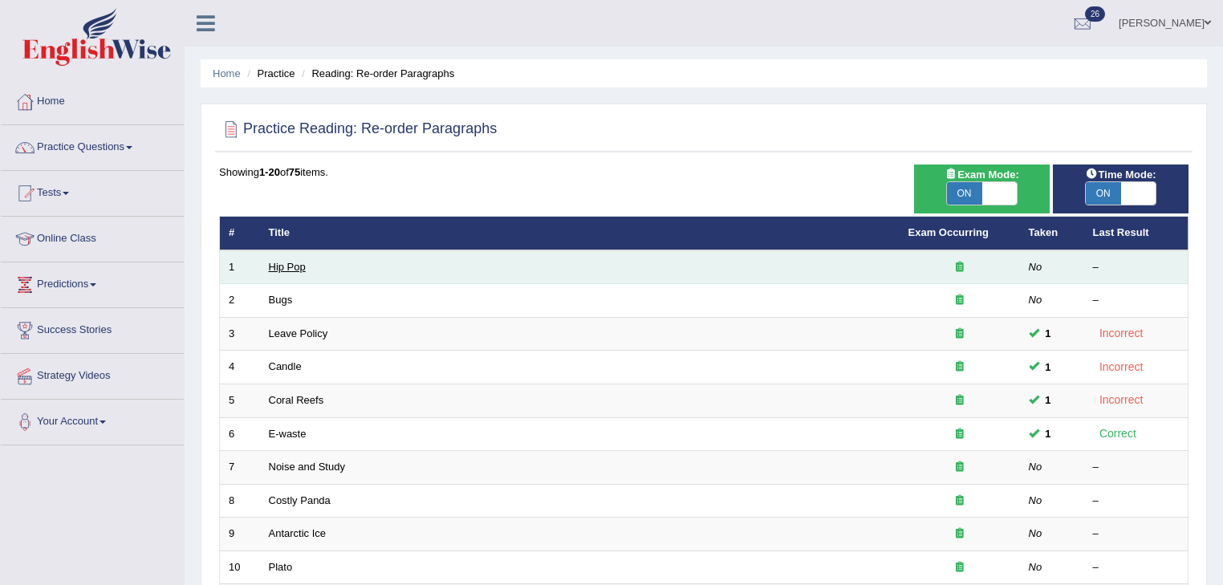
click at [295, 264] on link "Hip Pop" at bounding box center [287, 267] width 37 height 12
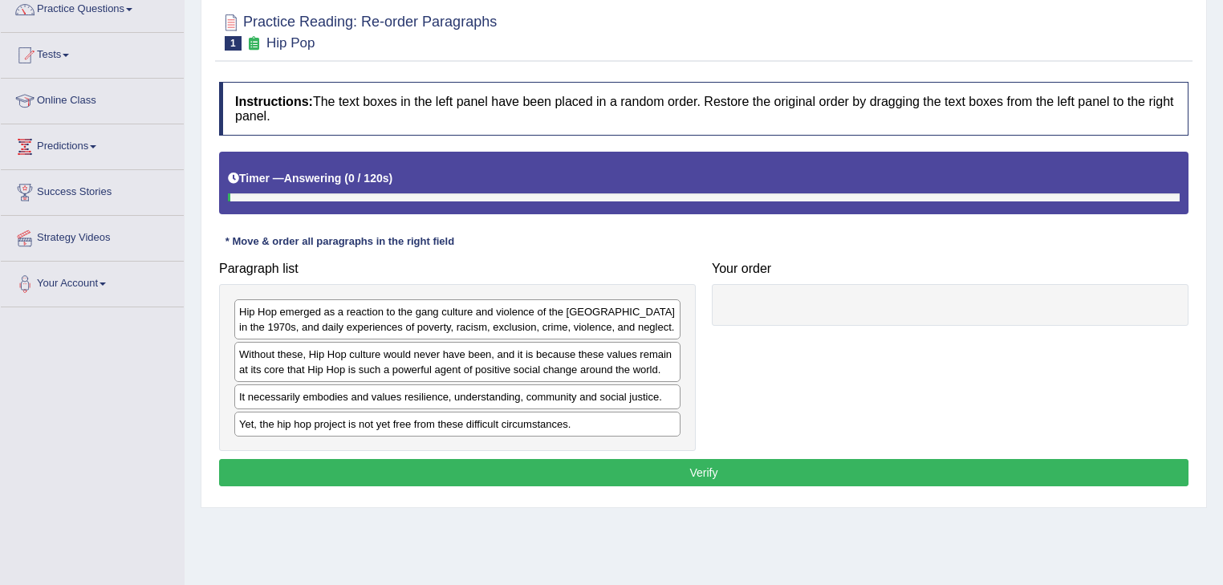
scroll to position [258, 0]
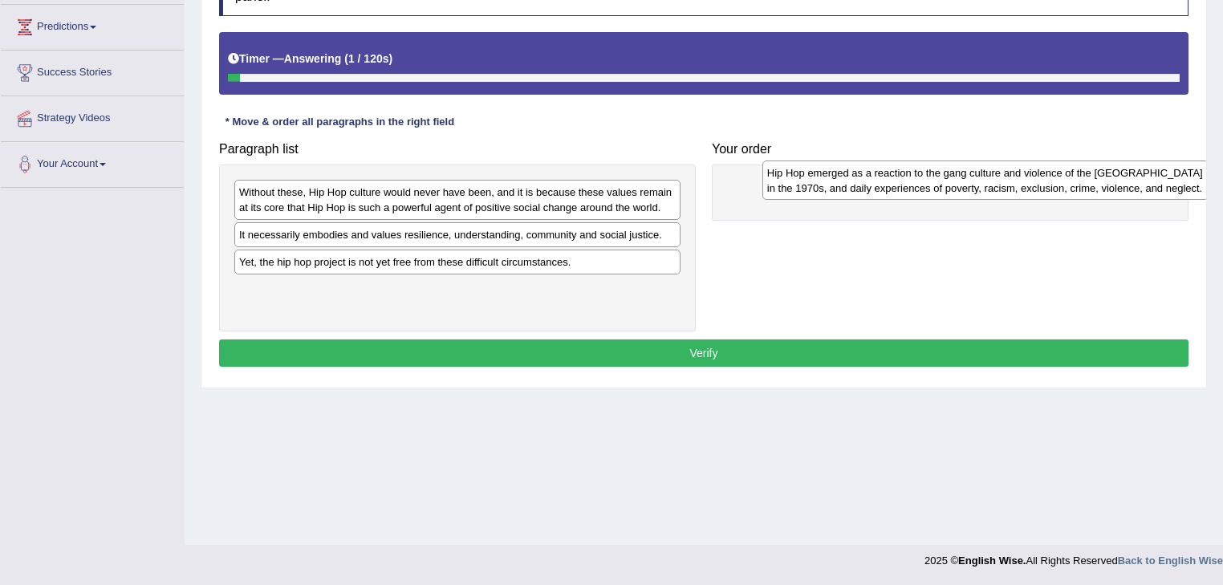
drag, startPoint x: 411, startPoint y: 193, endPoint x: 915, endPoint y: 178, distance: 504.1
click at [915, 178] on div "Hip Hop emerged as a reaction to the gang culture and violence of the [GEOGRAPH…" at bounding box center [985, 180] width 447 height 40
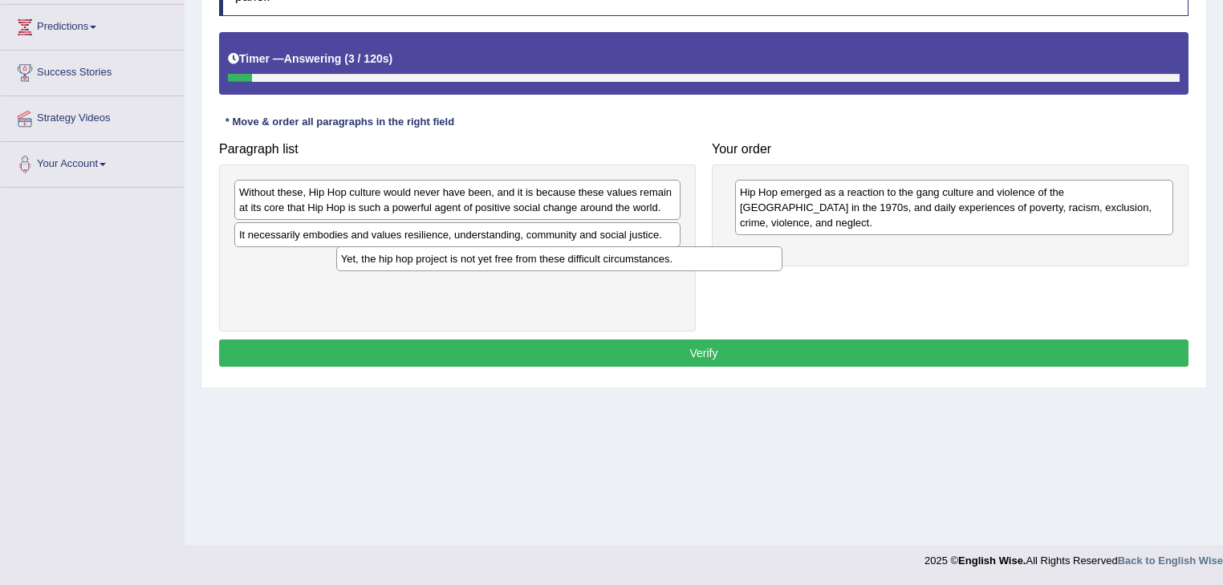
drag, startPoint x: 376, startPoint y: 256, endPoint x: 349, endPoint y: 247, distance: 27.9
click at [404, 257] on div "Yet, the hip hop project is not yet free from these difficult circumstances." at bounding box center [559, 258] width 447 height 25
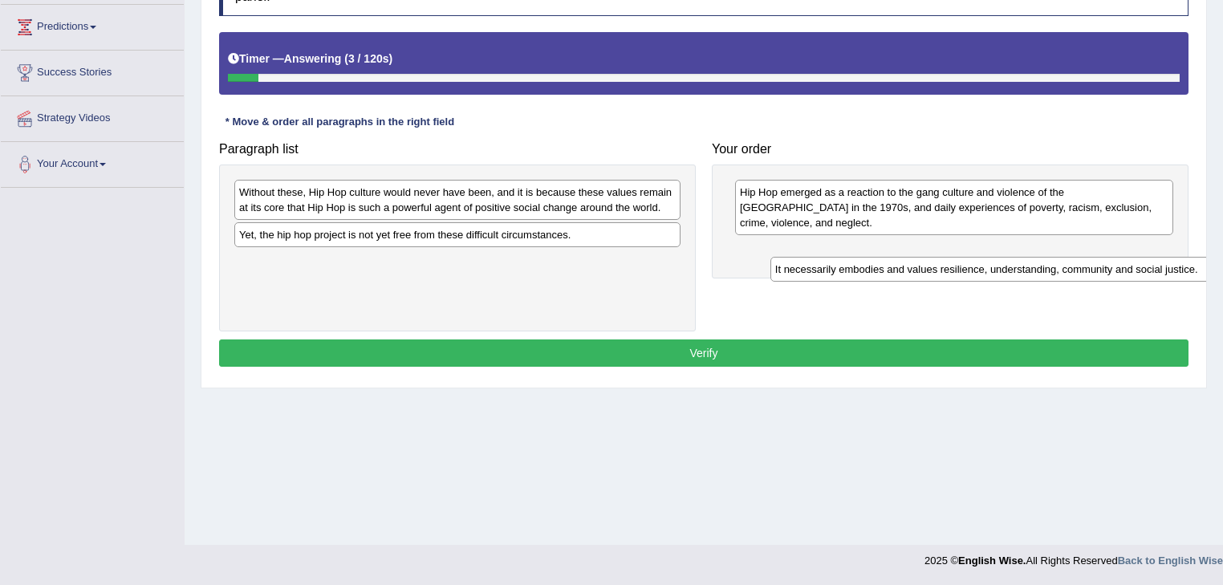
drag, startPoint x: 348, startPoint y: 238, endPoint x: 854, endPoint y: 236, distance: 505.5
click at [885, 257] on div "It necessarily embodies and values resilience, understanding, community and soc…" at bounding box center [993, 269] width 447 height 25
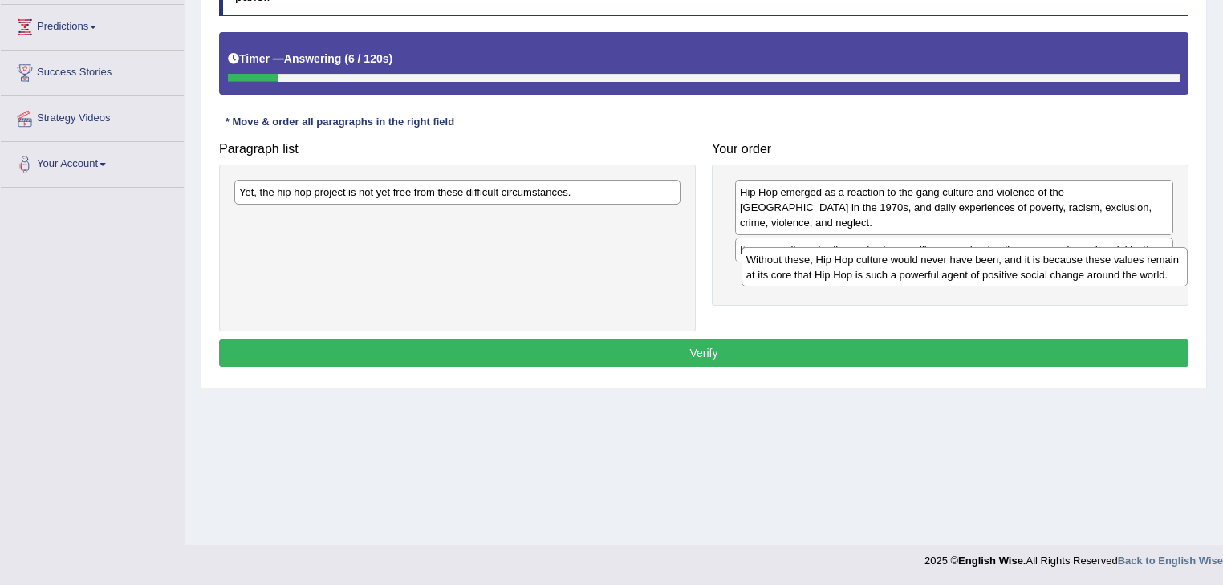
drag, startPoint x: 800, startPoint y: 216, endPoint x: 1002, endPoint y: 279, distance: 211.9
click at [1050, 280] on div "Without these, Hip Hop culture would never have been, and it is because these v…" at bounding box center [964, 267] width 447 height 40
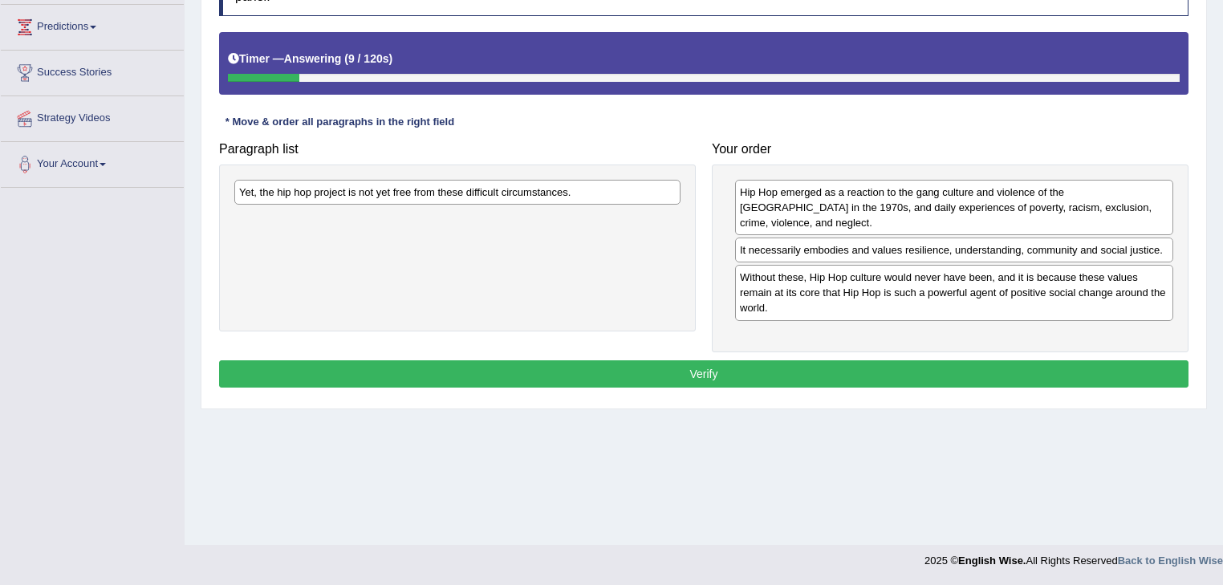
drag, startPoint x: 502, startPoint y: 171, endPoint x: 818, endPoint y: 207, distance: 319.0
click at [848, 209] on div "Paragraph list Yet, the hip hop project is not yet free from these difficult ci…" at bounding box center [703, 242] width 985 height 217
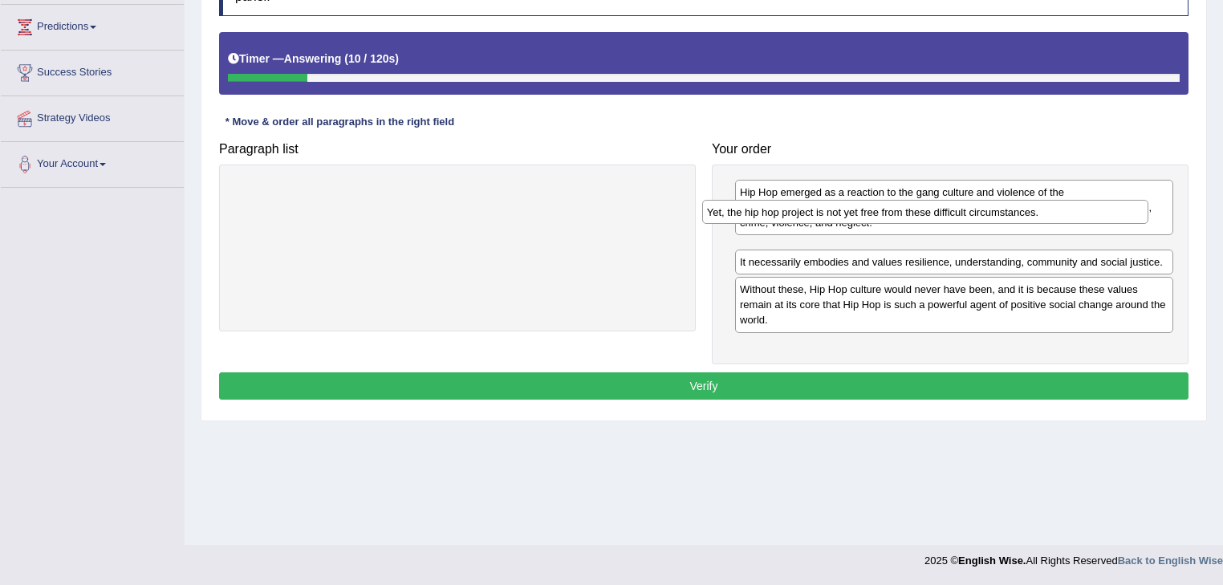
drag, startPoint x: 633, startPoint y: 188, endPoint x: 1026, endPoint y: 229, distance: 395.3
click at [1026, 225] on div "Yet, the hip hop project is not yet free from these difficult circumstances." at bounding box center [925, 212] width 447 height 25
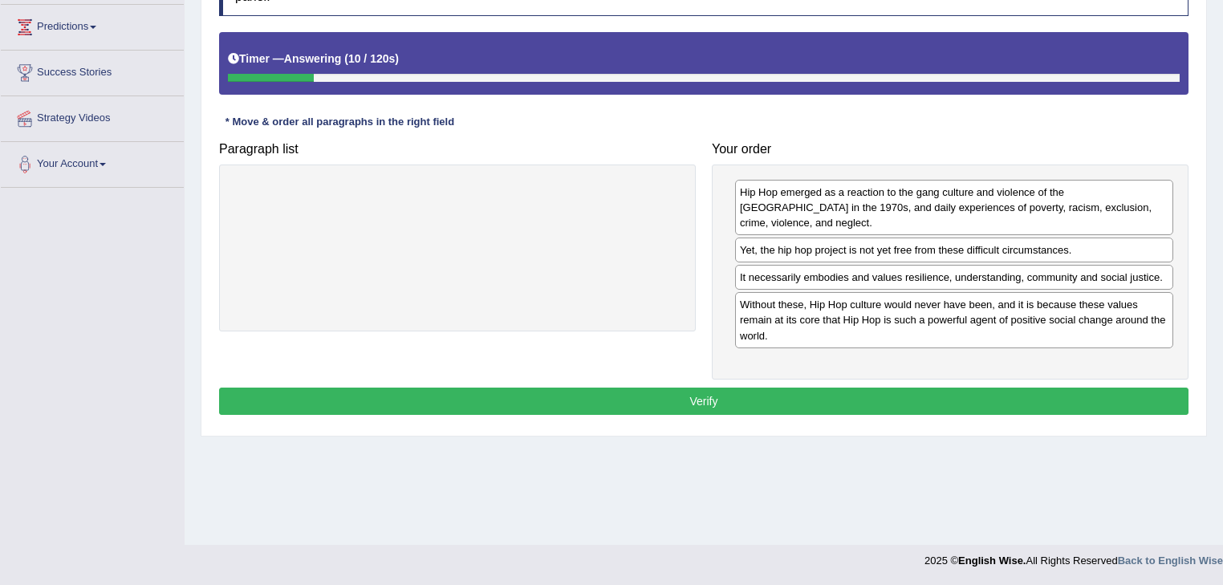
click at [960, 388] on button "Verify" at bounding box center [703, 401] width 969 height 27
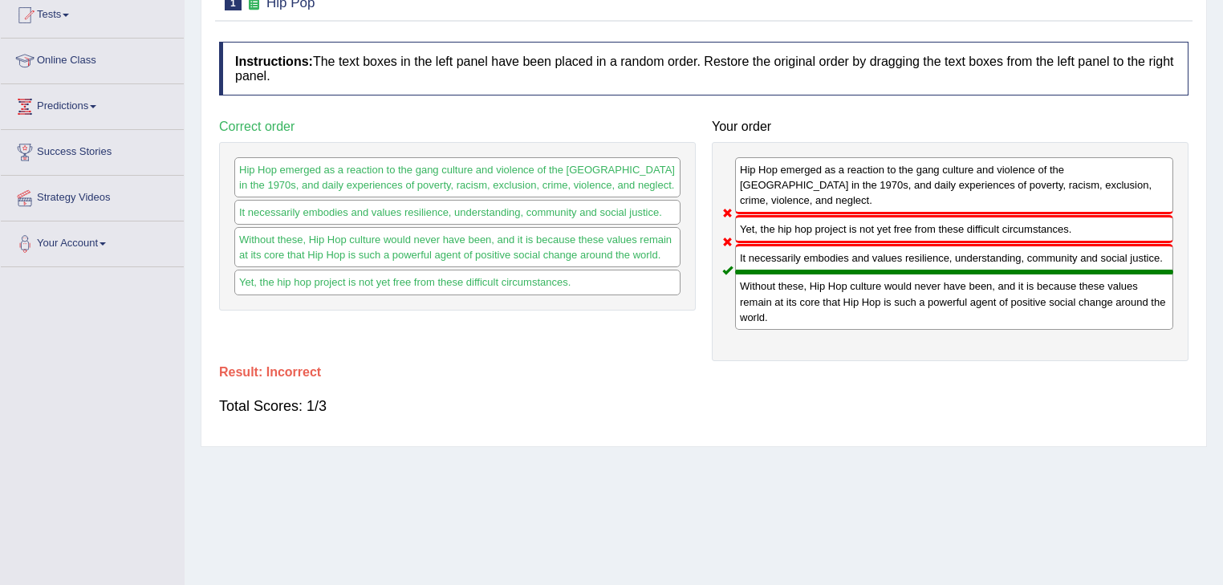
scroll to position [65, 0]
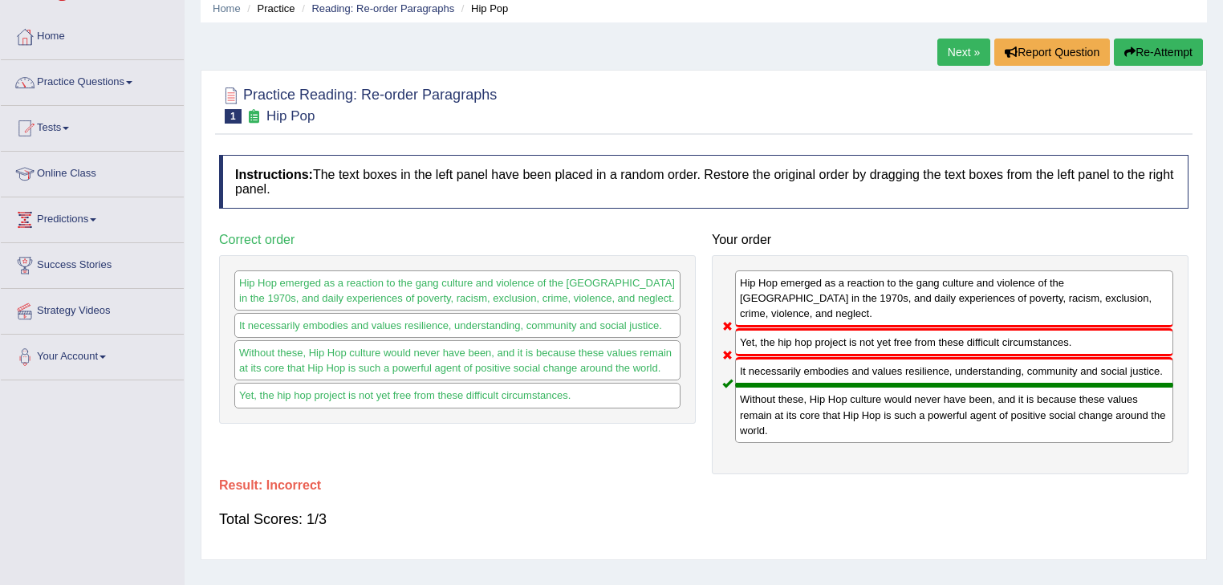
click at [960, 51] on link "Next »" at bounding box center [963, 52] width 53 height 27
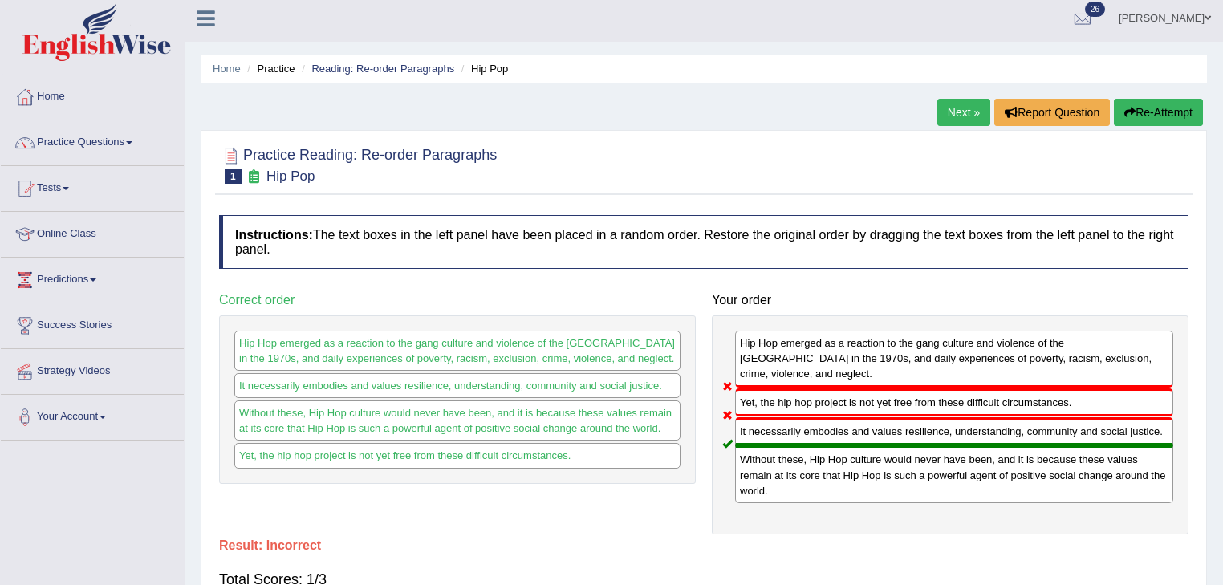
scroll to position [0, 0]
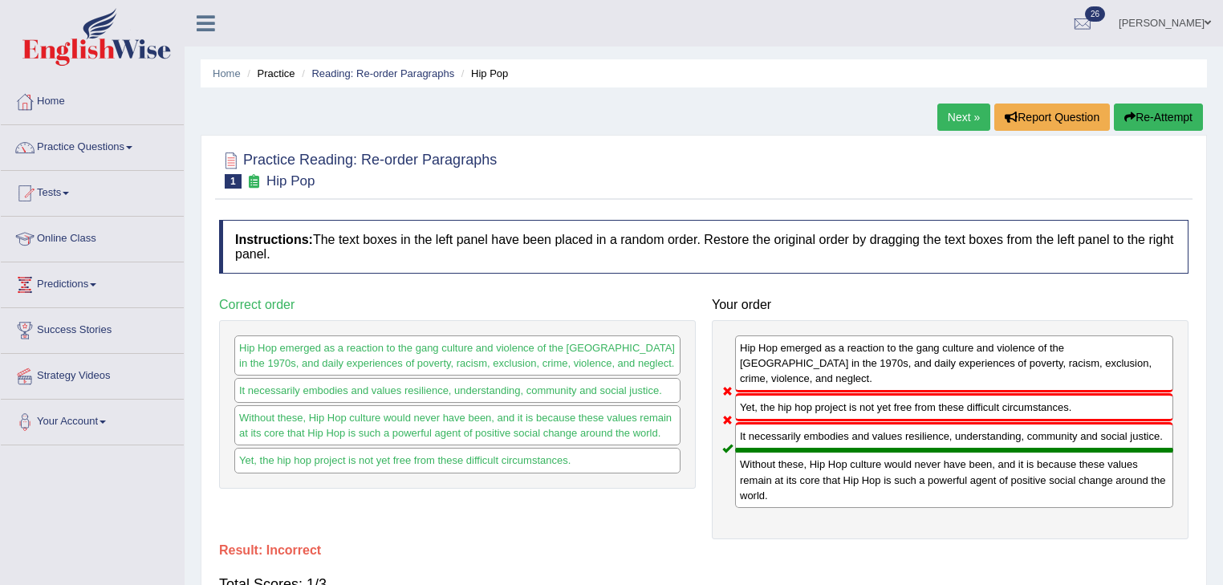
click at [938, 112] on link "Next »" at bounding box center [963, 117] width 53 height 27
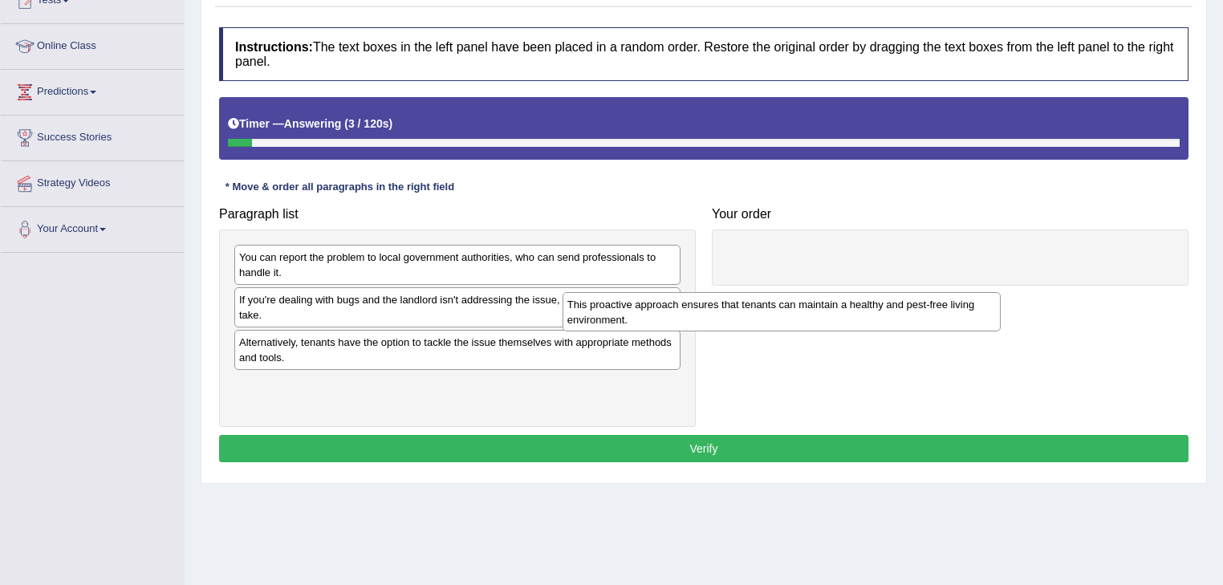
click at [562, 332] on div "This proactive approach ensures that tenants can maintain a healthy and pest-fr…" at bounding box center [781, 312] width 439 height 40
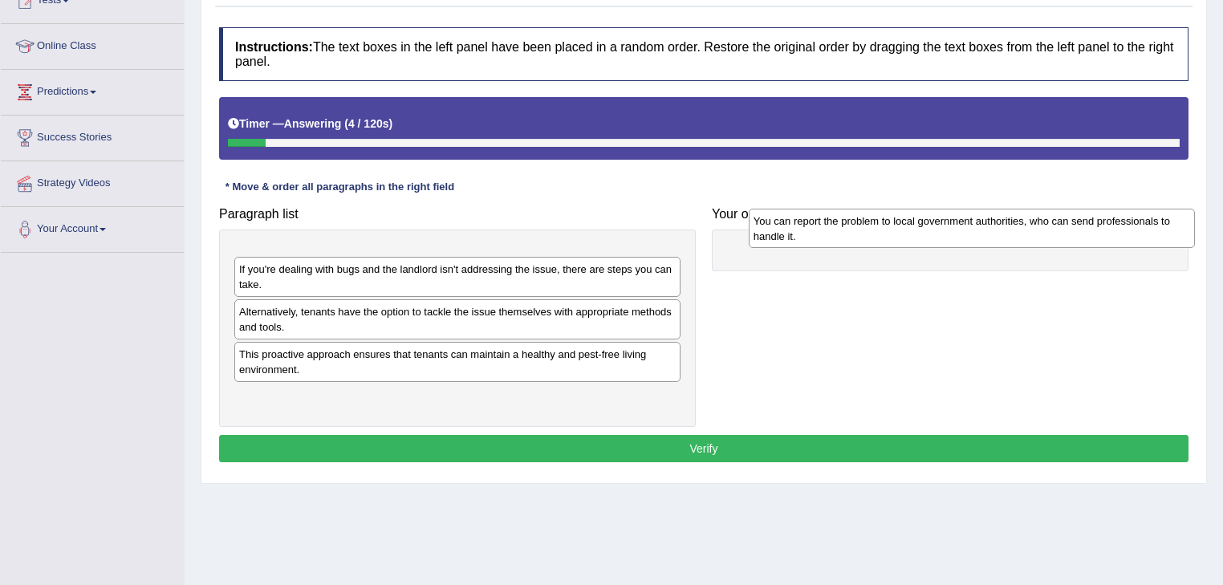
drag, startPoint x: 774, startPoint y: 228, endPoint x: 1082, endPoint y: 238, distance: 308.3
click at [1087, 238] on div "You can report the problem to local government authorities, who can send profes…" at bounding box center [972, 229] width 447 height 40
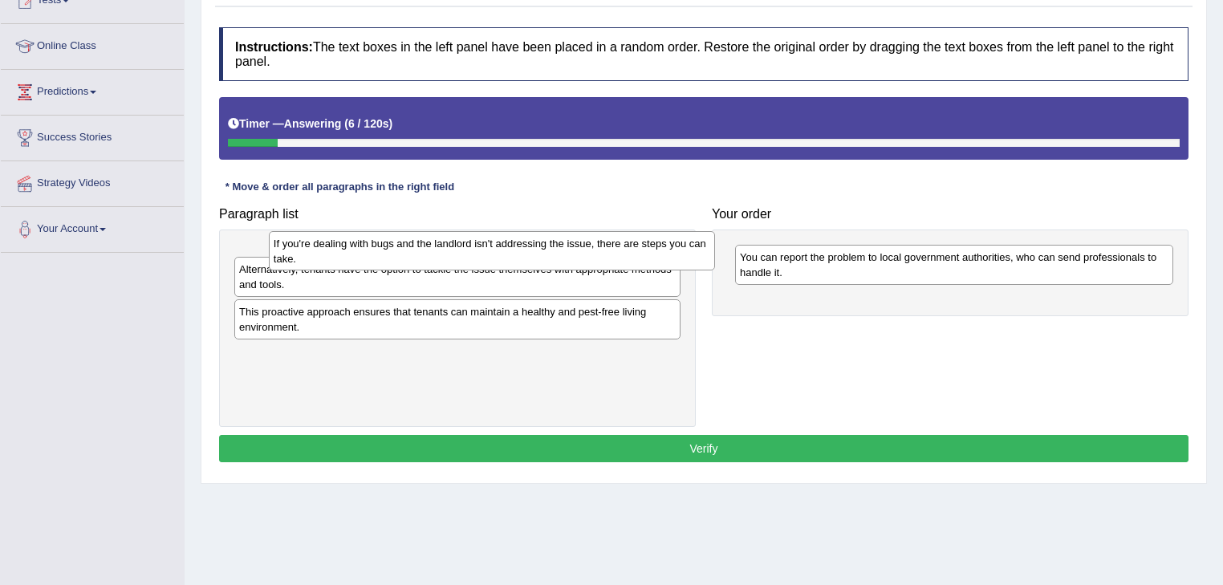
drag, startPoint x: 554, startPoint y: 258, endPoint x: 912, endPoint y: 218, distance: 359.3
click at [716, 231] on div "If you're dealing with bugs and the landlord isn't addressing the issue, there …" at bounding box center [492, 251] width 447 height 40
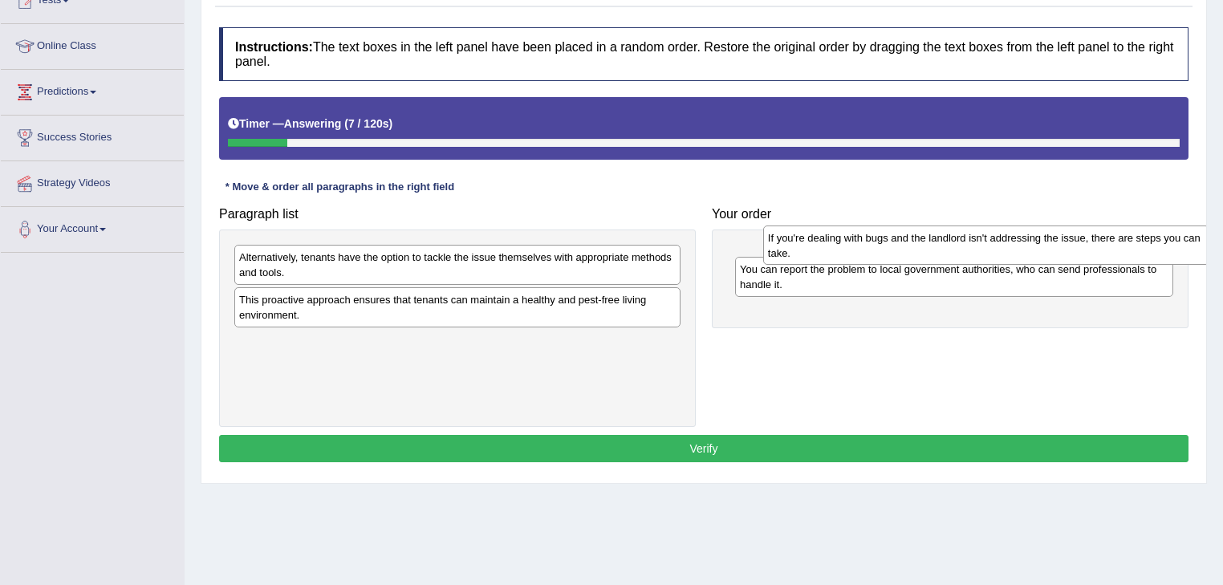
drag, startPoint x: 571, startPoint y: 262, endPoint x: 1099, endPoint y: 242, distance: 529.1
click at [1099, 242] on div "If you're dealing with bugs and the landlord isn't addressing the issue, there …" at bounding box center [986, 245] width 447 height 40
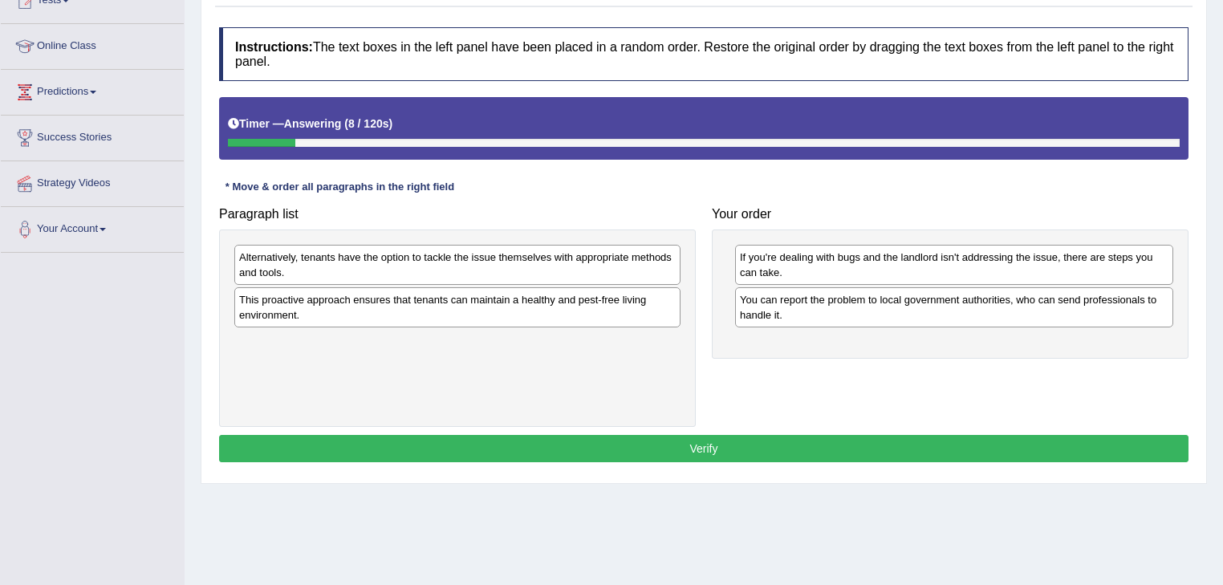
drag, startPoint x: 952, startPoint y: 259, endPoint x: 963, endPoint y: 315, distance: 57.1
click at [963, 285] on div "If you're dealing with bugs and the landlord isn't addressing the issue, there …" at bounding box center [954, 265] width 438 height 40
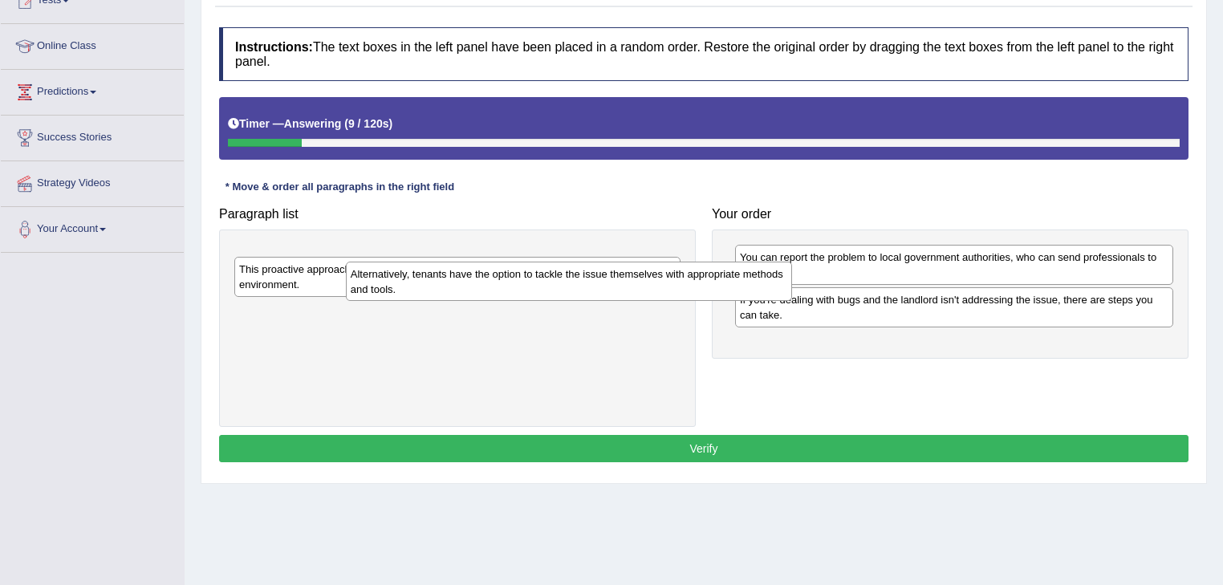
drag, startPoint x: 580, startPoint y: 258, endPoint x: 980, endPoint y: 339, distance: 407.6
click at [793, 302] on div "Alternatively, tenants have the option to tackle the issue themselves with appr…" at bounding box center [569, 282] width 447 height 40
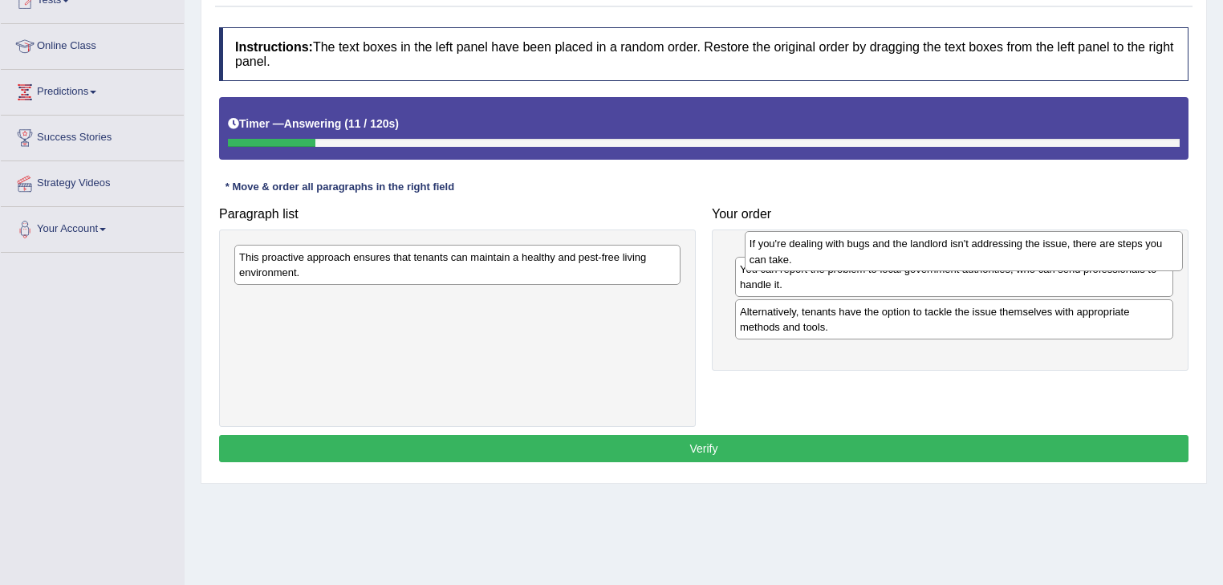
drag, startPoint x: 905, startPoint y: 279, endPoint x: 908, endPoint y: 247, distance: 32.3
click at [908, 247] on div "If you're dealing with bugs and the landlord isn't addressing the issue, there …" at bounding box center [964, 251] width 439 height 40
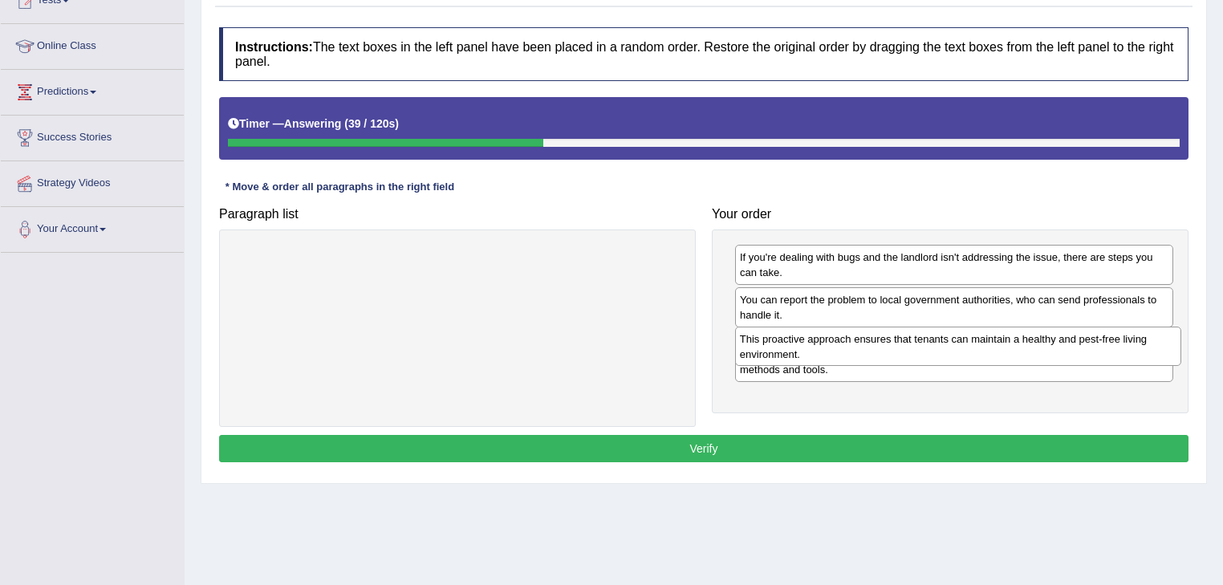
drag, startPoint x: 592, startPoint y: 270, endPoint x: 1091, endPoint y: 352, distance: 505.9
click at [1092, 352] on div "This proactive approach ensures that tenants can maintain a healthy and pest-fr…" at bounding box center [958, 347] width 447 height 40
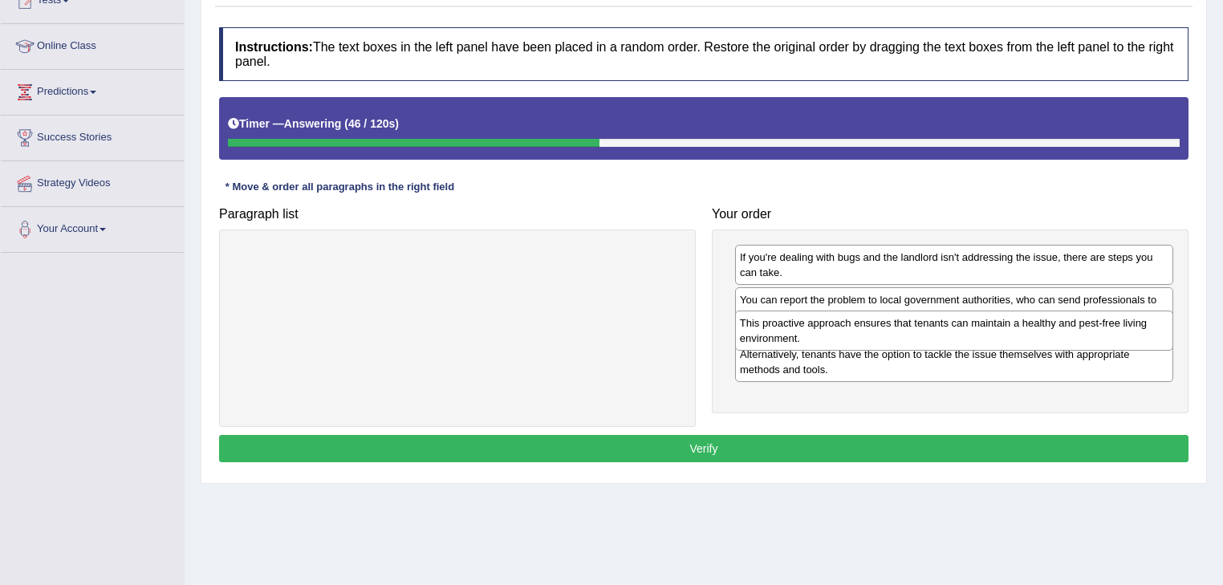
drag, startPoint x: 884, startPoint y: 372, endPoint x: 886, endPoint y: 336, distance: 35.3
click at [886, 336] on div "This proactive approach ensures that tenants can maintain a healthy and pest-fr…" at bounding box center [954, 331] width 439 height 40
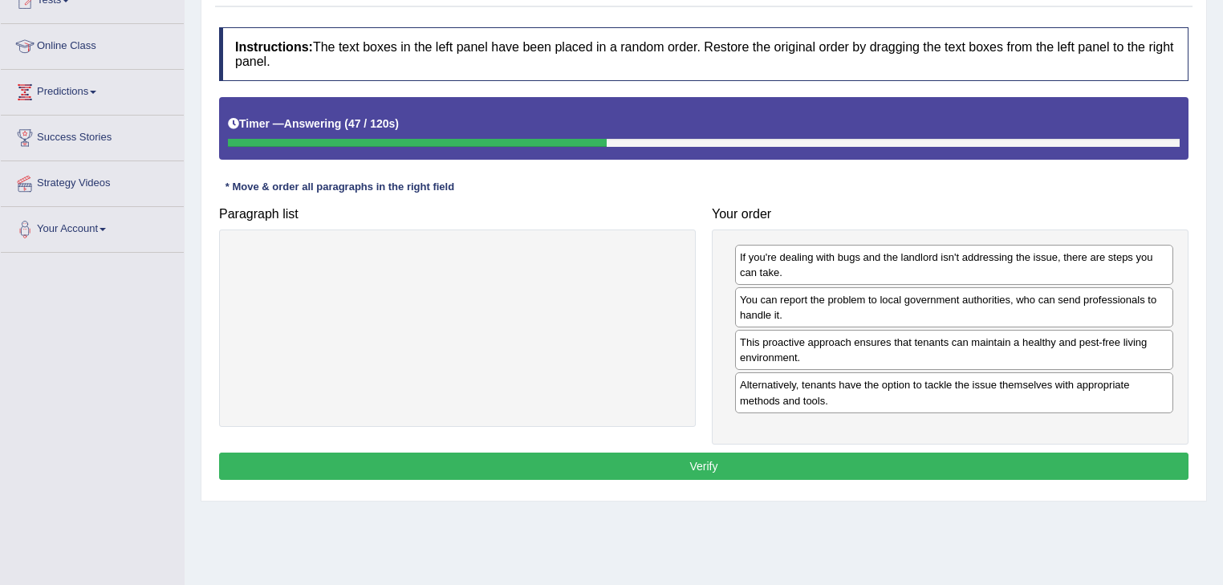
click at [886, 465] on button "Verify" at bounding box center [703, 466] width 969 height 27
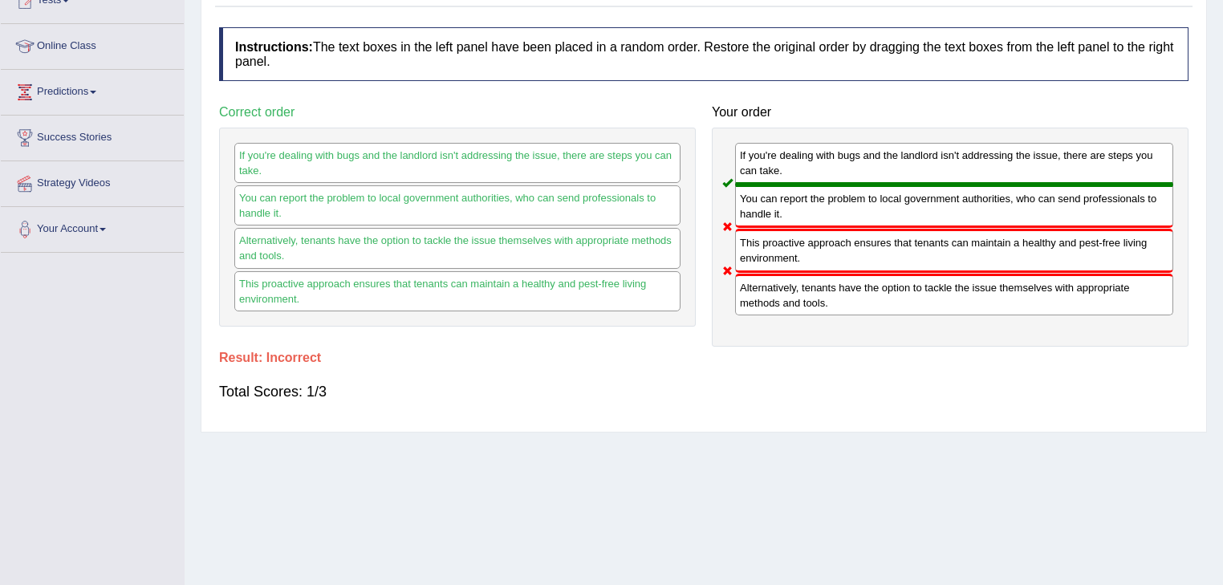
click at [534, 327] on div "Paragraph list Correct order If you're dealing with bugs and the landlord isn't…" at bounding box center [703, 221] width 985 height 249
drag, startPoint x: 770, startPoint y: 299, endPoint x: 777, endPoint y: 305, distance: 8.5
click at [777, 305] on div "If you're dealing with bugs and the landlord isn't addressing the issue, there …" at bounding box center [950, 237] width 477 height 219
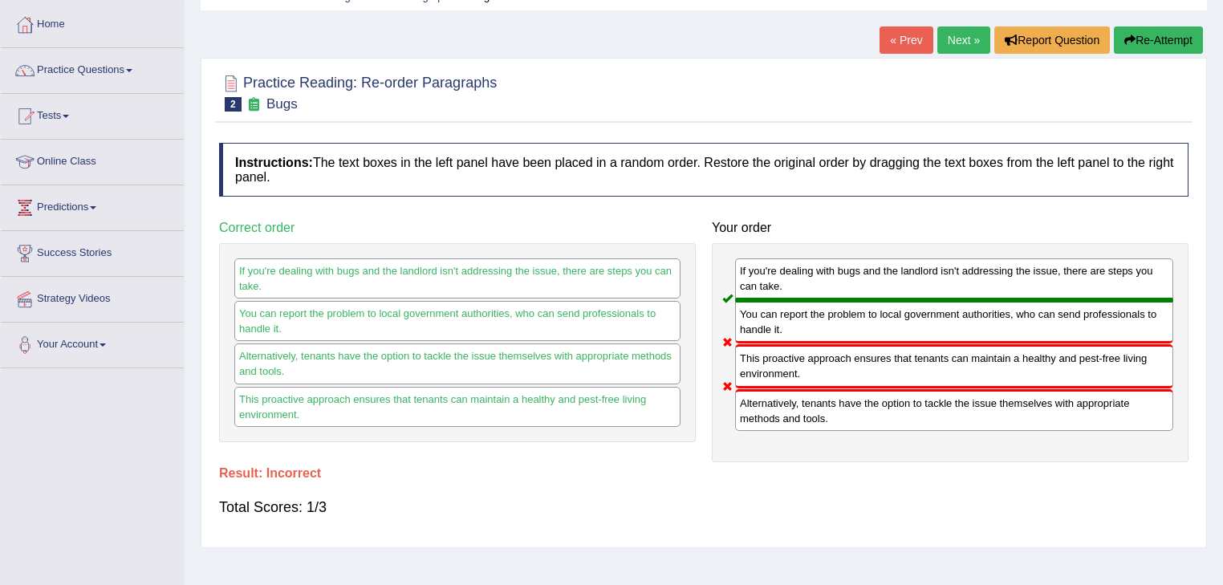
scroll to position [64, 0]
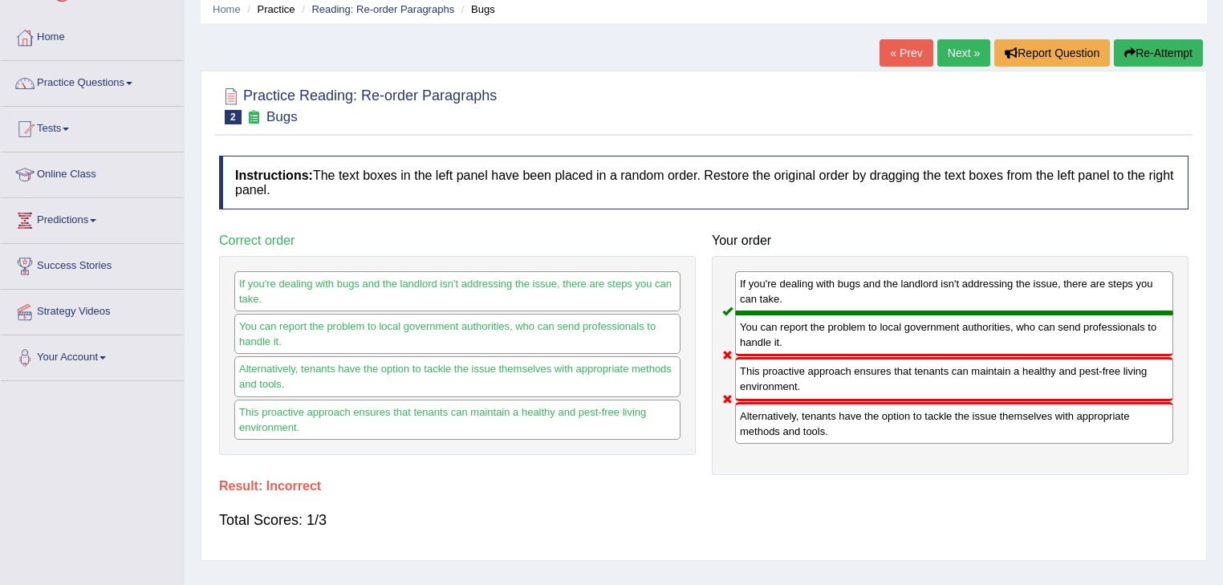
click at [1152, 30] on div "Home Practice Reading: Re-order Paragraphs Bugs « Prev Next » Report Question R…" at bounding box center [704, 337] width 1038 height 802
click at [1150, 42] on button "Re-Attempt" at bounding box center [1158, 52] width 89 height 27
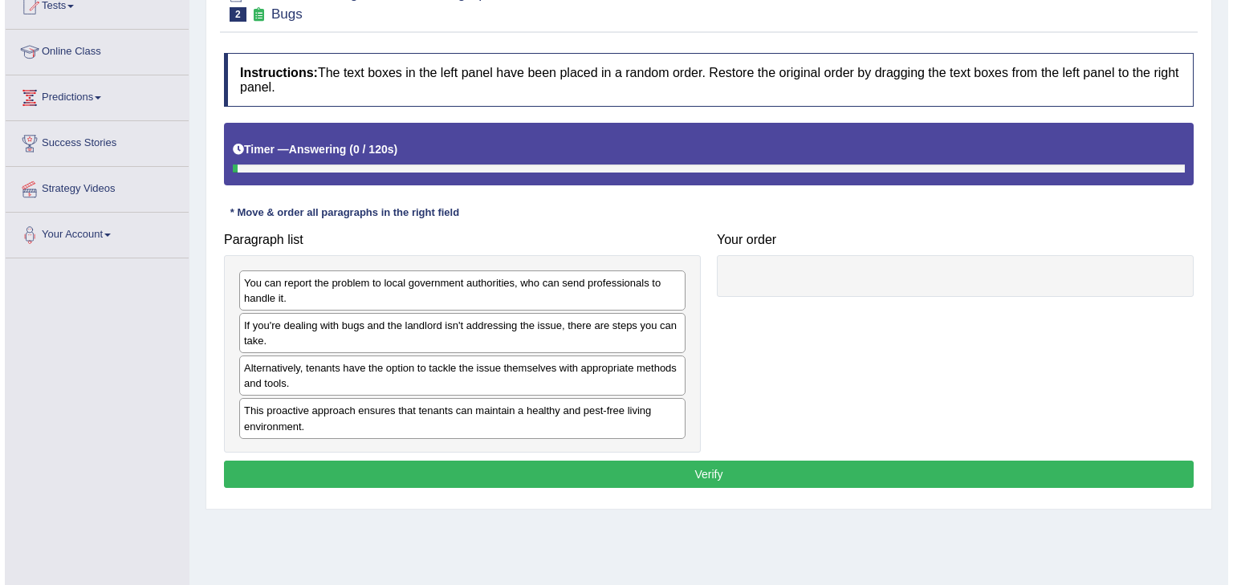
scroll to position [257, 0]
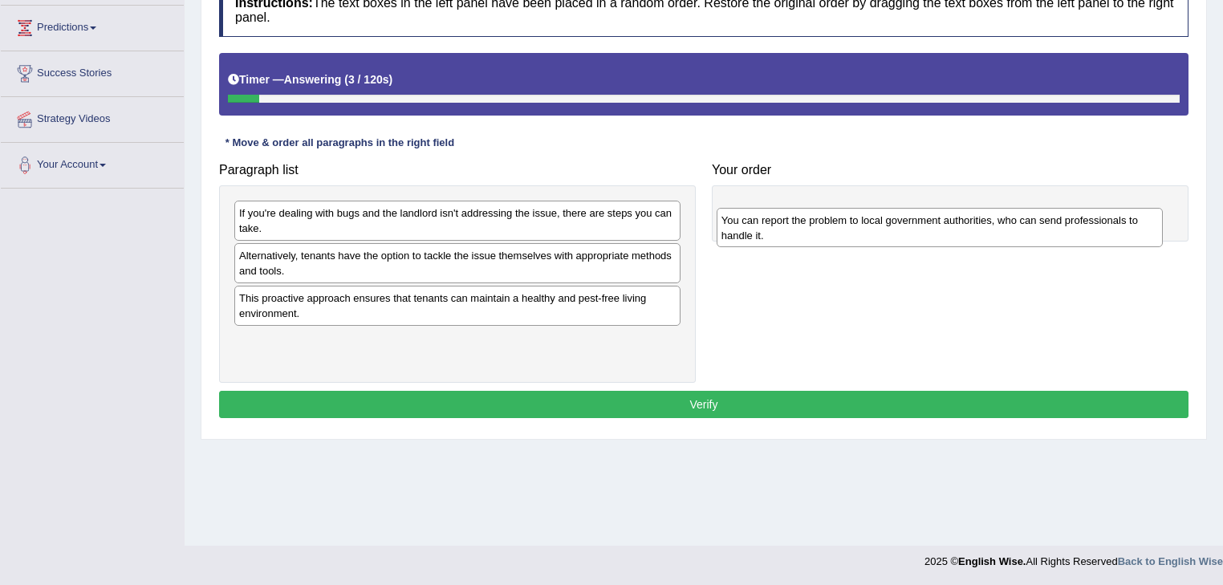
drag, startPoint x: 339, startPoint y: 215, endPoint x: 810, endPoint y: 216, distance: 470.2
click at [818, 216] on div "You can report the problem to local government authorities, who can send profes…" at bounding box center [940, 228] width 447 height 40
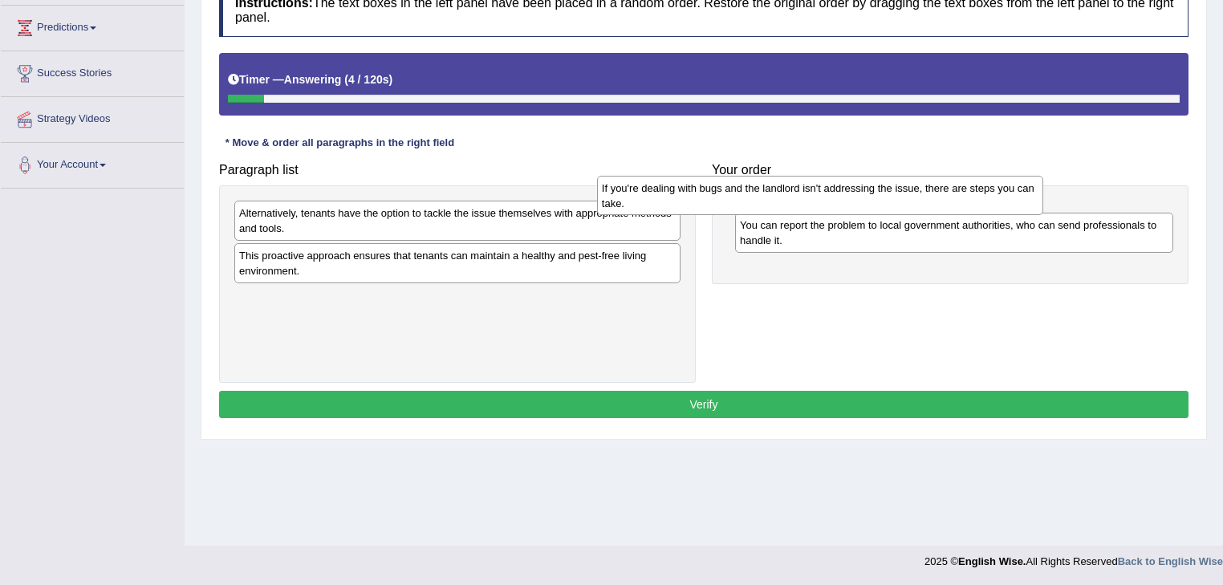
drag, startPoint x: 574, startPoint y: 215, endPoint x: 976, endPoint y: 200, distance: 402.3
click at [973, 200] on div "If you're dealing with bugs and the landlord isn't addressing the issue, there …" at bounding box center [820, 196] width 447 height 40
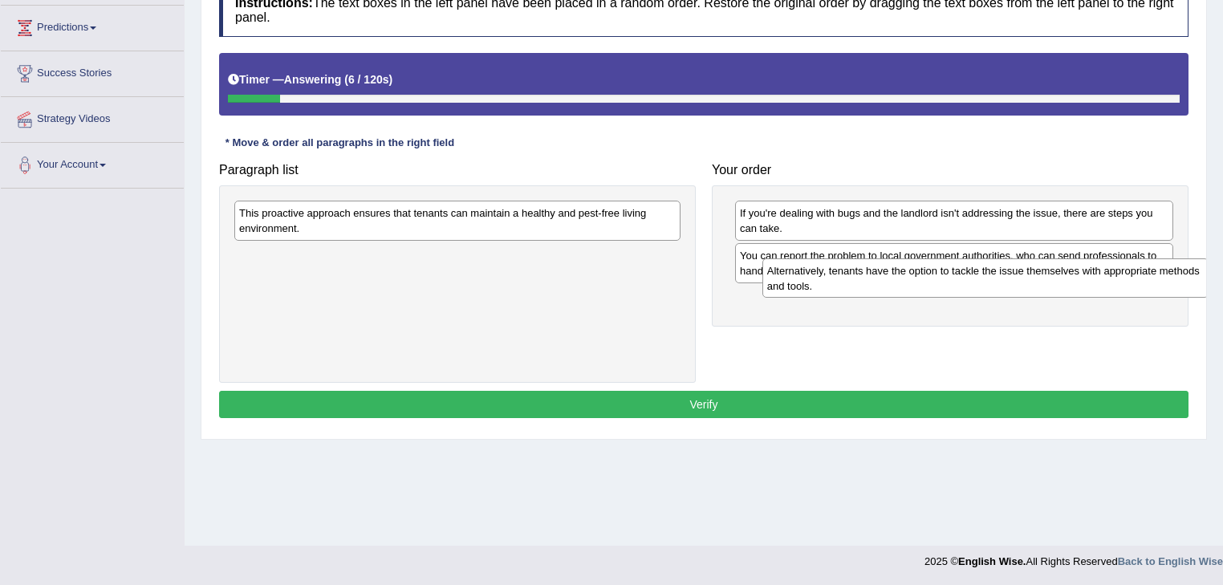
drag, startPoint x: 804, startPoint y: 264, endPoint x: 944, endPoint y: 281, distance: 140.6
click at [947, 280] on div "Alternatively, tenants have the option to tackle the issue themselves with appr…" at bounding box center [985, 278] width 447 height 40
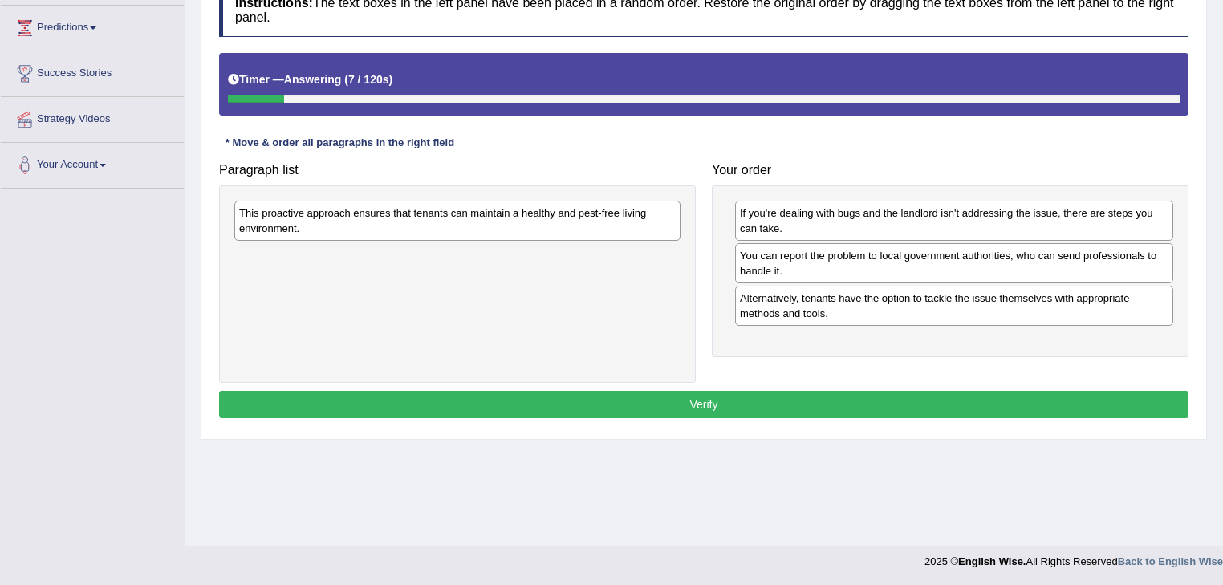
drag, startPoint x: 530, startPoint y: 231, endPoint x: 944, endPoint y: 361, distance: 434.0
click at [981, 391] on div "Instructions: The text boxes in the left panel have been placed in a random ord…" at bounding box center [703, 203] width 977 height 456
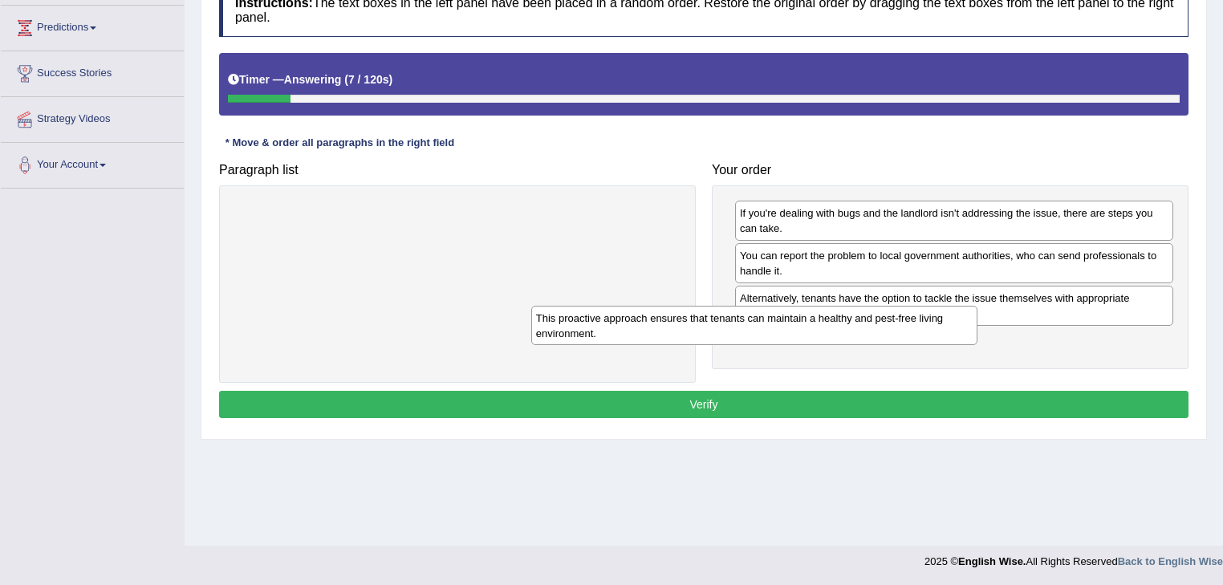
drag, startPoint x: 652, startPoint y: 226, endPoint x: 930, endPoint y: 342, distance: 301.5
click at [938, 333] on div "This proactive approach ensures that tenants can maintain a healthy and pest-fr…" at bounding box center [754, 326] width 447 height 40
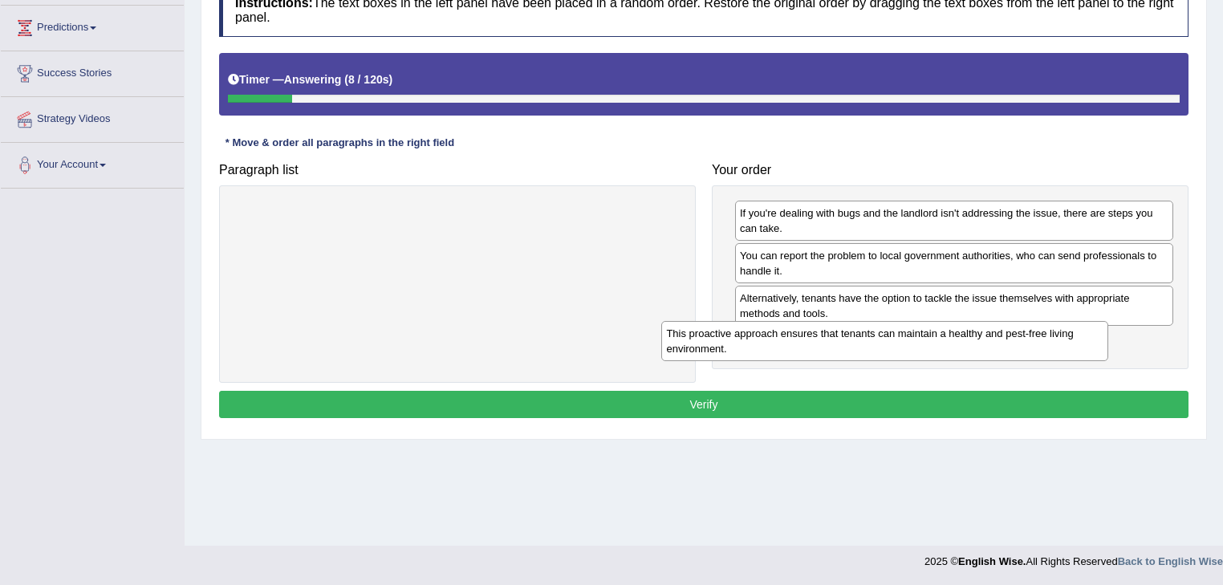
click at [858, 400] on div "Instructions: The text boxes in the left panel have been placed in a random ord…" at bounding box center [703, 203] width 977 height 456
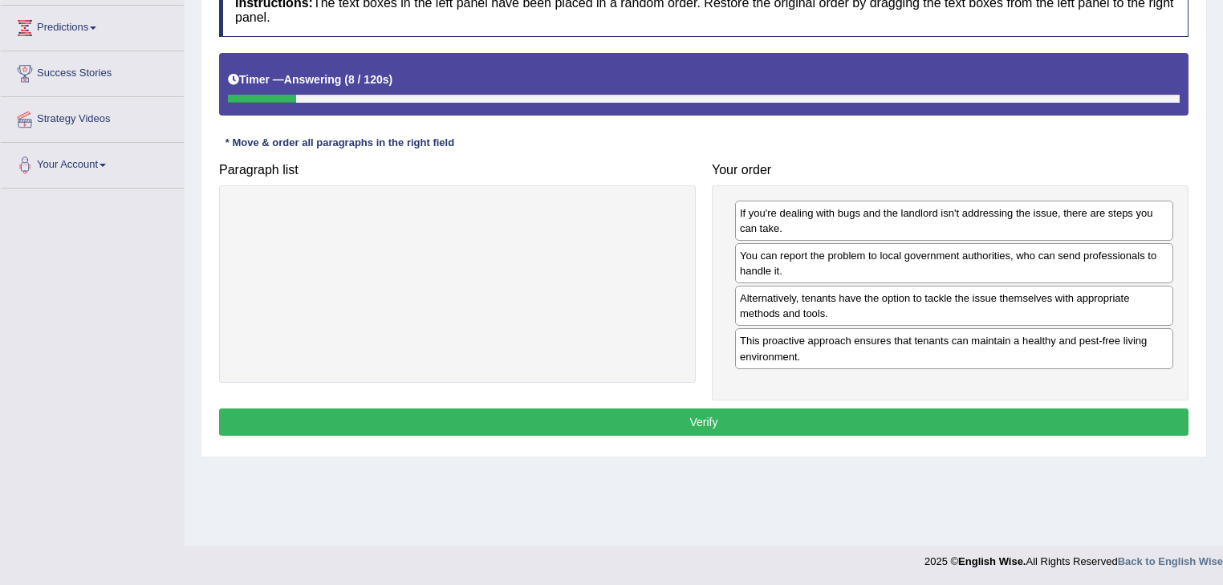
click at [820, 435] on div "Instructions: The text boxes in the left panel have been placed in a random ord…" at bounding box center [703, 211] width 977 height 473
click at [823, 415] on button "Verify" at bounding box center [703, 421] width 969 height 27
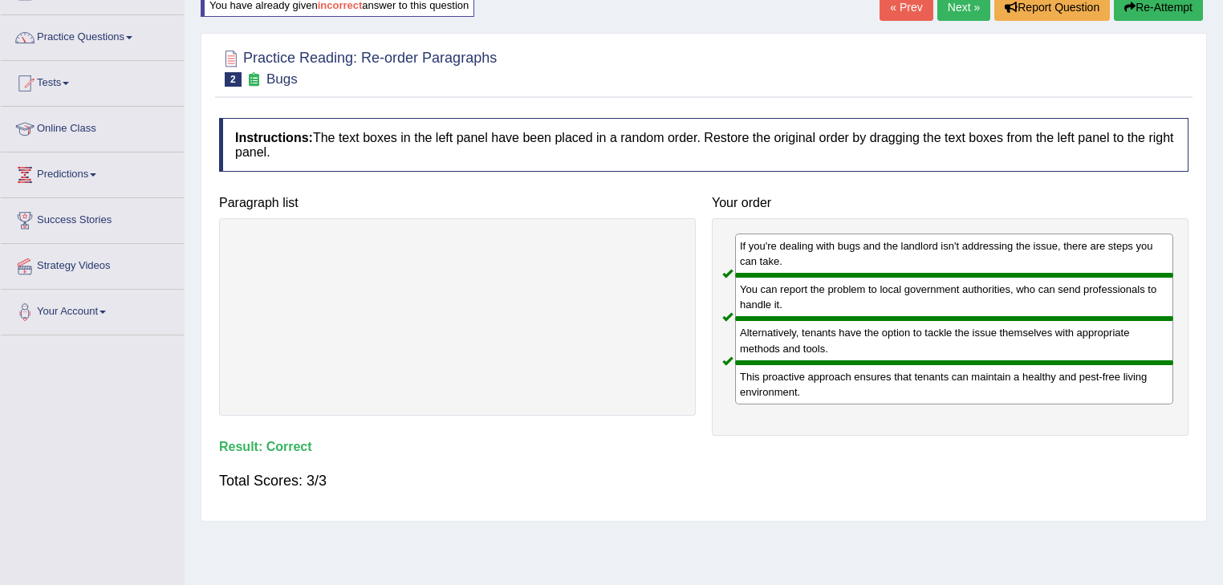
scroll to position [64, 0]
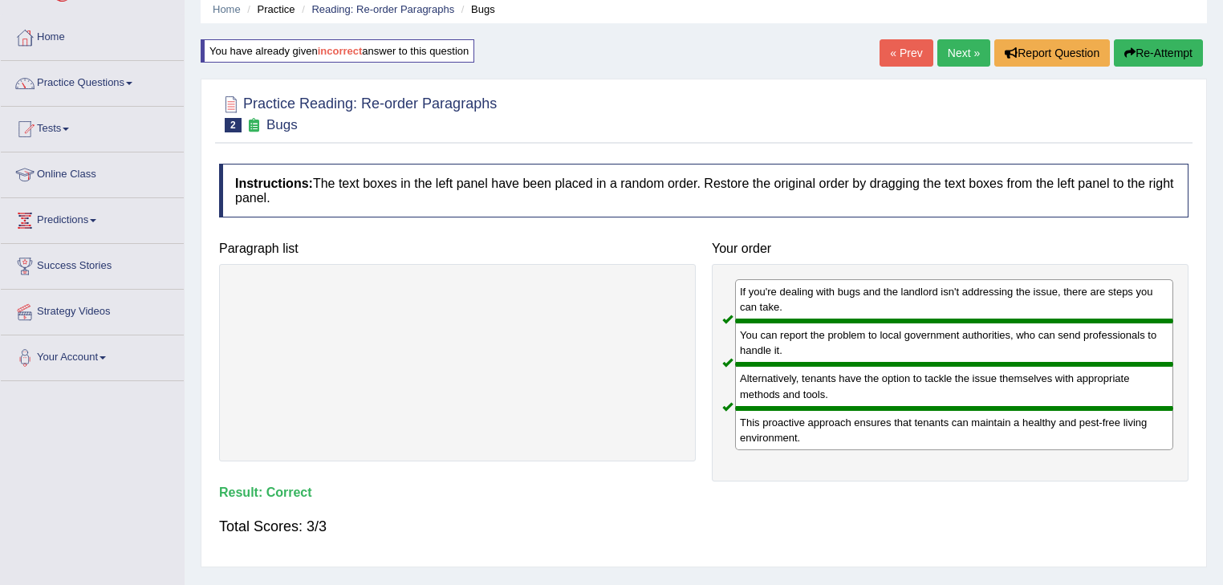
click at [963, 63] on link "Next »" at bounding box center [963, 52] width 53 height 27
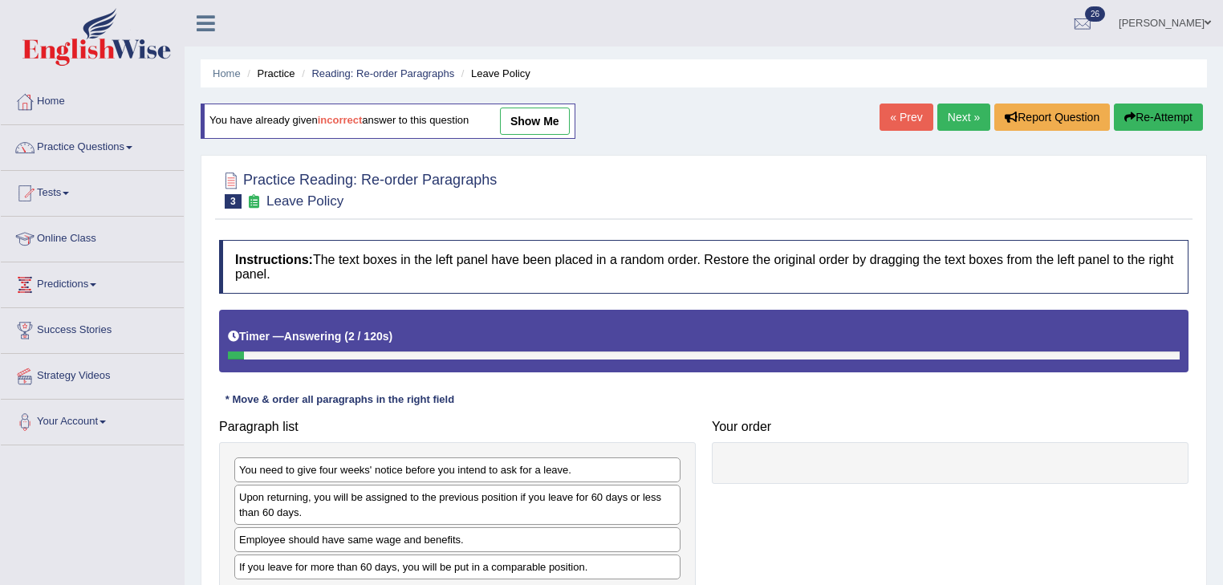
click at [947, 109] on link "Next »" at bounding box center [963, 117] width 53 height 27
